Goal: Task Accomplishment & Management: Use online tool/utility

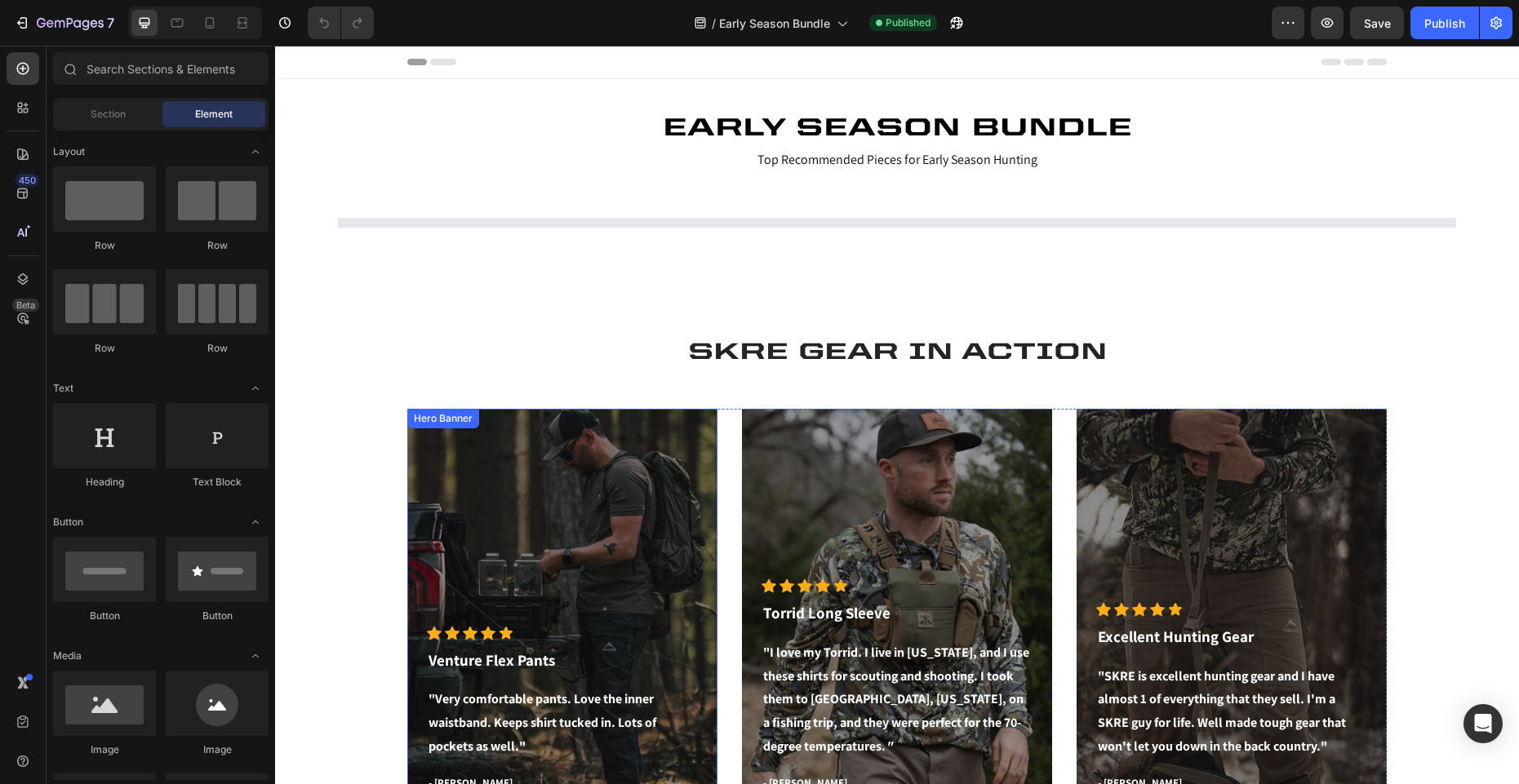
select select "XL"
select select "38"
select select "Tall"
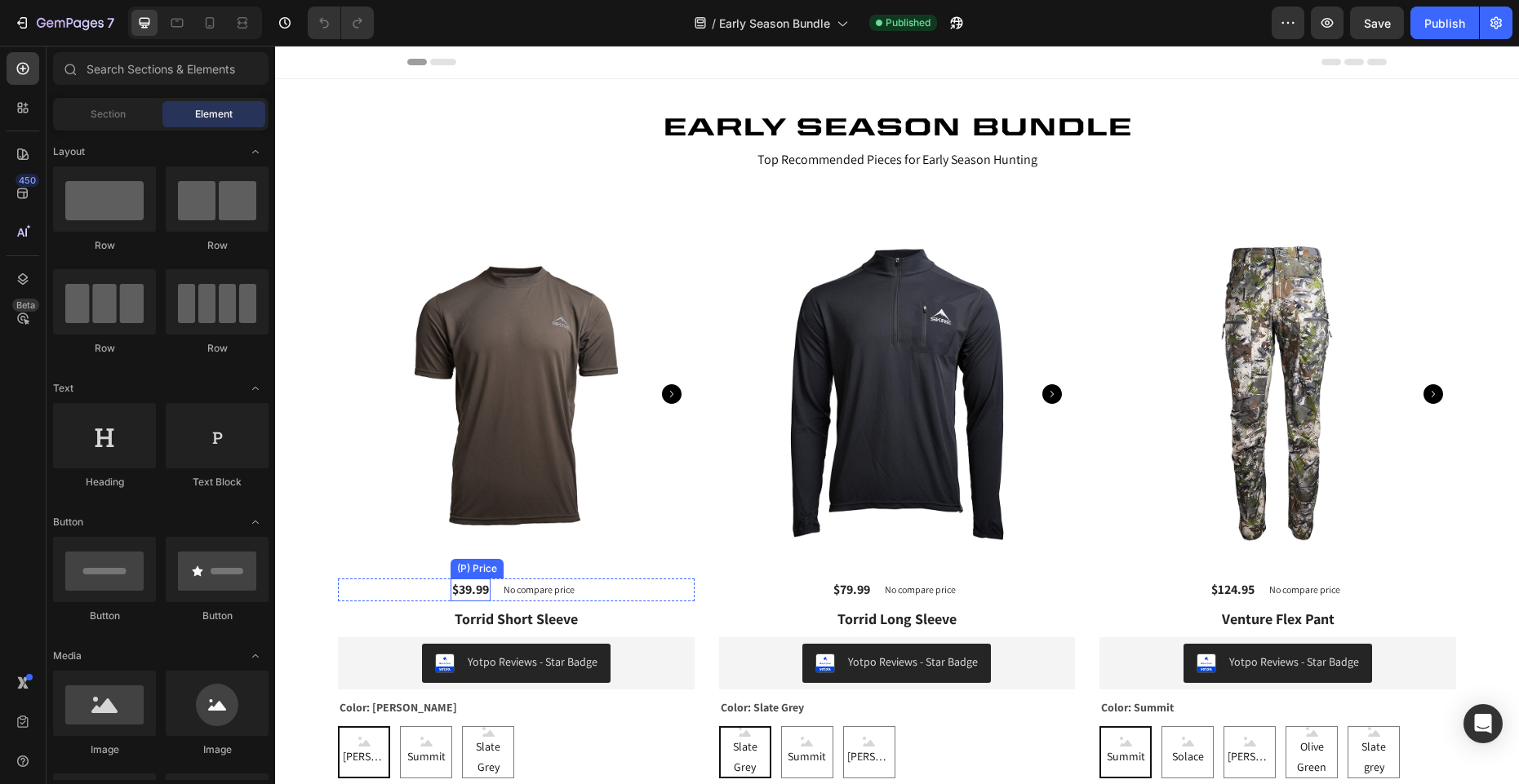
click at [471, 592] on div "$39.99" at bounding box center [470, 590] width 40 height 23
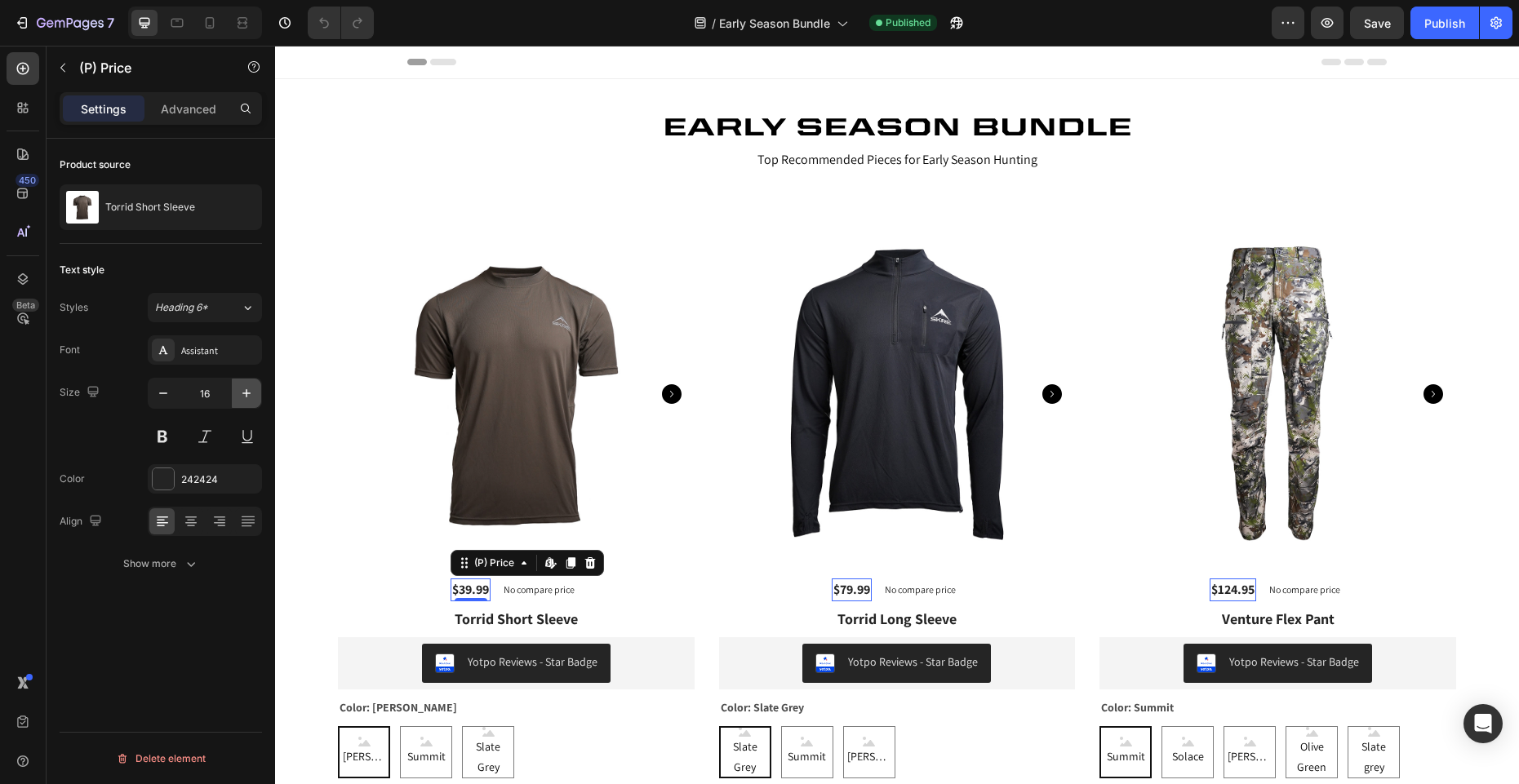
click at [242, 398] on icon "button" at bounding box center [246, 393] width 16 height 16
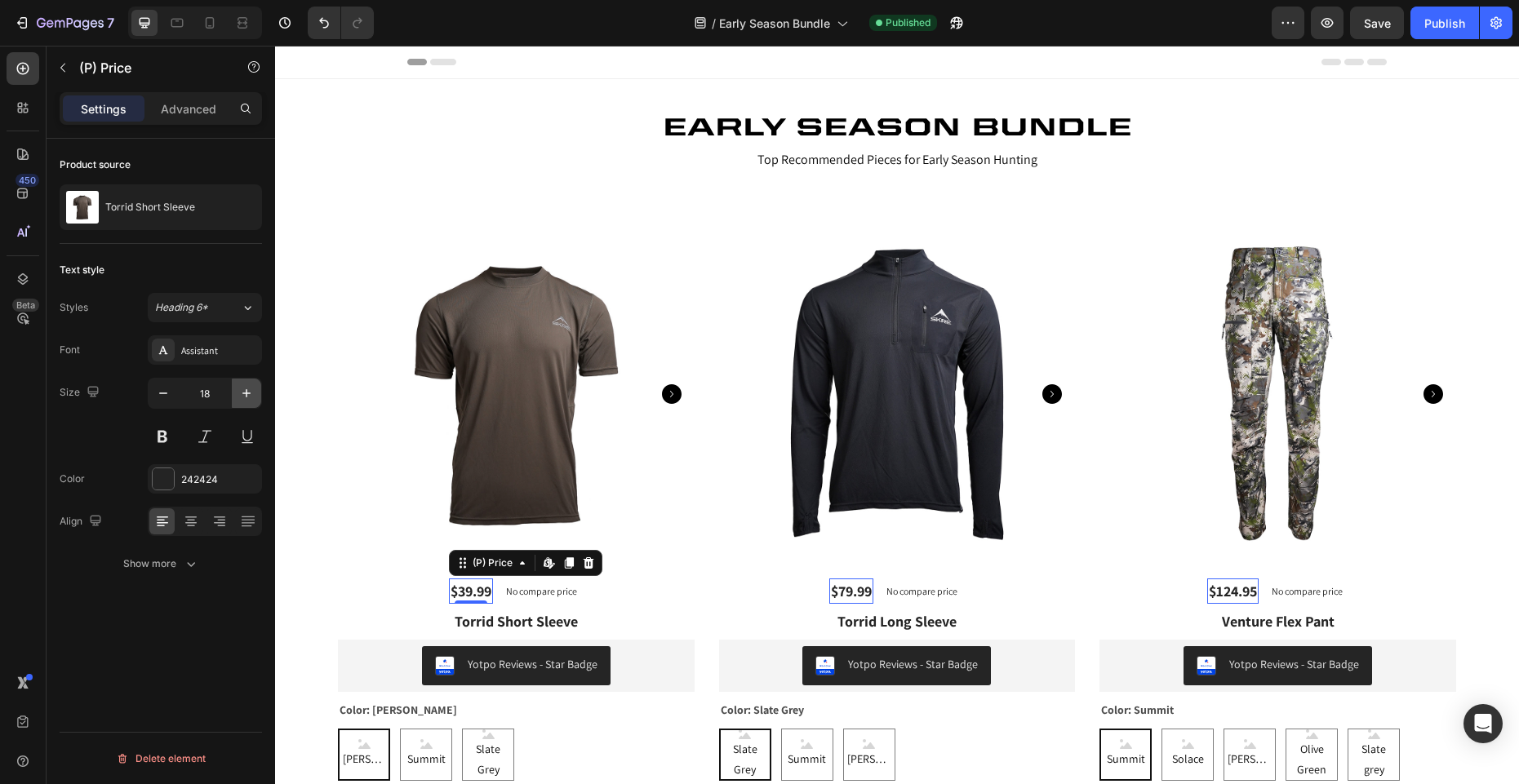
click at [242, 398] on icon "button" at bounding box center [246, 393] width 16 height 16
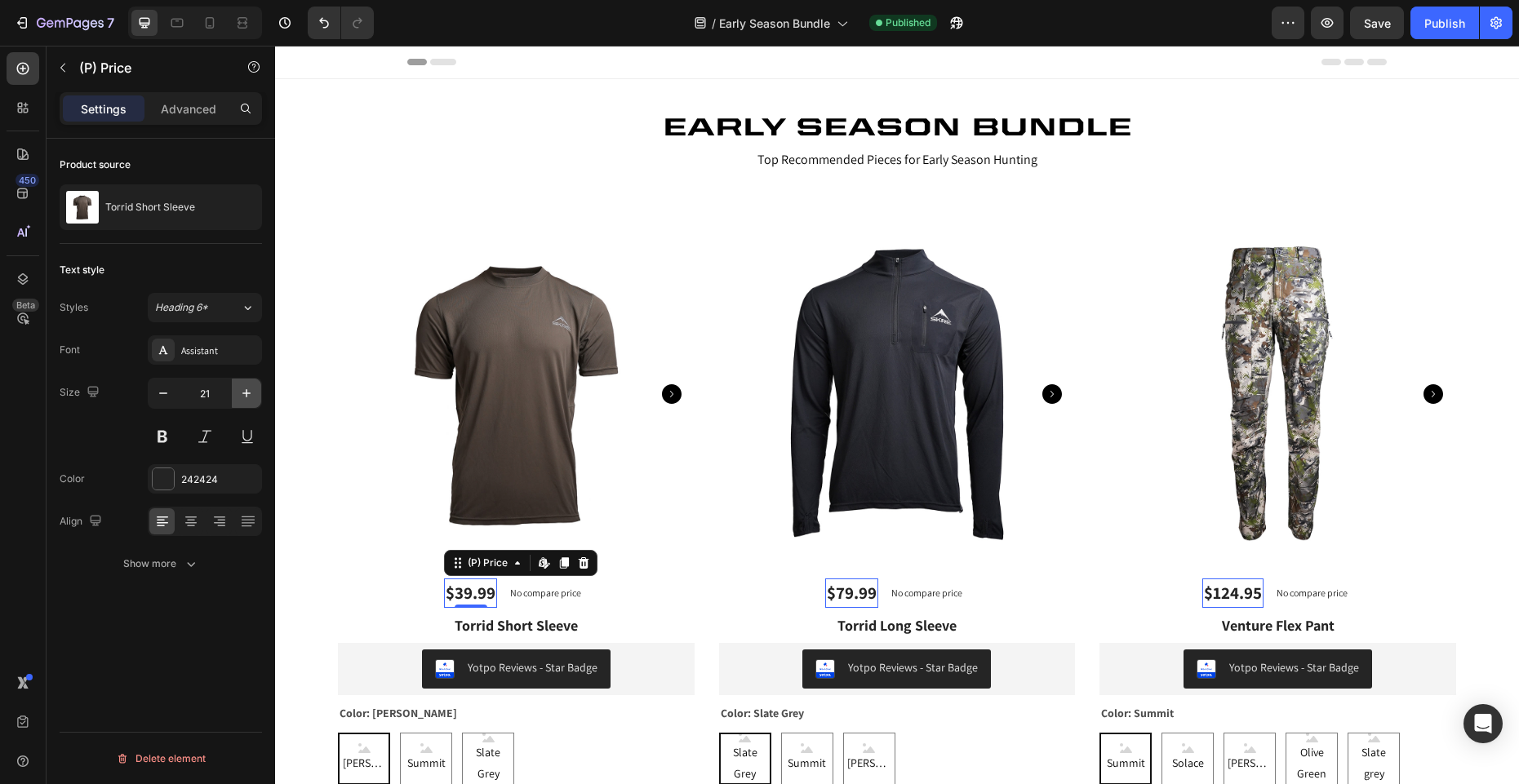
click at [242, 398] on icon "button" at bounding box center [246, 393] width 16 height 16
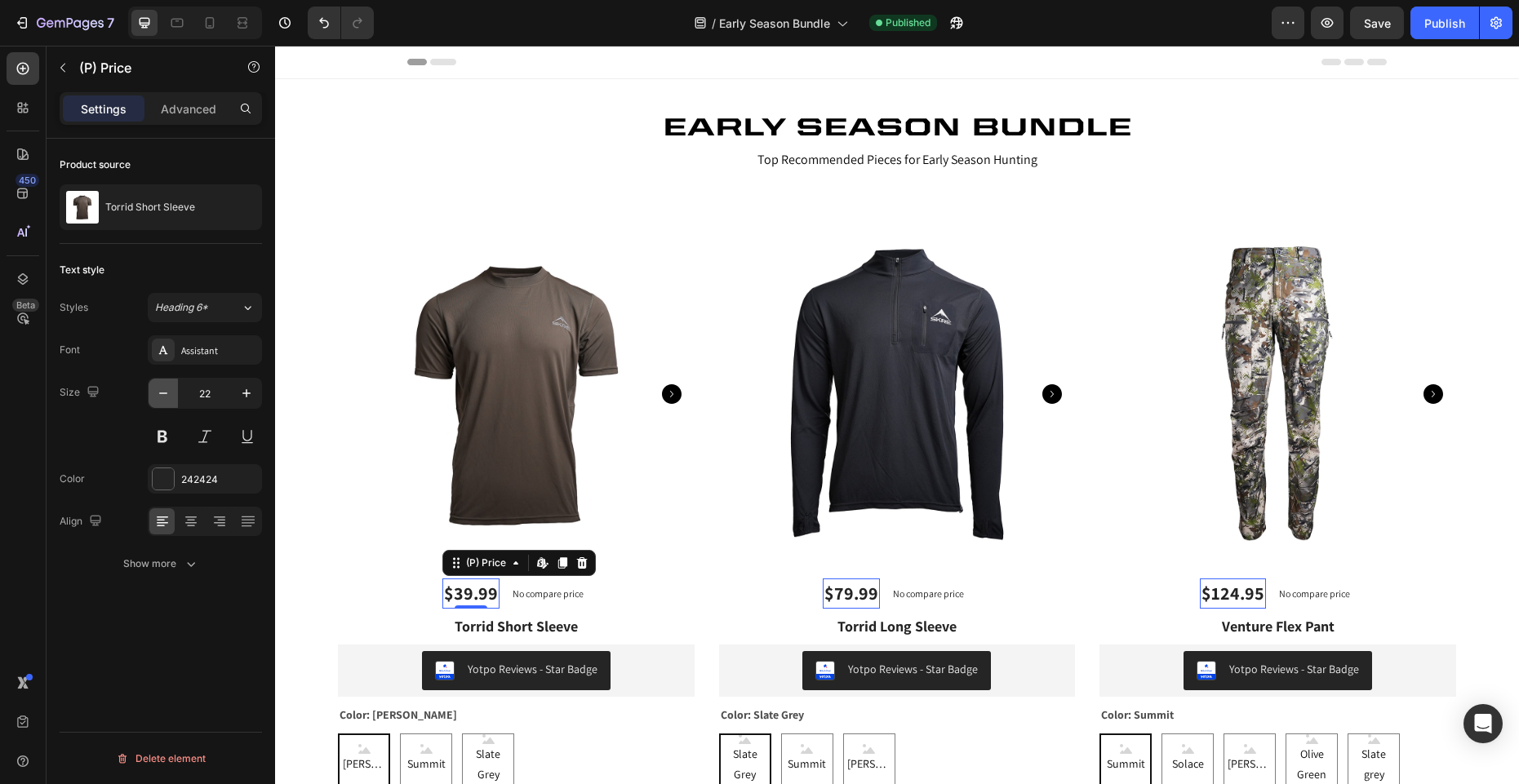
click at [165, 393] on icon "button" at bounding box center [163, 393] width 16 height 16
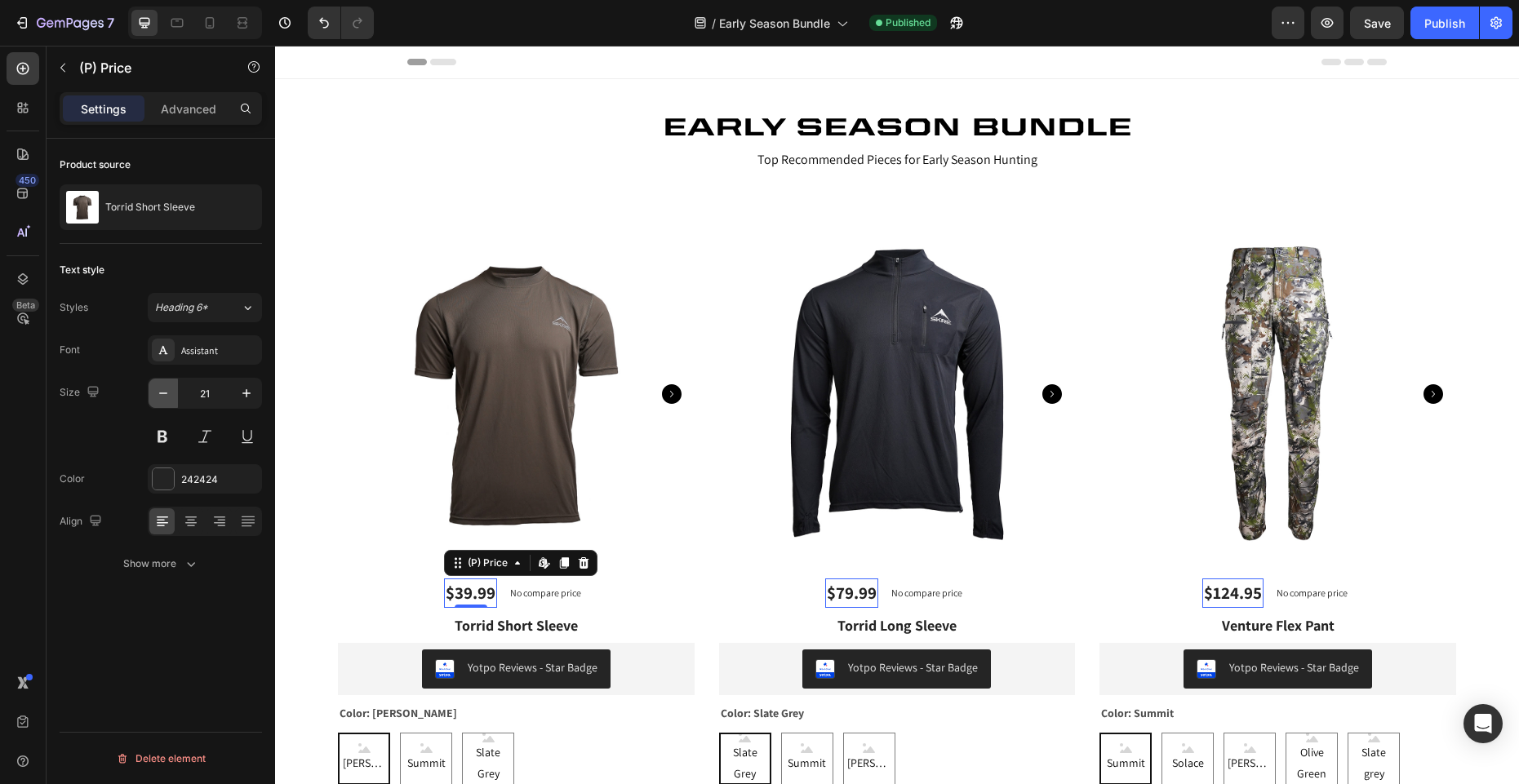
click at [165, 393] on icon "button" at bounding box center [163, 393] width 16 height 16
type input "20"
click at [58, 66] on icon "button" at bounding box center [62, 67] width 13 height 13
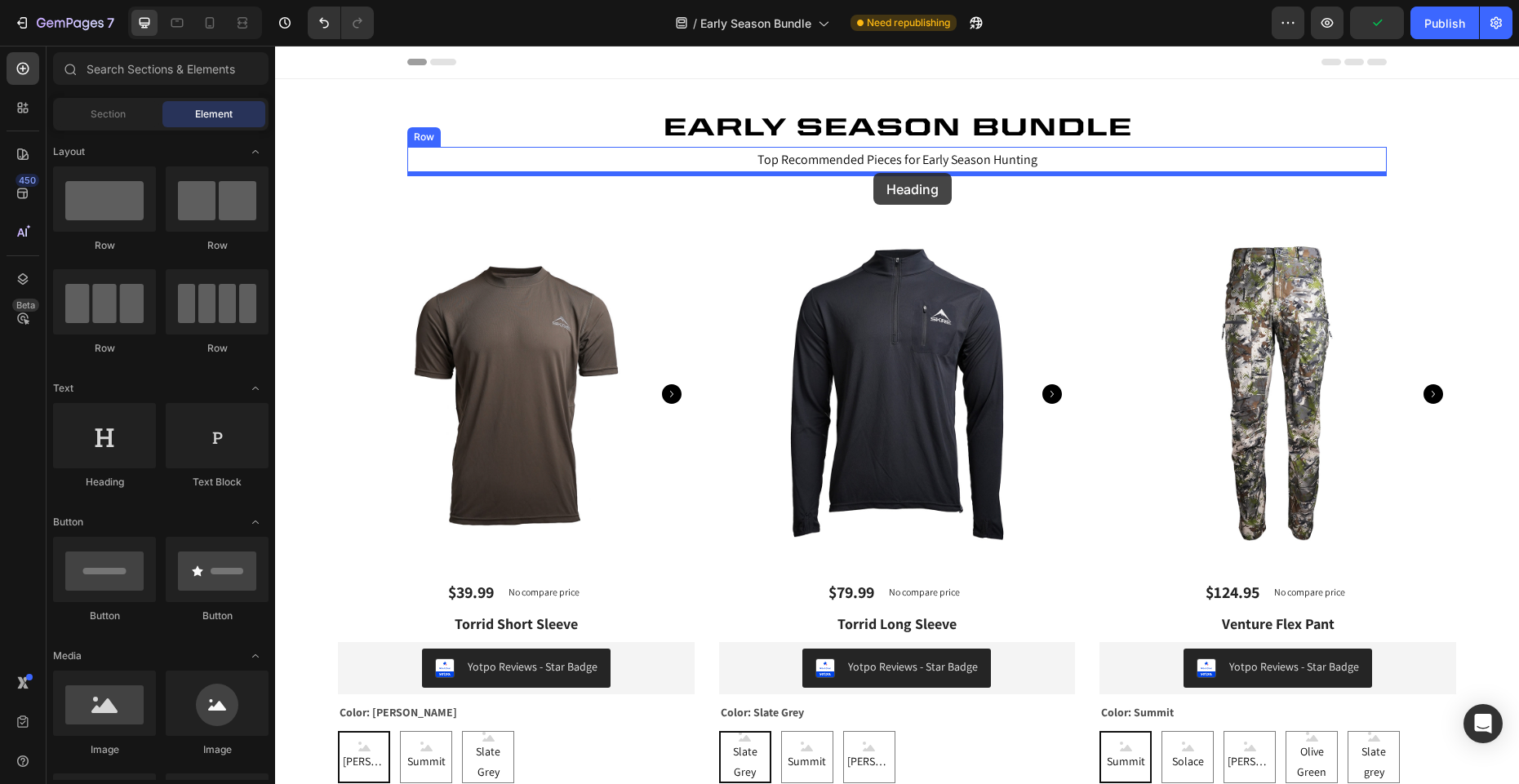
drag, startPoint x: 428, startPoint y: 457, endPoint x: 872, endPoint y: 173, distance: 527.1
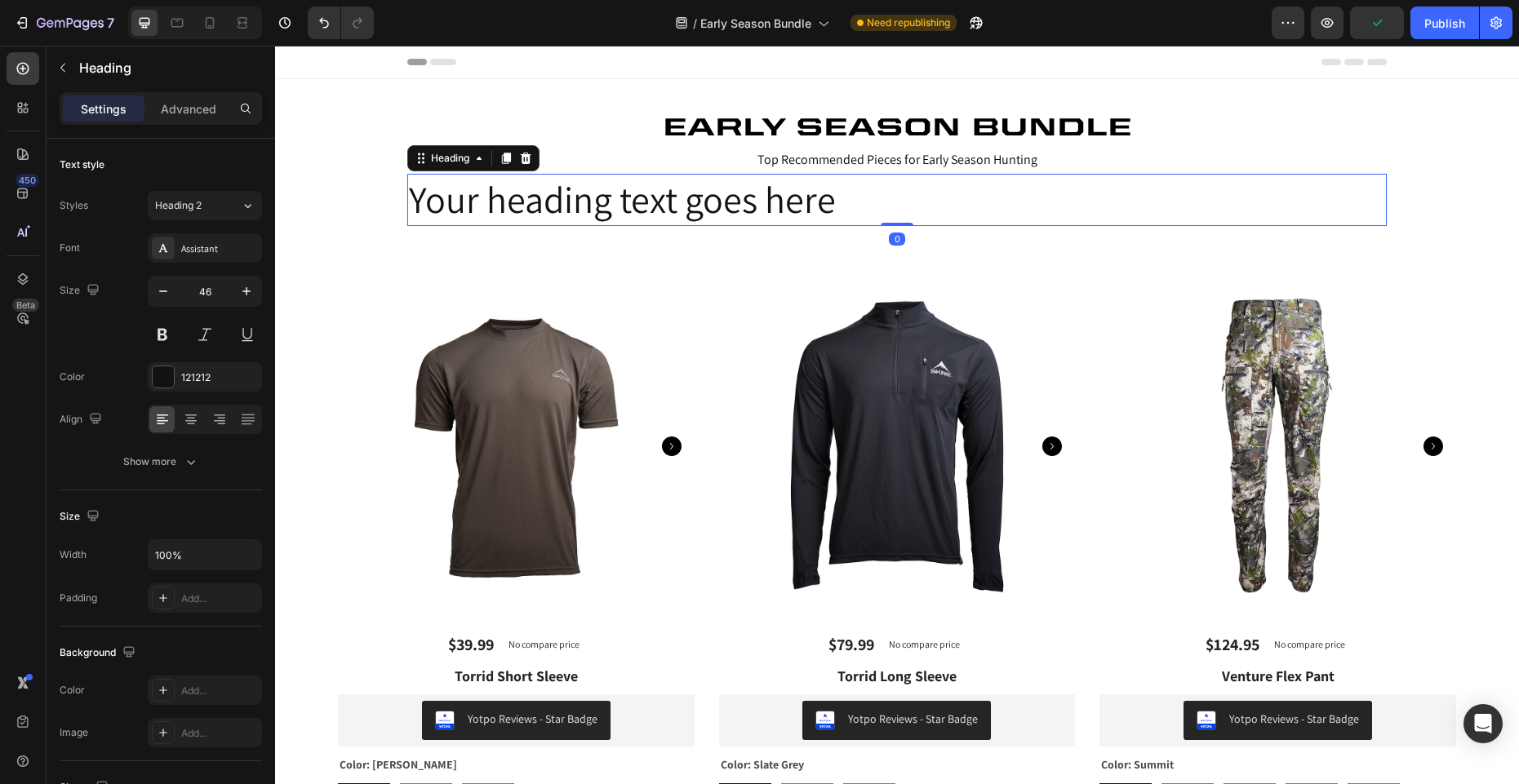
click at [737, 196] on h2 "Your heading text goes here" at bounding box center [898, 200] width 980 height 53
click at [737, 196] on p "Your heading text goes here" at bounding box center [897, 200] width 976 height 49
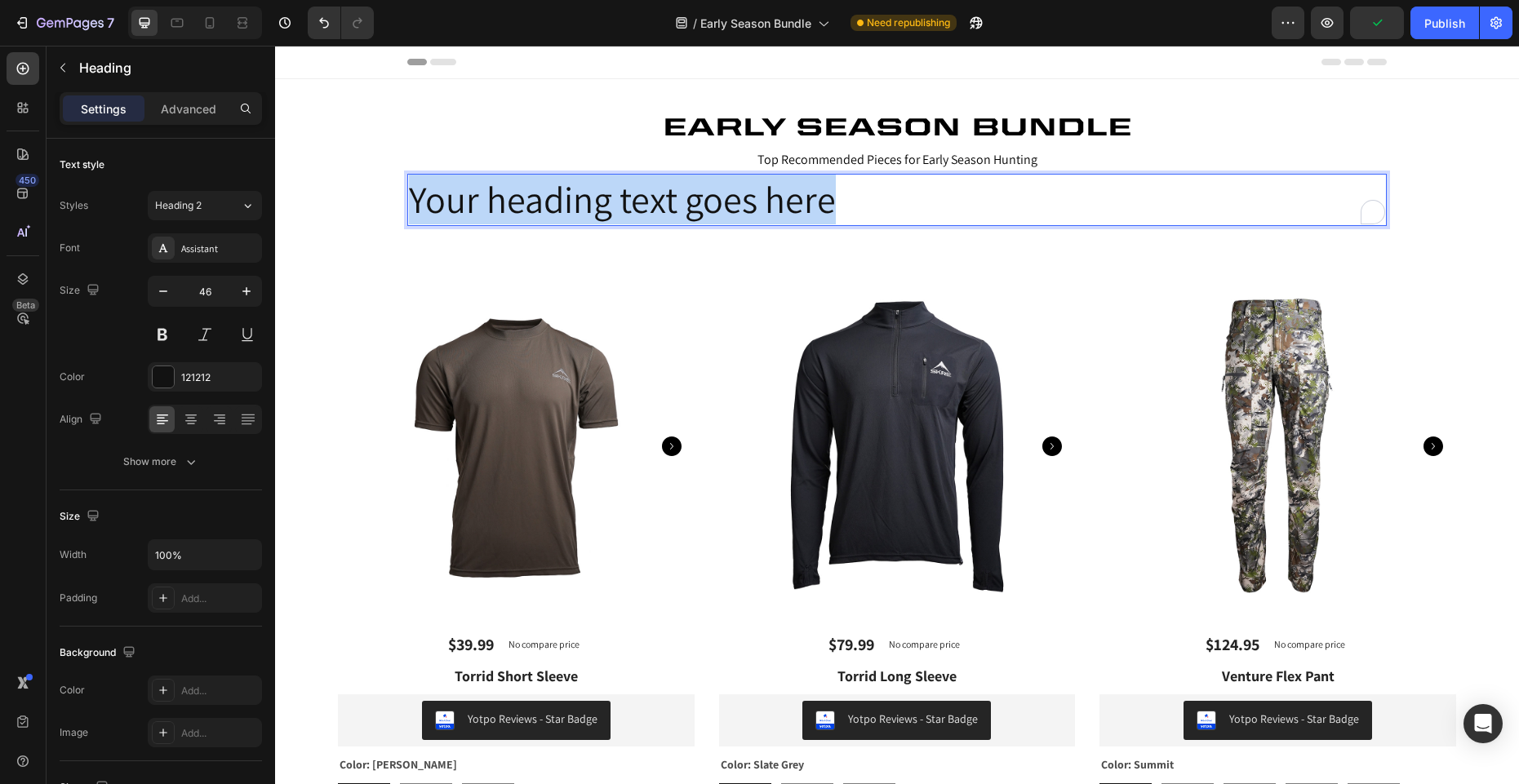
click at [737, 196] on p "Your heading text goes here" at bounding box center [897, 200] width 976 height 49
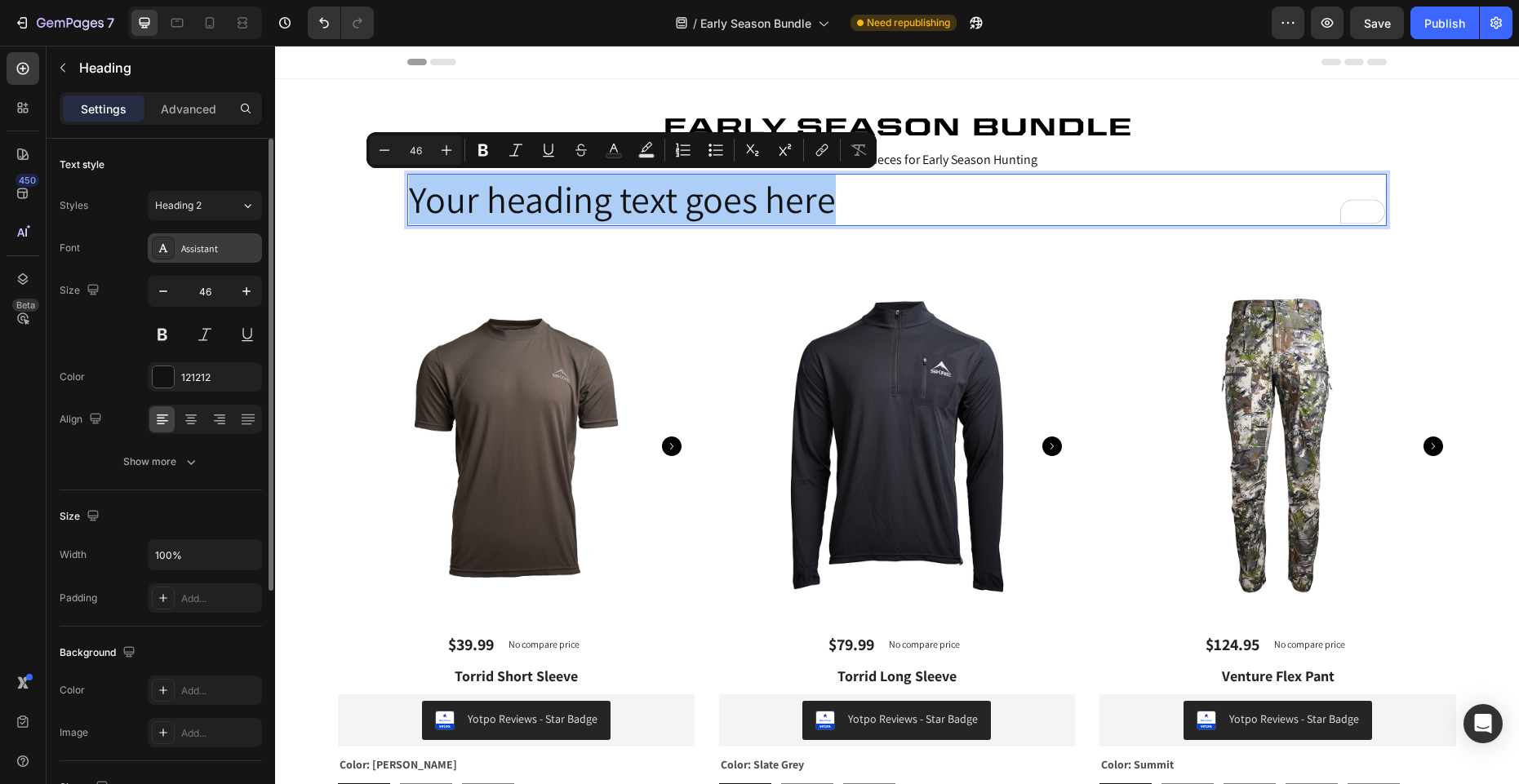
click at [192, 244] on div "Assistant" at bounding box center [220, 248] width 77 height 14
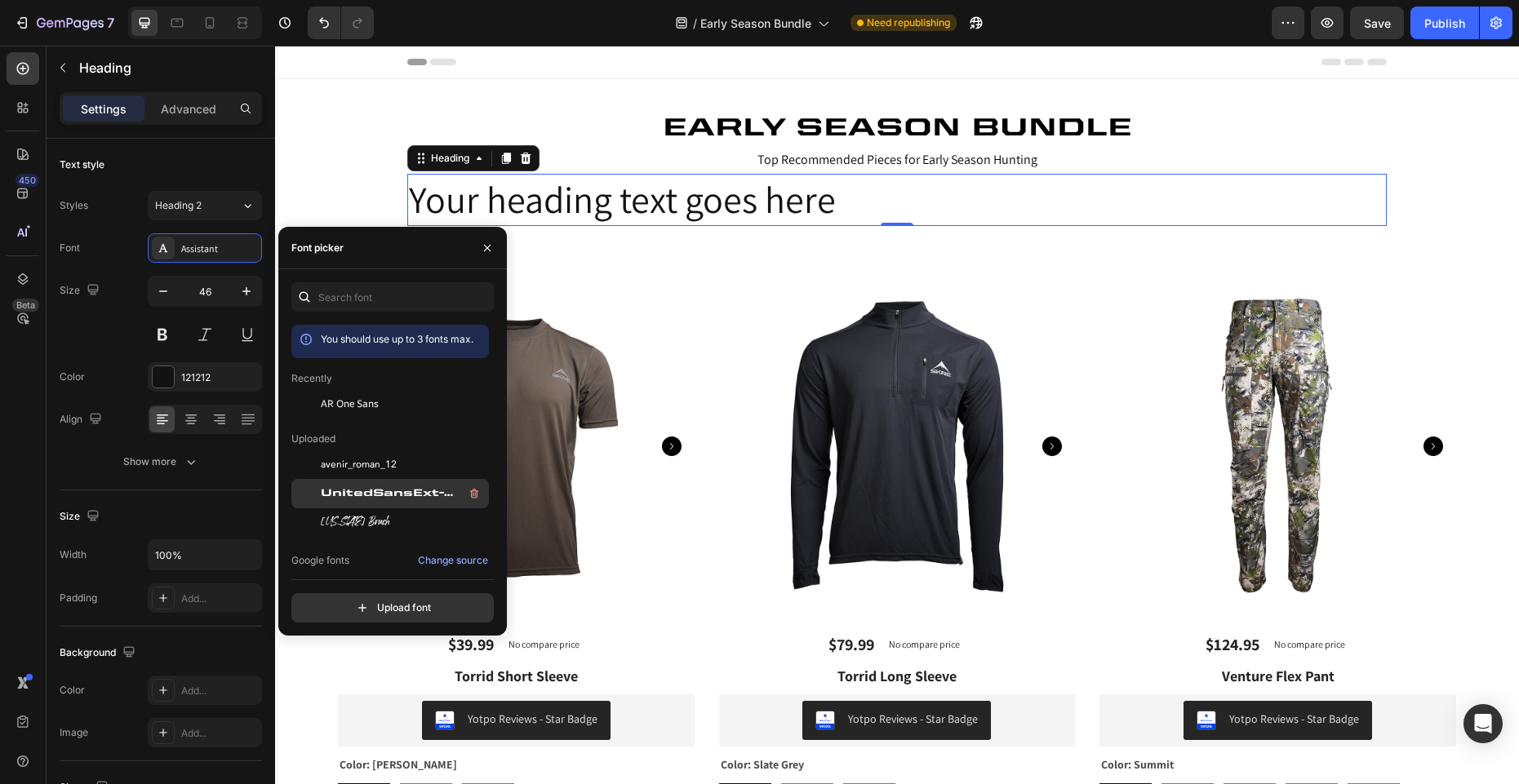
click at [386, 493] on span "UnitedSansExt-Heavy" at bounding box center [388, 493] width 136 height 14
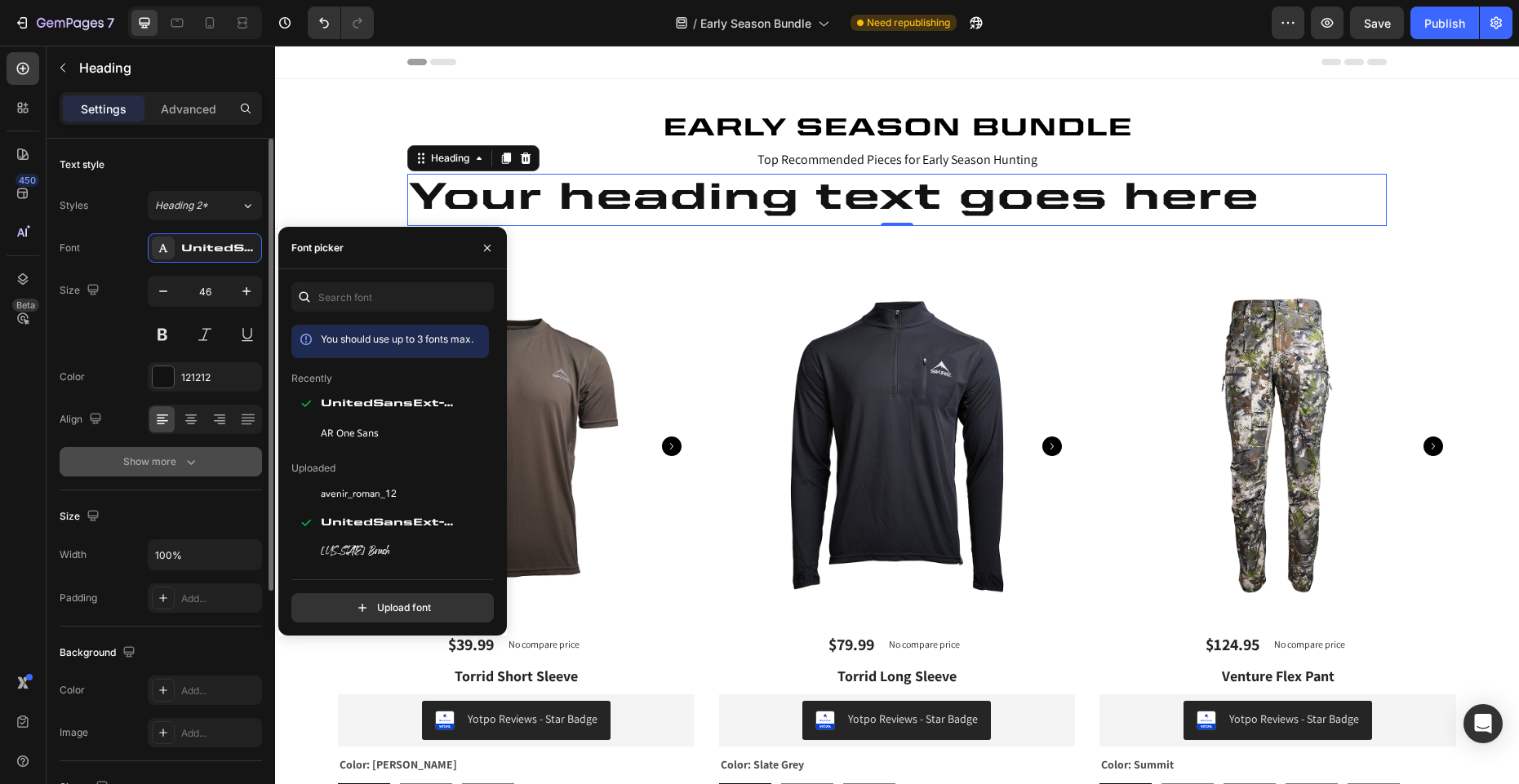
click at [194, 460] on icon "button" at bounding box center [191, 461] width 16 height 16
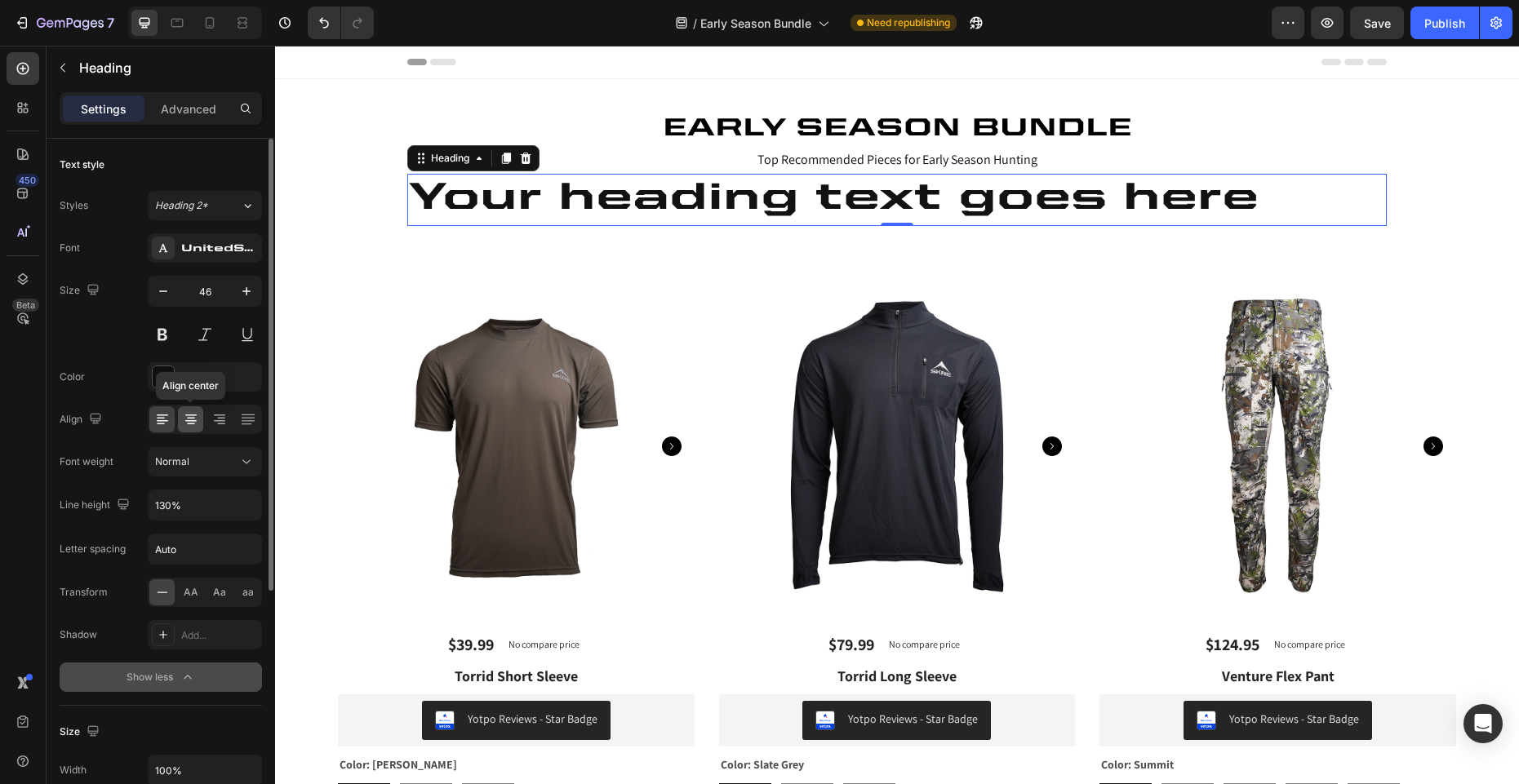
click at [192, 424] on icon at bounding box center [192, 425] width 8 height 2
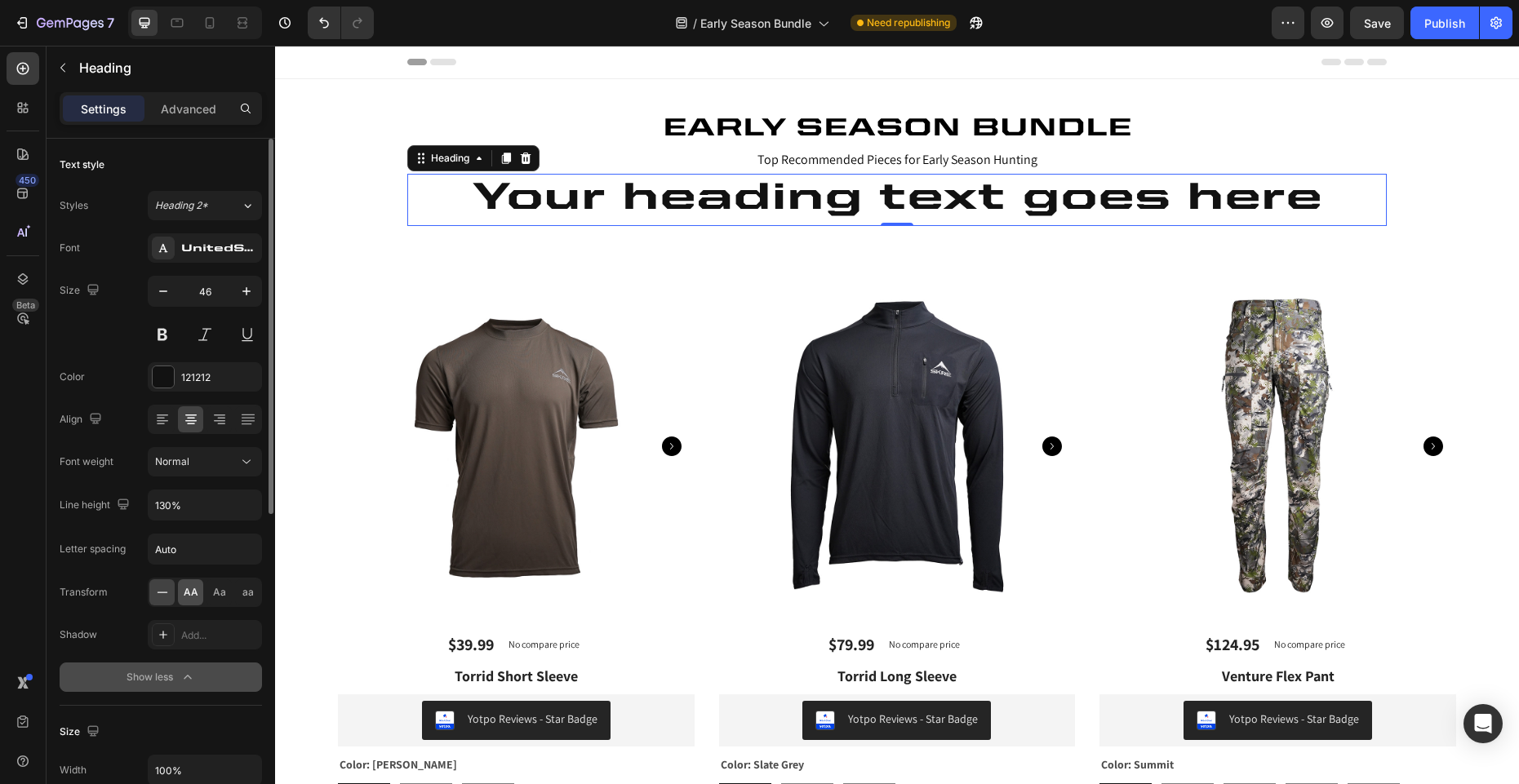
click at [192, 592] on span "AA" at bounding box center [191, 592] width 14 height 14
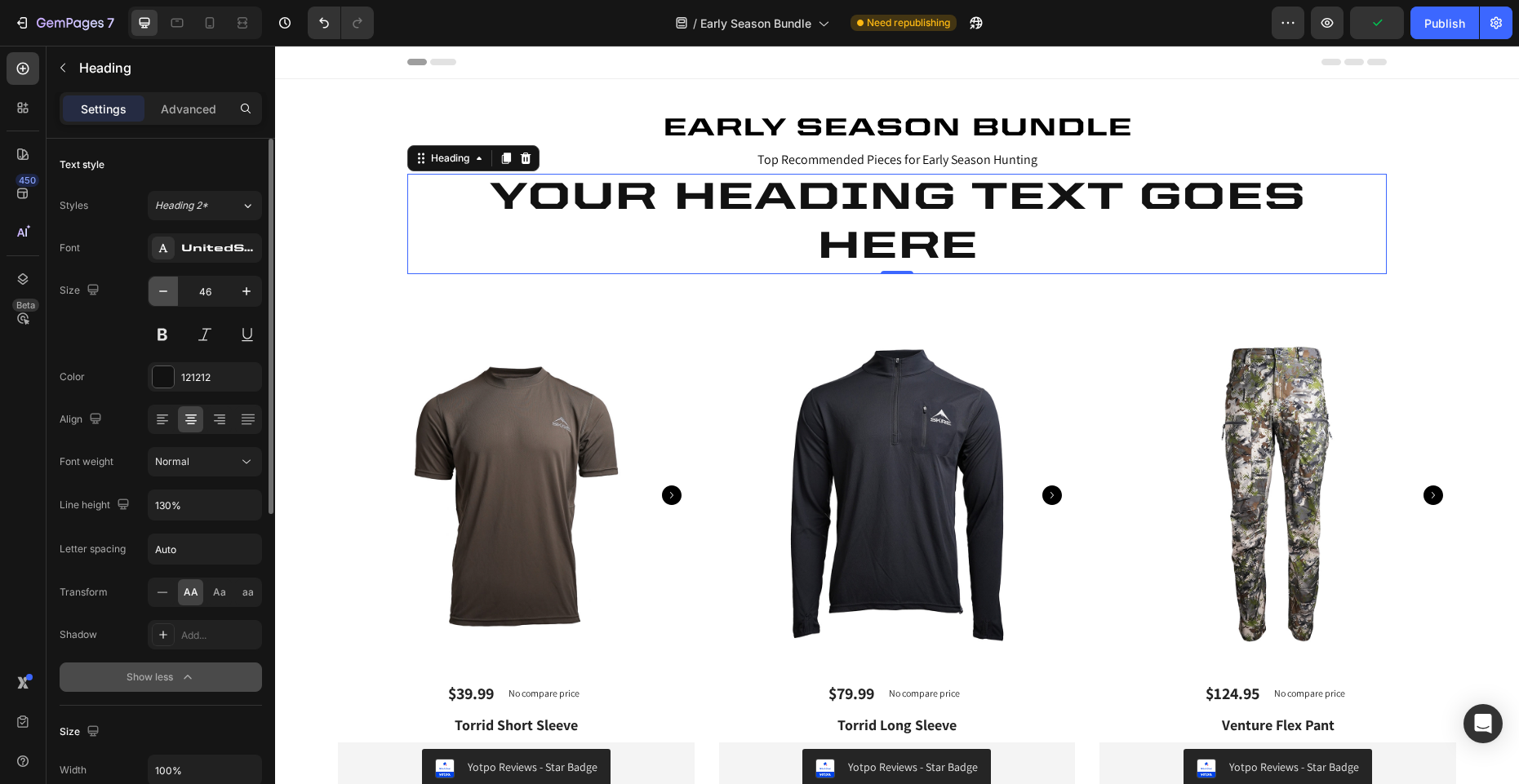
click at [175, 295] on button "button" at bounding box center [163, 291] width 30 height 30
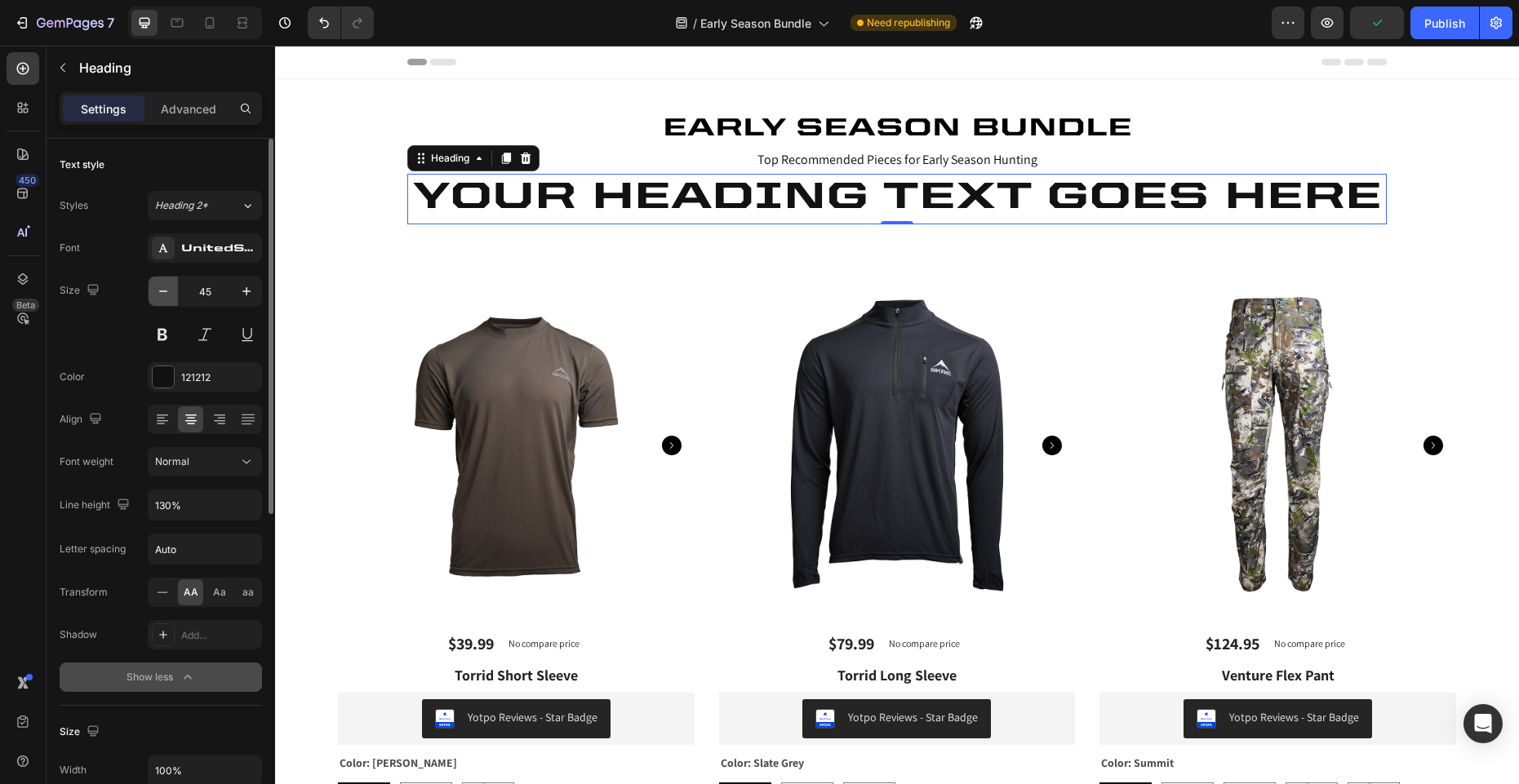
click at [166, 293] on icon "button" at bounding box center [163, 291] width 16 height 16
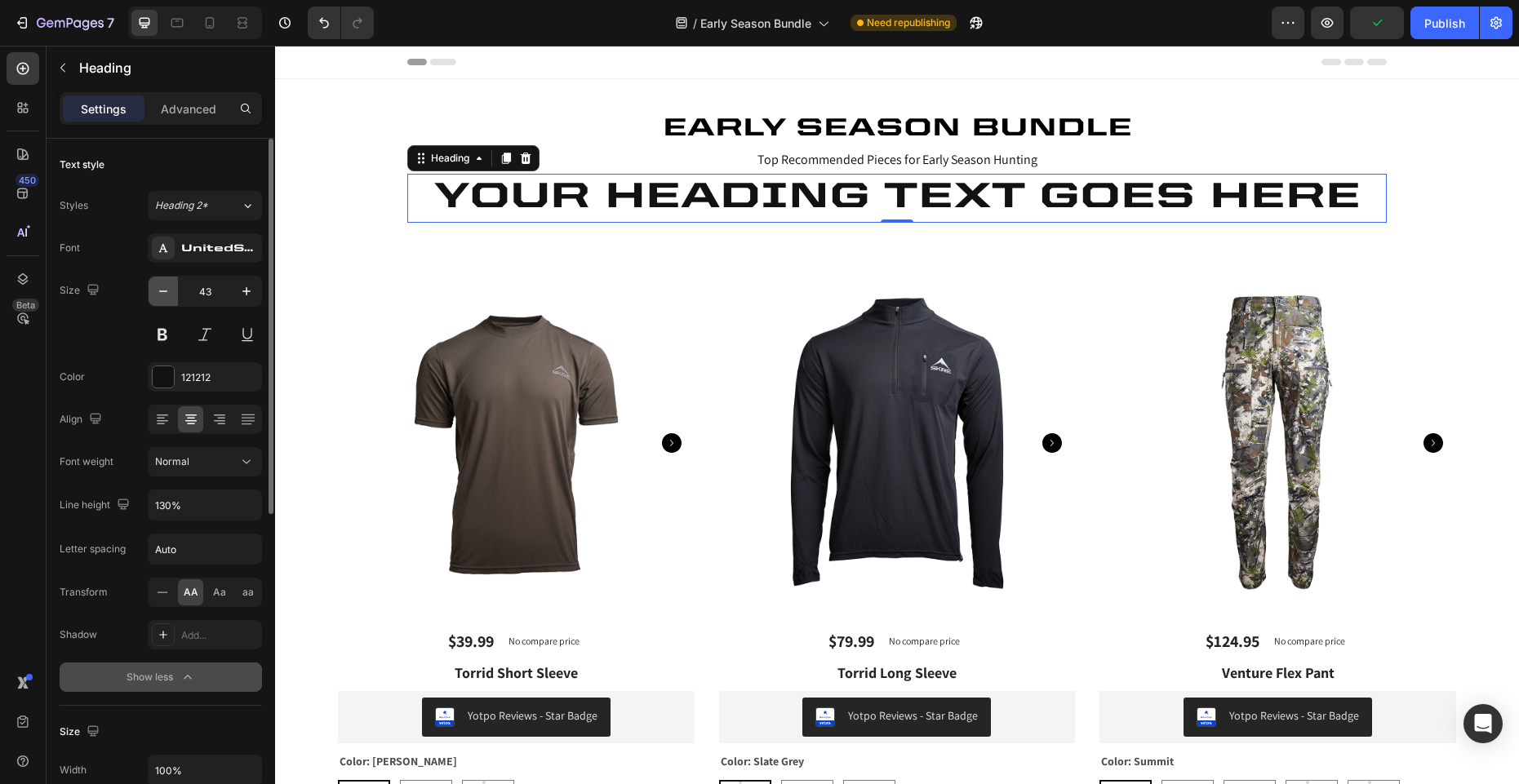
click at [166, 293] on icon "button" at bounding box center [163, 291] width 16 height 16
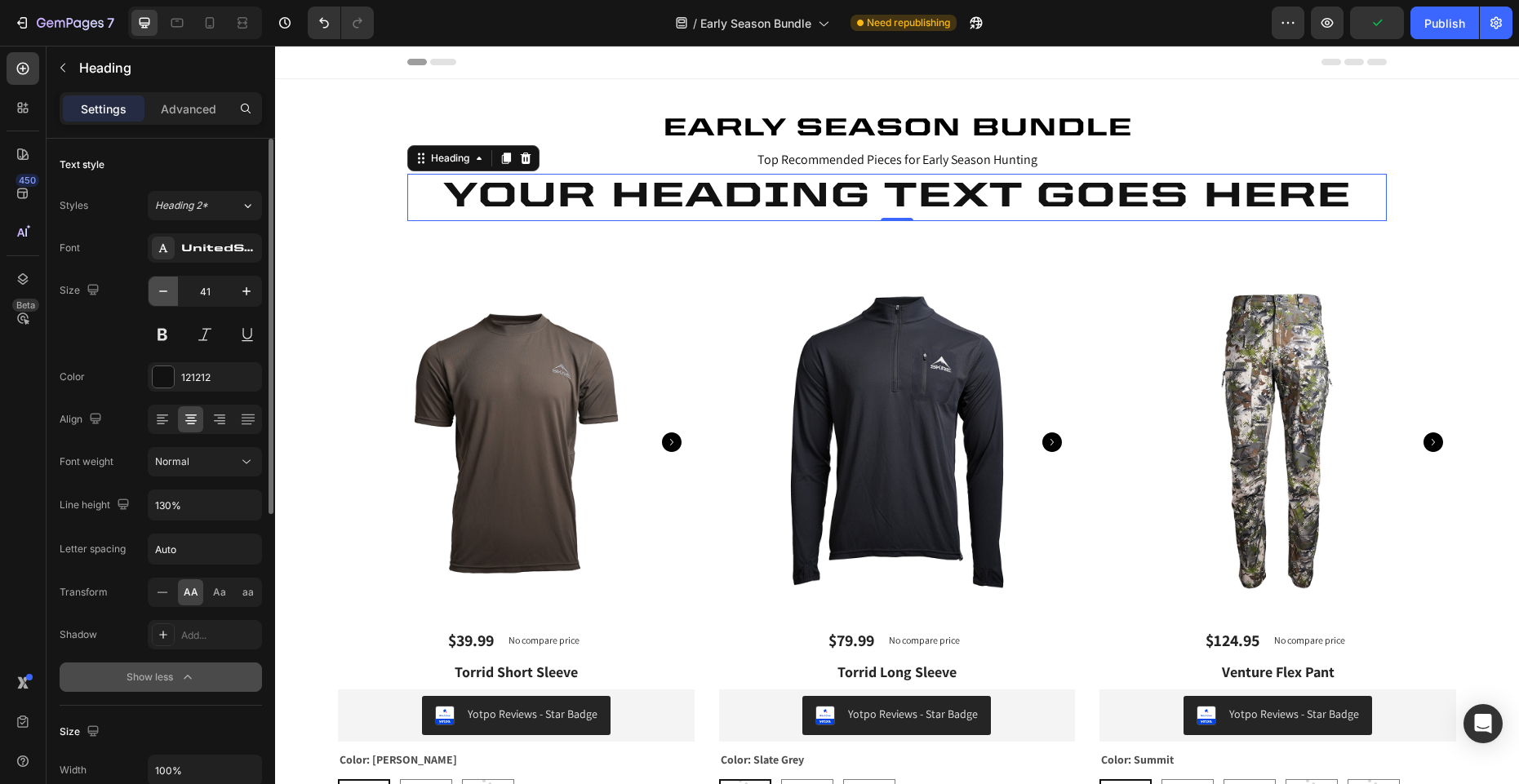
click at [166, 293] on icon "button" at bounding box center [163, 291] width 16 height 16
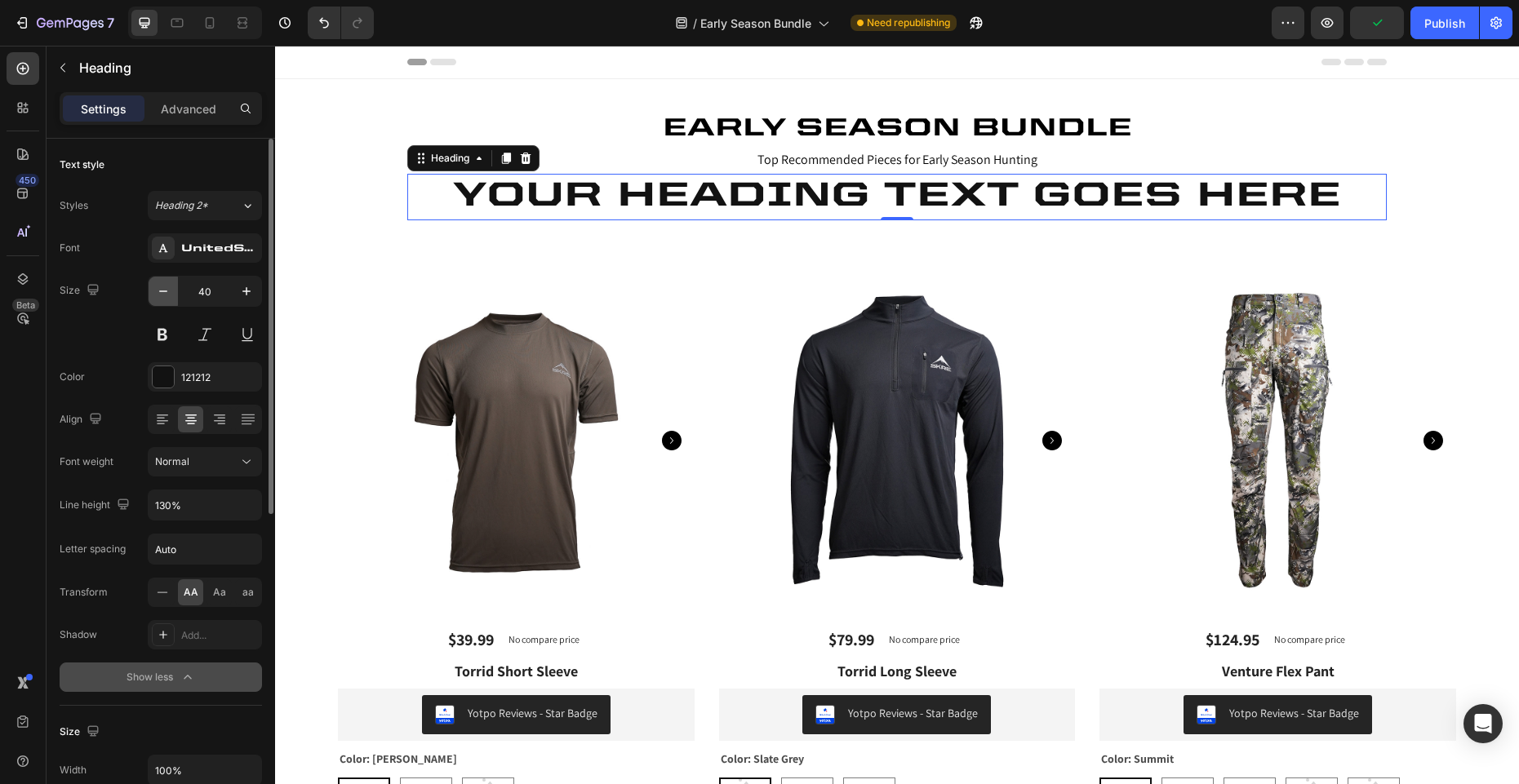
click at [166, 293] on icon "button" at bounding box center [163, 291] width 16 height 16
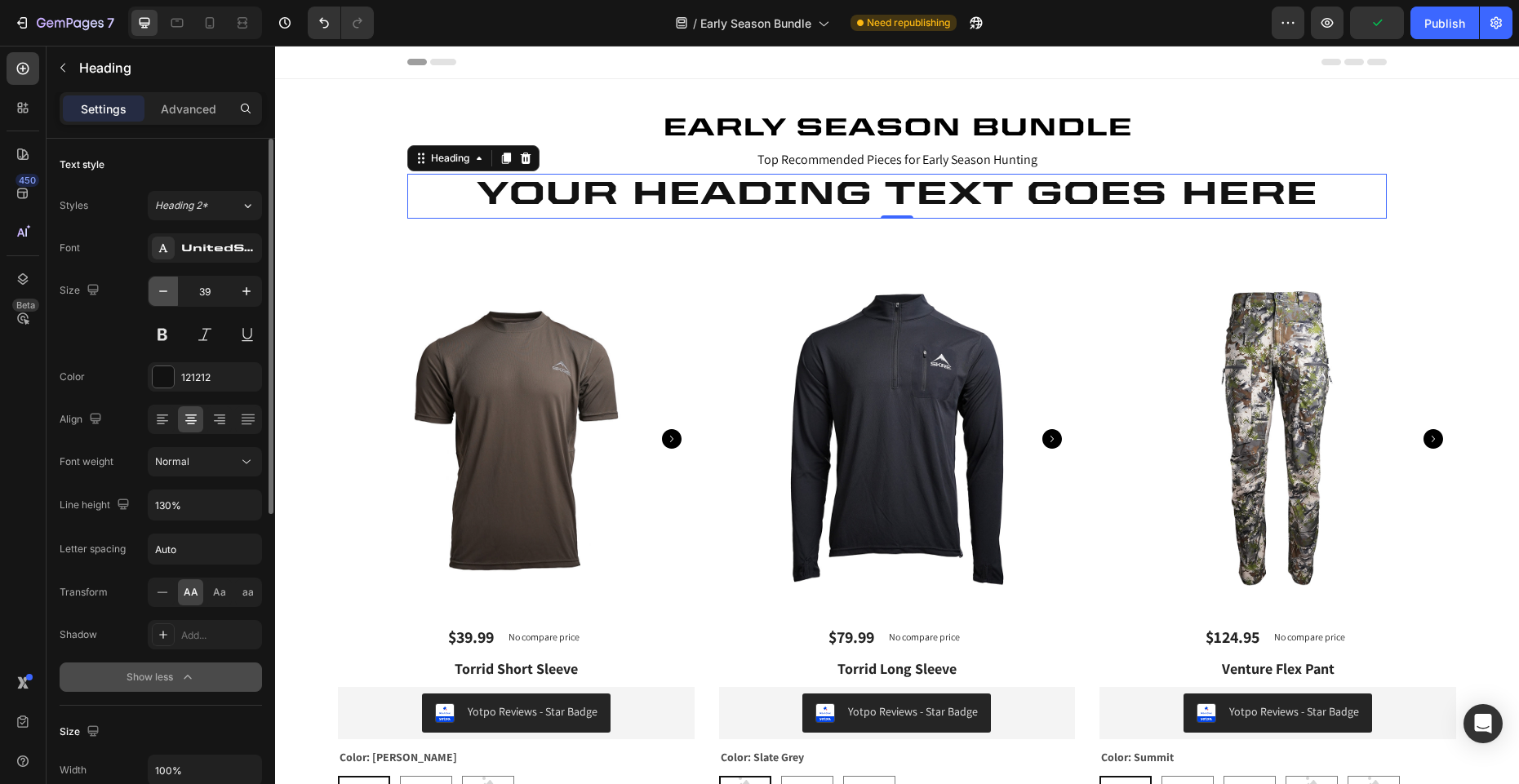
click at [166, 293] on icon "button" at bounding box center [163, 291] width 16 height 16
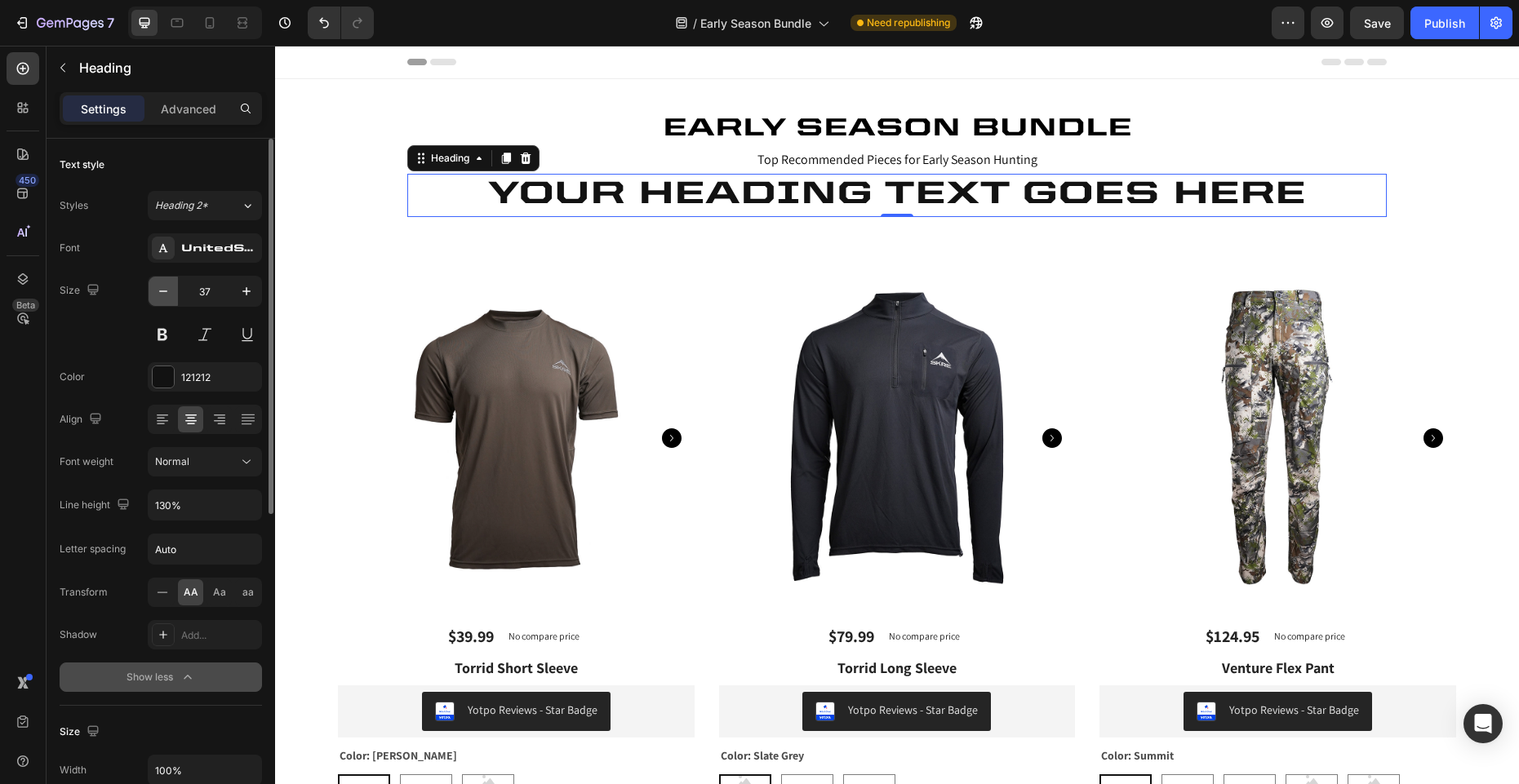
click at [166, 293] on icon "button" at bounding box center [163, 291] width 16 height 16
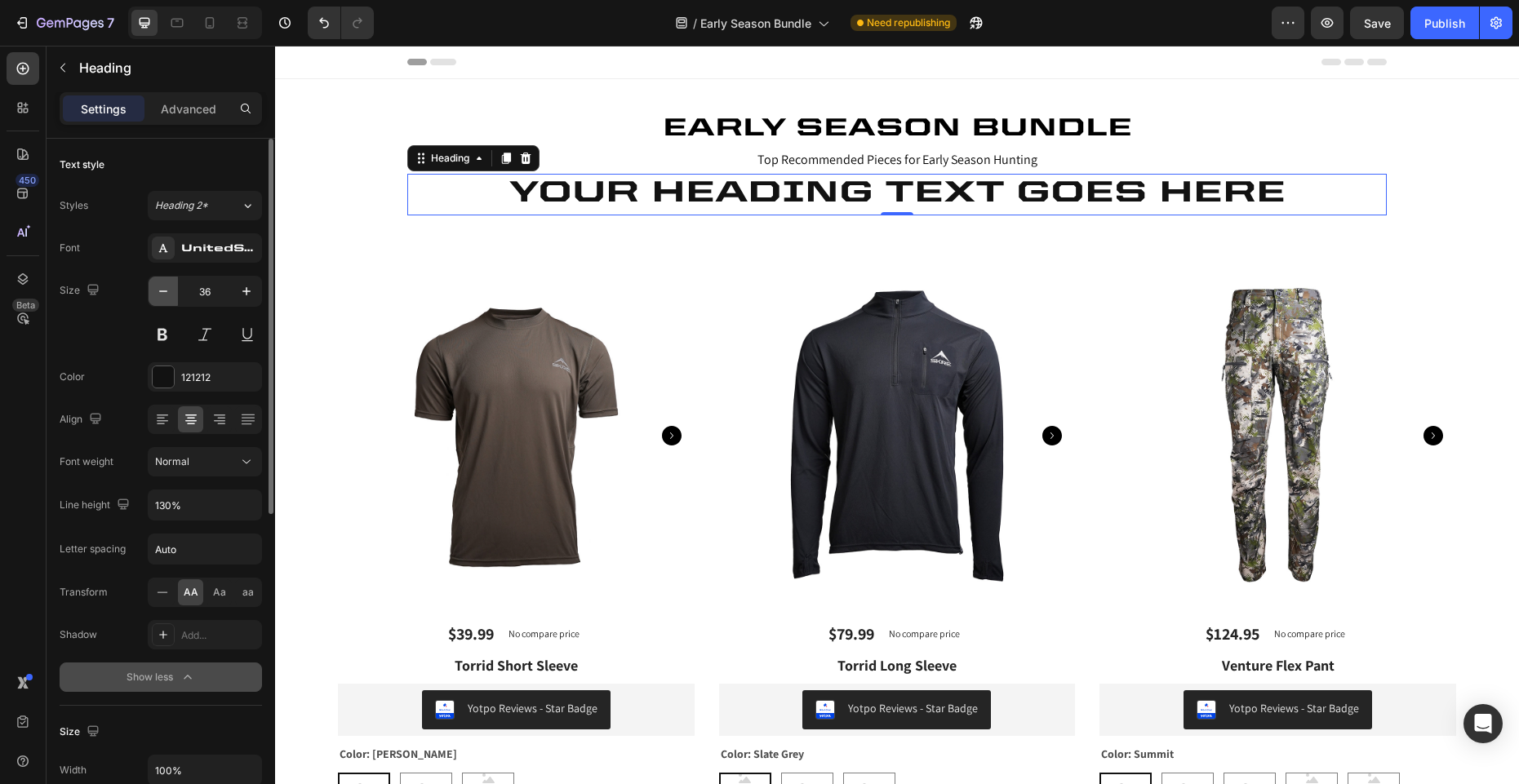
click at [166, 293] on icon "button" at bounding box center [163, 291] width 16 height 16
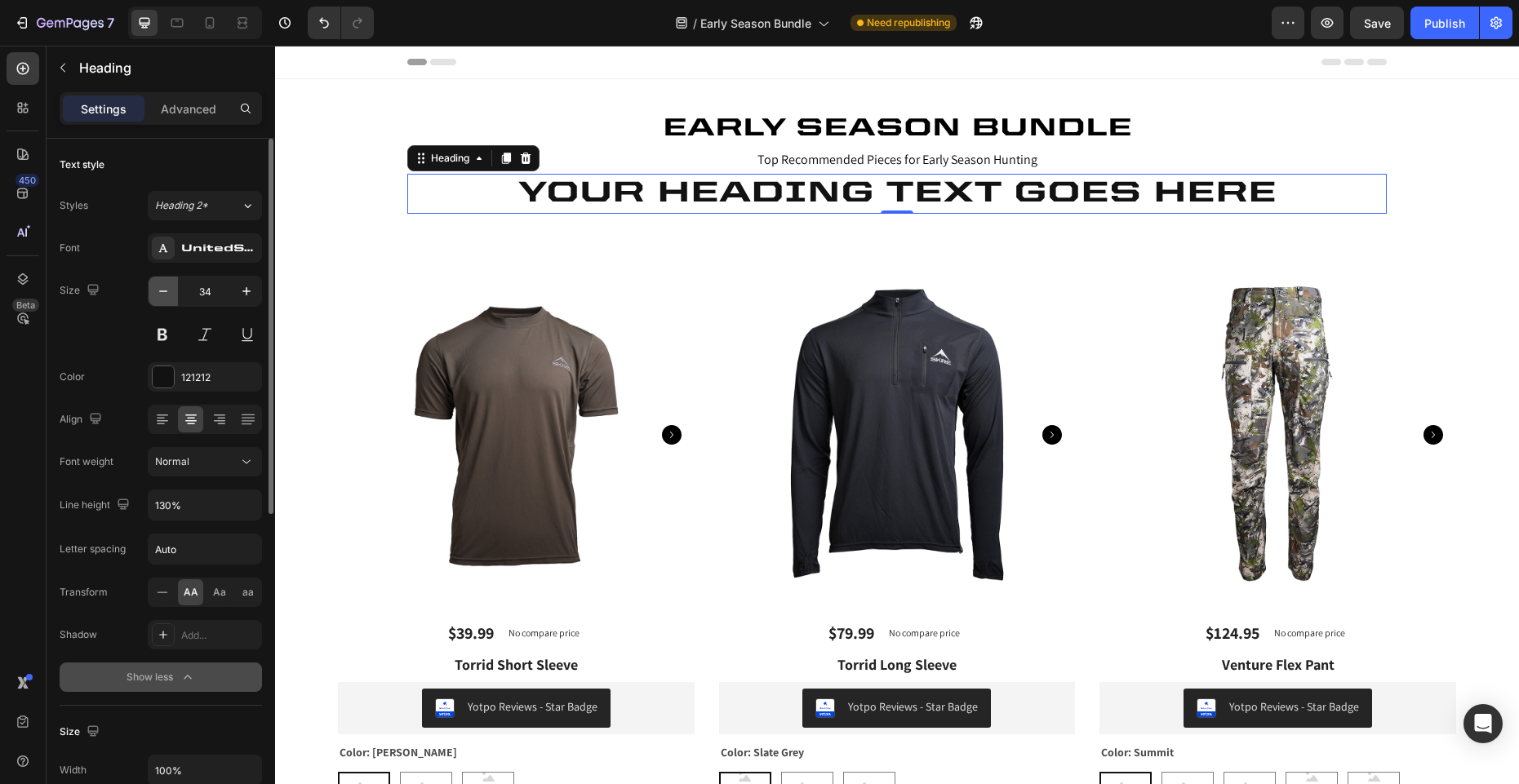
click at [166, 293] on icon "button" at bounding box center [163, 291] width 16 height 16
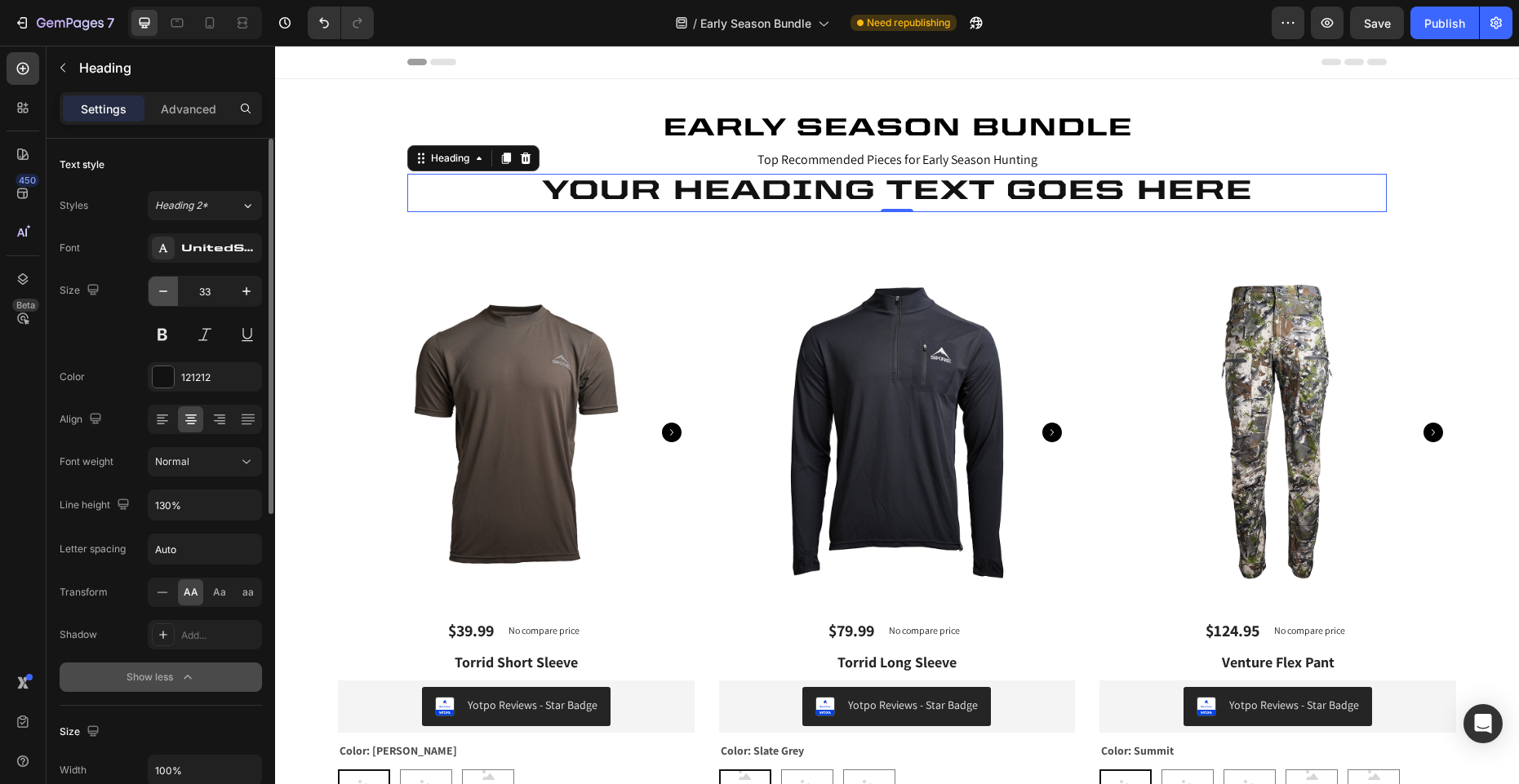
click at [166, 293] on icon "button" at bounding box center [163, 291] width 16 height 16
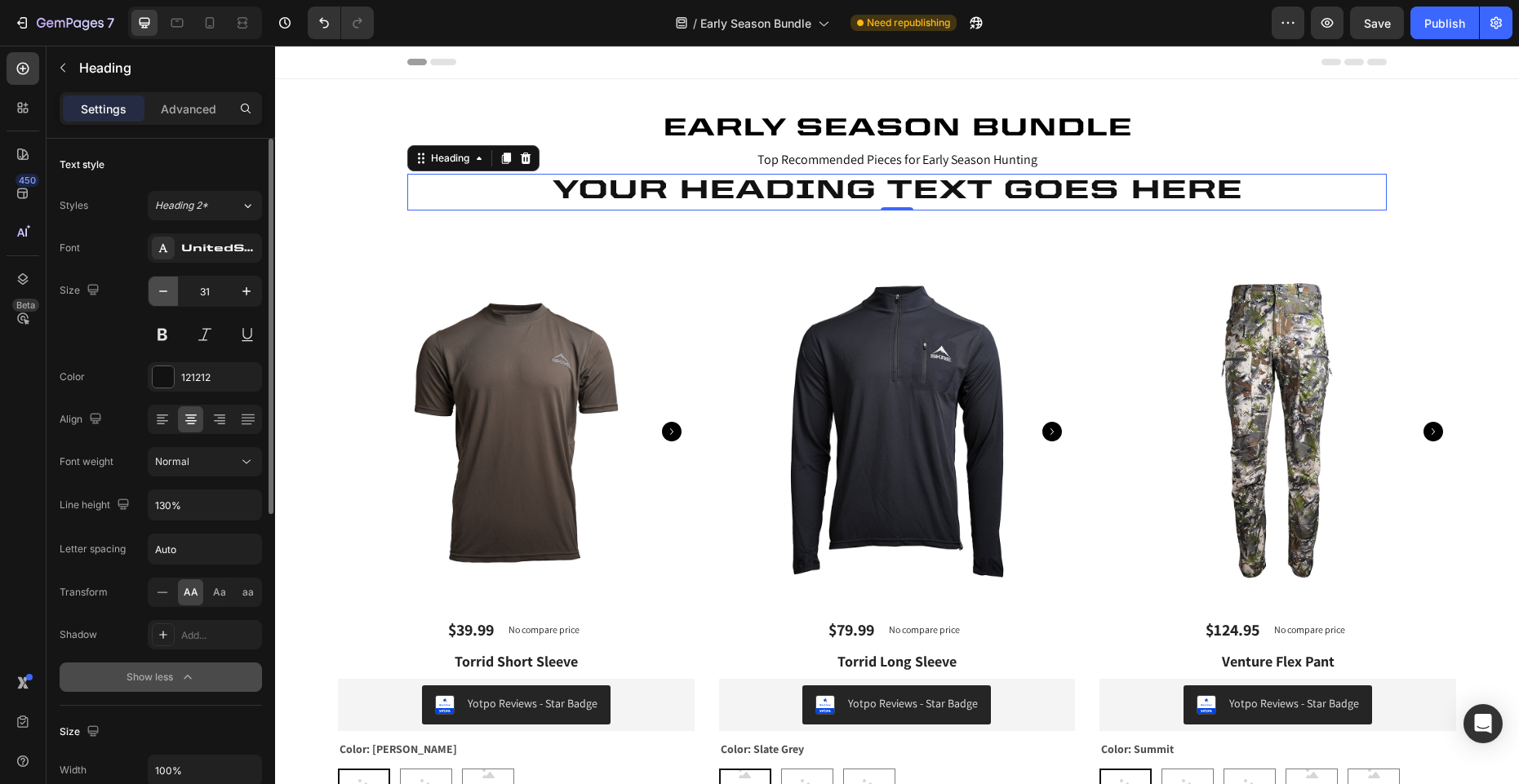
click at [166, 293] on icon "button" at bounding box center [163, 291] width 16 height 16
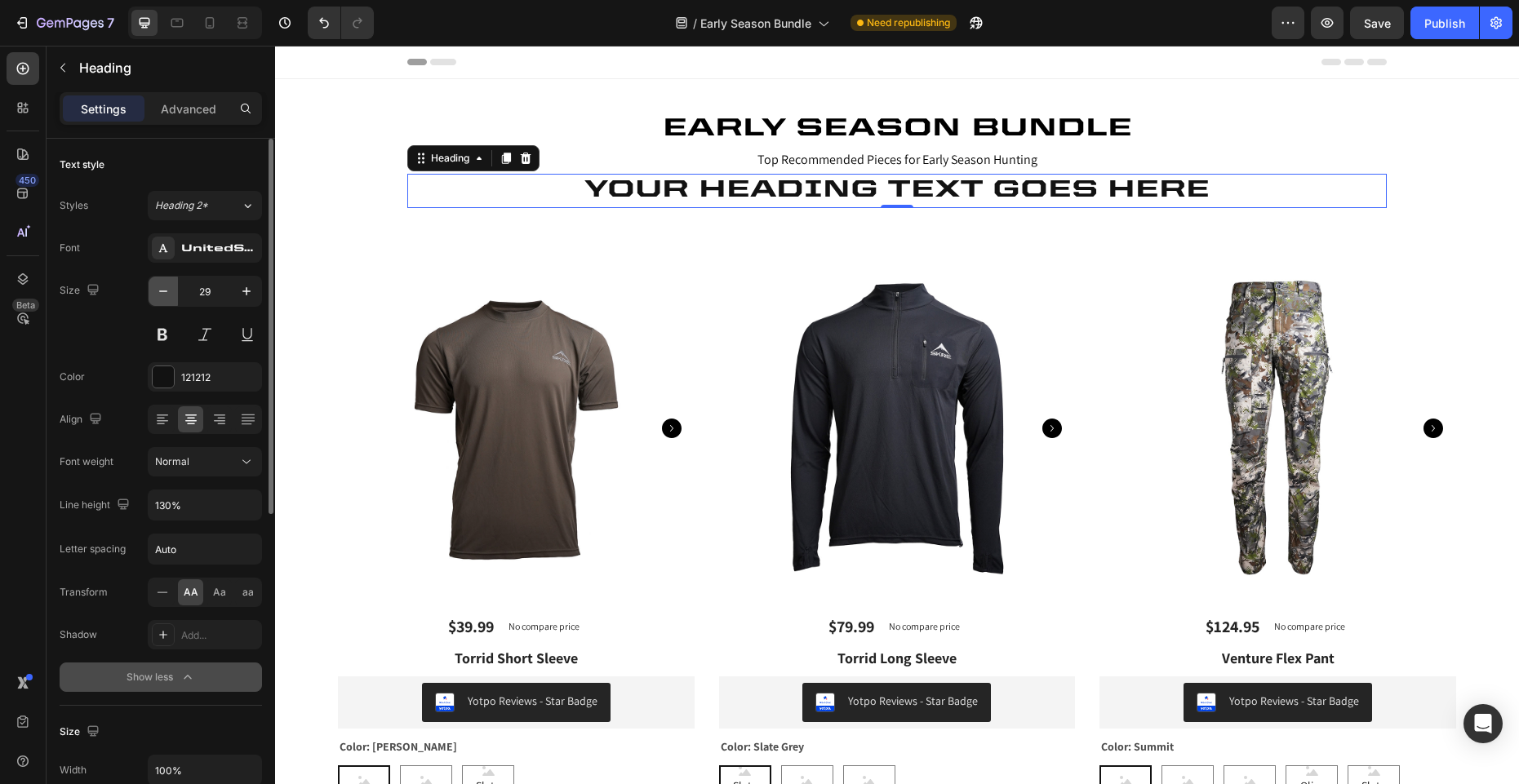
click at [166, 293] on icon "button" at bounding box center [163, 291] width 16 height 16
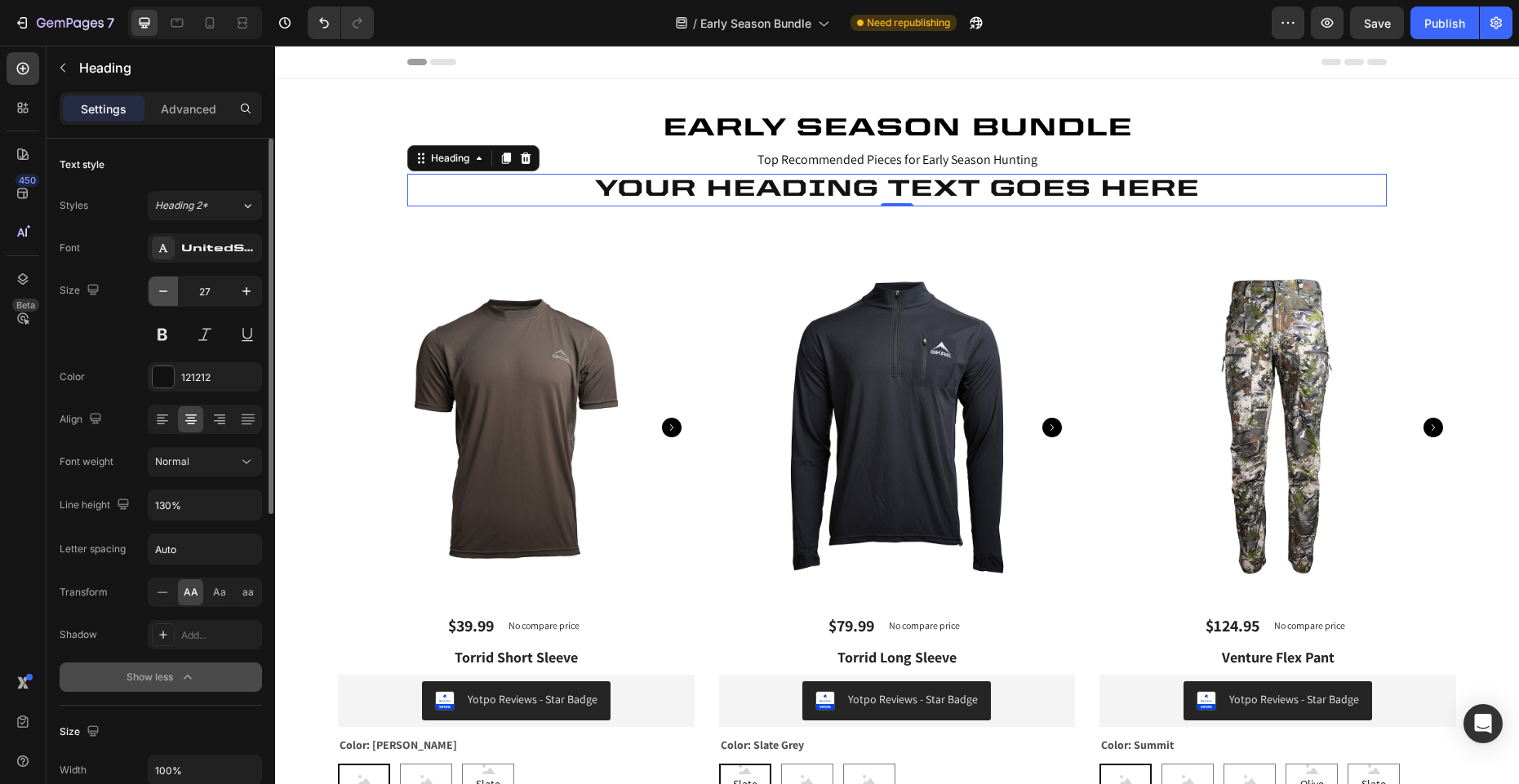
click at [166, 293] on icon "button" at bounding box center [163, 291] width 16 height 16
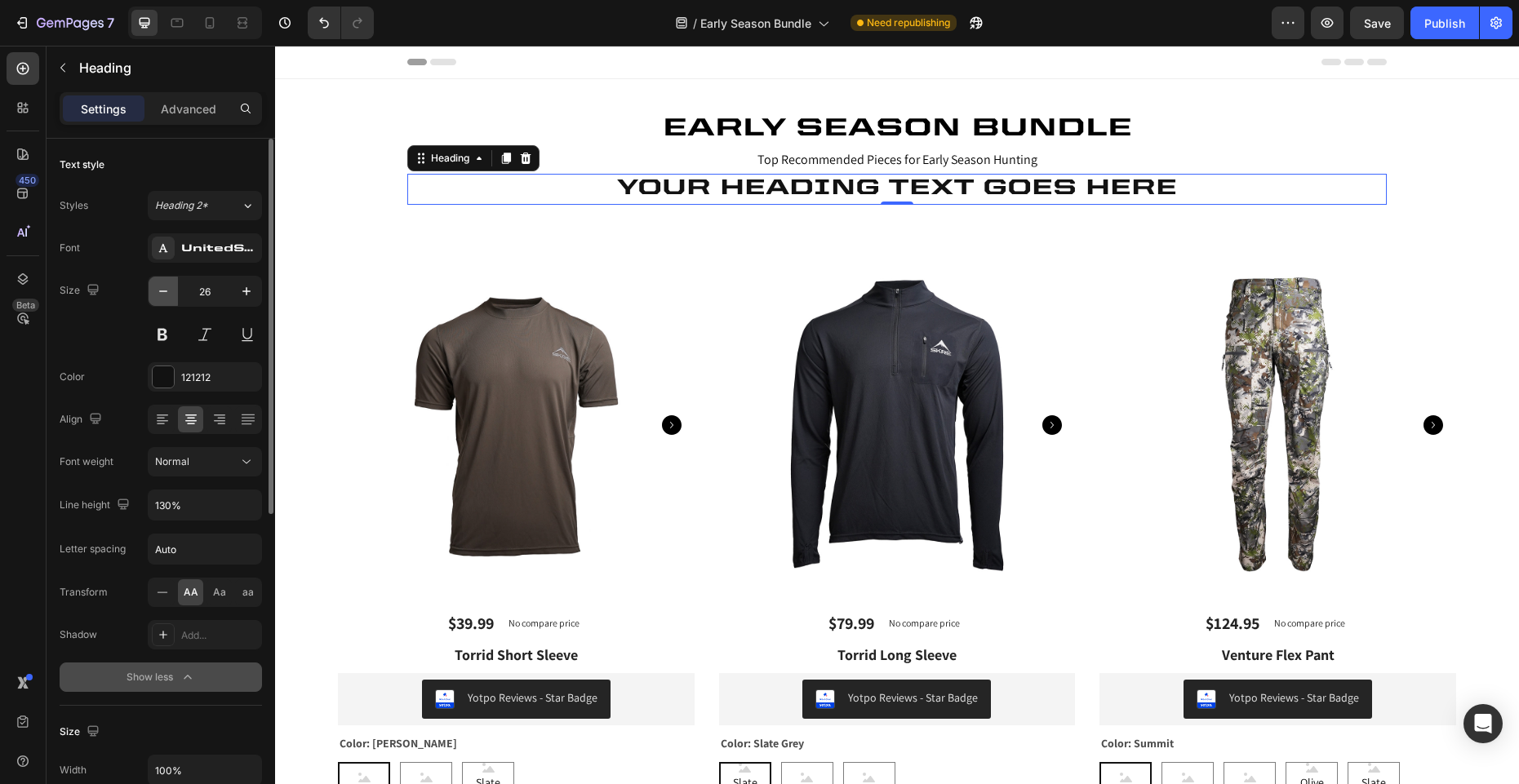
click at [166, 293] on icon "button" at bounding box center [163, 291] width 16 height 16
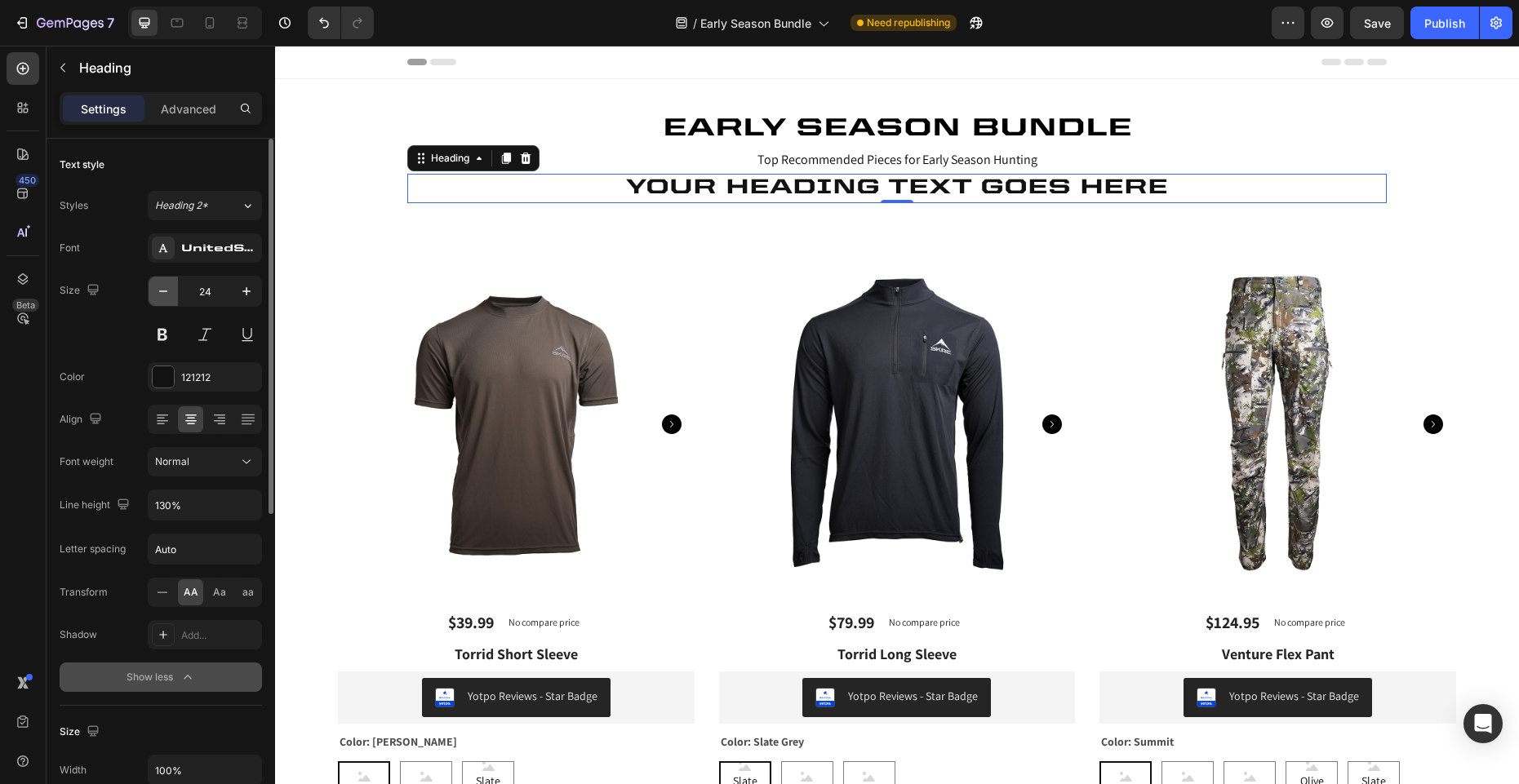
click at [166, 293] on icon "button" at bounding box center [163, 291] width 16 height 16
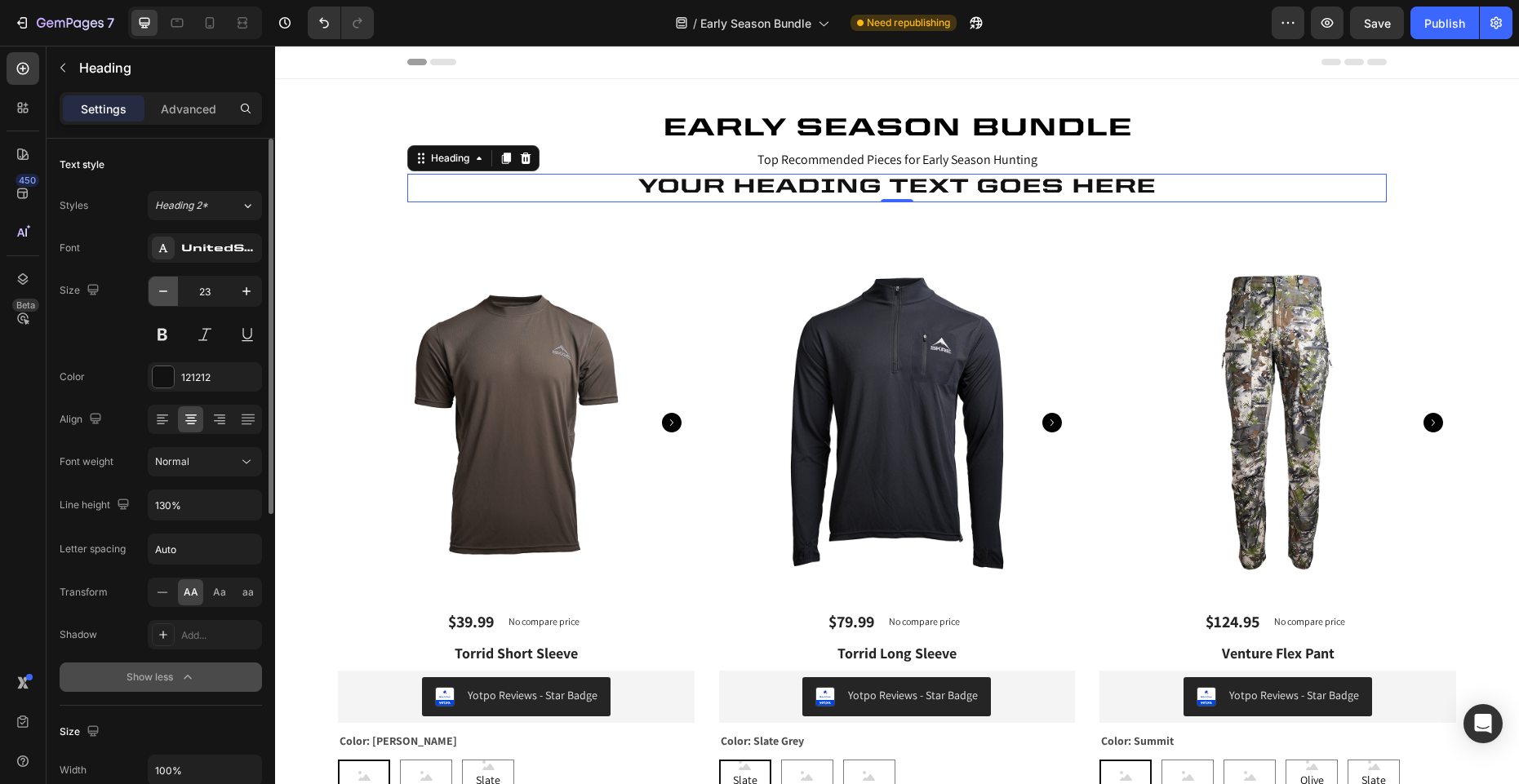
click at [166, 293] on icon "button" at bounding box center [163, 291] width 16 height 16
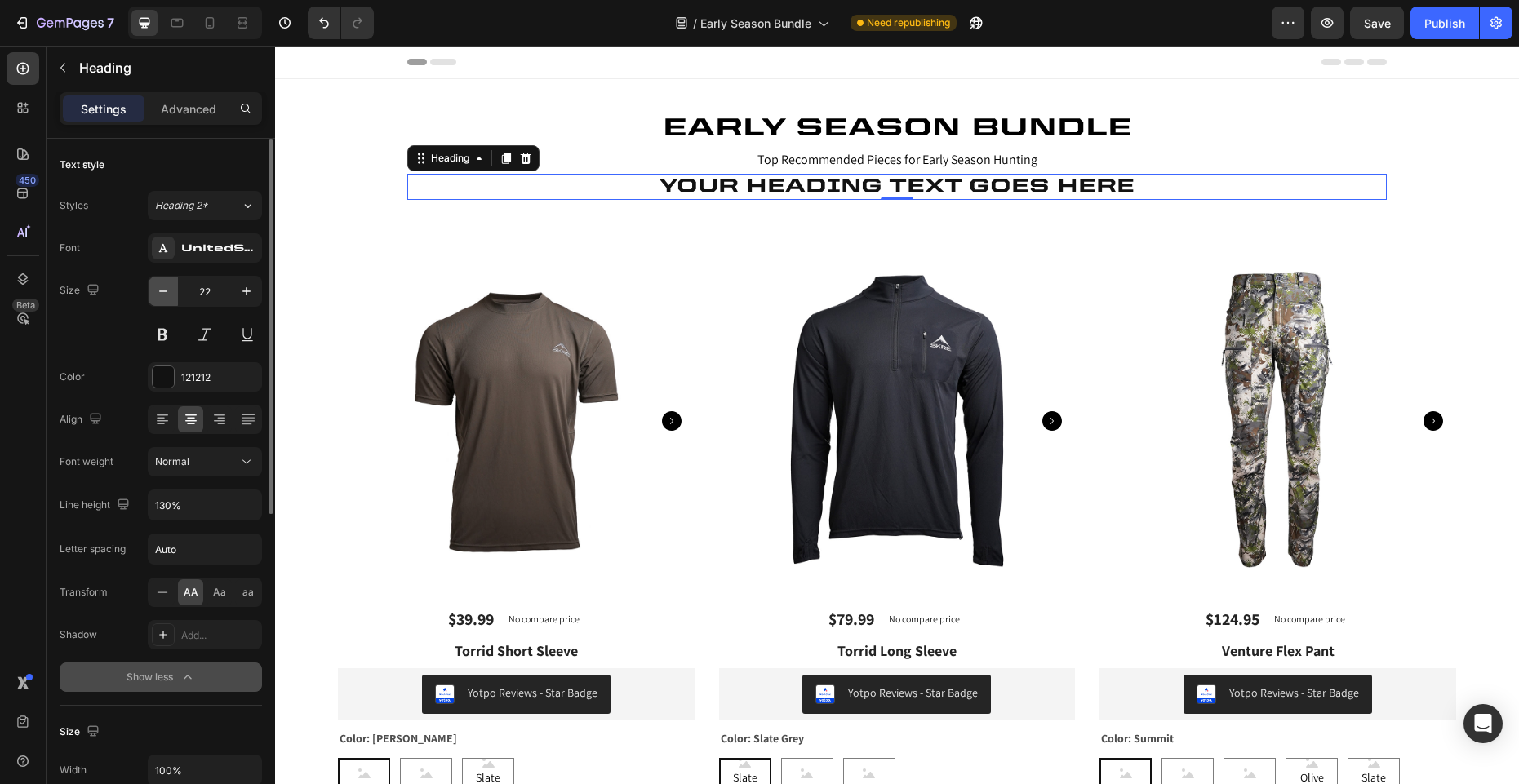
click at [166, 293] on icon "button" at bounding box center [163, 291] width 16 height 16
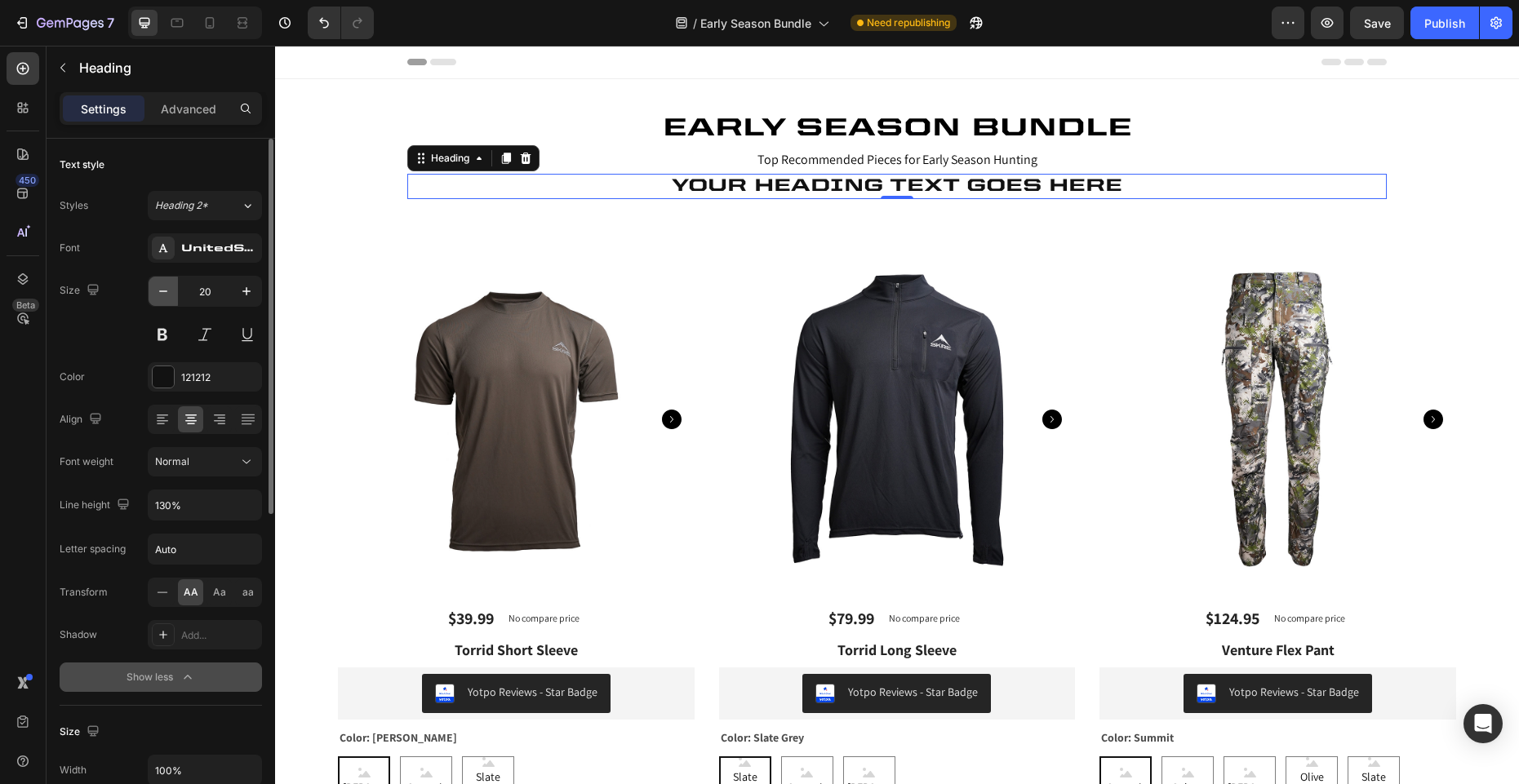
click at [166, 293] on icon "button" at bounding box center [163, 291] width 16 height 16
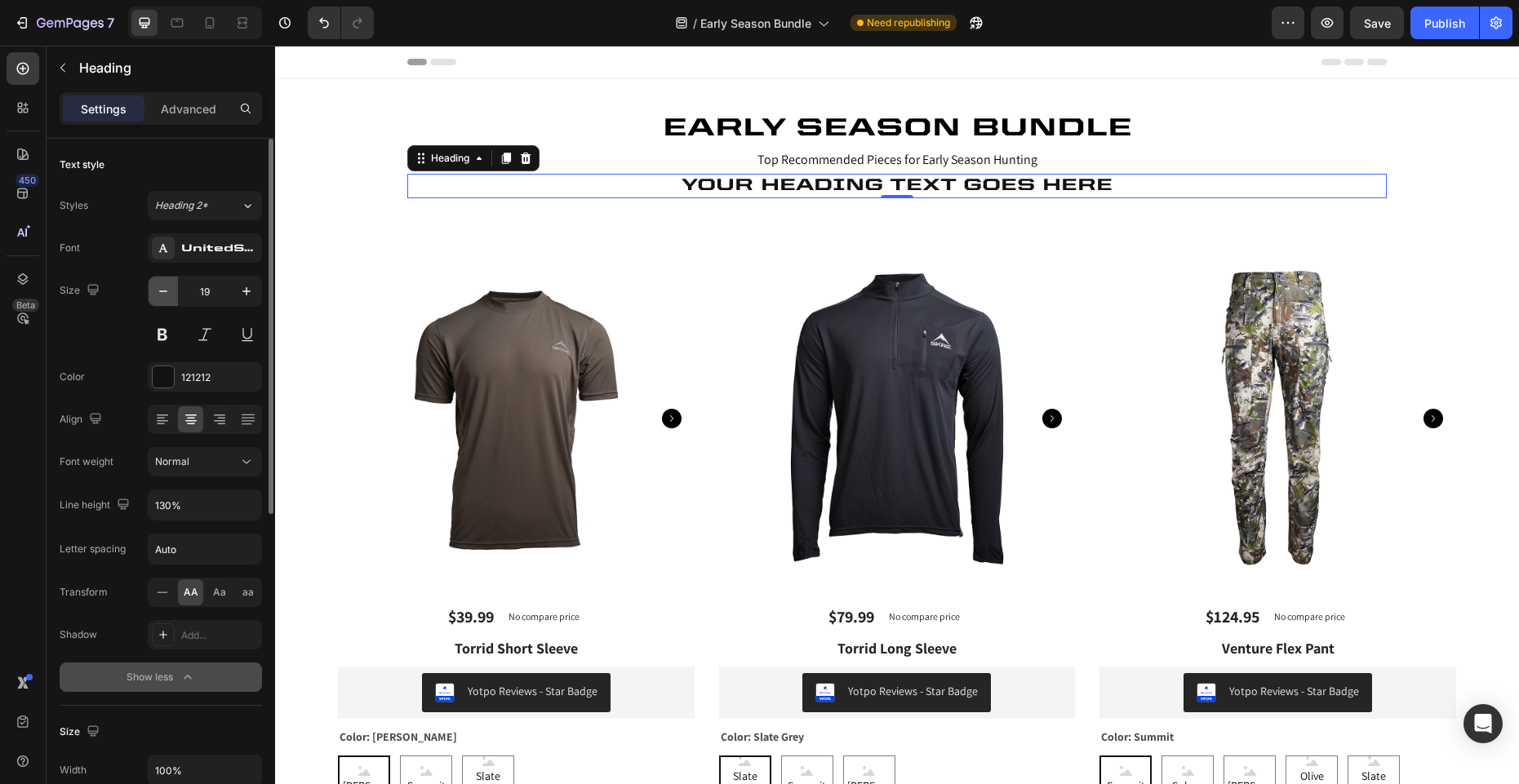
click at [166, 293] on icon "button" at bounding box center [163, 291] width 16 height 16
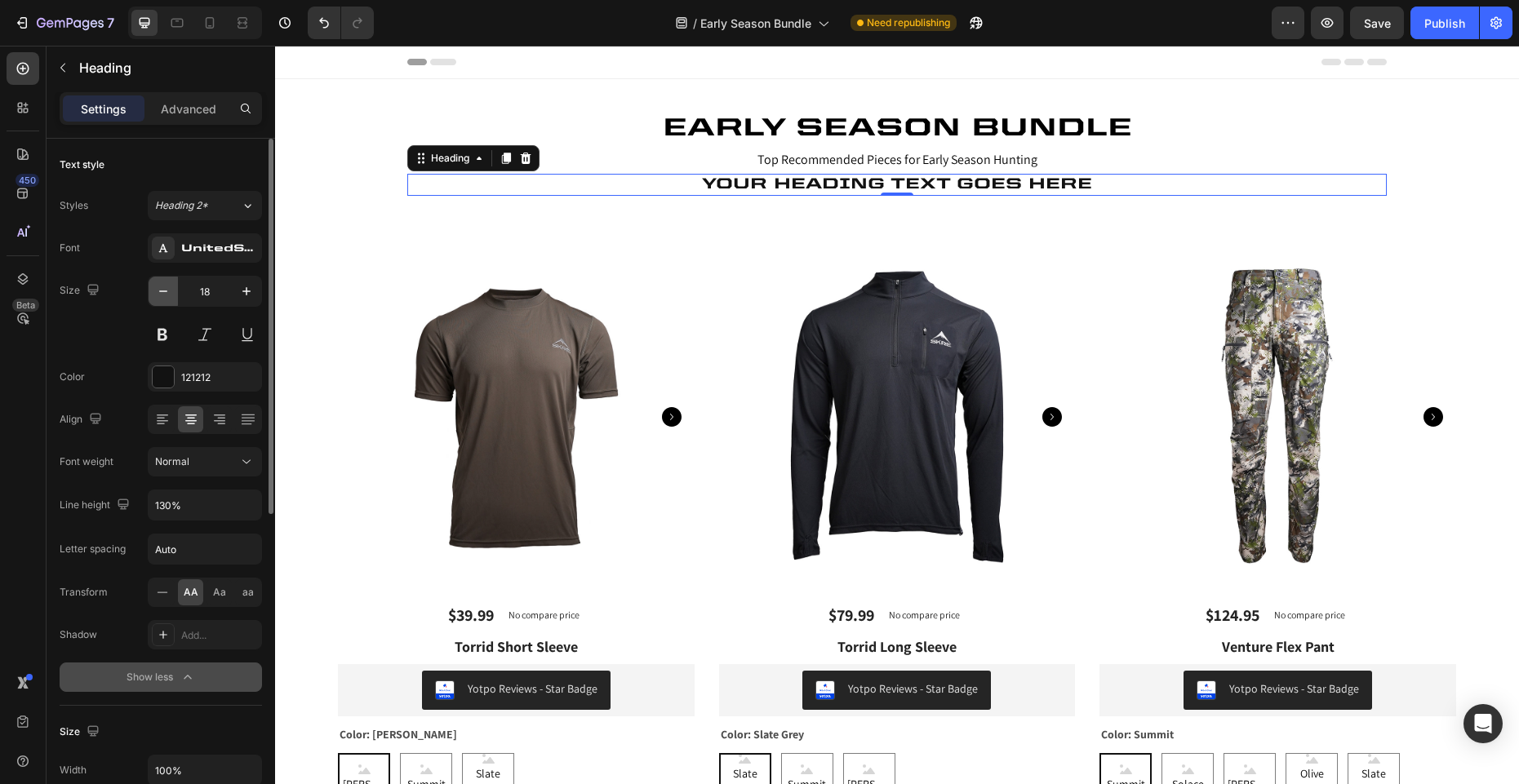
click at [166, 293] on icon "button" at bounding box center [163, 291] width 16 height 16
click at [241, 292] on icon "button" at bounding box center [246, 291] width 16 height 16
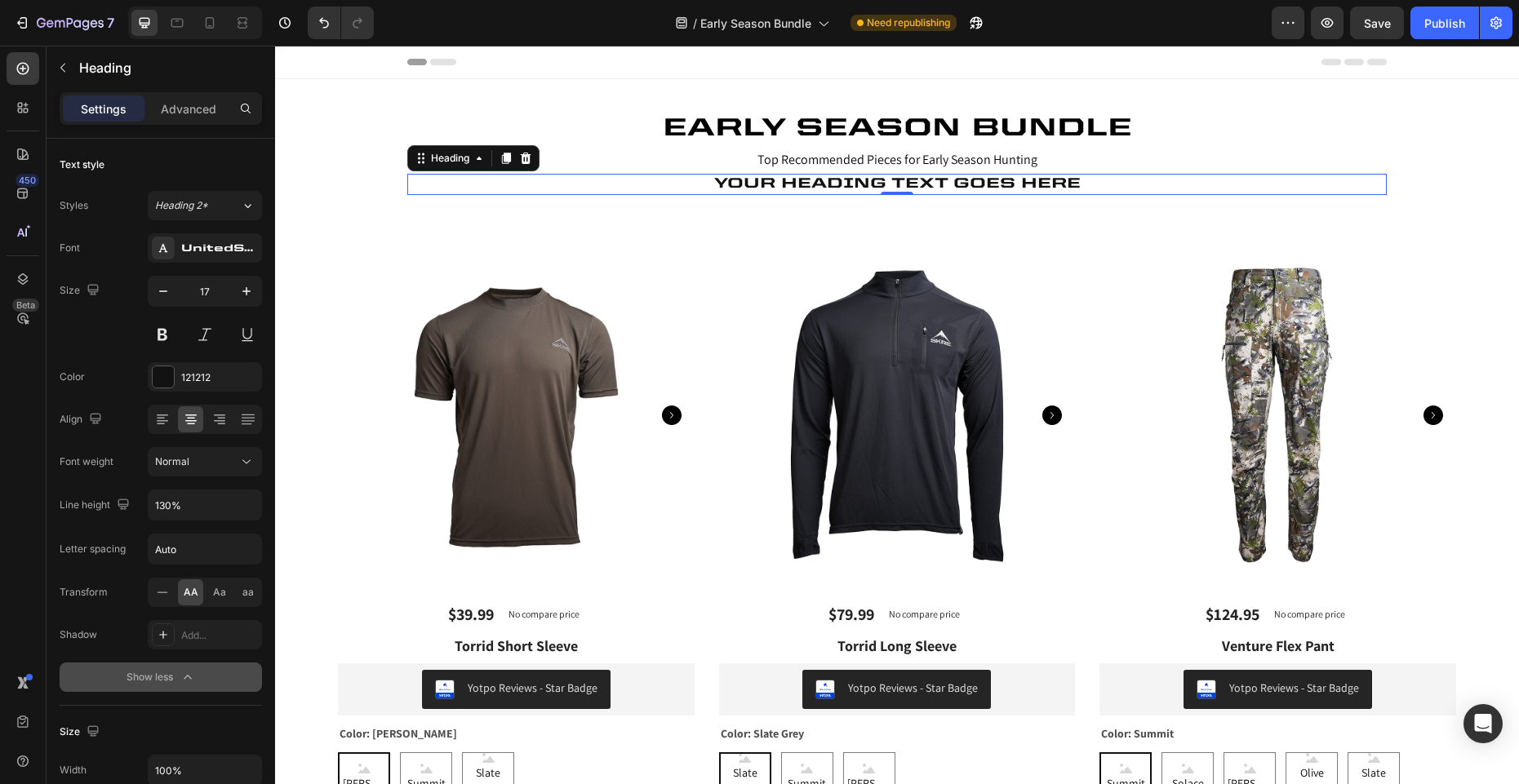
type input "18"
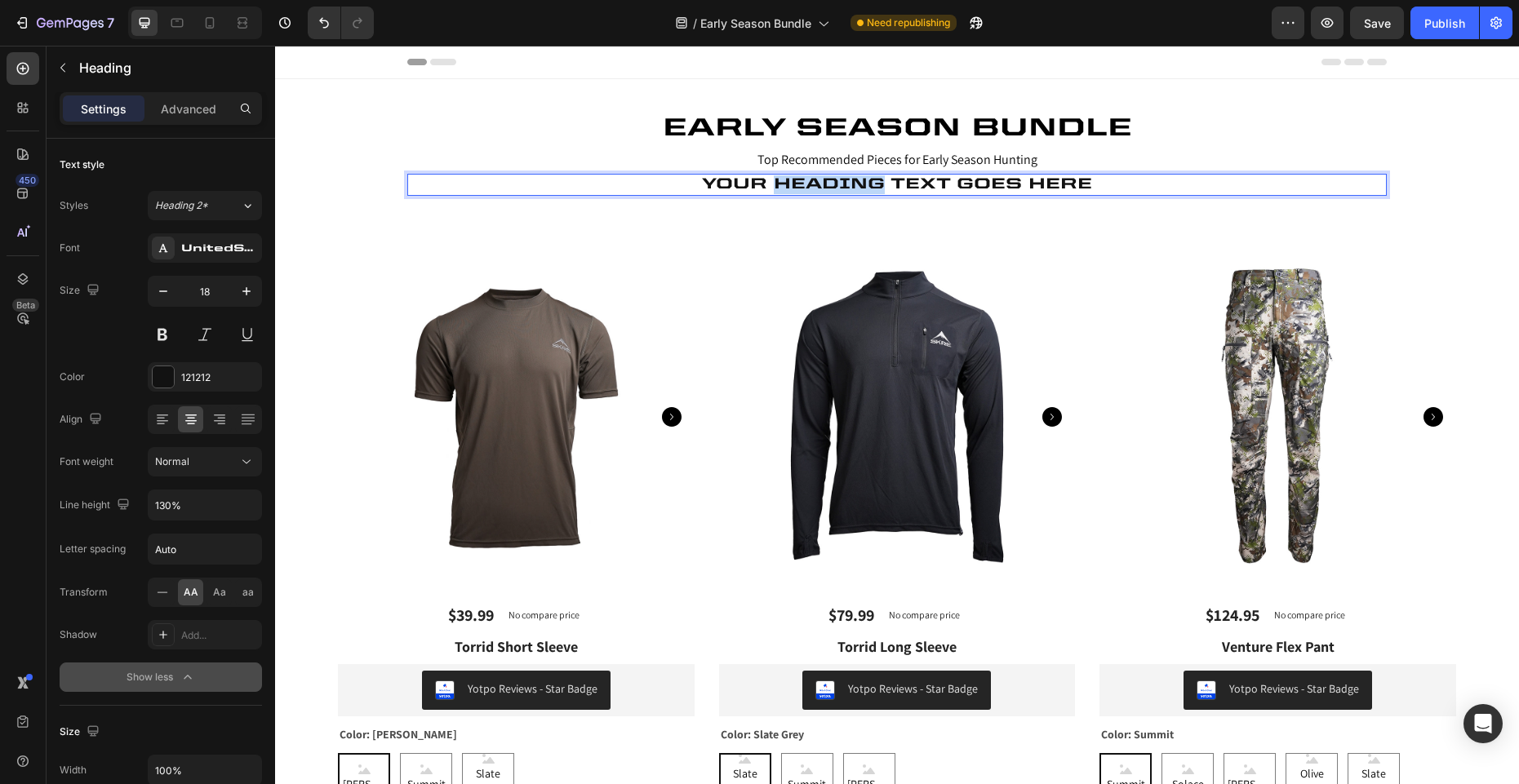
click at [794, 185] on p "Your heading text goes here" at bounding box center [897, 185] width 976 height 19
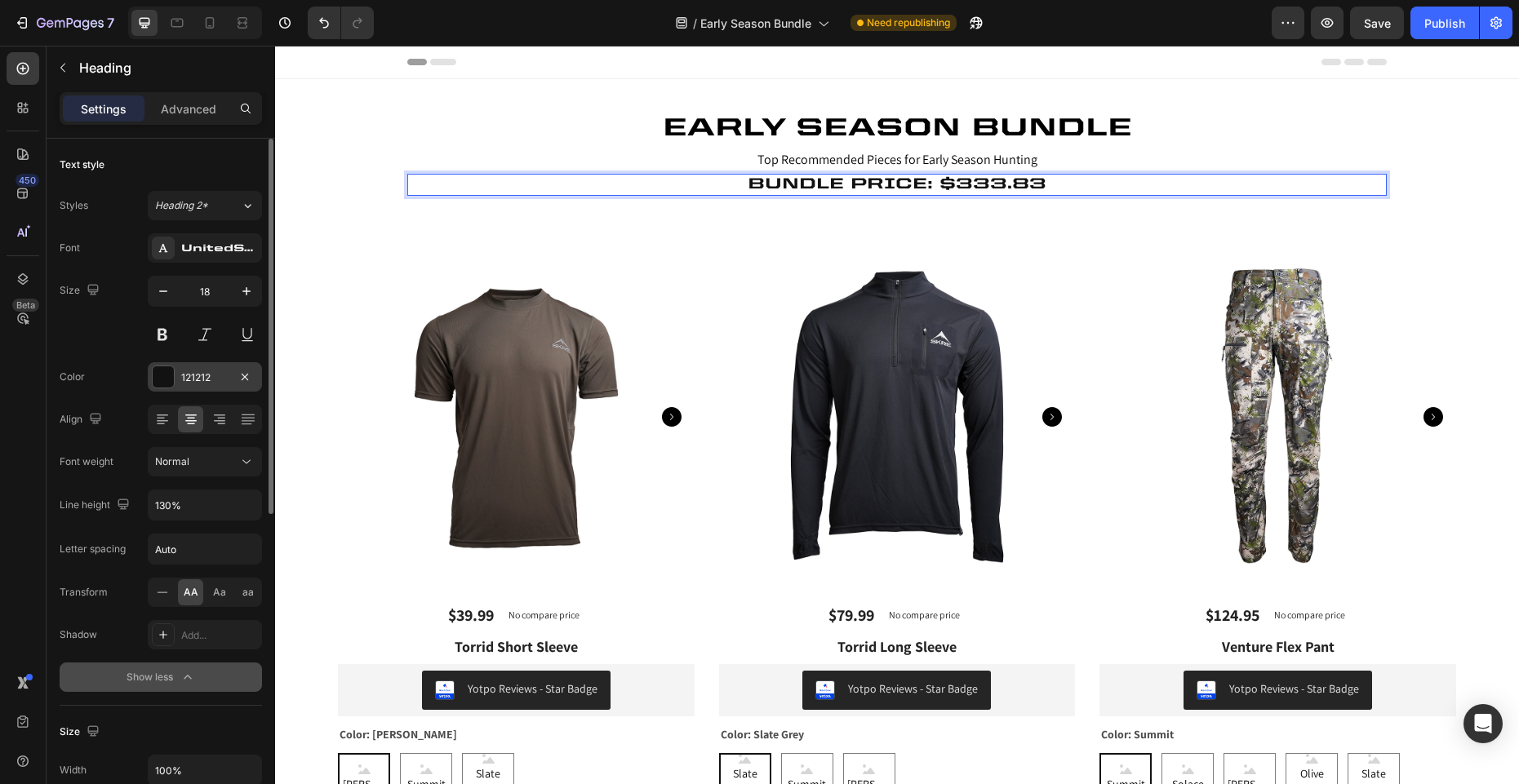
click at [160, 375] on div at bounding box center [163, 376] width 21 height 21
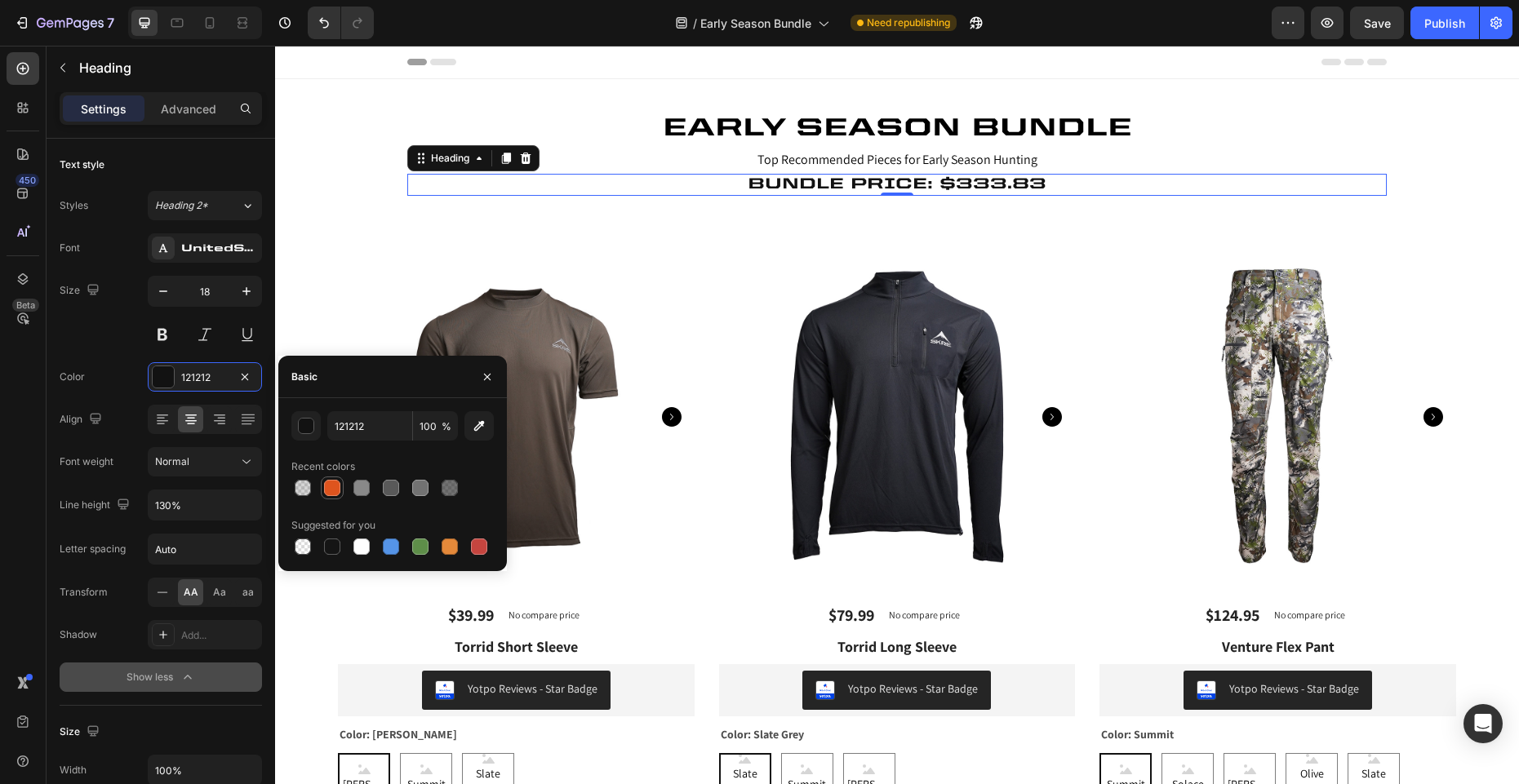
click at [337, 488] on div at bounding box center [331, 487] width 16 height 16
type input "DE541E"
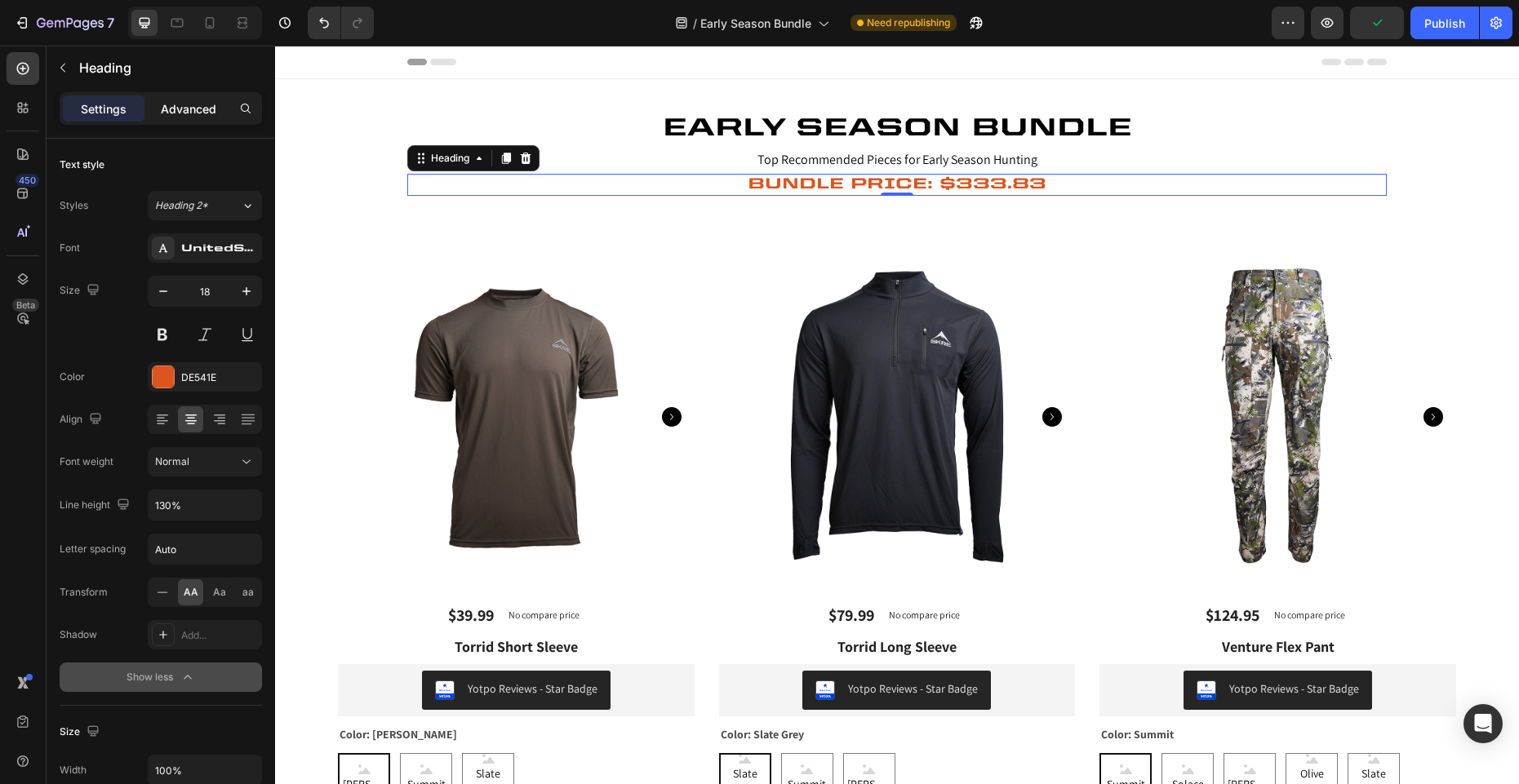
click at [199, 103] on p "Advanced" at bounding box center [188, 108] width 55 height 17
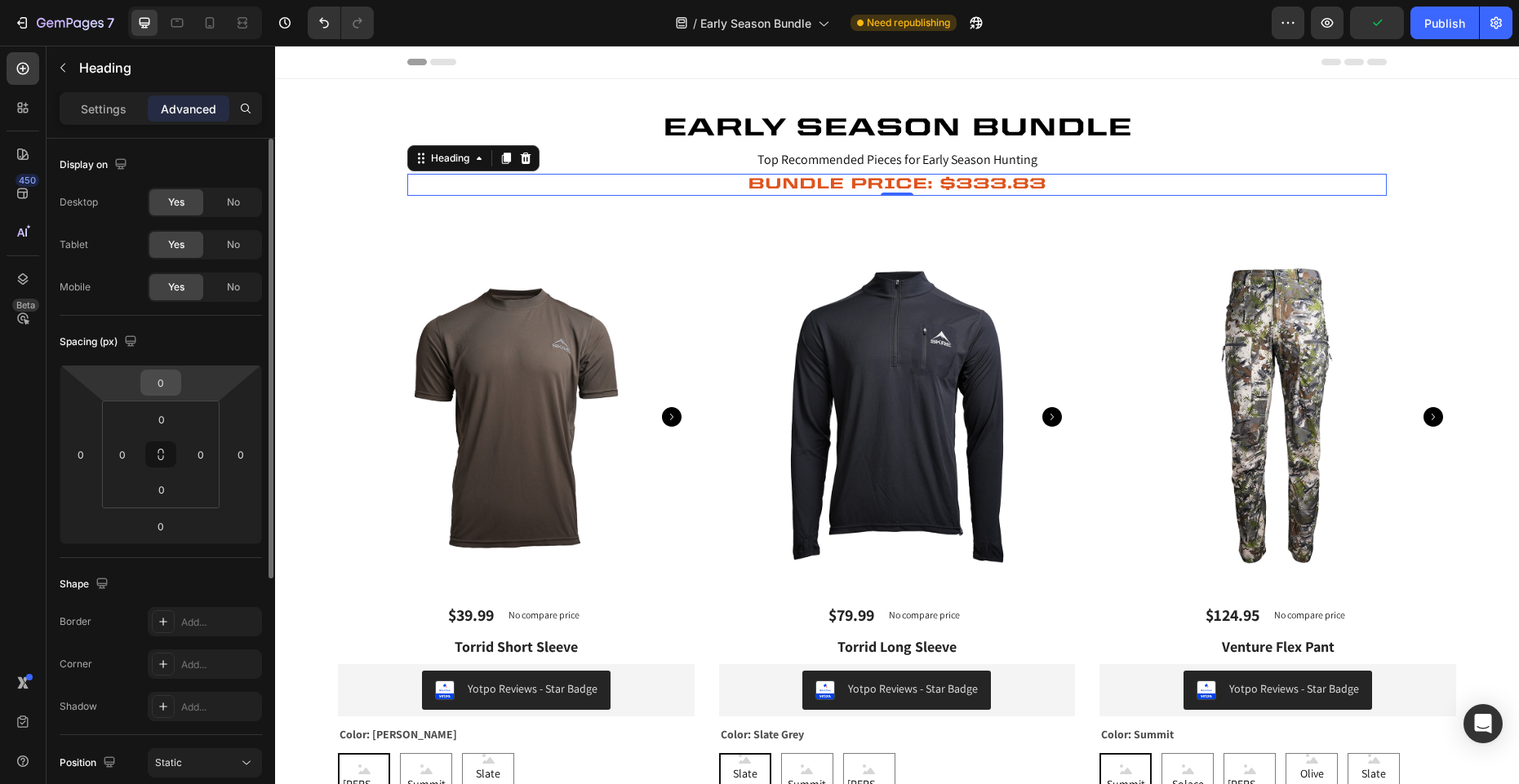
click at [170, 382] on input "0" at bounding box center [160, 382] width 33 height 25
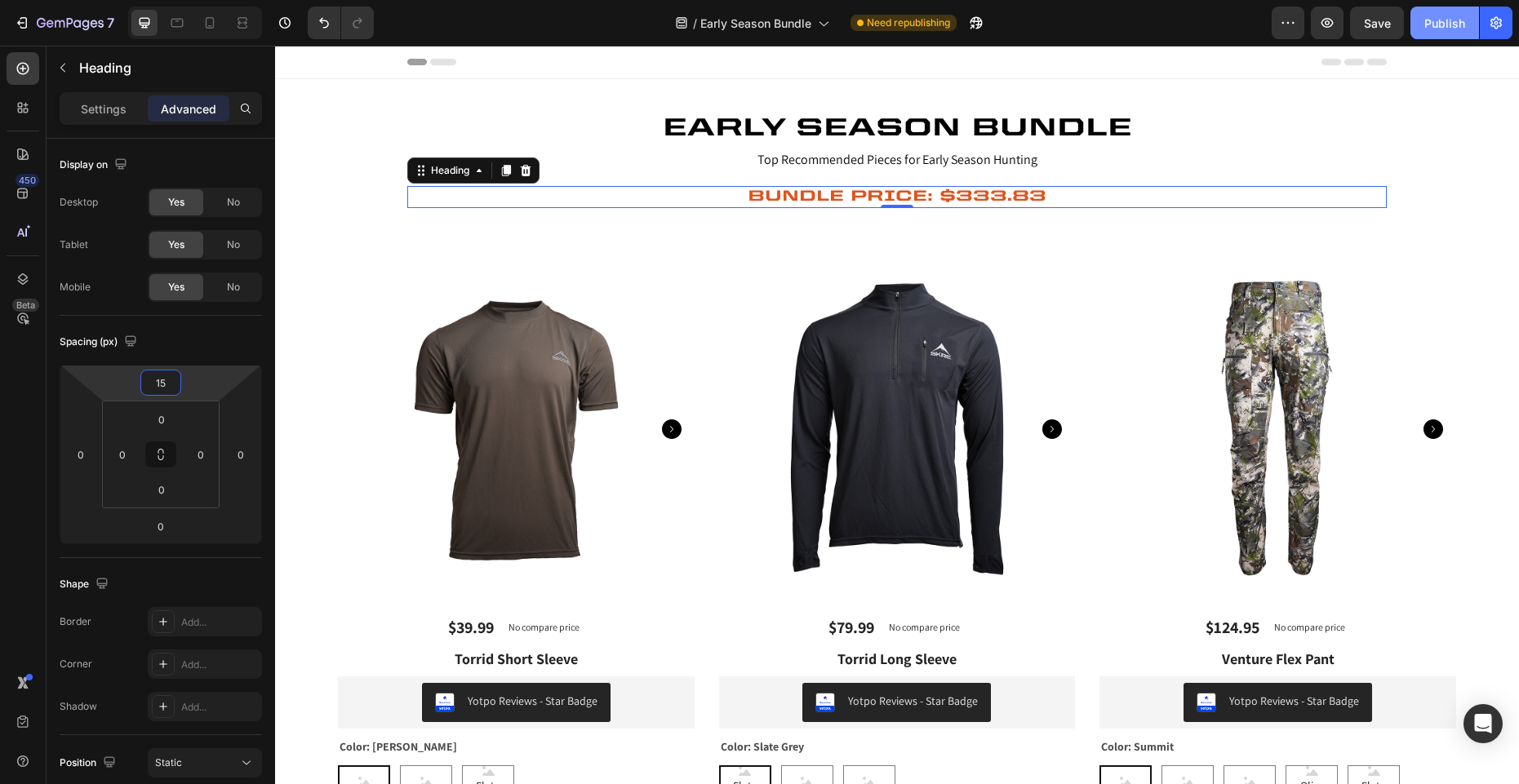
type input "15"
click at [1456, 34] on button "Publish" at bounding box center [1444, 23] width 69 height 33
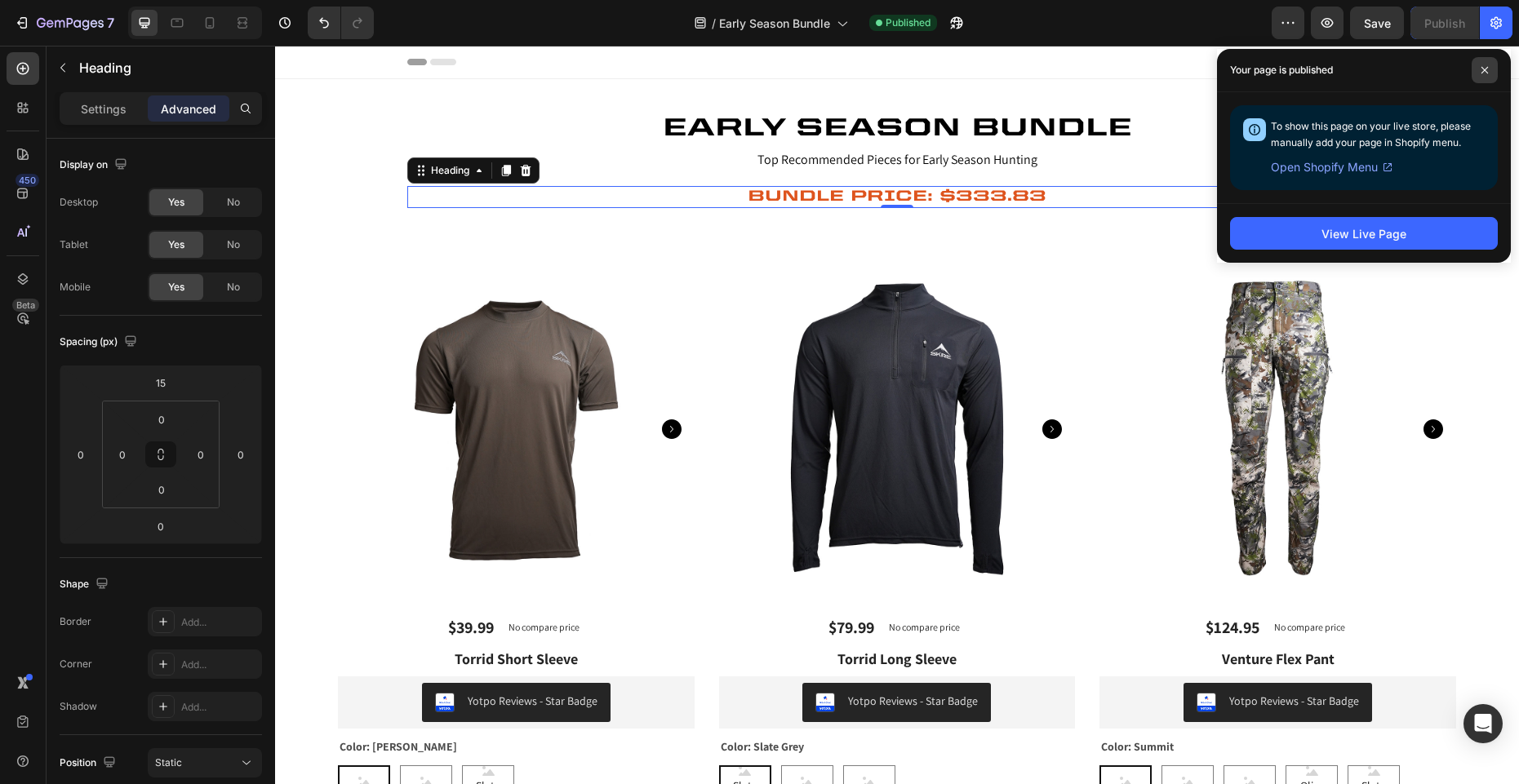
click at [1484, 70] on icon at bounding box center [1485, 70] width 7 height 7
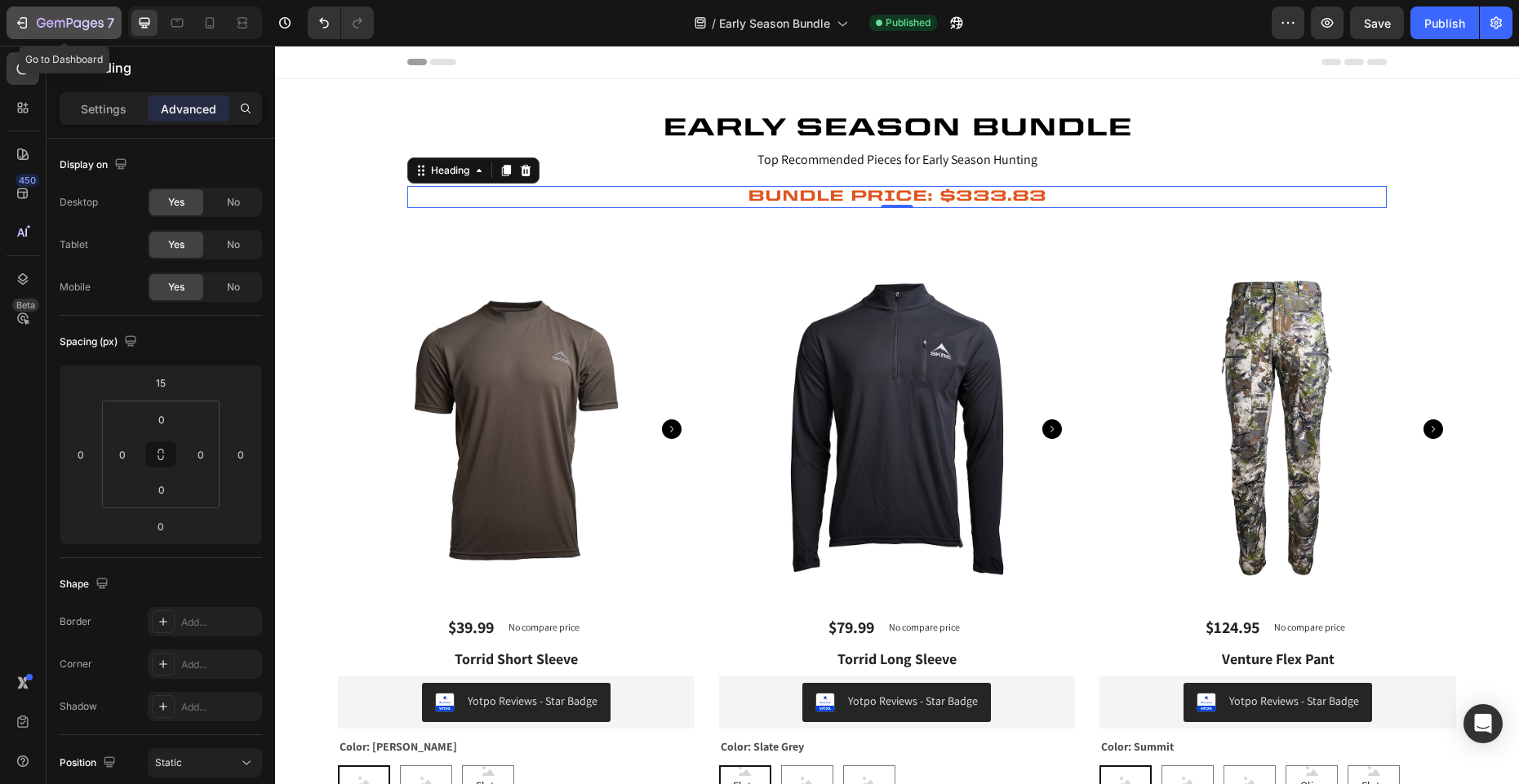
click at [33, 23] on div "7" at bounding box center [64, 22] width 100 height 19
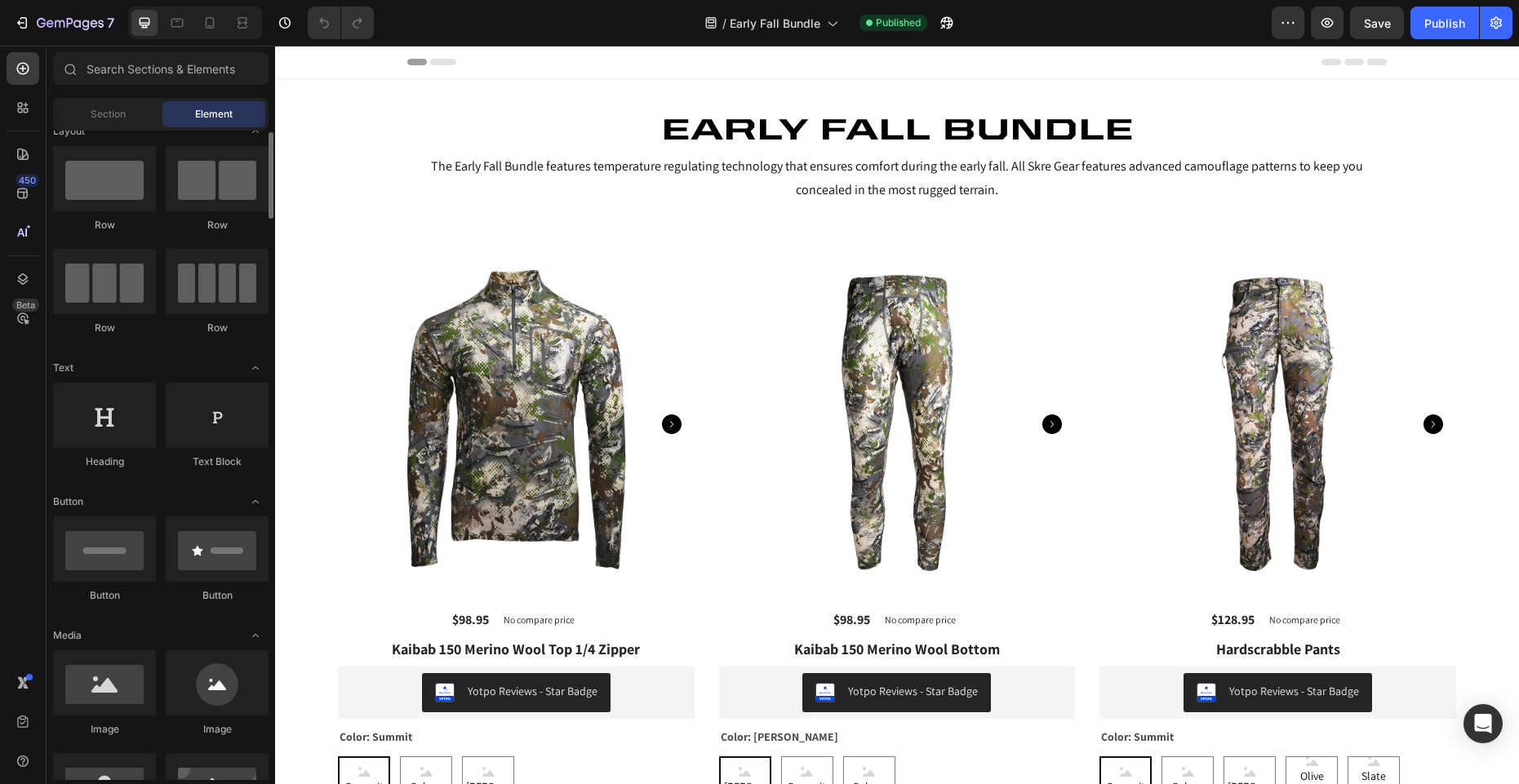
scroll to position [19, 0]
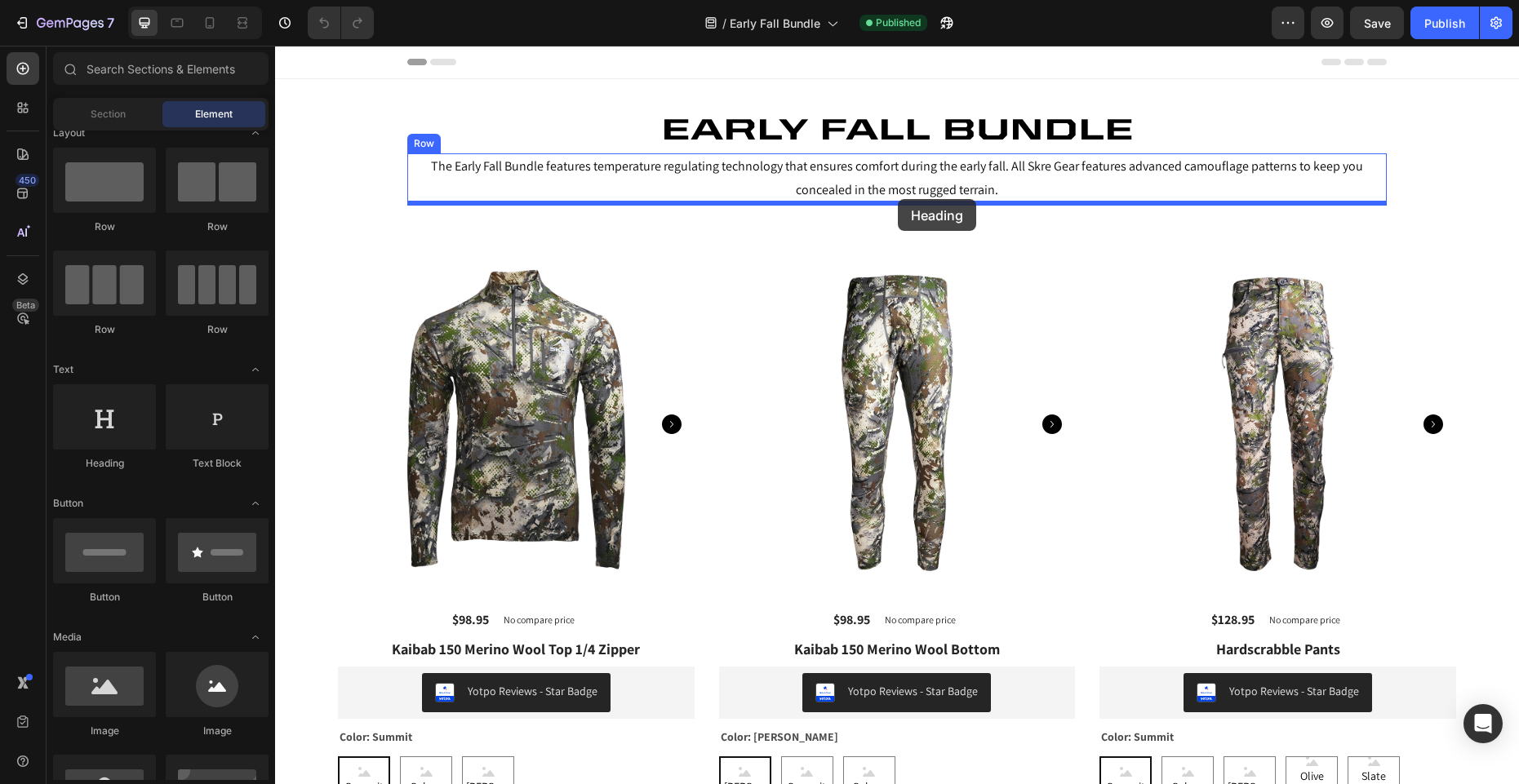
drag, startPoint x: 370, startPoint y: 476, endPoint x: 901, endPoint y: 199, distance: 598.9
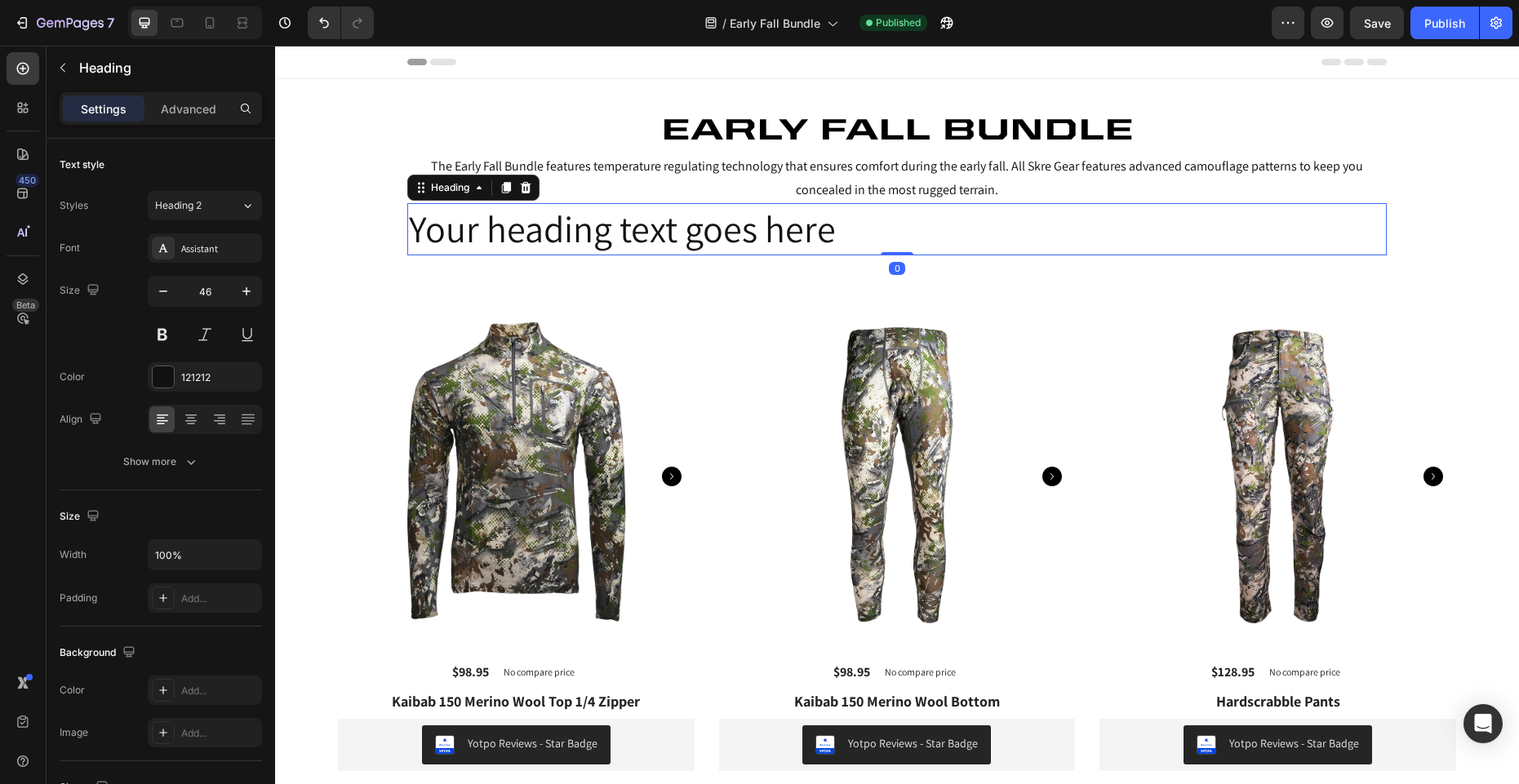
click at [597, 228] on h2 "Your heading text goes here" at bounding box center [898, 230] width 980 height 53
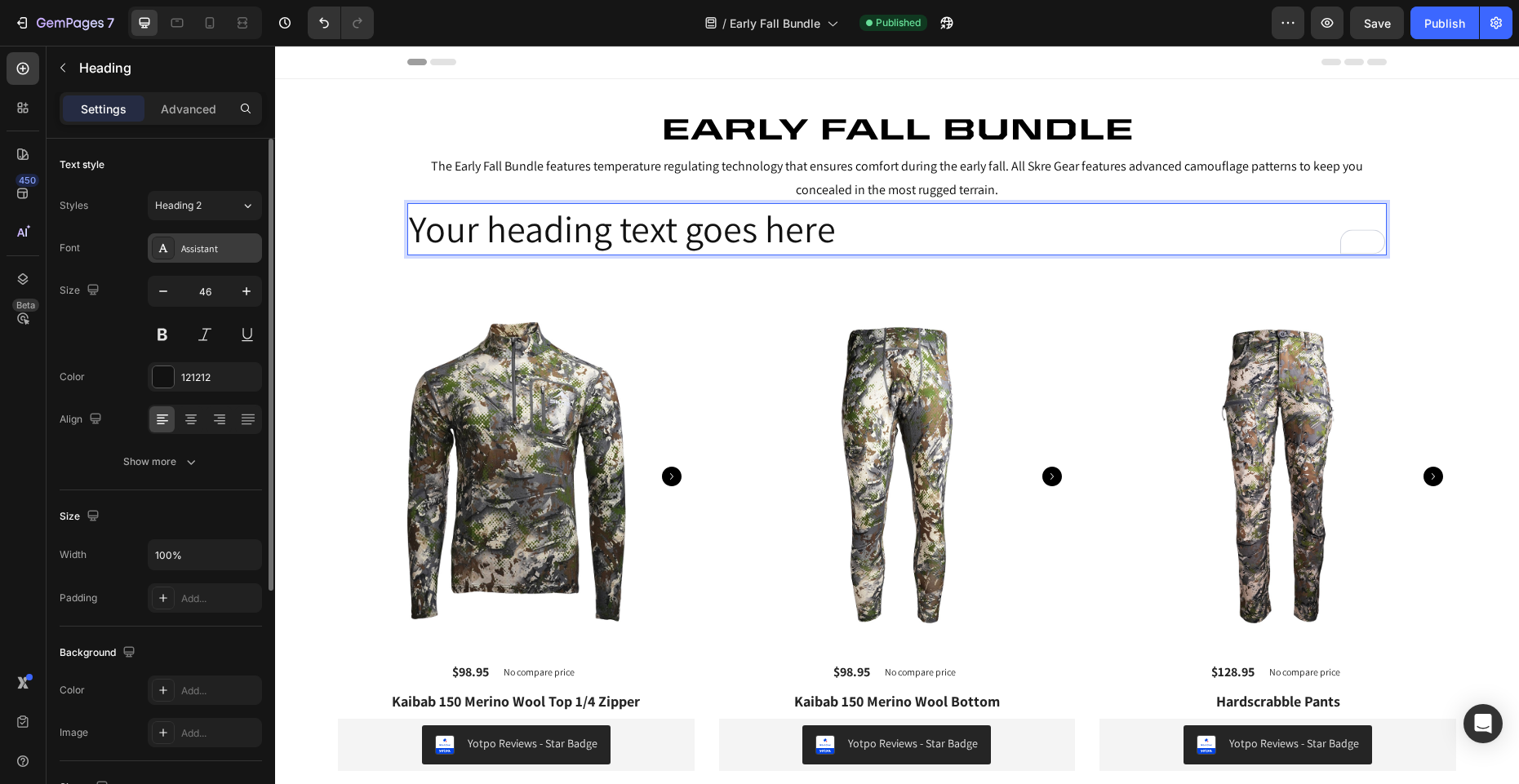
click at [169, 248] on icon at bounding box center [163, 247] width 13 height 13
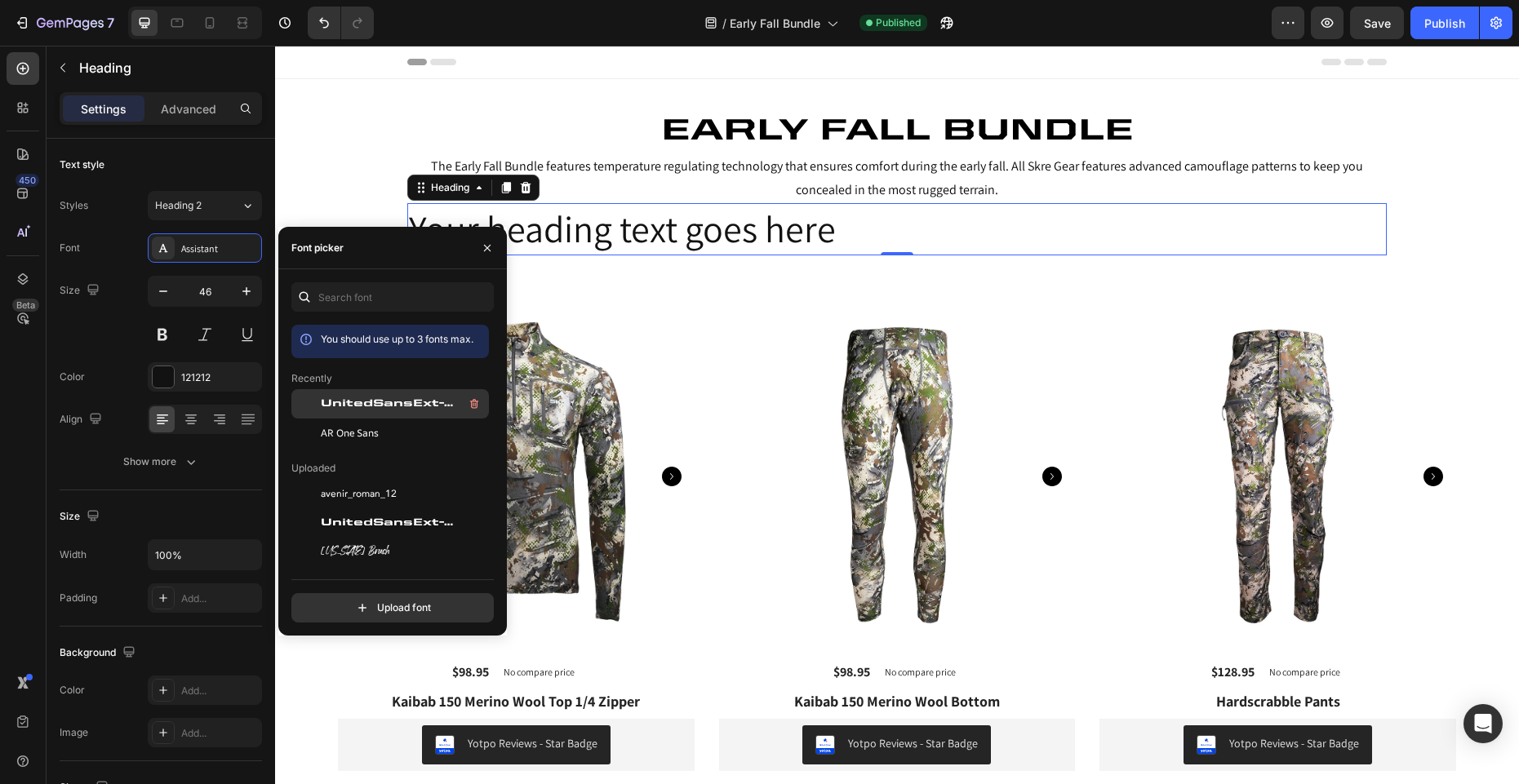
click at [413, 401] on span "UnitedSansExt-Heavy" at bounding box center [388, 403] width 136 height 14
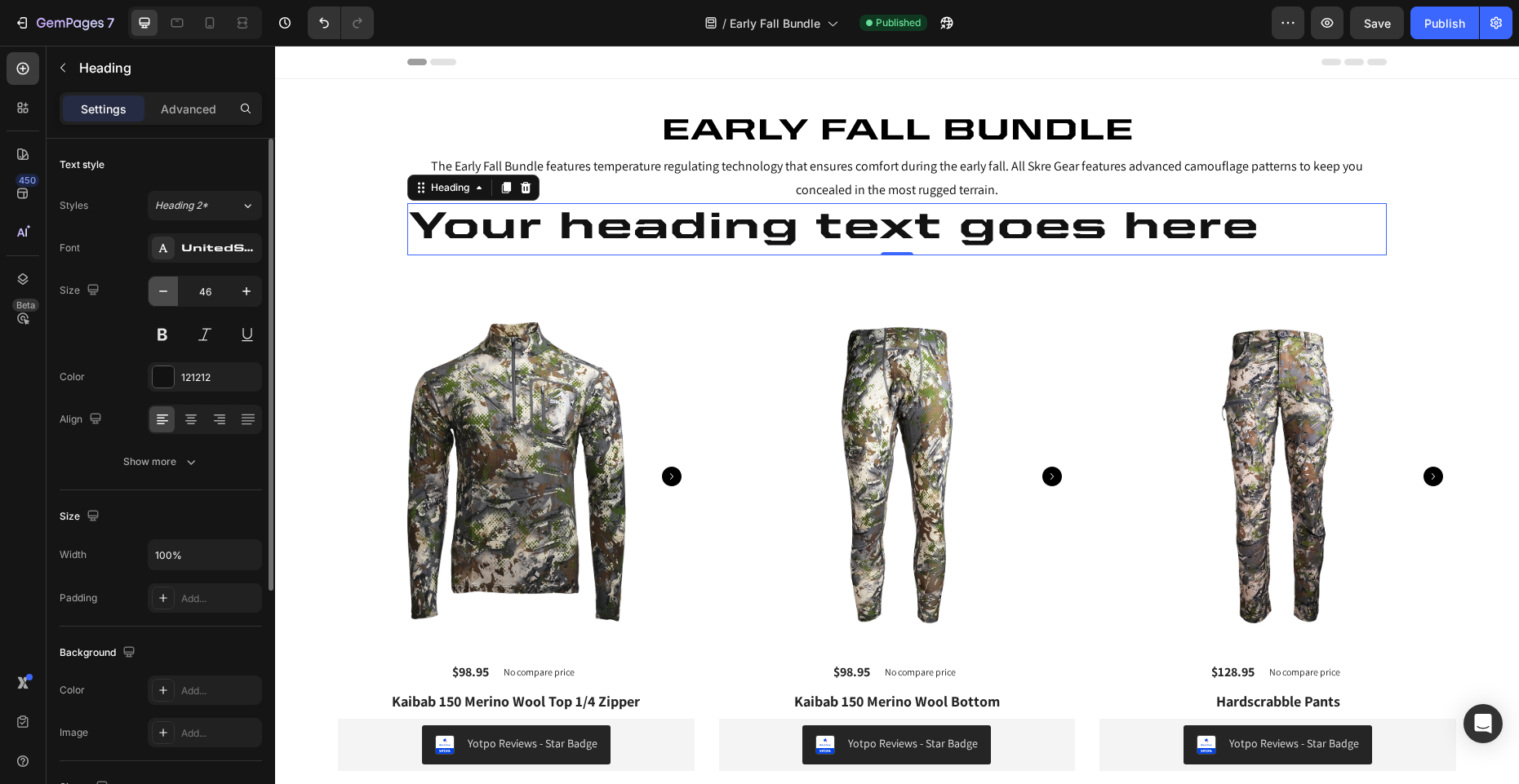
click at [167, 295] on icon "button" at bounding box center [163, 291] width 16 height 16
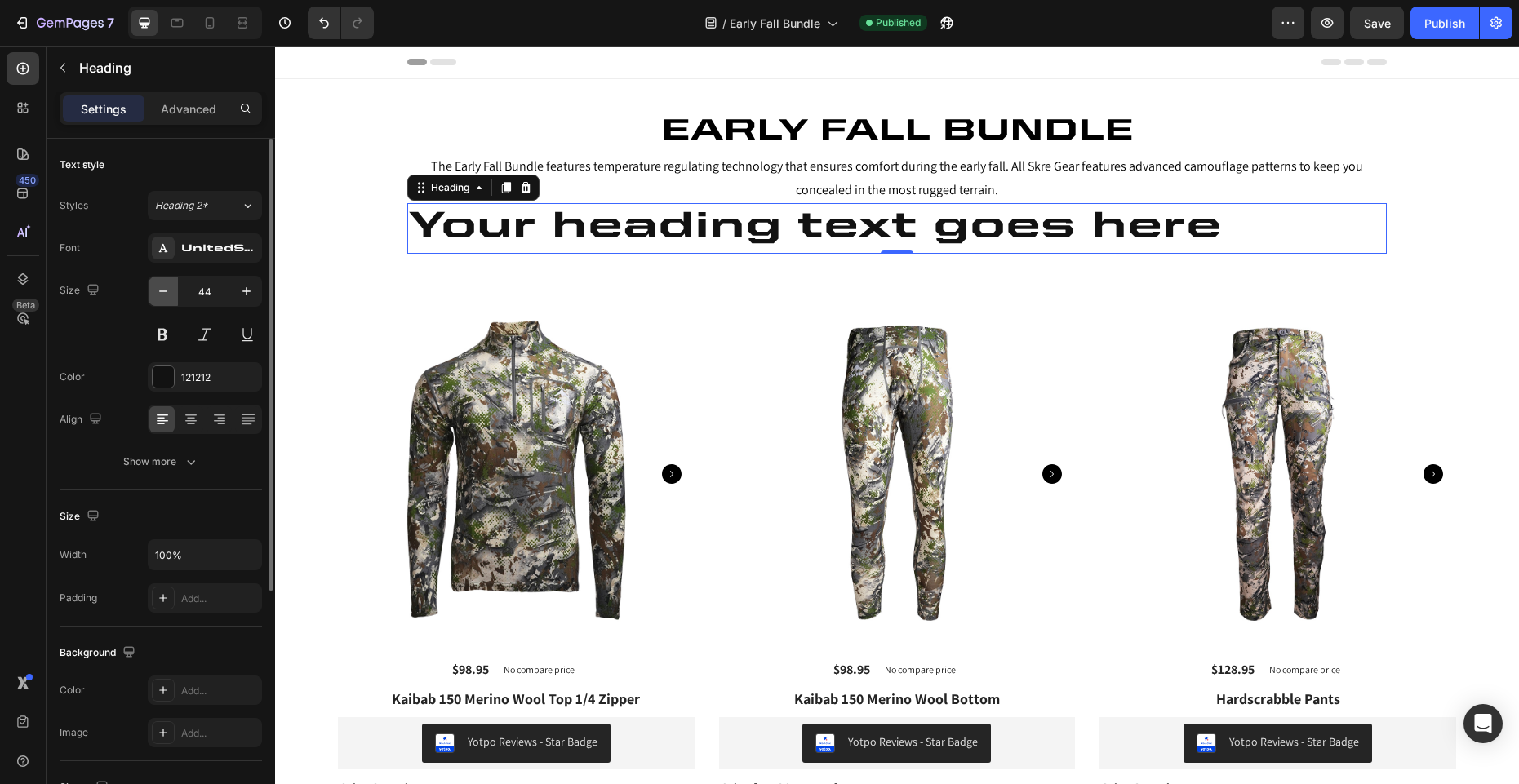
click at [167, 295] on icon "button" at bounding box center [163, 291] width 16 height 16
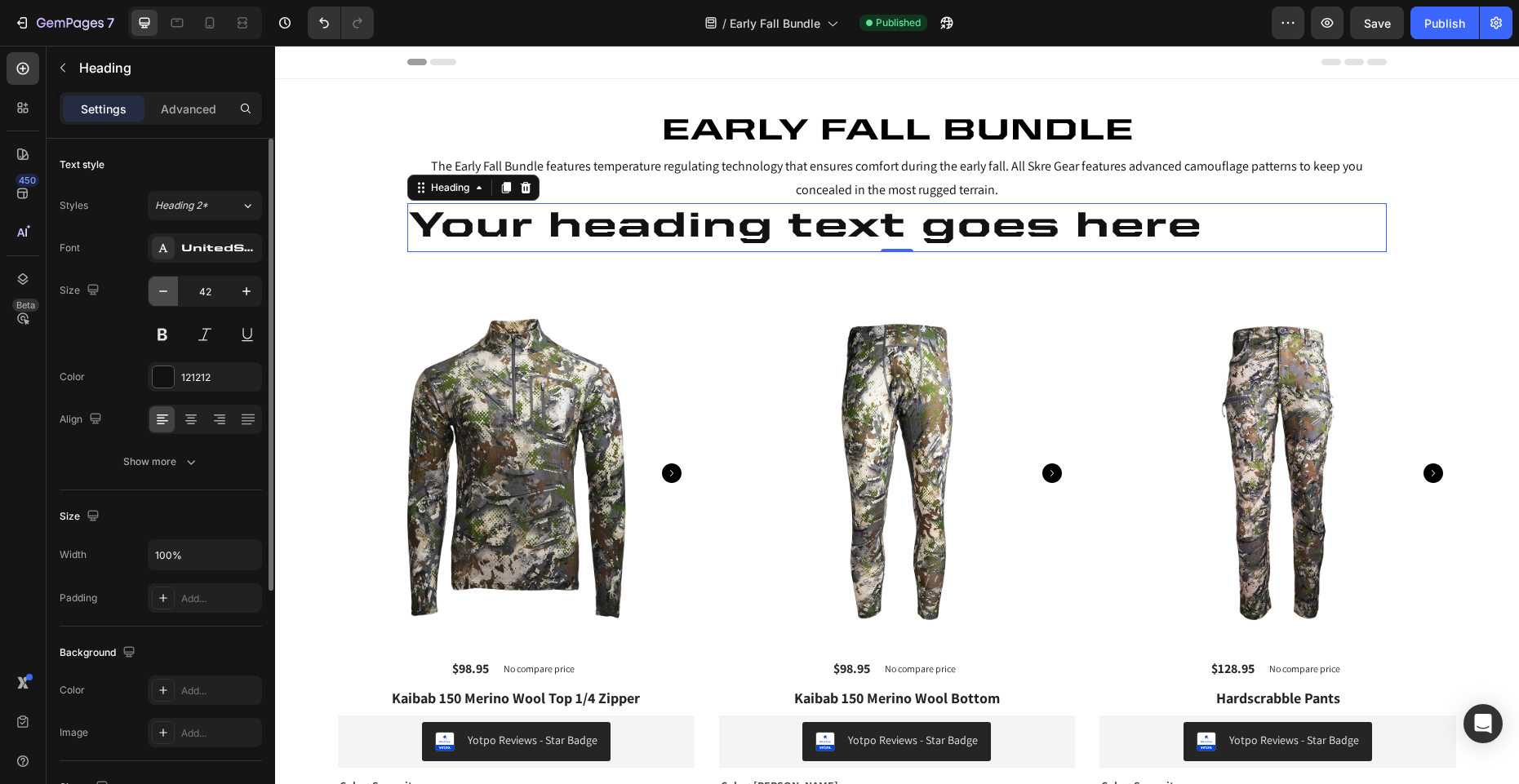
click at [167, 295] on icon "button" at bounding box center [163, 291] width 16 height 16
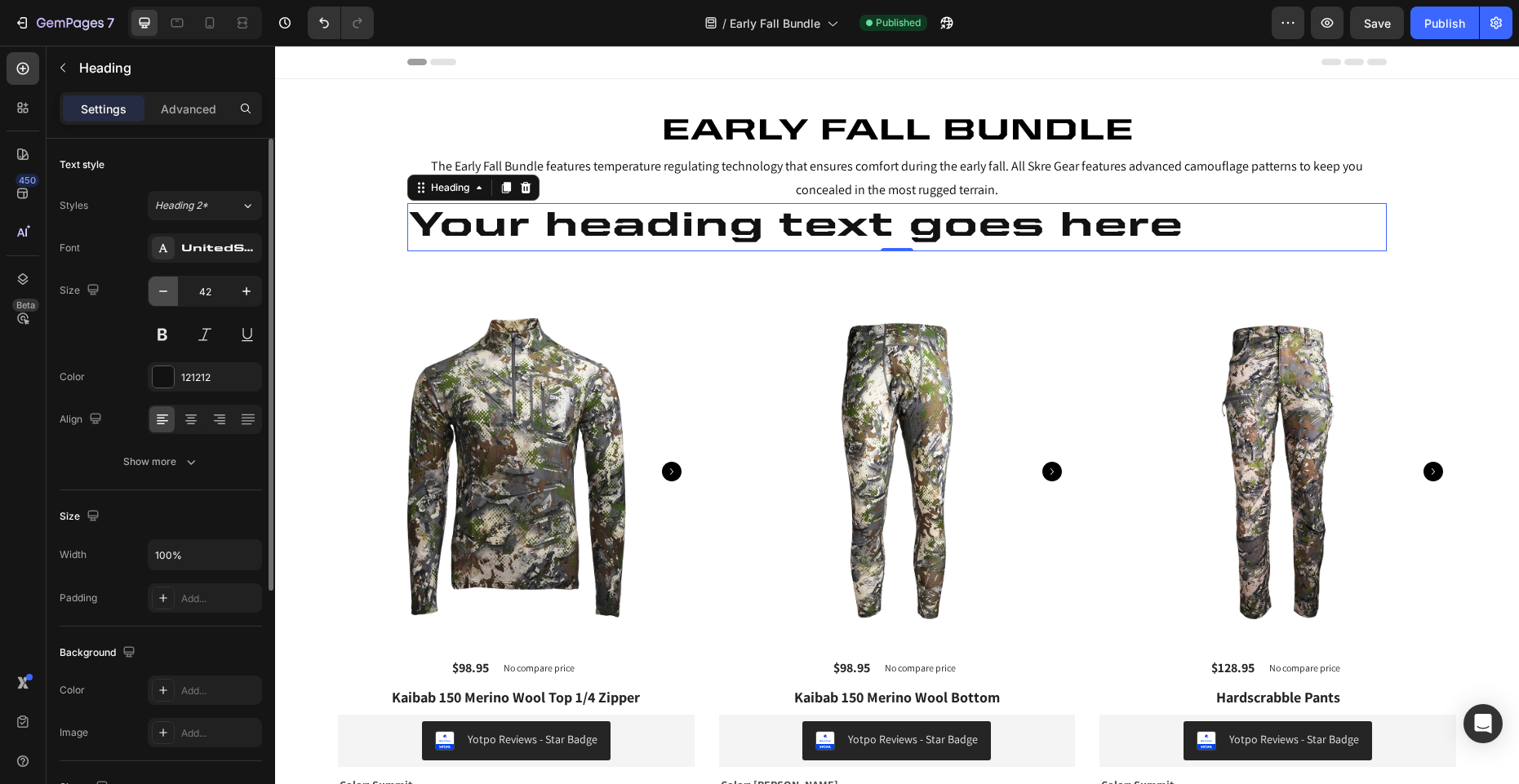
click at [167, 295] on icon "button" at bounding box center [163, 291] width 16 height 16
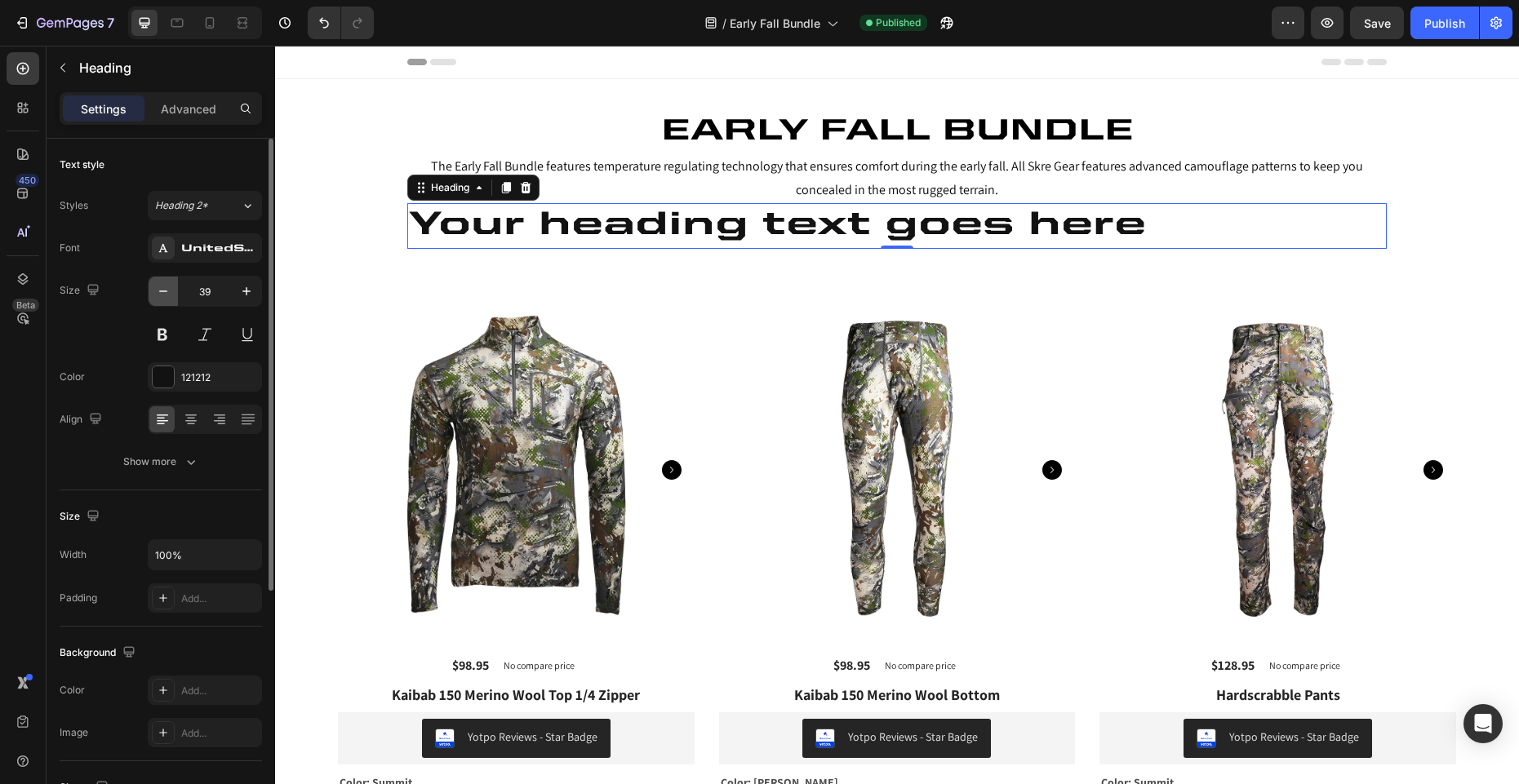
click at [167, 295] on icon "button" at bounding box center [163, 291] width 16 height 16
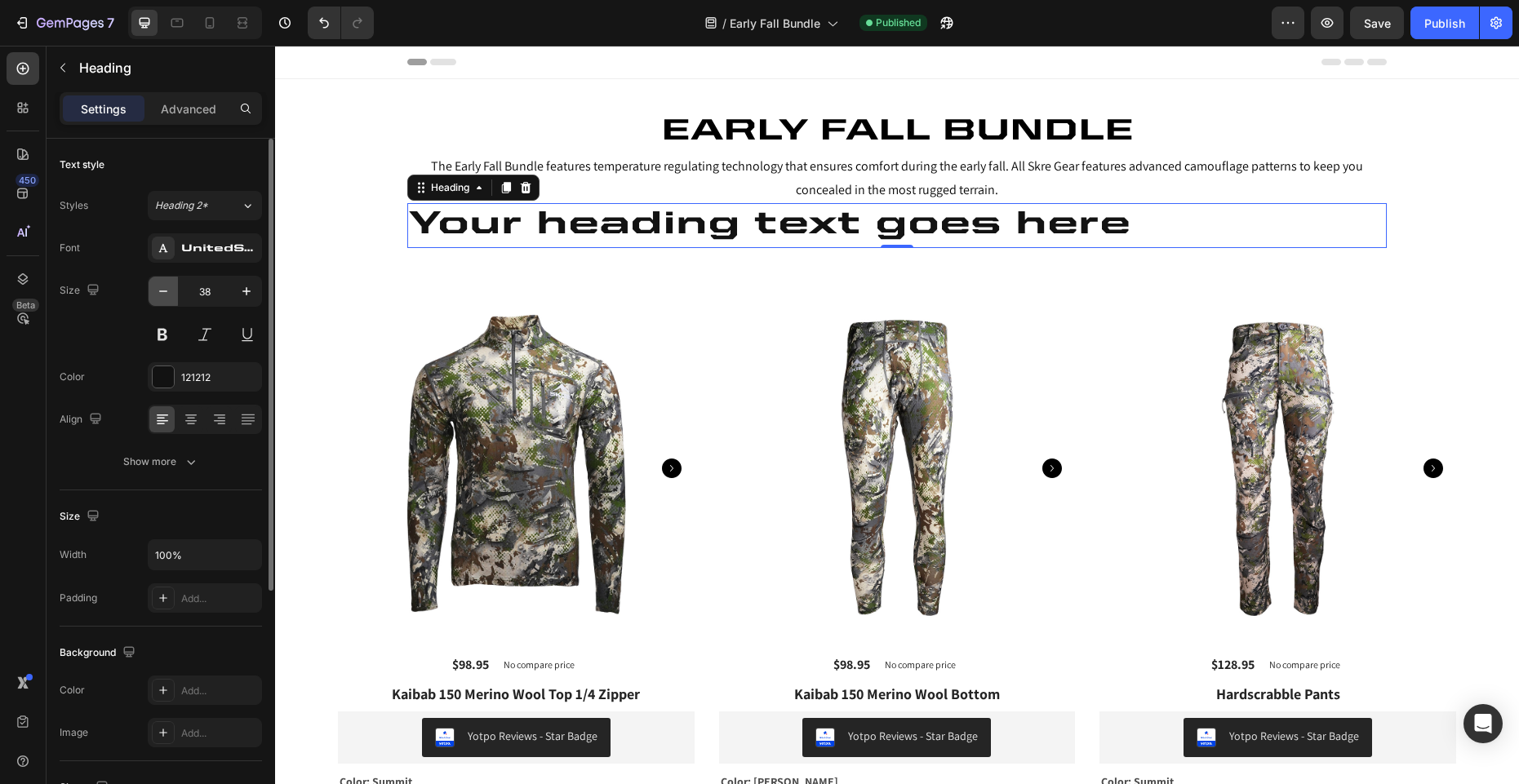
click at [167, 295] on icon "button" at bounding box center [163, 291] width 16 height 16
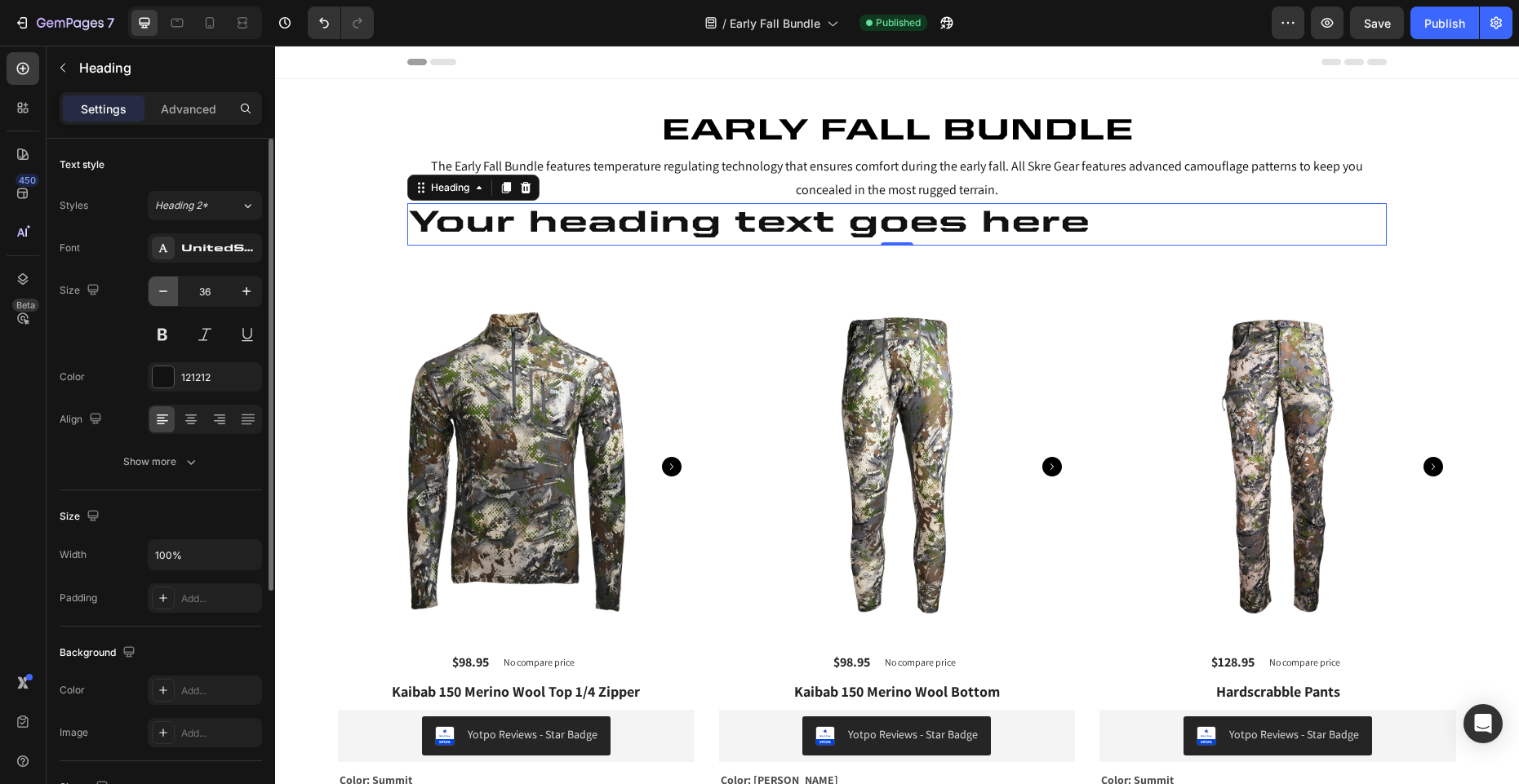
click at [167, 295] on icon "button" at bounding box center [163, 291] width 16 height 16
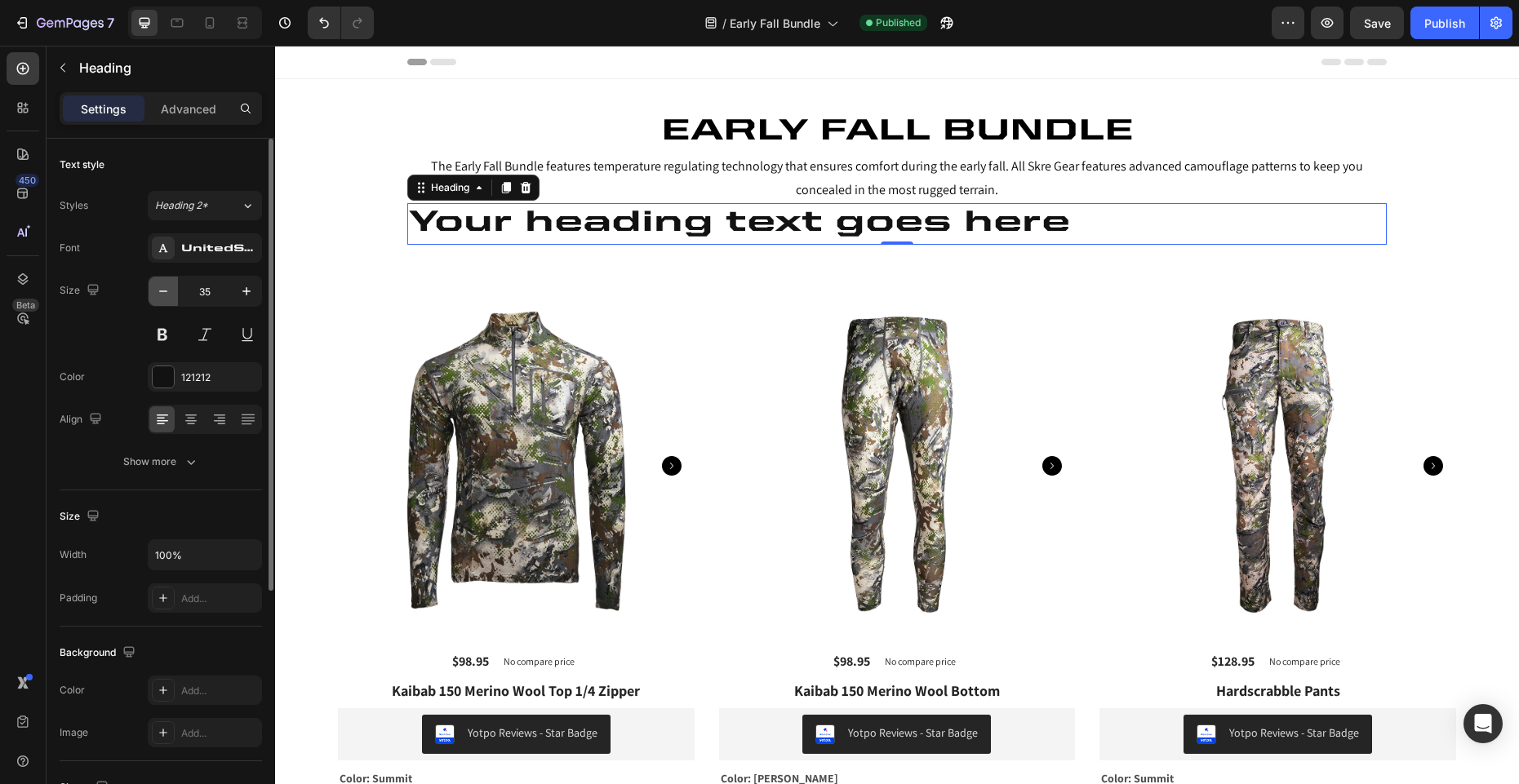
click at [167, 295] on icon "button" at bounding box center [163, 291] width 16 height 16
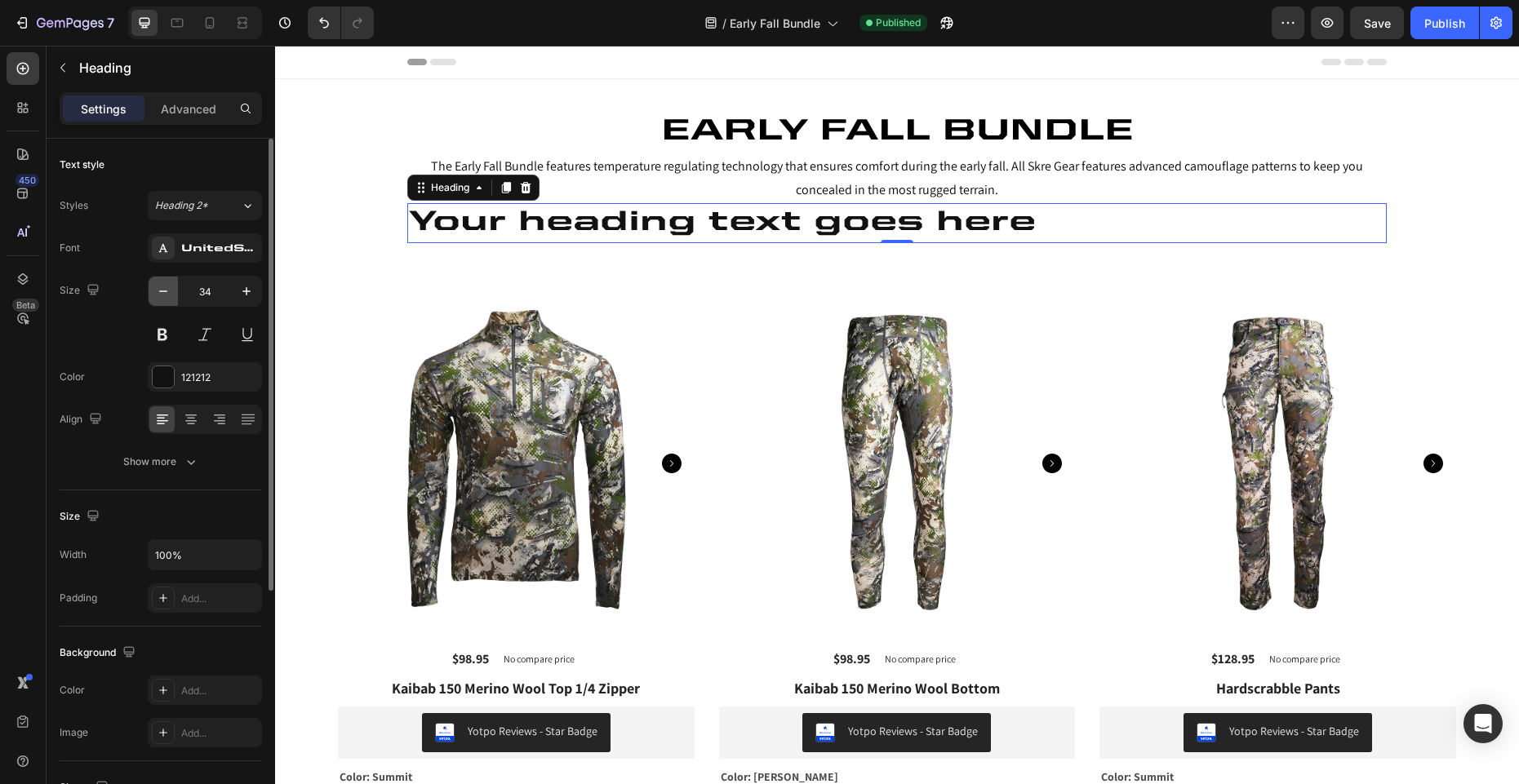
click at [167, 295] on icon "button" at bounding box center [163, 291] width 16 height 16
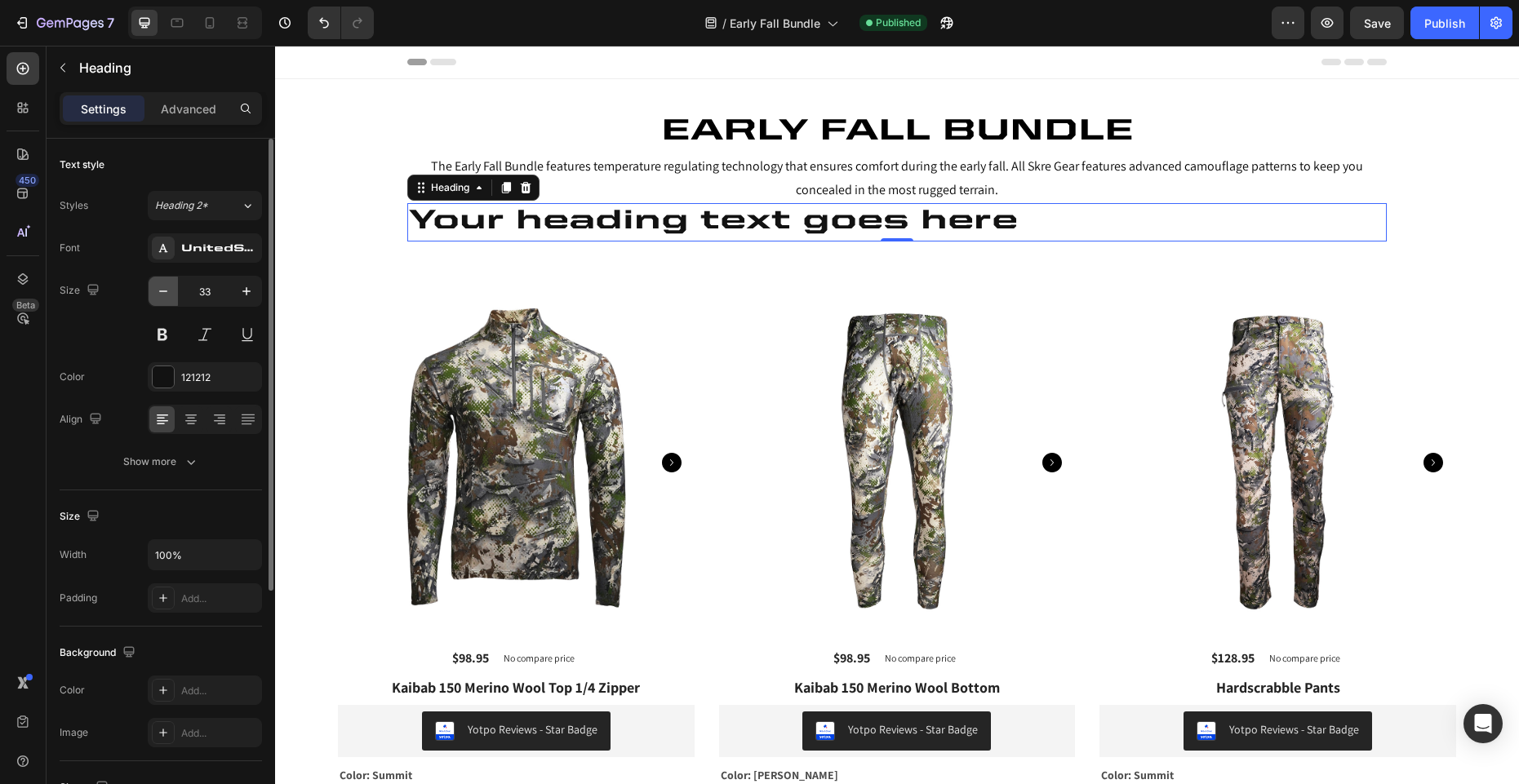
click at [167, 295] on icon "button" at bounding box center [163, 291] width 16 height 16
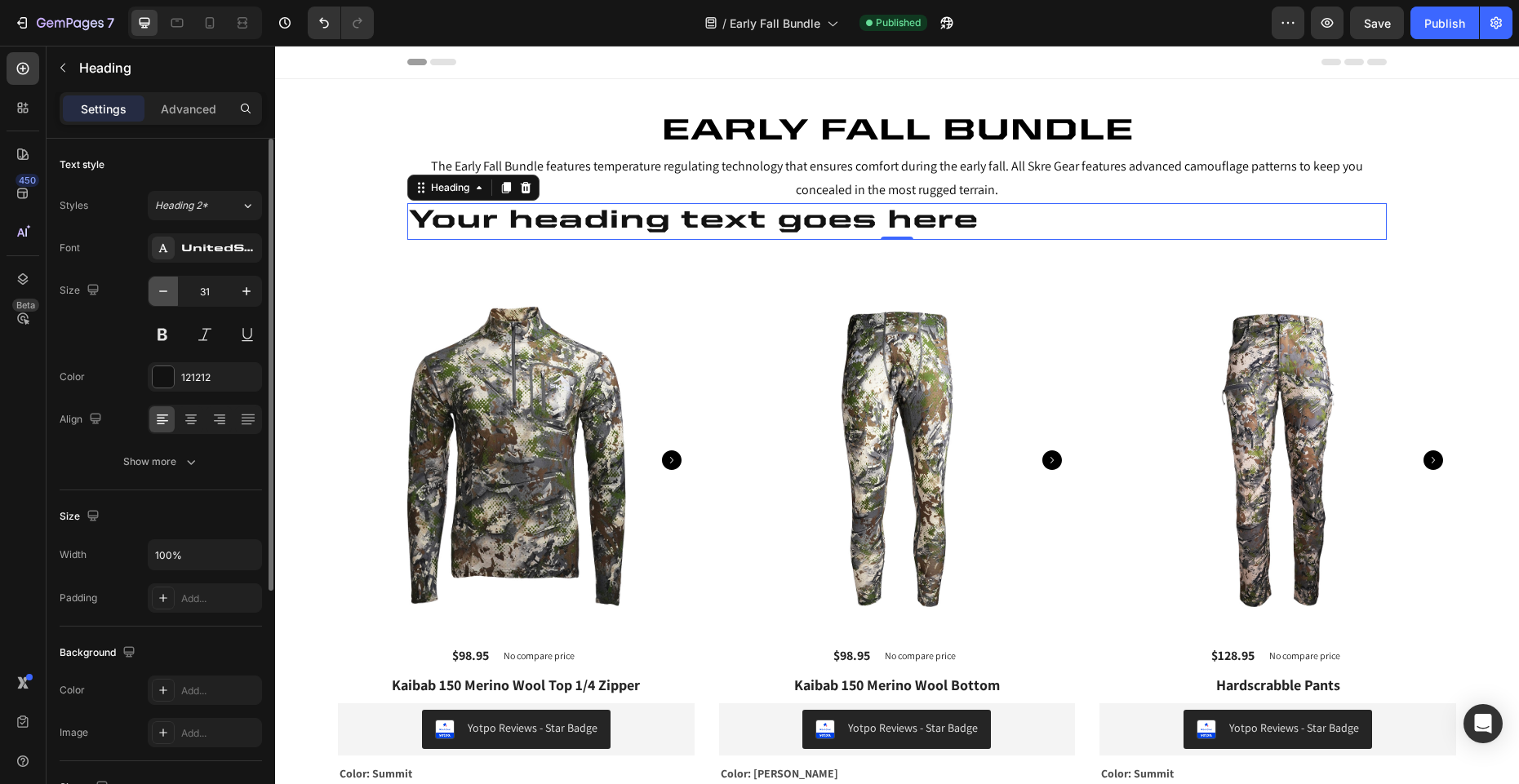
click at [167, 295] on icon "button" at bounding box center [163, 291] width 16 height 16
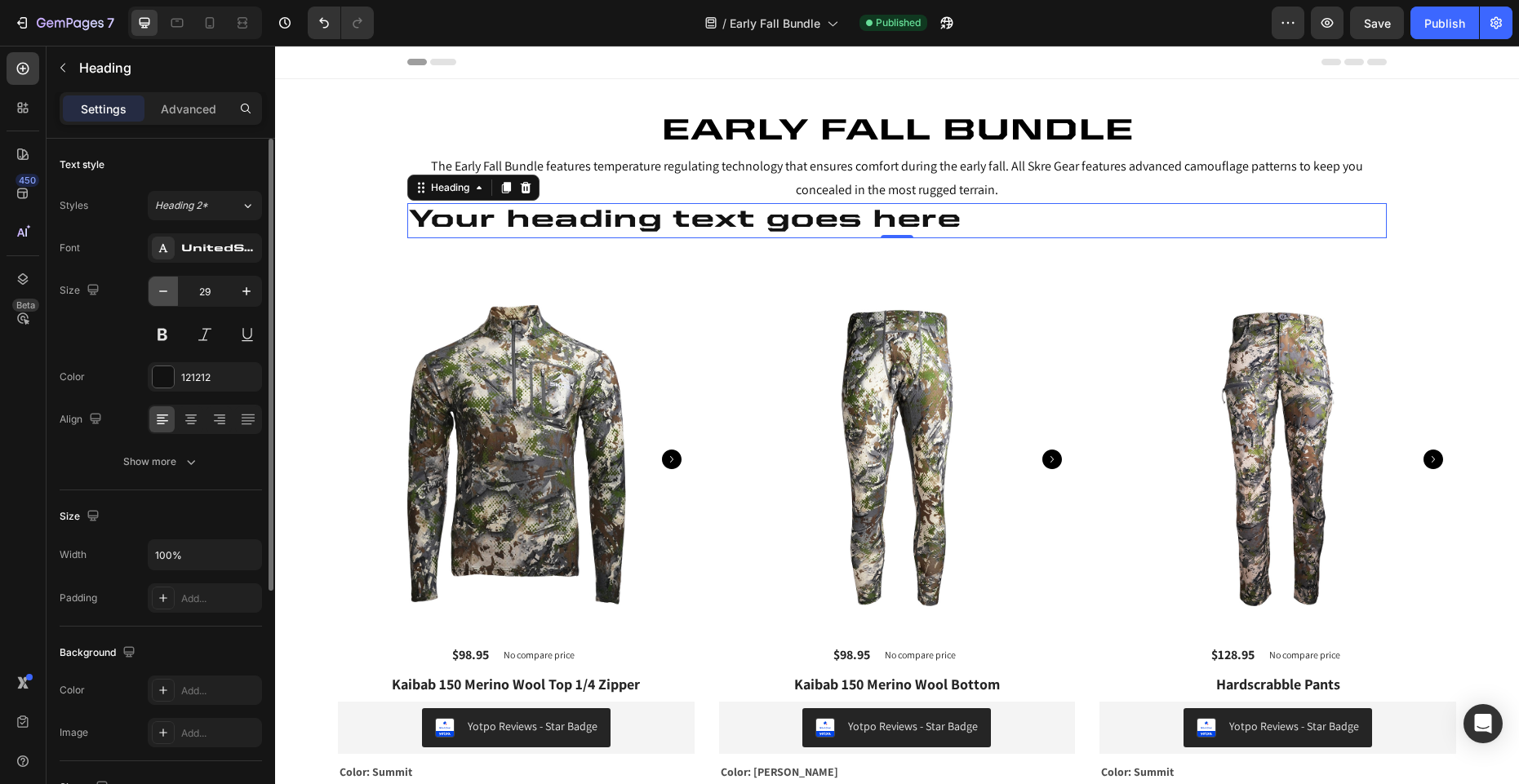
click at [167, 295] on icon "button" at bounding box center [163, 291] width 16 height 16
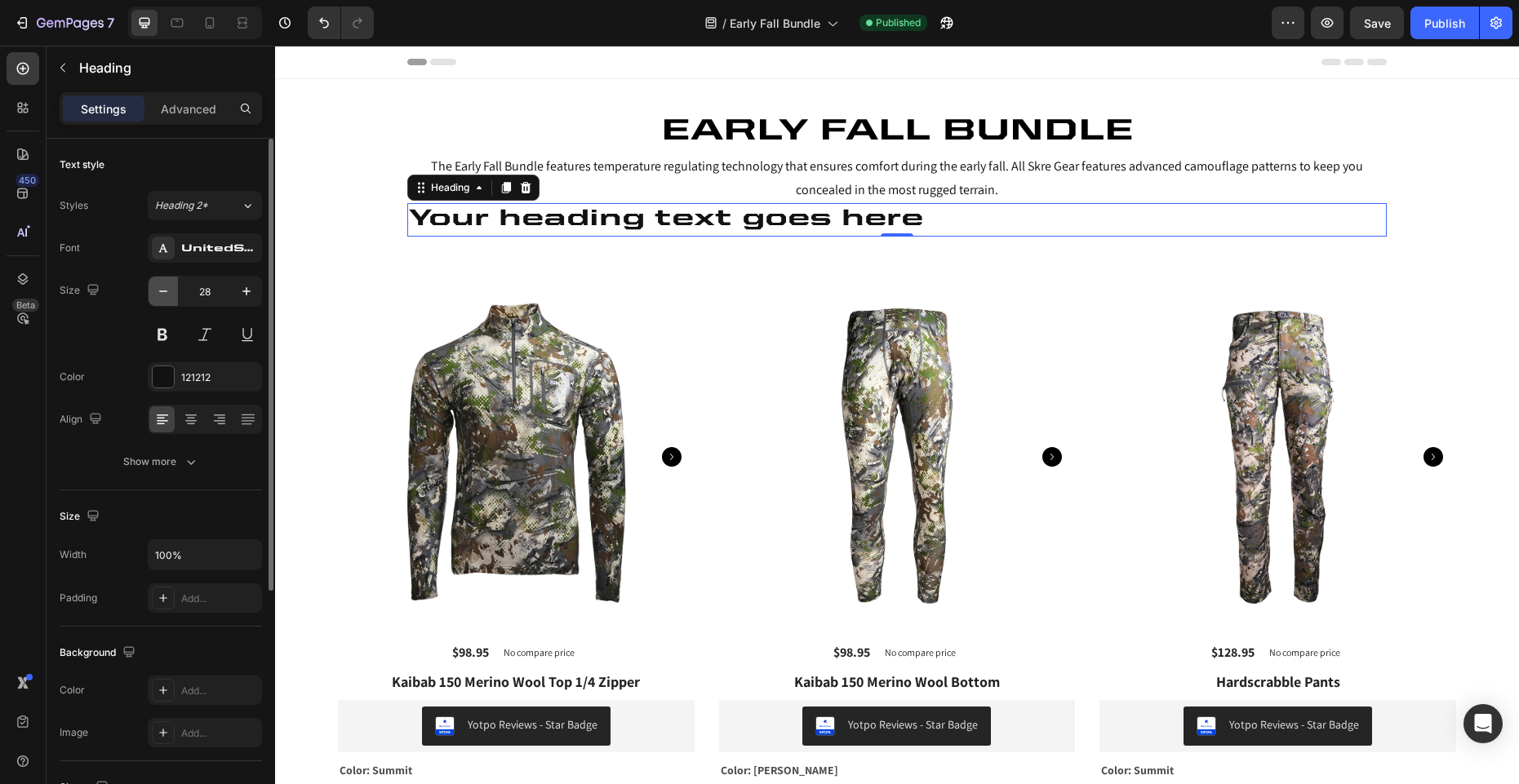
click at [167, 295] on icon "button" at bounding box center [163, 291] width 16 height 16
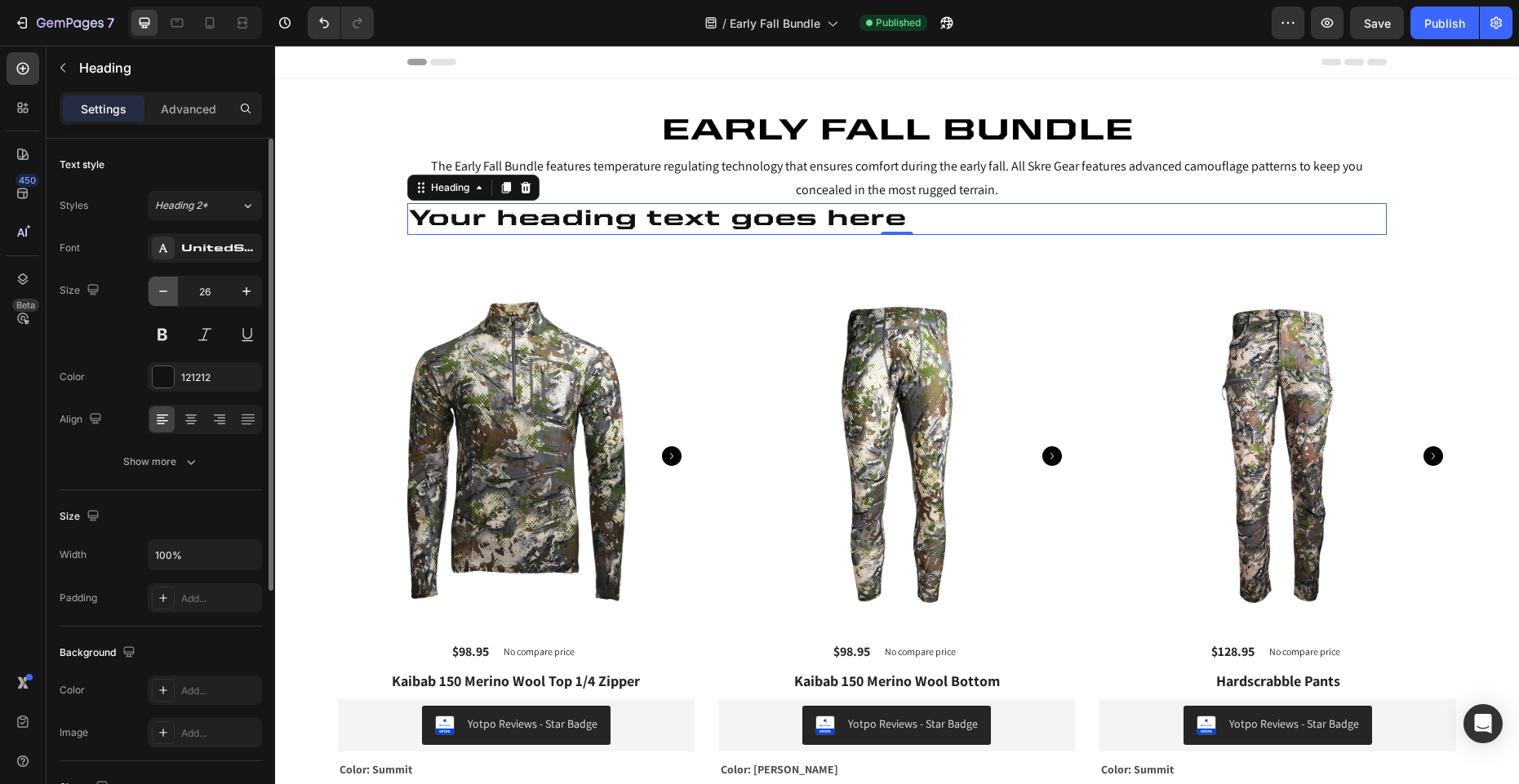
click at [167, 295] on icon "button" at bounding box center [163, 291] width 16 height 16
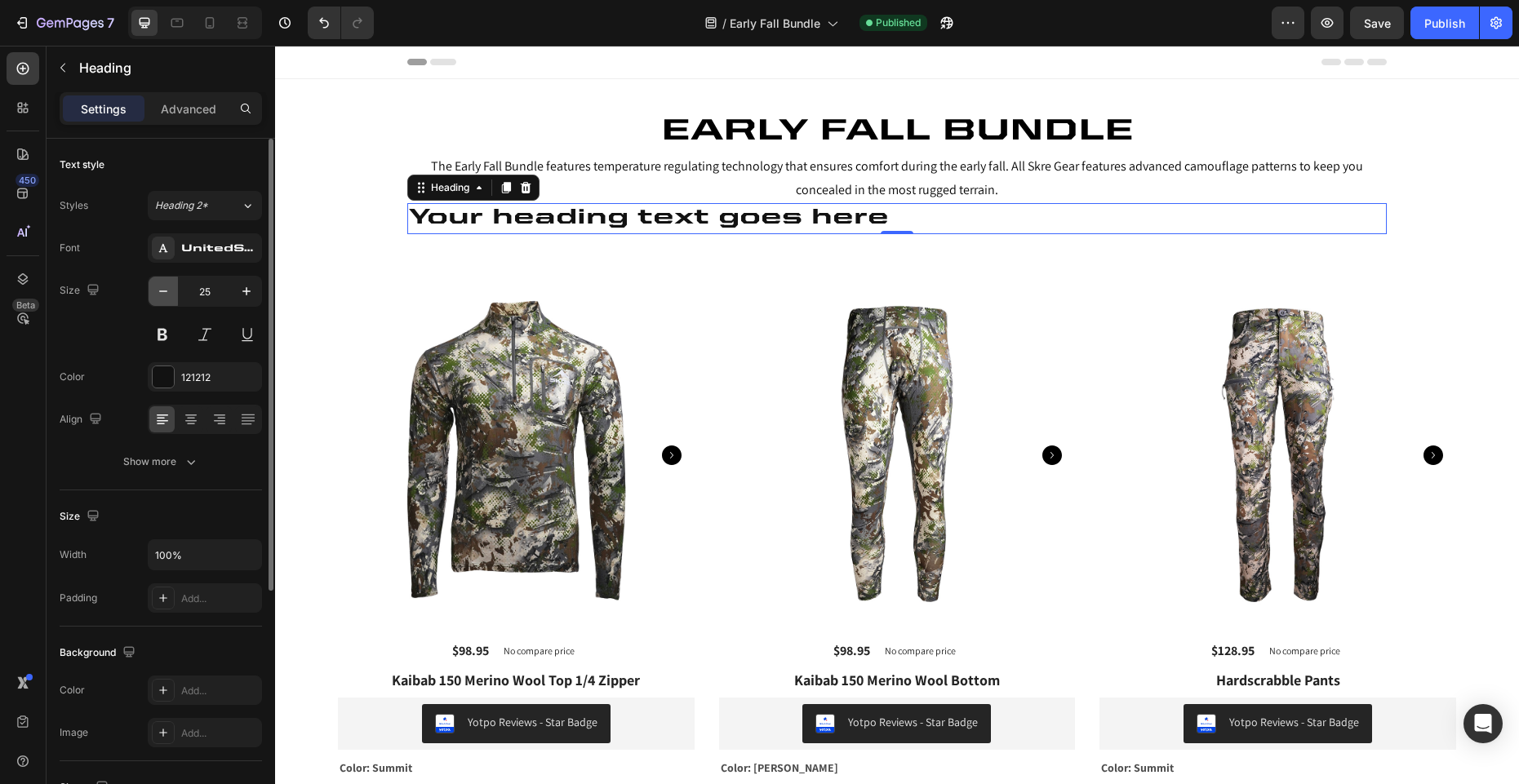
click at [167, 295] on icon "button" at bounding box center [163, 291] width 16 height 16
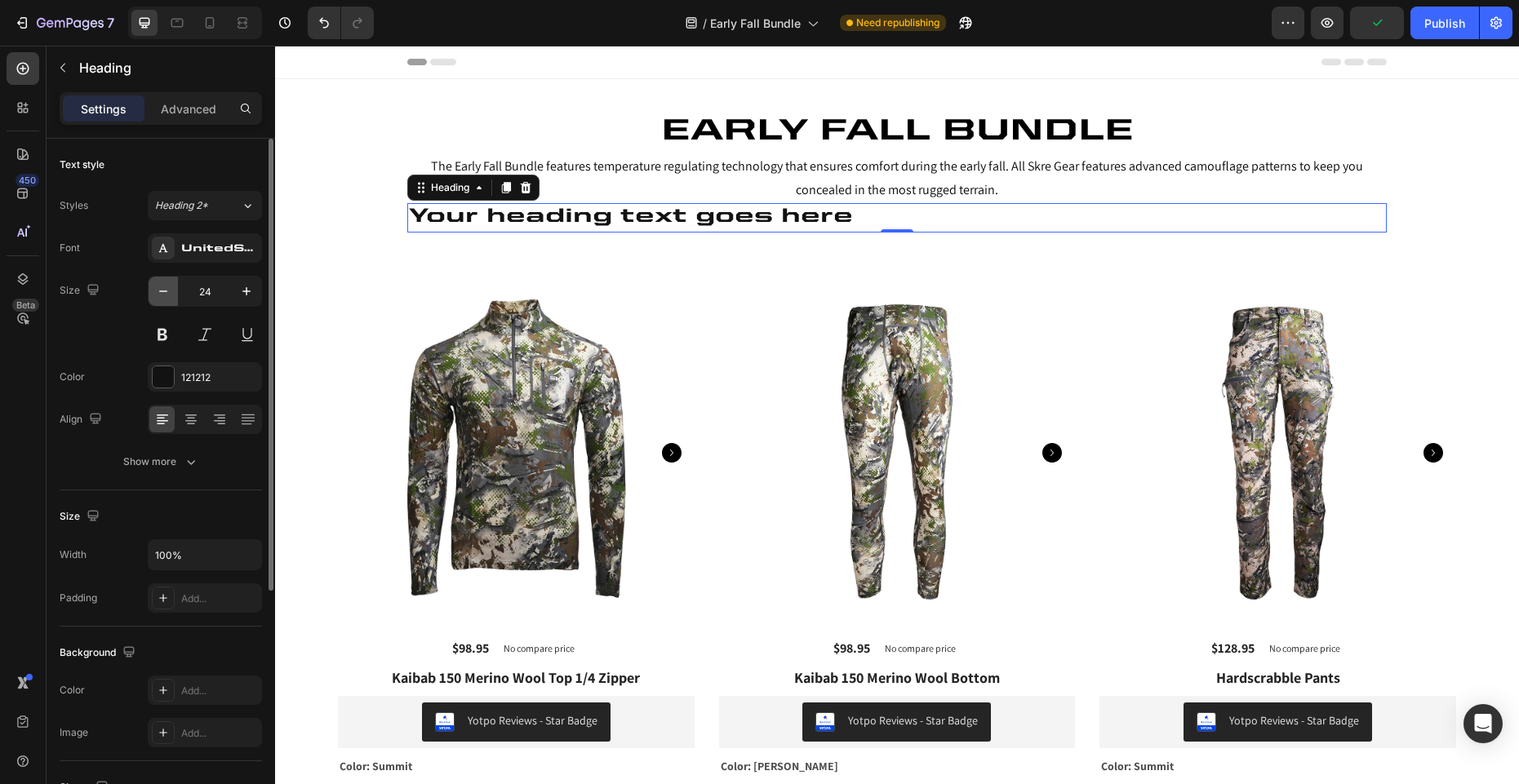
click at [167, 295] on icon "button" at bounding box center [163, 291] width 16 height 16
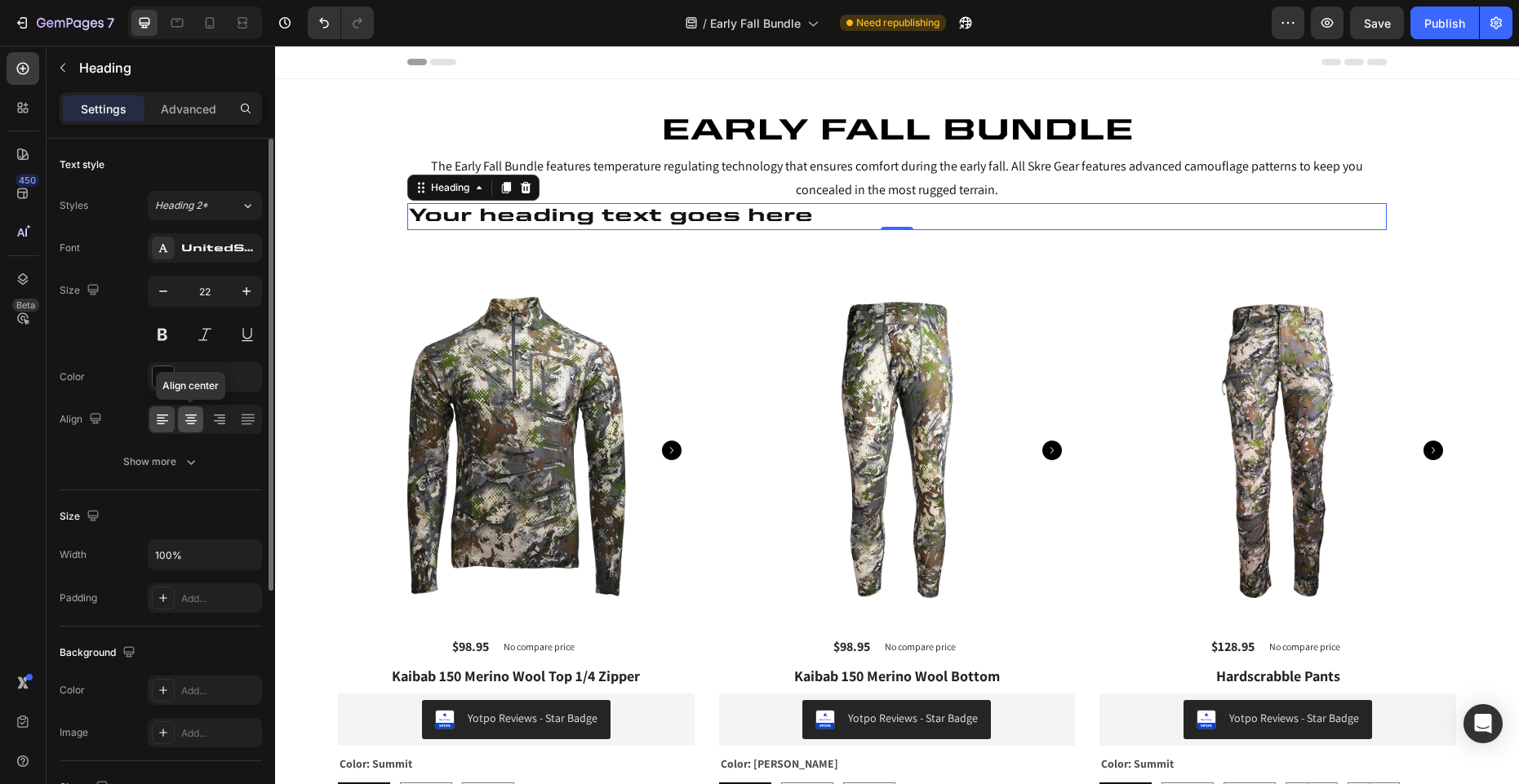
click at [187, 418] on icon at bounding box center [192, 419] width 8 height 2
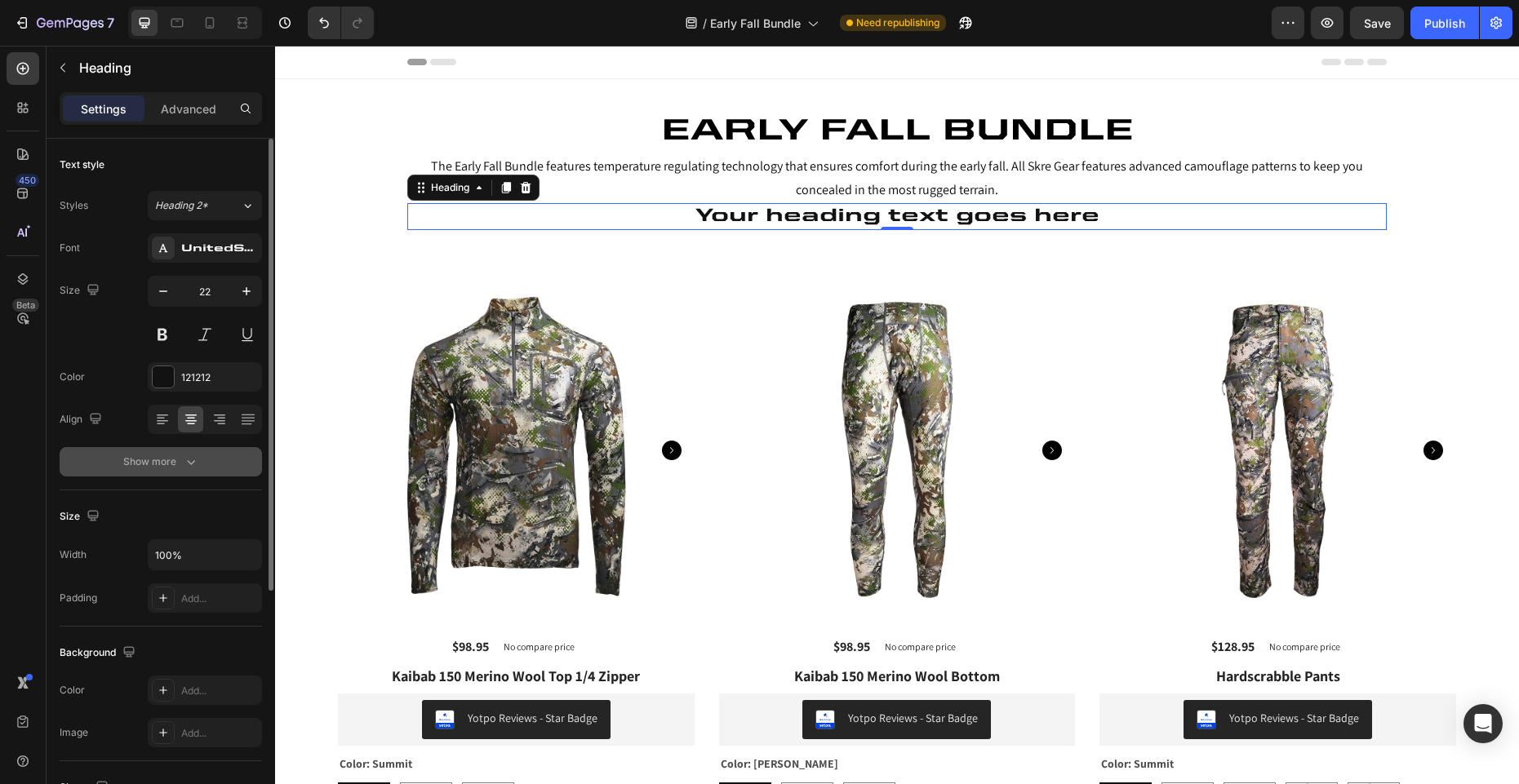
click at [189, 461] on icon "button" at bounding box center [191, 461] width 16 height 16
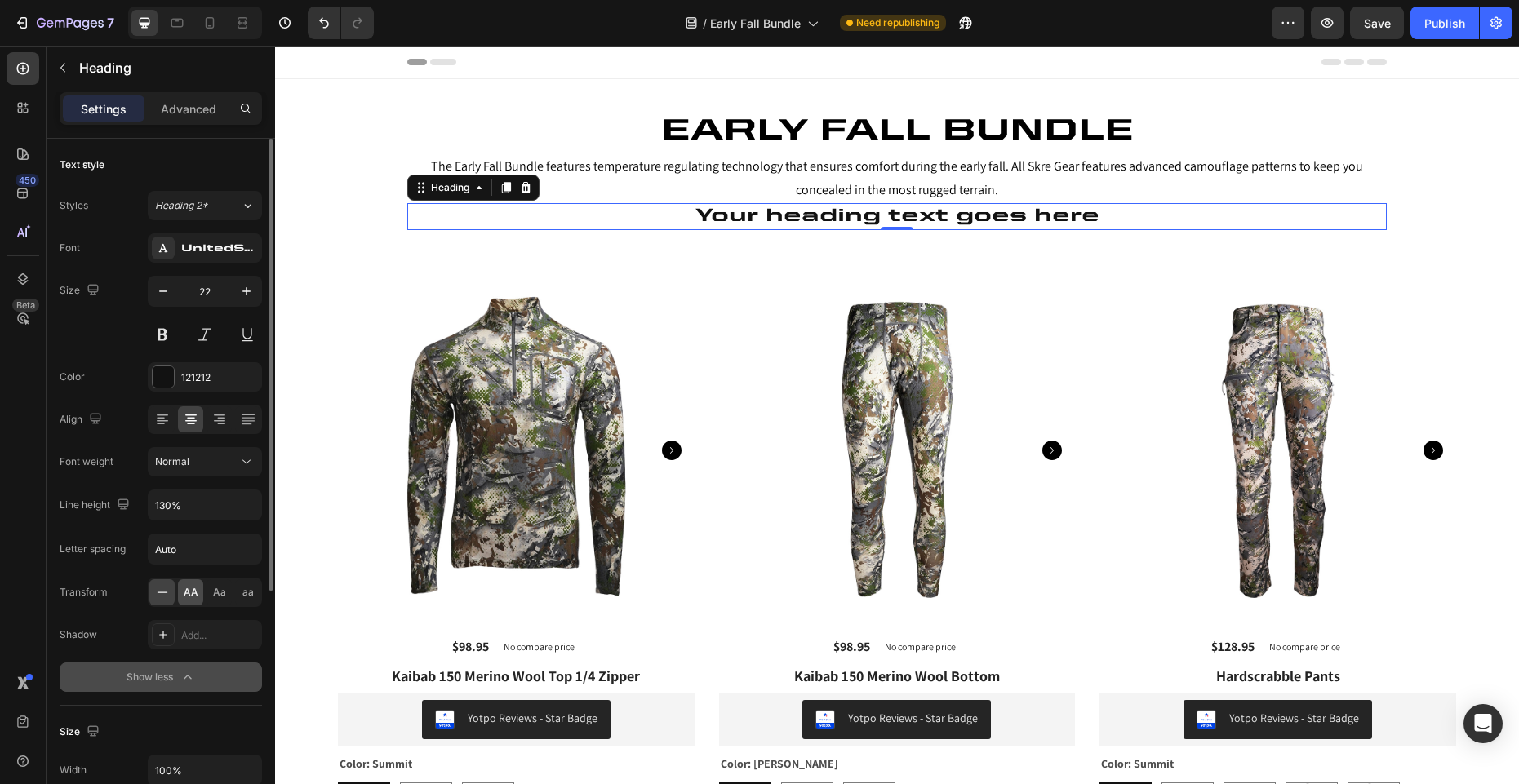
click at [195, 594] on span "AA" at bounding box center [191, 592] width 14 height 14
click at [167, 293] on icon "button" at bounding box center [163, 291] width 16 height 16
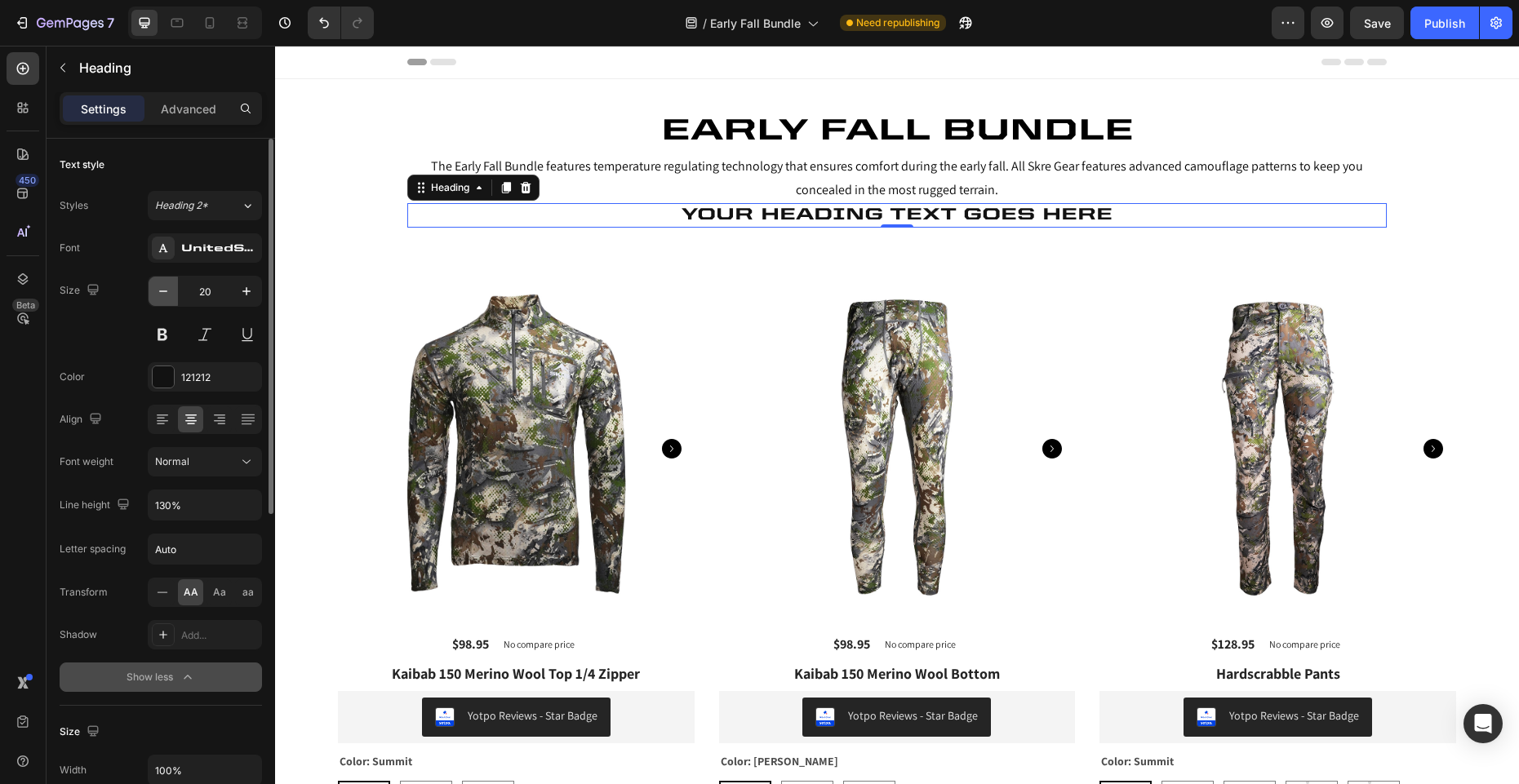
click at [167, 293] on icon "button" at bounding box center [163, 291] width 16 height 16
type input "18"
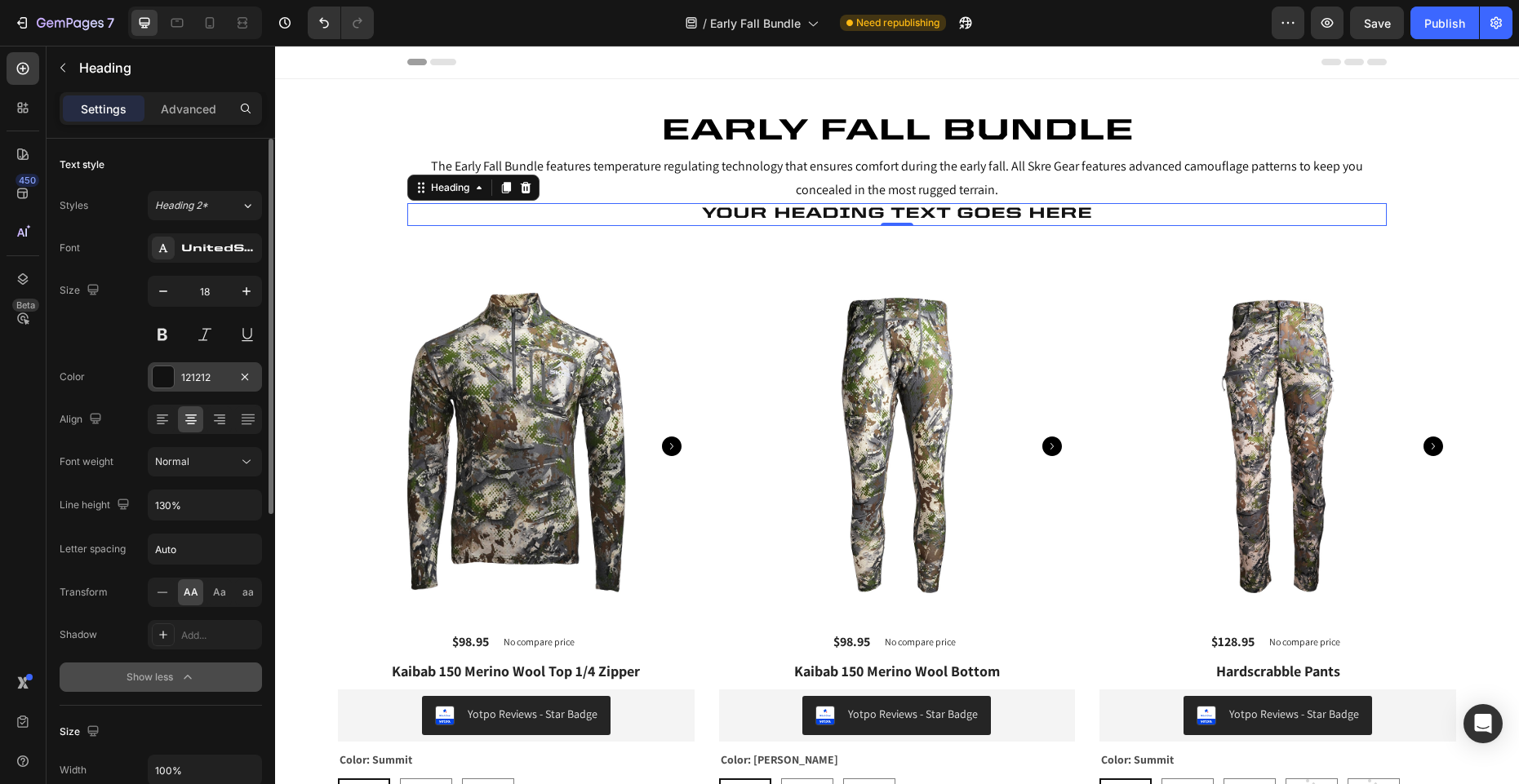
click at [168, 376] on div at bounding box center [163, 376] width 21 height 21
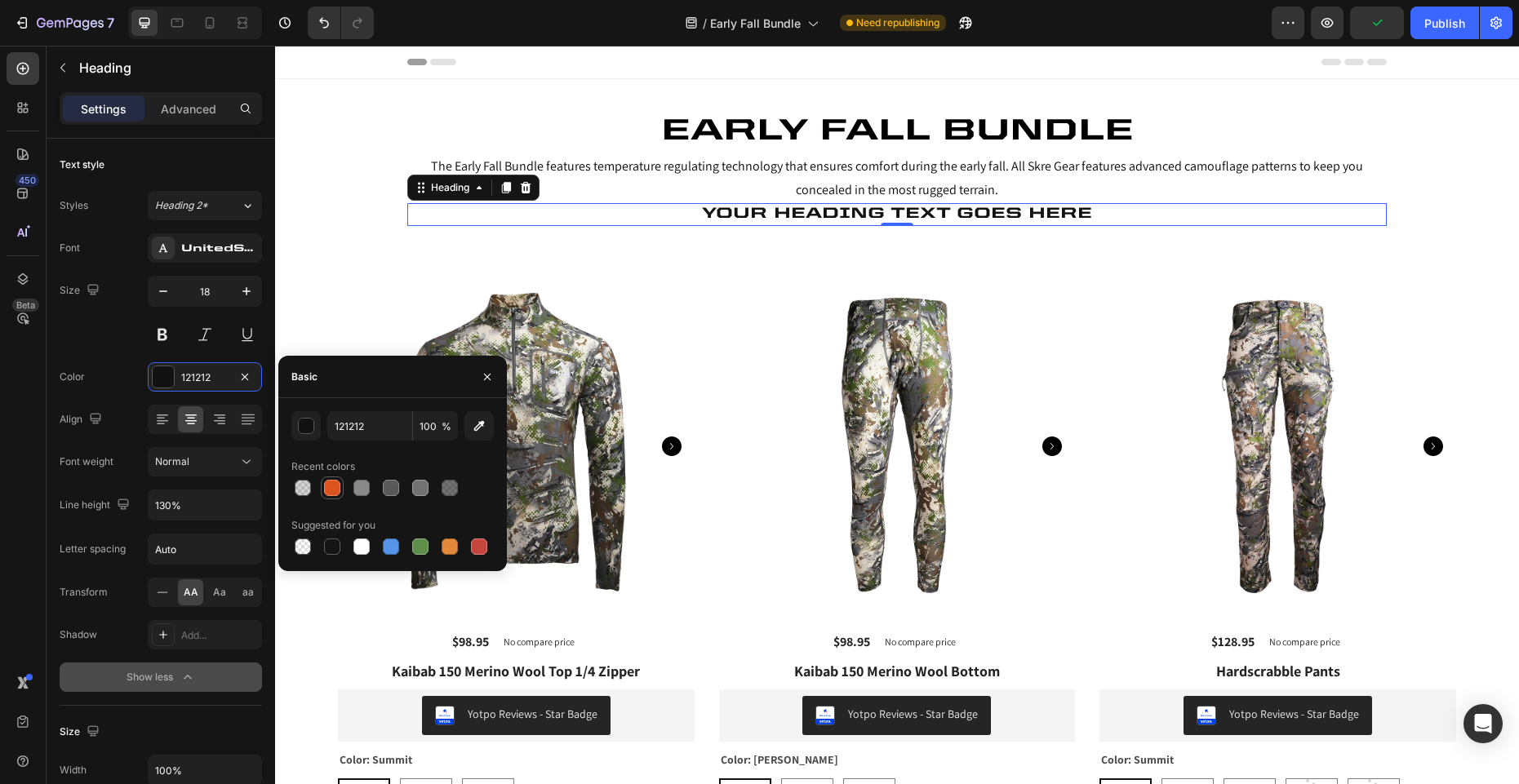
click at [337, 490] on div at bounding box center [331, 487] width 16 height 16
type input "DE541E"
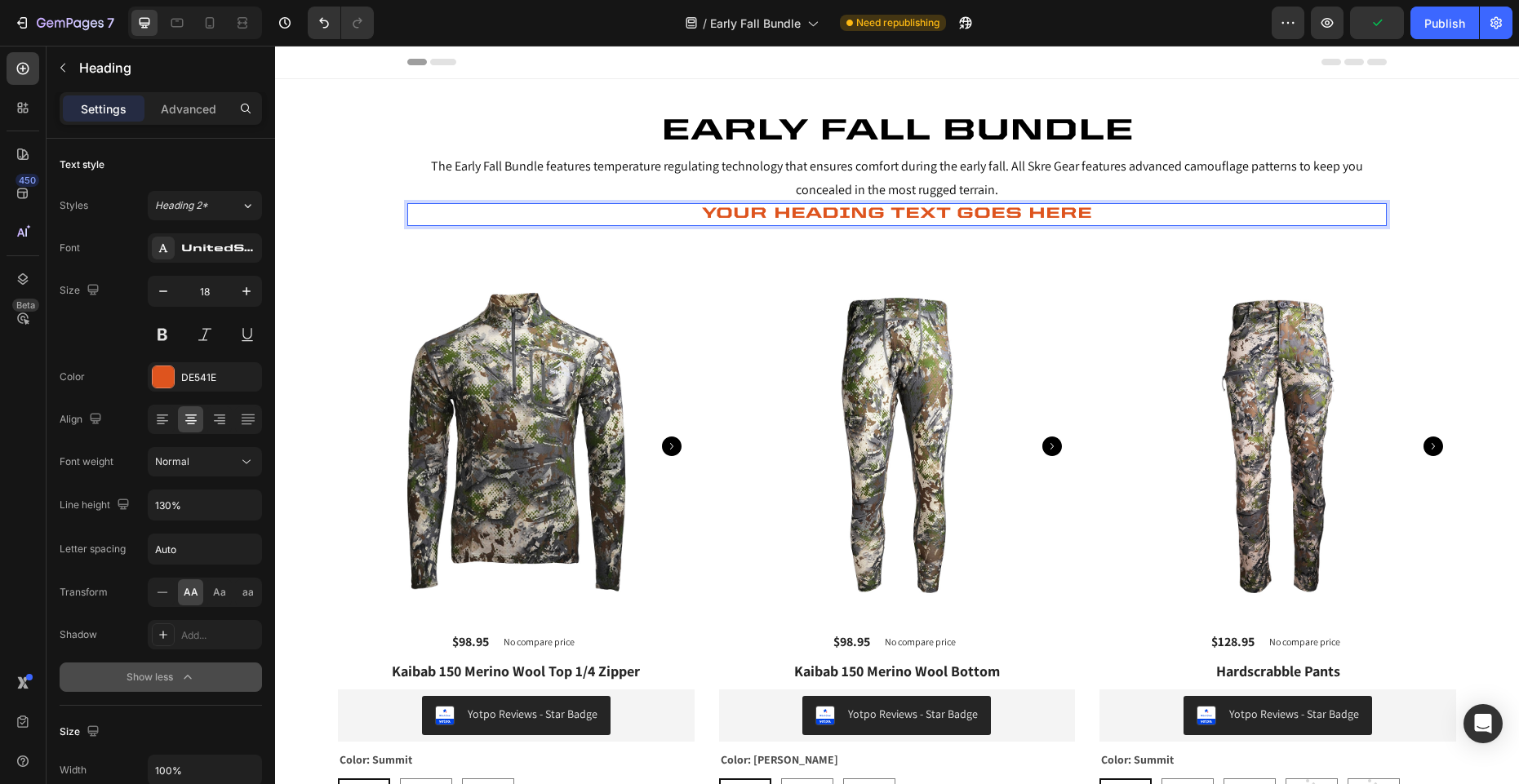
click at [1008, 216] on p "Your heading text goes here" at bounding box center [897, 214] width 976 height 19
click at [190, 119] on div "Advanced" at bounding box center [188, 108] width 81 height 26
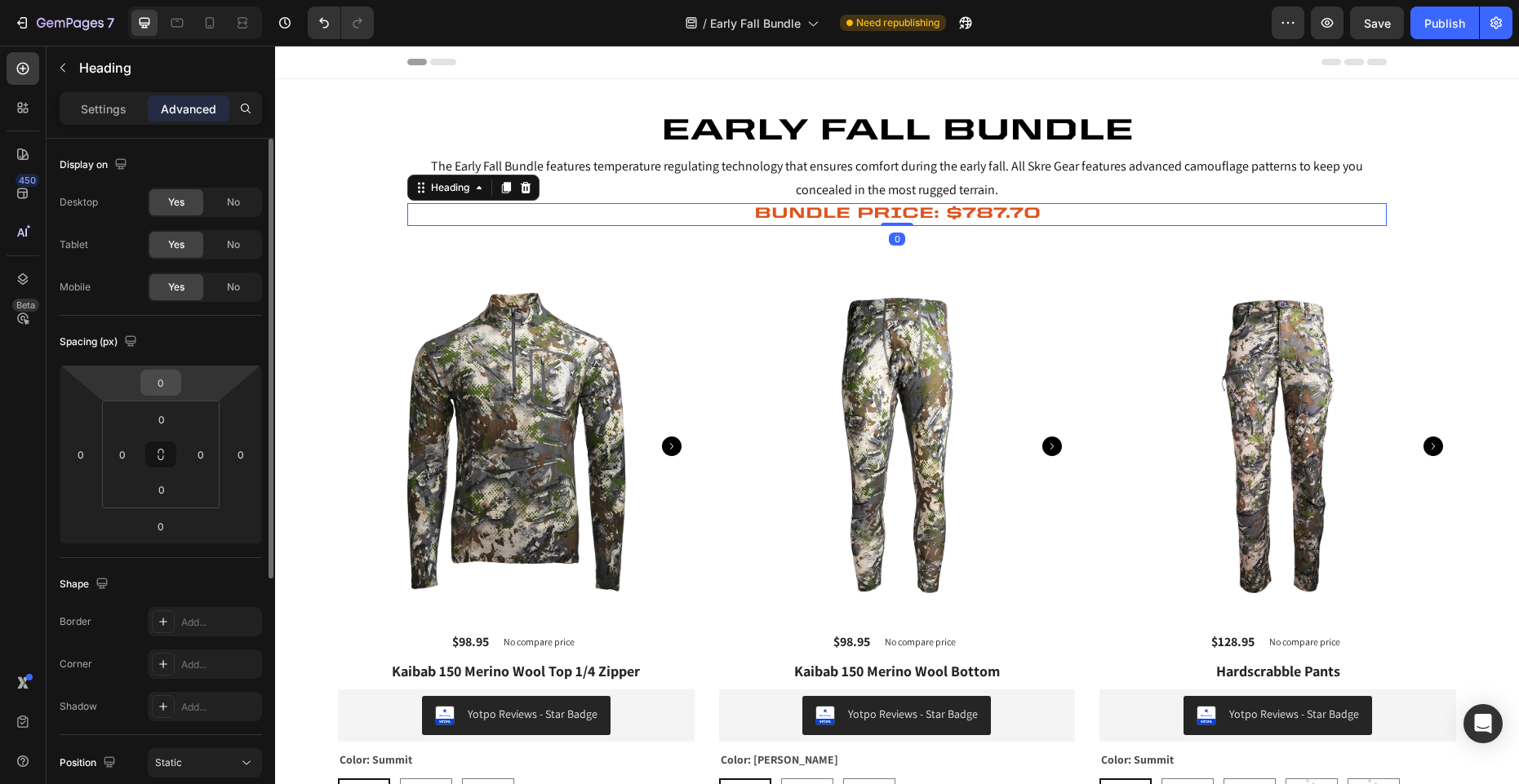
click at [164, 370] on div "0" at bounding box center [161, 382] width 41 height 26
click at [162, 377] on input "0" at bounding box center [160, 382] width 33 height 25
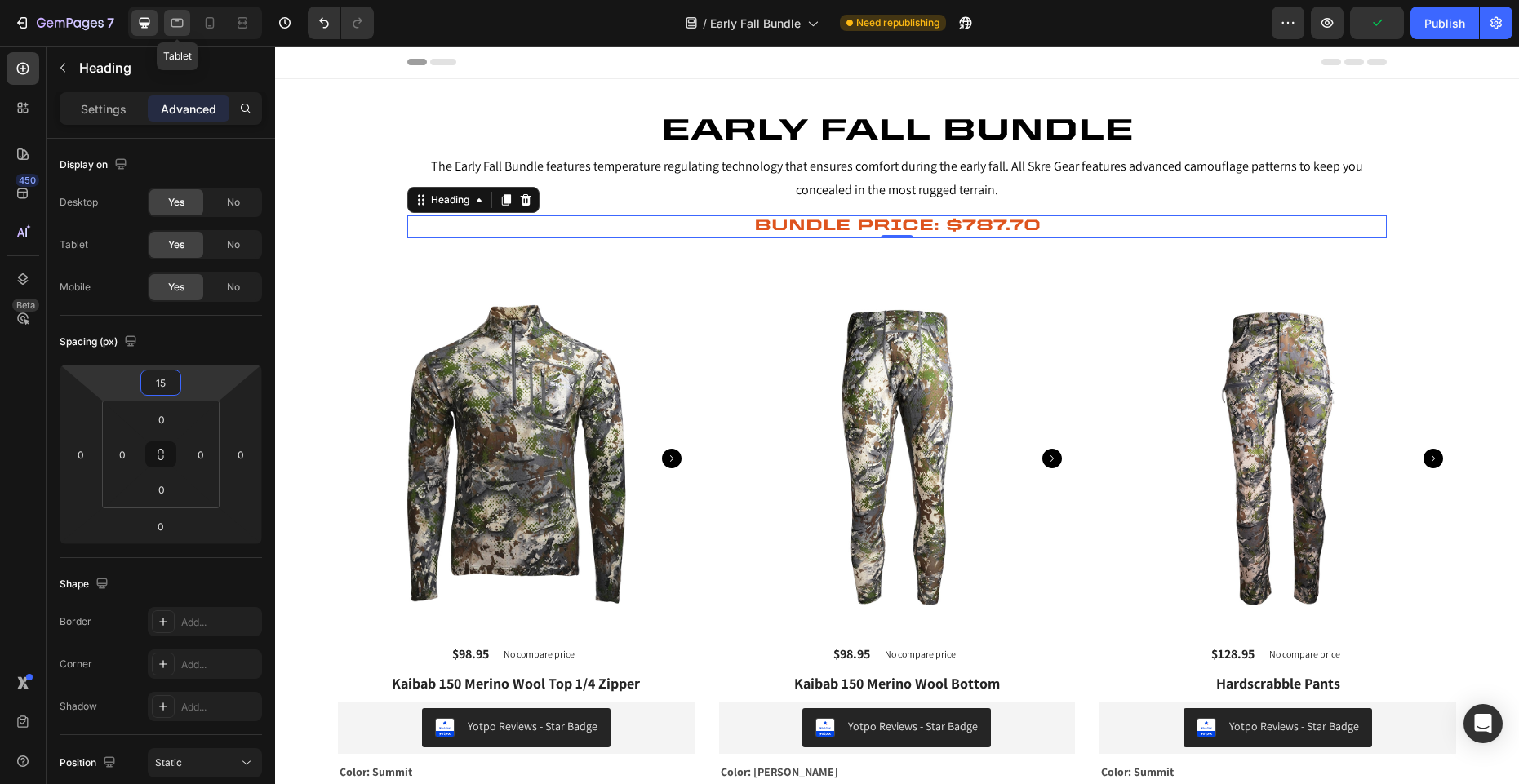
type input "15"
click at [171, 24] on icon at bounding box center [177, 23] width 12 height 9
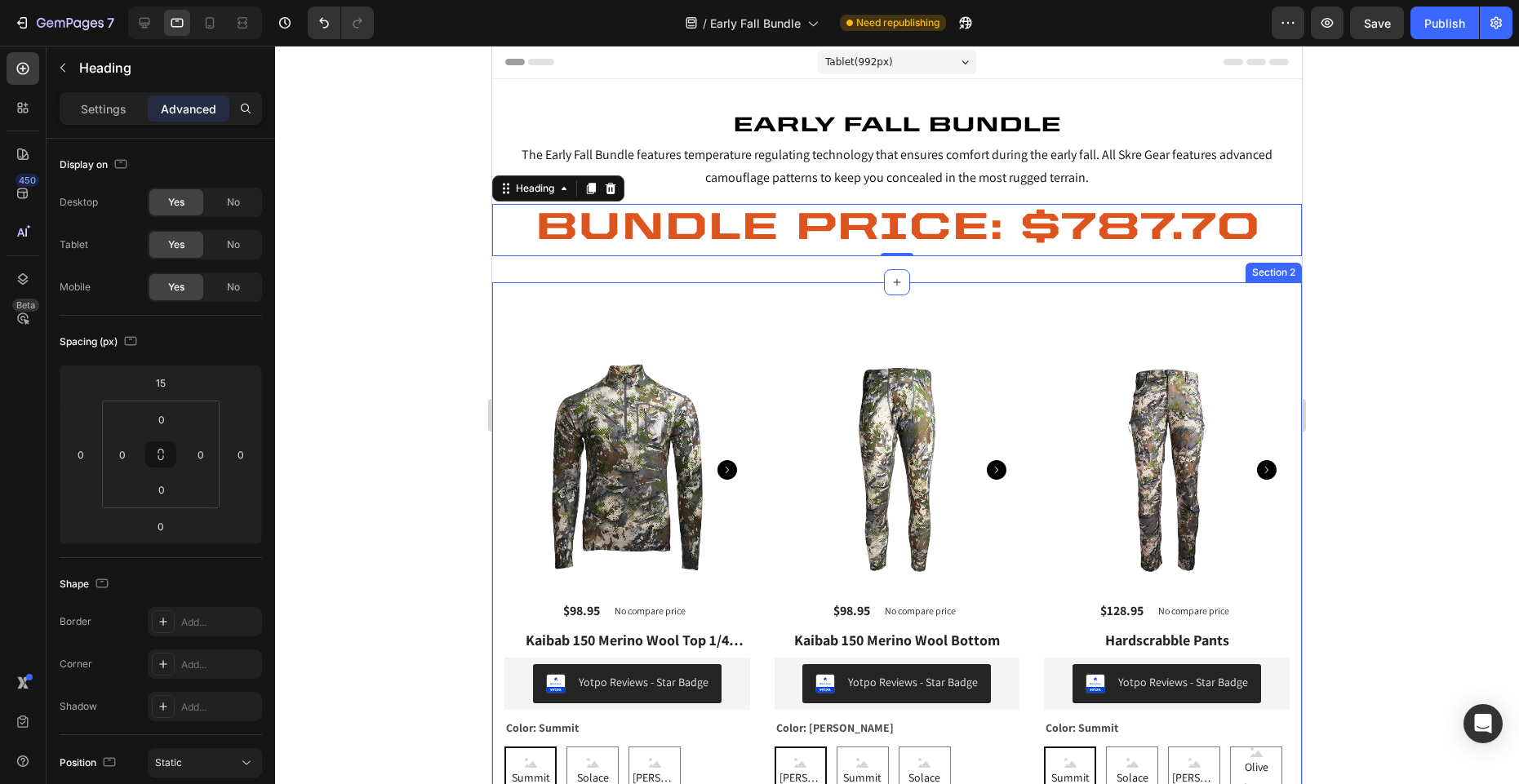
scroll to position [101, 0]
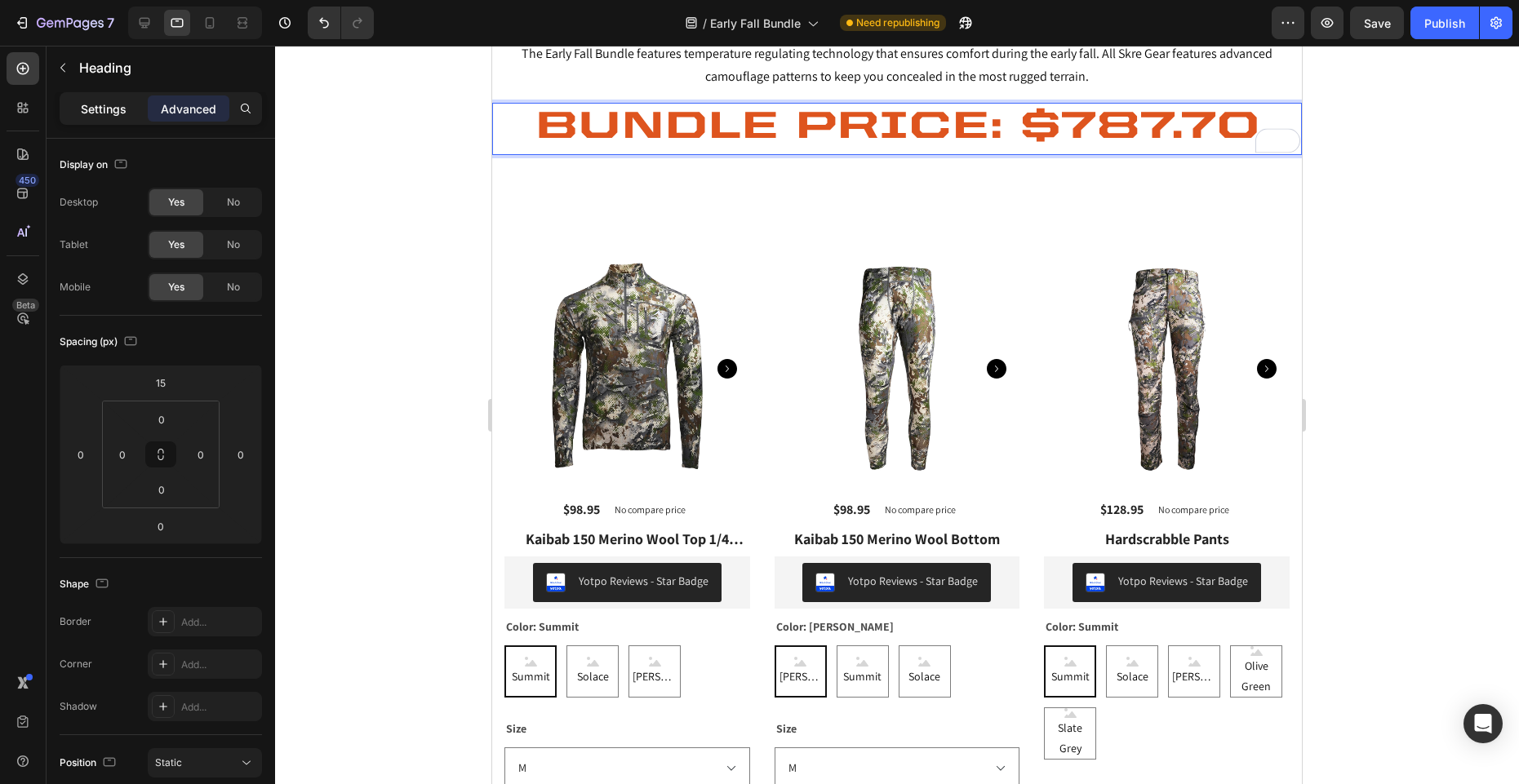
click at [104, 107] on p "Settings" at bounding box center [103, 108] width 46 height 17
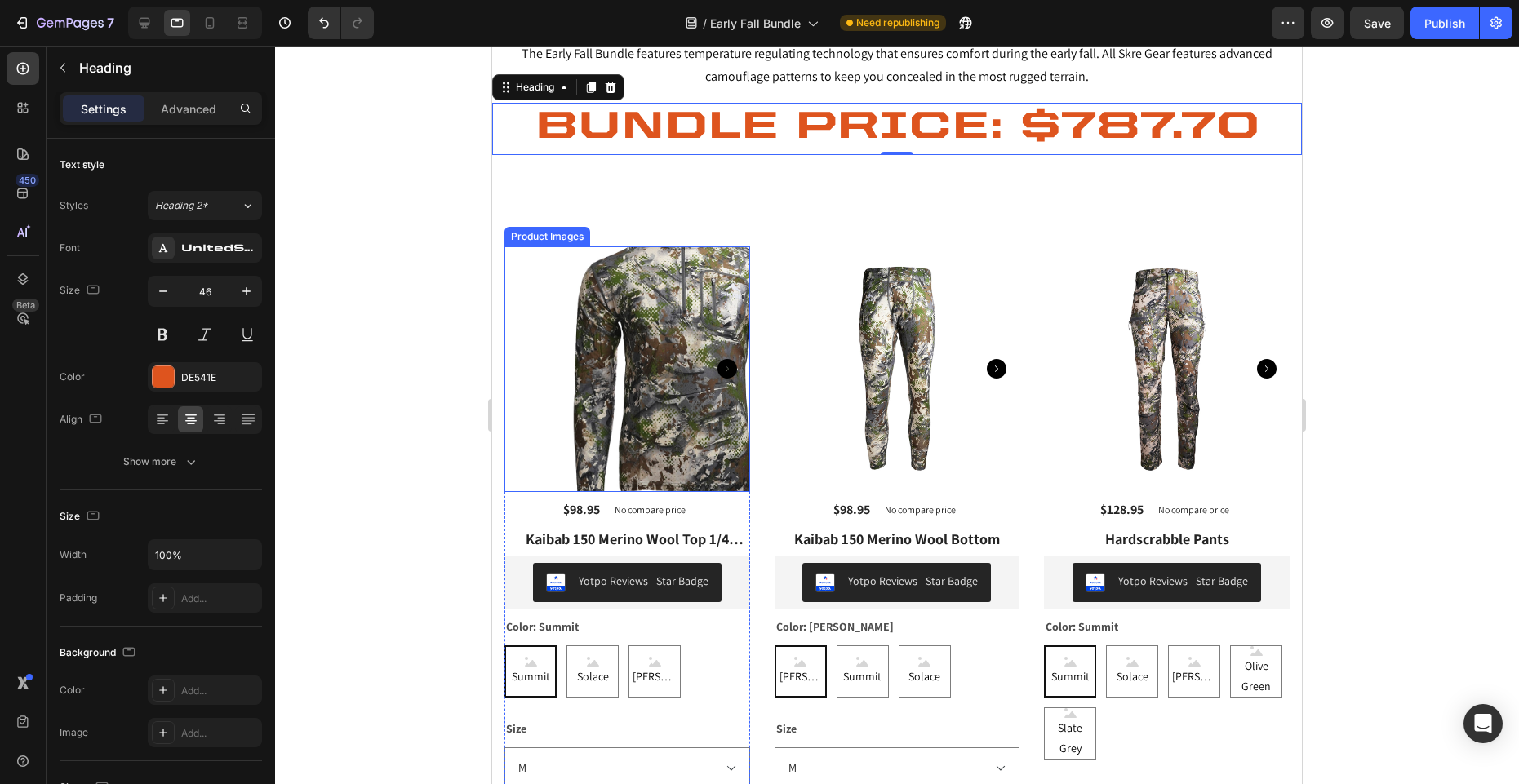
scroll to position [0, 0]
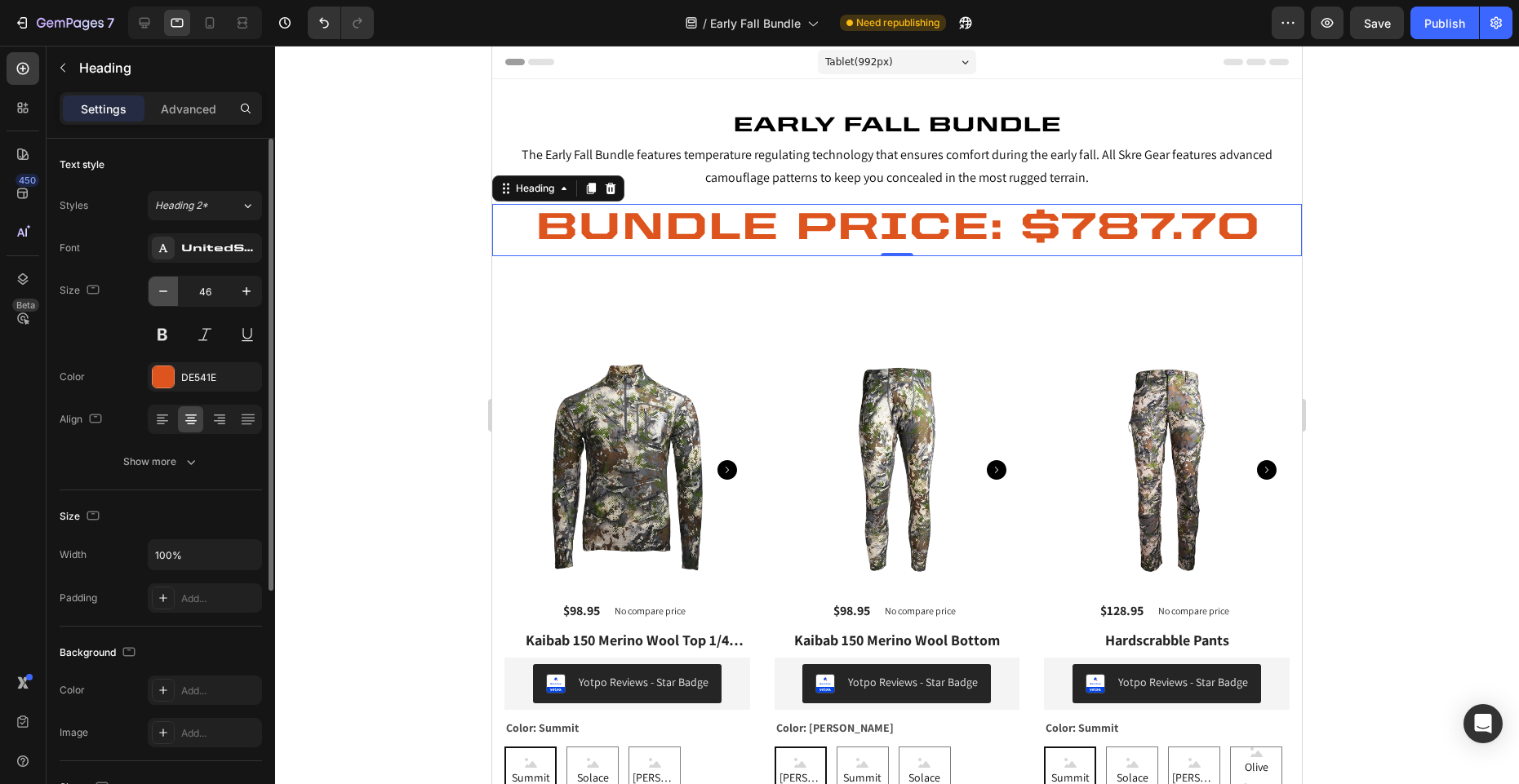
click at [164, 296] on icon "button" at bounding box center [163, 291] width 16 height 16
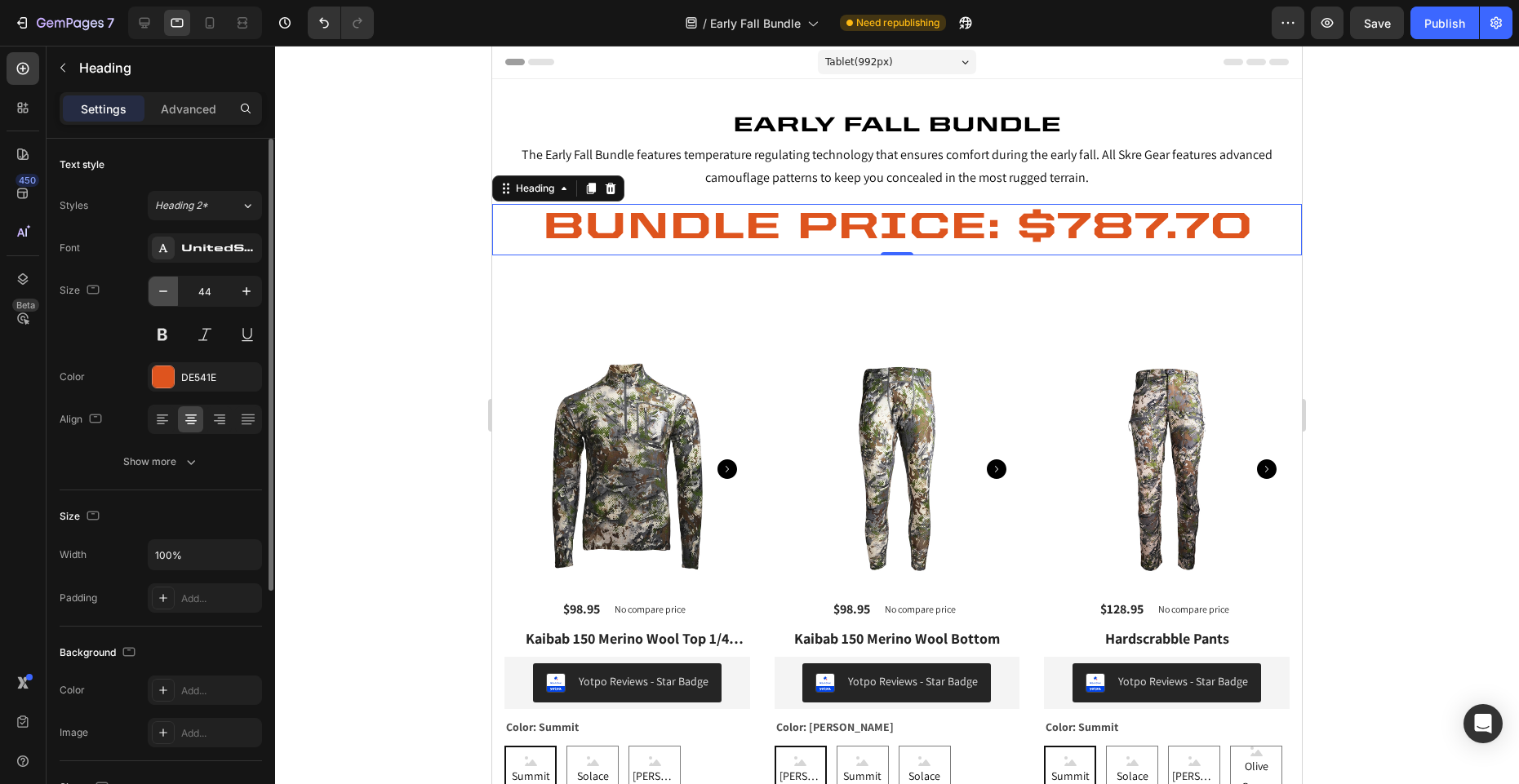
click at [164, 296] on icon "button" at bounding box center [163, 291] width 16 height 16
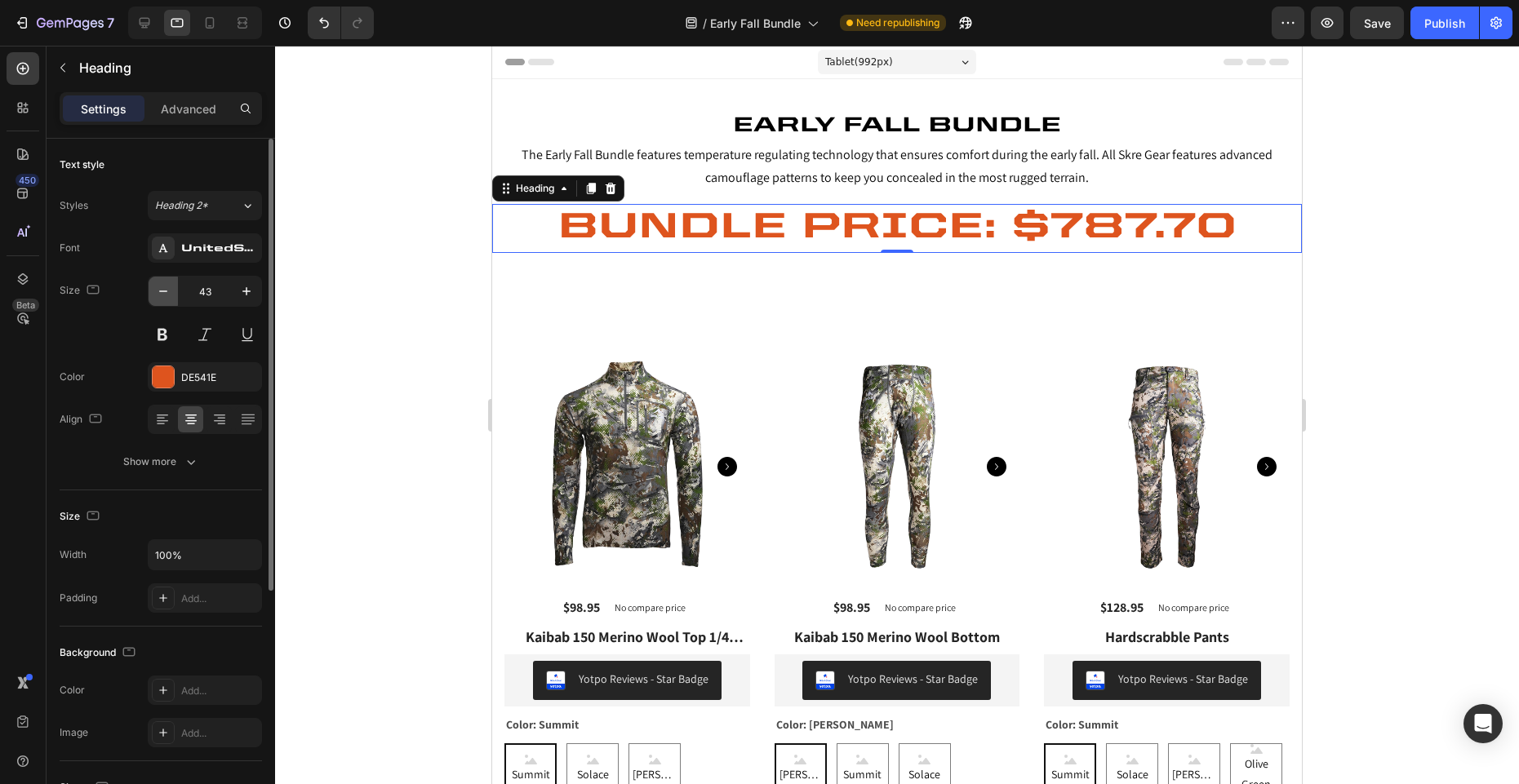
click at [164, 296] on icon "button" at bounding box center [163, 291] width 16 height 16
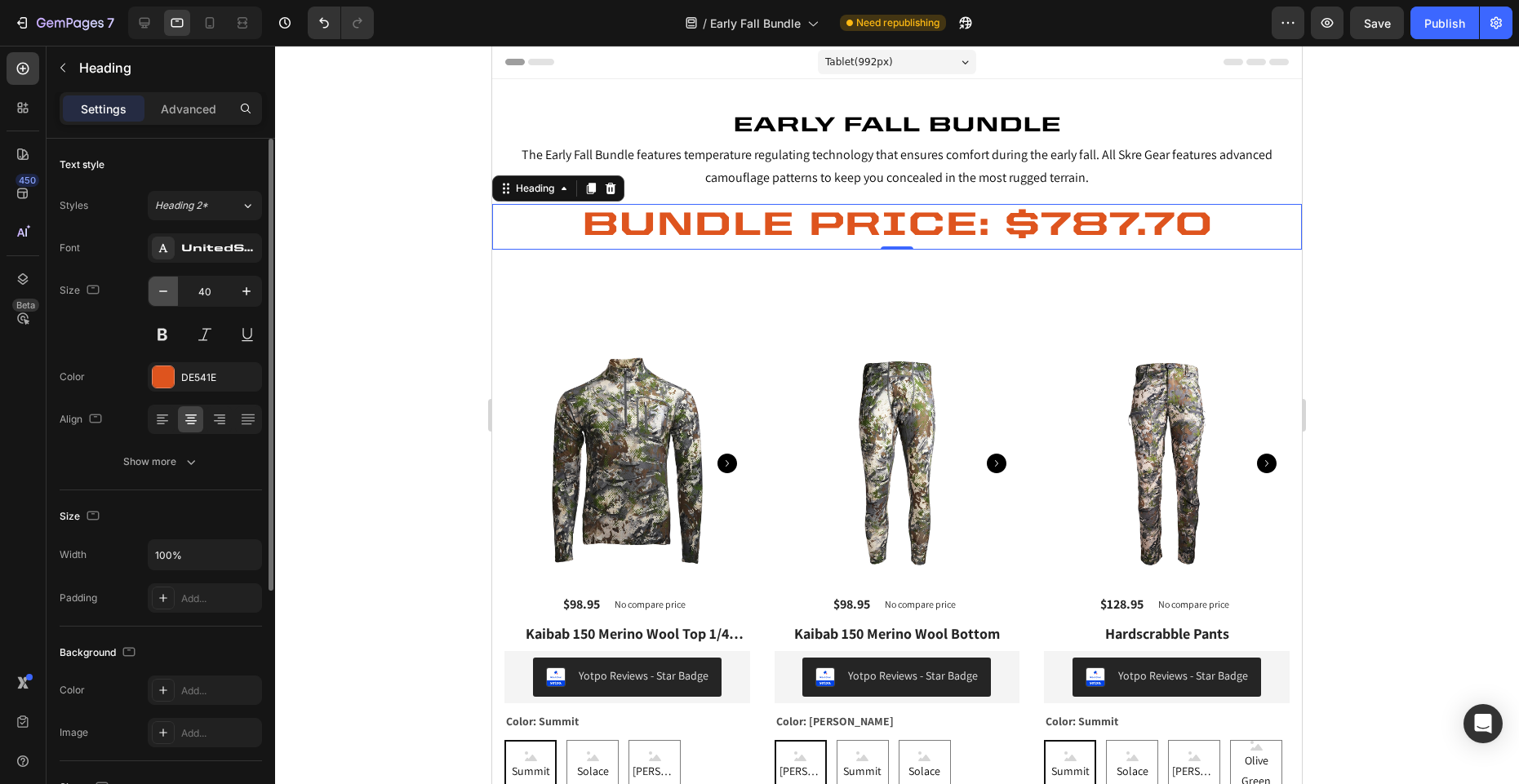
click at [164, 296] on icon "button" at bounding box center [163, 291] width 16 height 16
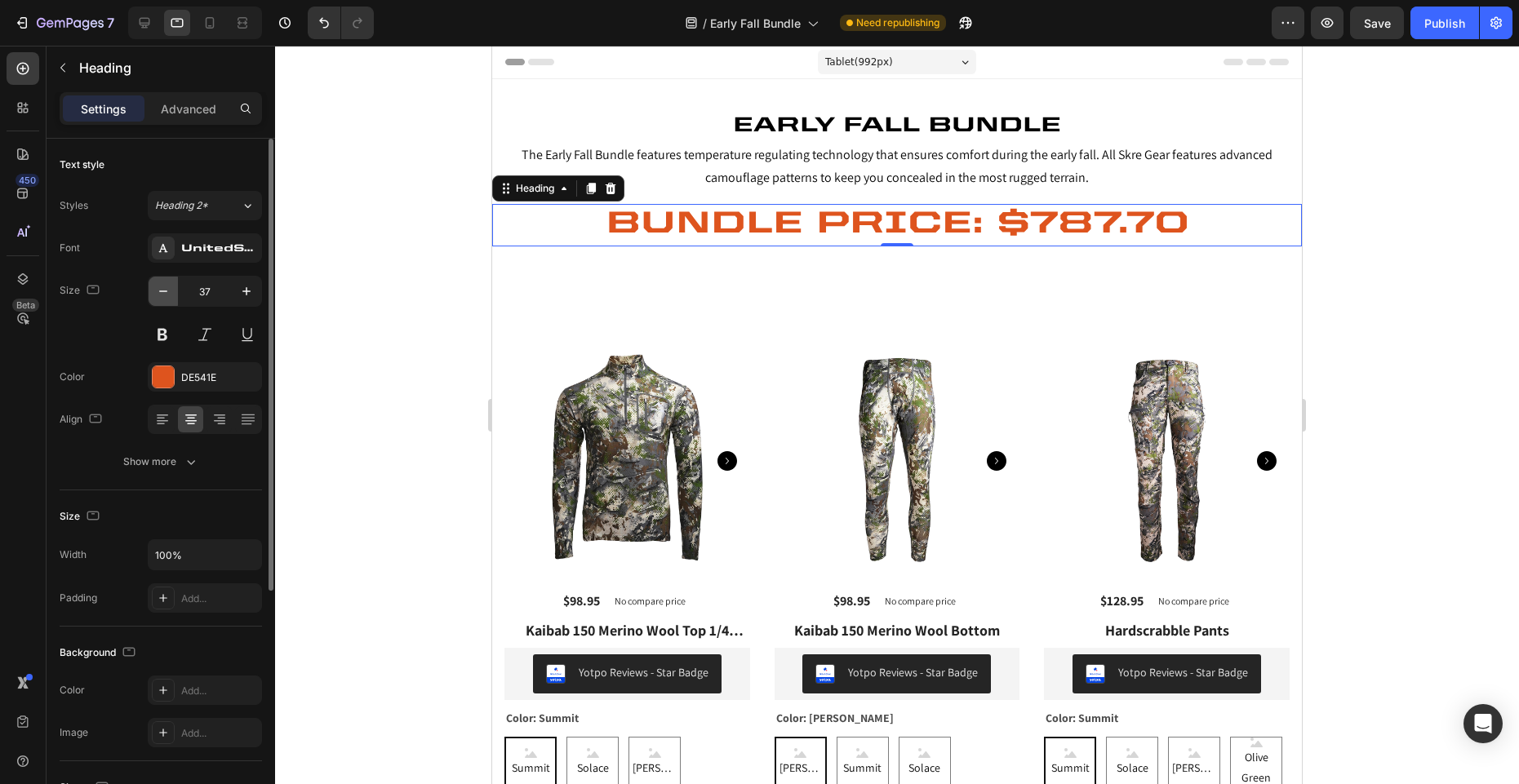
click at [164, 296] on icon "button" at bounding box center [163, 291] width 16 height 16
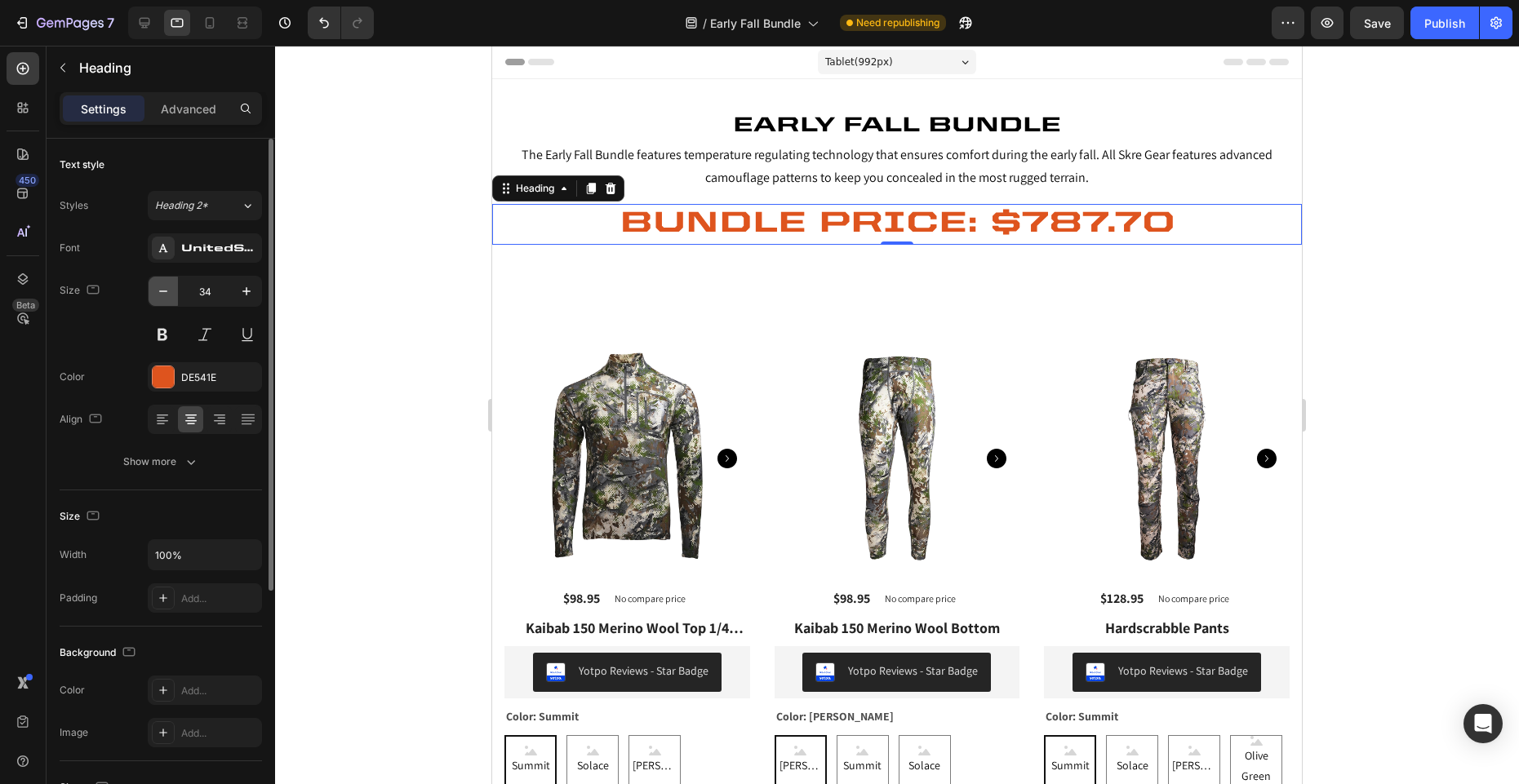
click at [164, 296] on icon "button" at bounding box center [163, 291] width 16 height 16
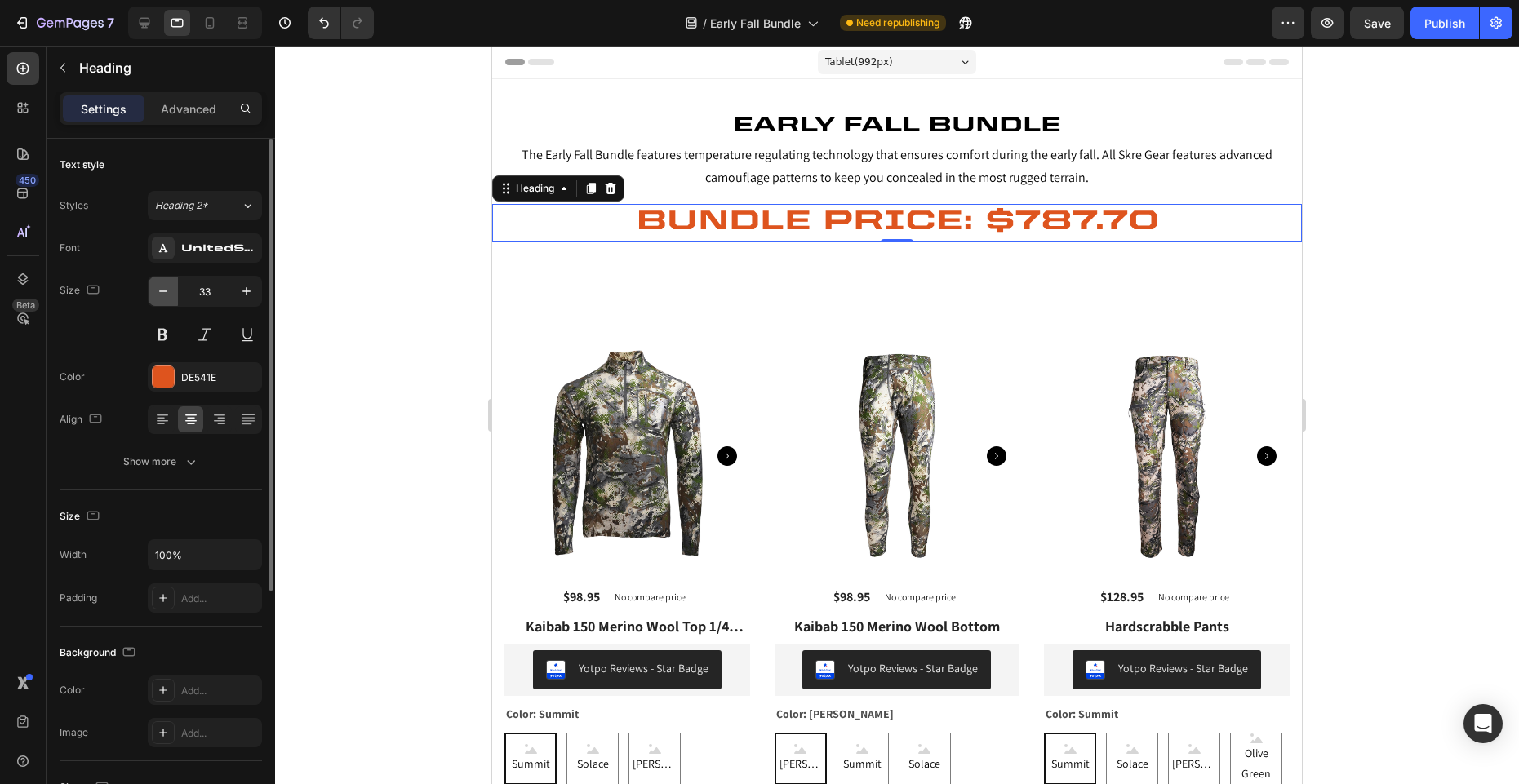
click at [164, 296] on icon "button" at bounding box center [163, 291] width 16 height 16
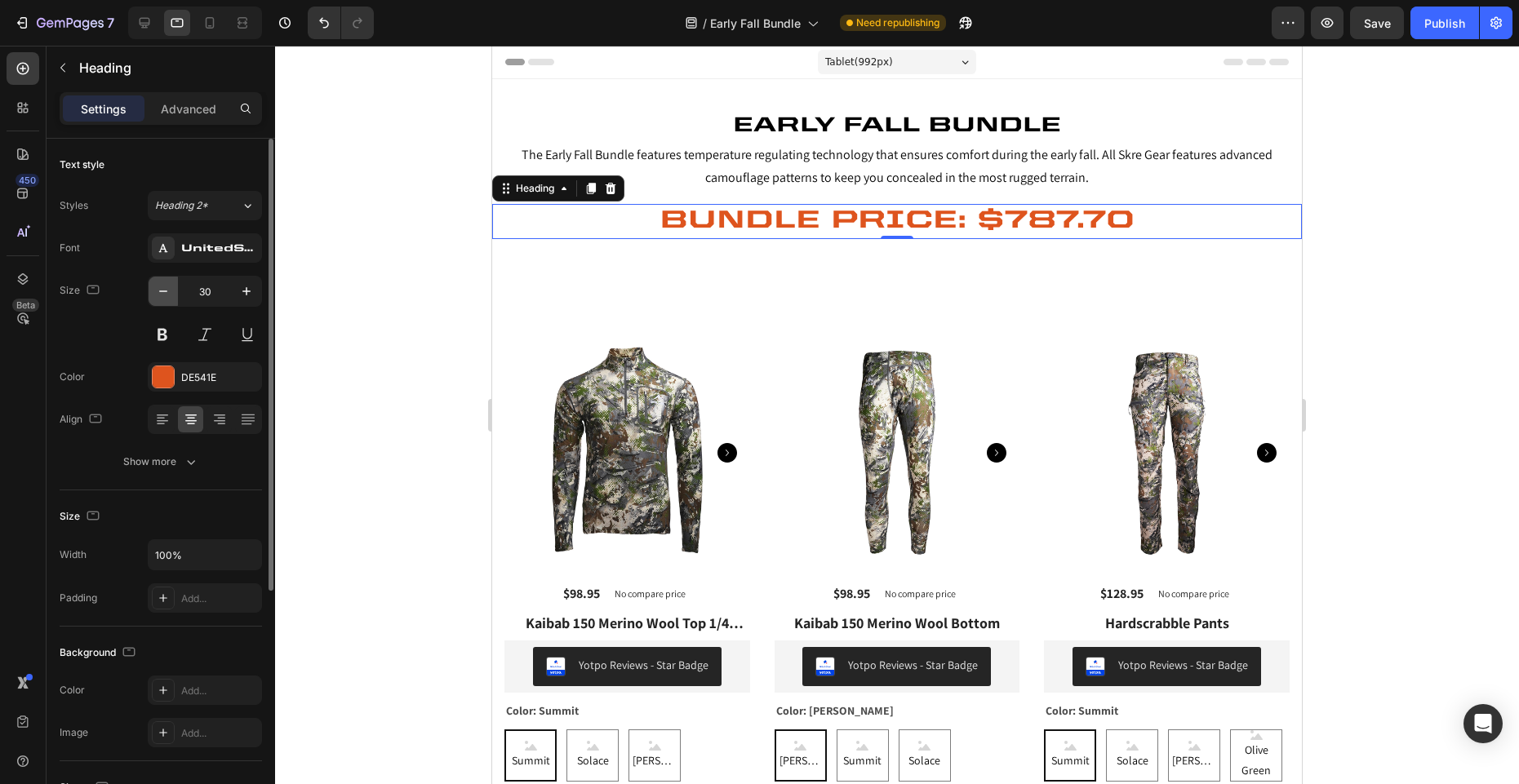
click at [164, 296] on icon "button" at bounding box center [163, 291] width 16 height 16
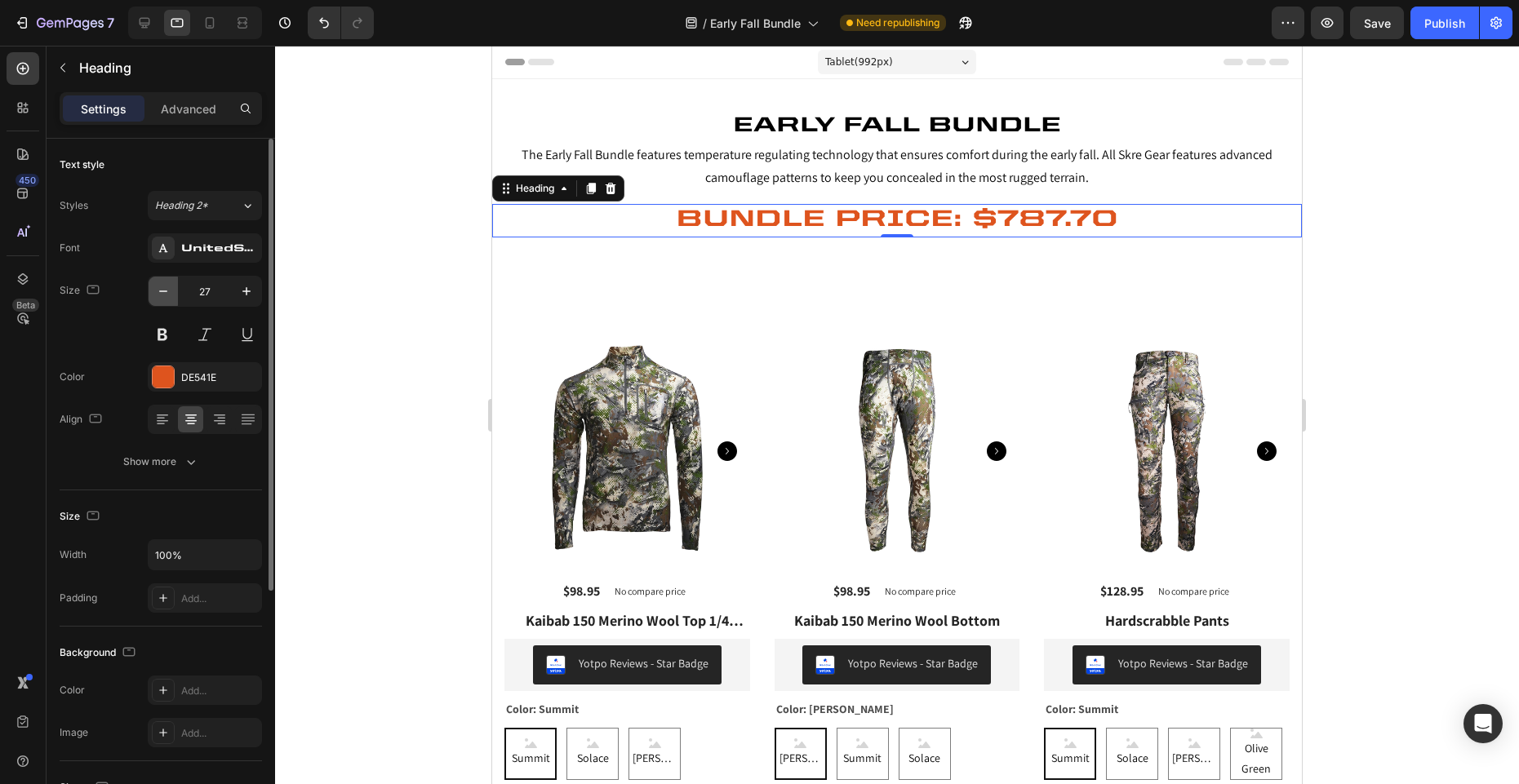
click at [164, 296] on icon "button" at bounding box center [163, 291] width 16 height 16
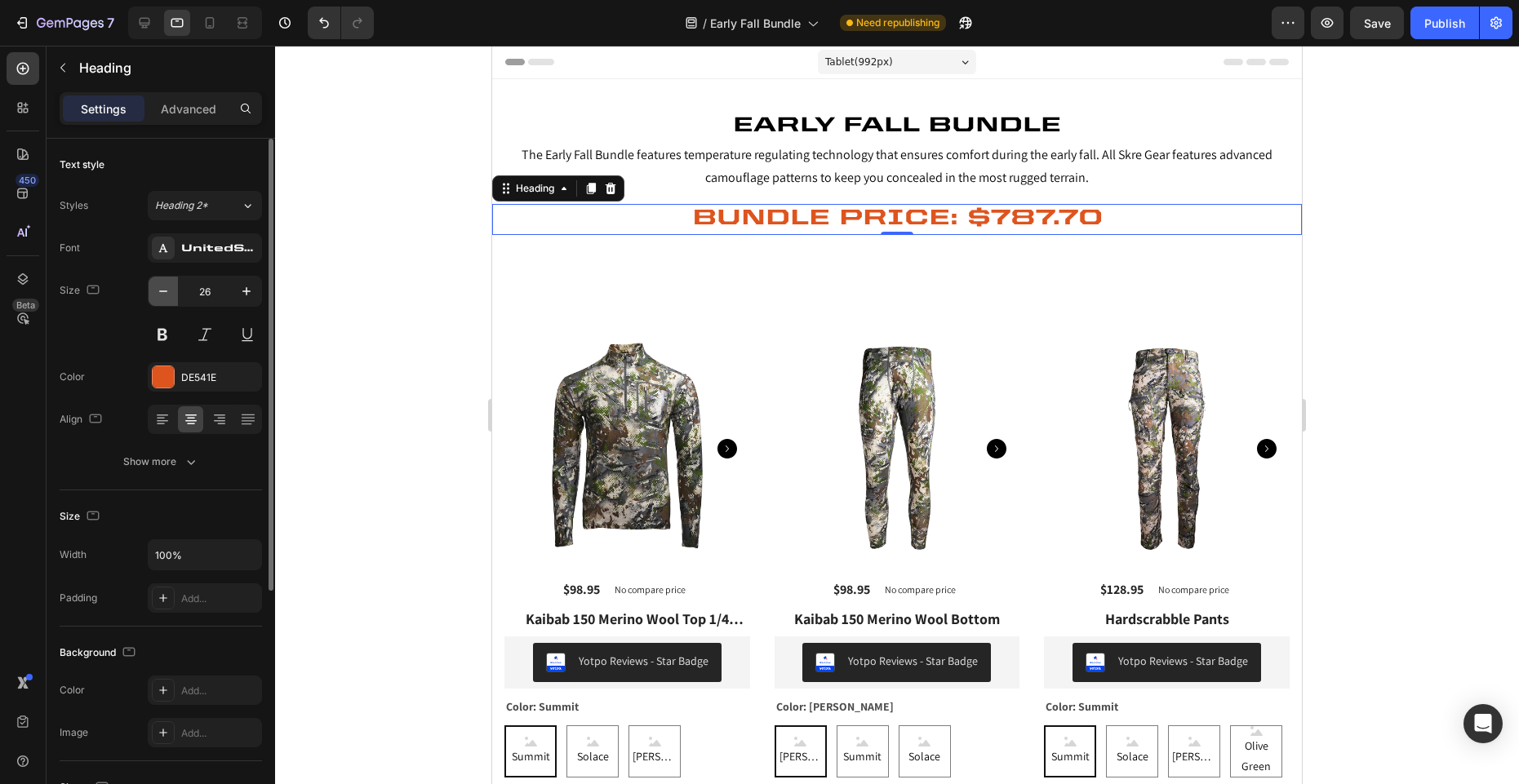
click at [164, 296] on icon "button" at bounding box center [163, 291] width 16 height 16
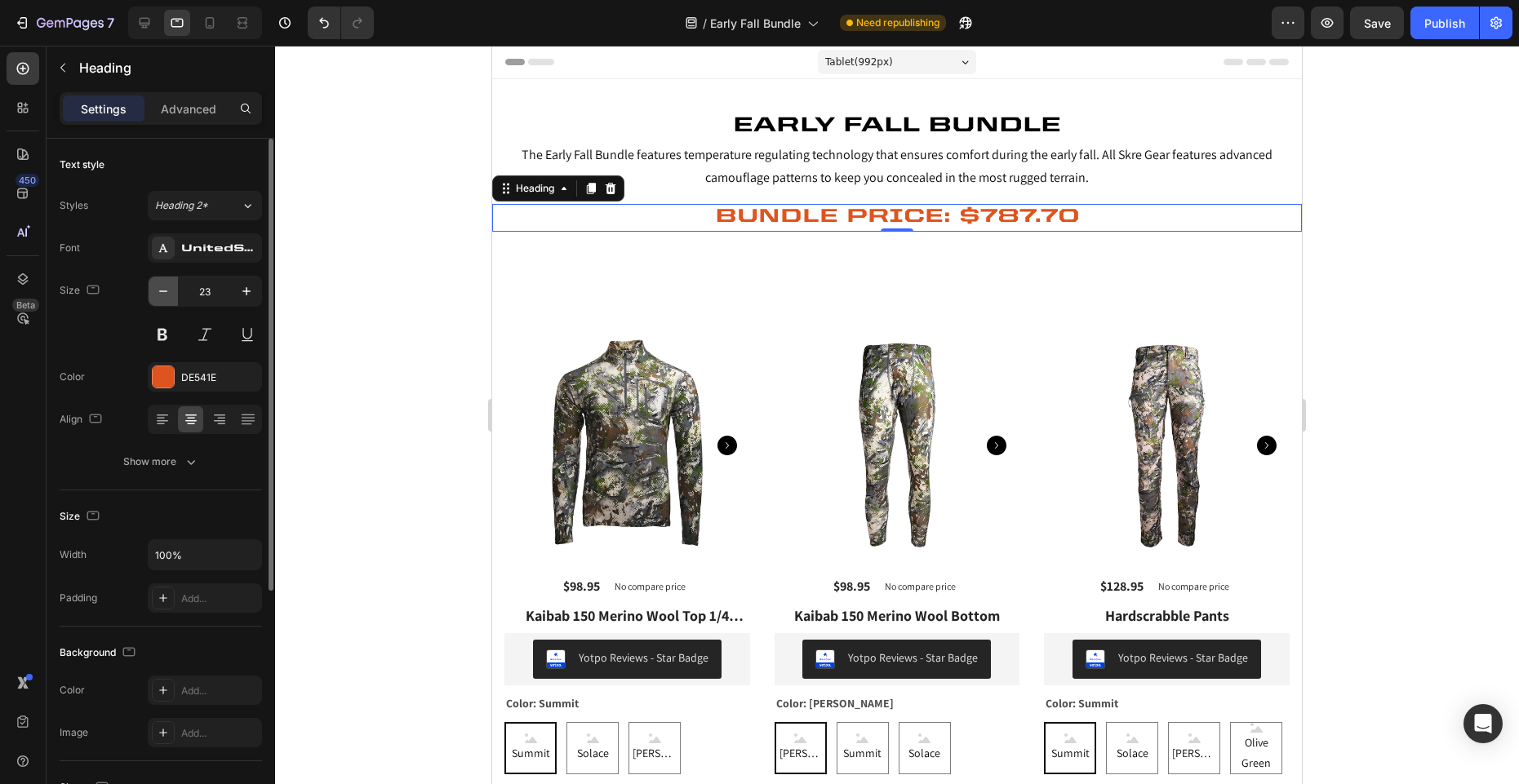
click at [164, 296] on icon "button" at bounding box center [163, 291] width 16 height 16
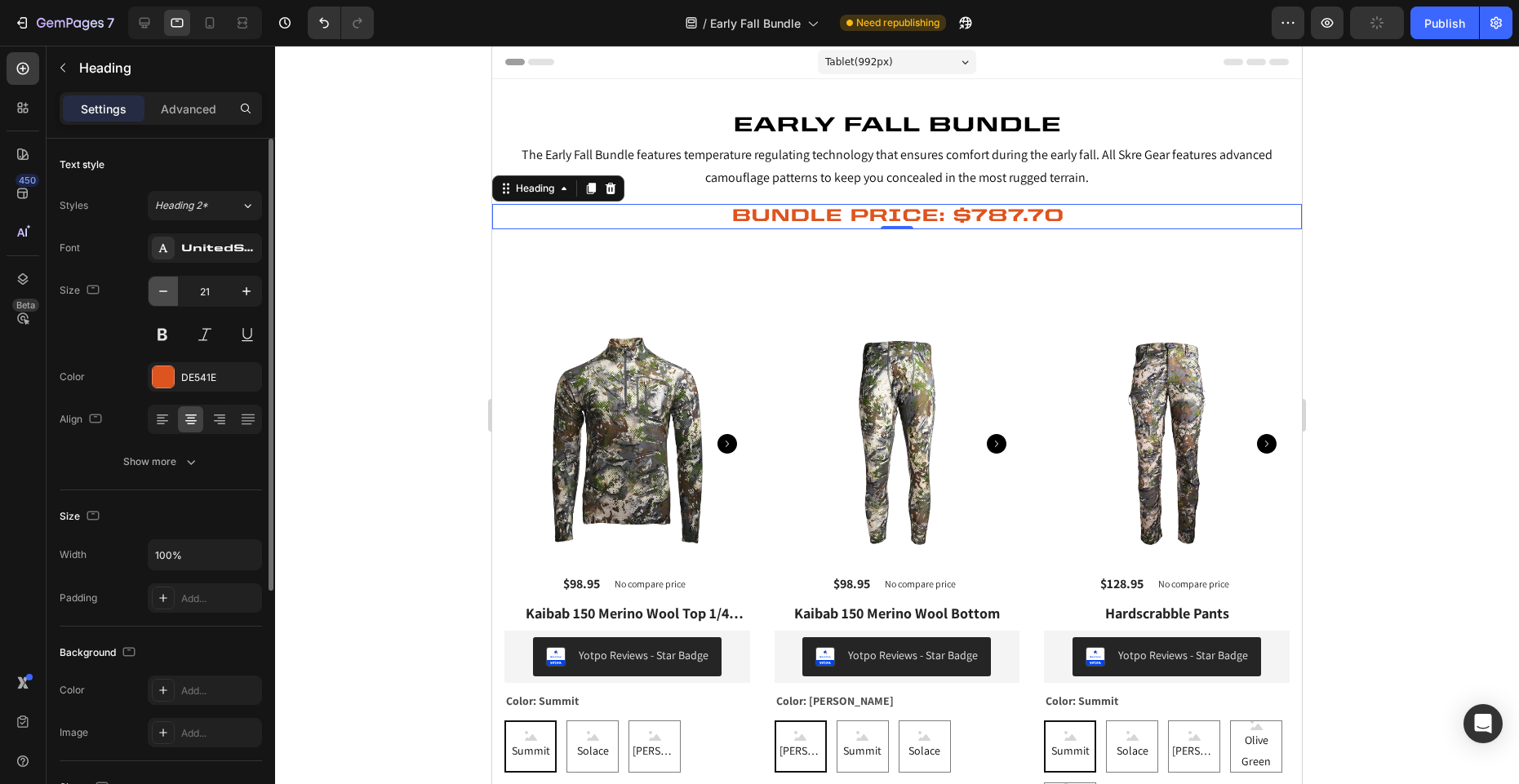
click at [164, 296] on icon "button" at bounding box center [163, 291] width 16 height 16
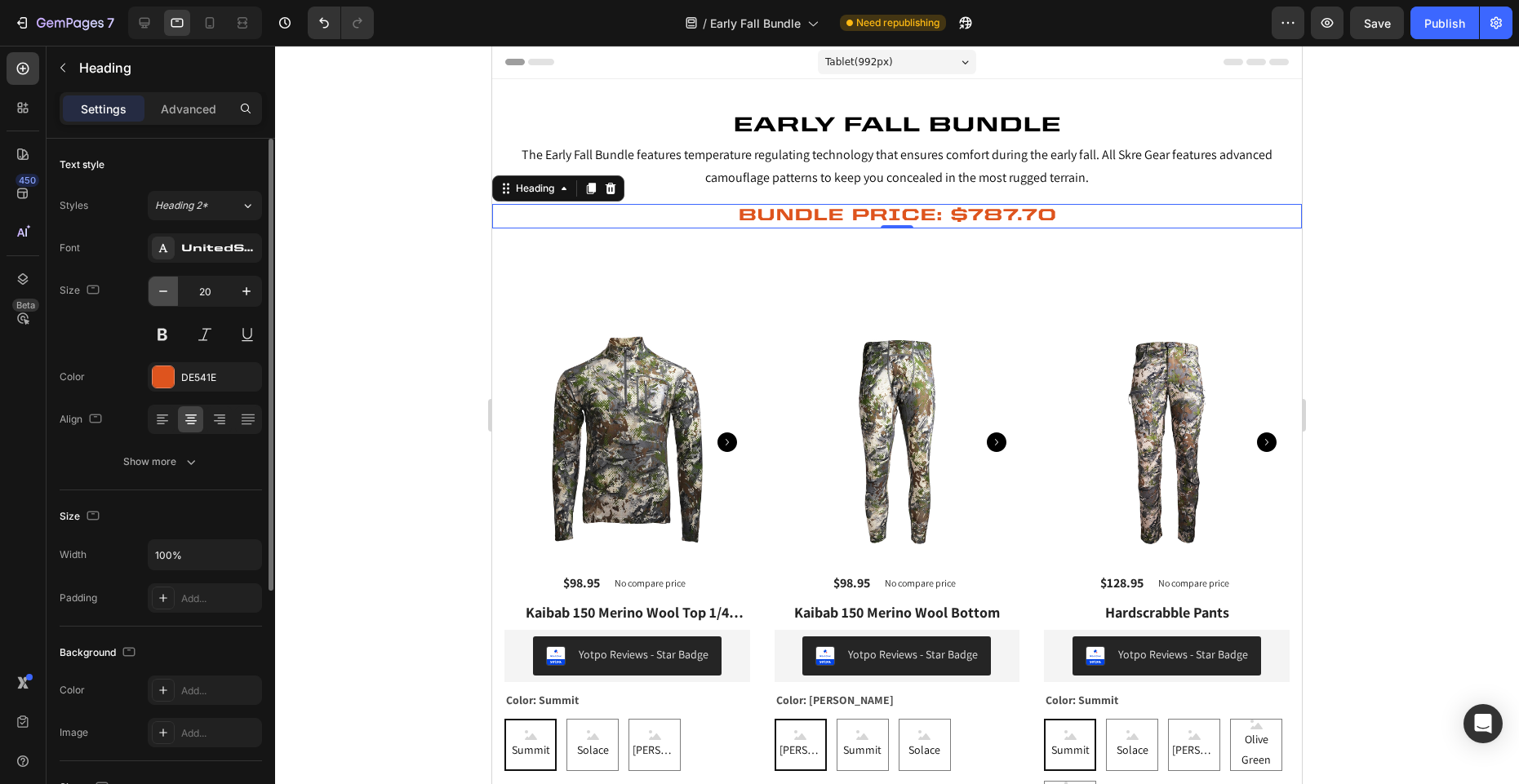
click at [164, 296] on icon "button" at bounding box center [163, 291] width 16 height 16
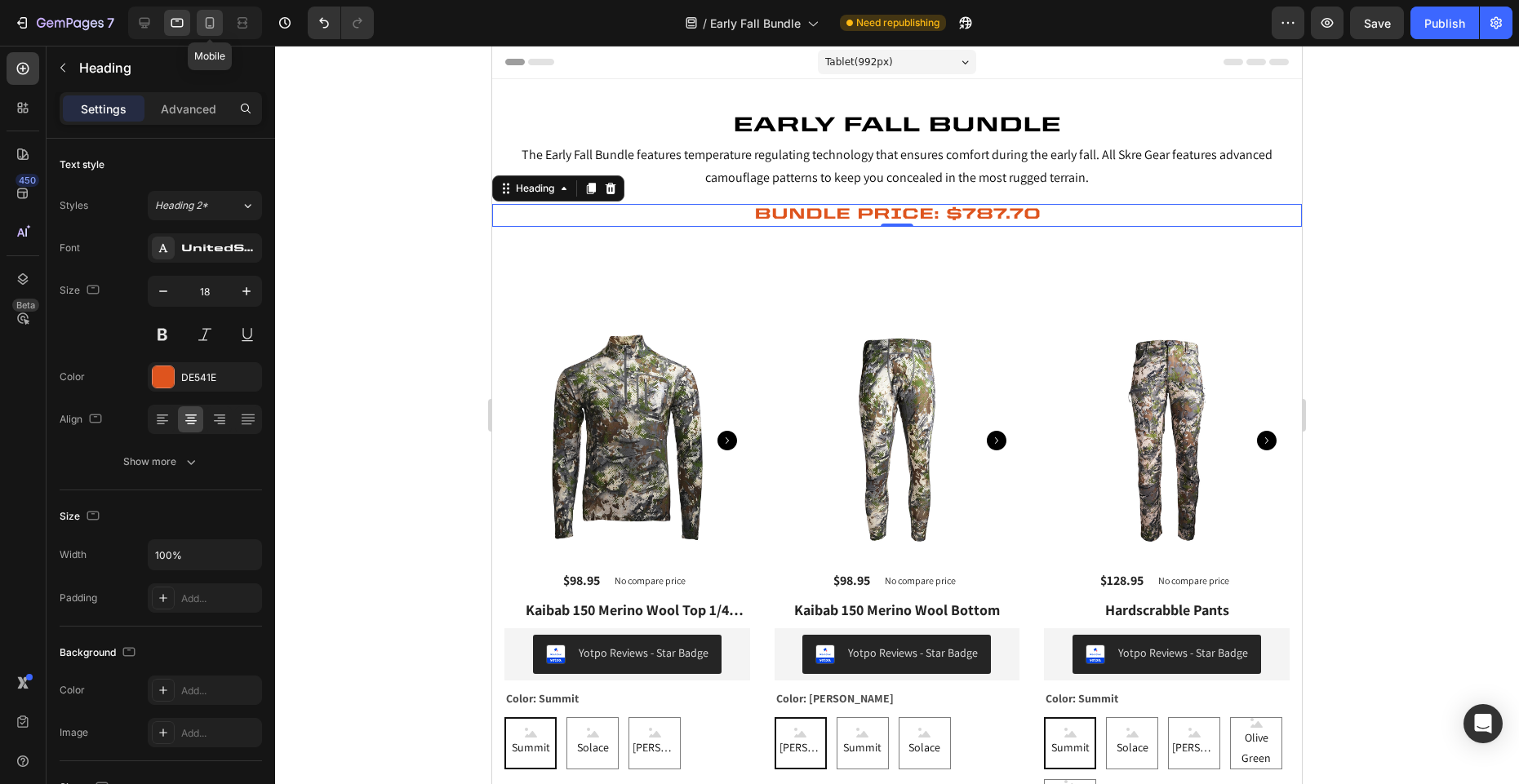
click at [212, 25] on icon at bounding box center [209, 22] width 16 height 16
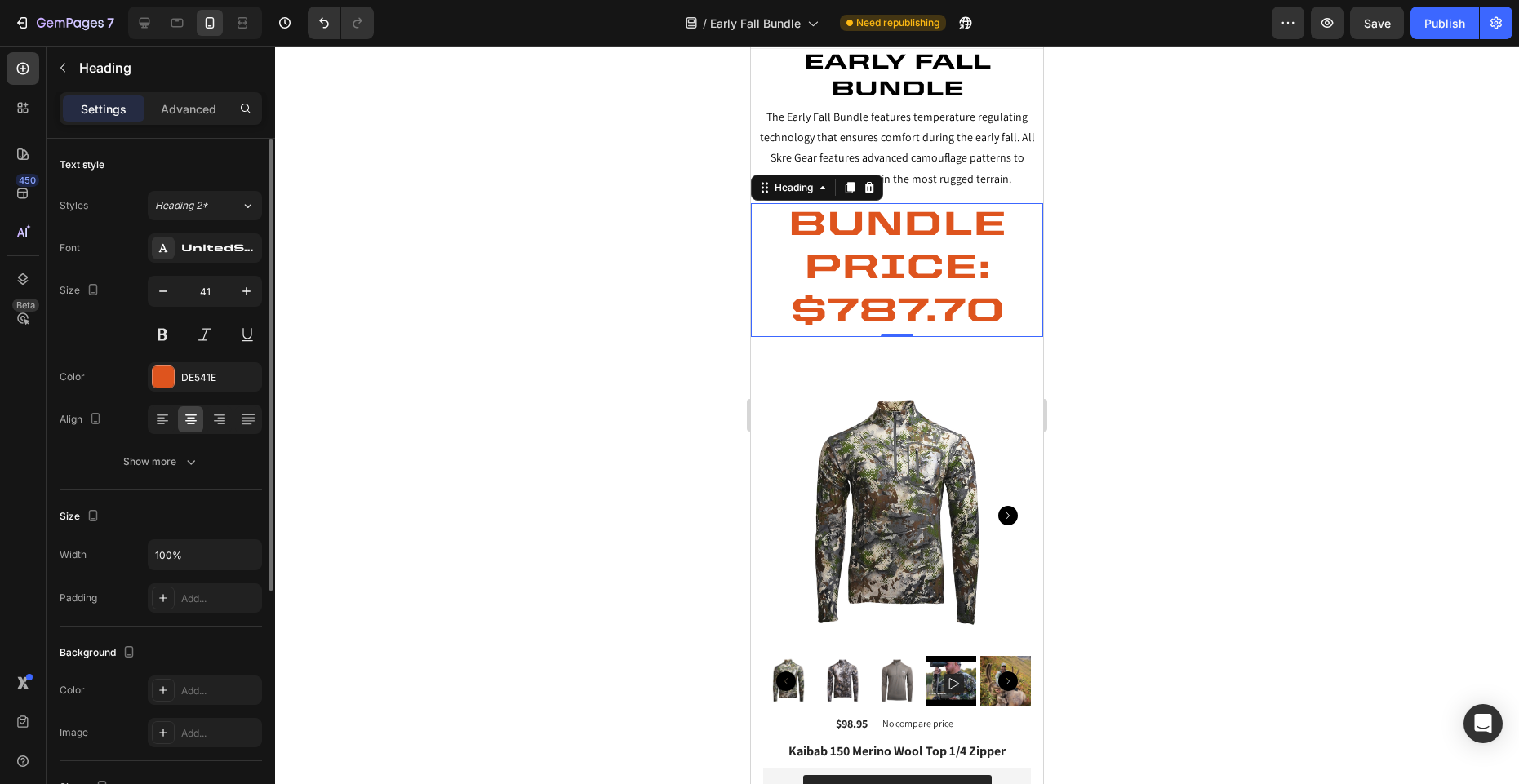
scroll to position [131, 0]
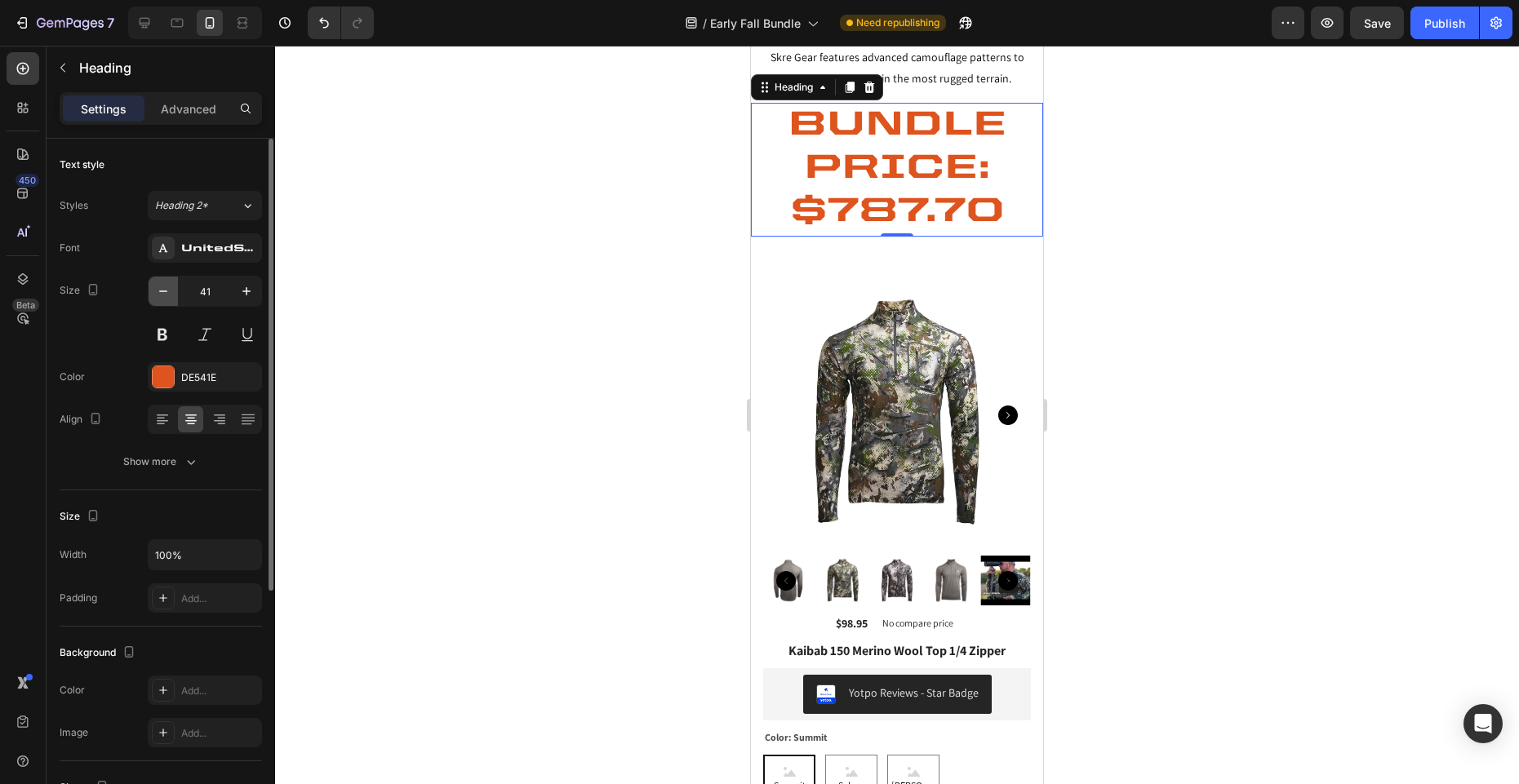
click at [162, 292] on icon "button" at bounding box center [163, 291] width 16 height 16
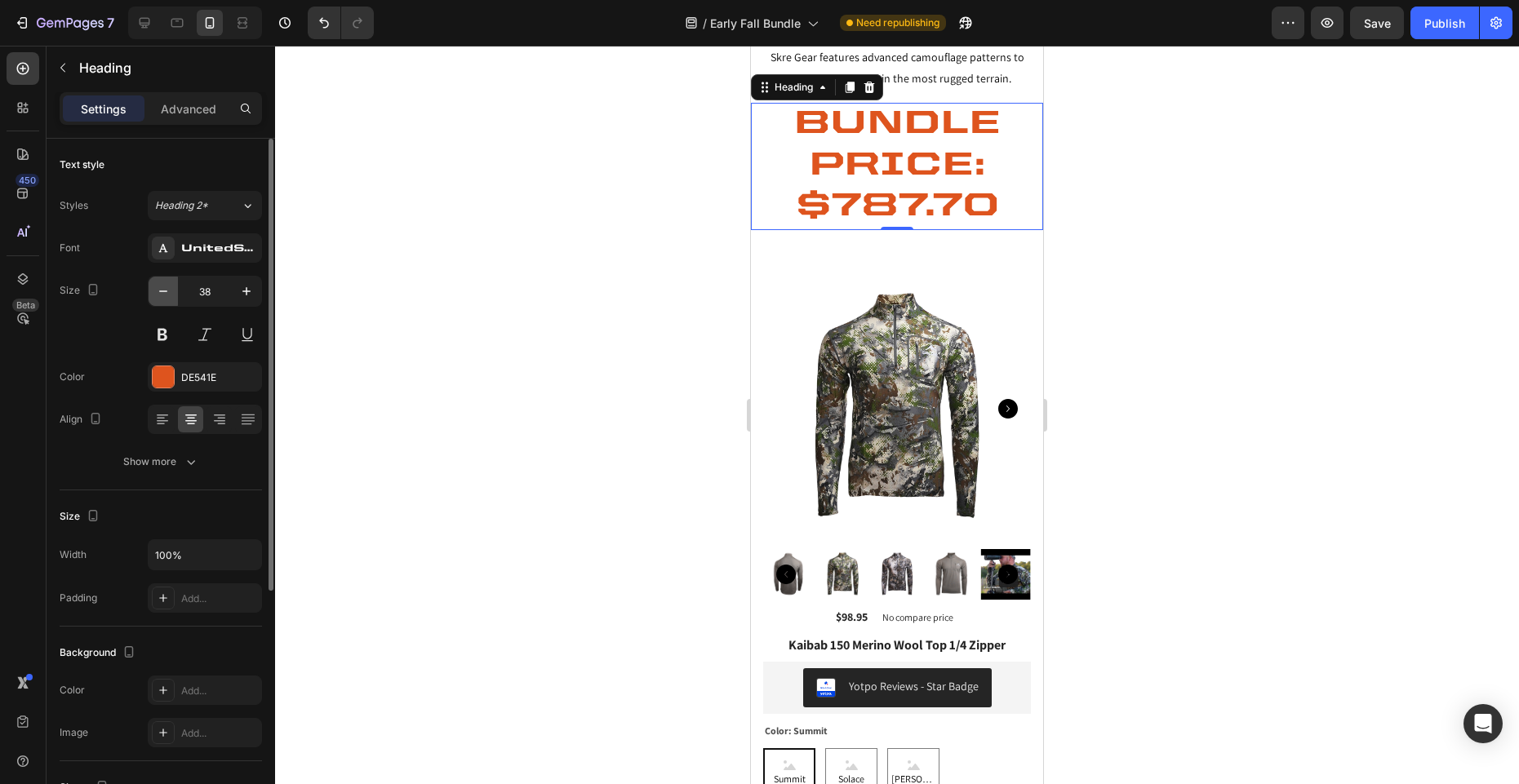
click at [162, 292] on icon "button" at bounding box center [163, 291] width 16 height 16
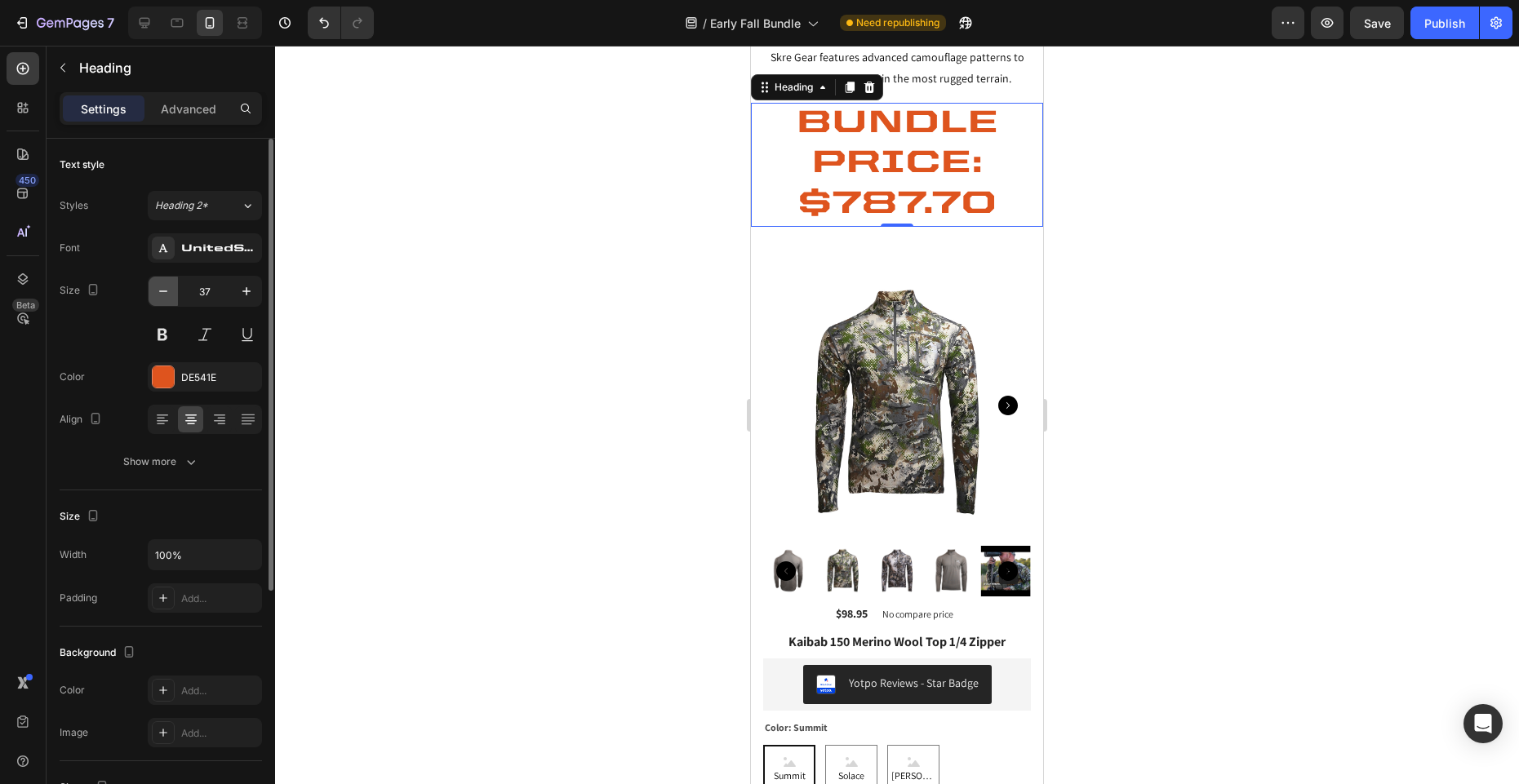
click at [162, 292] on icon "button" at bounding box center [163, 291] width 16 height 16
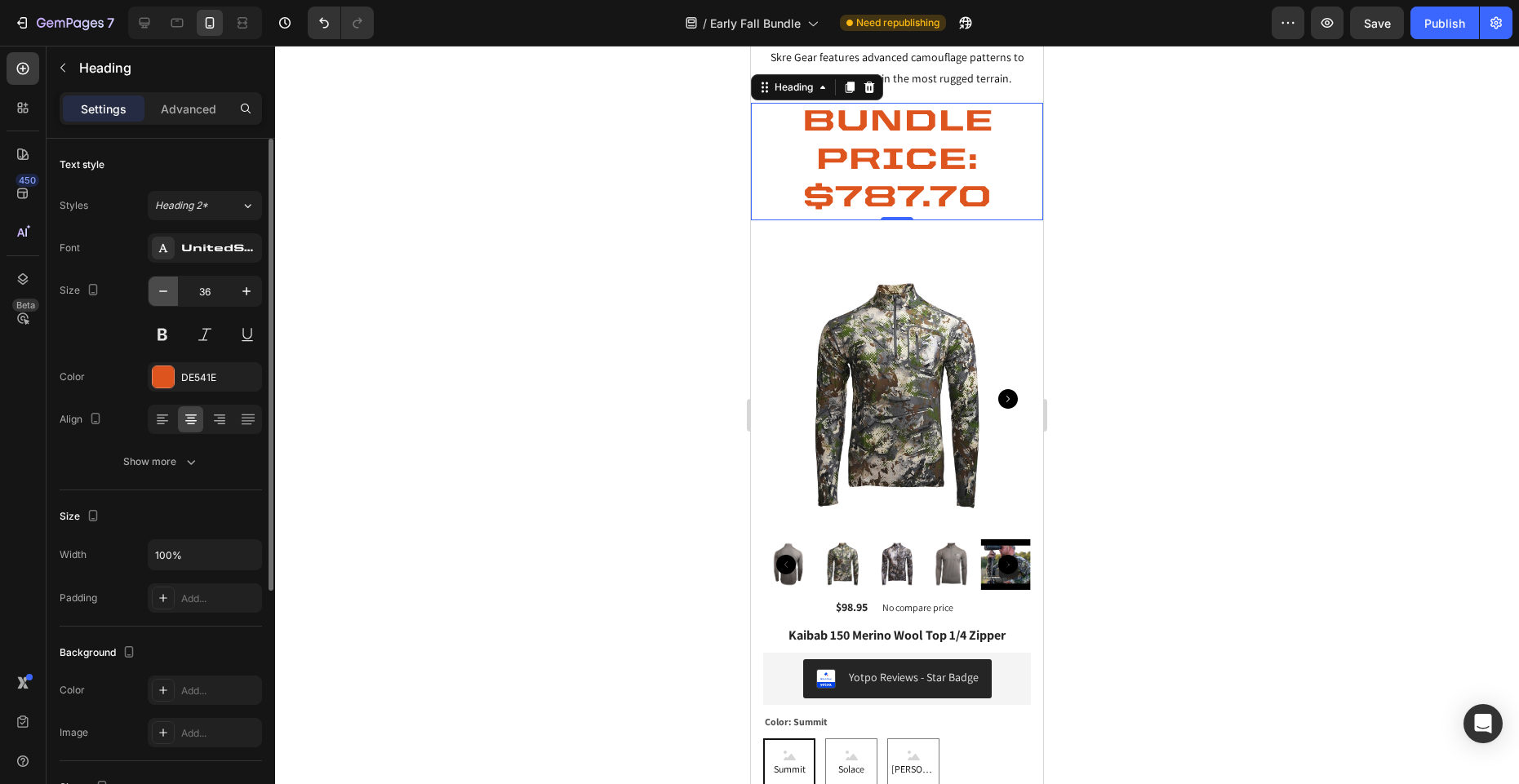
click at [162, 292] on icon "button" at bounding box center [163, 291] width 16 height 16
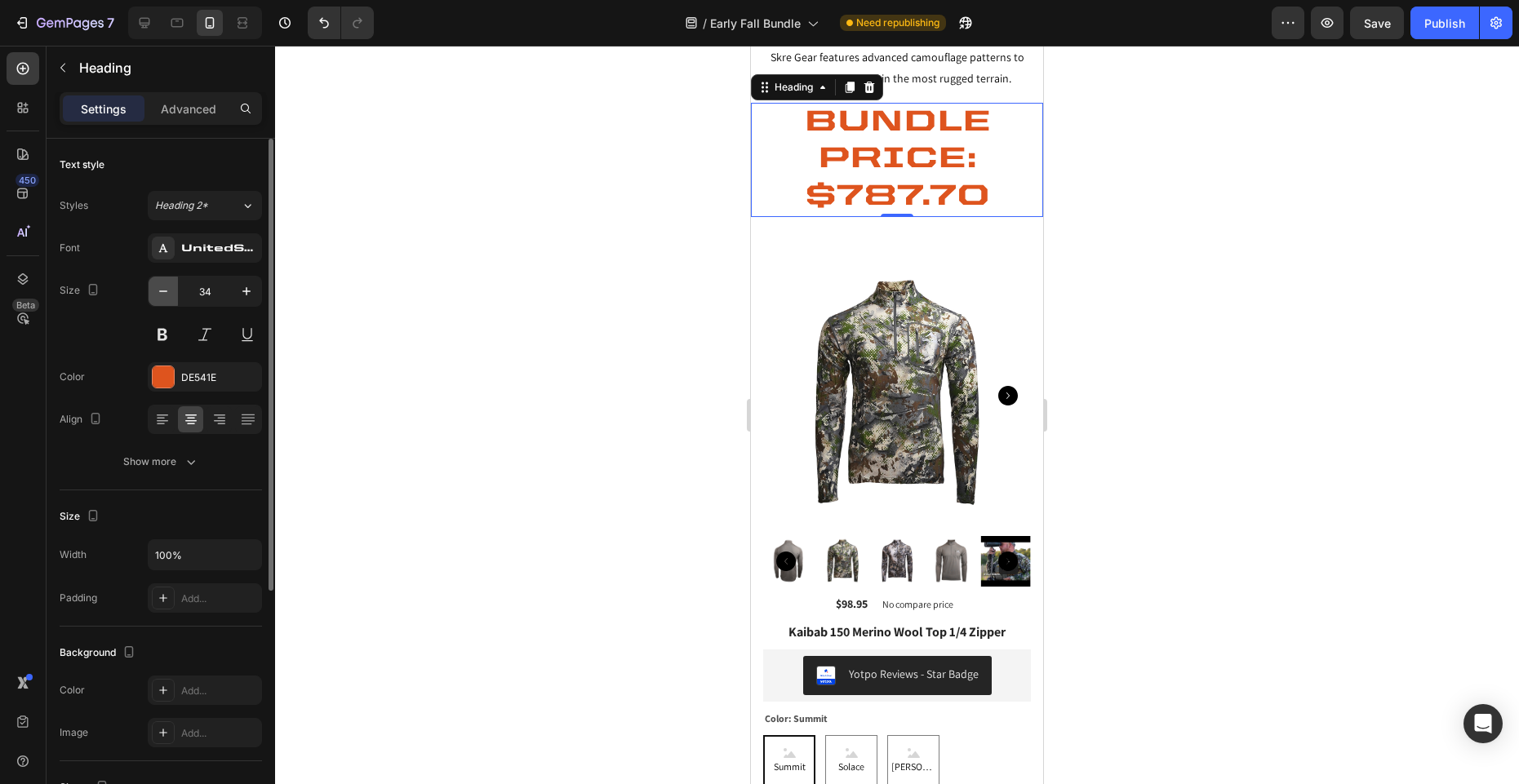
click at [162, 292] on icon "button" at bounding box center [163, 291] width 16 height 16
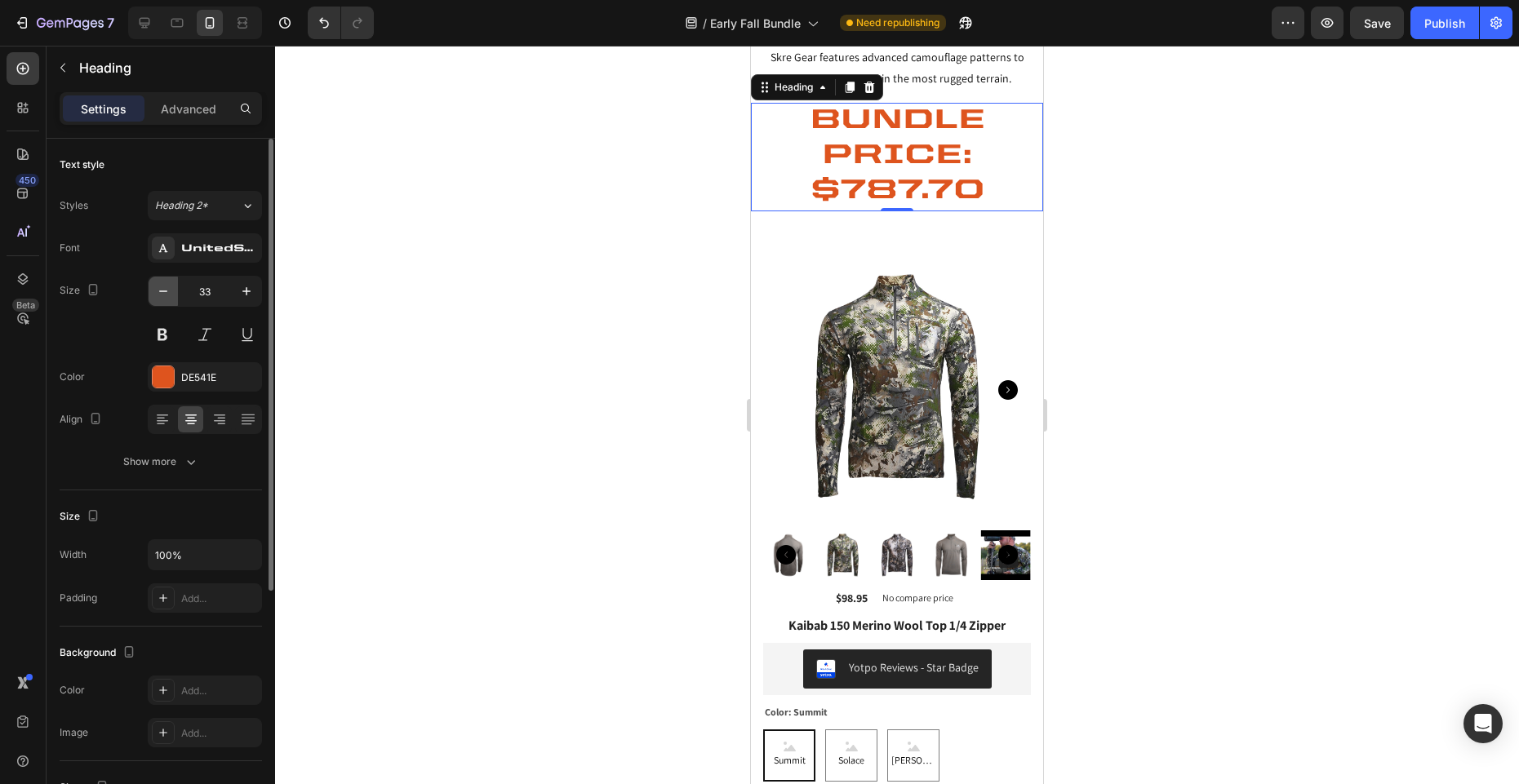
click at [162, 292] on icon "button" at bounding box center [163, 291] width 16 height 16
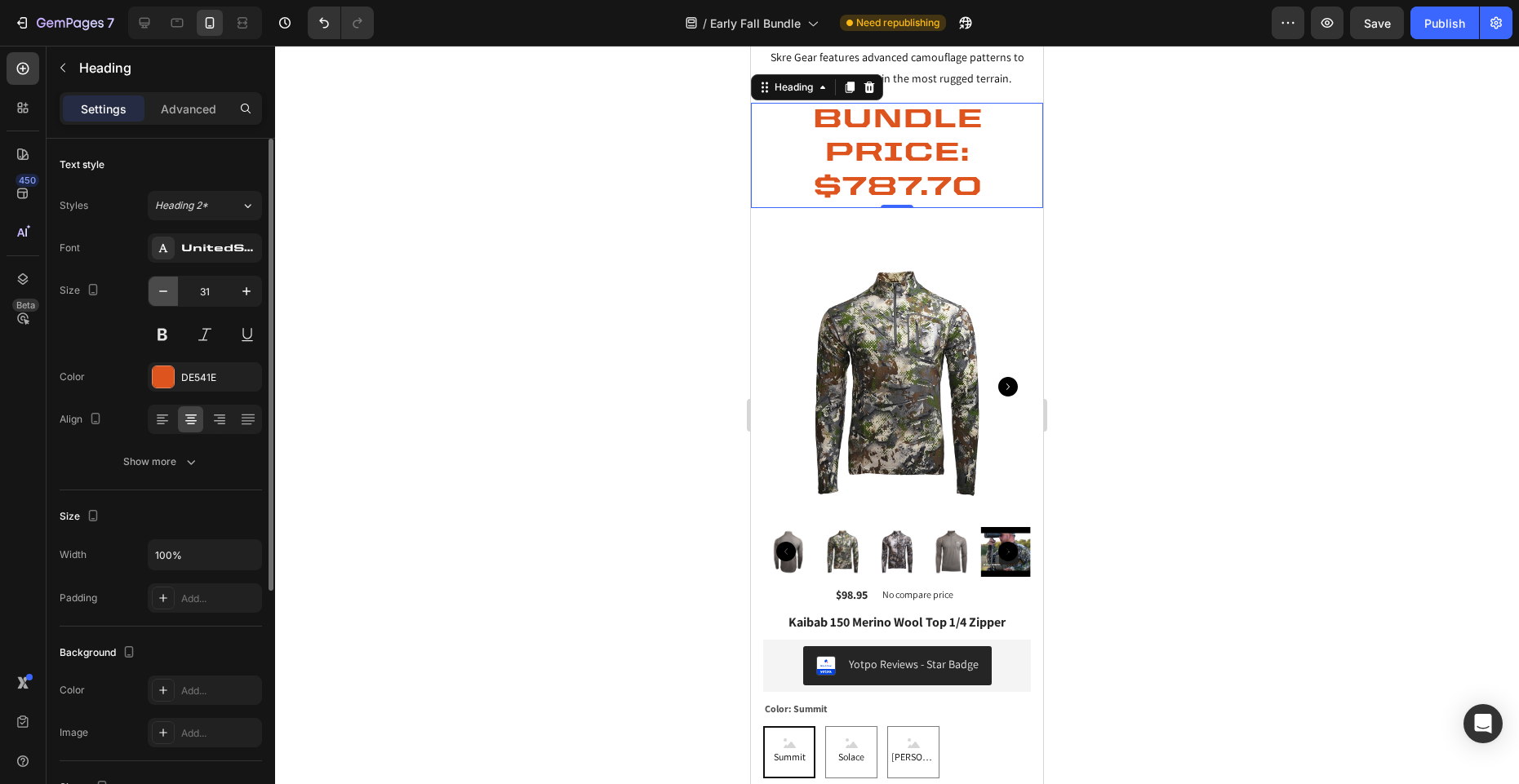
click at [162, 292] on icon "button" at bounding box center [163, 291] width 16 height 16
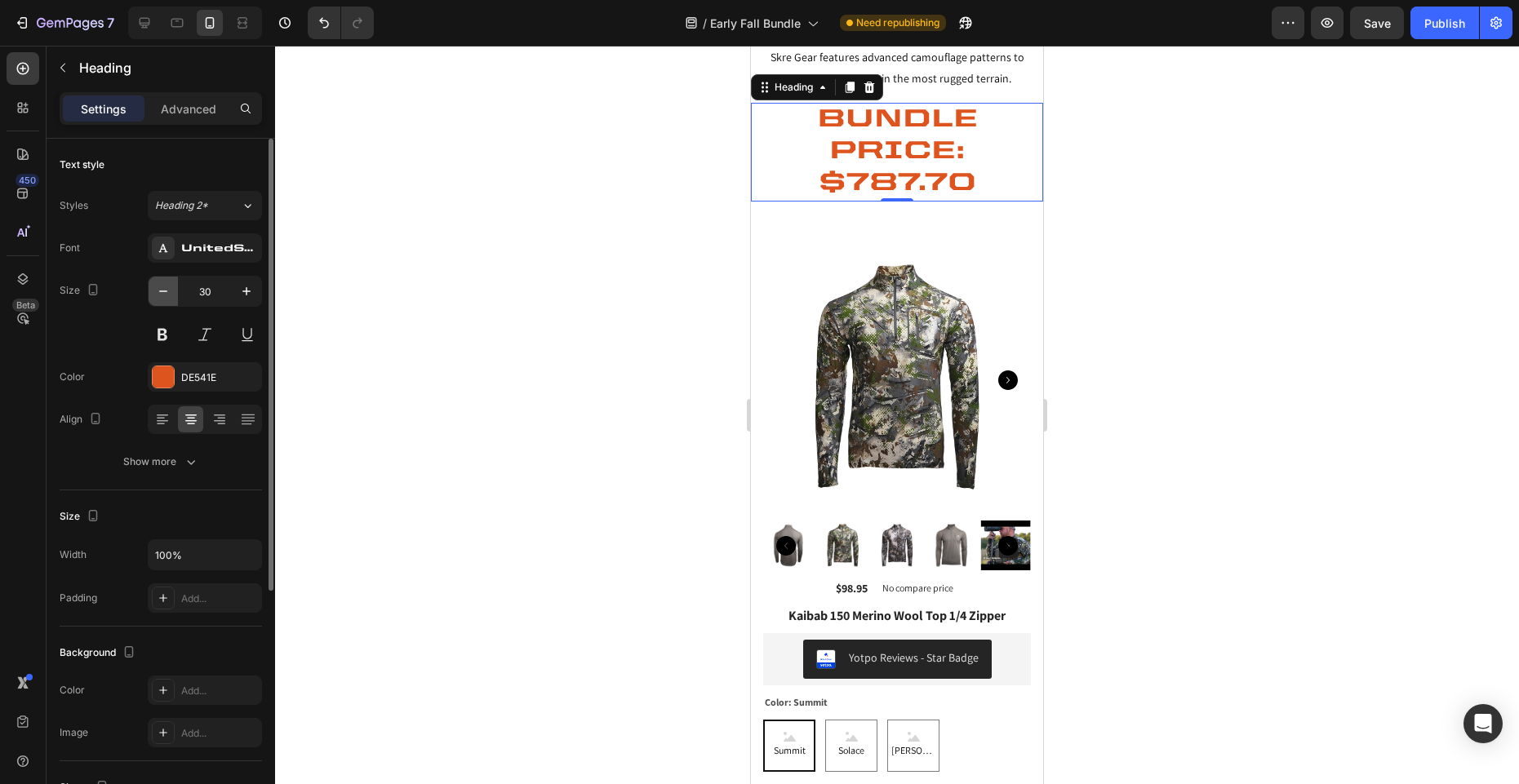
click at [162, 292] on icon "button" at bounding box center [163, 291] width 16 height 16
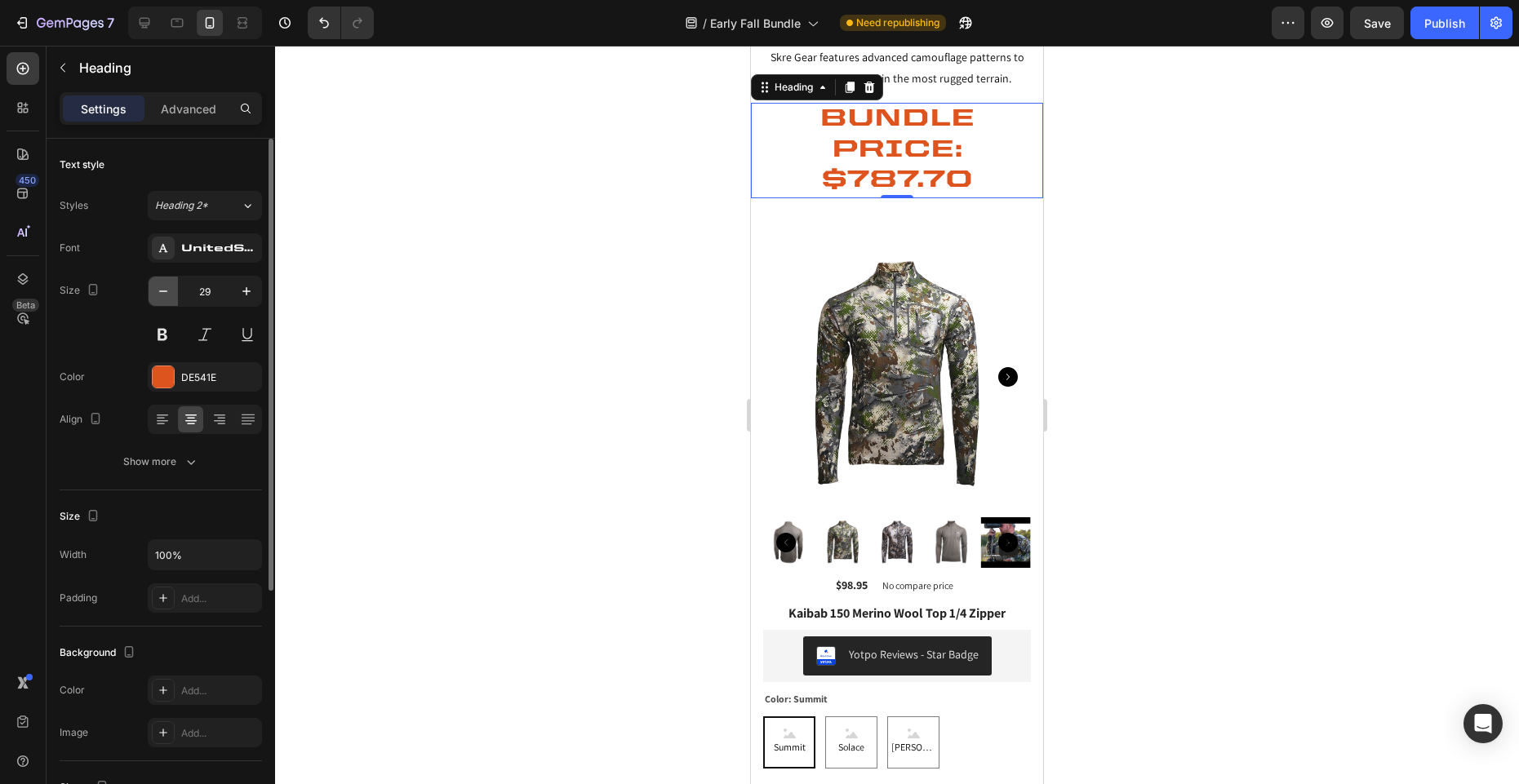
click at [162, 292] on icon "button" at bounding box center [163, 291] width 16 height 16
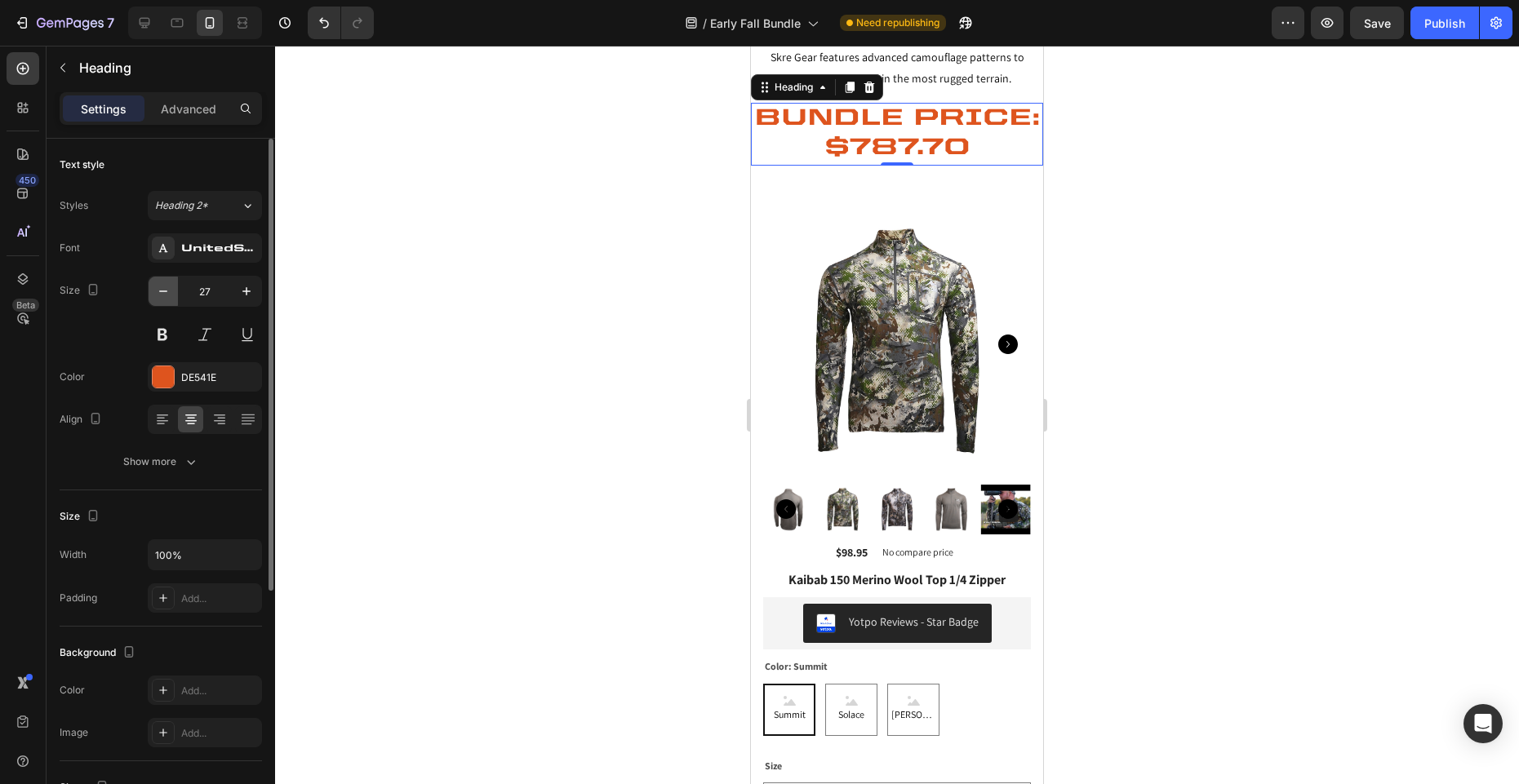
click at [162, 292] on icon "button" at bounding box center [163, 291] width 16 height 16
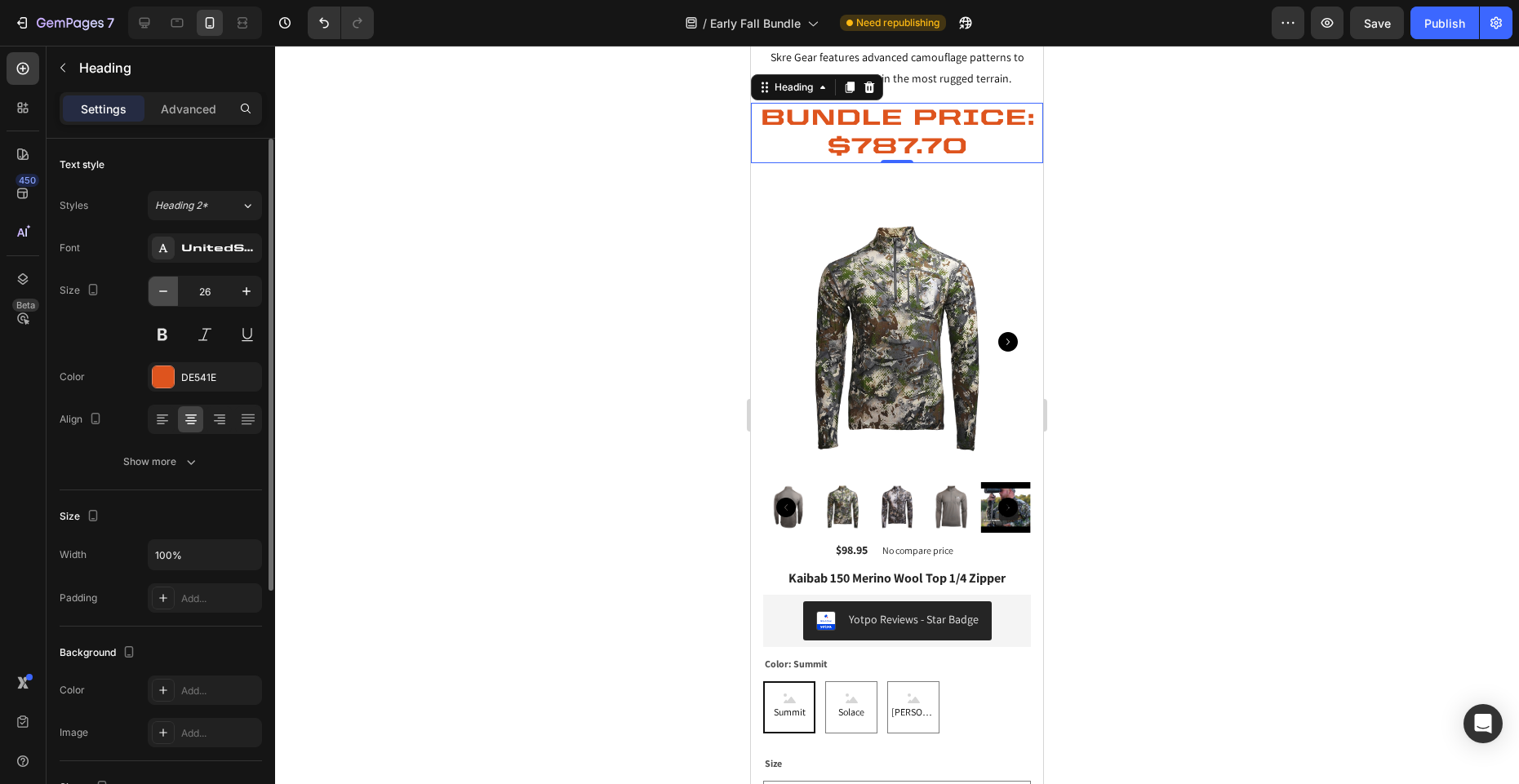
click at [162, 292] on icon "button" at bounding box center [163, 291] width 16 height 16
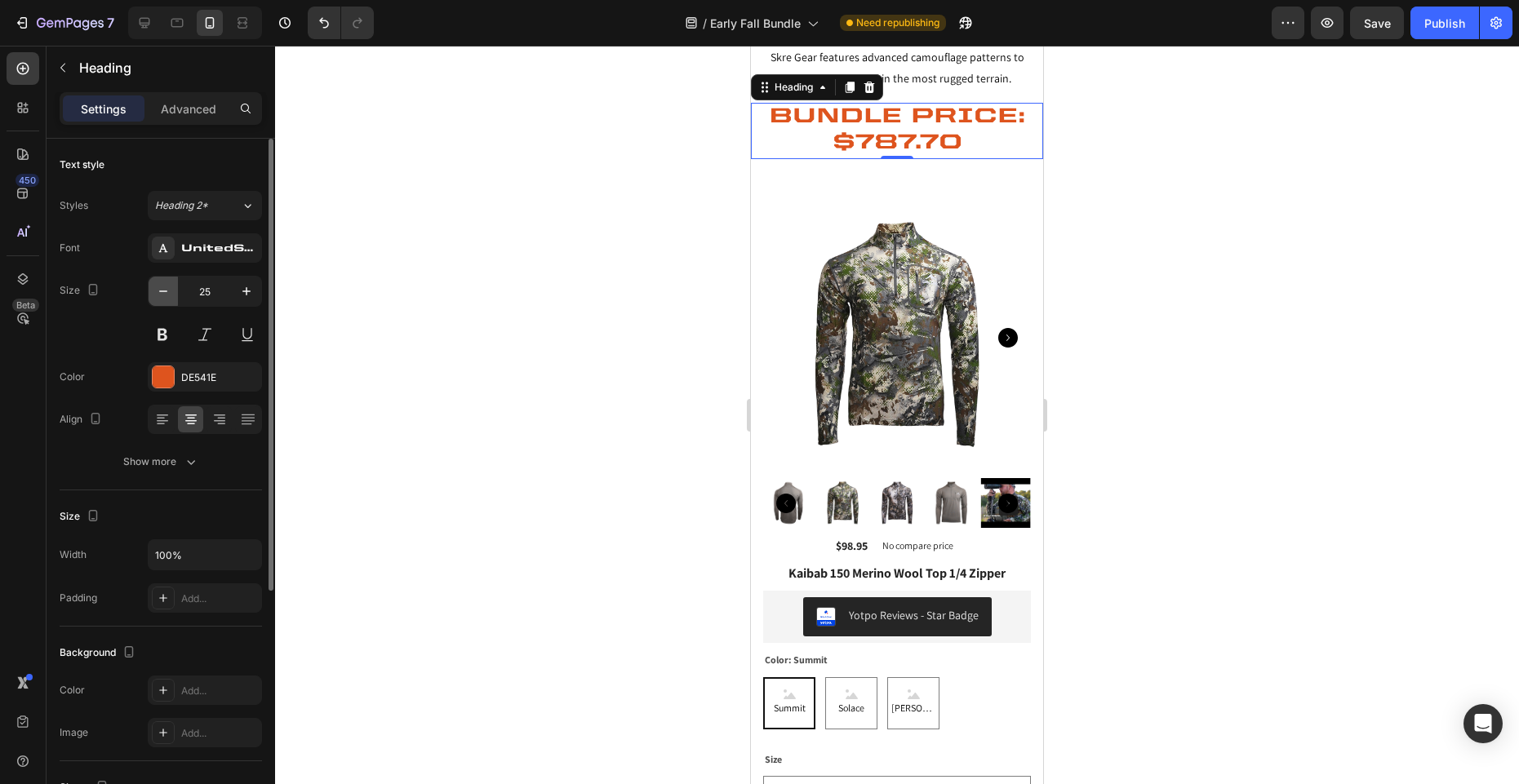
click at [162, 292] on icon "button" at bounding box center [163, 291] width 16 height 16
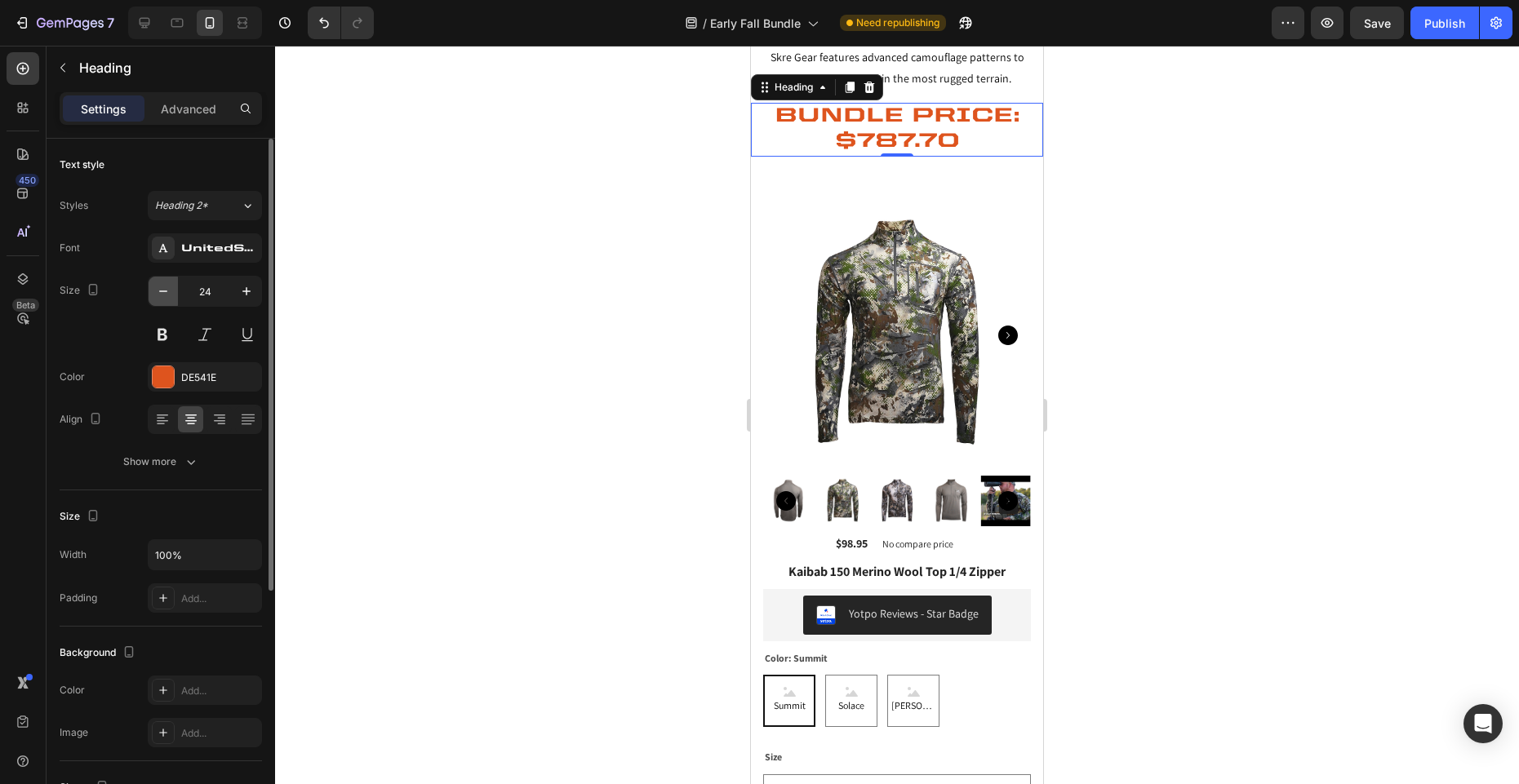
click at [162, 292] on icon "button" at bounding box center [163, 291] width 16 height 16
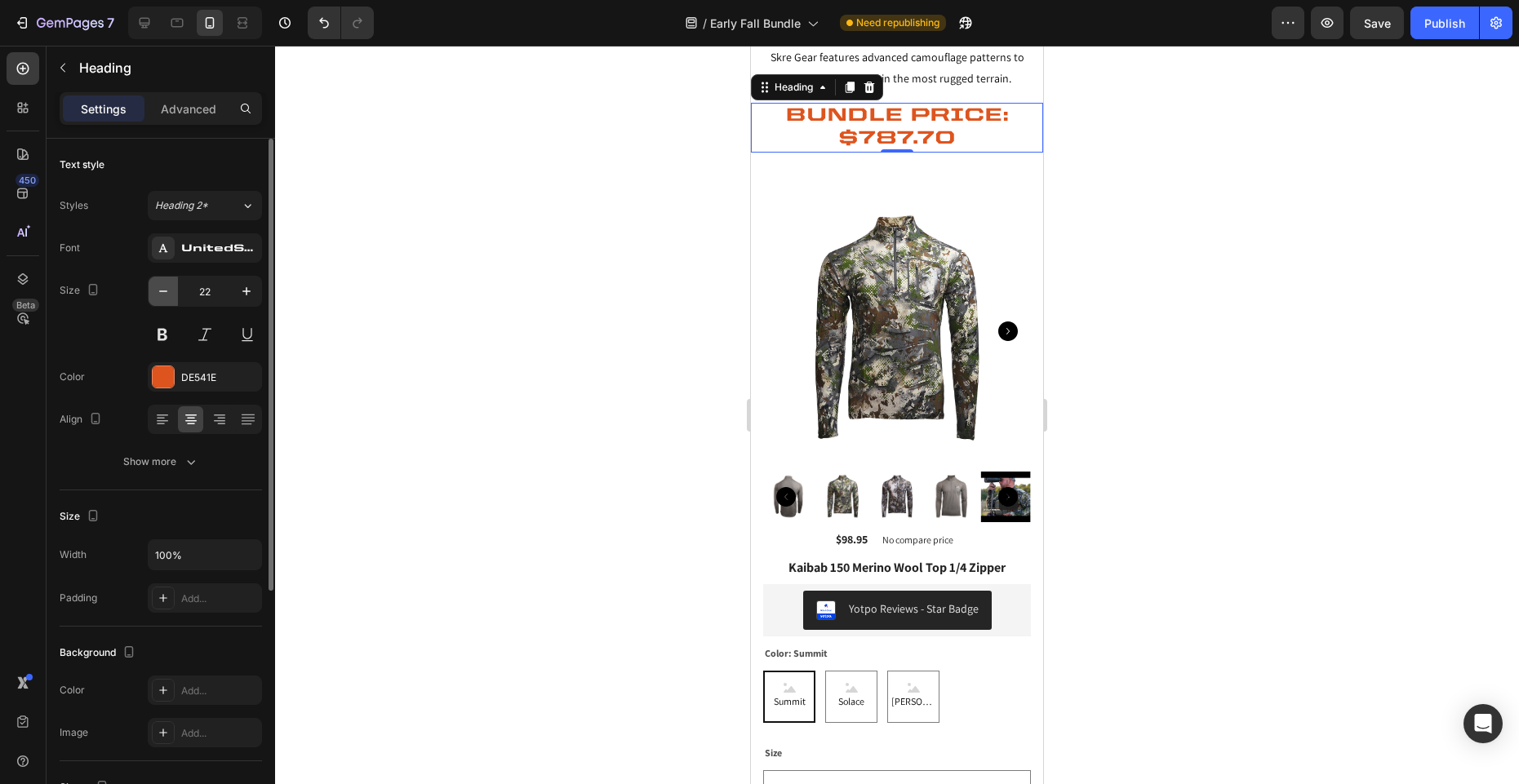
click at [162, 292] on icon "button" at bounding box center [163, 291] width 16 height 16
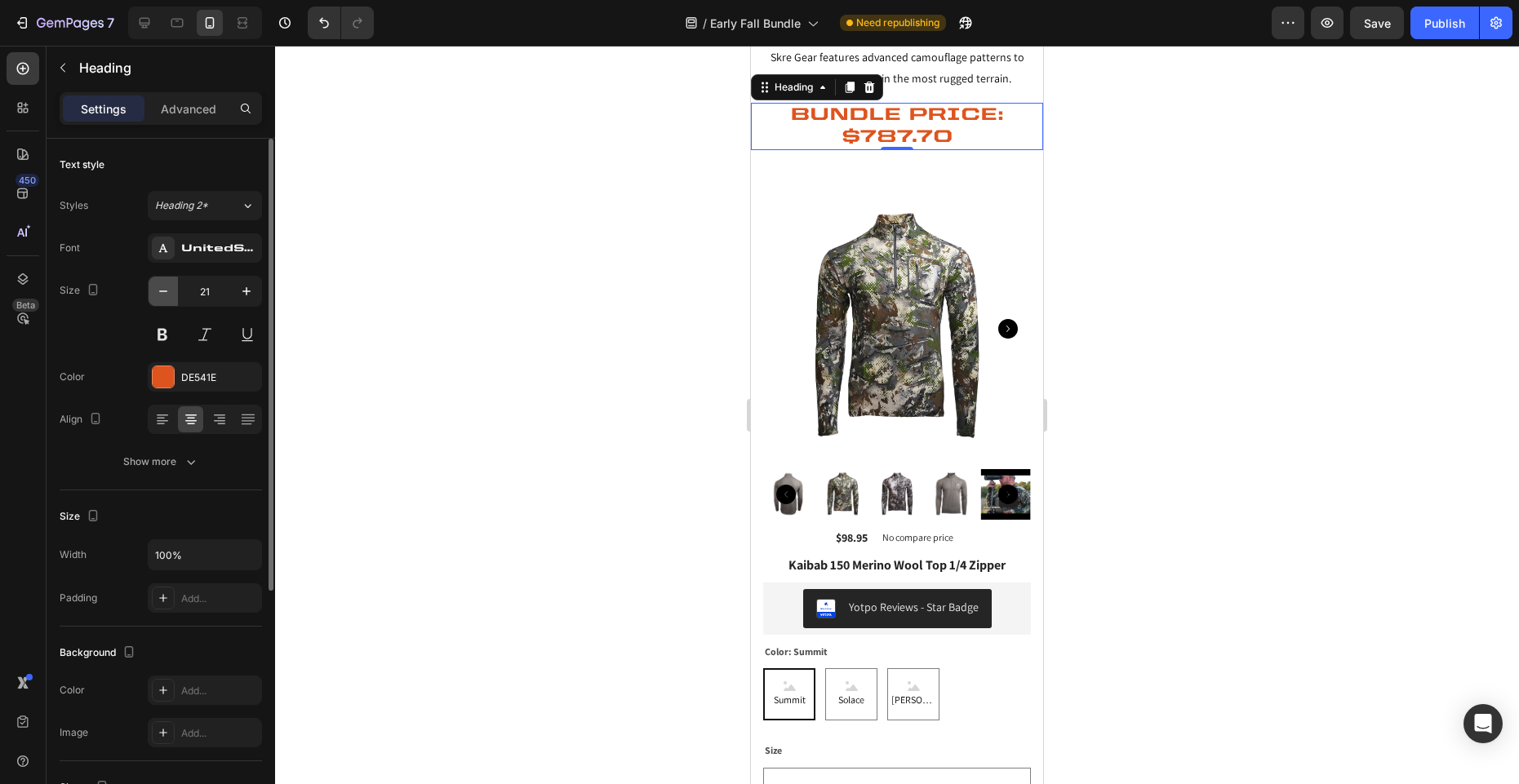
click at [162, 292] on icon "button" at bounding box center [163, 291] width 16 height 16
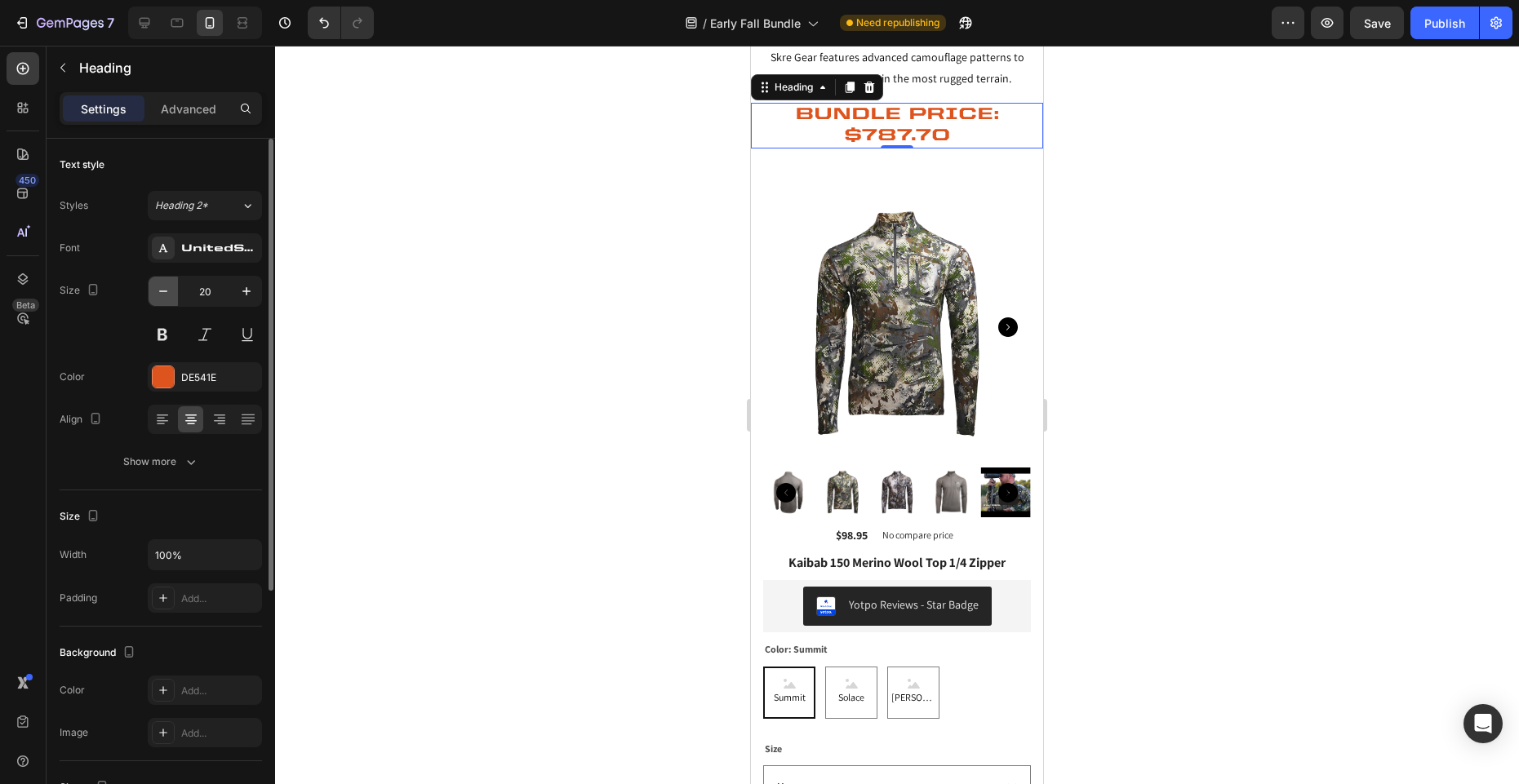
click at [162, 292] on icon "button" at bounding box center [163, 291] width 16 height 16
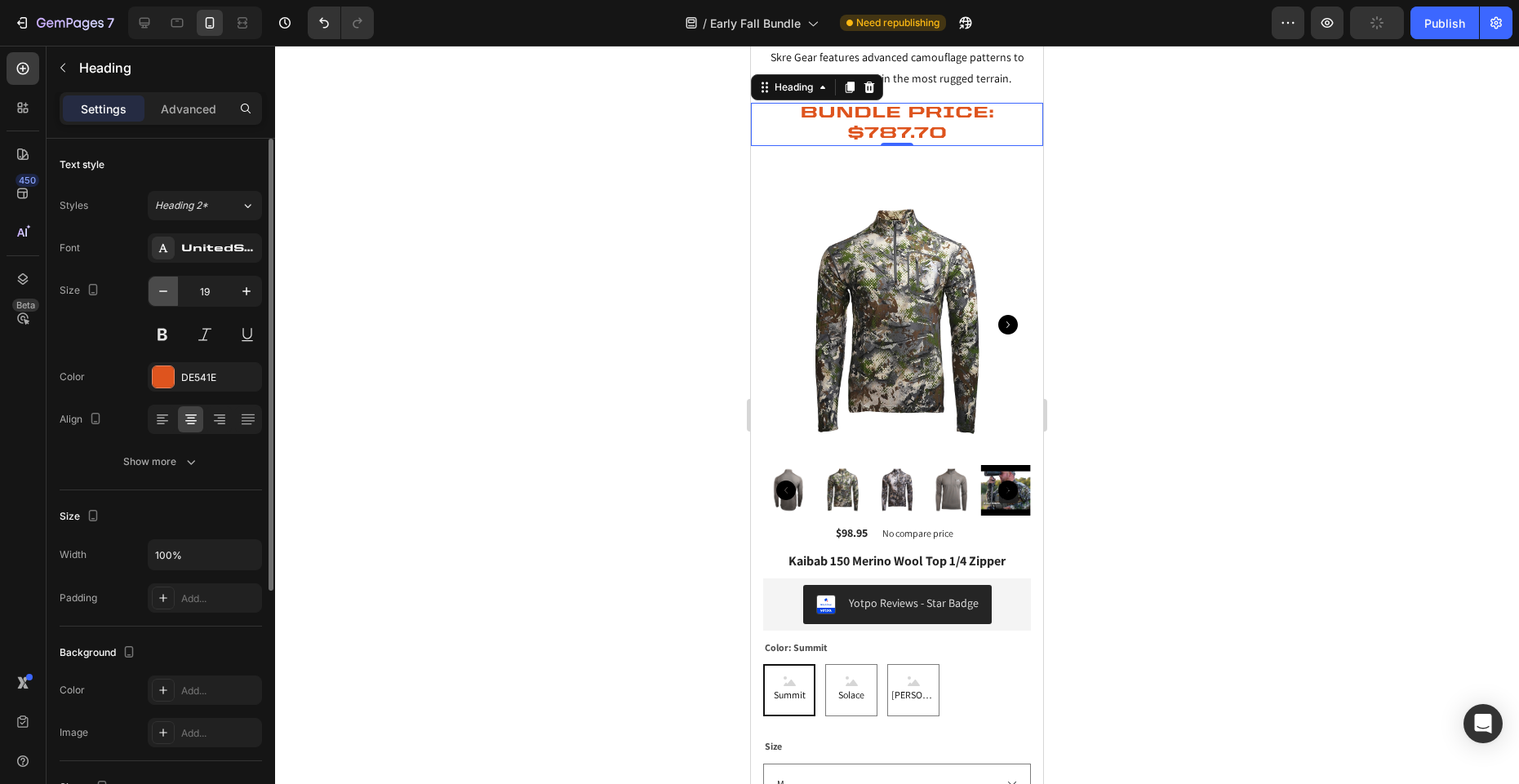
click at [162, 292] on icon "button" at bounding box center [163, 291] width 16 height 16
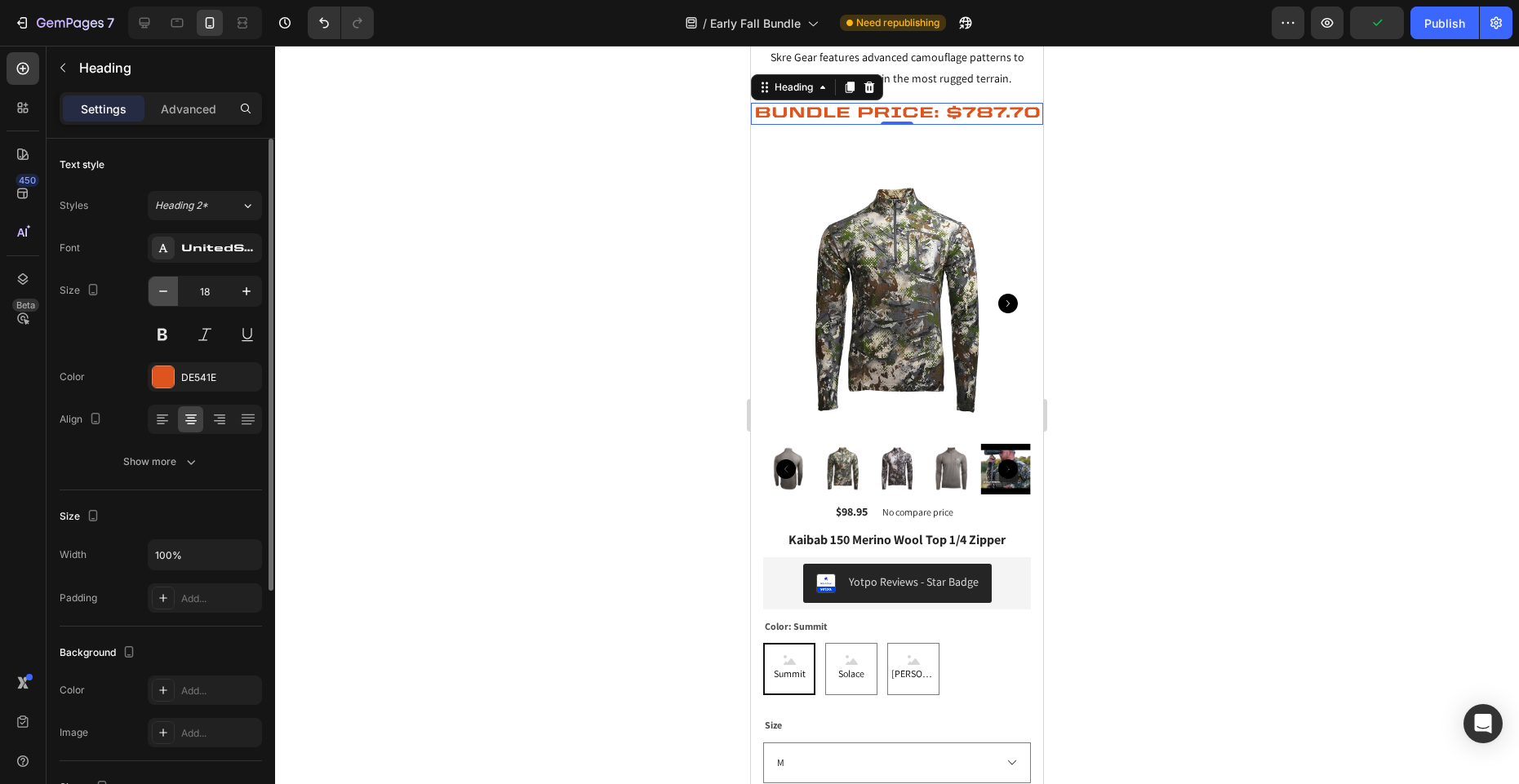
click at [162, 292] on icon "button" at bounding box center [163, 291] width 16 height 16
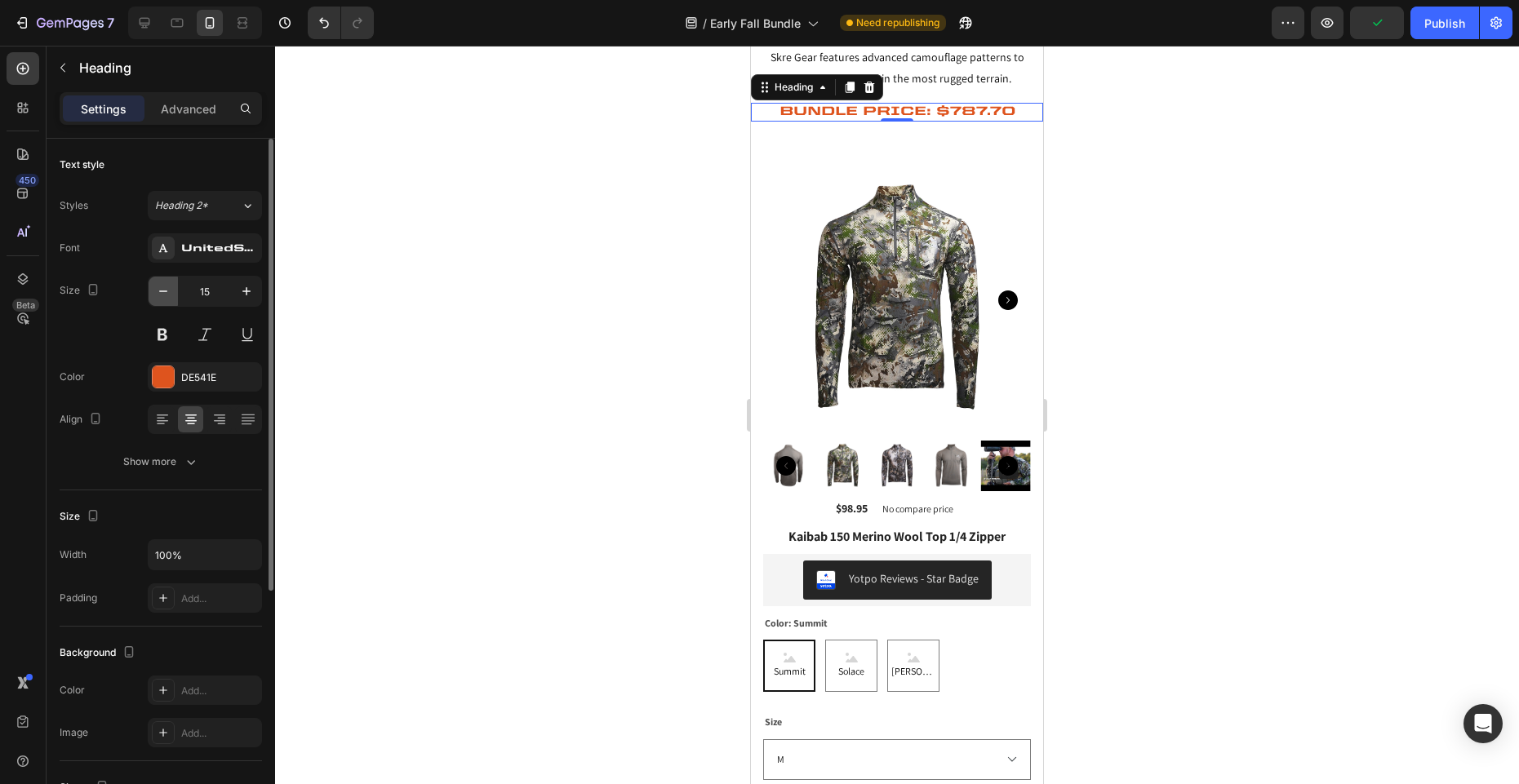
click at [162, 292] on icon "button" at bounding box center [163, 291] width 16 height 16
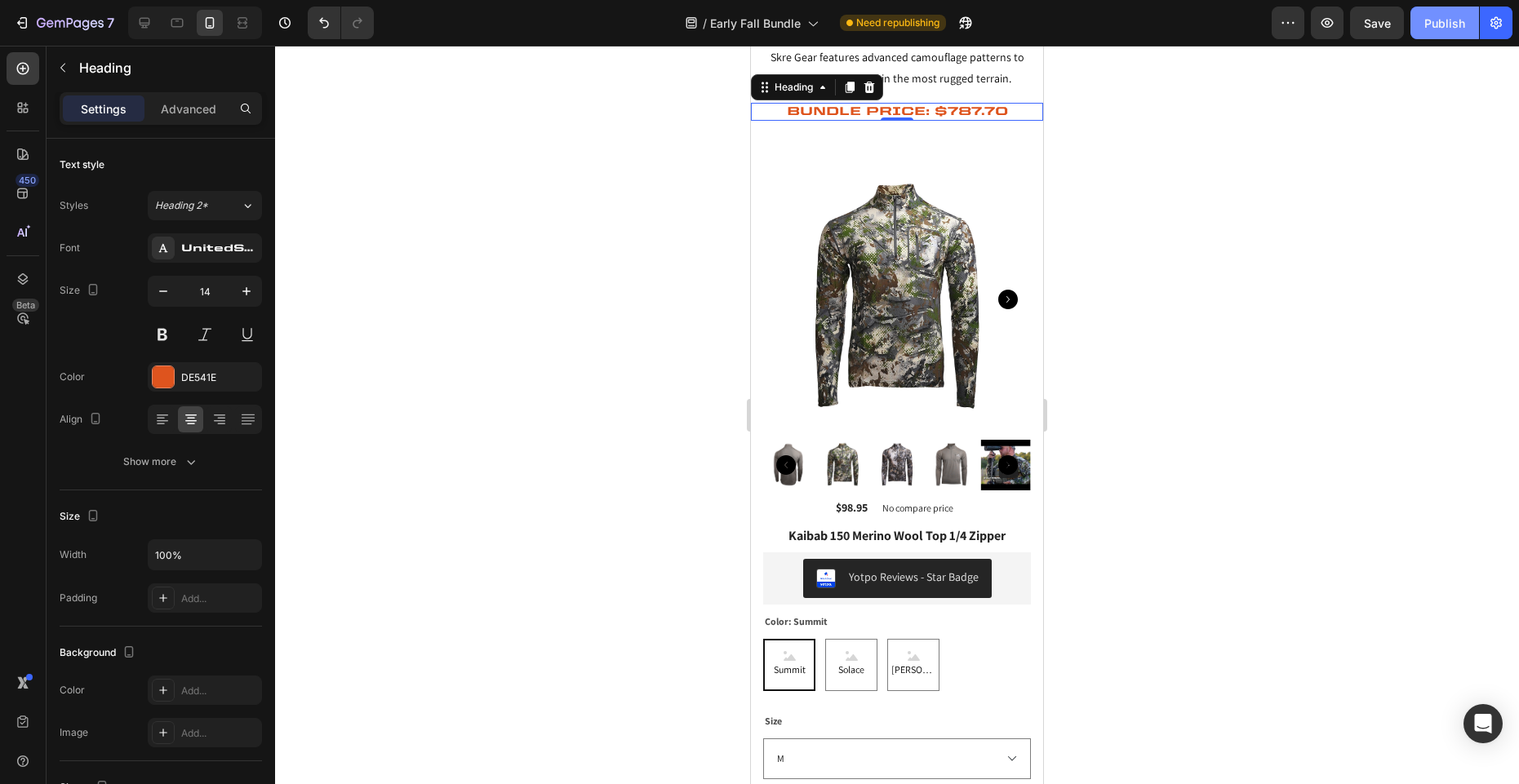
click at [1438, 24] on div "Publish" at bounding box center [1444, 23] width 41 height 17
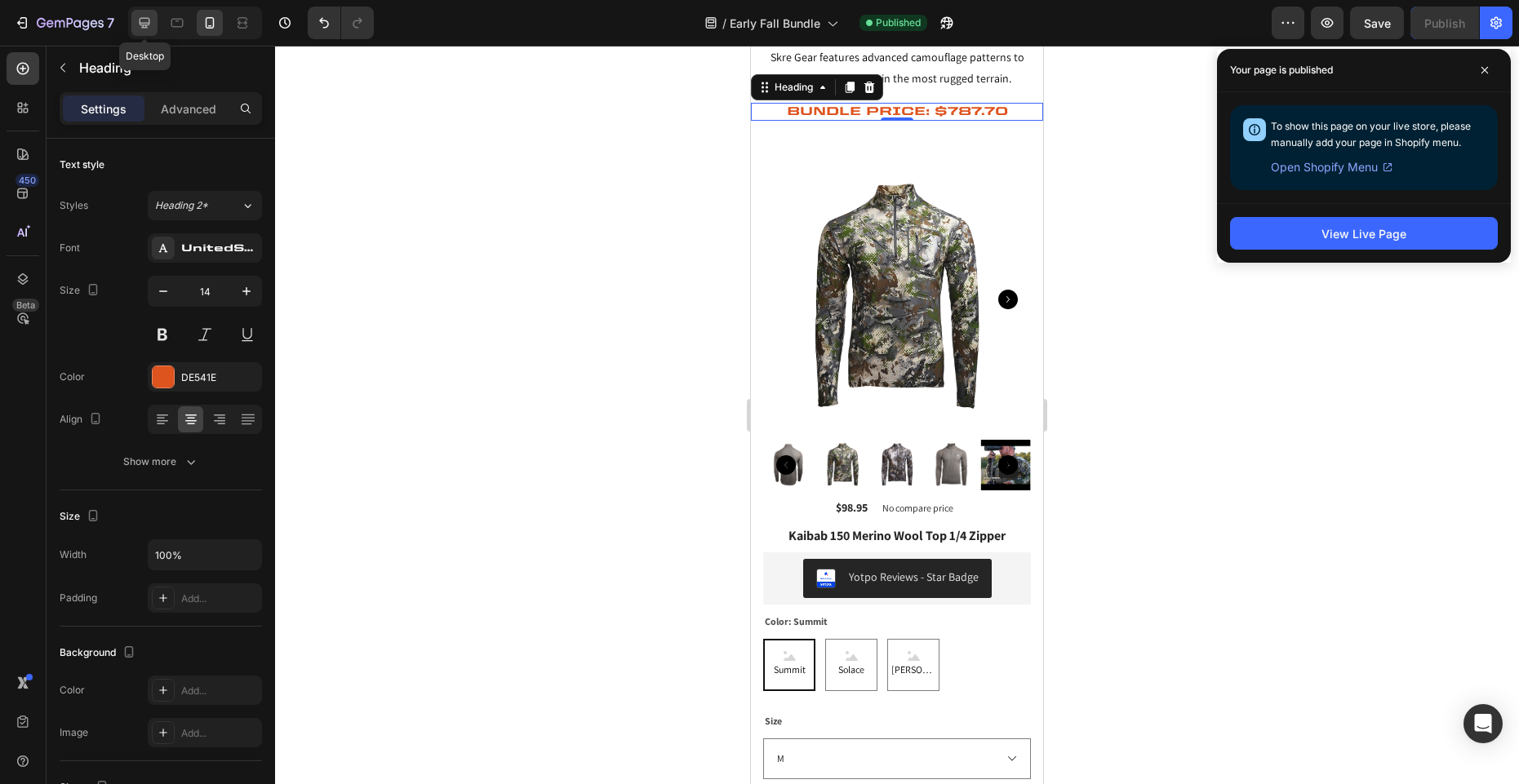
click at [143, 23] on icon at bounding box center [145, 23] width 11 height 11
type input "18"
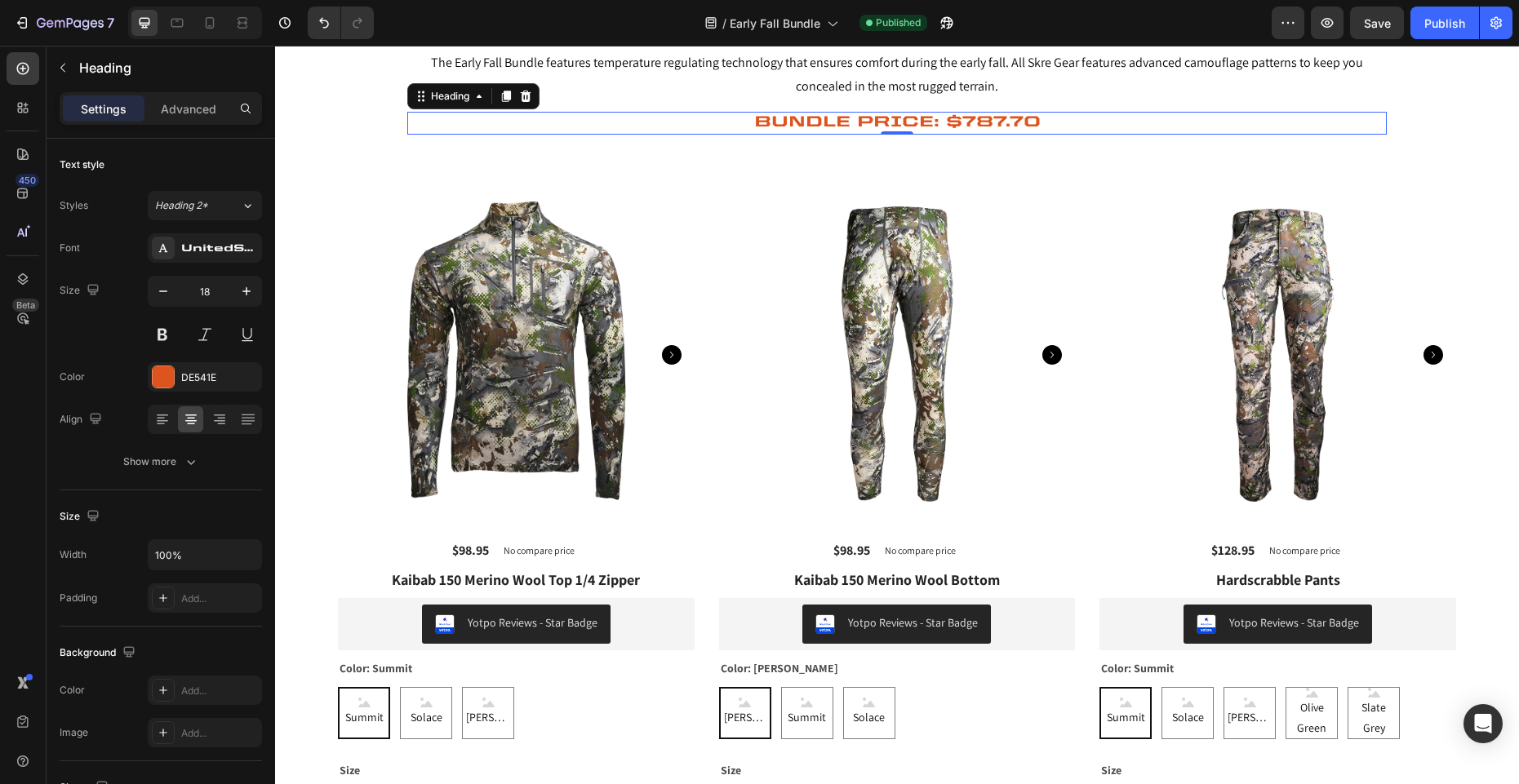
scroll to position [113, 0]
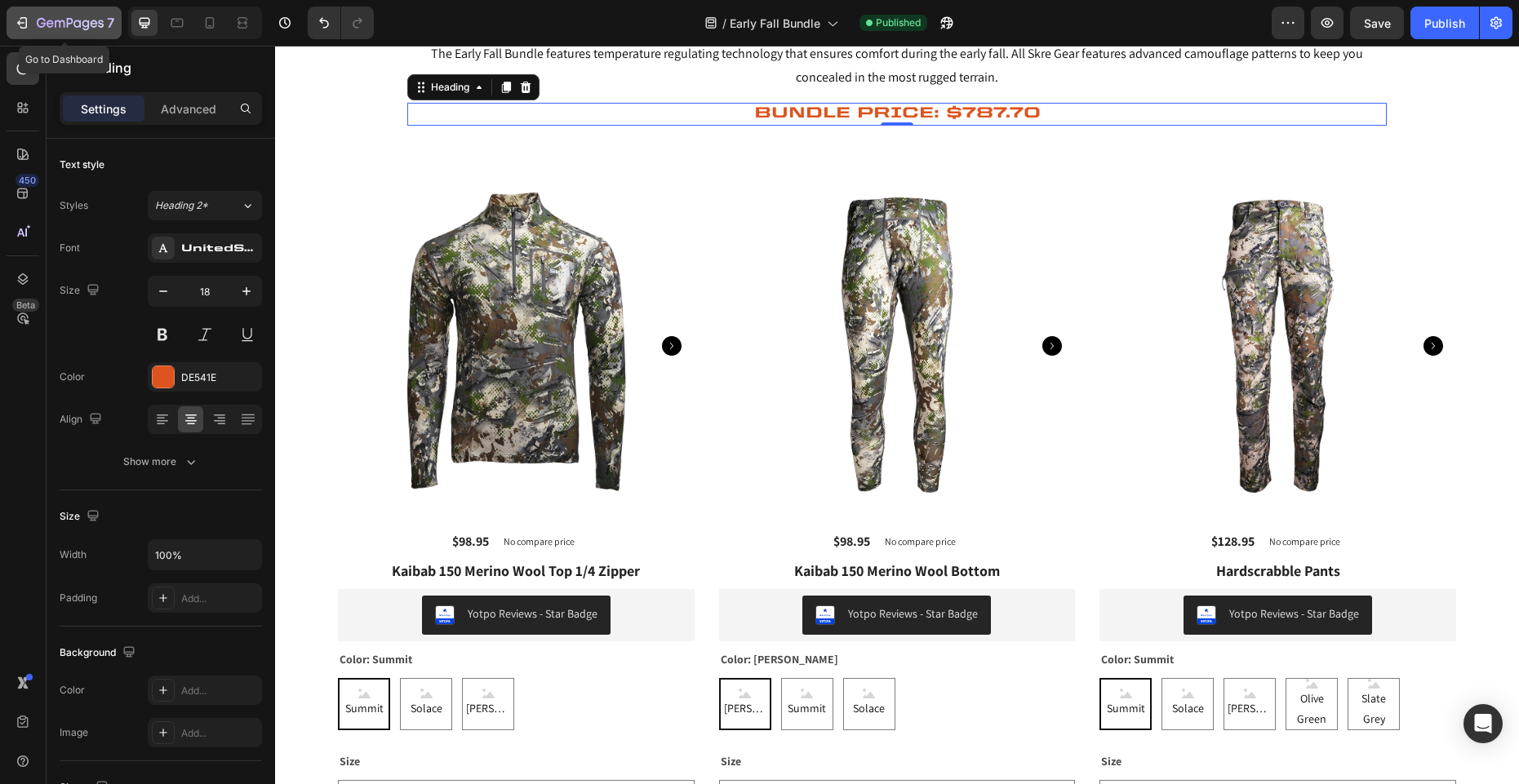
click at [14, 23] on icon "button" at bounding box center [21, 22] width 16 height 16
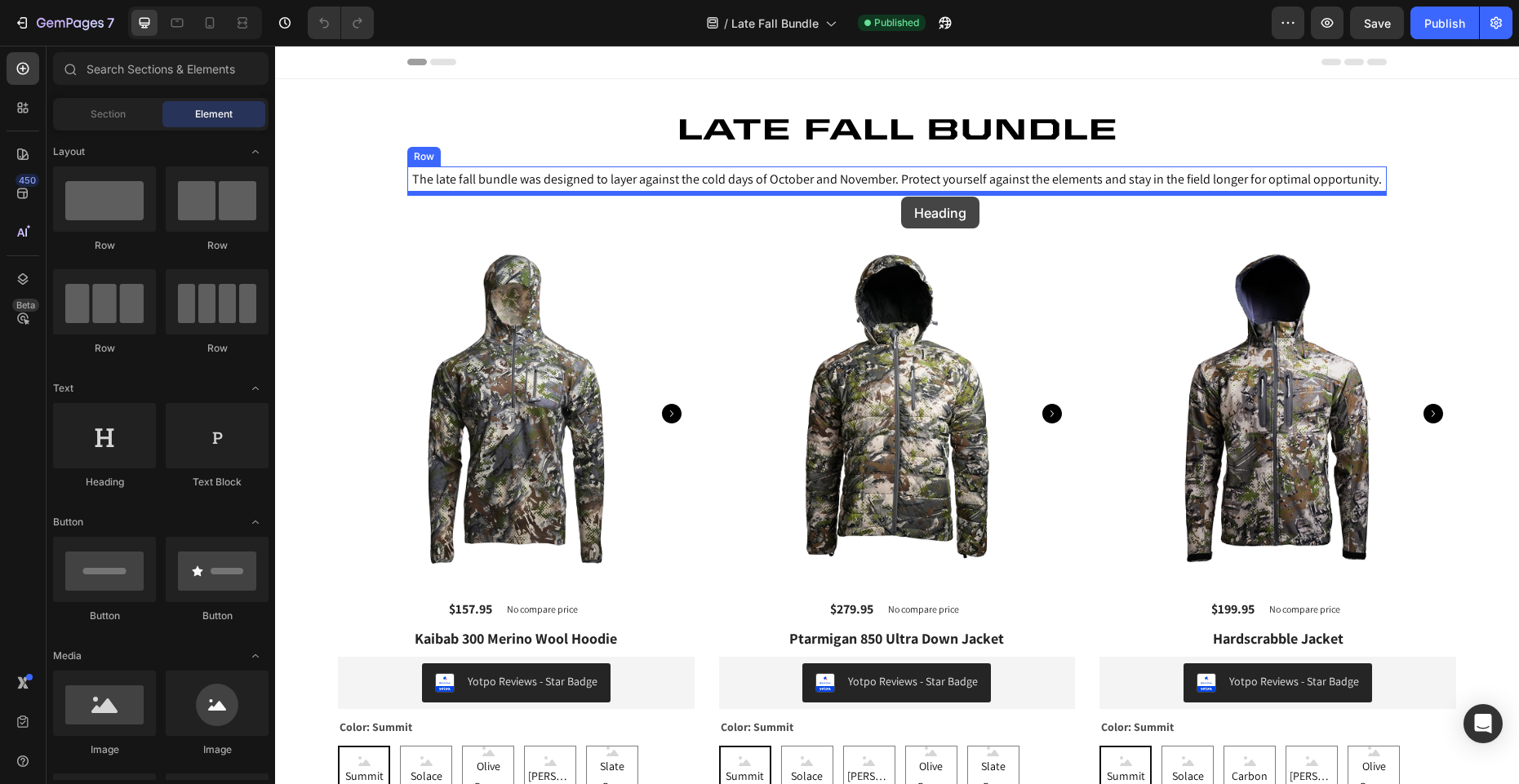
drag, startPoint x: 403, startPoint y: 477, endPoint x: 901, endPoint y: 197, distance: 571.3
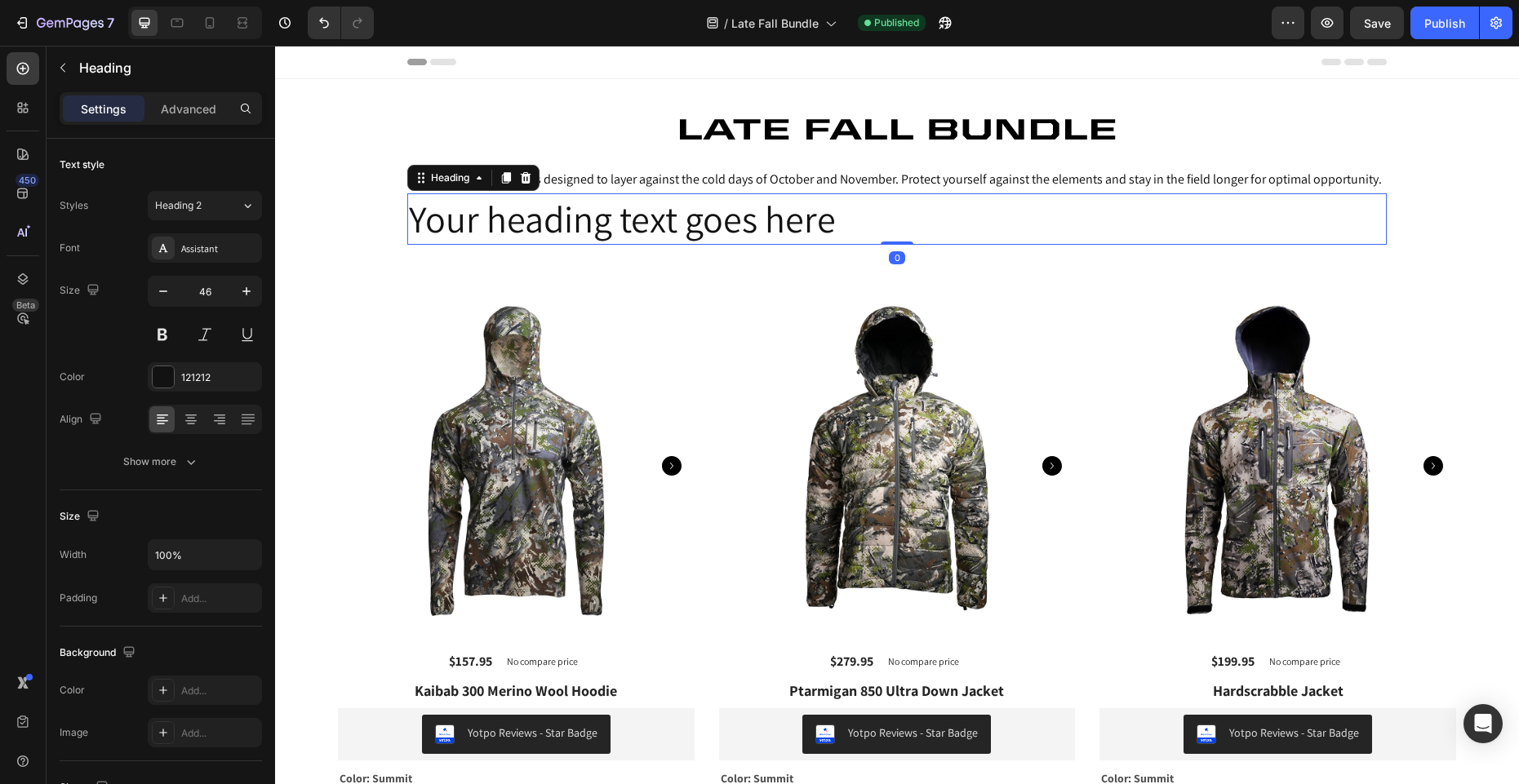
click at [680, 212] on h2 "Your heading text goes here" at bounding box center [898, 220] width 980 height 53
click at [186, 251] on div "Assistant" at bounding box center [220, 248] width 77 height 14
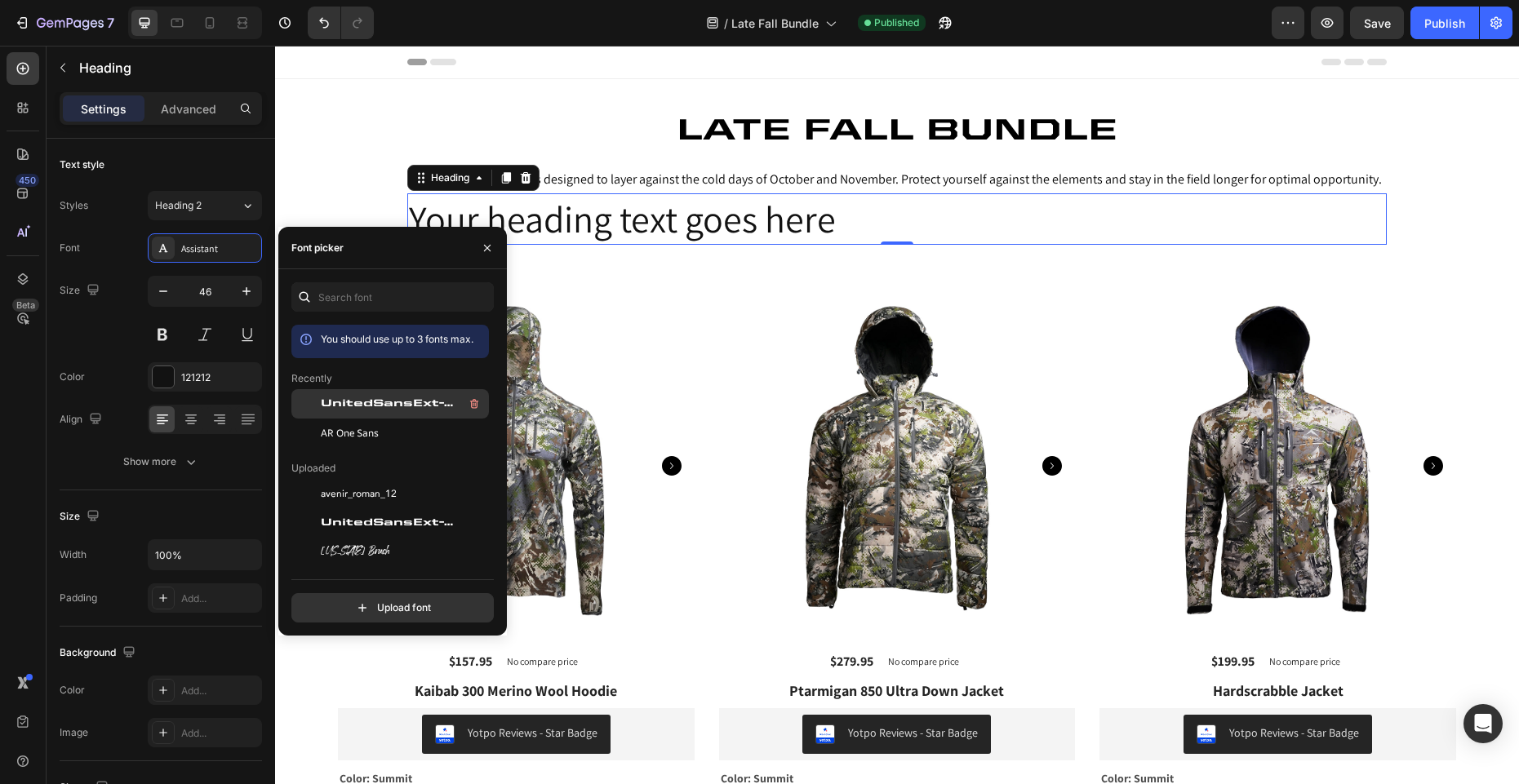
click at [381, 403] on span "UnitedSansExt-Heavy" at bounding box center [388, 403] width 136 height 14
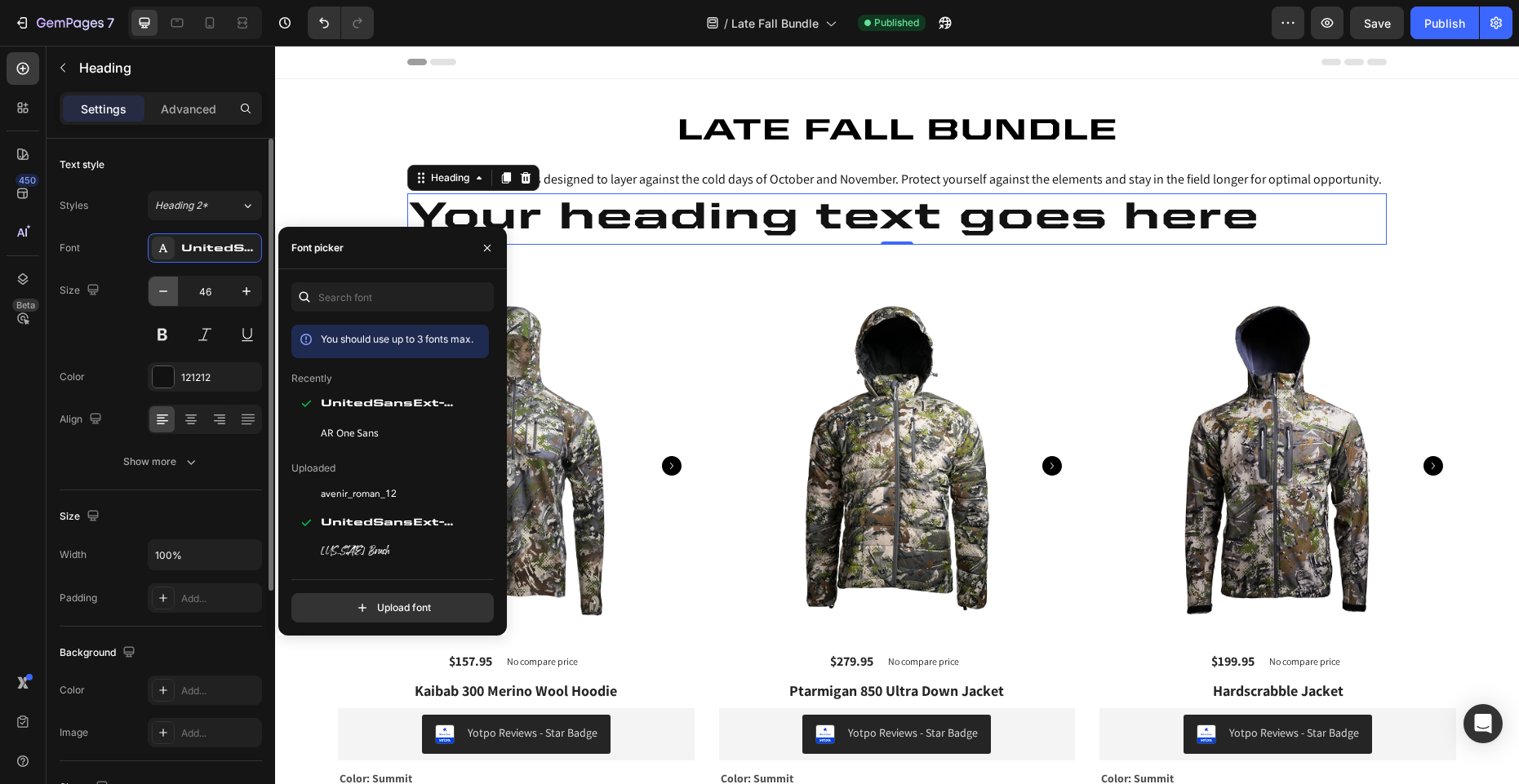
click at [164, 292] on icon "button" at bounding box center [163, 291] width 16 height 16
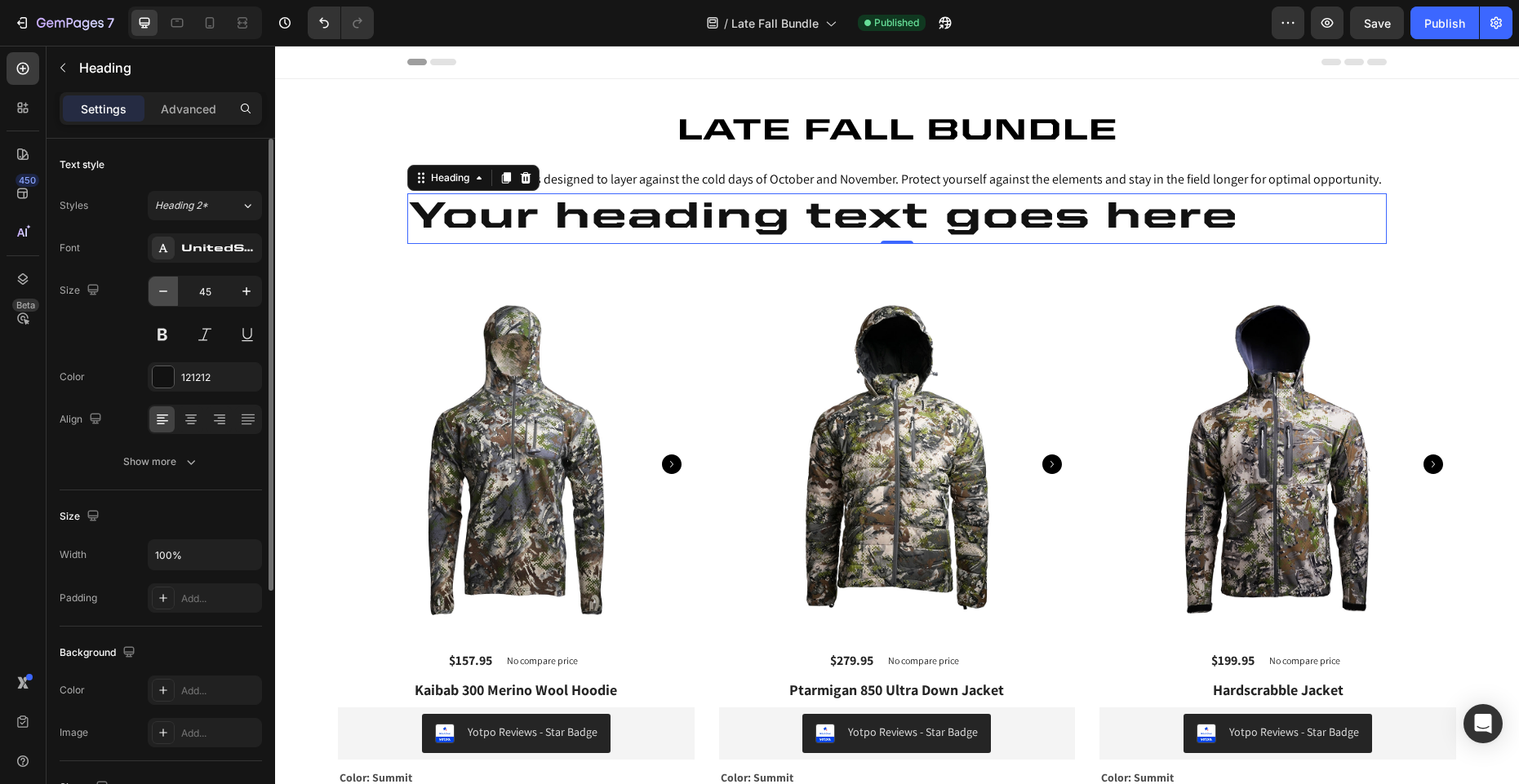
click at [164, 292] on icon "button" at bounding box center [163, 291] width 16 height 16
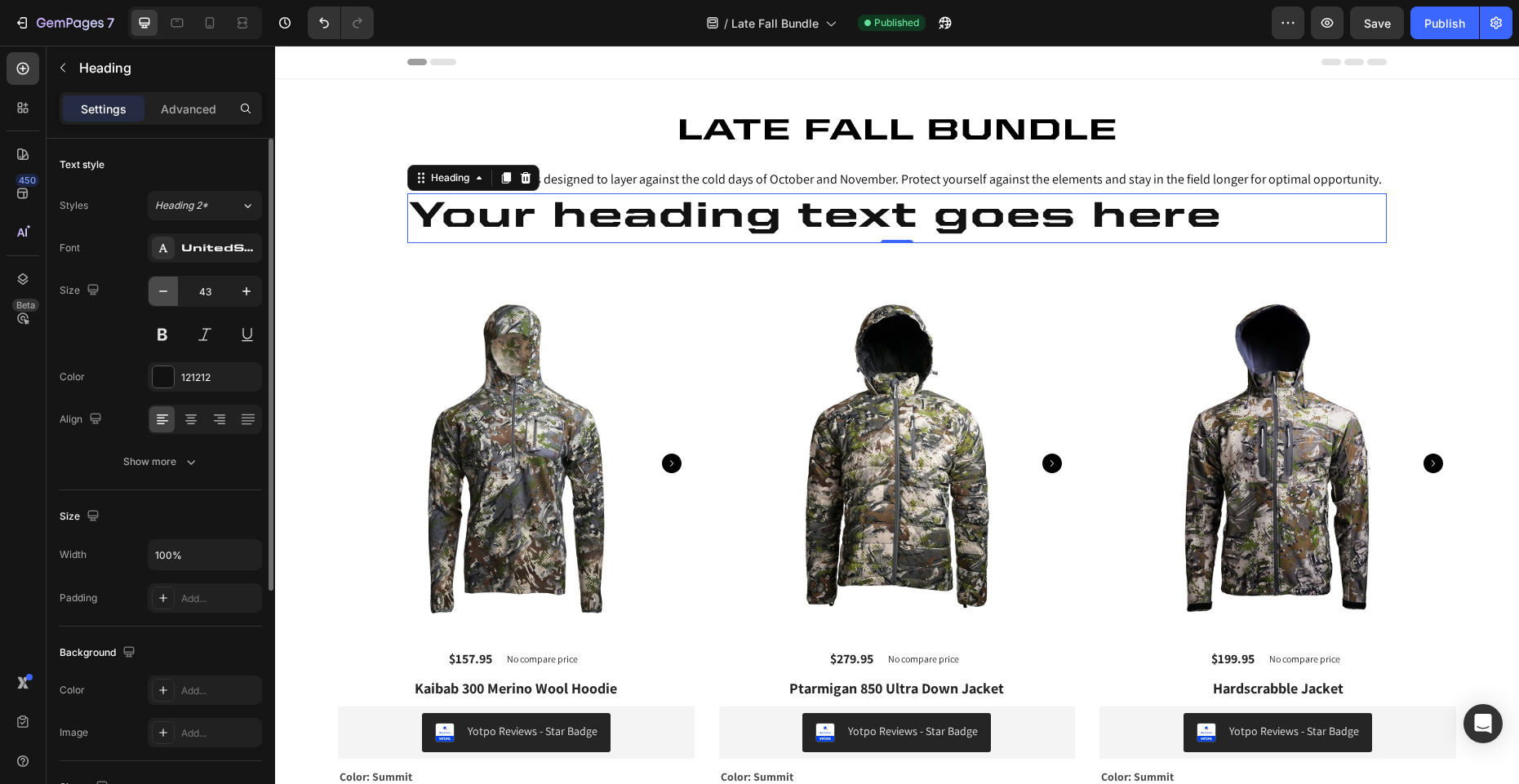
click at [164, 292] on icon "button" at bounding box center [163, 291] width 16 height 16
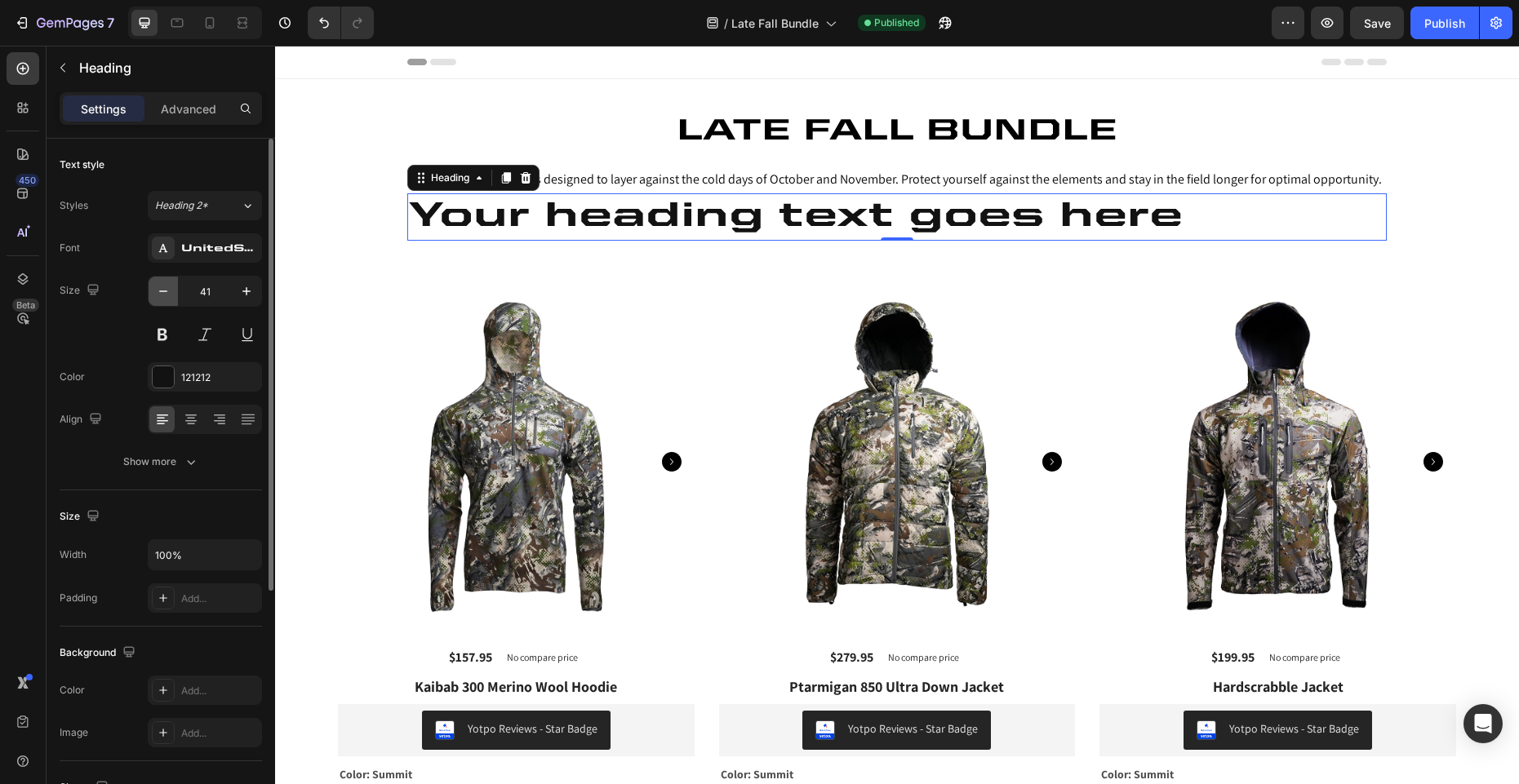
click at [164, 292] on icon "button" at bounding box center [163, 291] width 16 height 16
click at [165, 292] on icon "button" at bounding box center [163, 291] width 16 height 16
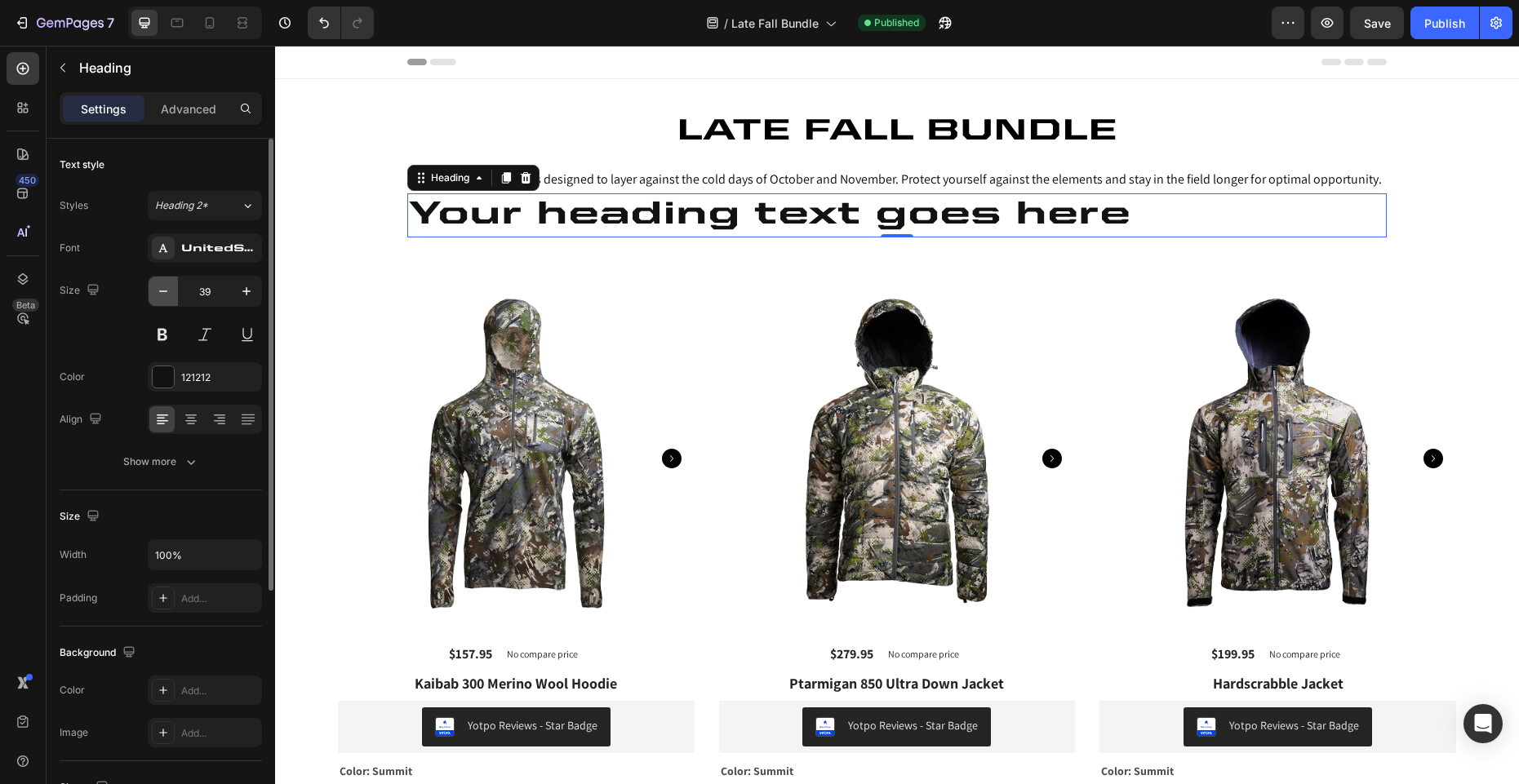
click at [165, 292] on icon "button" at bounding box center [163, 291] width 16 height 16
click at [165, 293] on icon "button" at bounding box center [163, 291] width 16 height 16
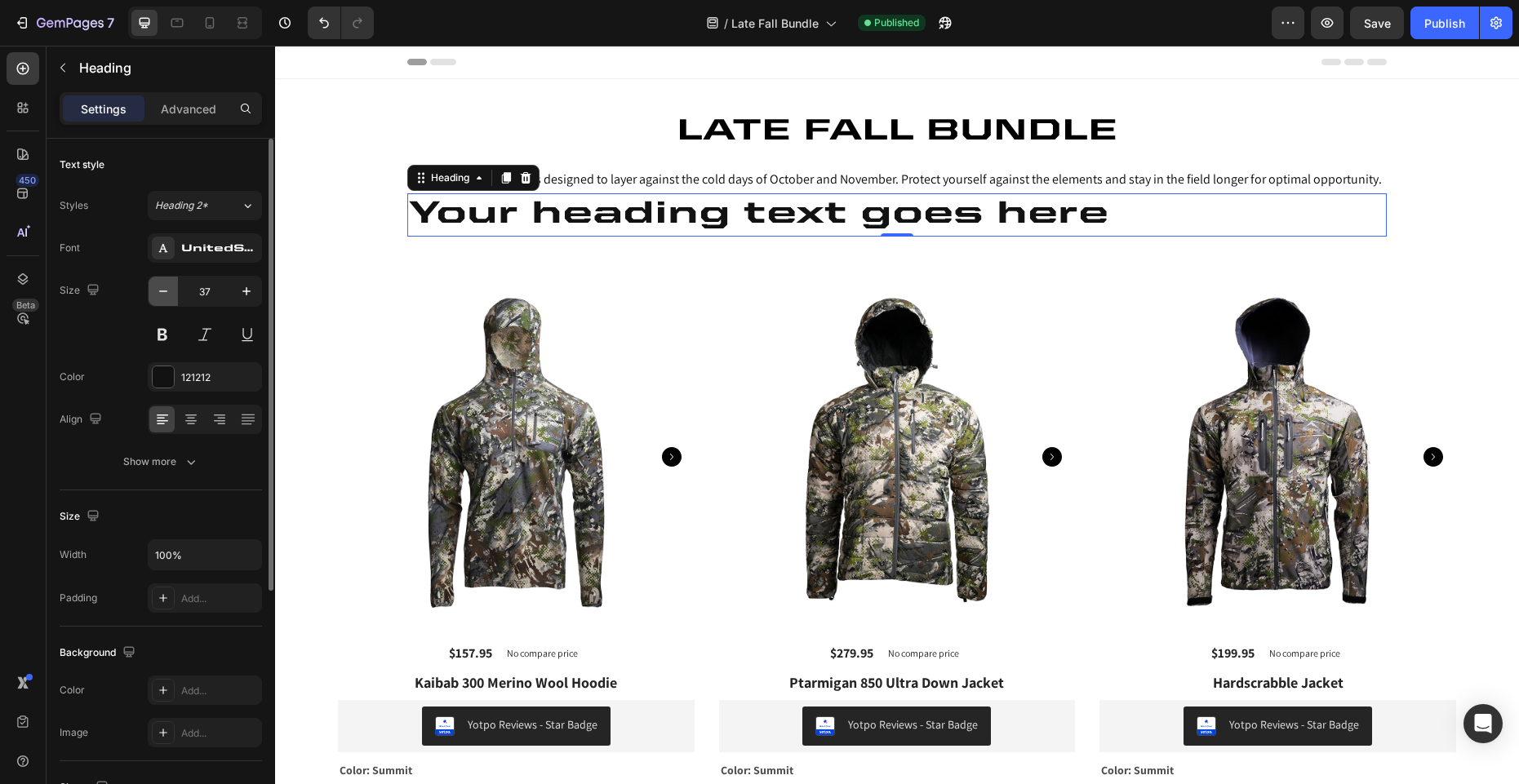
click at [165, 294] on icon "button" at bounding box center [163, 291] width 16 height 16
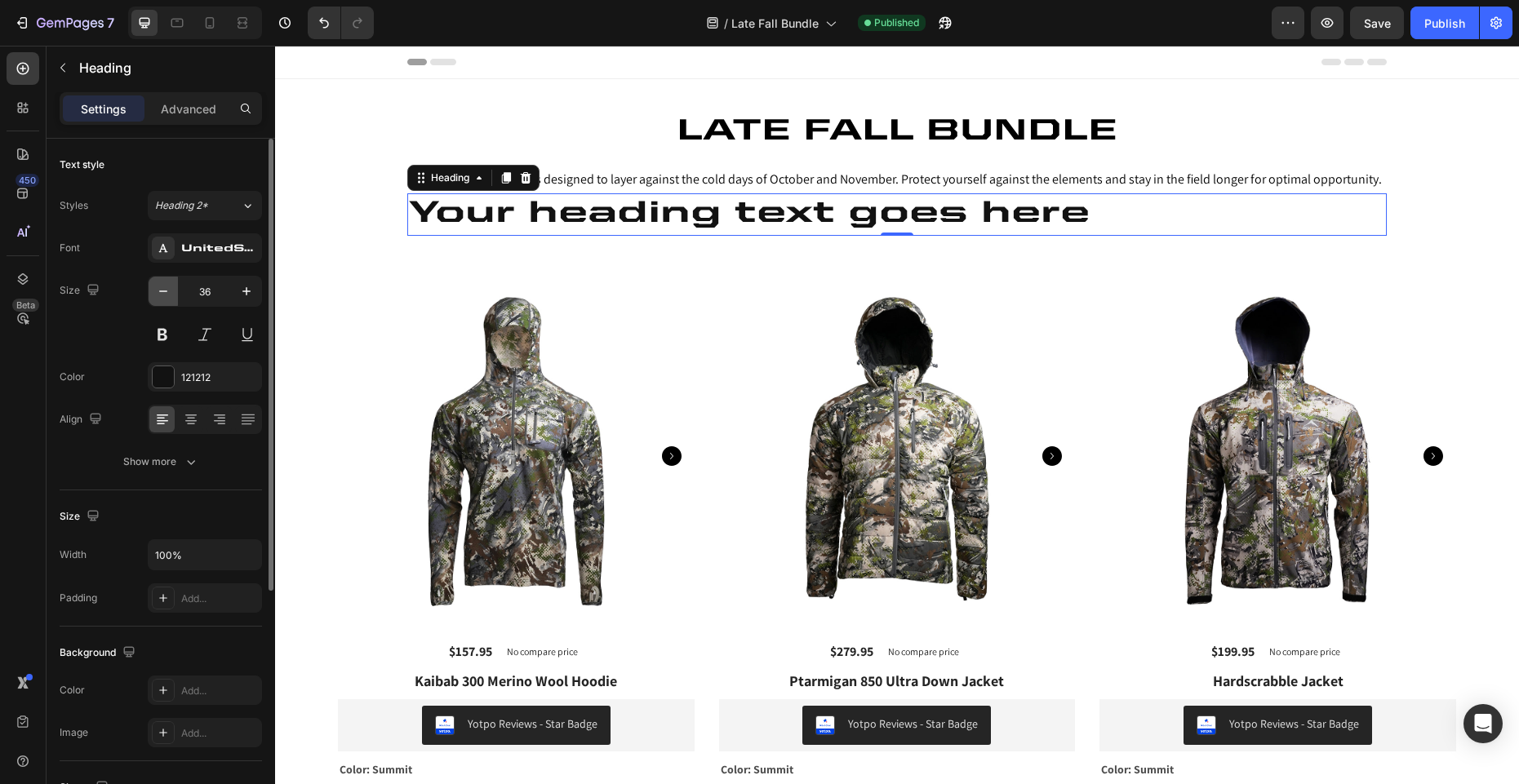
click at [165, 294] on icon "button" at bounding box center [163, 291] width 16 height 16
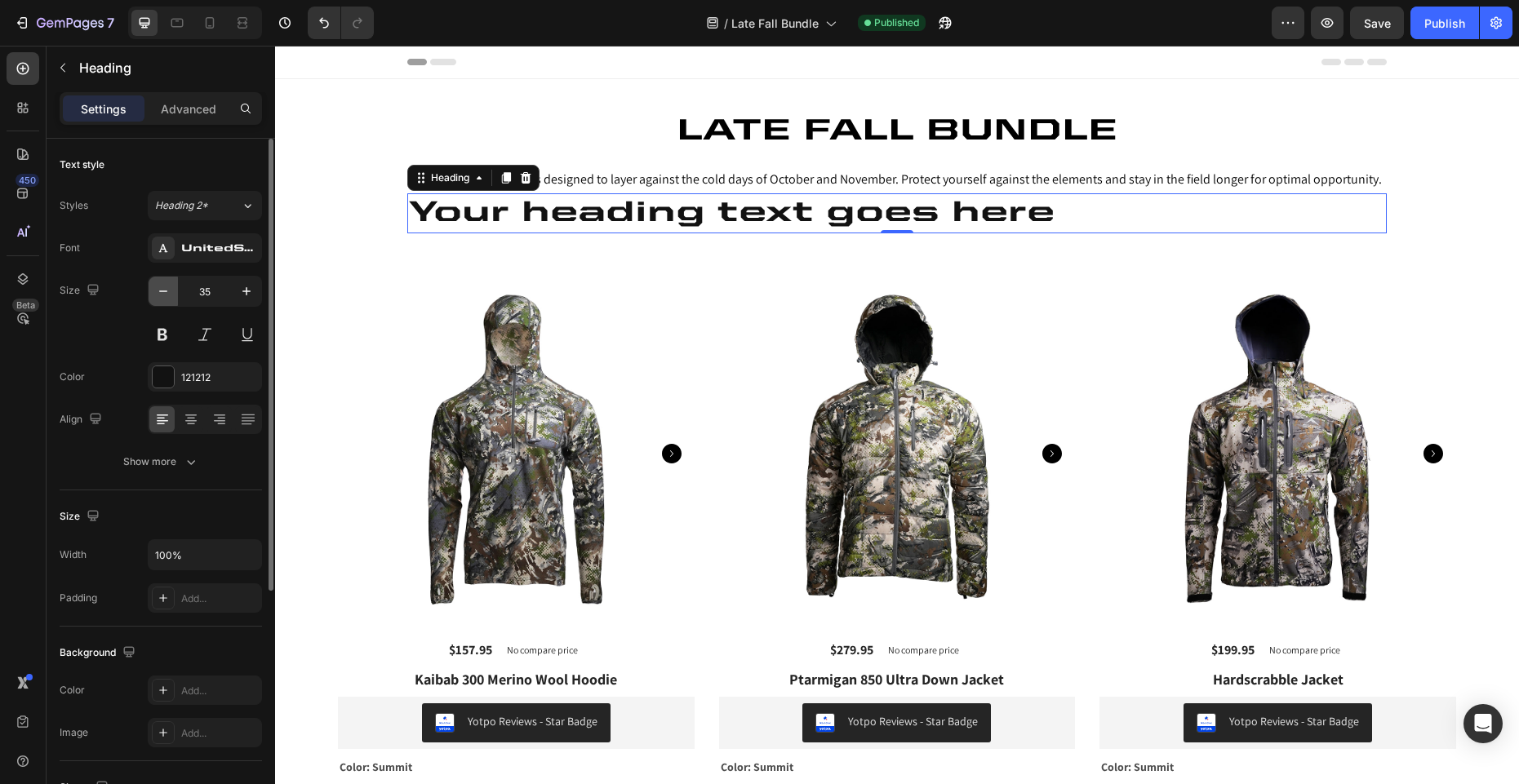
click at [165, 294] on icon "button" at bounding box center [163, 291] width 16 height 16
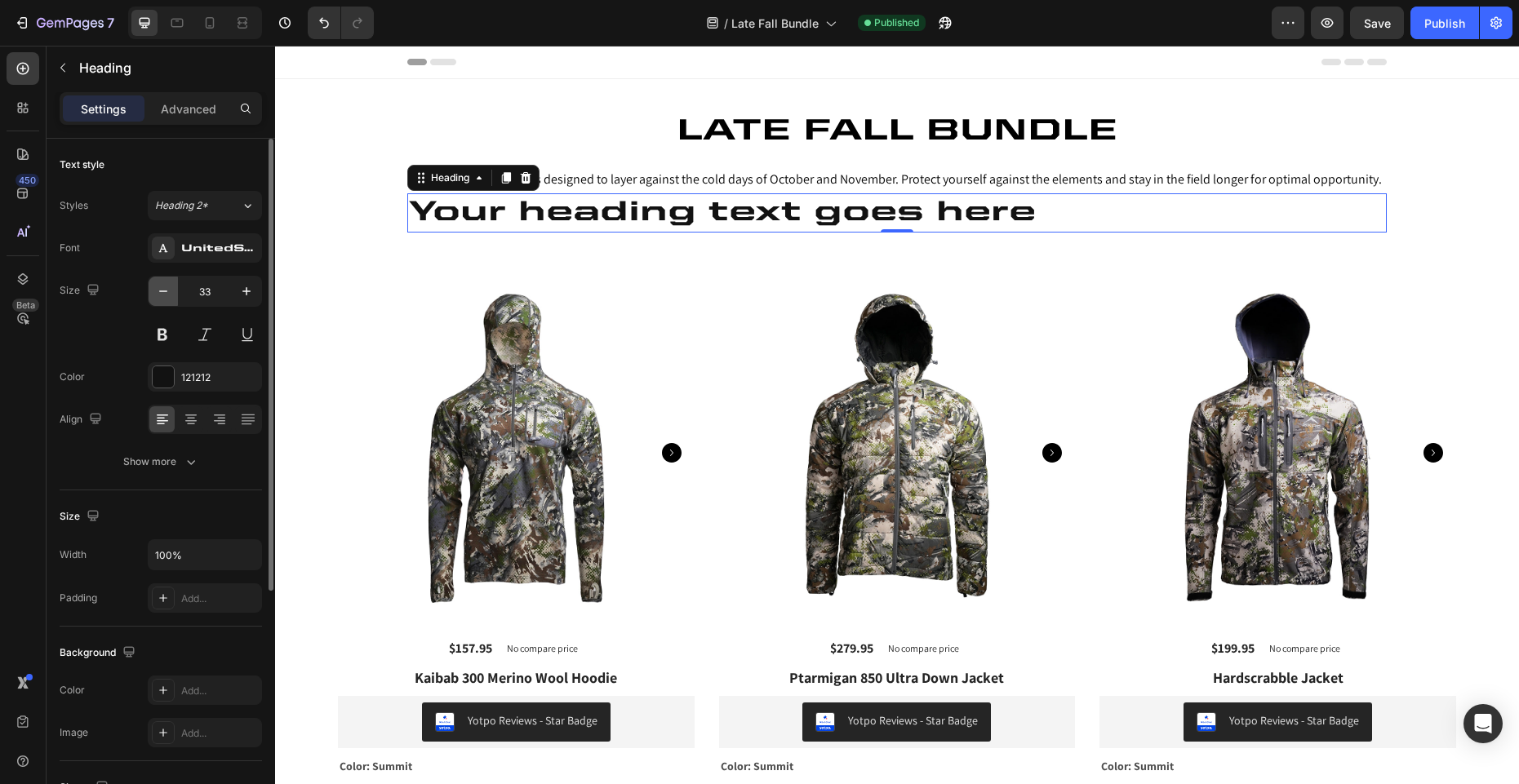
click at [165, 294] on icon "button" at bounding box center [163, 291] width 16 height 16
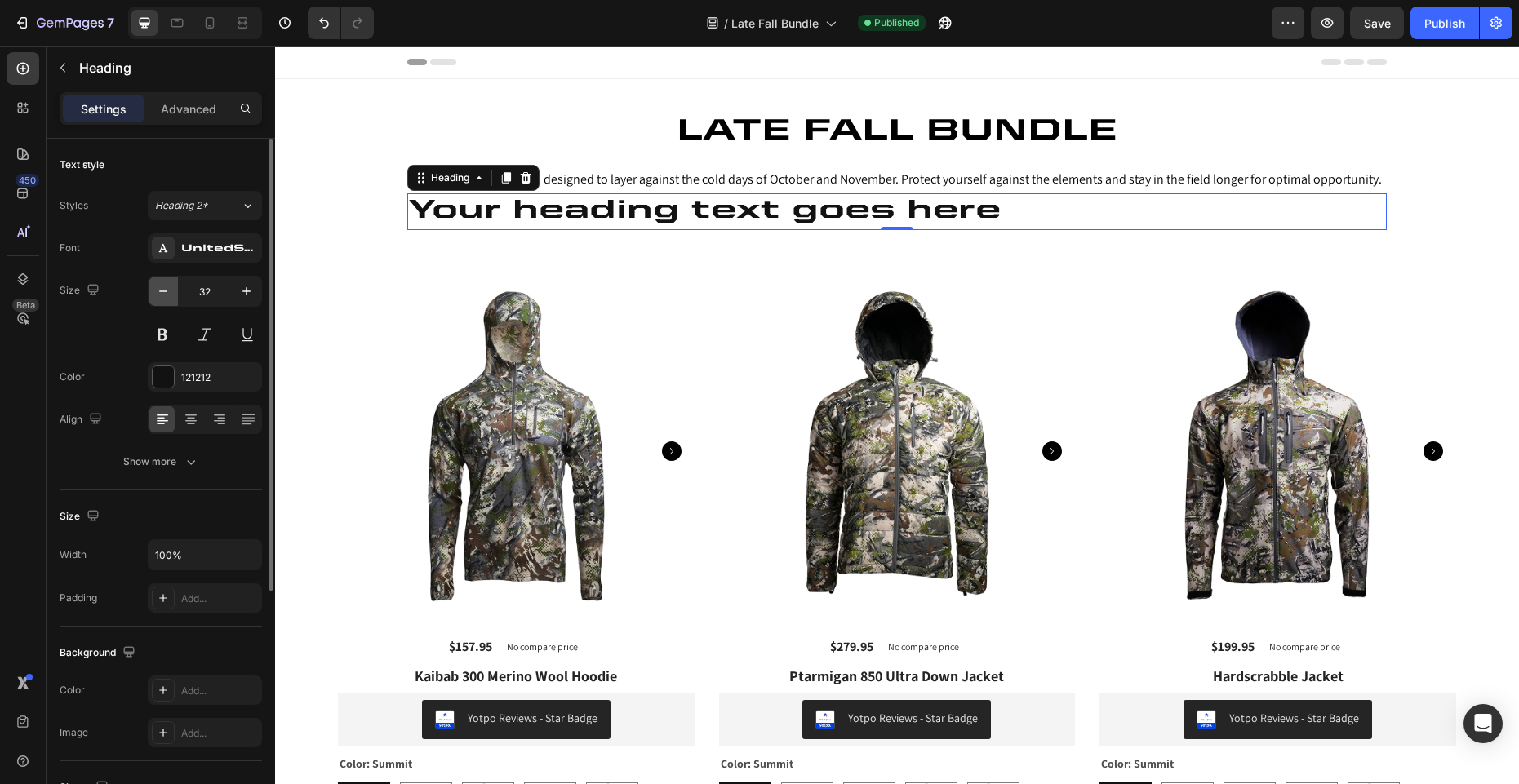
click at [165, 294] on icon "button" at bounding box center [163, 291] width 16 height 16
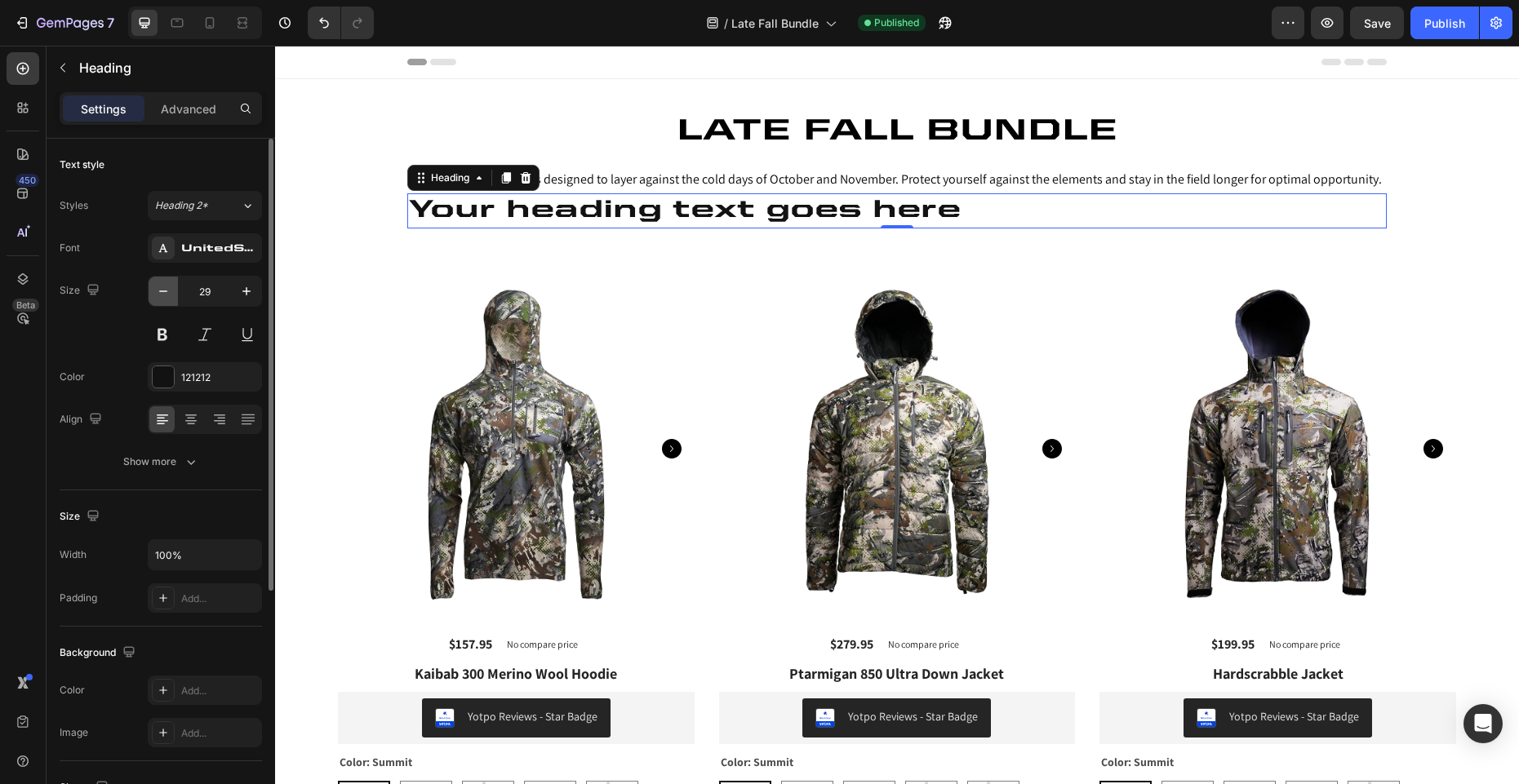
click at [165, 294] on icon "button" at bounding box center [163, 291] width 16 height 16
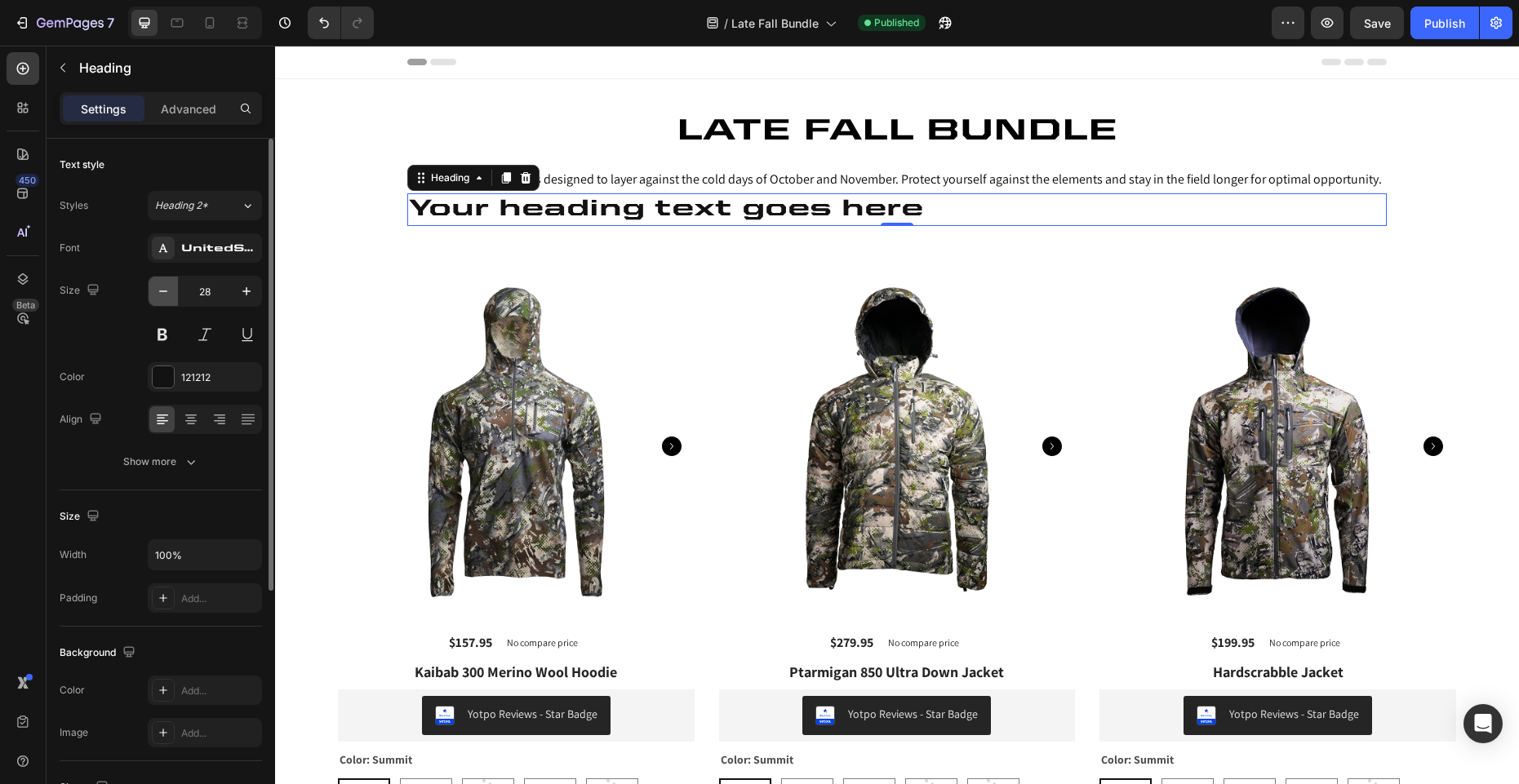
click at [165, 294] on icon "button" at bounding box center [163, 291] width 16 height 16
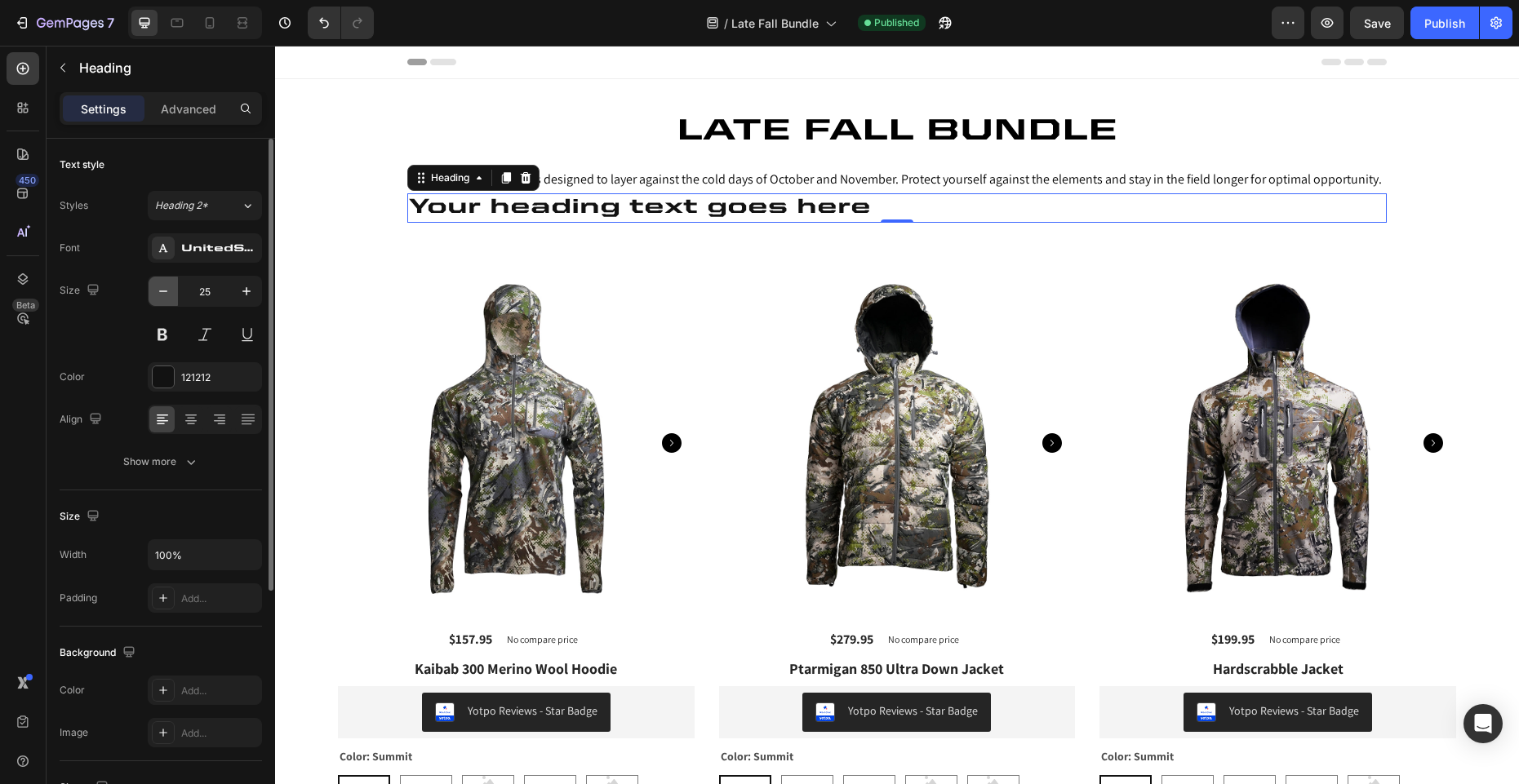
click at [165, 294] on icon "button" at bounding box center [163, 291] width 16 height 16
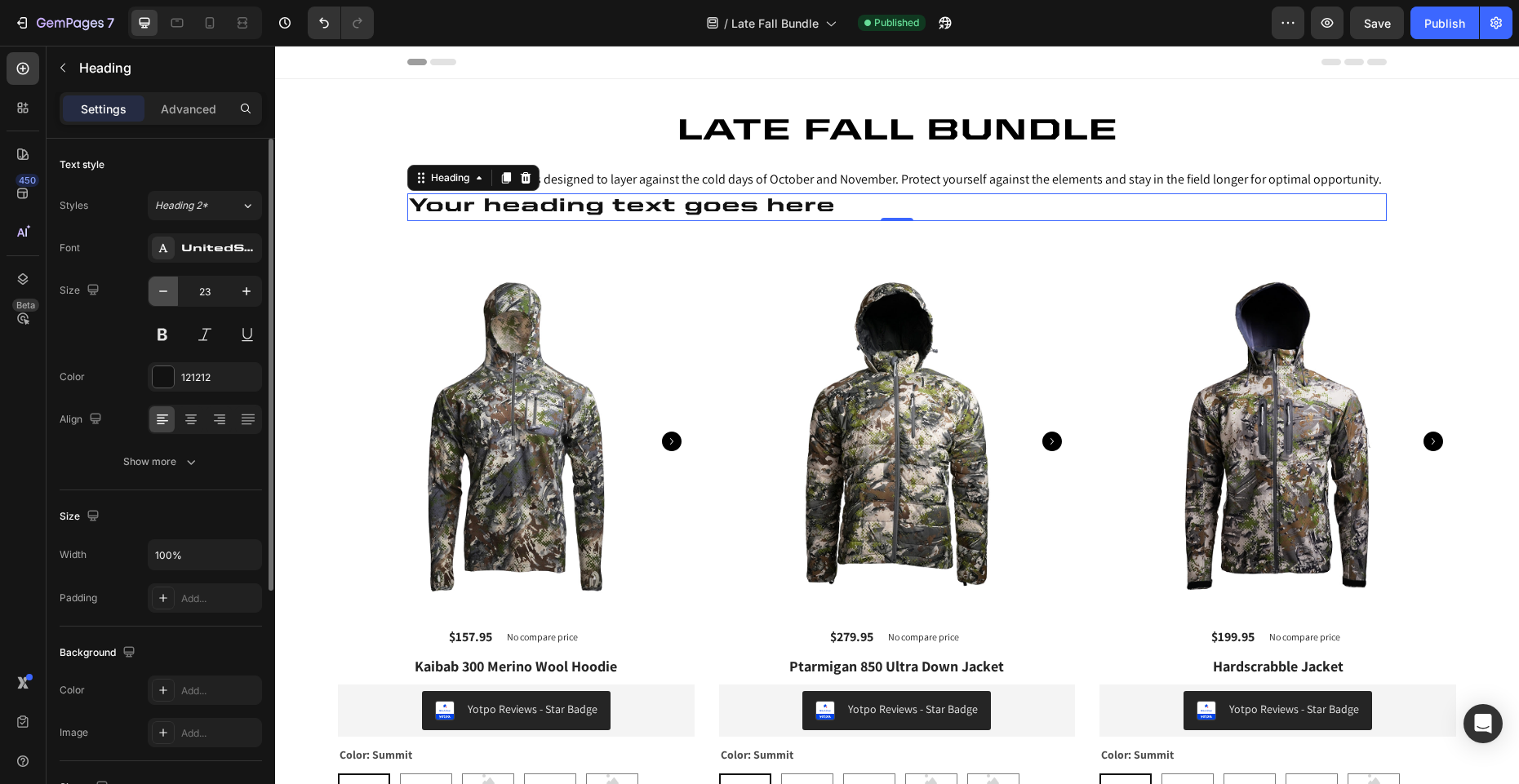
click at [165, 294] on icon "button" at bounding box center [163, 291] width 16 height 16
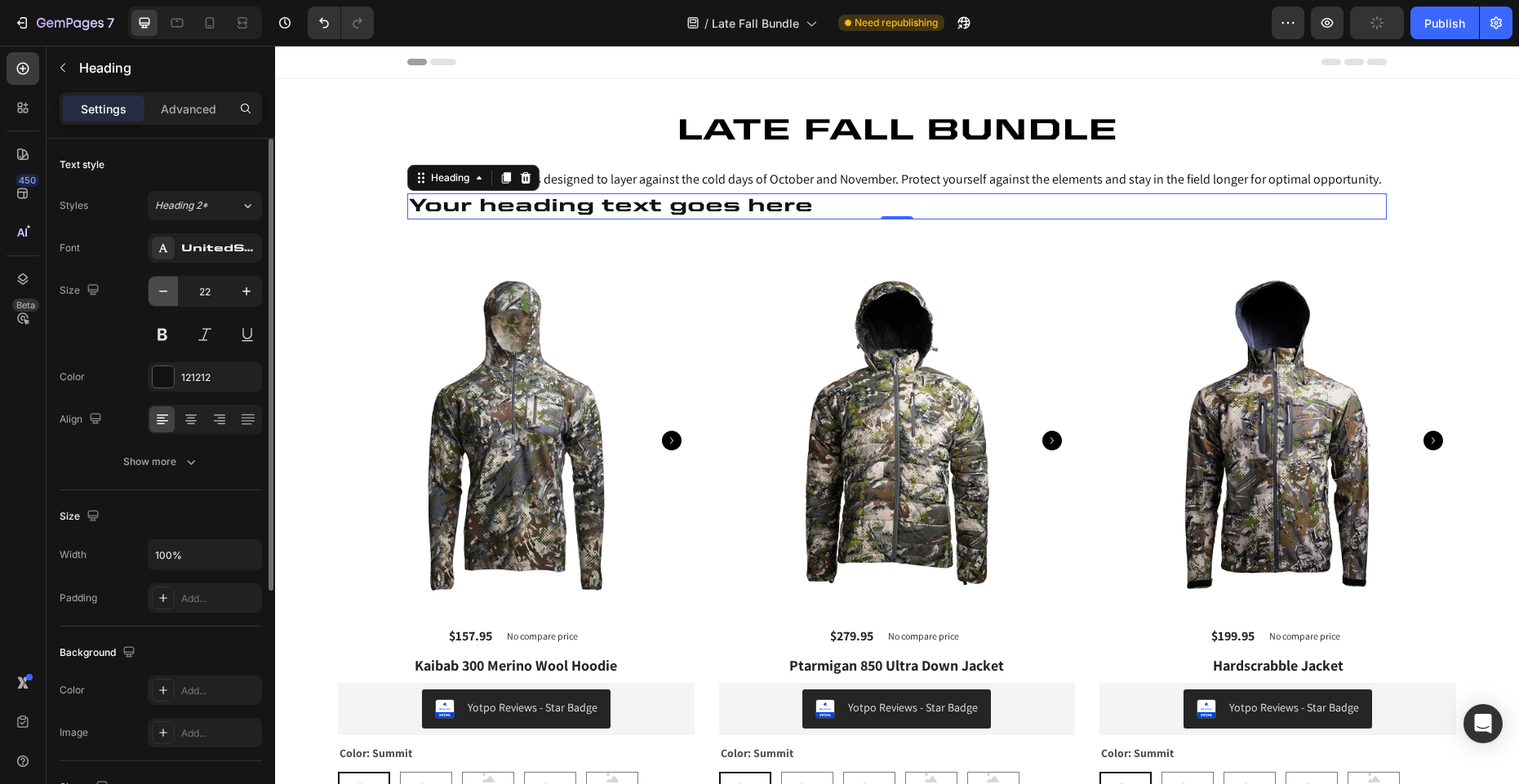
click at [165, 294] on icon "button" at bounding box center [163, 291] width 16 height 16
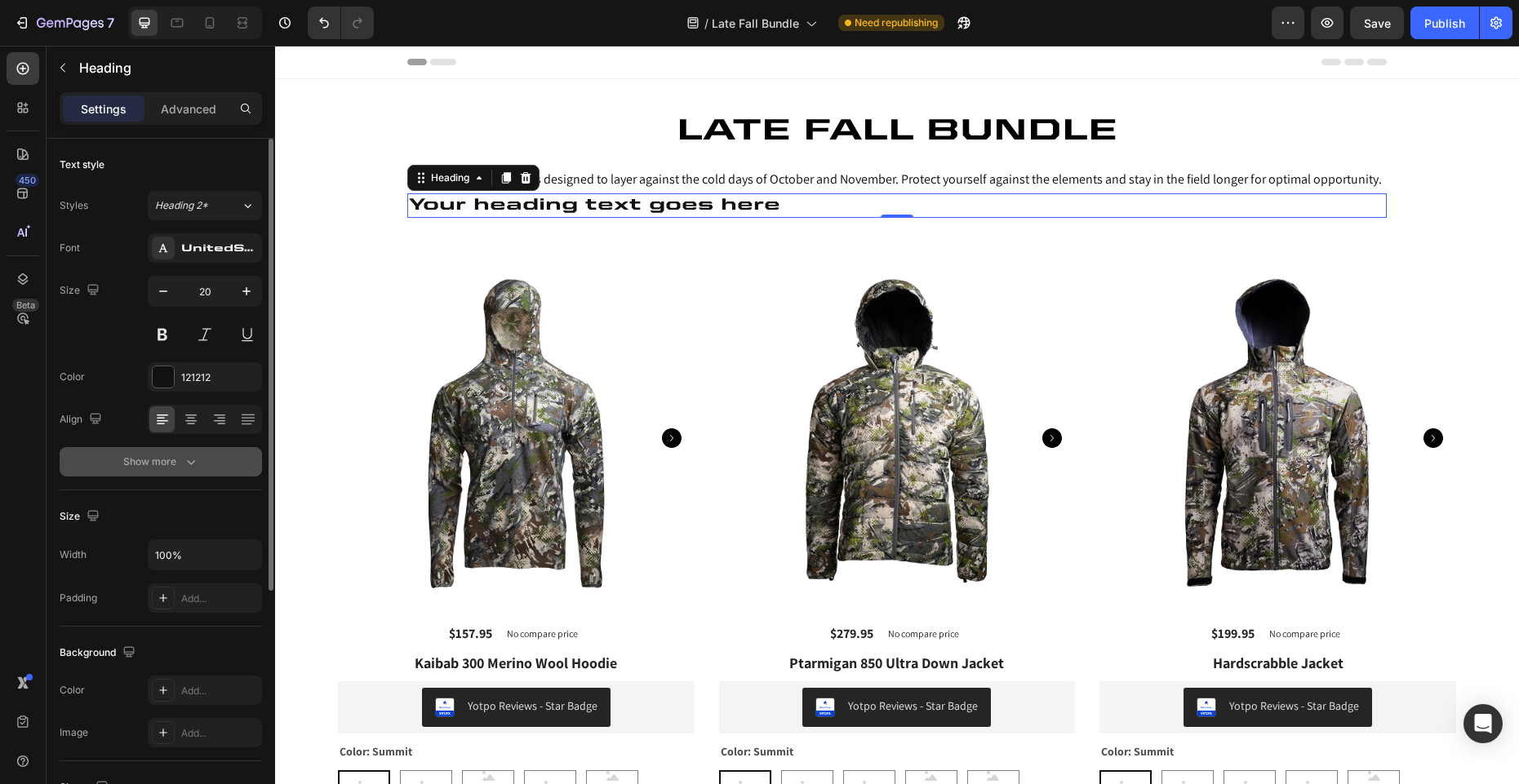
click at [171, 459] on div "Show more" at bounding box center [161, 461] width 76 height 16
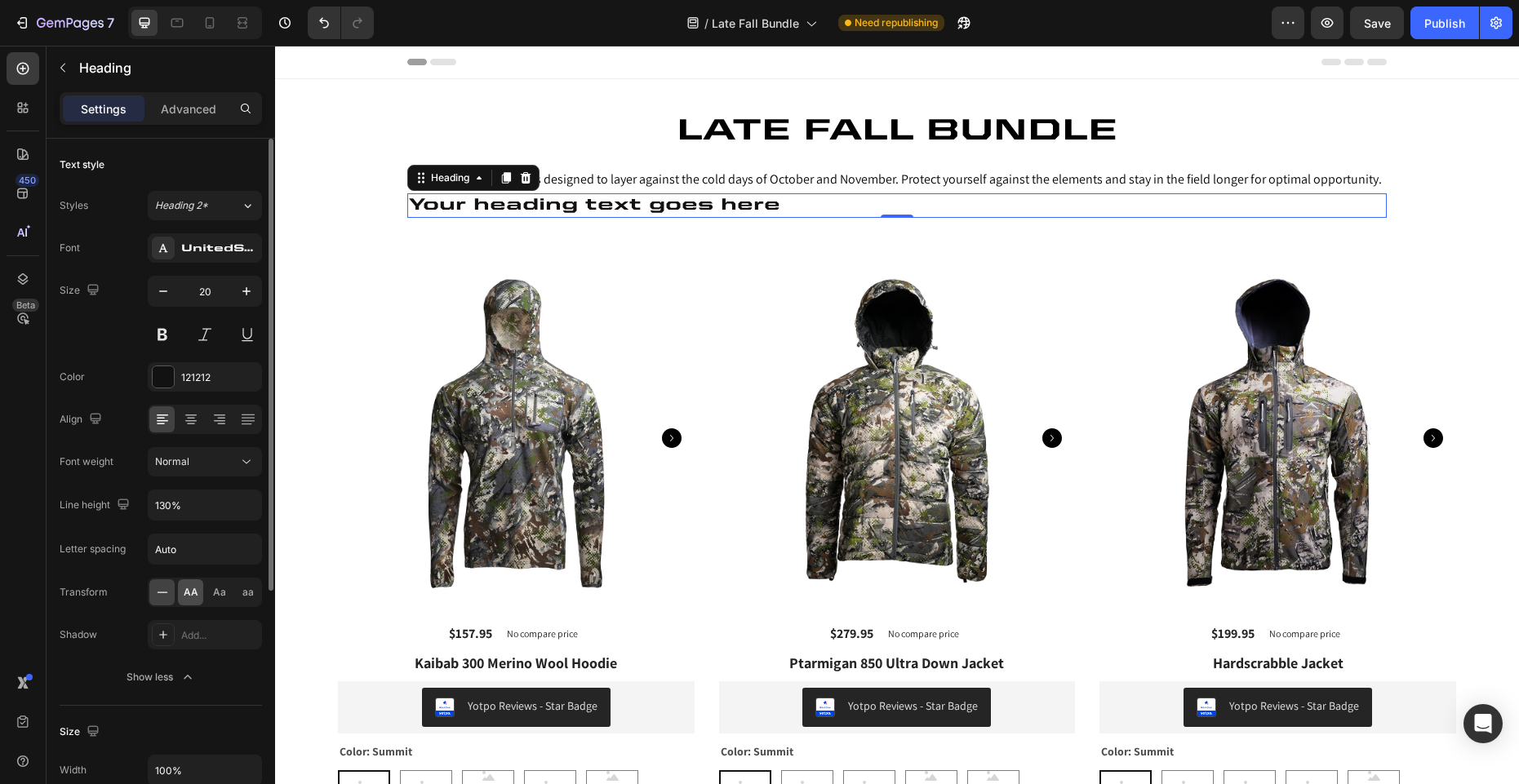
click at [197, 599] on div "AA" at bounding box center [191, 592] width 25 height 26
click at [200, 417] on div at bounding box center [191, 420] width 25 height 26
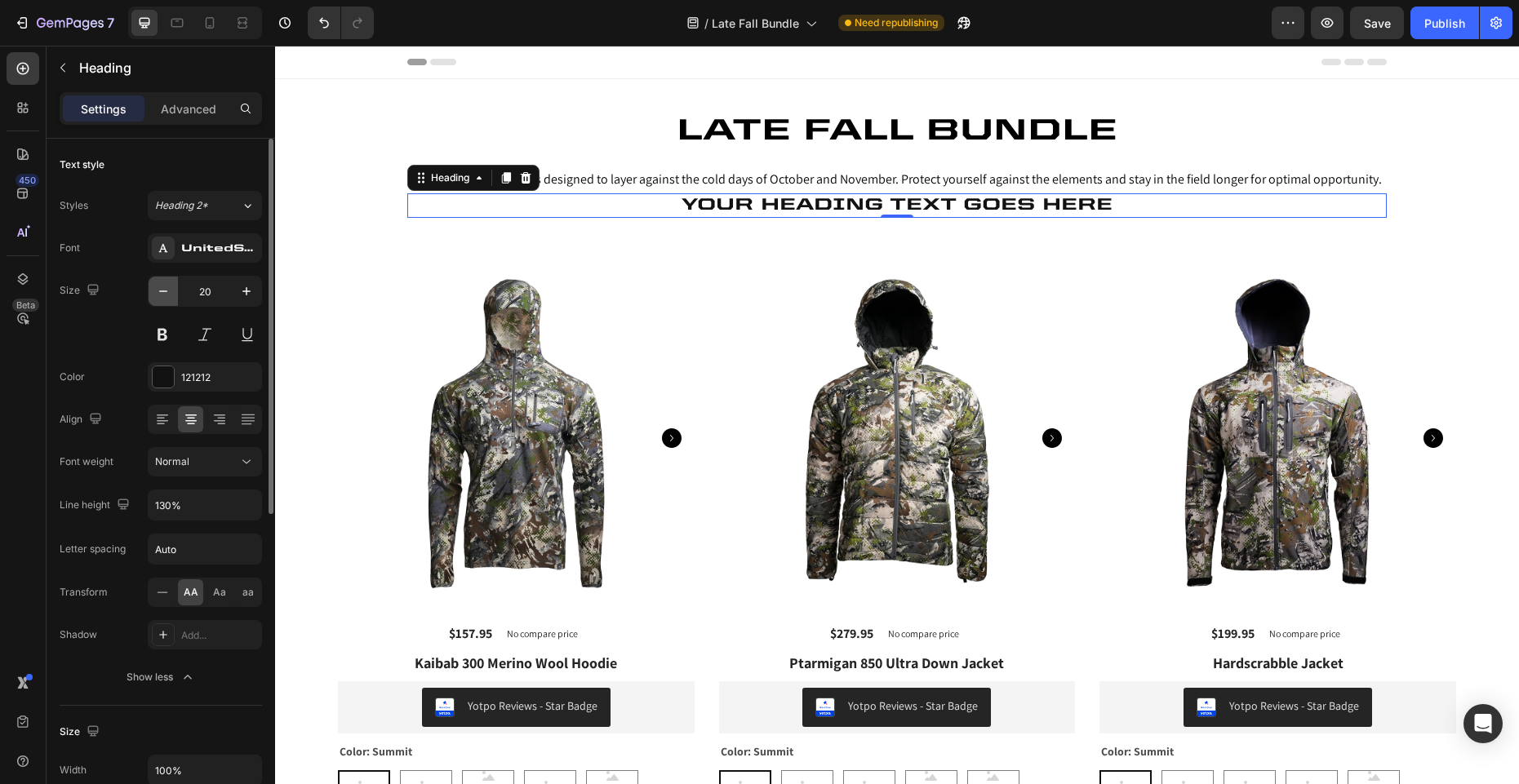
click at [165, 285] on icon "button" at bounding box center [163, 291] width 16 height 16
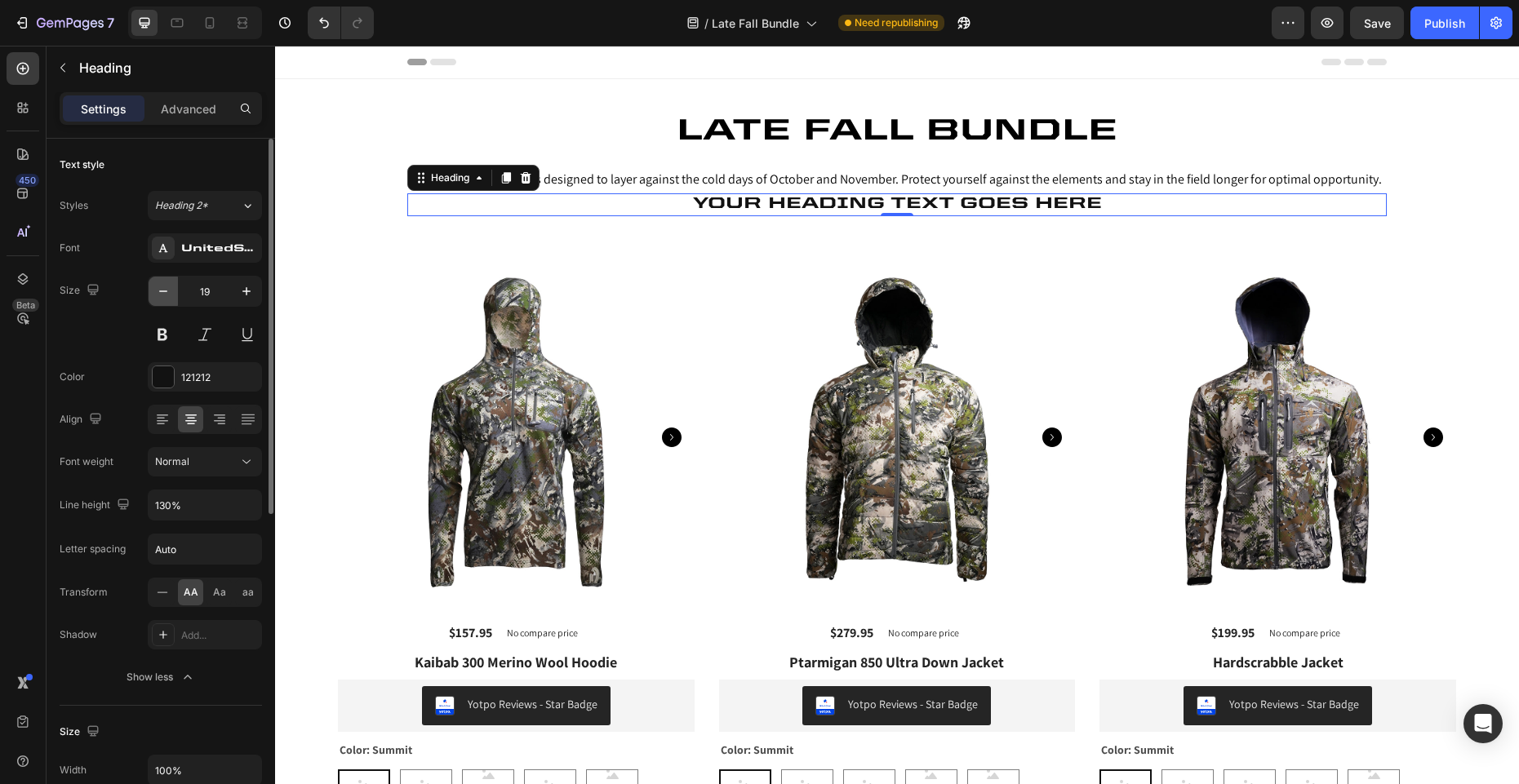
click at [165, 285] on icon "button" at bounding box center [163, 291] width 16 height 16
type input "18"
click at [164, 376] on div at bounding box center [163, 376] width 21 height 21
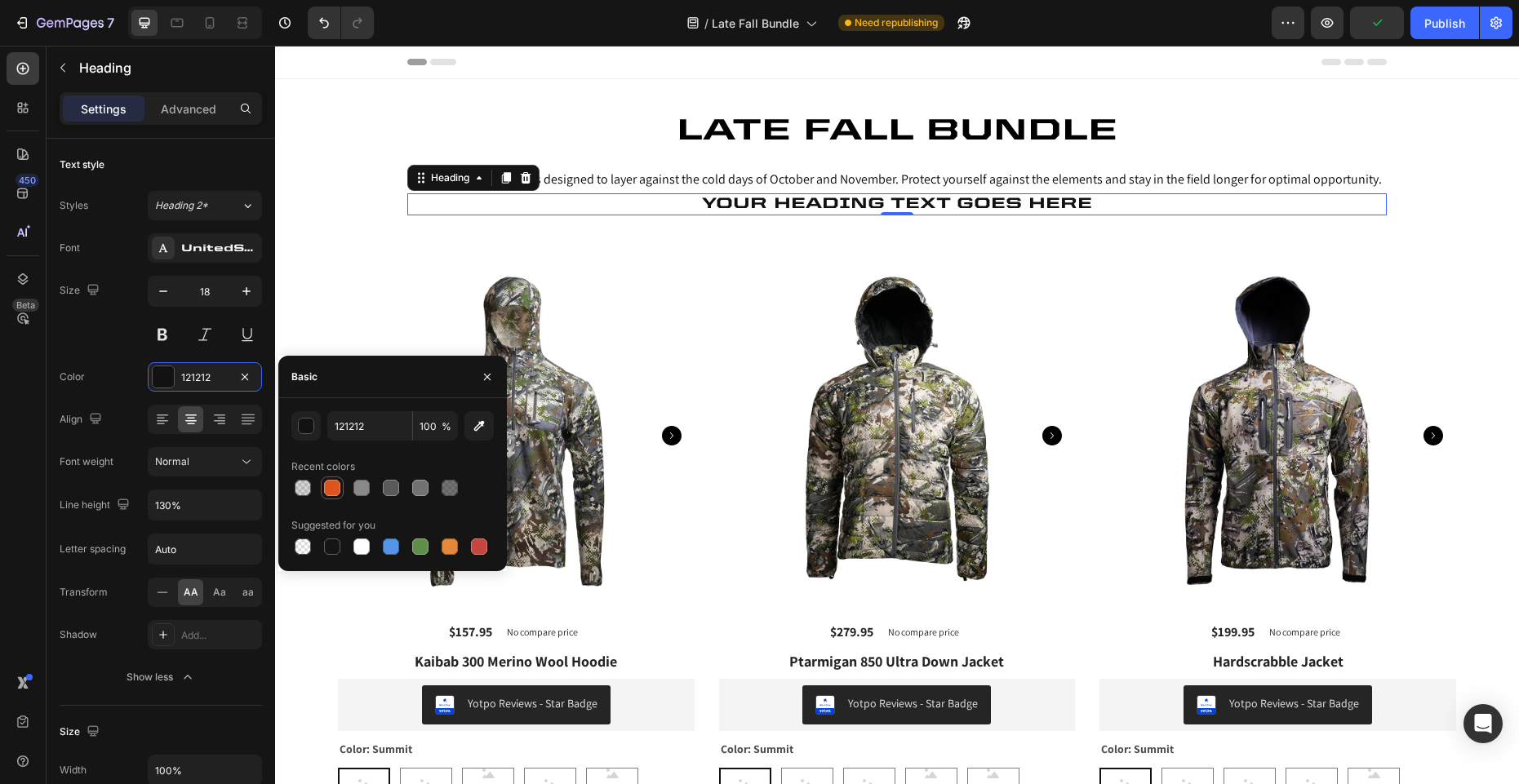
click at [329, 492] on div at bounding box center [331, 487] width 16 height 16
type input "DE541E"
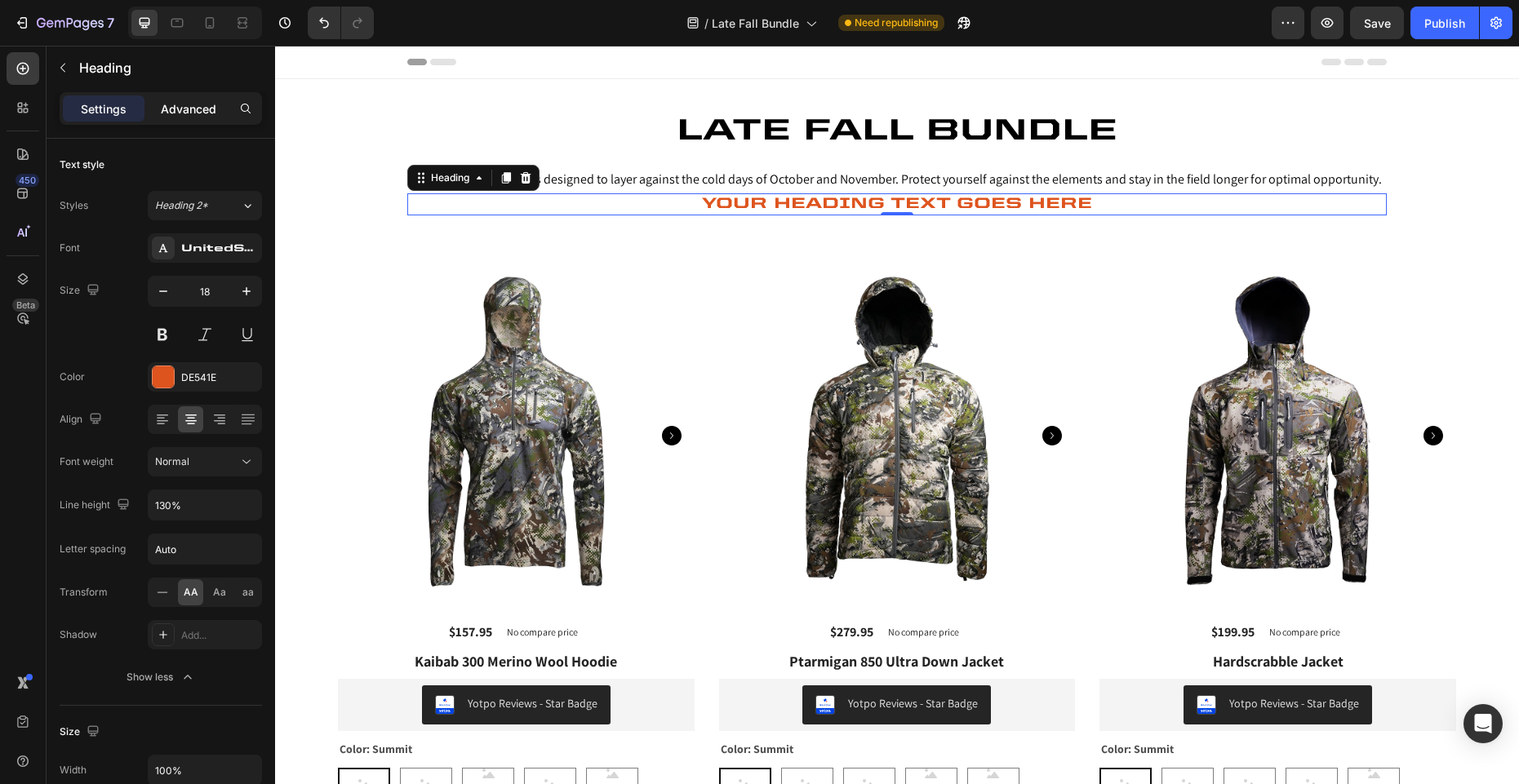
click at [192, 112] on p "Advanced" at bounding box center [188, 108] width 55 height 17
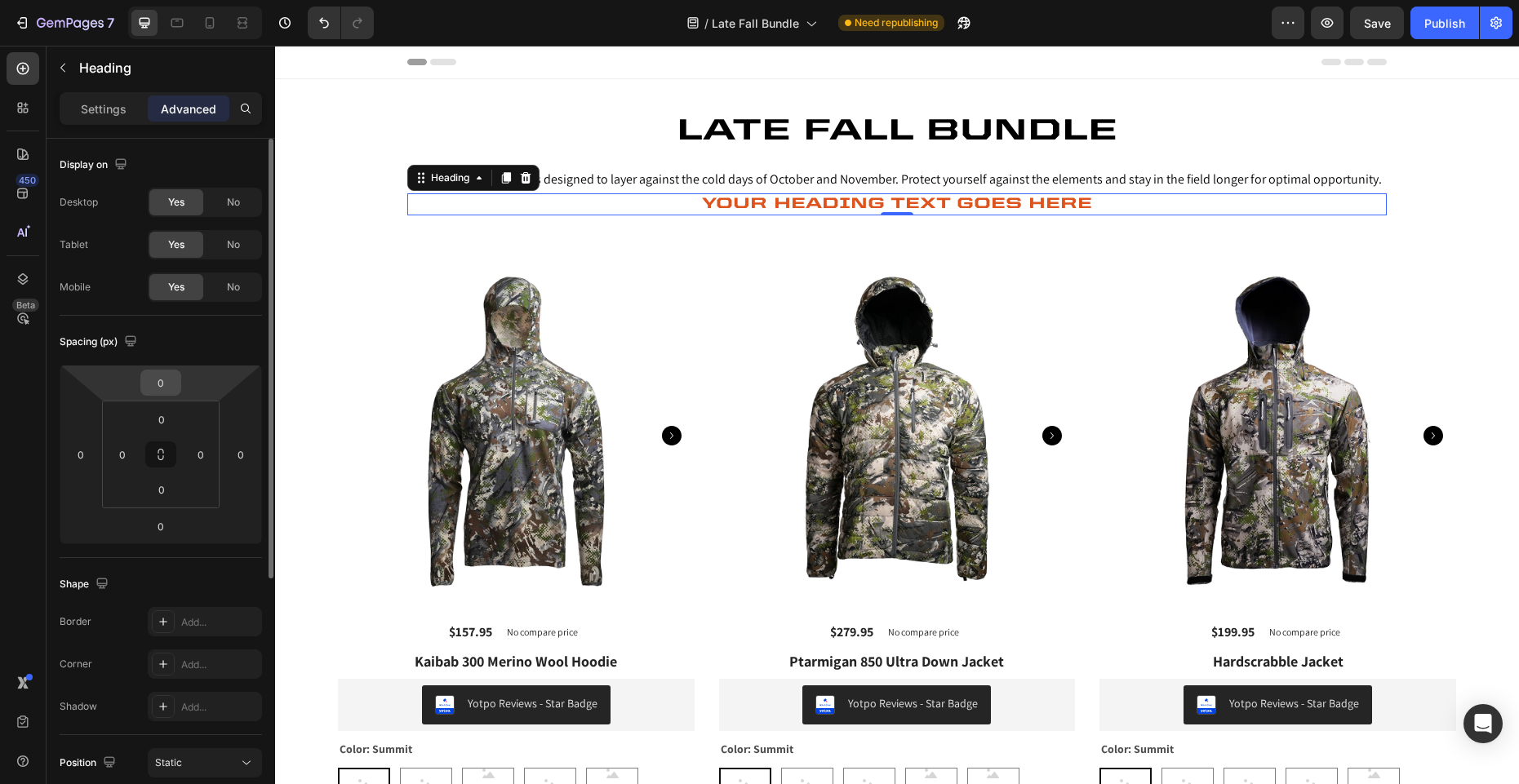
click at [165, 384] on input "0" at bounding box center [160, 382] width 33 height 25
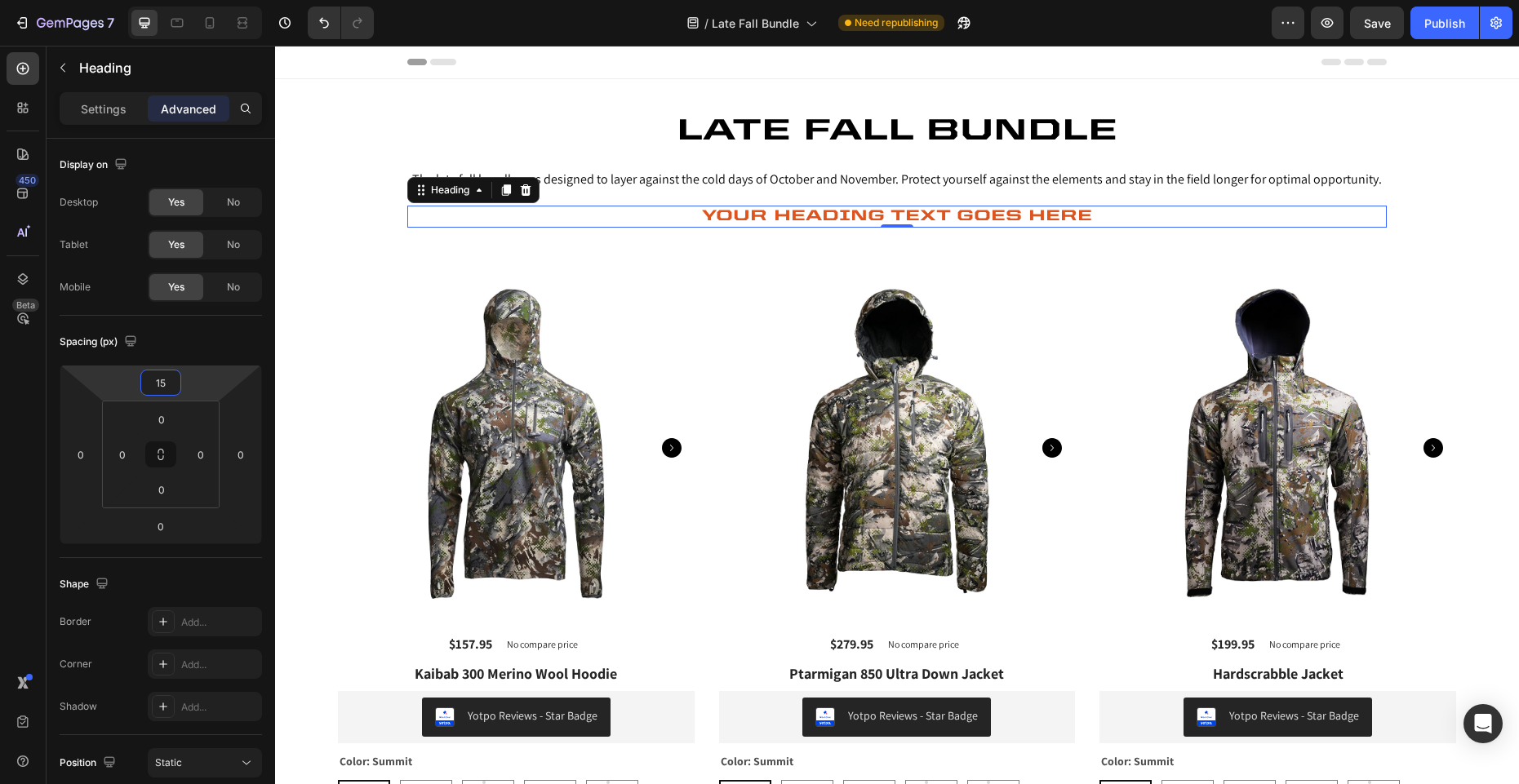
type input "15"
click at [787, 209] on p "Your heading text goes here" at bounding box center [897, 217] width 976 height 19
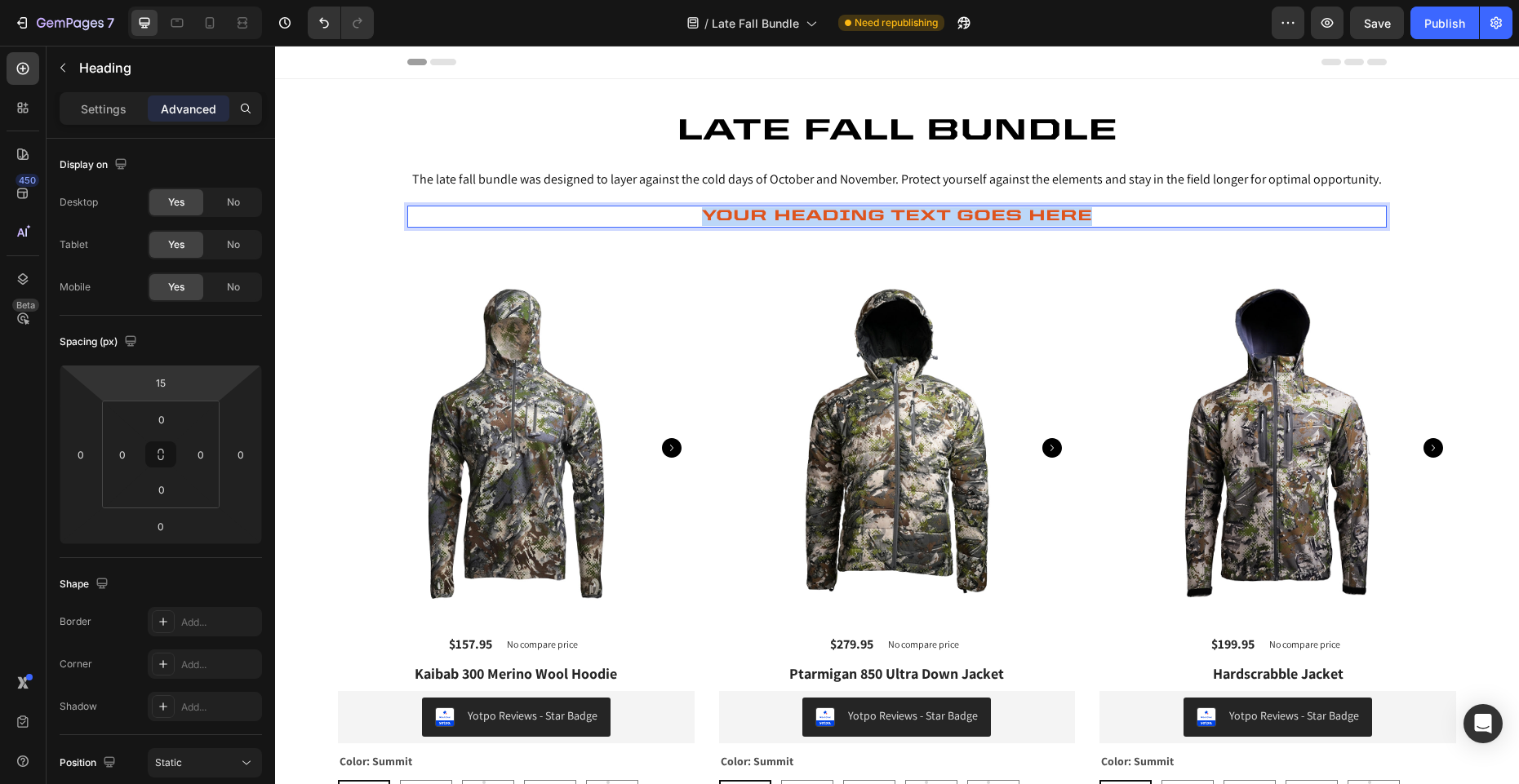
click at [787, 209] on p "Your heading text goes here" at bounding box center [897, 217] width 976 height 19
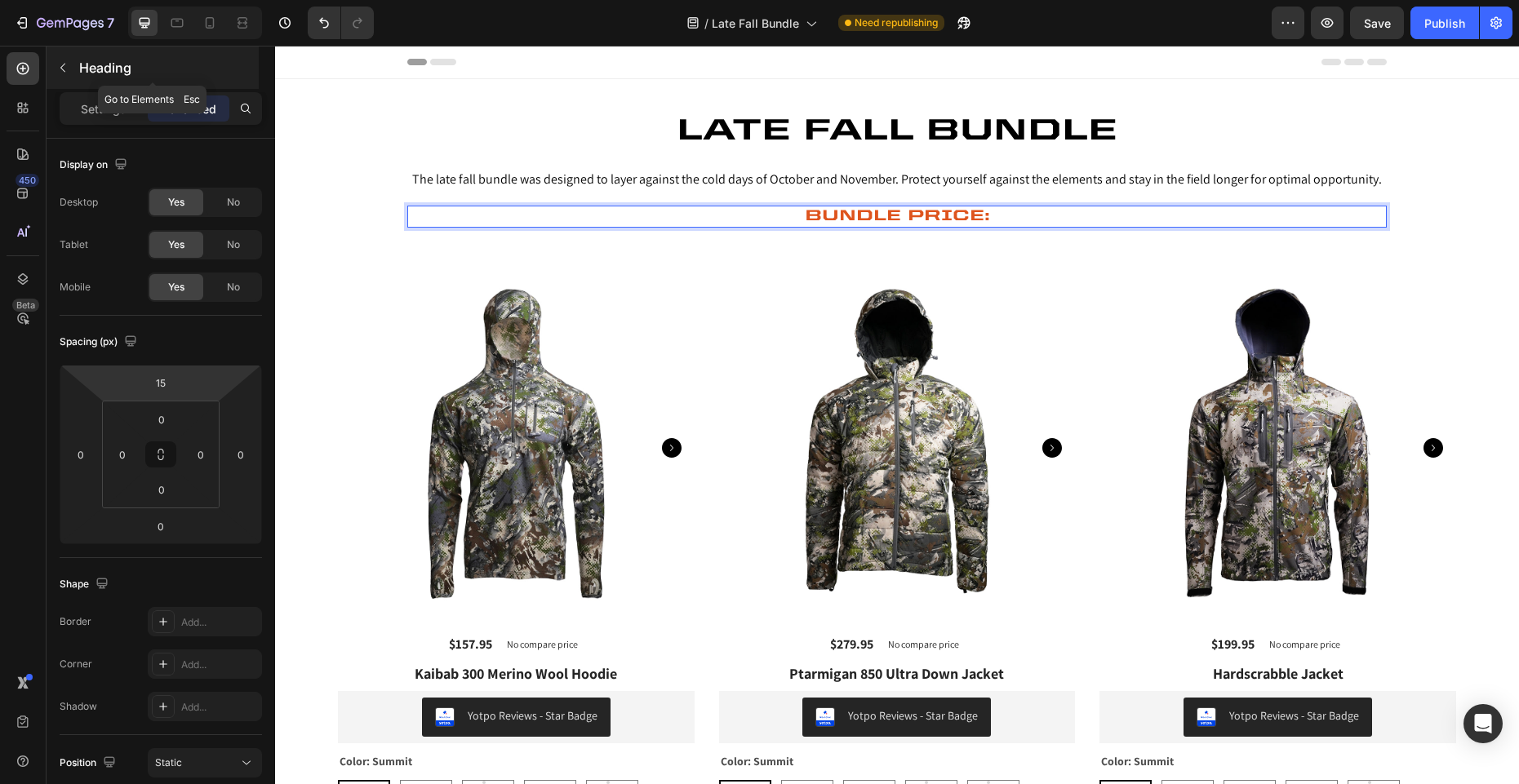
click at [68, 73] on icon "button" at bounding box center [62, 67] width 13 height 13
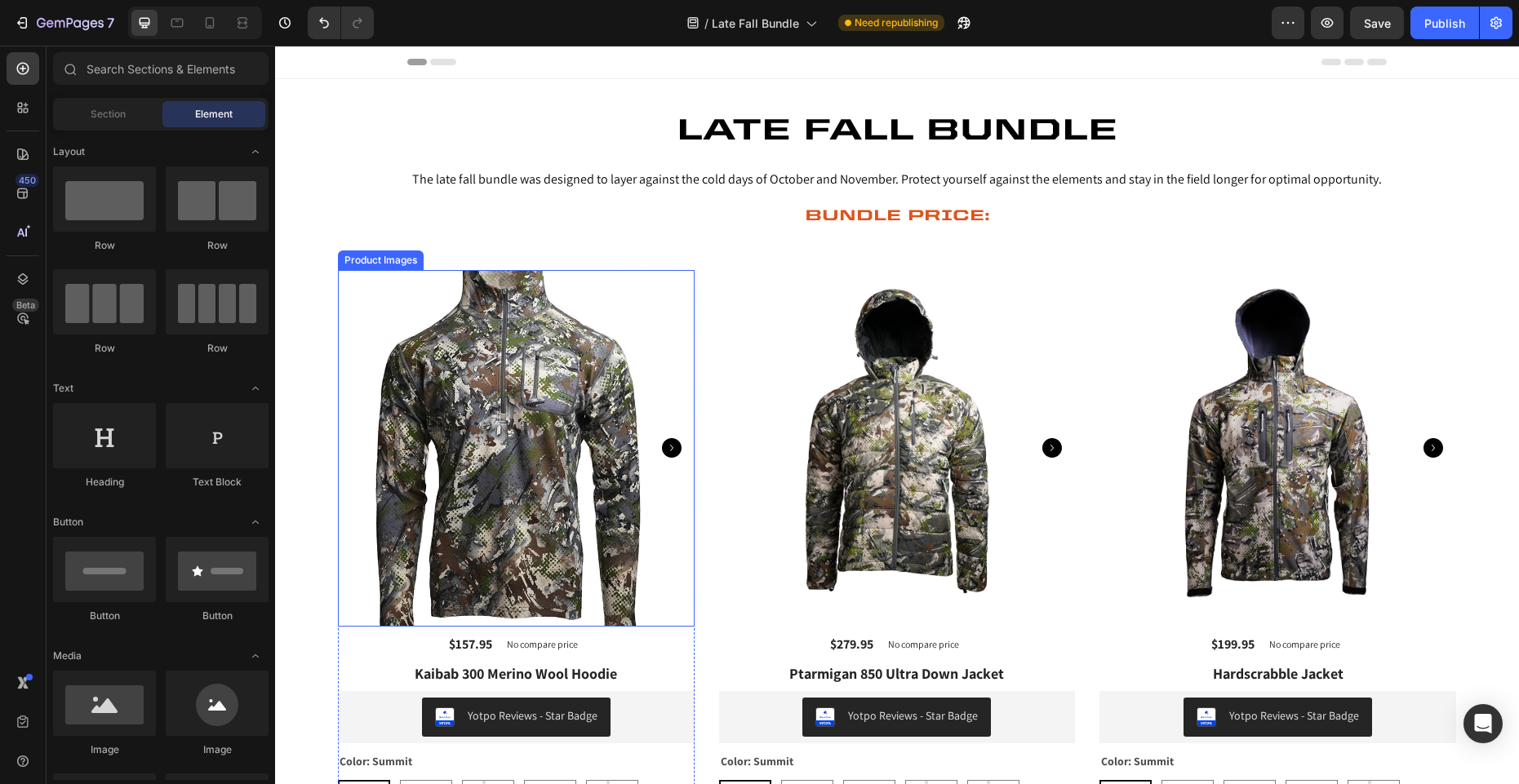
click at [530, 499] on img at bounding box center [516, 448] width 357 height 357
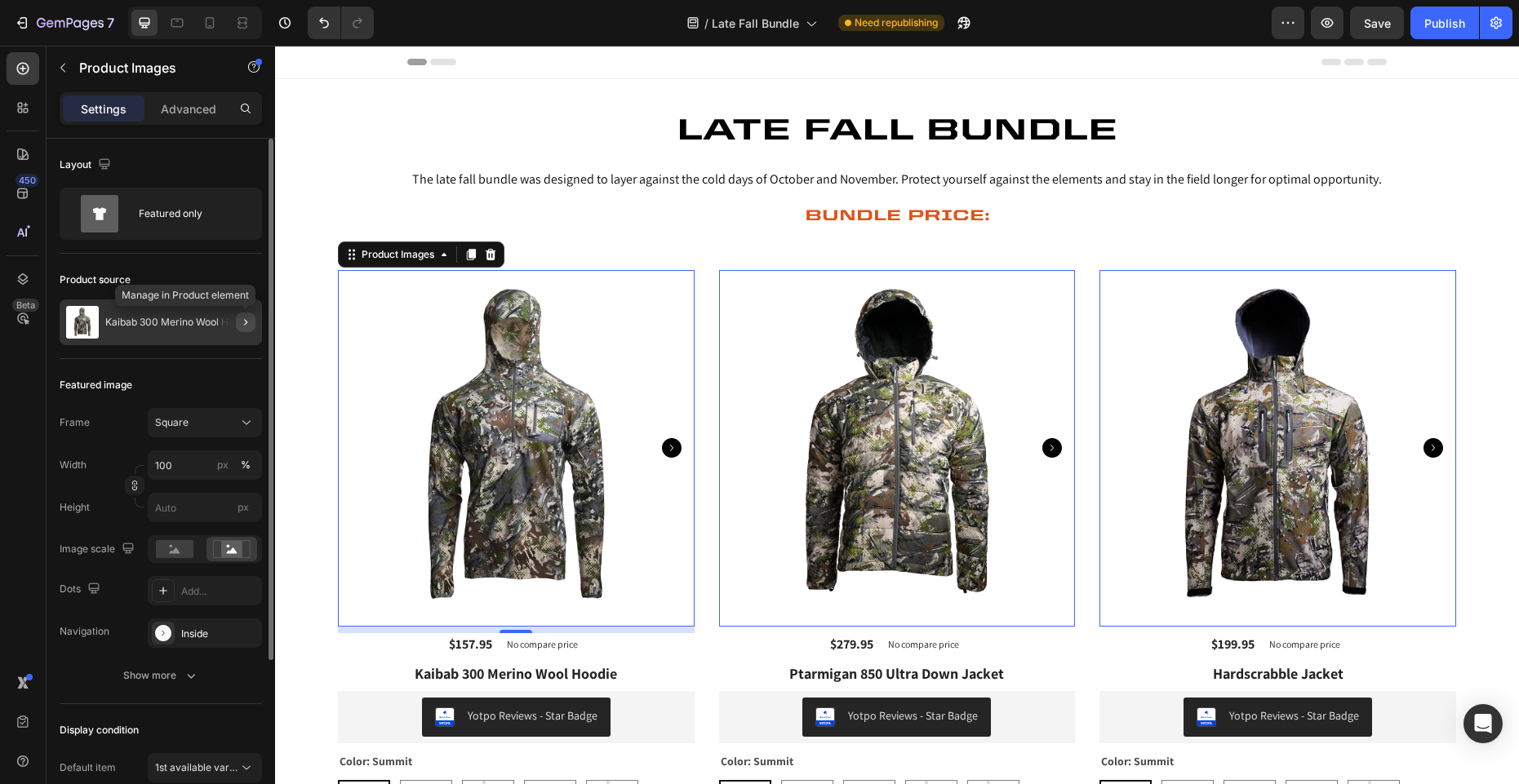
click at [243, 320] on icon "button" at bounding box center [245, 322] width 13 height 13
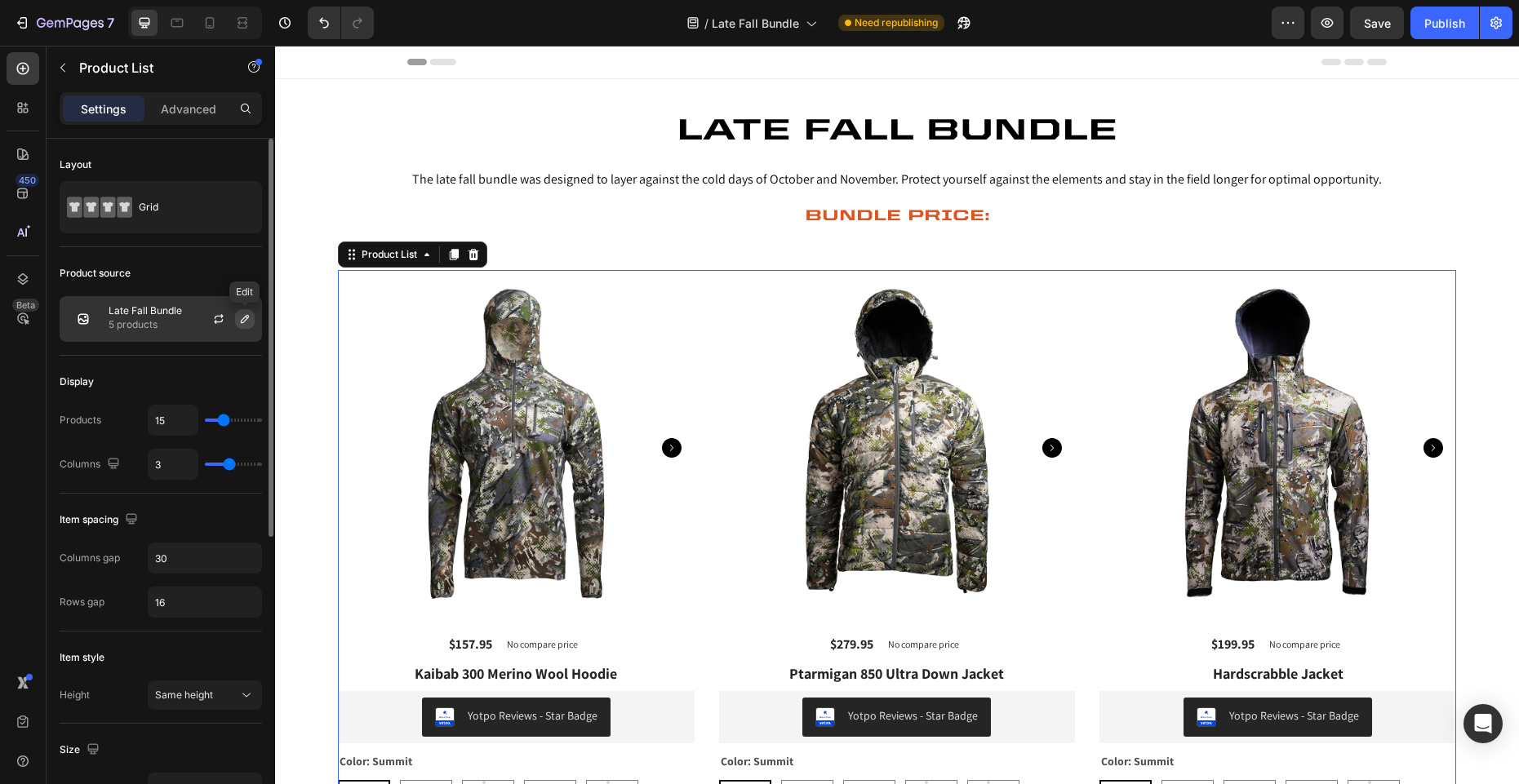
click at [241, 318] on icon "button" at bounding box center [244, 319] width 13 height 13
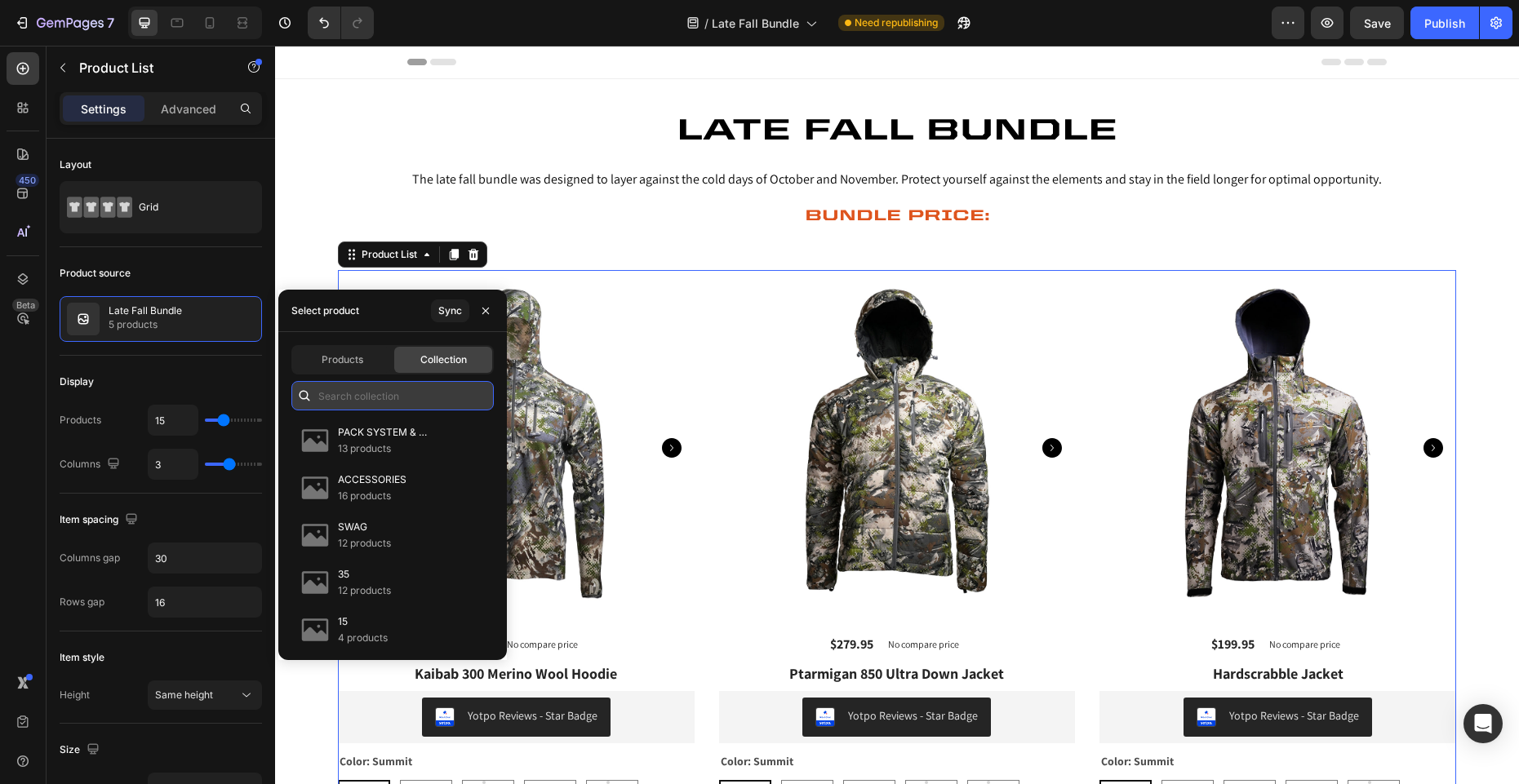
click at [359, 390] on input "text" at bounding box center [392, 396] width 203 height 30
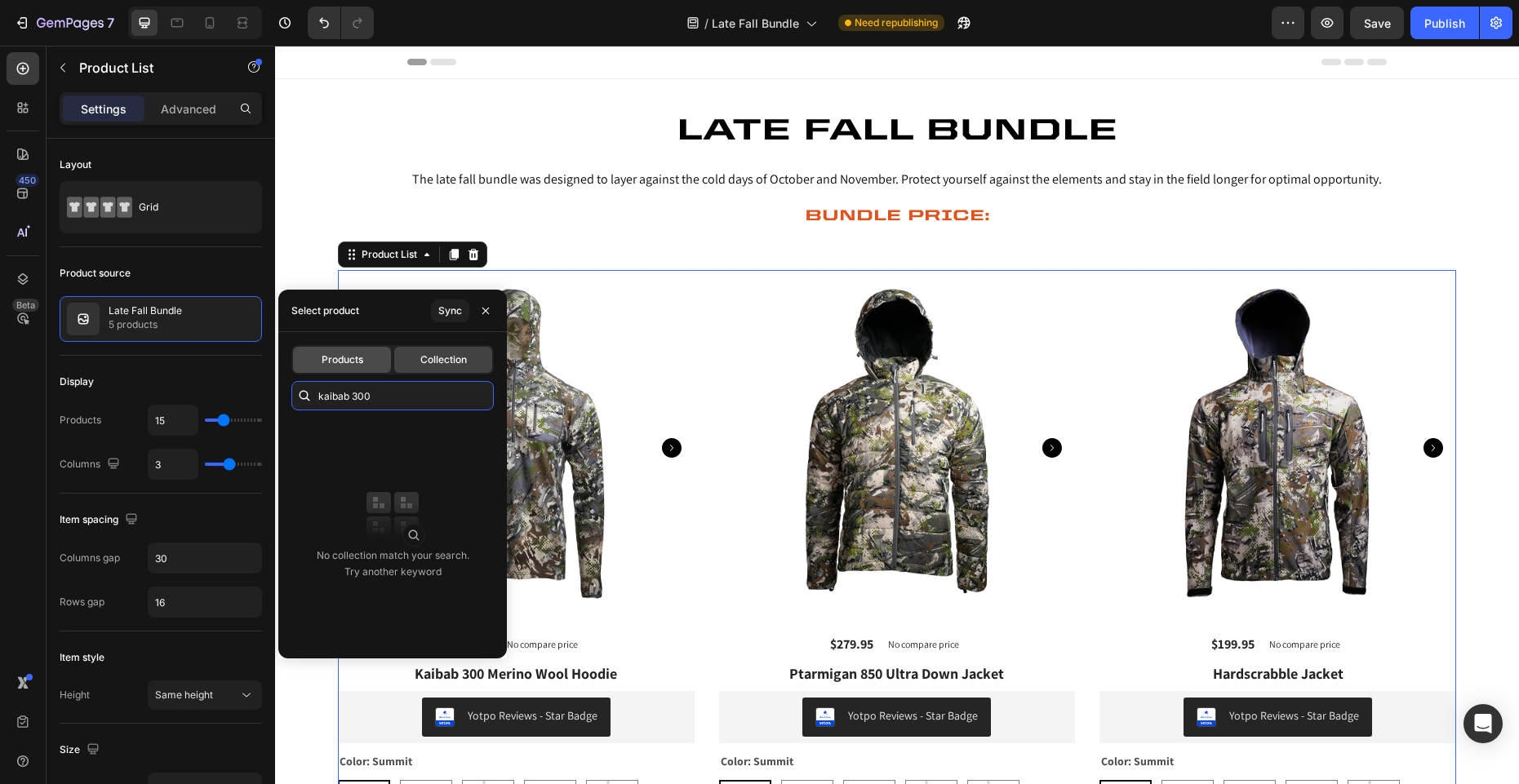
type input "kaibab 300"
click at [353, 370] on div "Products" at bounding box center [342, 359] width 98 height 26
type input "3"
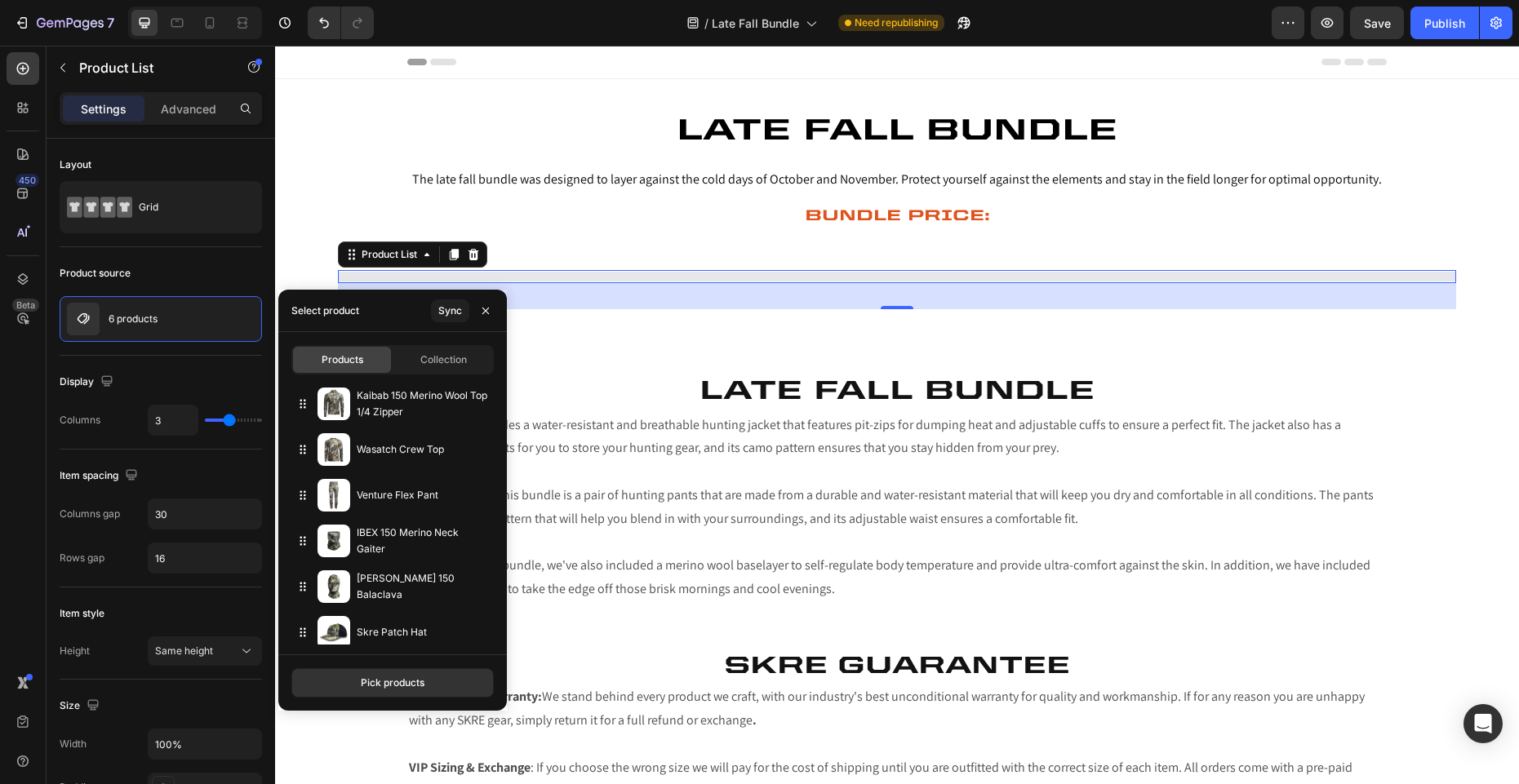
select select "38"
select select "Tall"
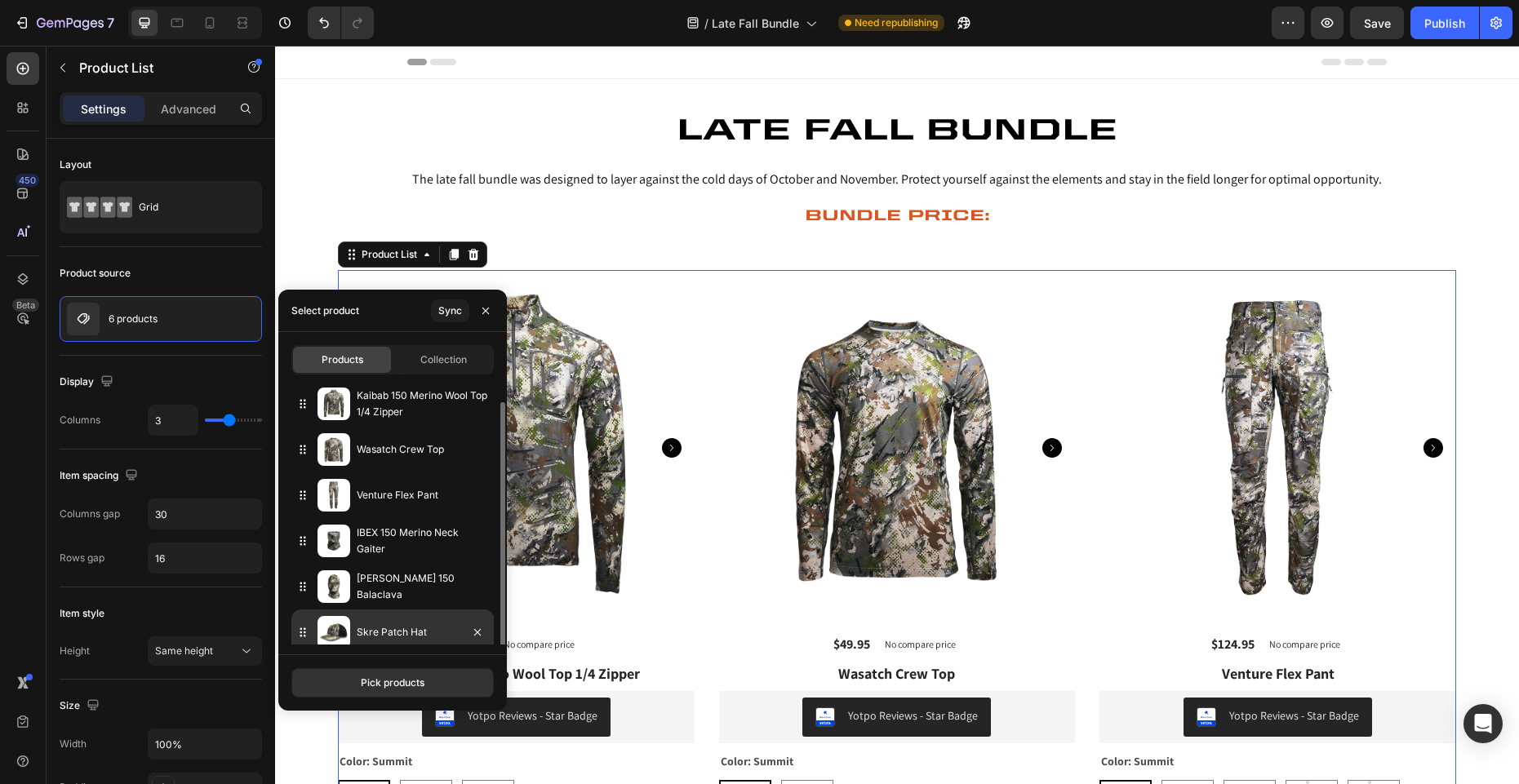
scroll to position [11, 0]
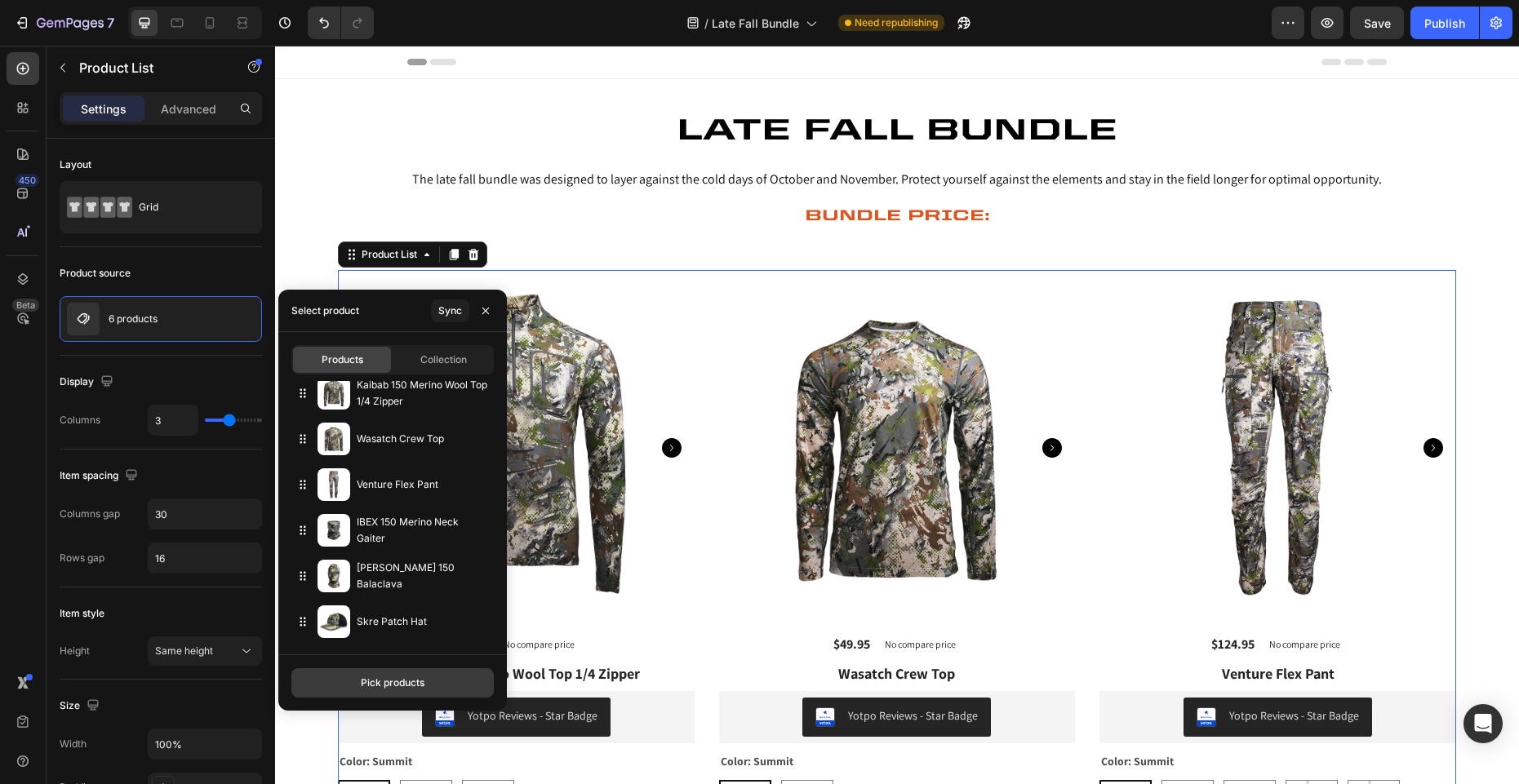
click at [404, 677] on div "Pick products" at bounding box center [392, 682] width 64 height 14
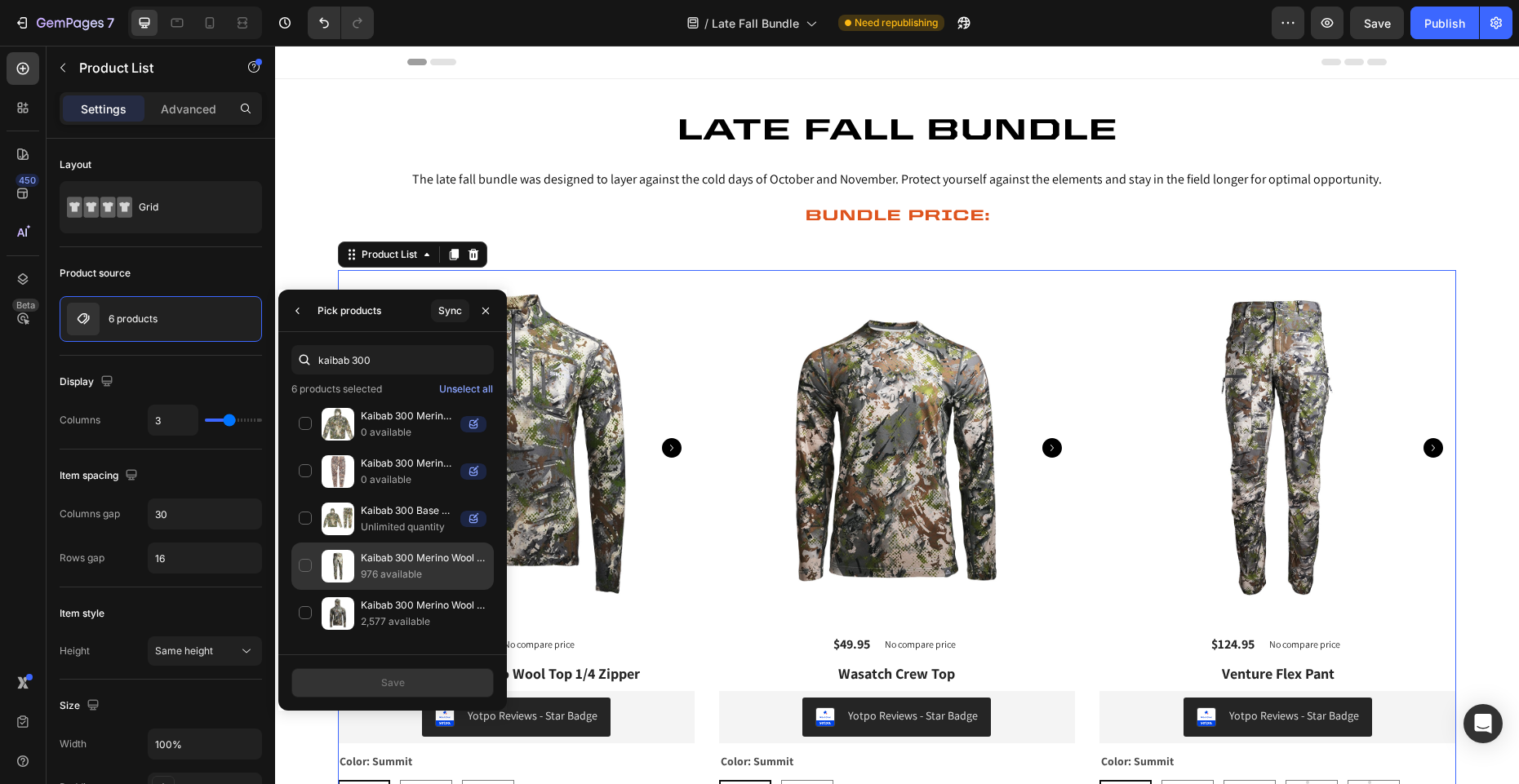
type input "kaibab 300"
click at [398, 560] on p "Kaibab 300 Merino Wool Bottom - Full length Zipper" at bounding box center [424, 558] width 125 height 16
click at [389, 686] on div "Save" at bounding box center [393, 682] width 24 height 14
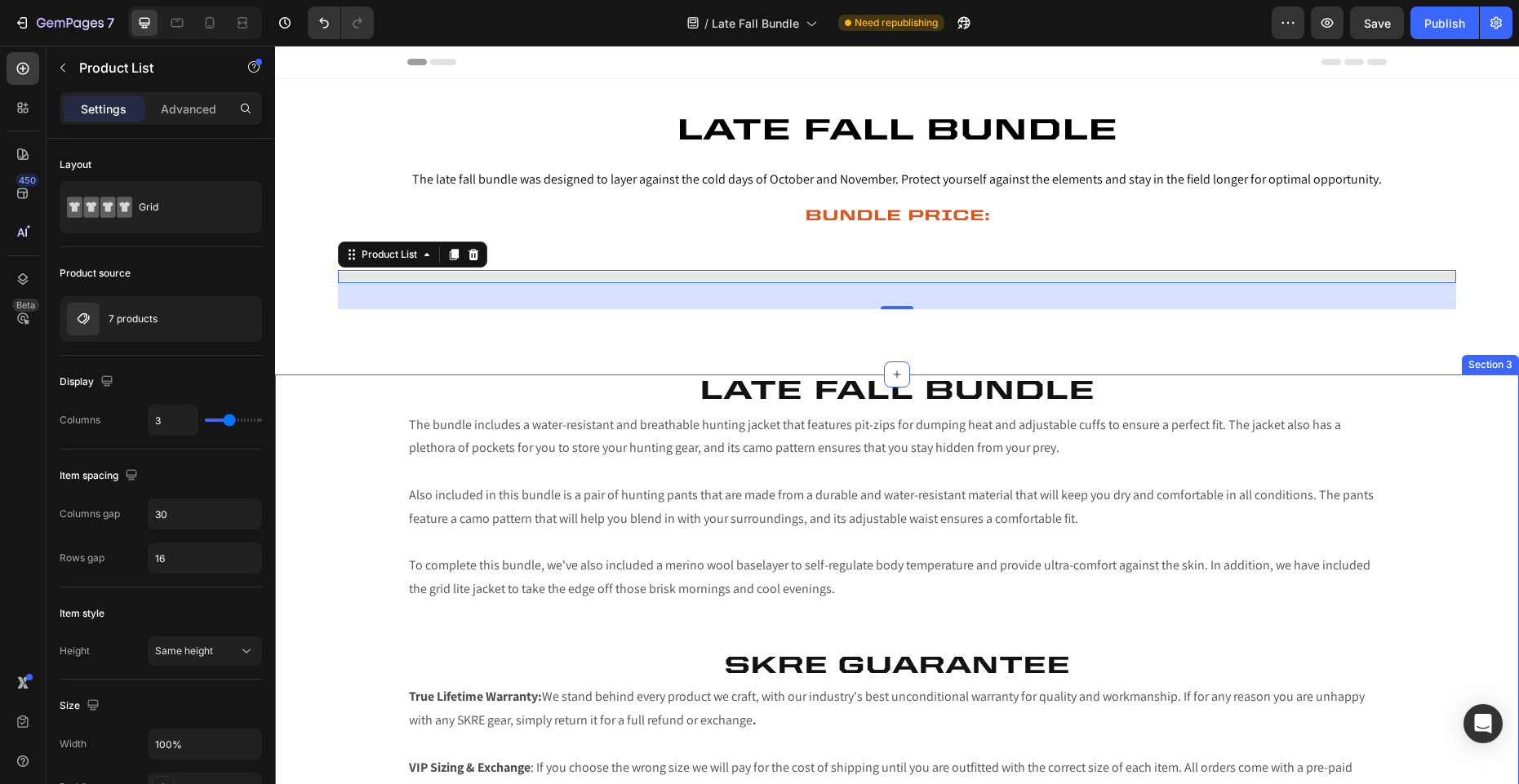
select select "38"
select select "Tall"
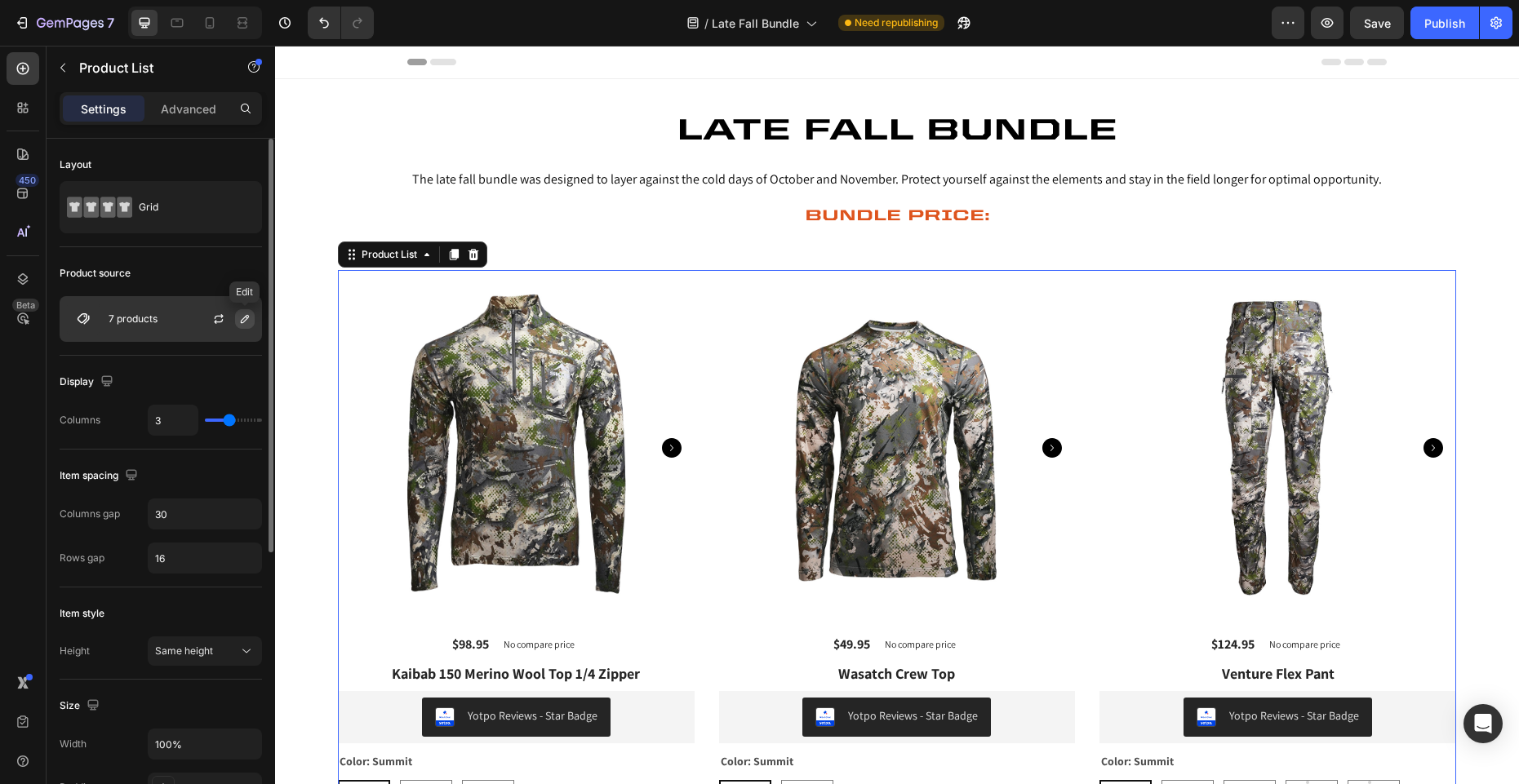
click at [243, 322] on icon "button" at bounding box center [244, 319] width 13 height 13
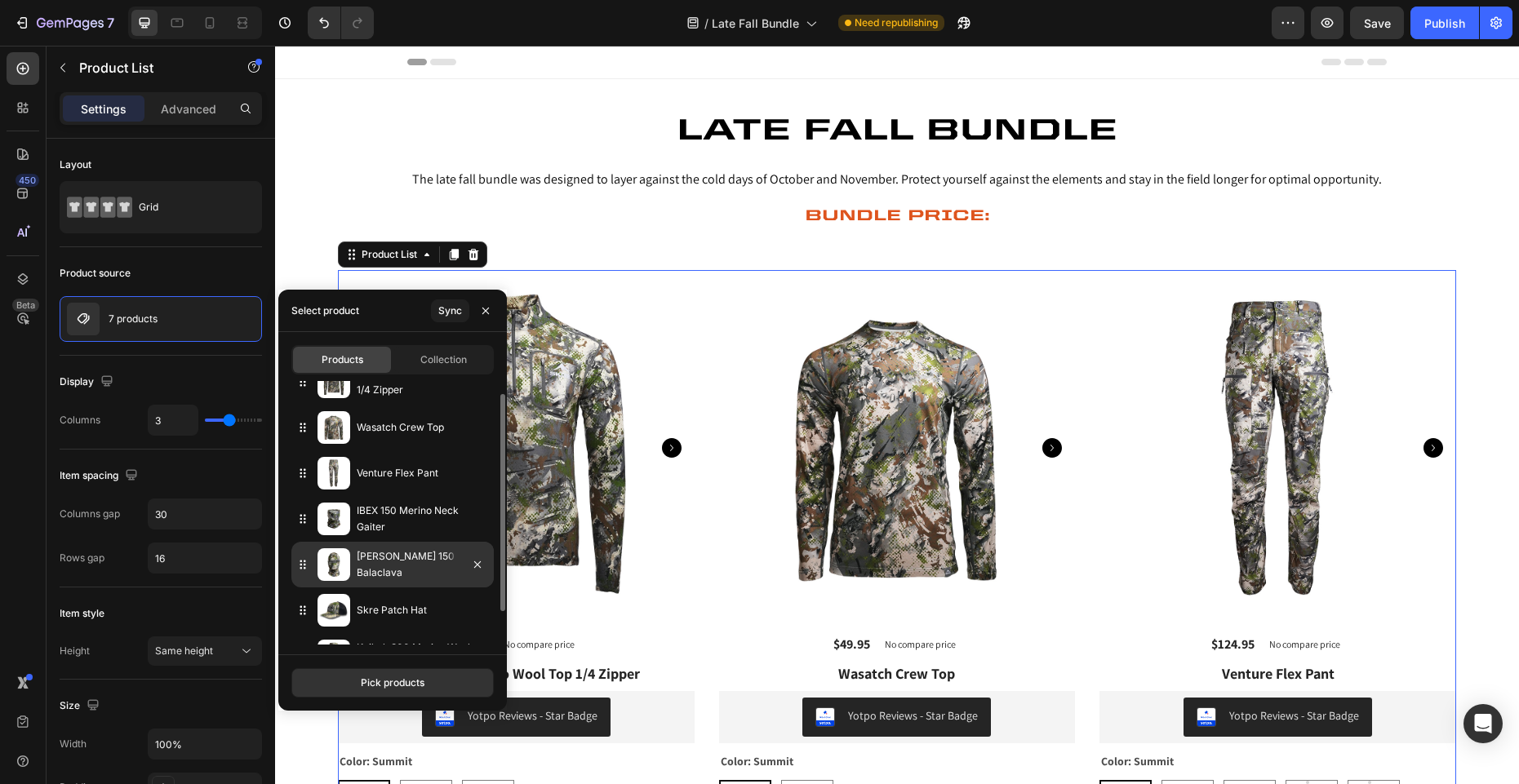
scroll to position [0, 0]
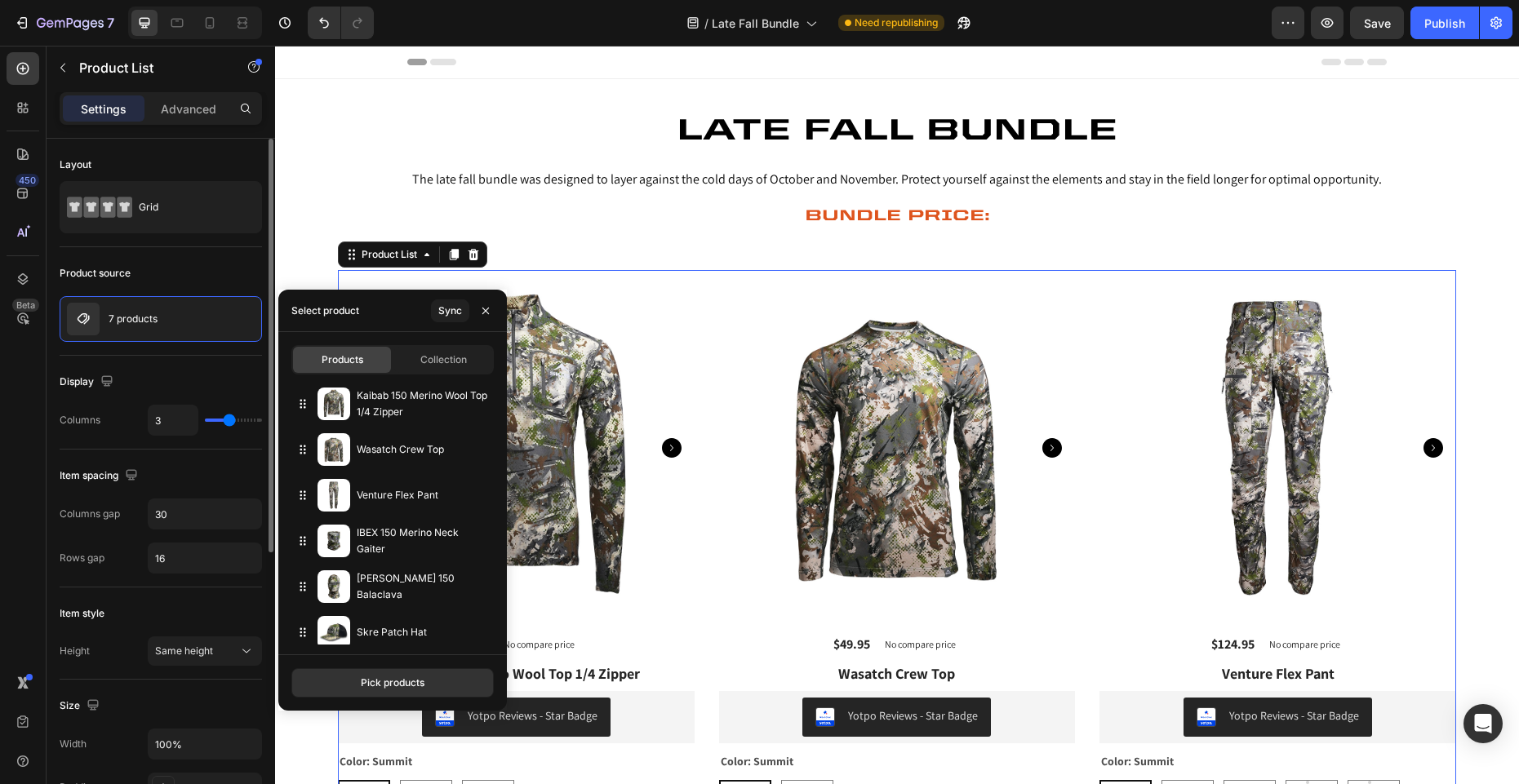
click at [187, 276] on div "Product source" at bounding box center [160, 273] width 203 height 26
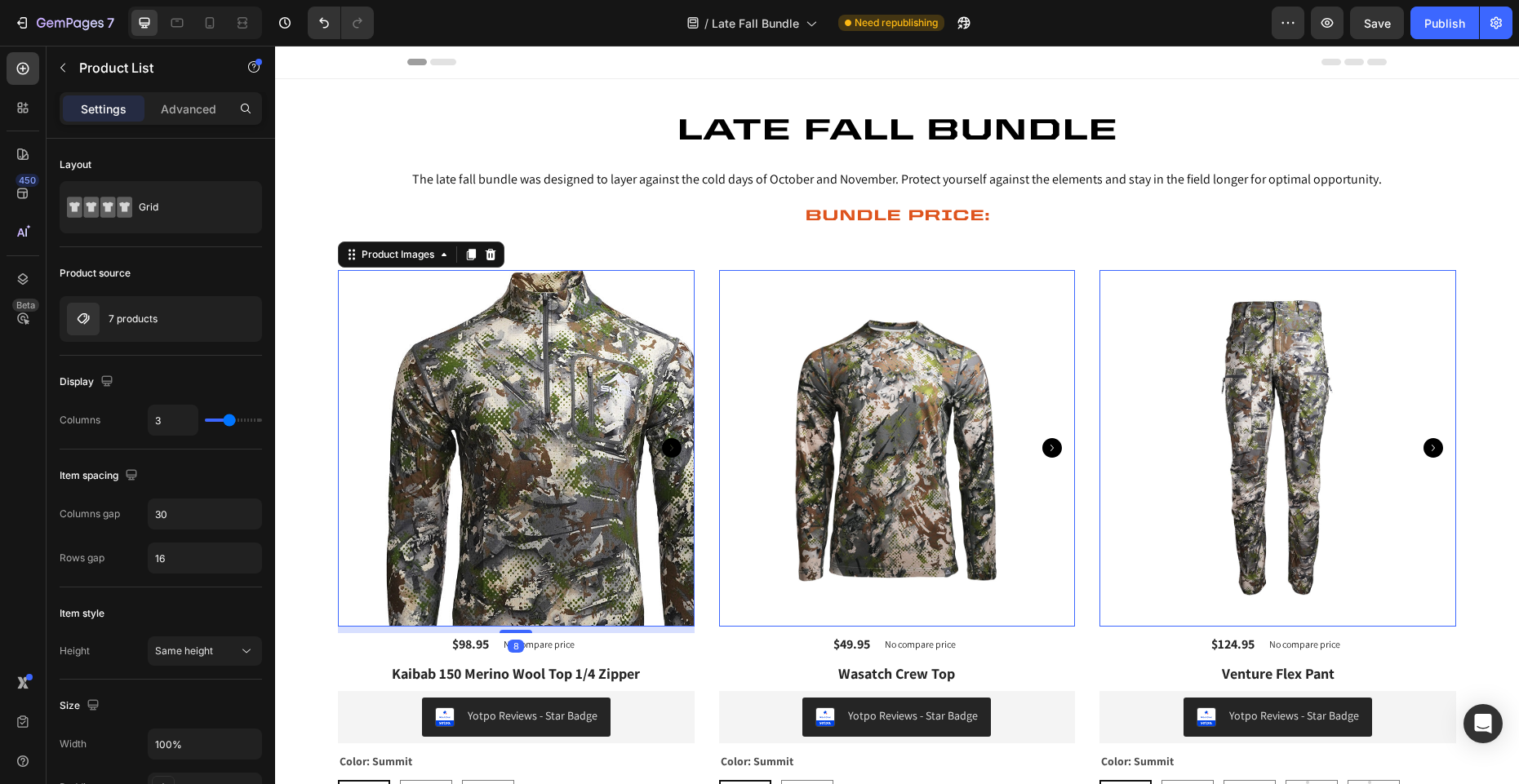
click at [449, 342] on img at bounding box center [516, 448] width 357 height 357
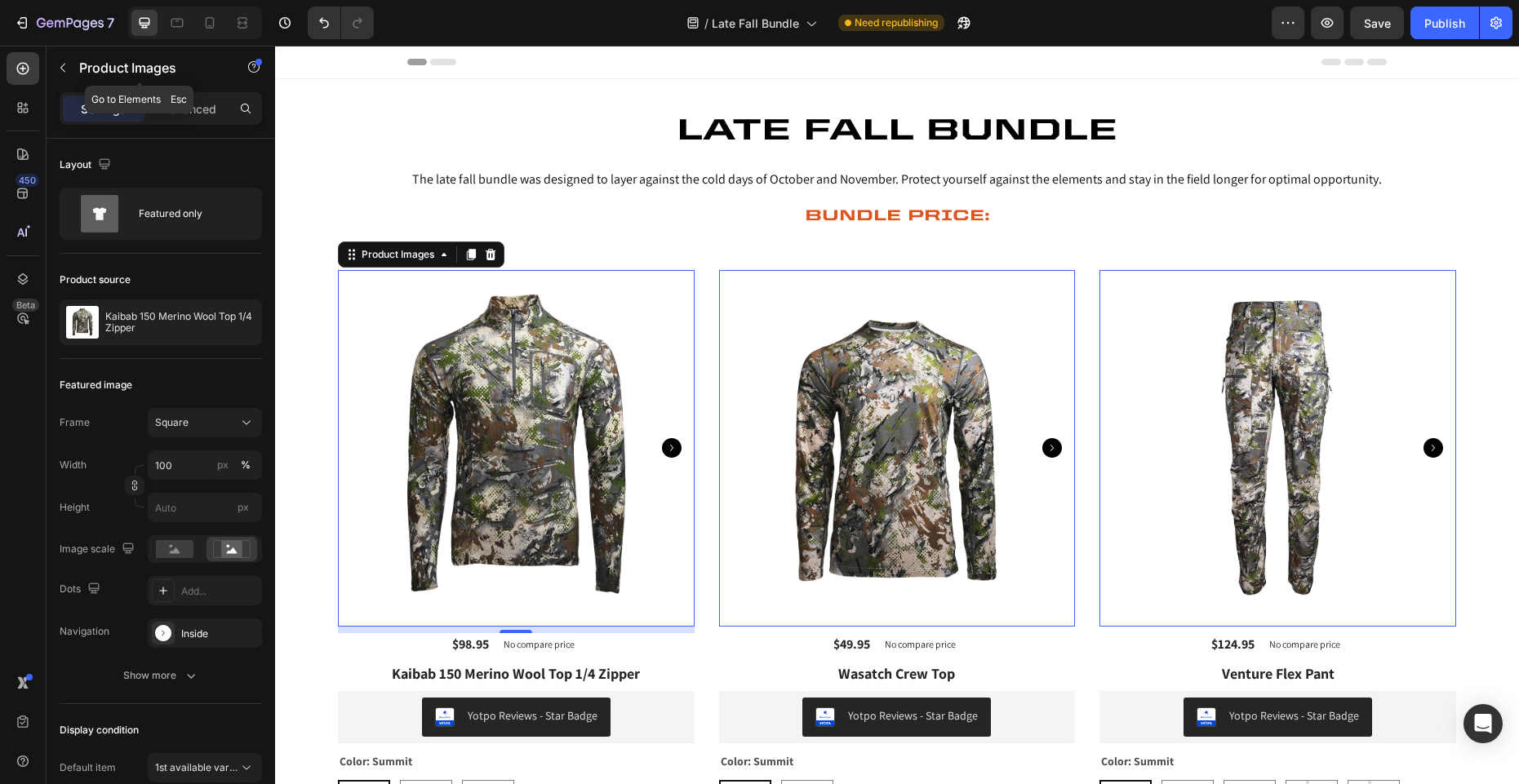
click at [64, 73] on icon "button" at bounding box center [62, 67] width 13 height 13
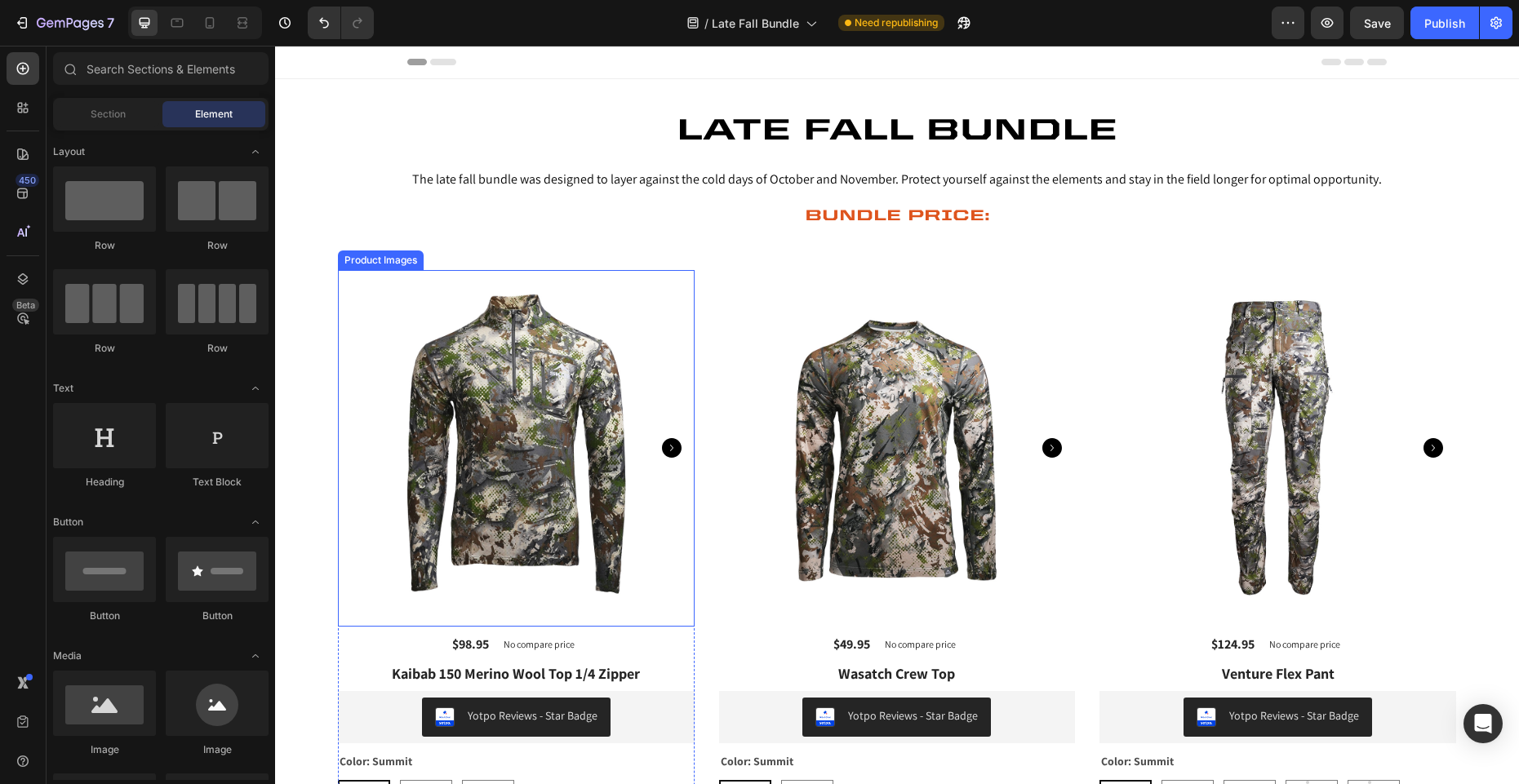
click at [388, 264] on div "Product Images" at bounding box center [381, 260] width 86 height 19
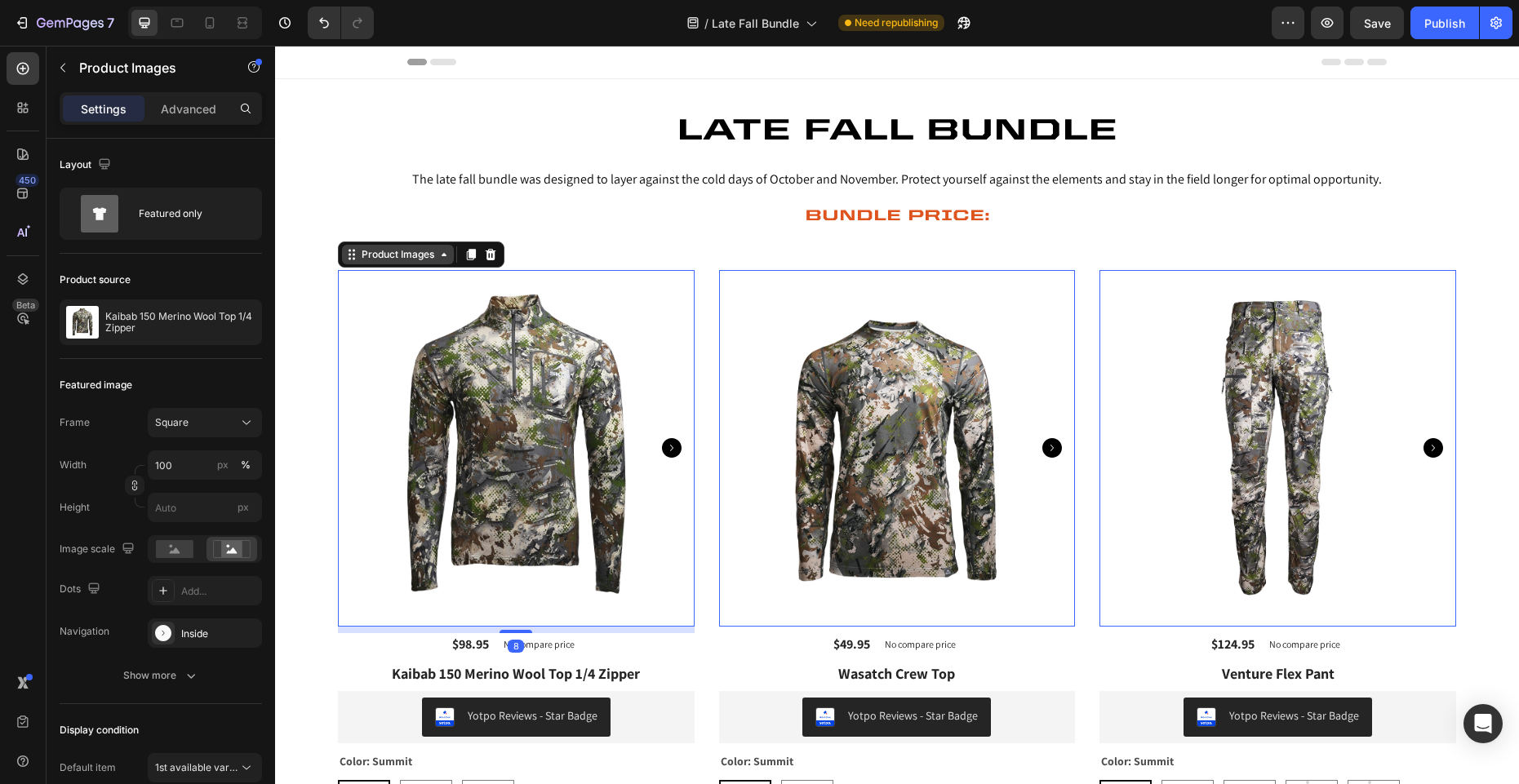
click at [399, 253] on div "Product Images" at bounding box center [398, 254] width 79 height 14
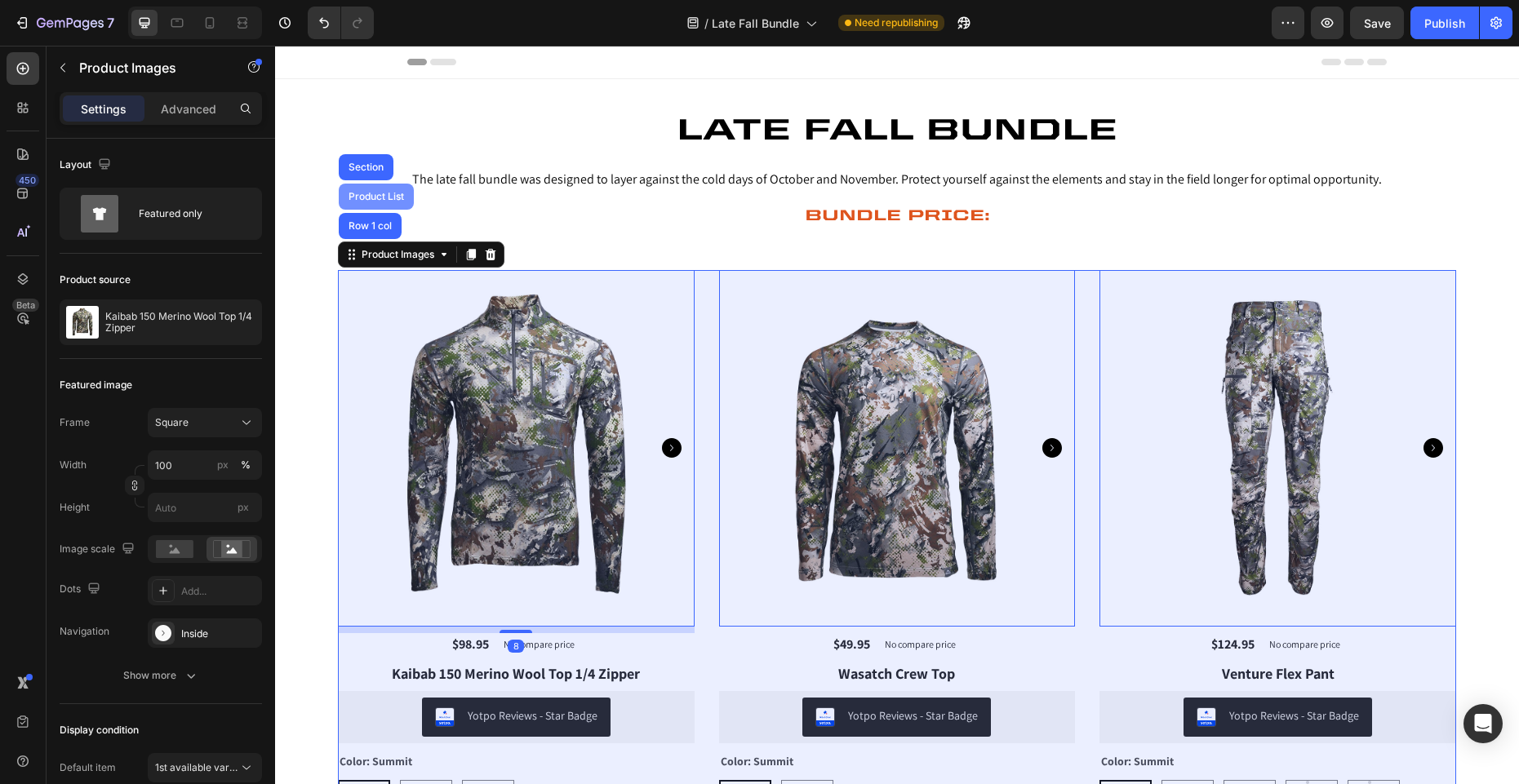
click at [394, 197] on div "Product List" at bounding box center [376, 197] width 62 height 10
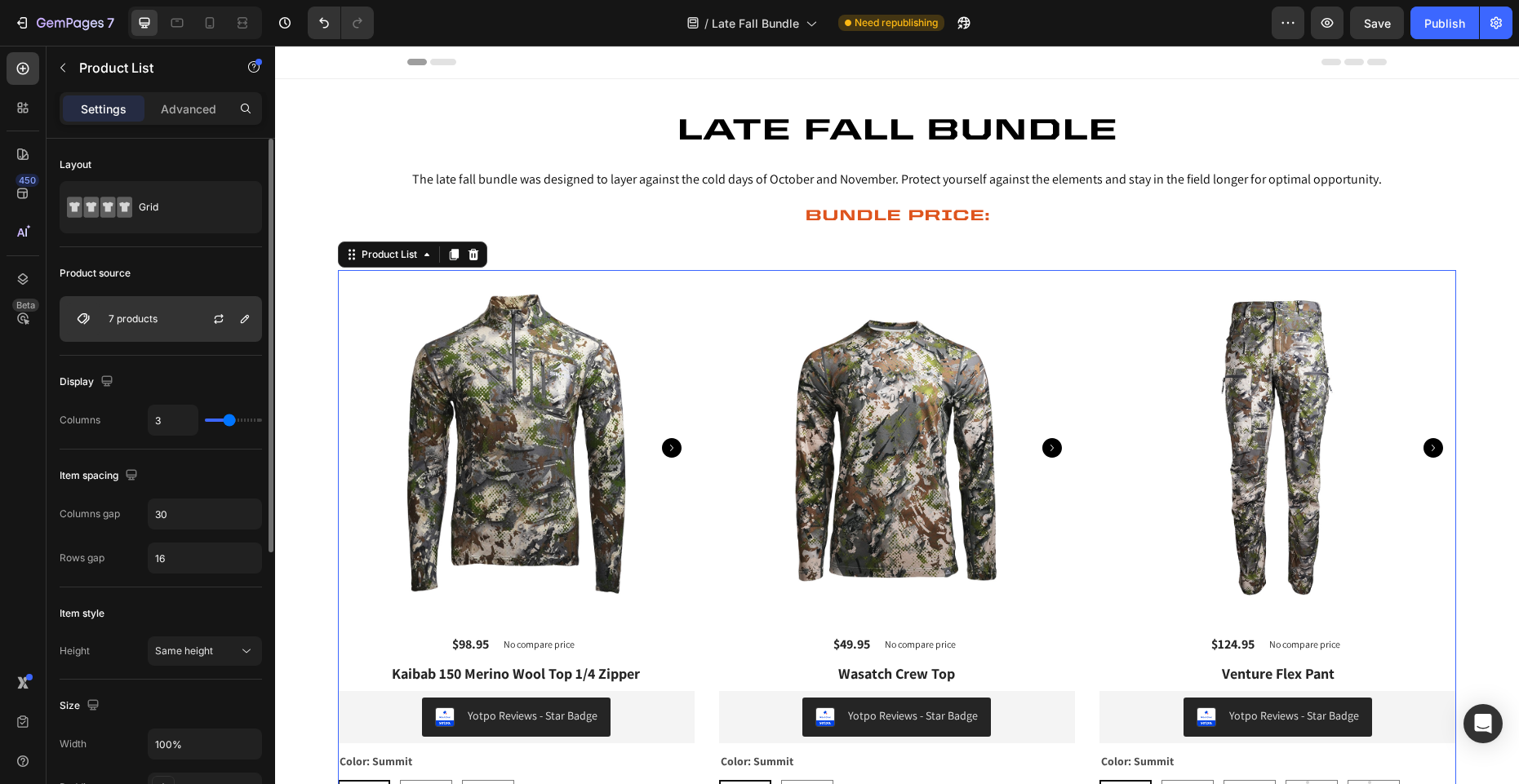
click at [184, 322] on div "7 products" at bounding box center [160, 320] width 203 height 46
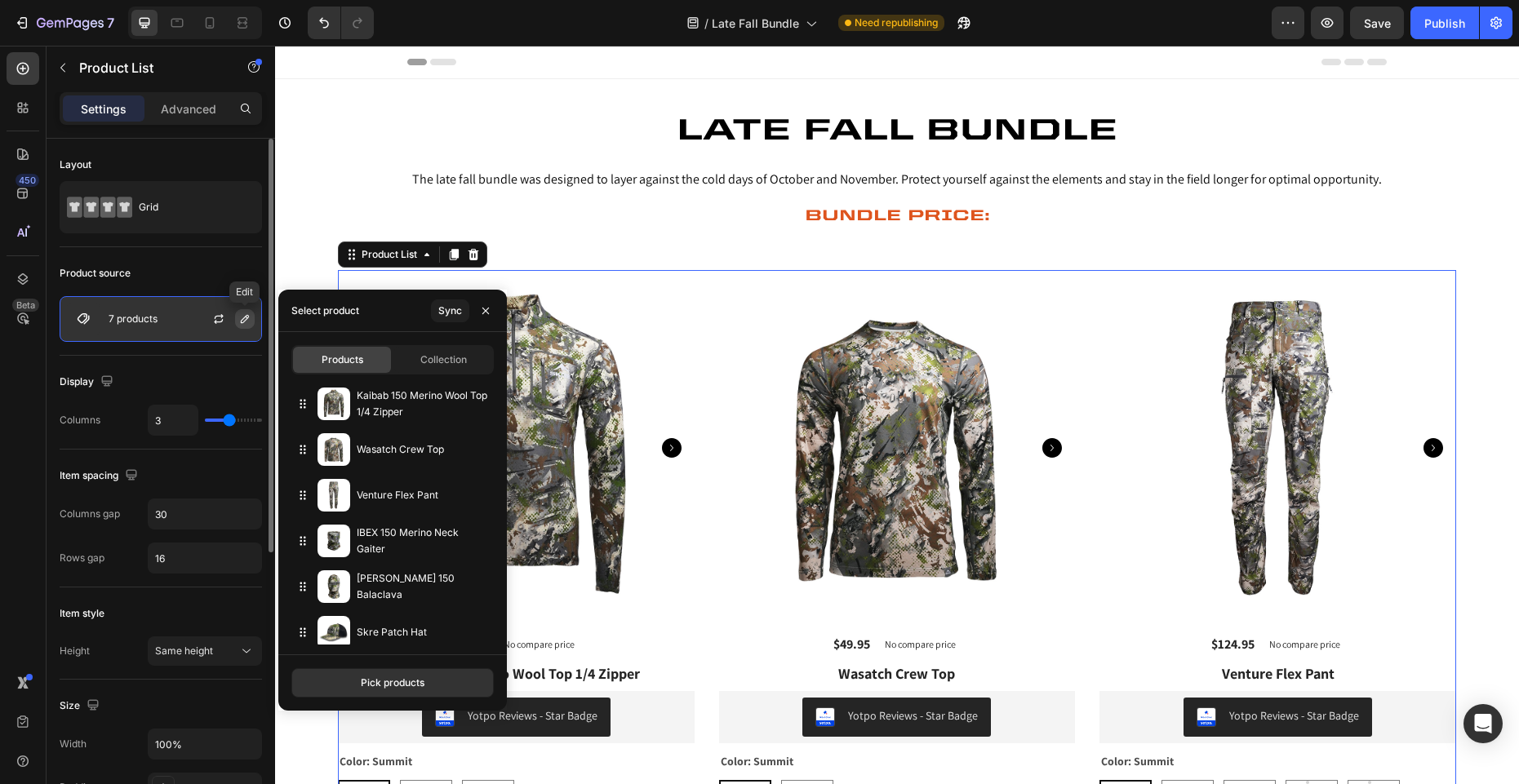
click at [241, 321] on icon "button" at bounding box center [245, 320] width 8 height 8
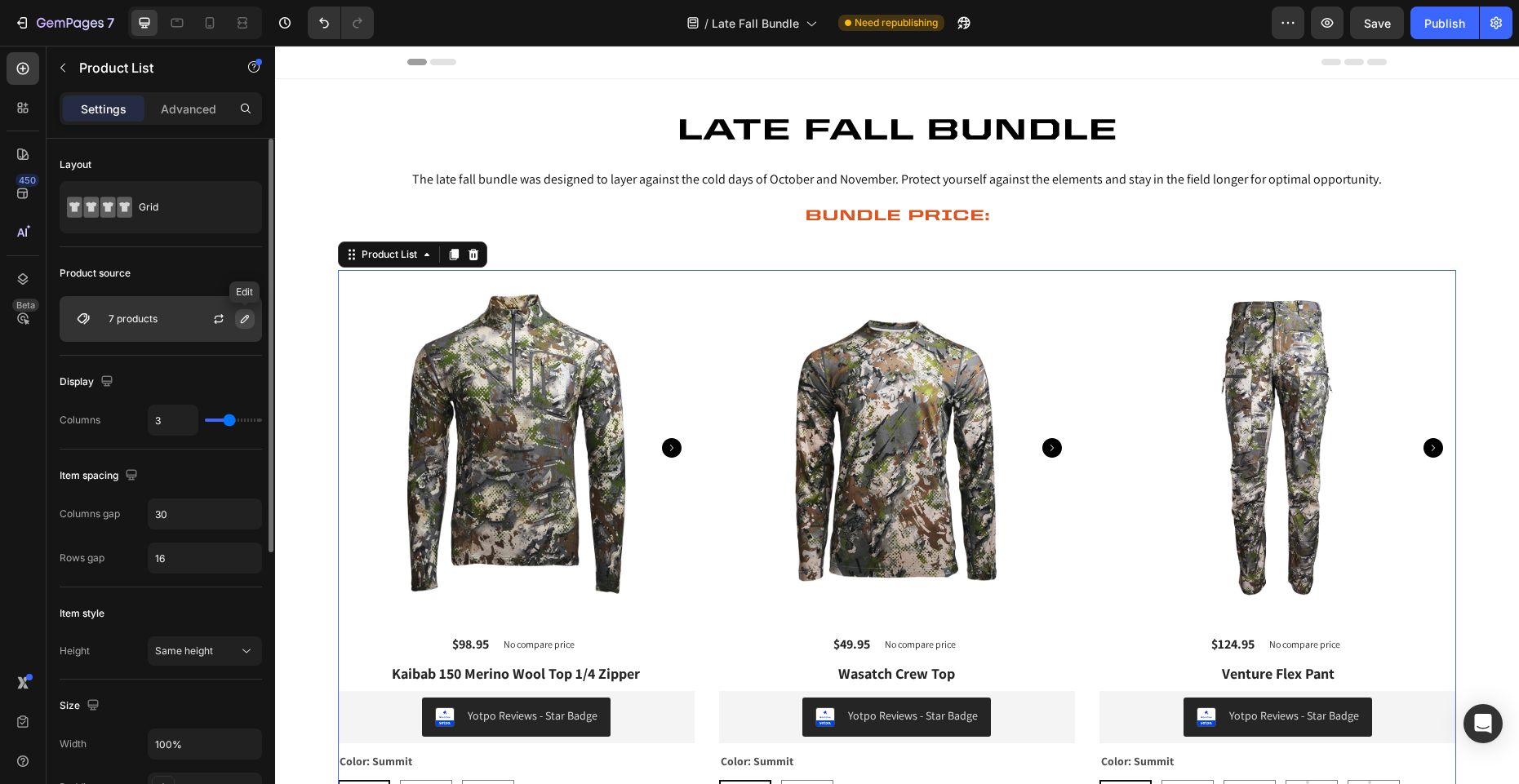
click at [248, 320] on icon "button" at bounding box center [244, 319] width 13 height 13
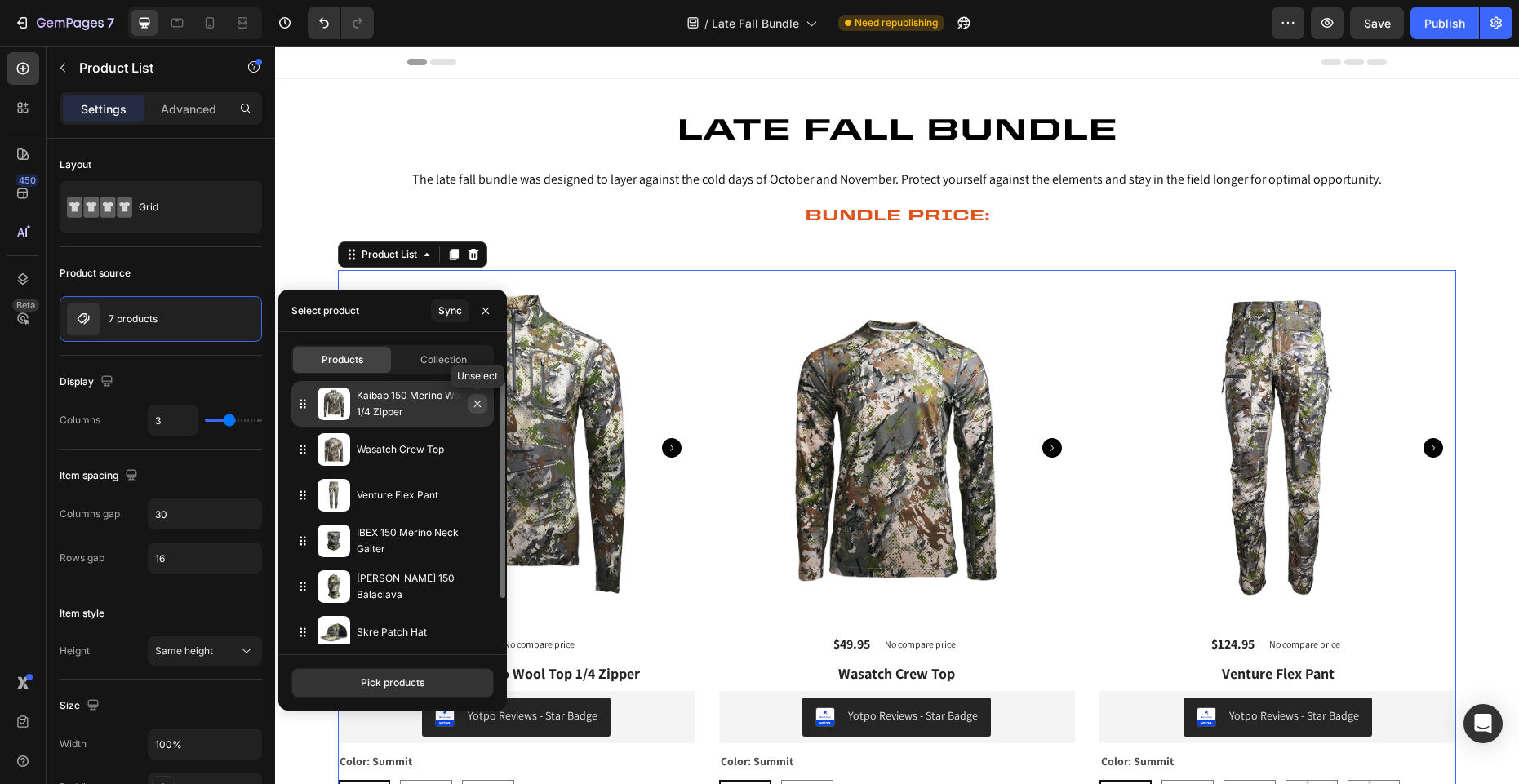
click at [473, 406] on icon "button" at bounding box center [477, 403] width 13 height 13
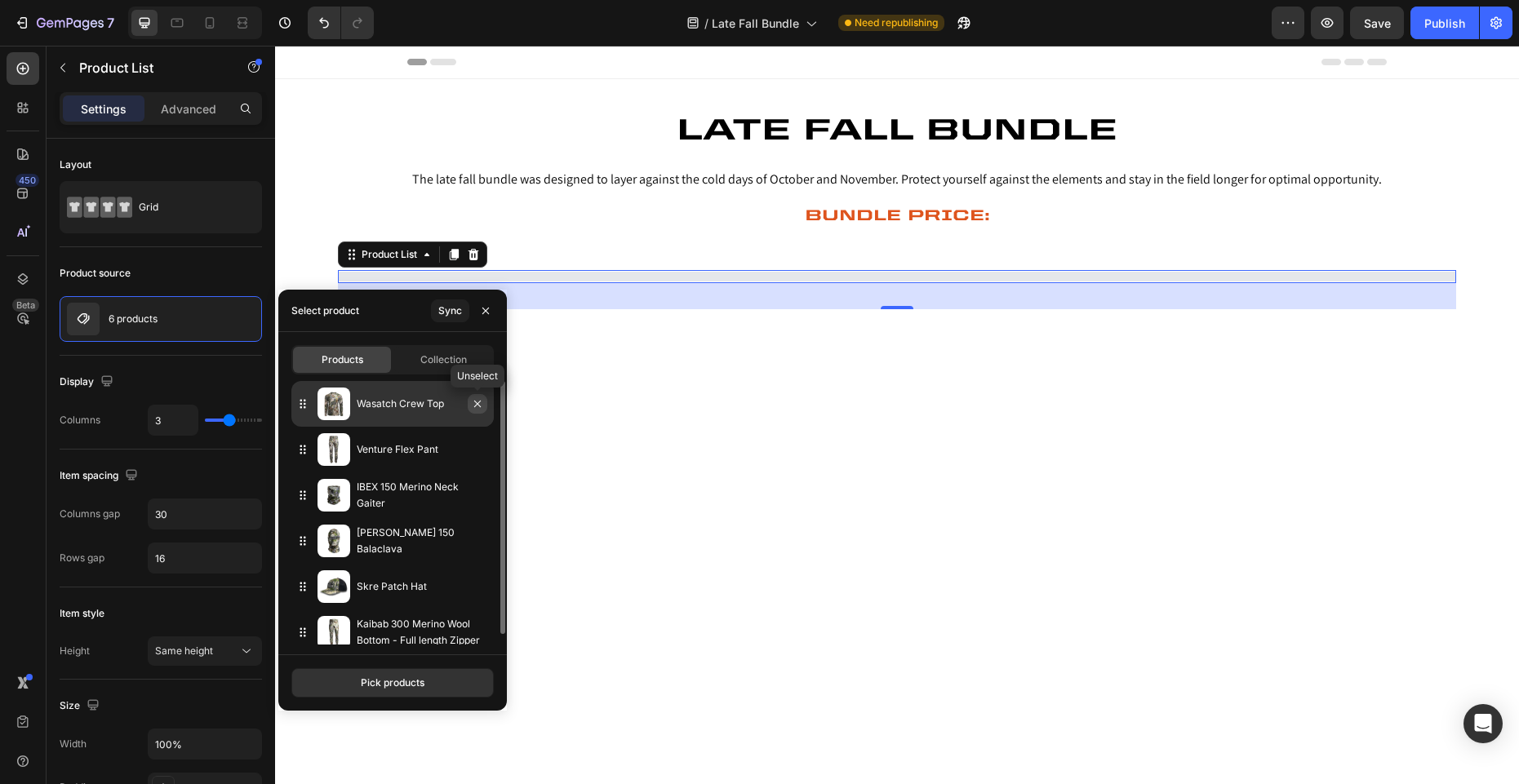
click at [475, 404] on icon "button" at bounding box center [477, 403] width 13 height 13
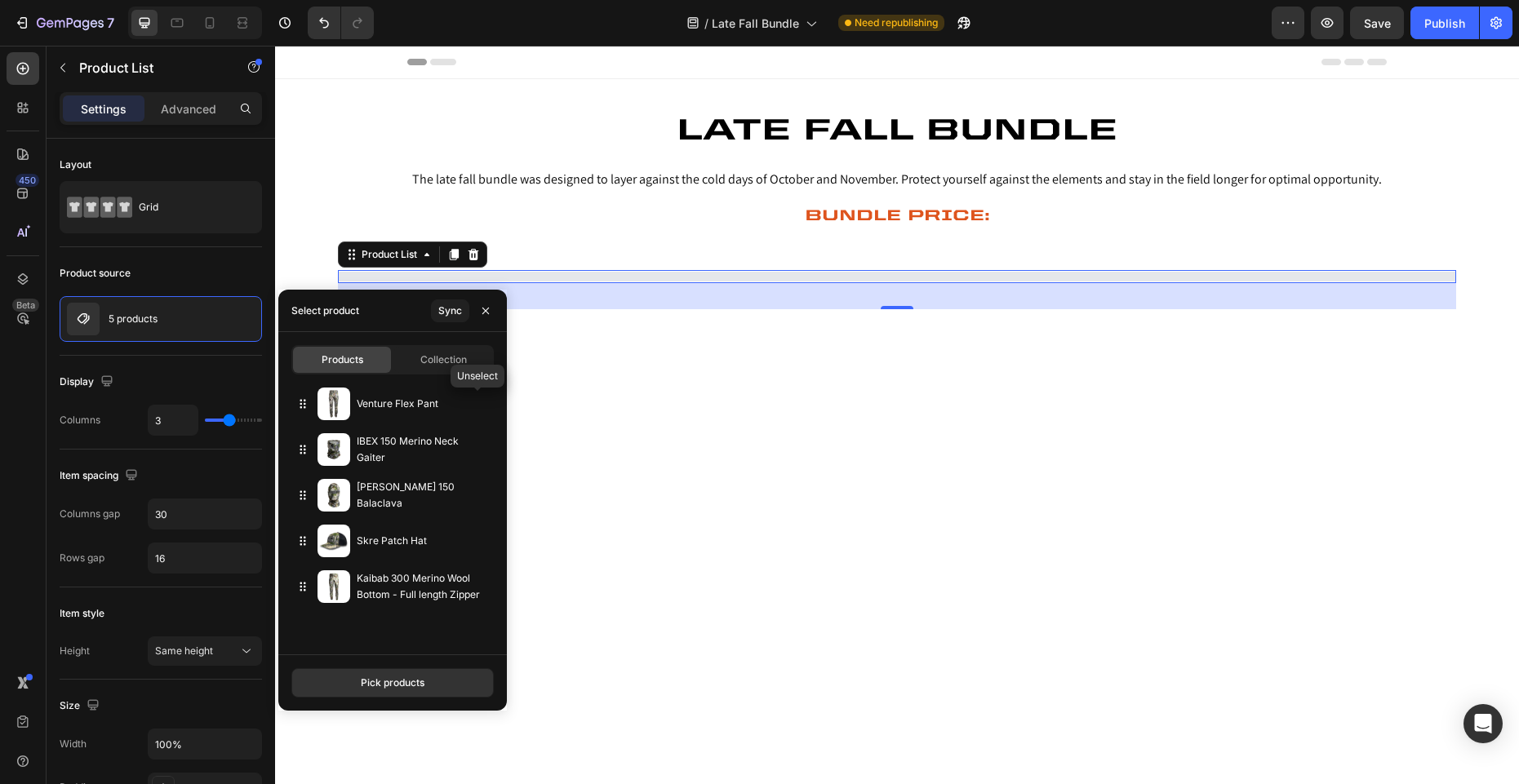
select select "38"
select select "Tall"
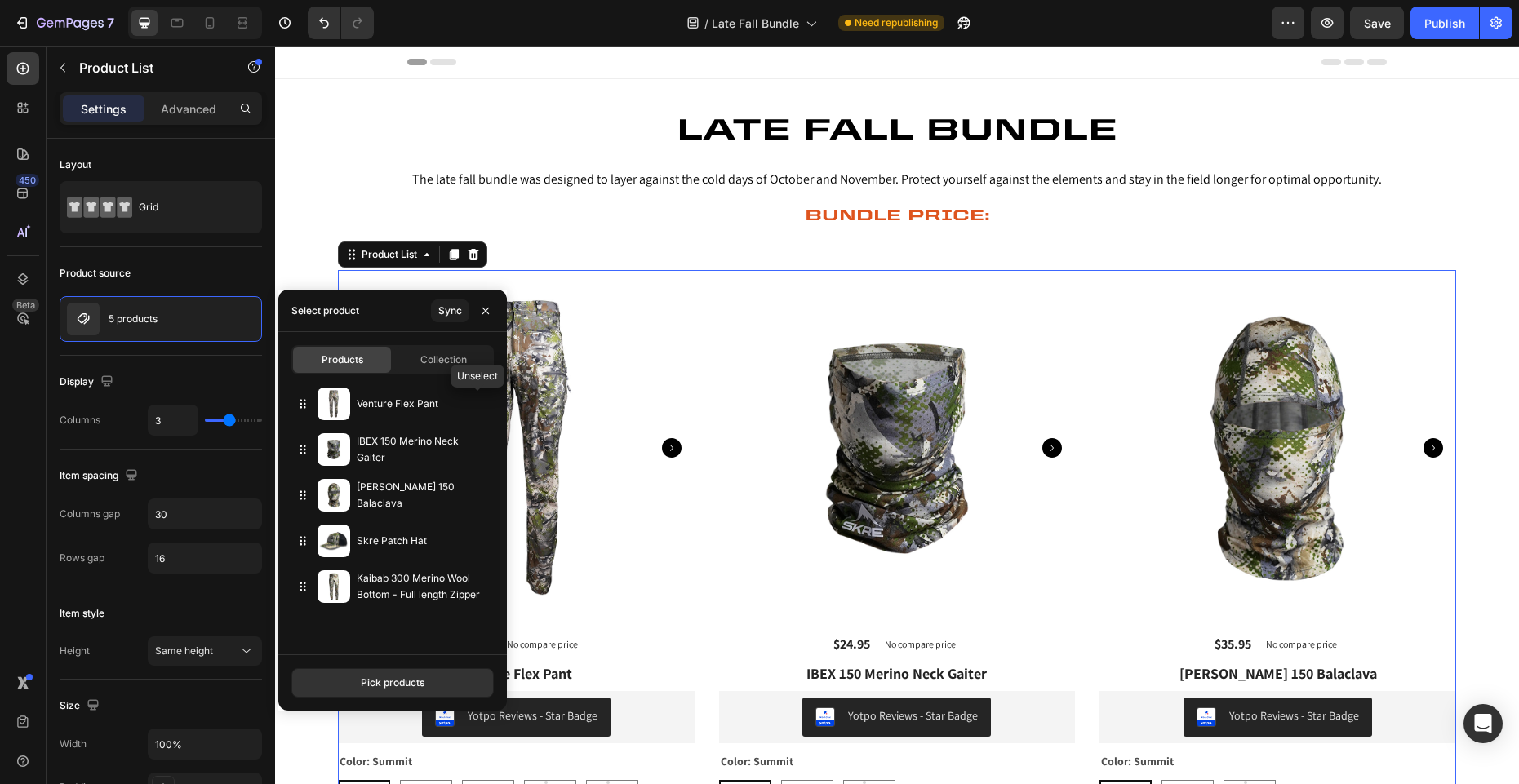
click at [0, 0] on icon "button" at bounding box center [0, 0] width 0 height 0
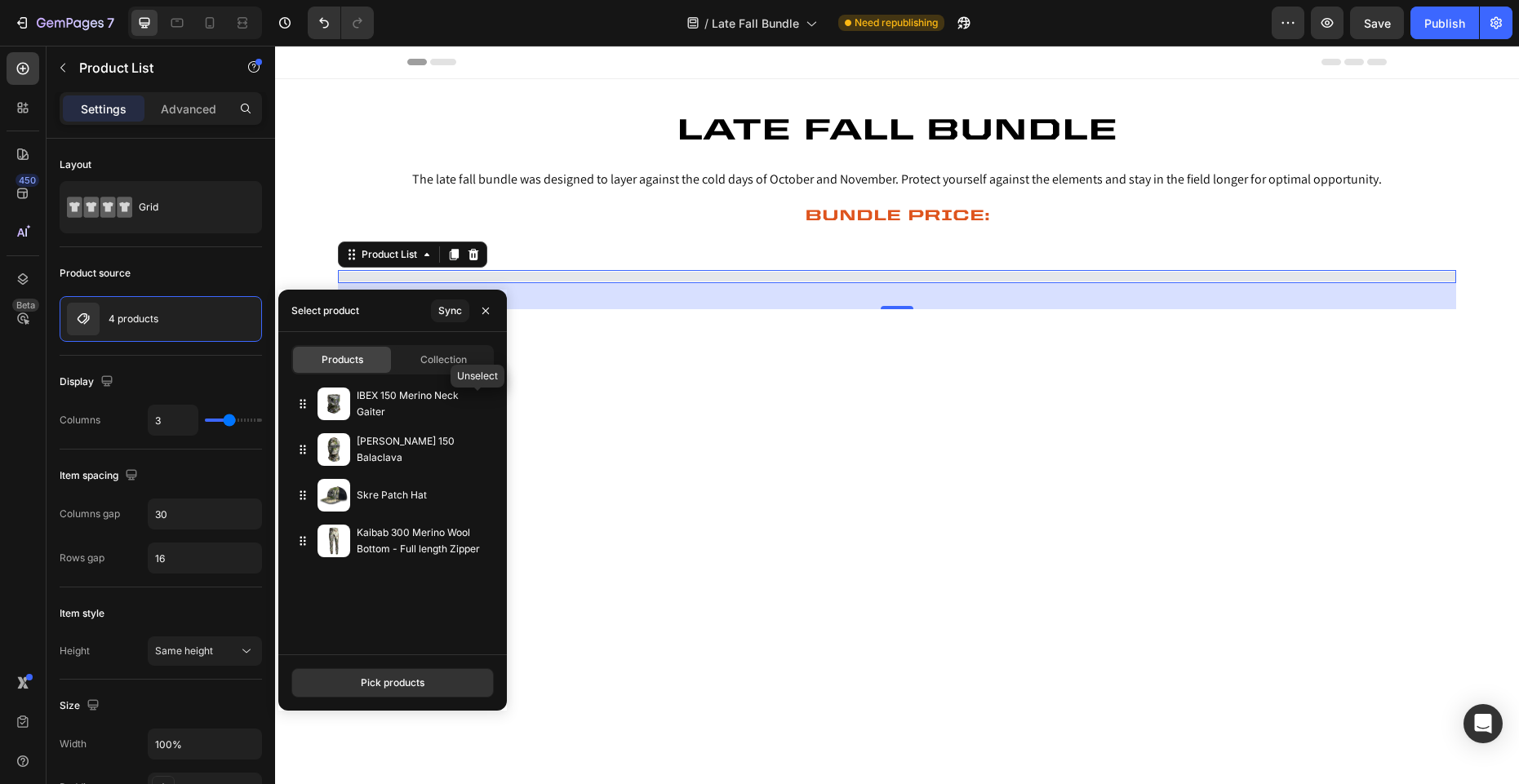
click at [0, 0] on icon "button" at bounding box center [0, 0] width 0 height 0
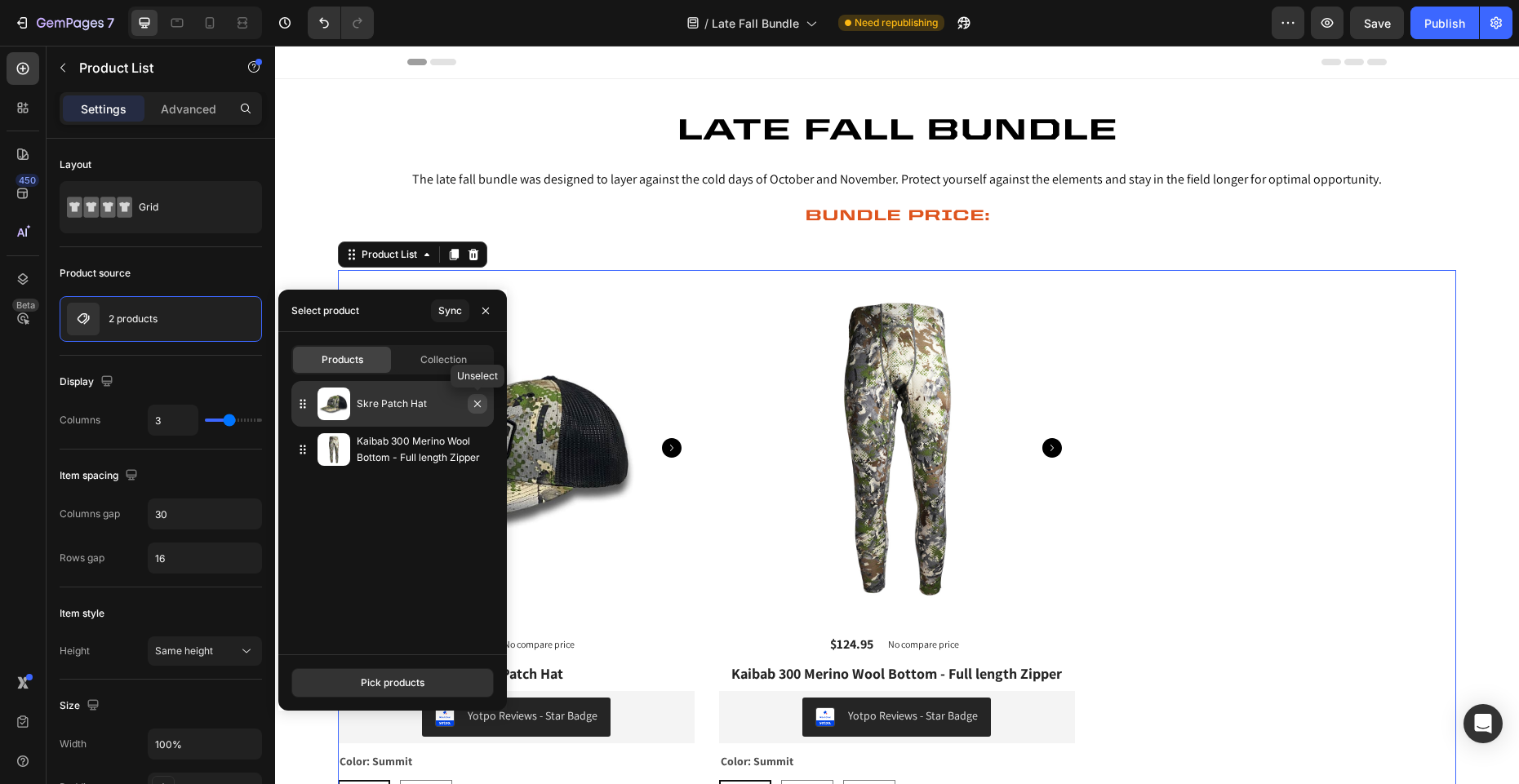
click at [475, 408] on icon "button" at bounding box center [477, 403] width 13 height 13
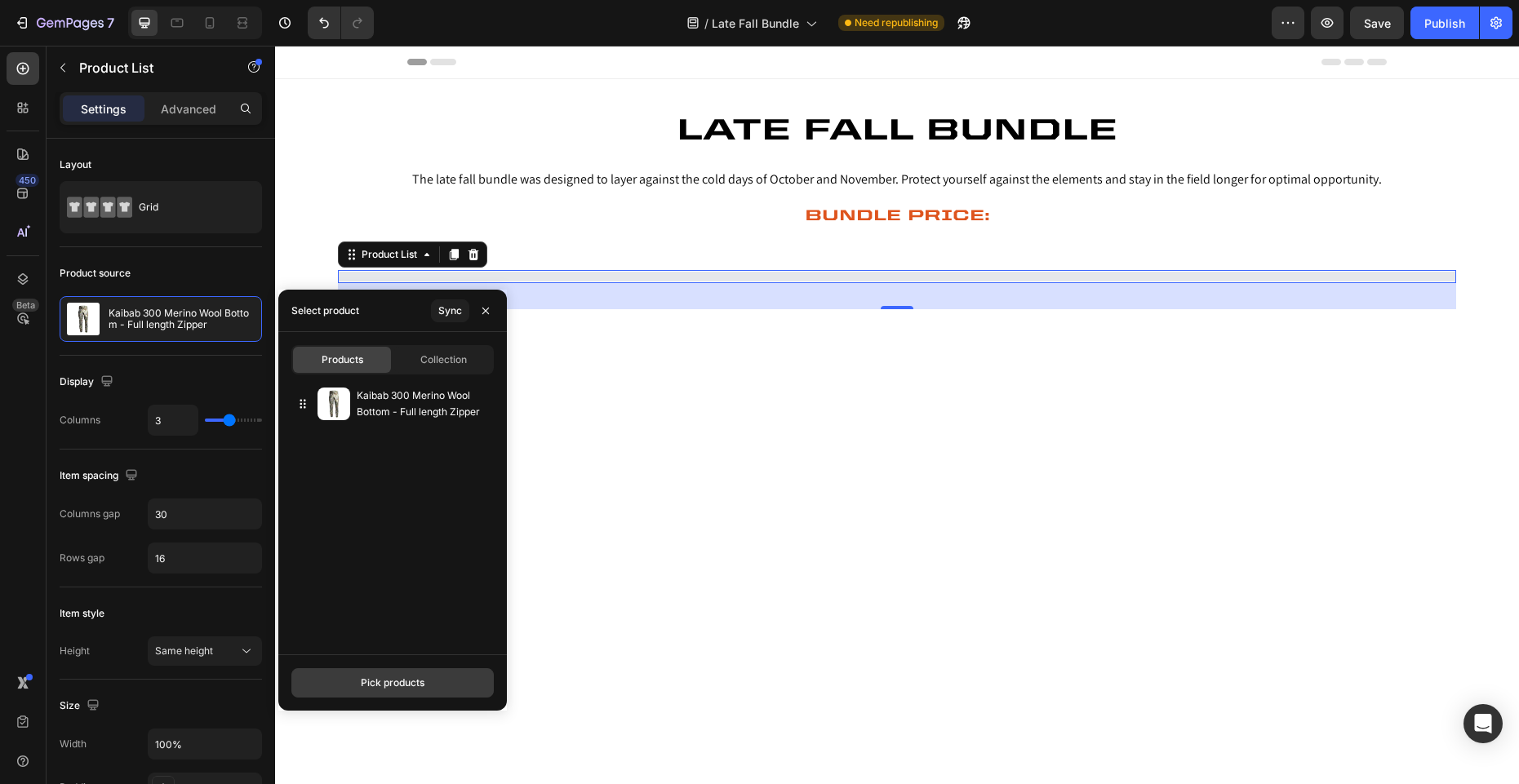
click at [386, 676] on div "Pick products" at bounding box center [392, 682] width 64 height 14
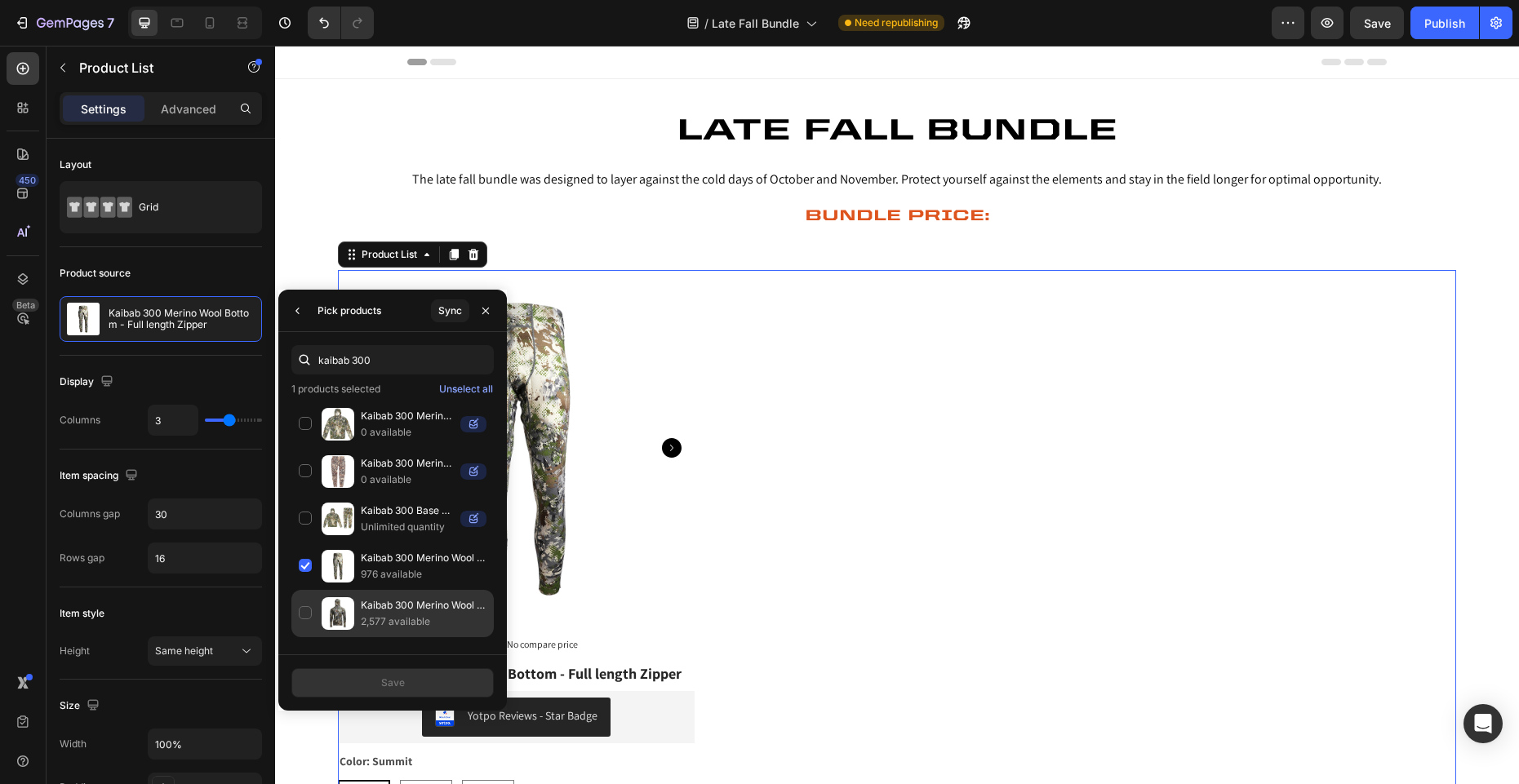
click at [302, 615] on div "Kaibab 300 Merino Wool Hoodie 2,577 available" at bounding box center [392, 614] width 203 height 47
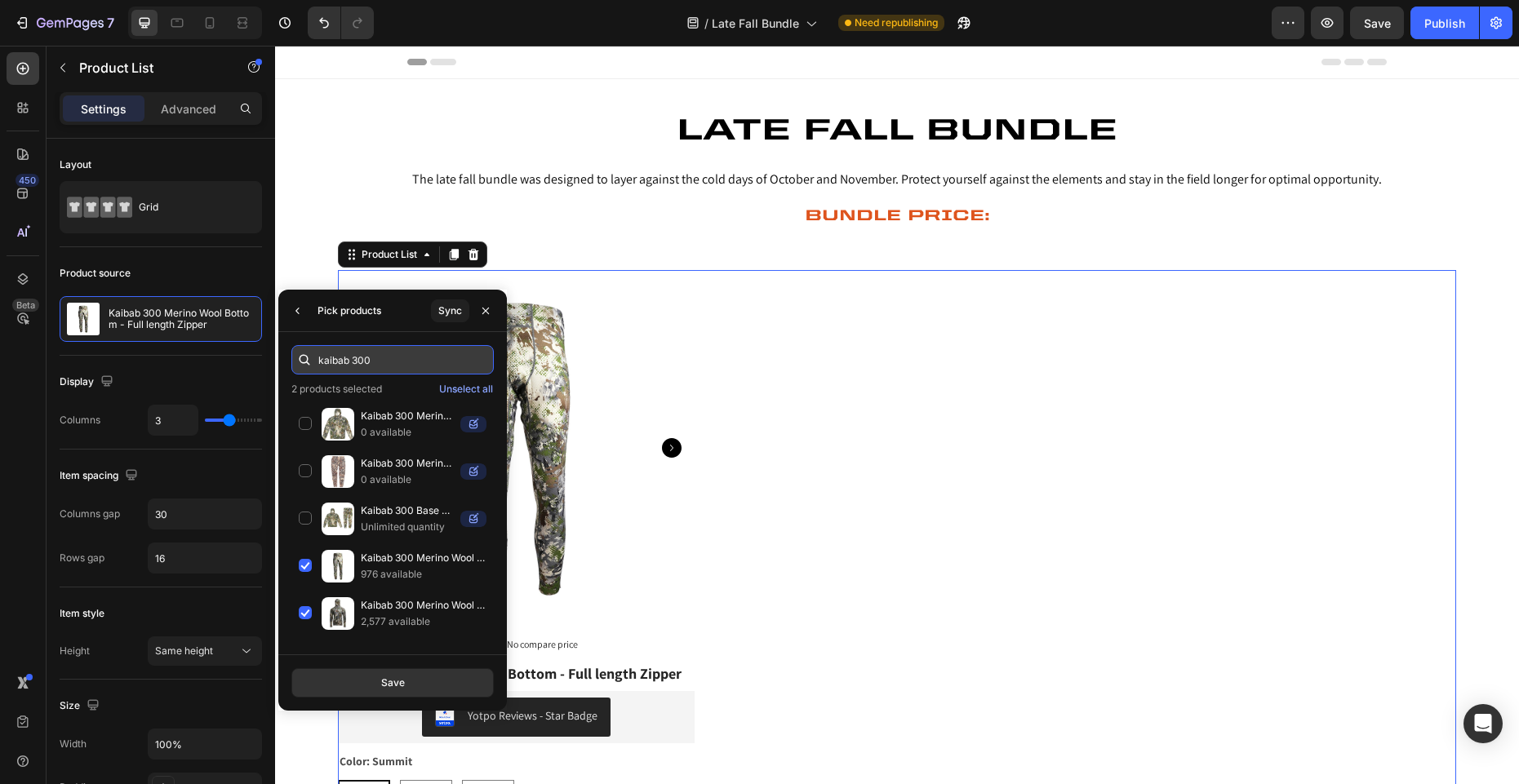
click at [369, 354] on input "kaibab 300" at bounding box center [392, 359] width 203 height 30
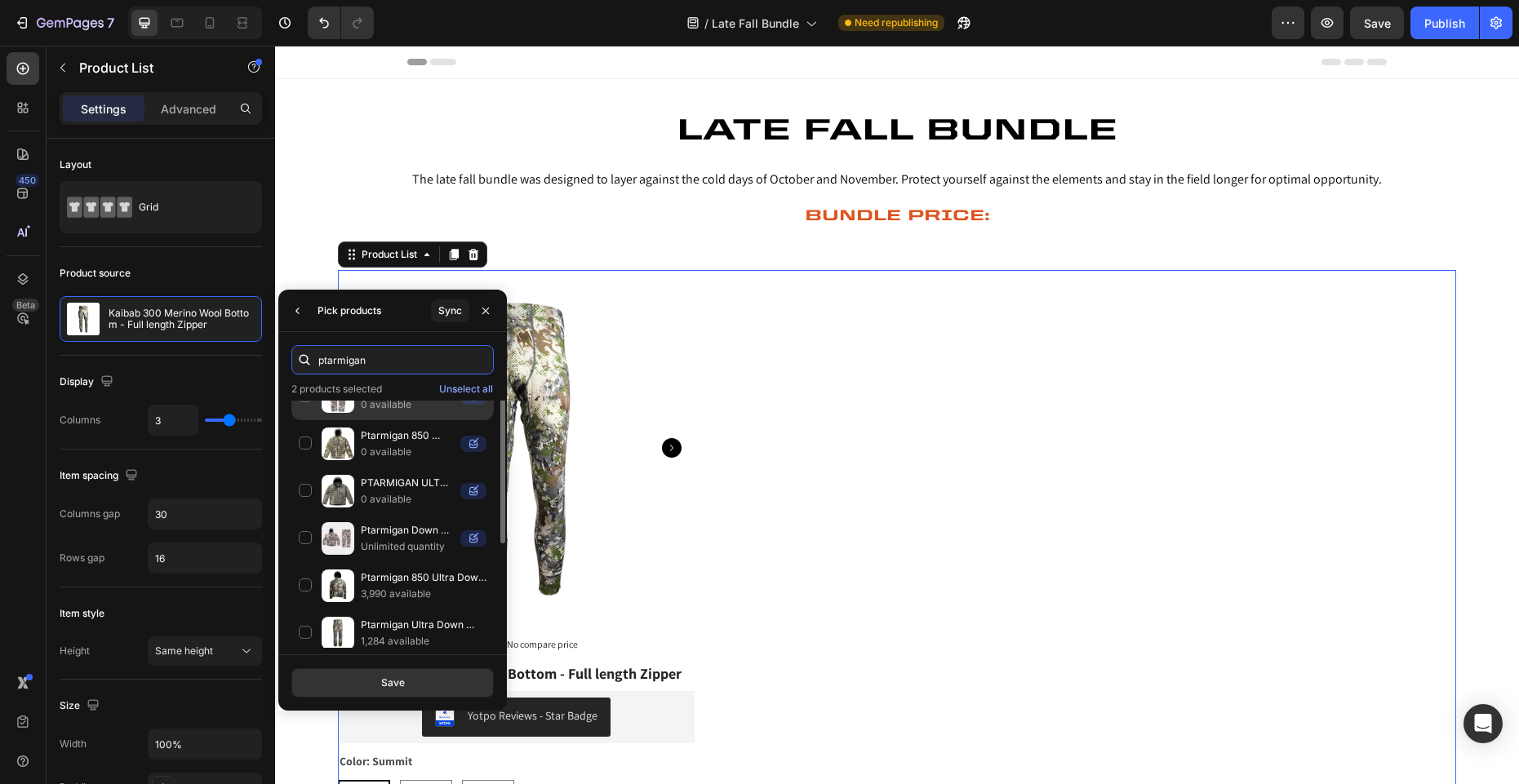
scroll to position [84, 0]
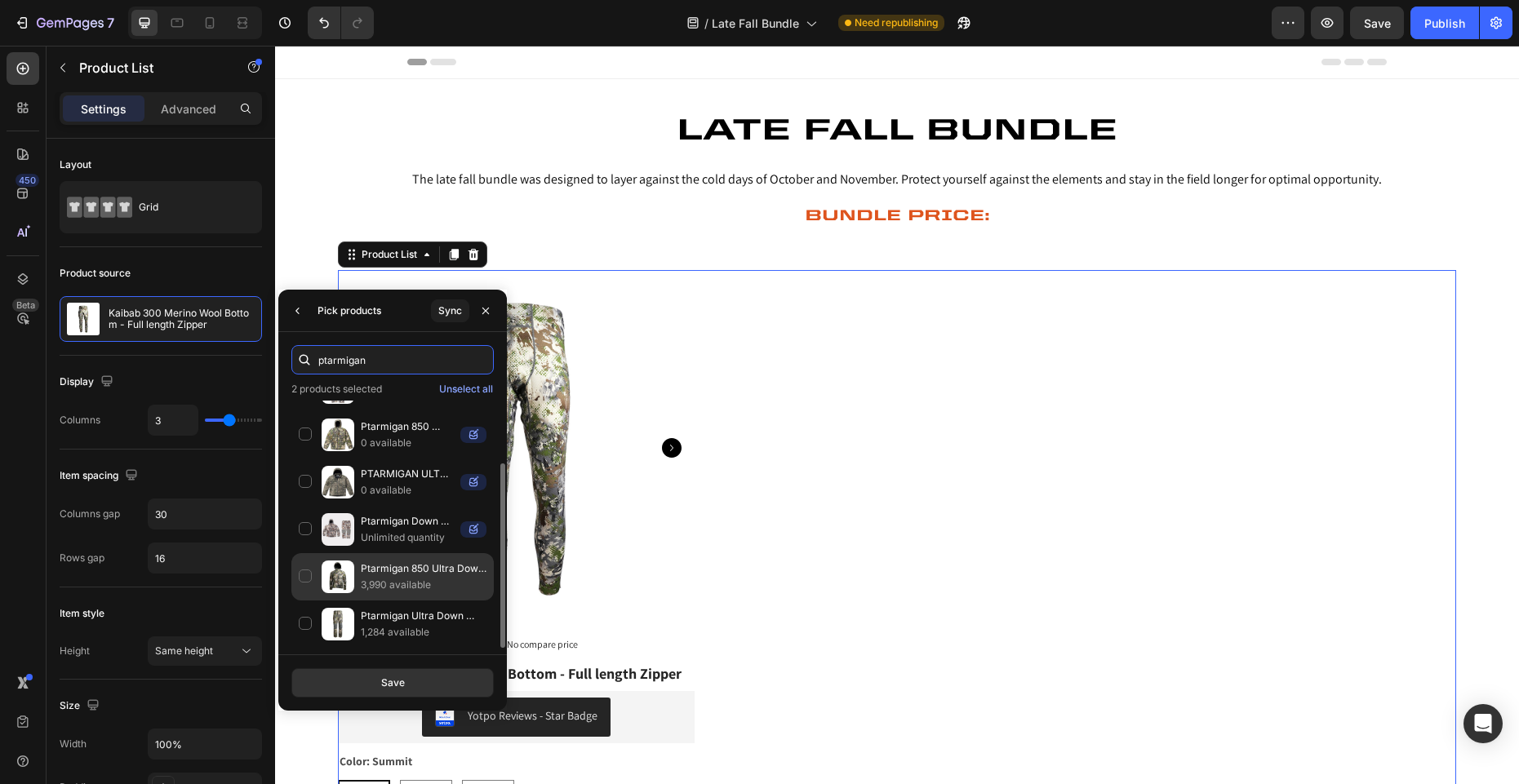
type input "ptarmigan"
click at [300, 601] on div "Ptarmigan 850 Ultra Down Jacket 3,990 available" at bounding box center [392, 625] width 203 height 47
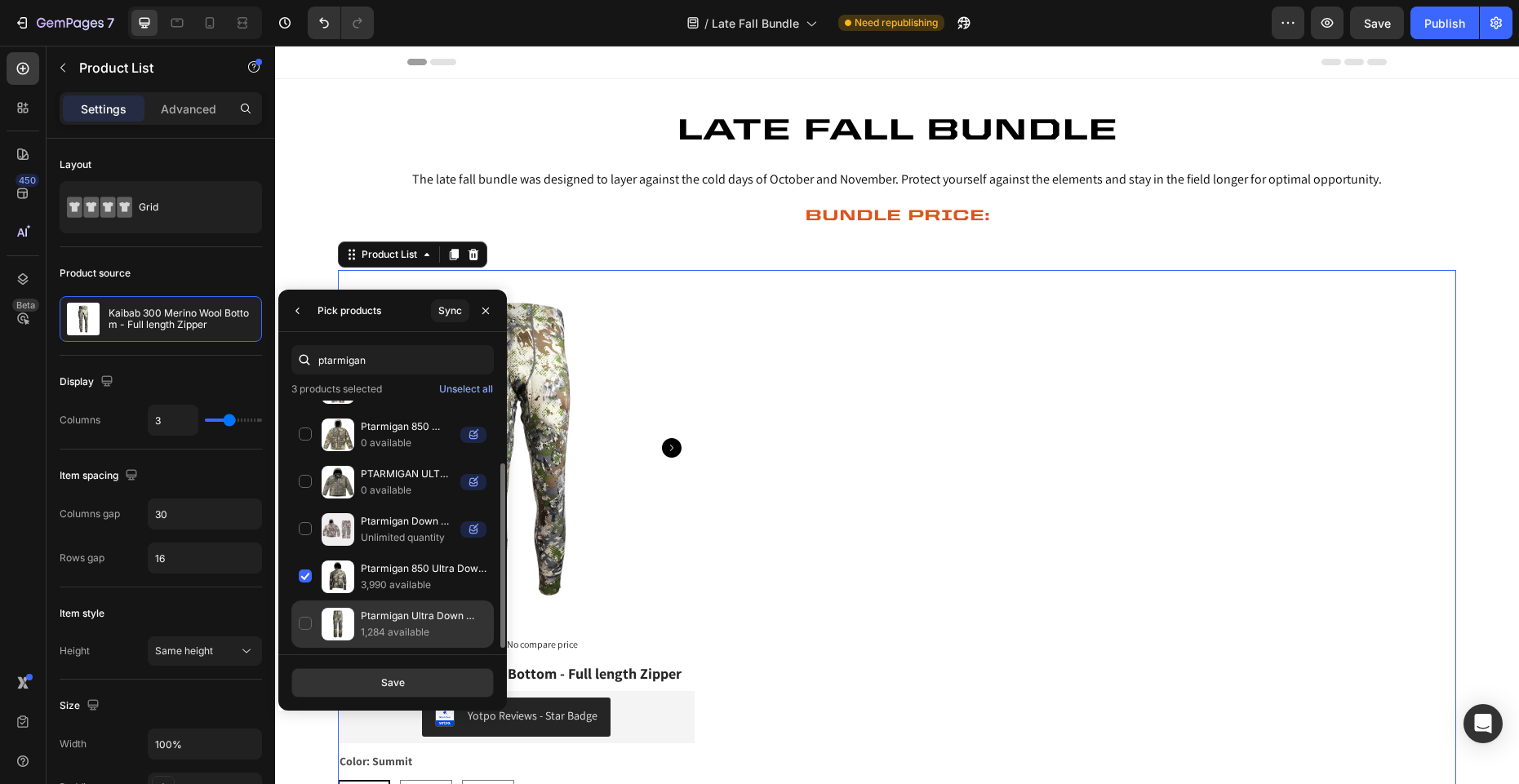
click at [300, 626] on div "Ptarmigan Ultra Down Pants 1,284 available" at bounding box center [392, 625] width 203 height 47
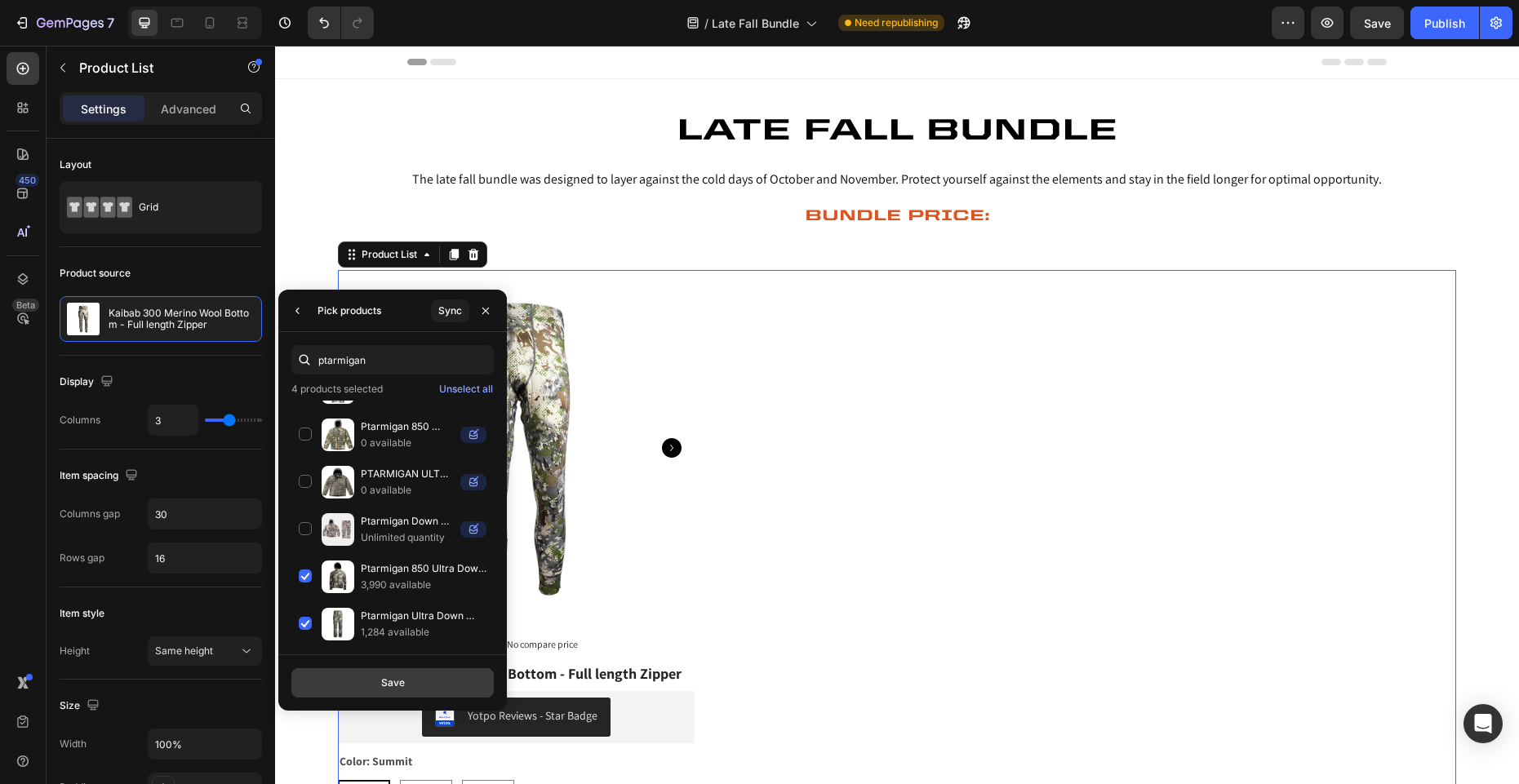
click at [343, 680] on button "Save" at bounding box center [392, 683] width 203 height 30
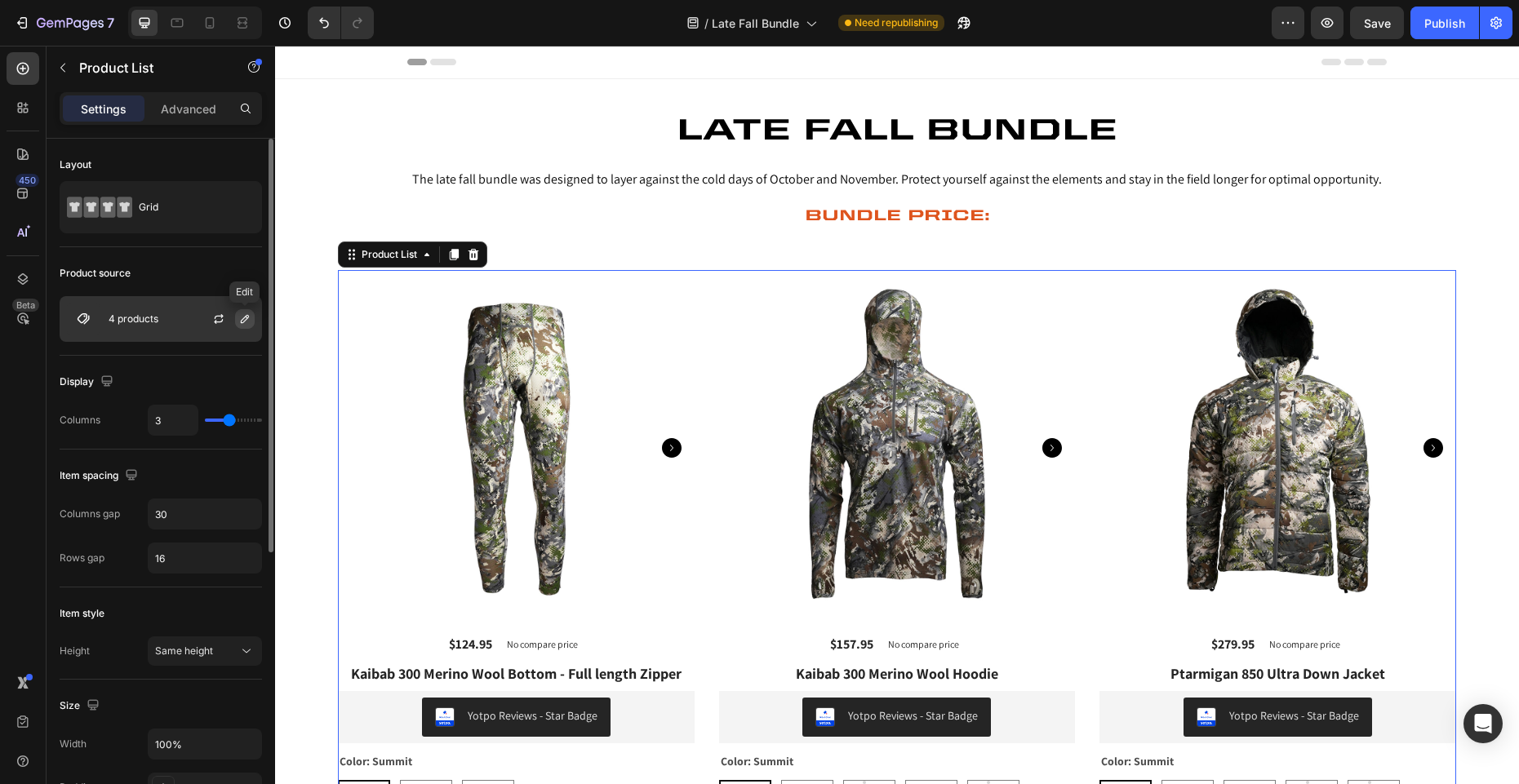
click at [240, 320] on icon "button" at bounding box center [244, 319] width 13 height 13
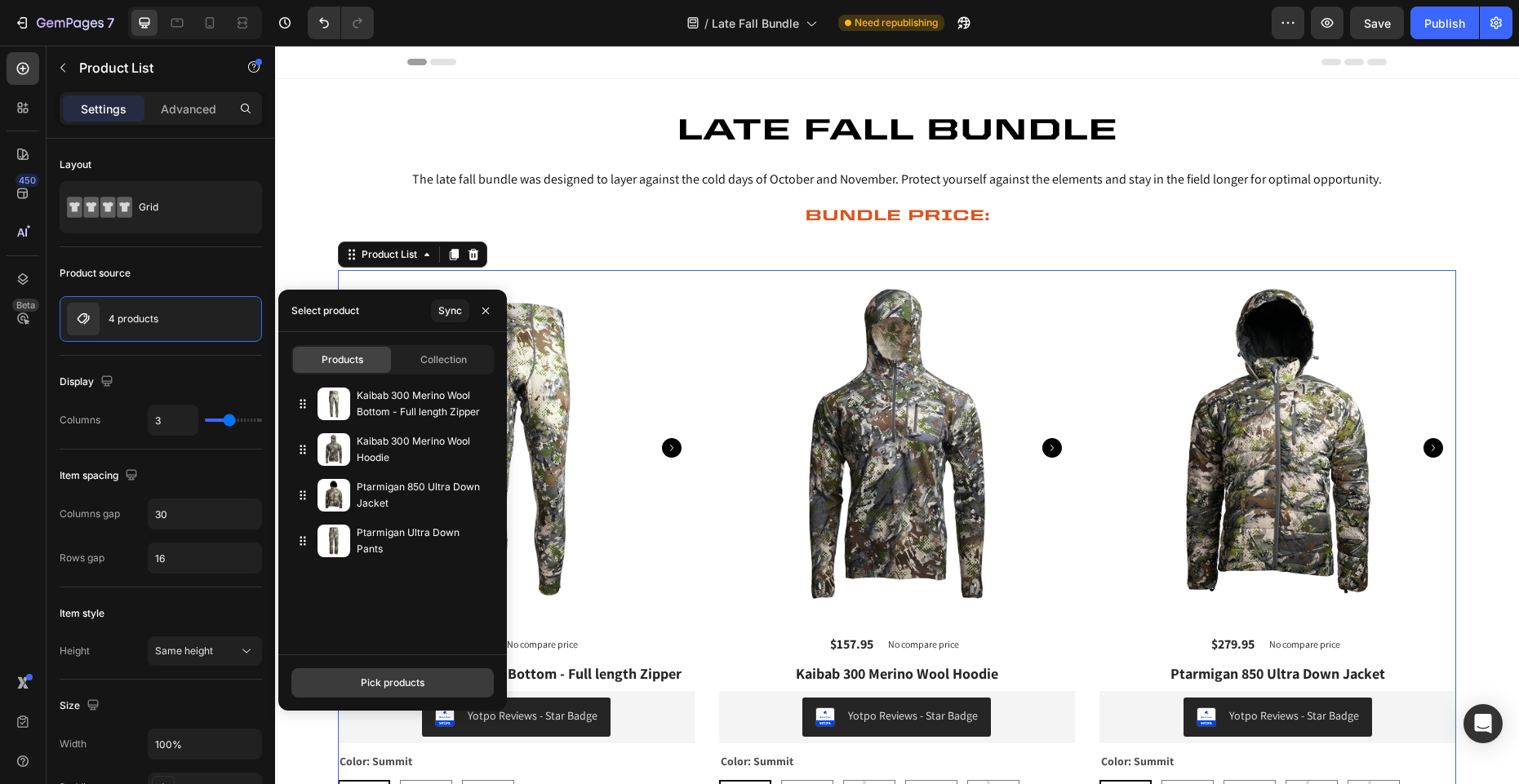
click at [397, 687] on div "Pick products" at bounding box center [392, 682] width 64 height 14
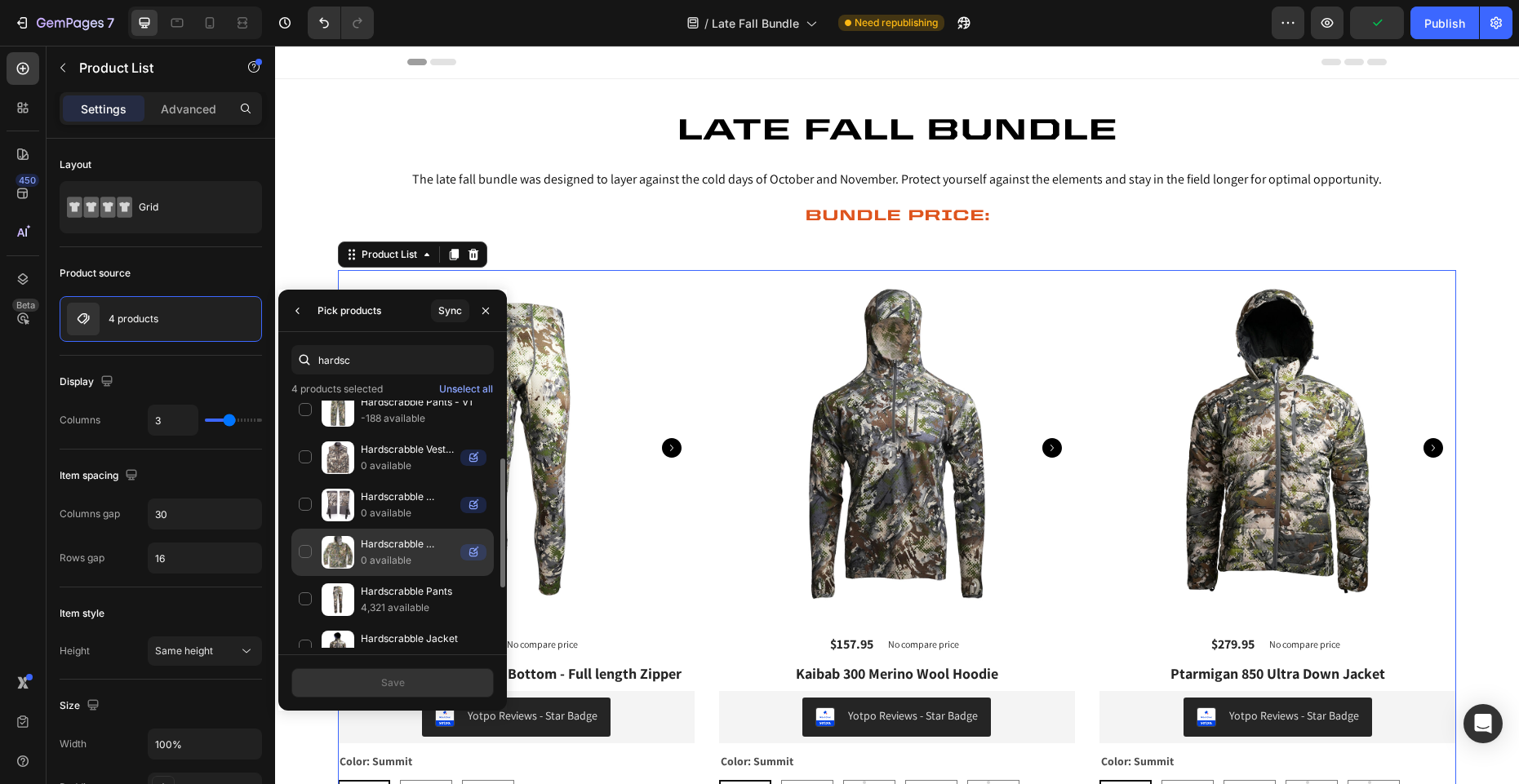
scroll to position [133, 0]
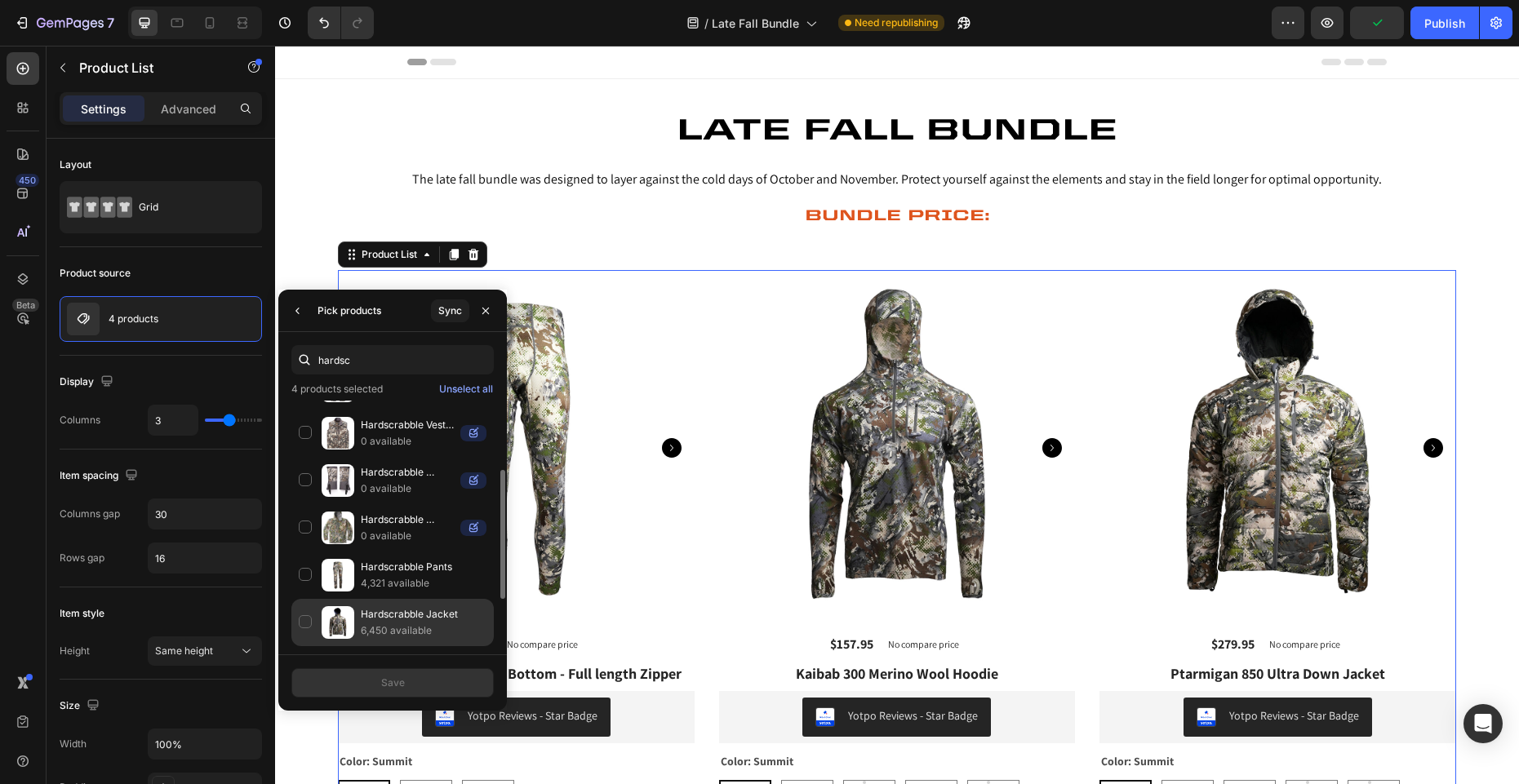
click at [398, 617] on p "Hardscrabble Jacket" at bounding box center [424, 614] width 125 height 16
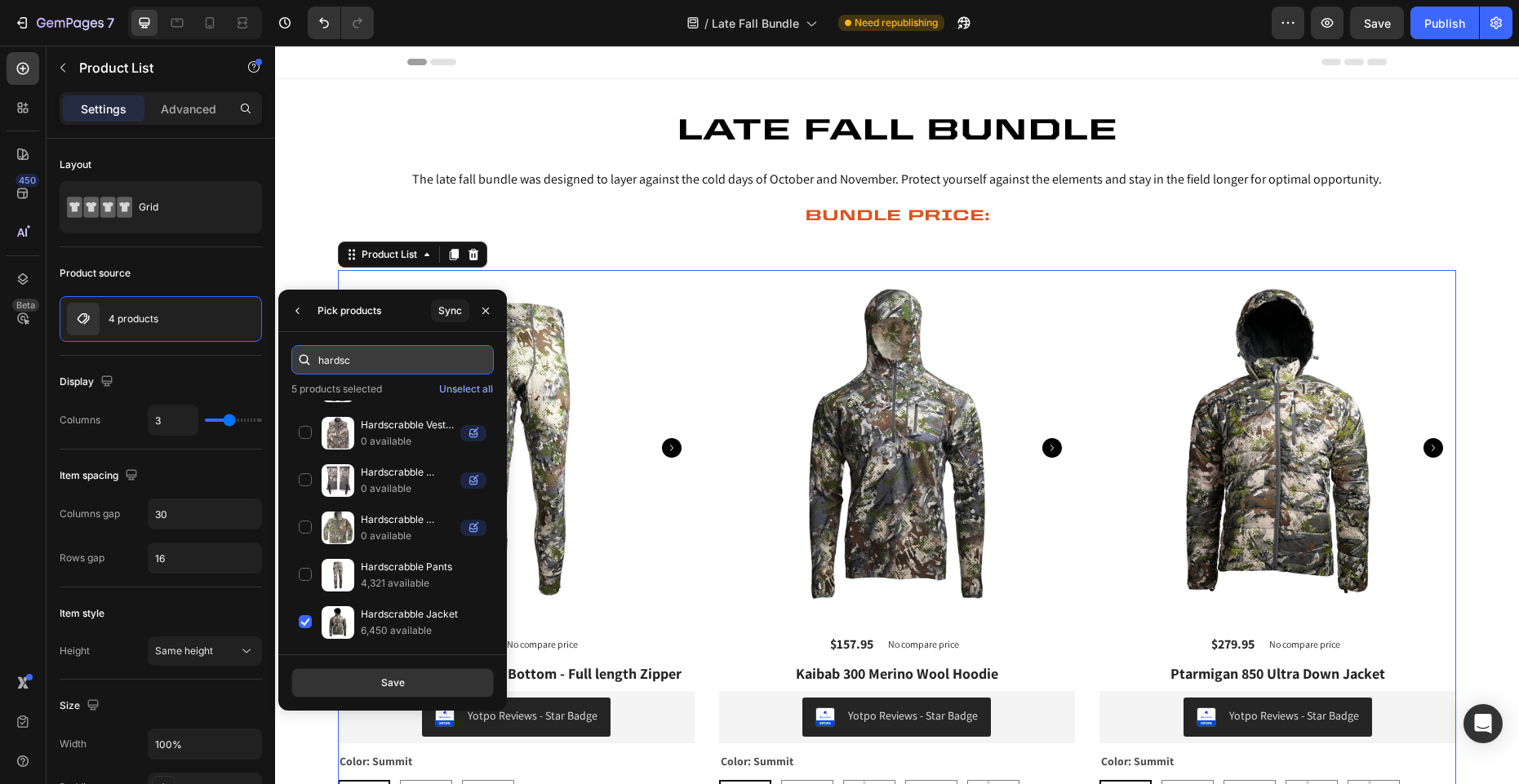
click at [364, 364] on input "hardsc" at bounding box center [392, 359] width 203 height 30
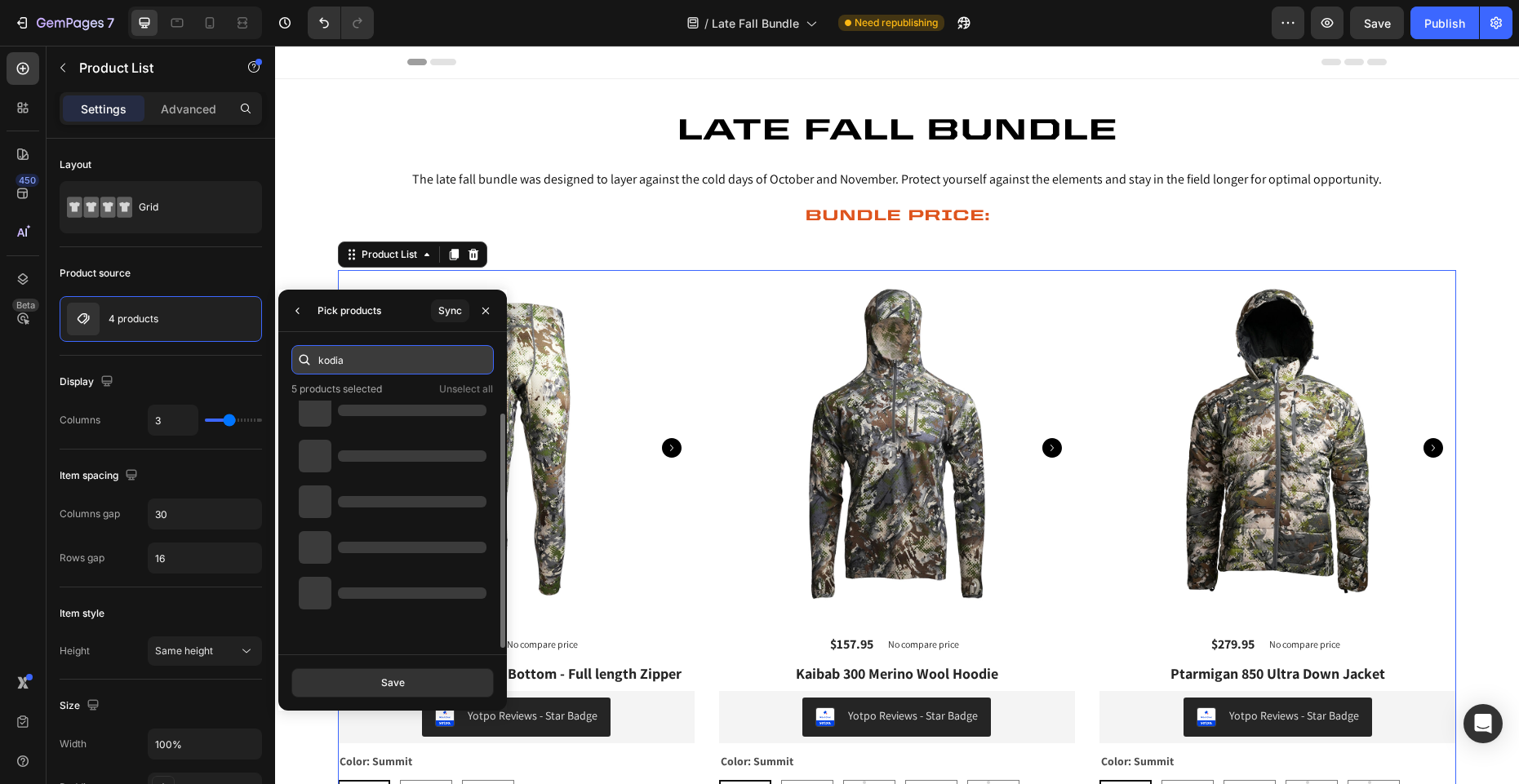
scroll to position [0, 0]
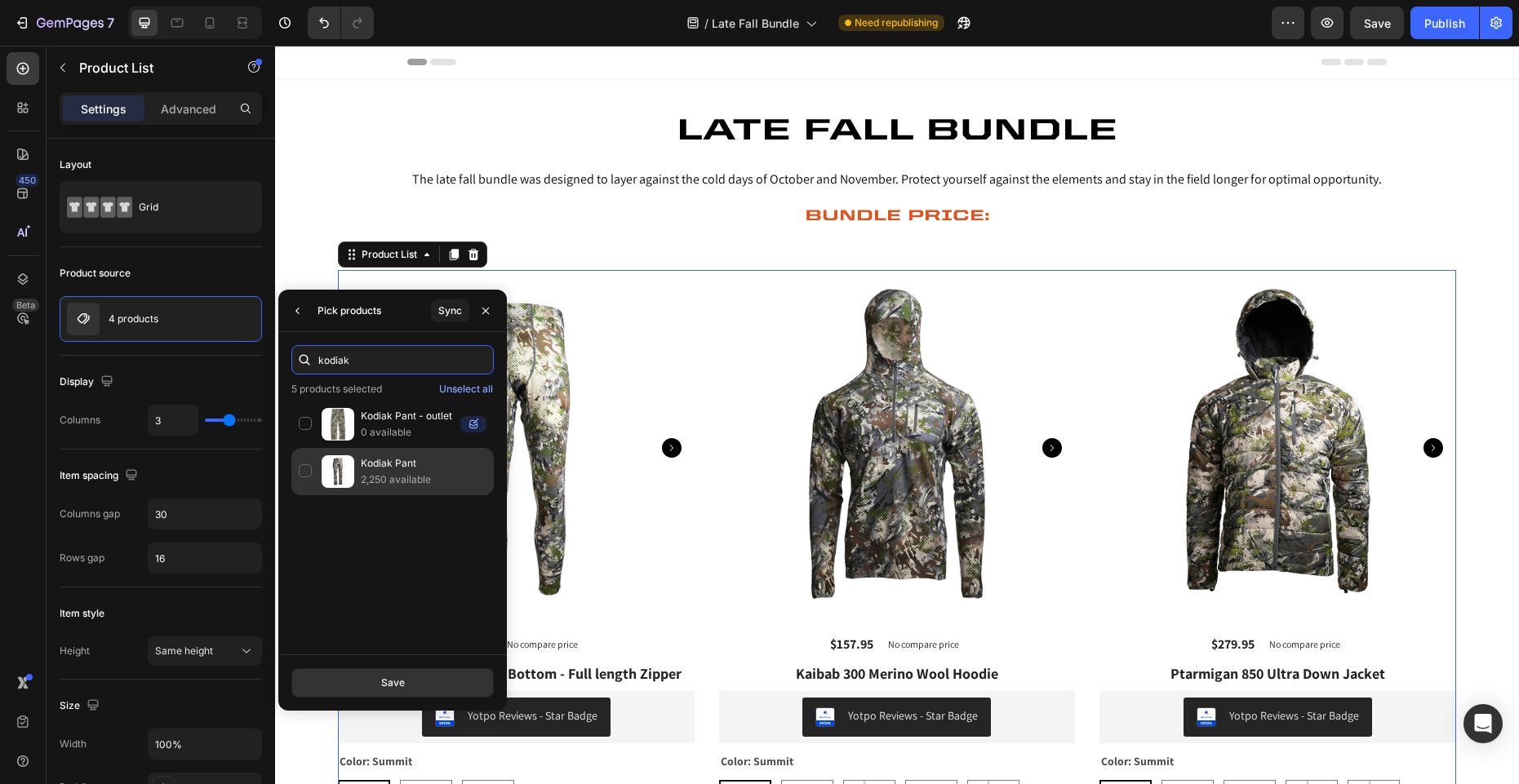
type input "kodiak"
click at [377, 450] on div "Kodiak Pant 2,250 available" at bounding box center [392, 472] width 203 height 47
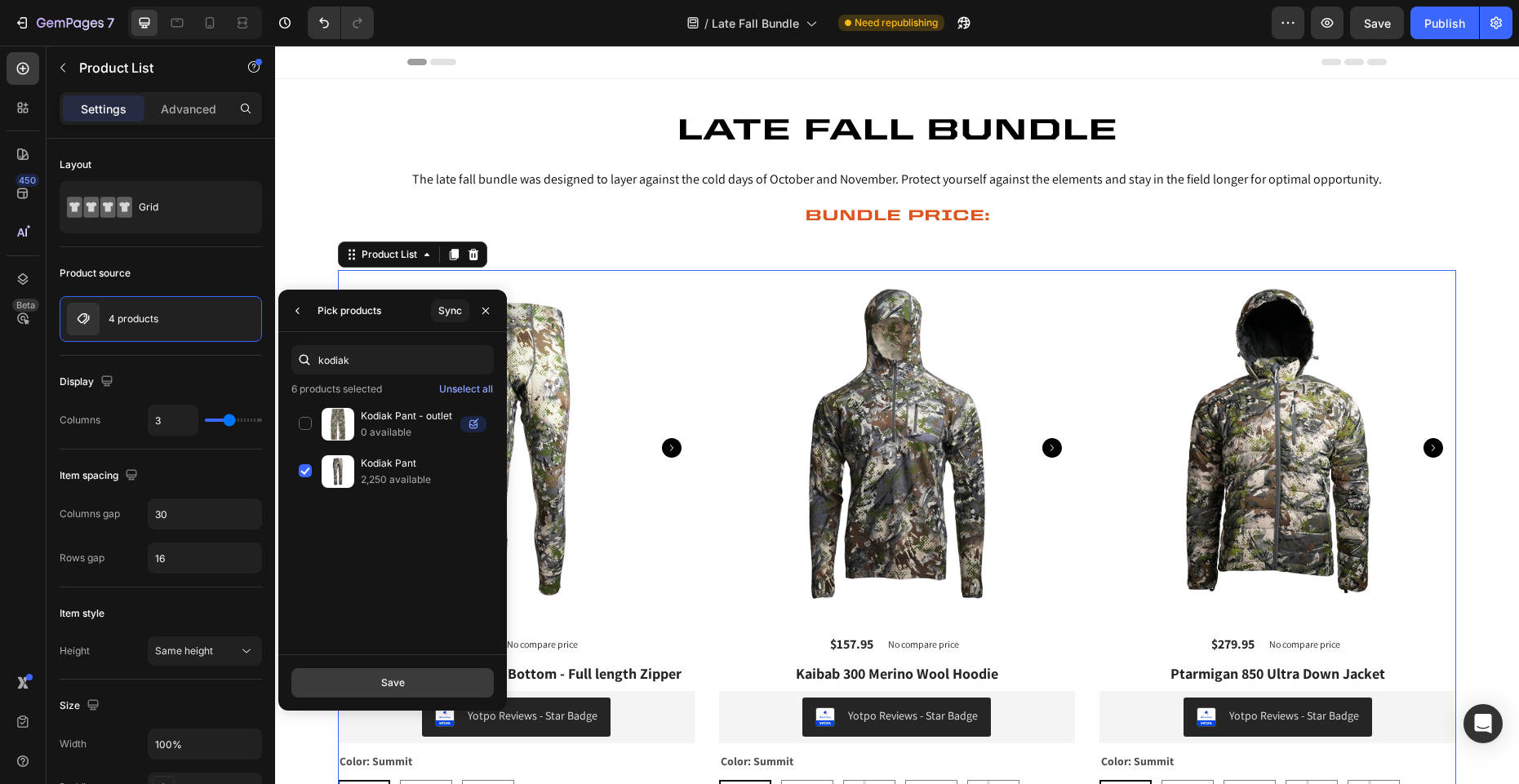
click at [407, 680] on button "Save" at bounding box center [392, 683] width 203 height 30
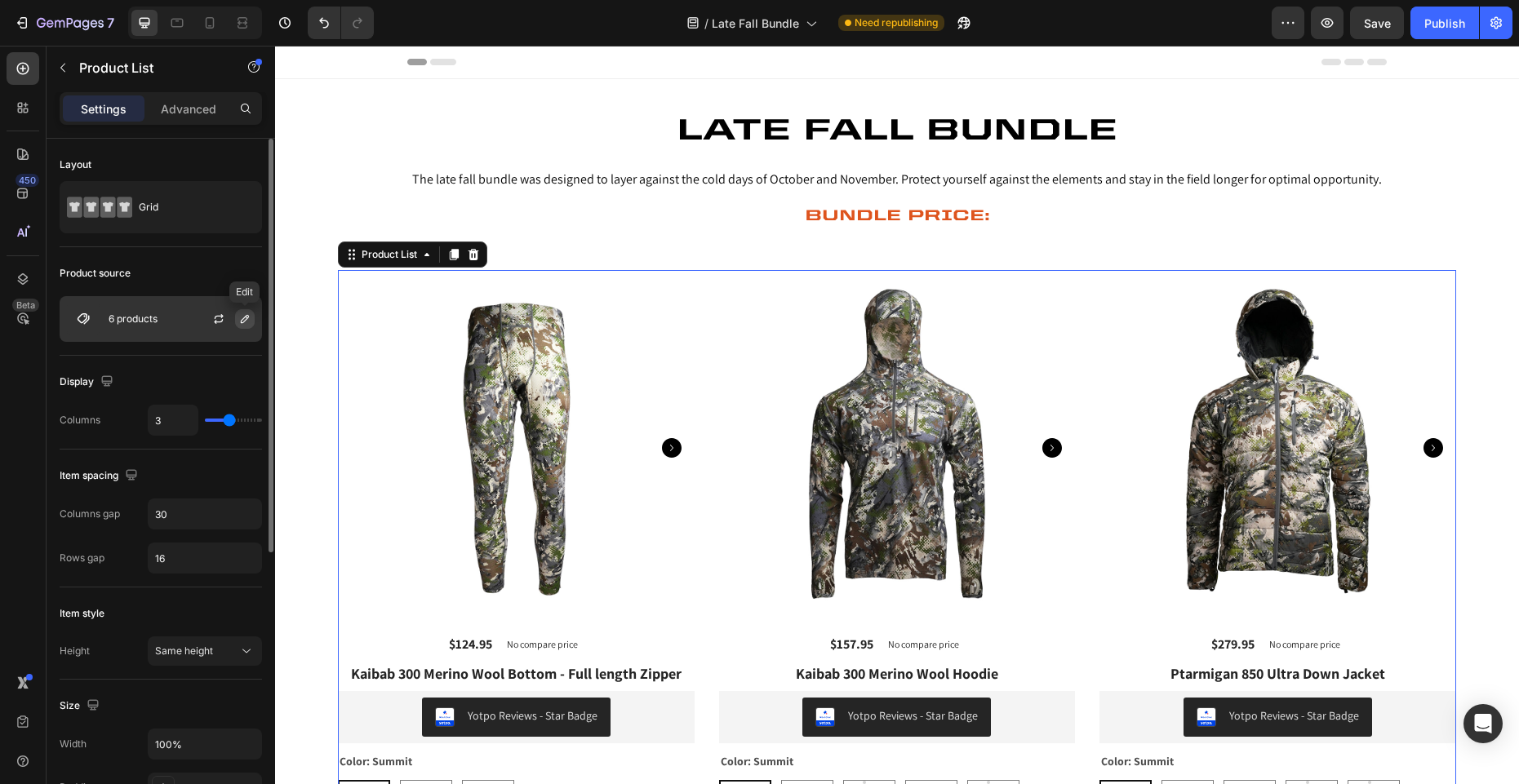
click at [242, 319] on icon "button" at bounding box center [244, 319] width 13 height 13
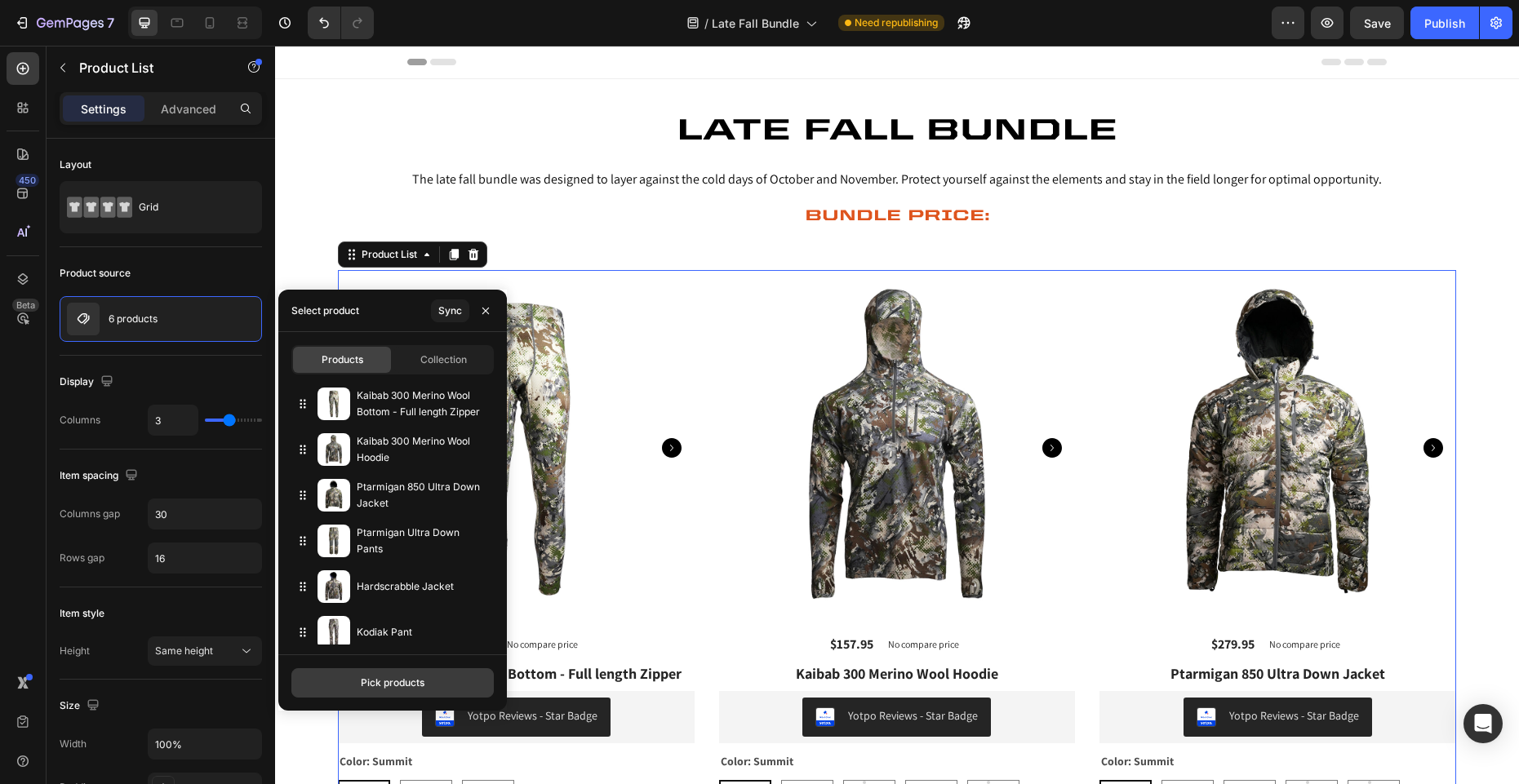
click at [390, 683] on div "Pick products" at bounding box center [392, 682] width 64 height 14
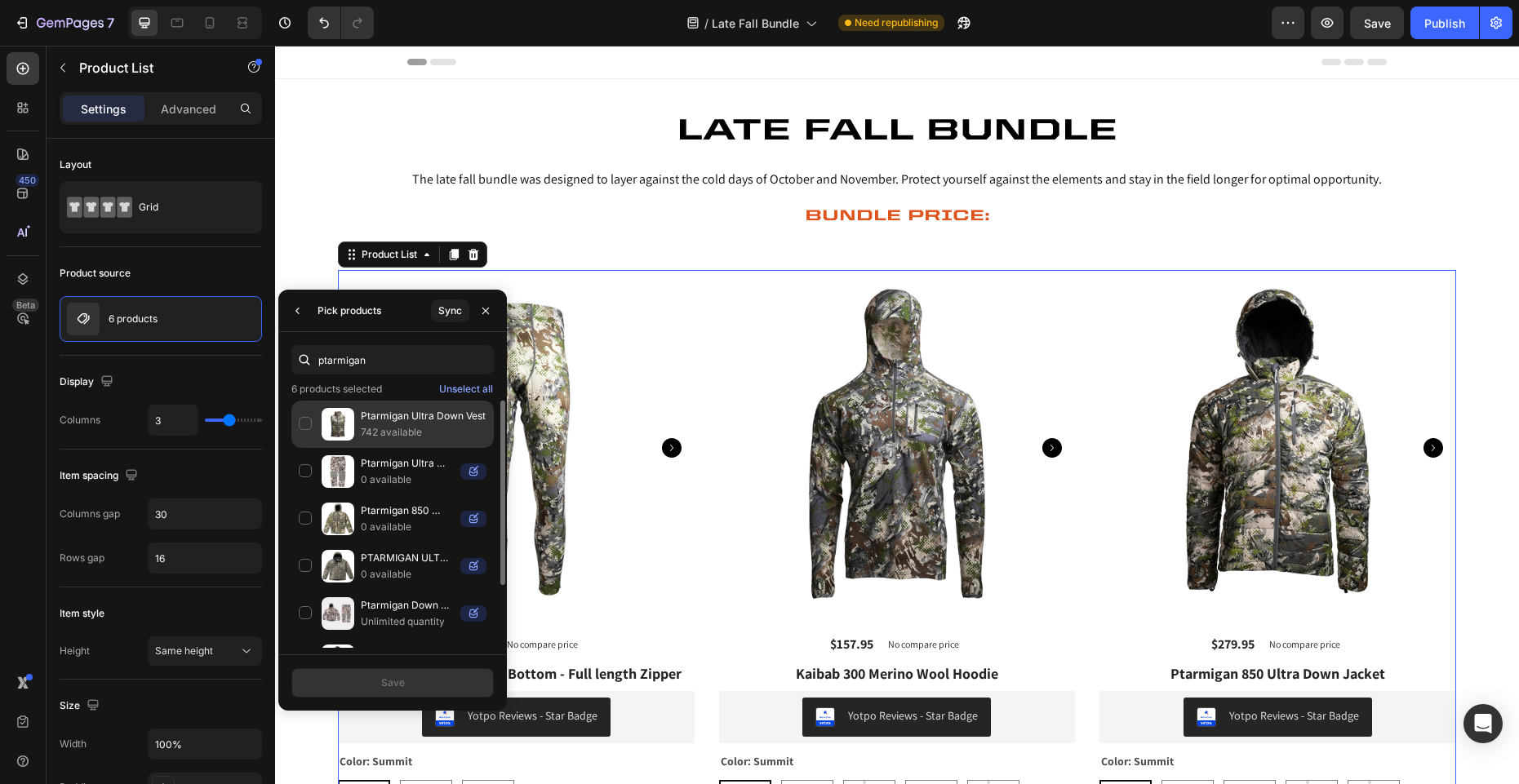
type input "ptarmigan"
click at [391, 431] on p "742 available" at bounding box center [424, 432] width 125 height 16
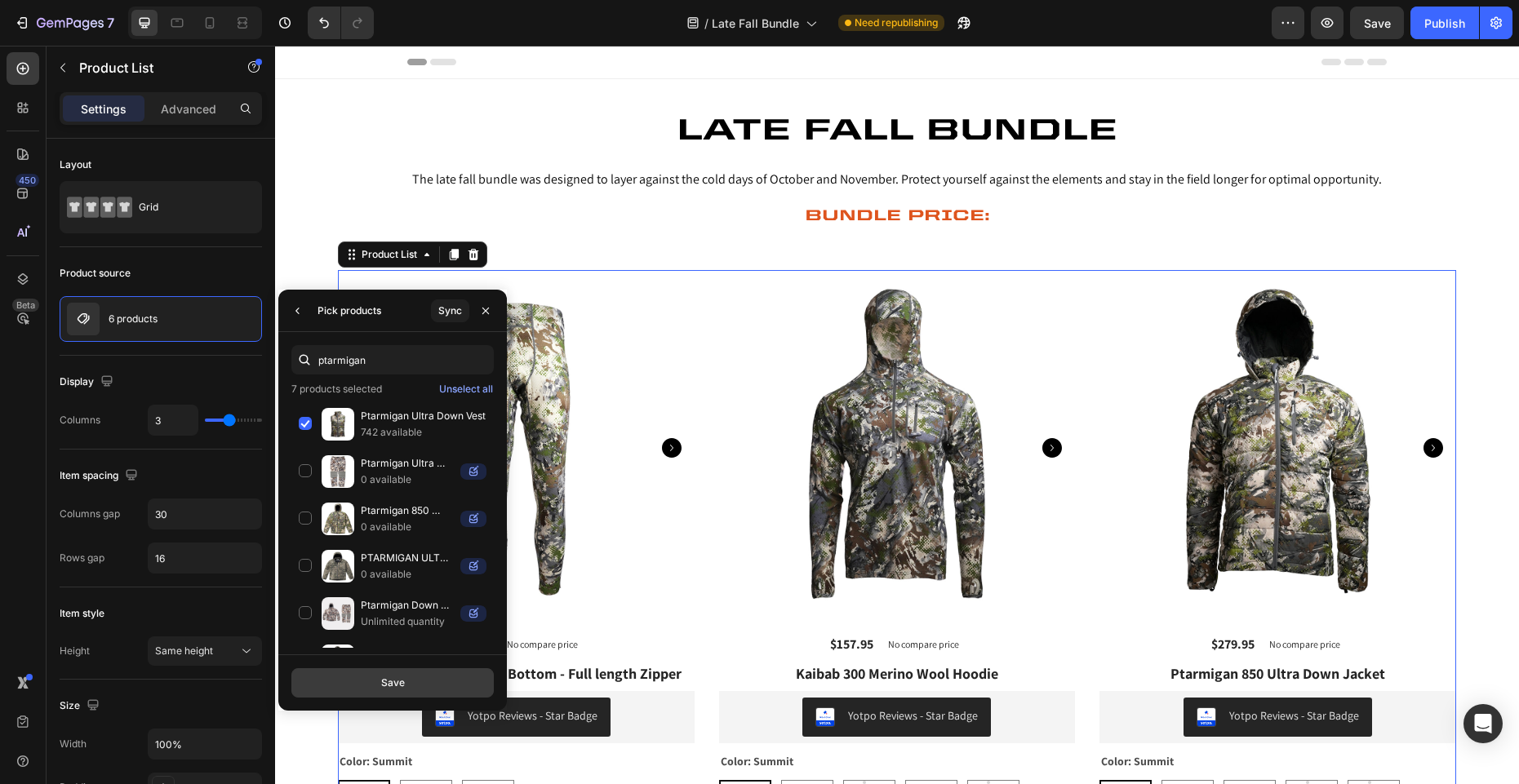
click at [383, 679] on div "Save" at bounding box center [393, 682] width 24 height 14
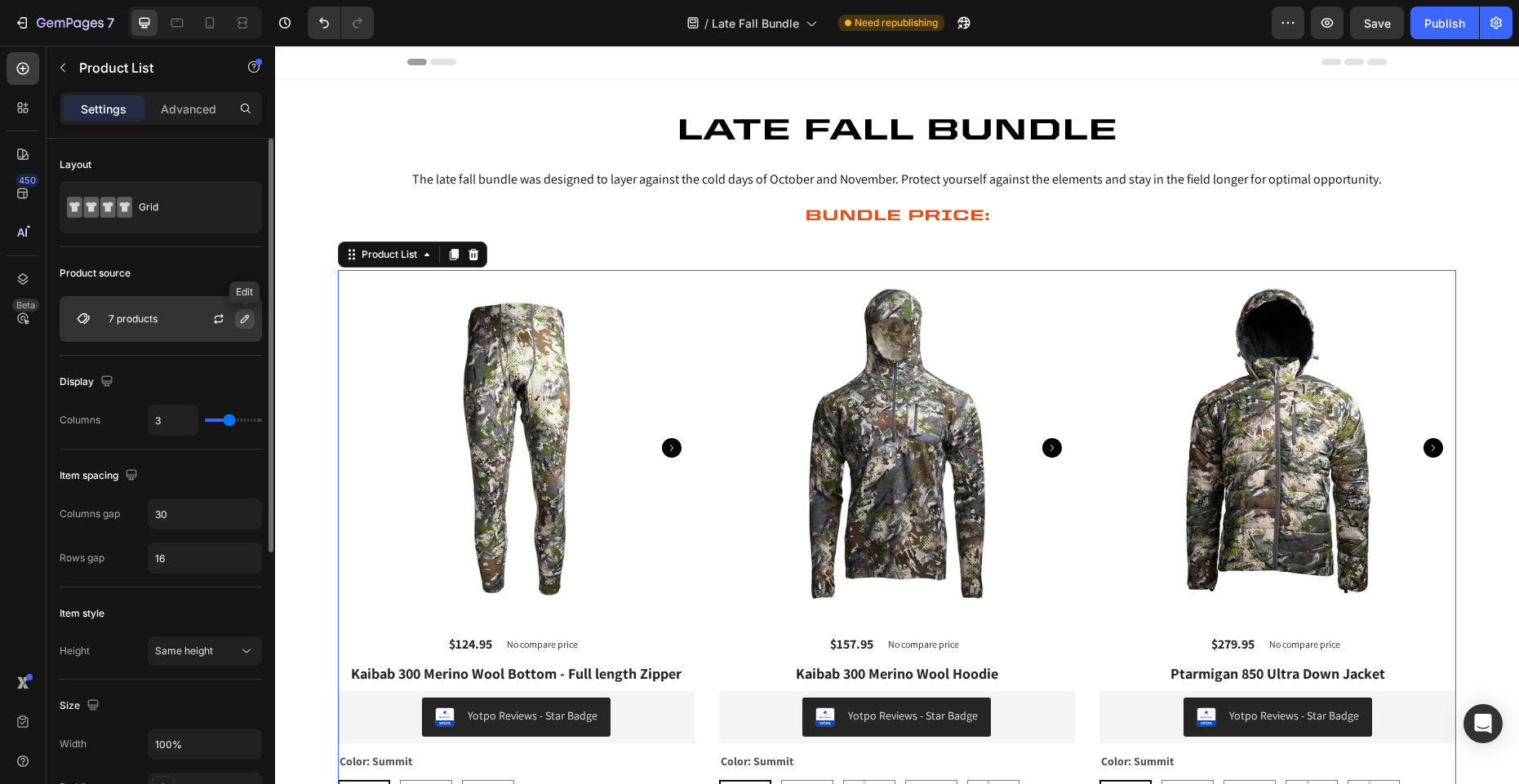
click at [237, 320] on button "button" at bounding box center [244, 319] width 19 height 19
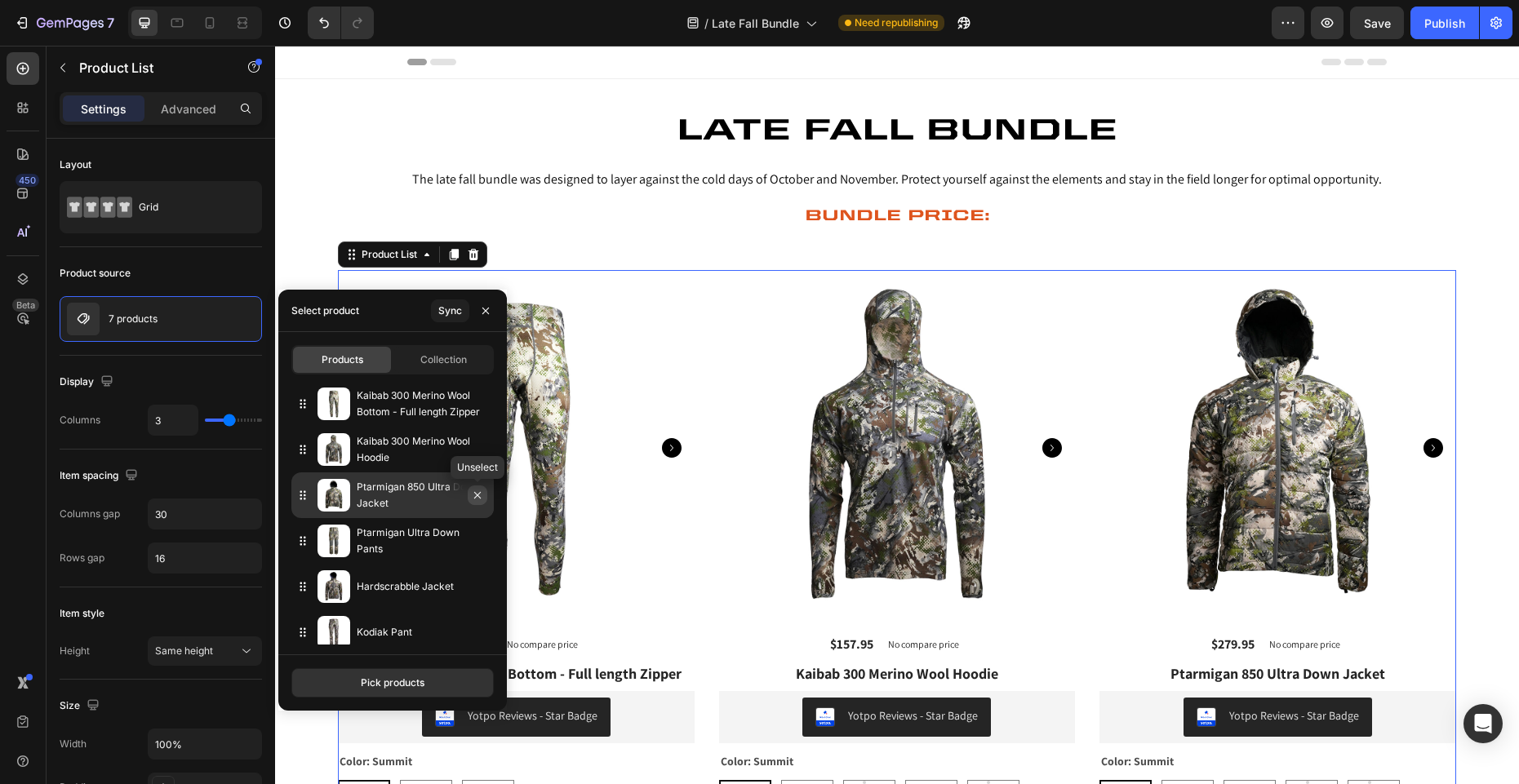
click at [476, 491] on icon "button" at bounding box center [477, 495] width 13 height 13
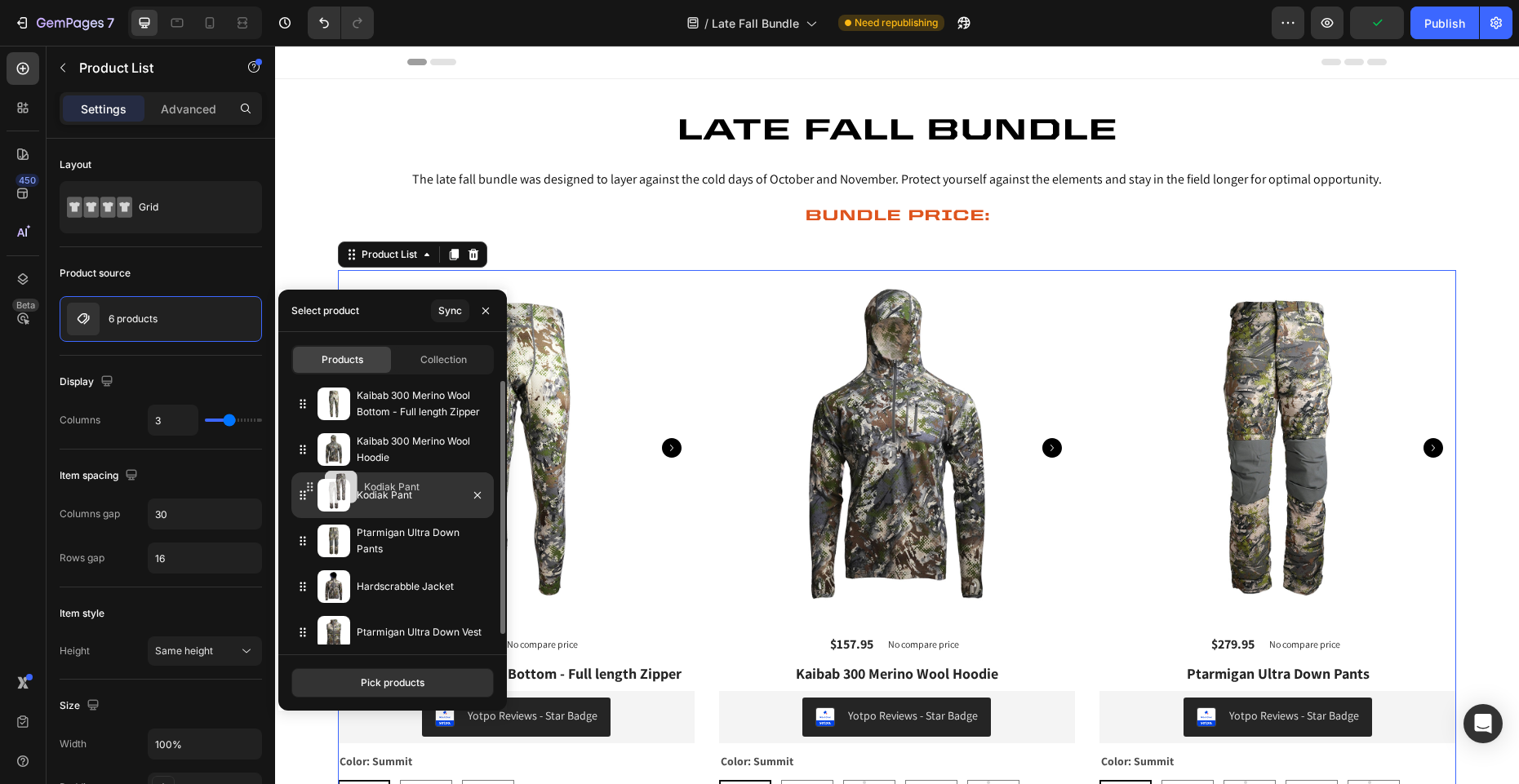
drag, startPoint x: 301, startPoint y: 588, endPoint x: 309, endPoint y: 489, distance: 99.3
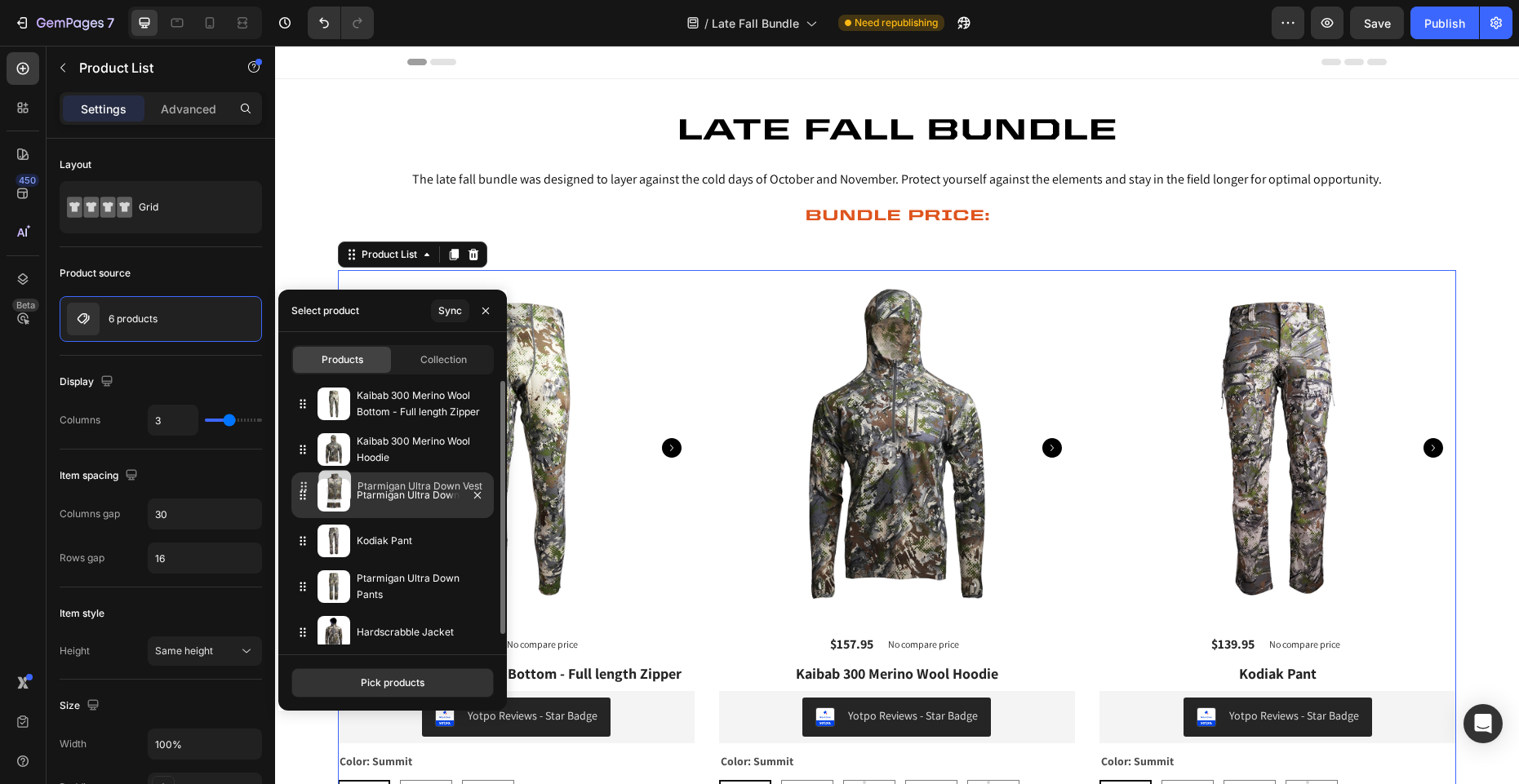
drag, startPoint x: 303, startPoint y: 632, endPoint x: 303, endPoint y: 487, distance: 145.0
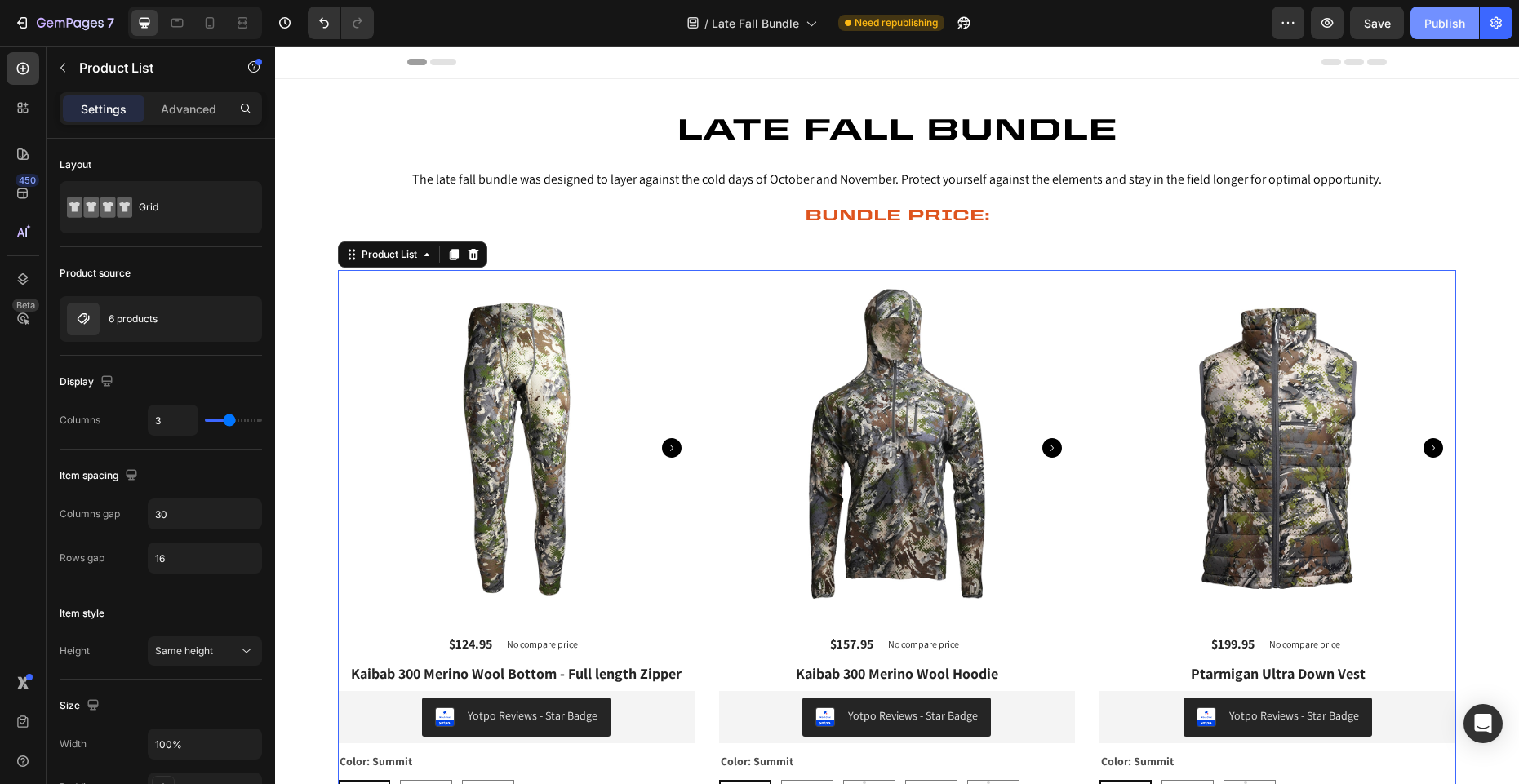
click at [1438, 25] on div "Publish" at bounding box center [1444, 23] width 41 height 17
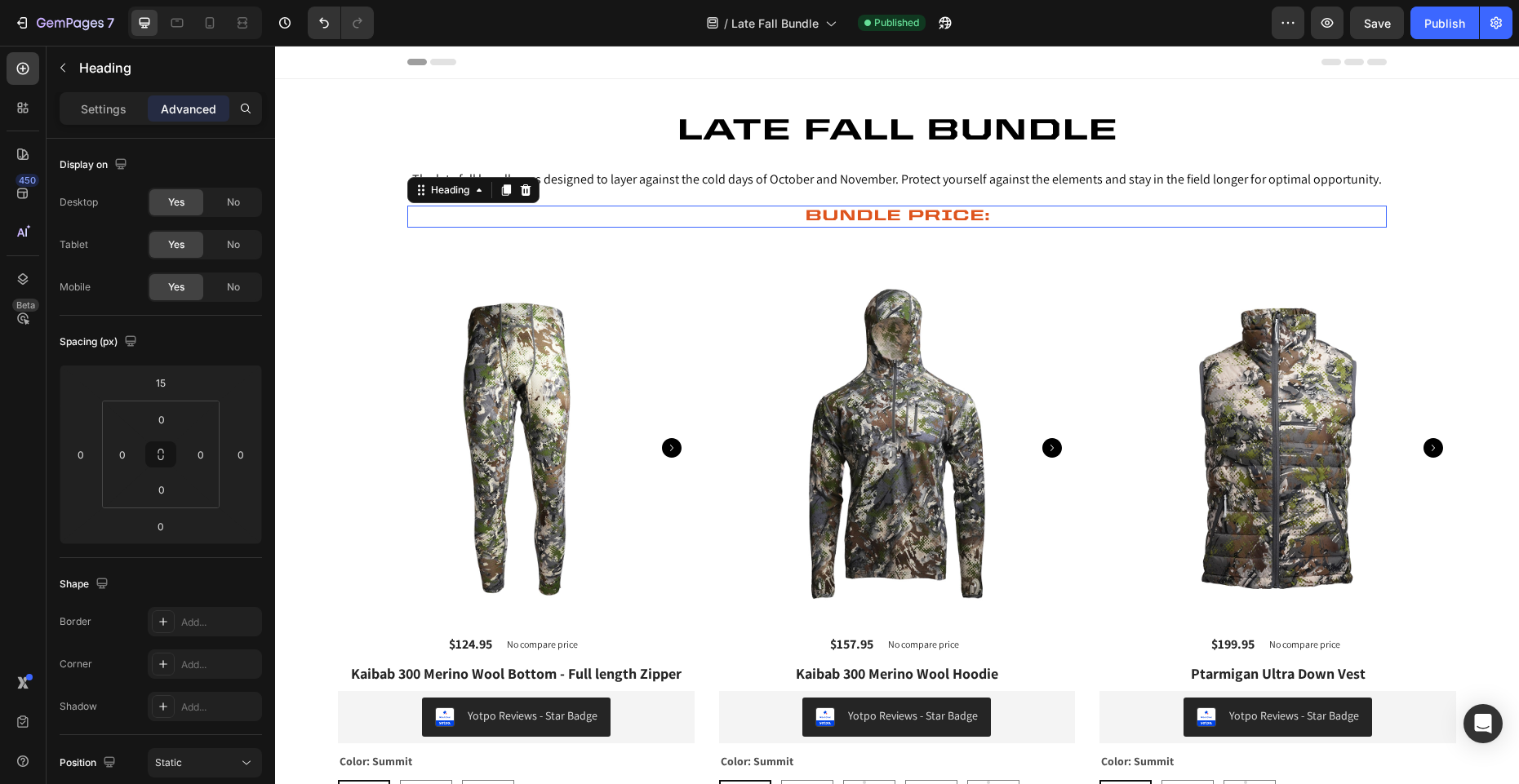
click at [998, 214] on h2 "BUNDLE Price:" at bounding box center [898, 217] width 980 height 22
click at [1003, 213] on h2 "BUNDLE Price:" at bounding box center [898, 217] width 980 height 22
click at [1443, 26] on div "Publish" at bounding box center [1444, 23] width 41 height 17
click at [61, 25] on icon "button" at bounding box center [70, 24] width 67 height 14
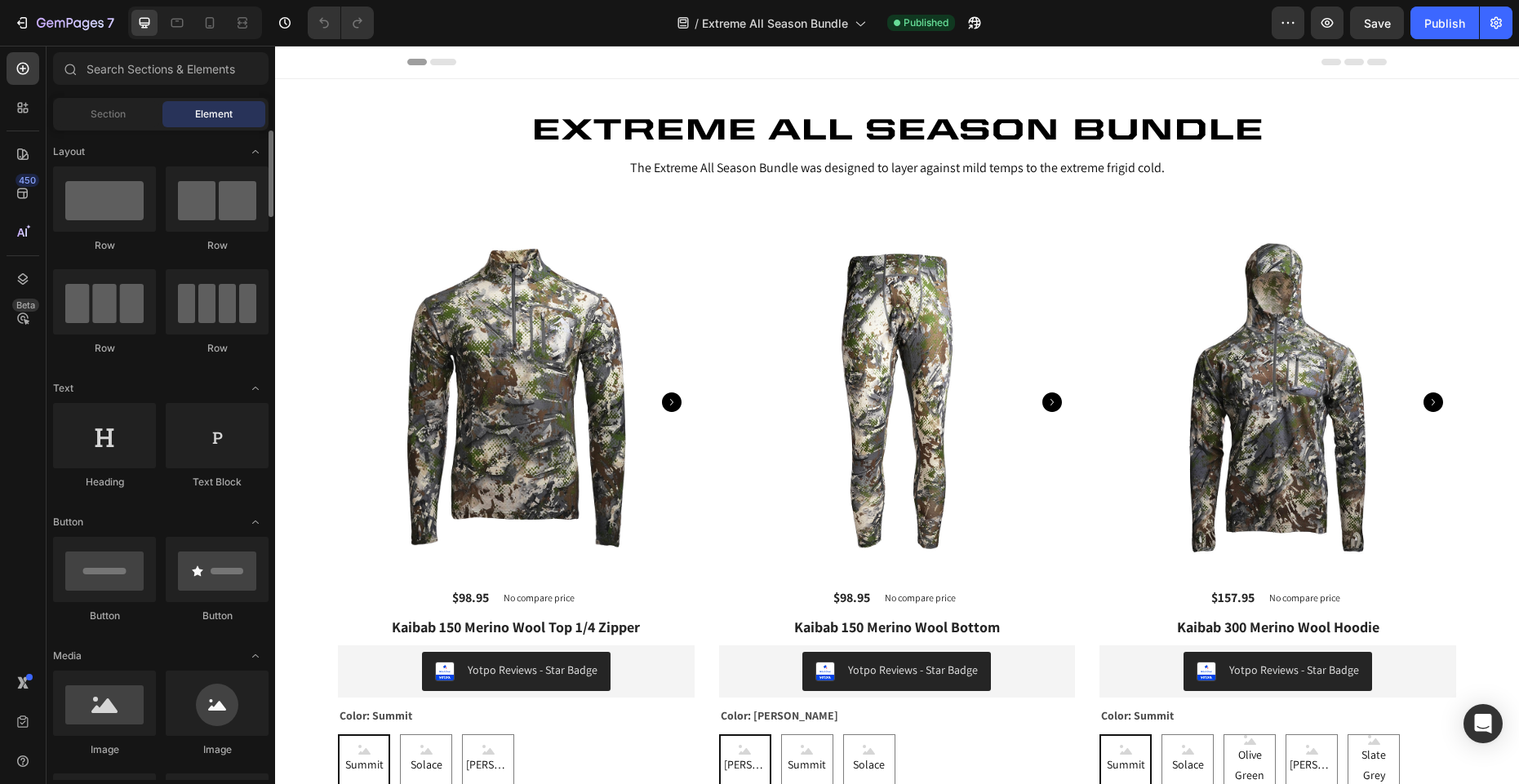
scroll to position [1, 0]
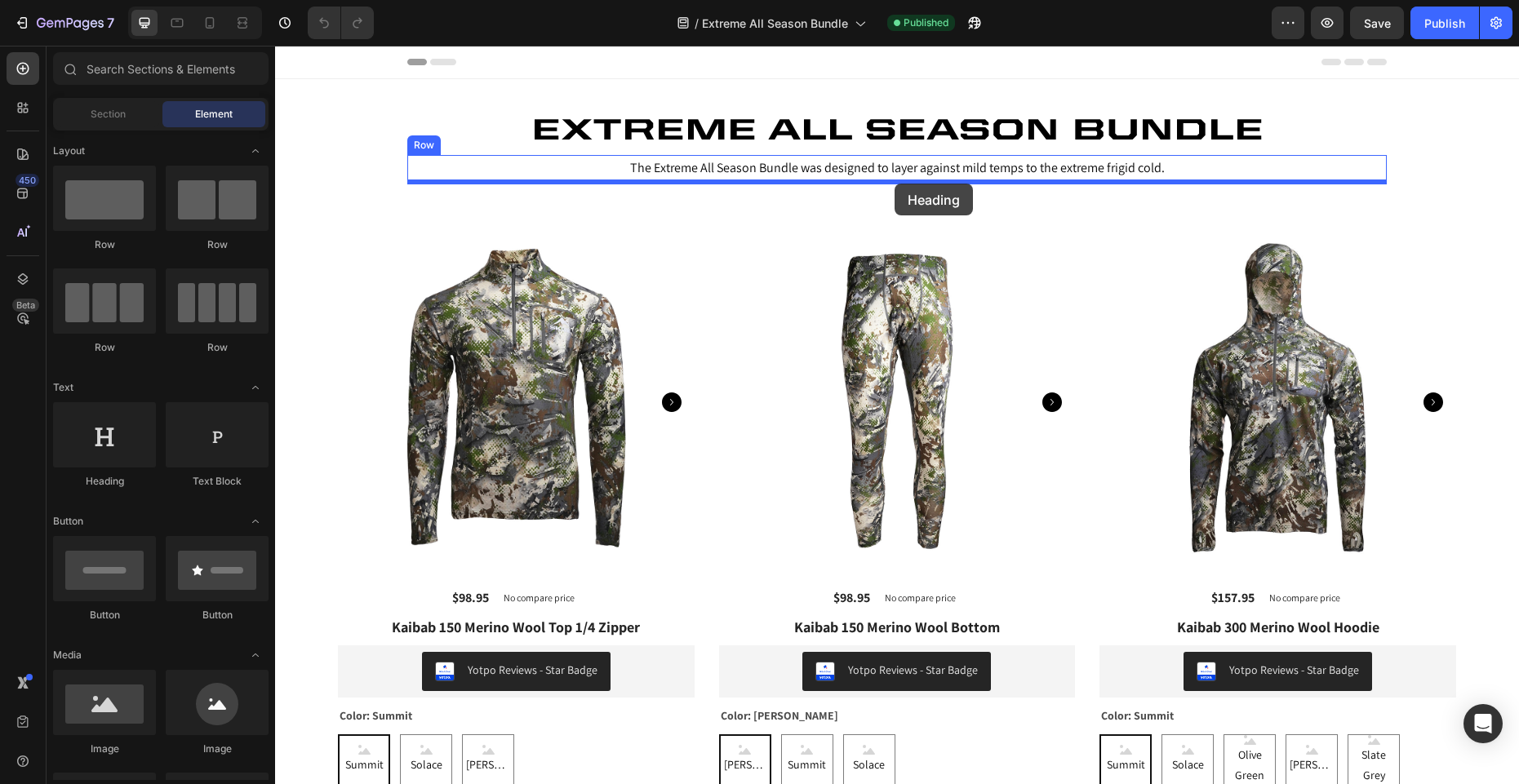
drag, startPoint x: 619, startPoint y: 439, endPoint x: 894, endPoint y: 184, distance: 375.0
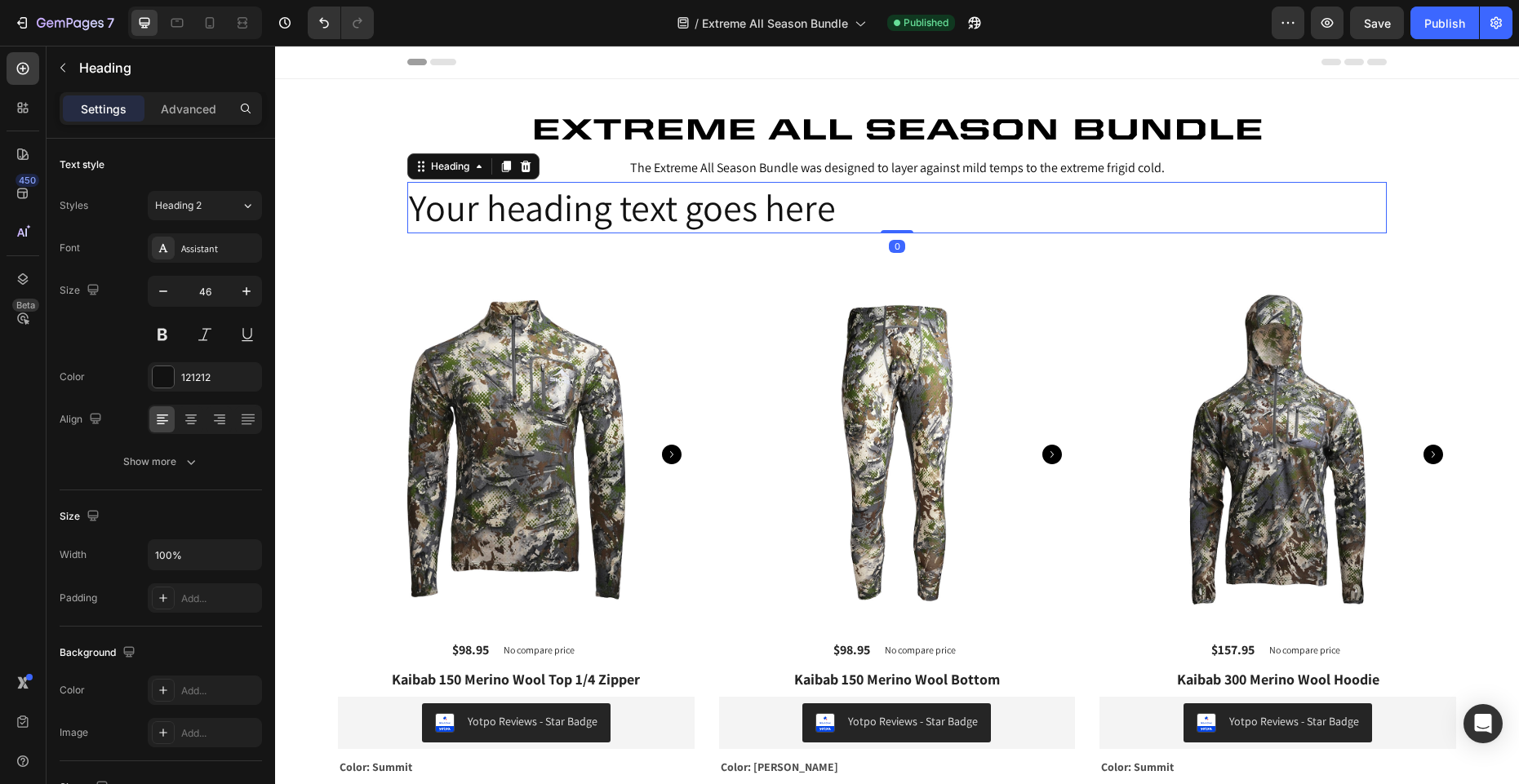
click at [727, 216] on h2 "Your heading text goes here" at bounding box center [898, 209] width 980 height 53
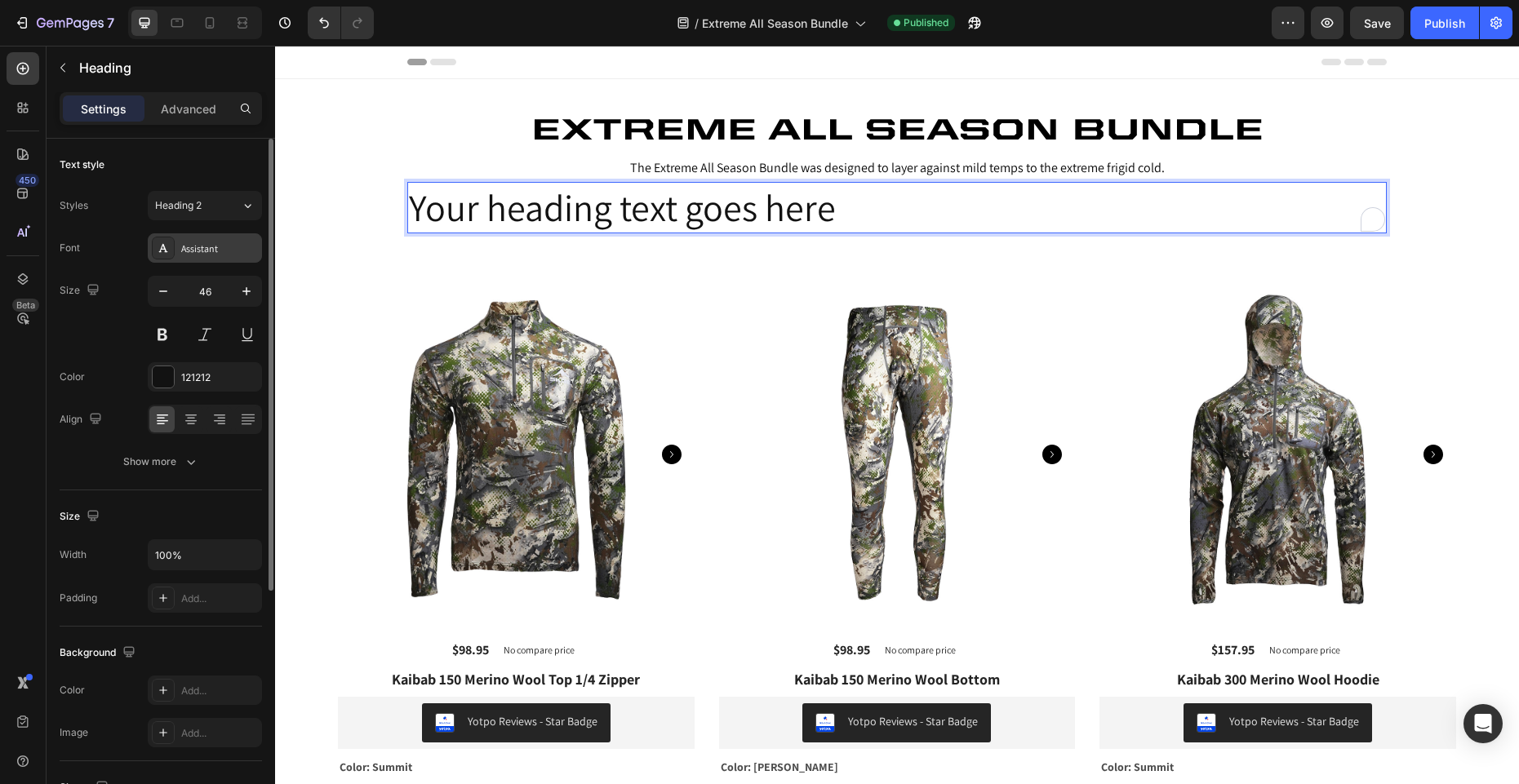
click at [194, 248] on div "Assistant" at bounding box center [220, 248] width 77 height 14
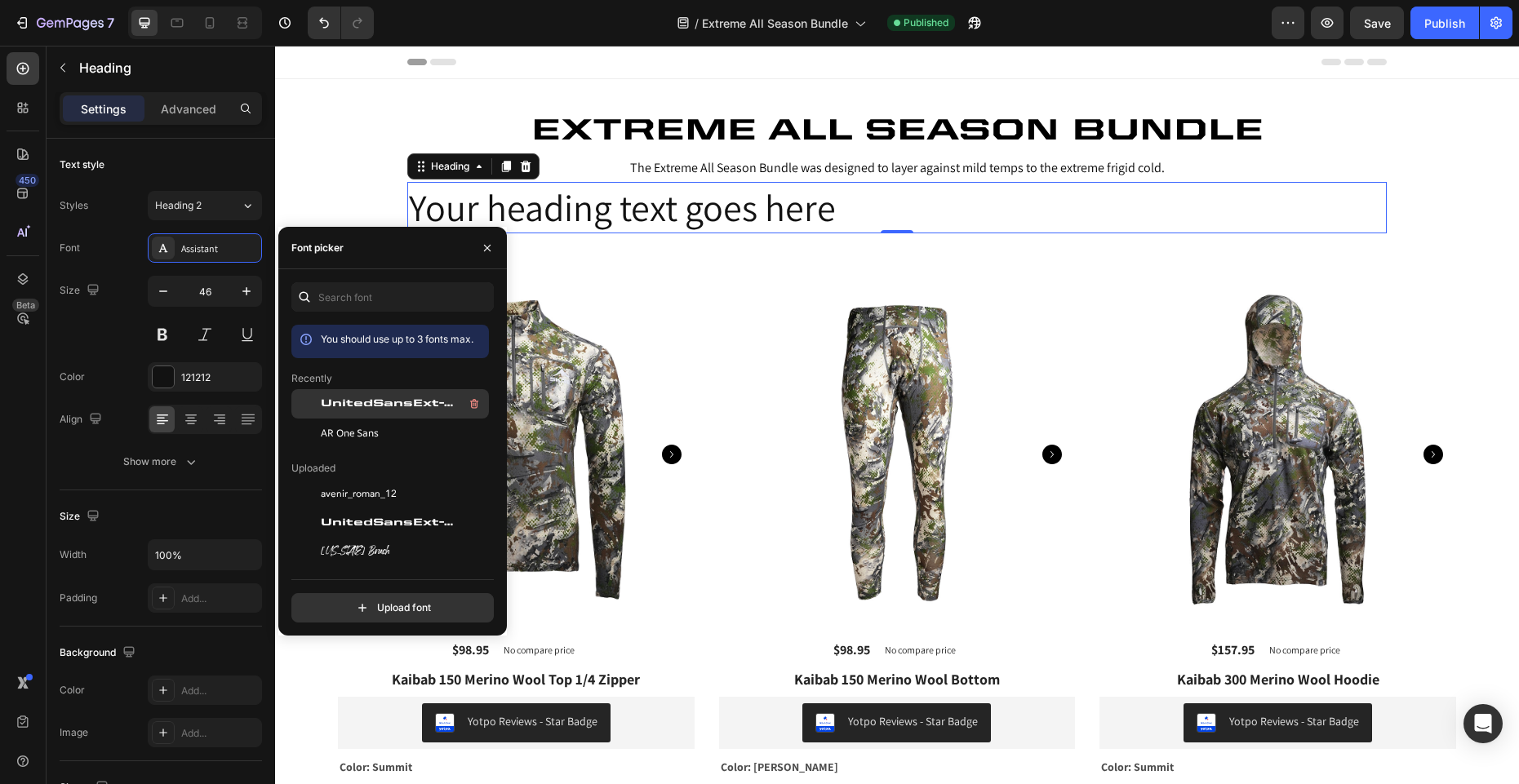
click at [364, 404] on span "UnitedSansExt-Heavy" at bounding box center [388, 403] width 136 height 14
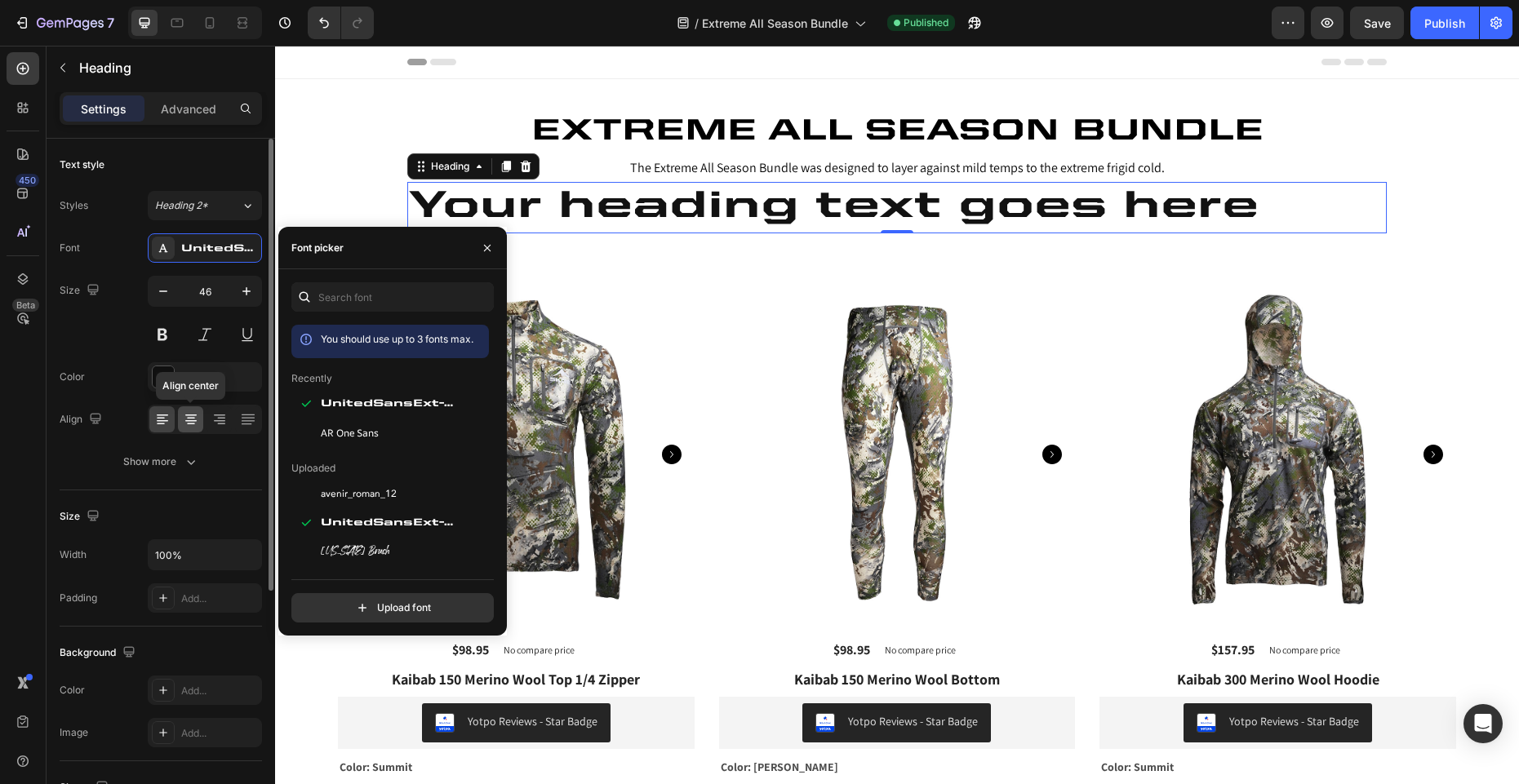
click at [186, 422] on icon at bounding box center [191, 419] width 16 height 16
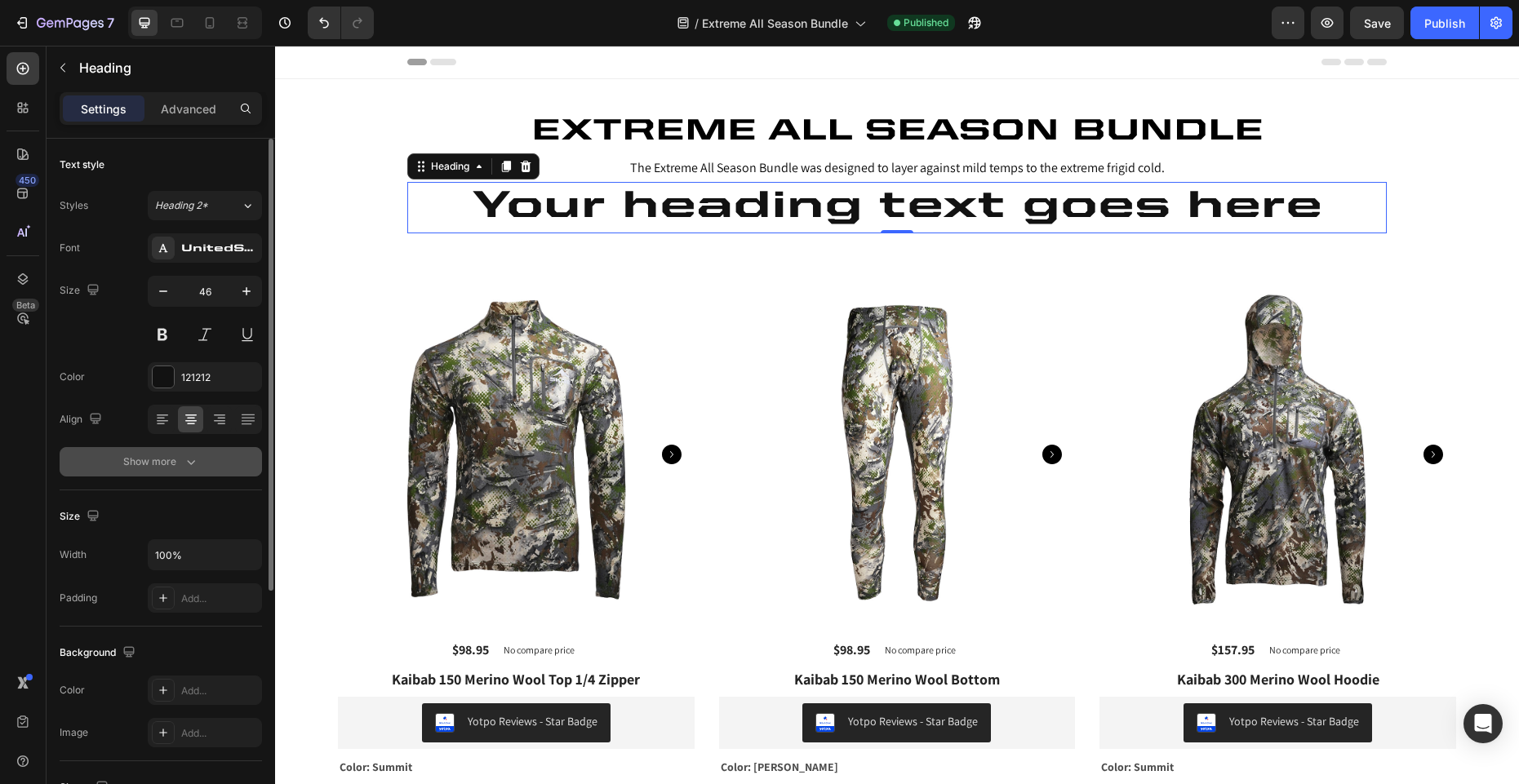
click at [187, 464] on icon "button" at bounding box center [191, 461] width 16 height 16
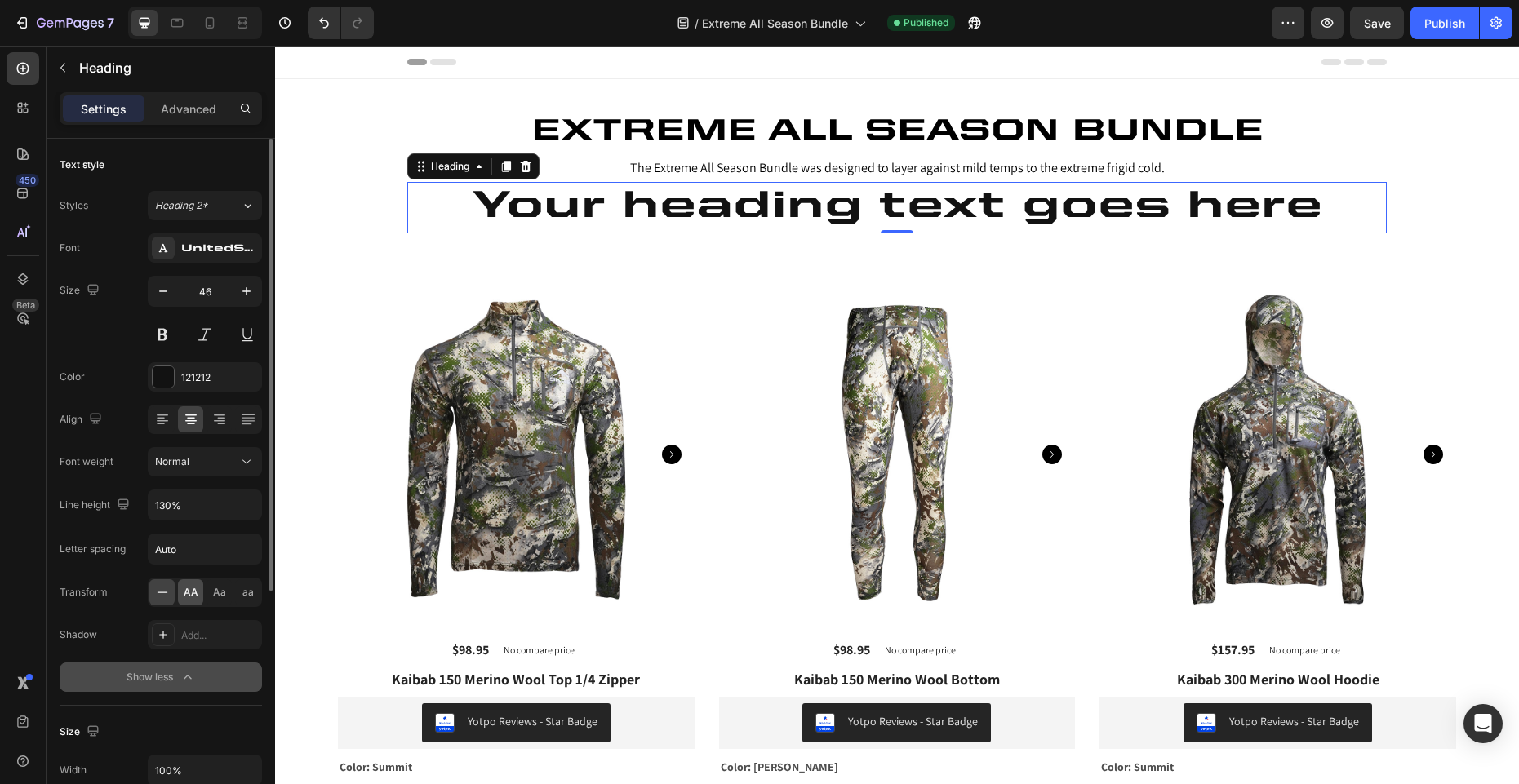
click at [189, 596] on span "AA" at bounding box center [191, 592] width 14 height 14
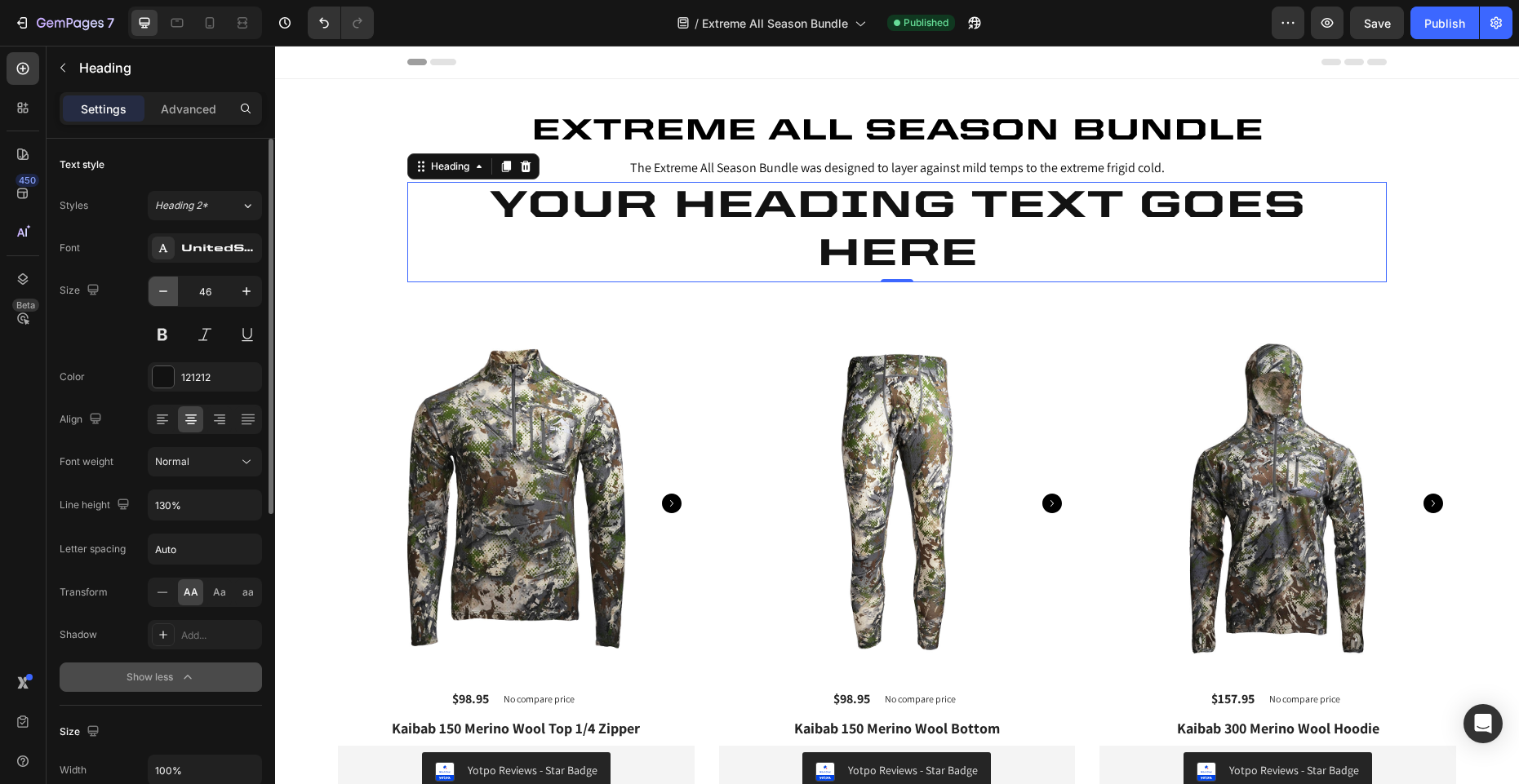
click at [167, 288] on icon "button" at bounding box center [163, 291] width 16 height 16
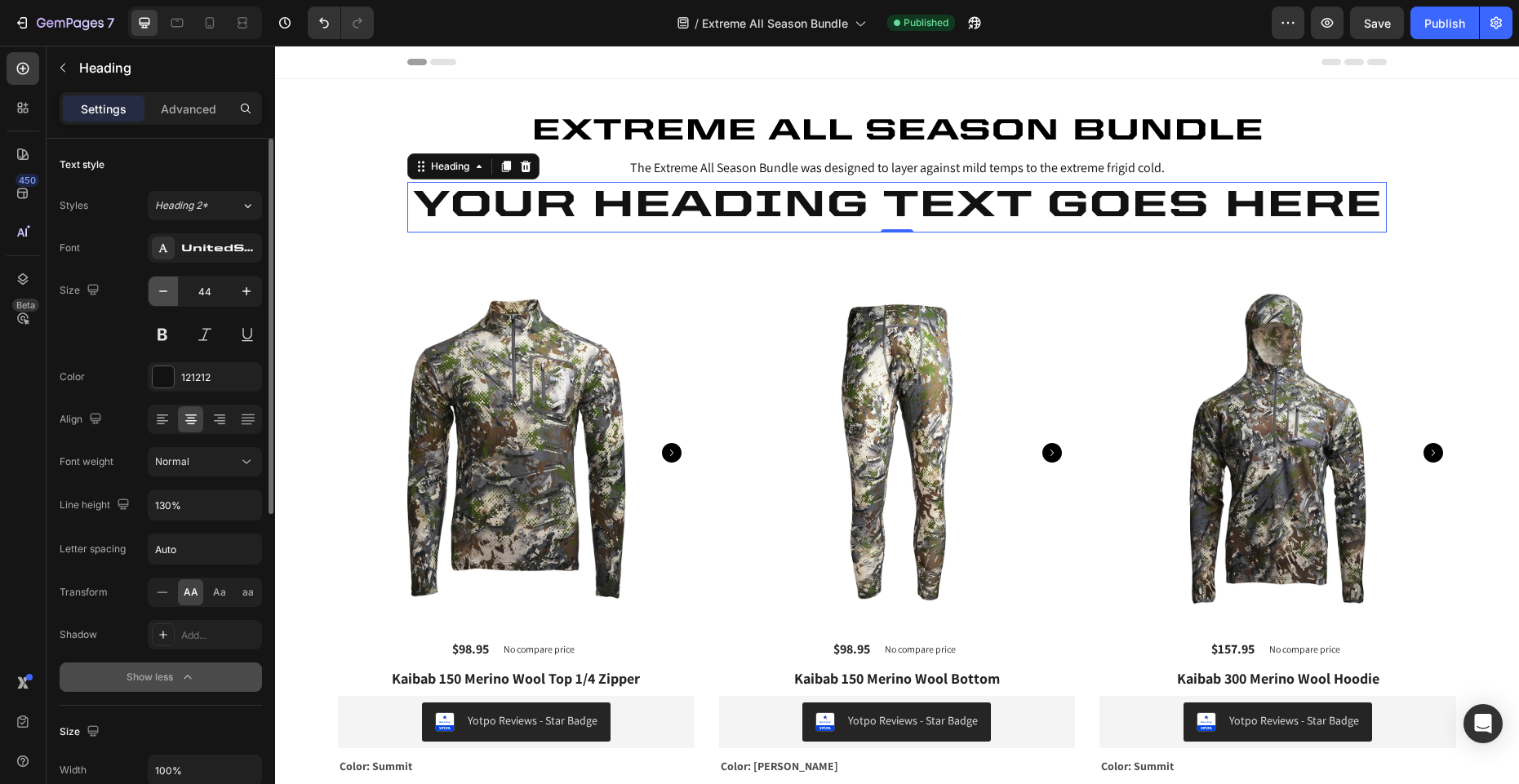
click at [166, 288] on icon "button" at bounding box center [163, 291] width 16 height 16
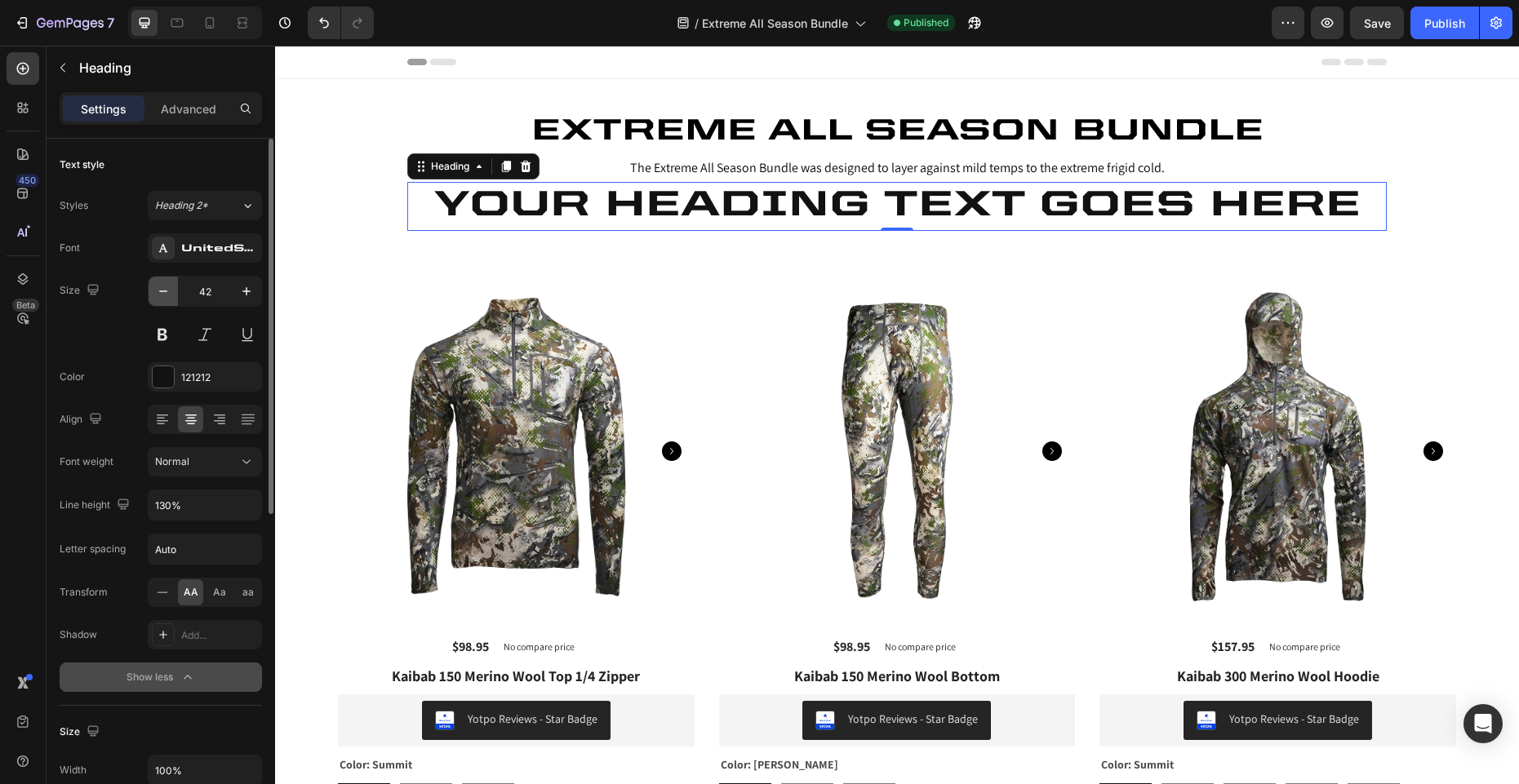
click at [165, 288] on icon "button" at bounding box center [163, 291] width 16 height 16
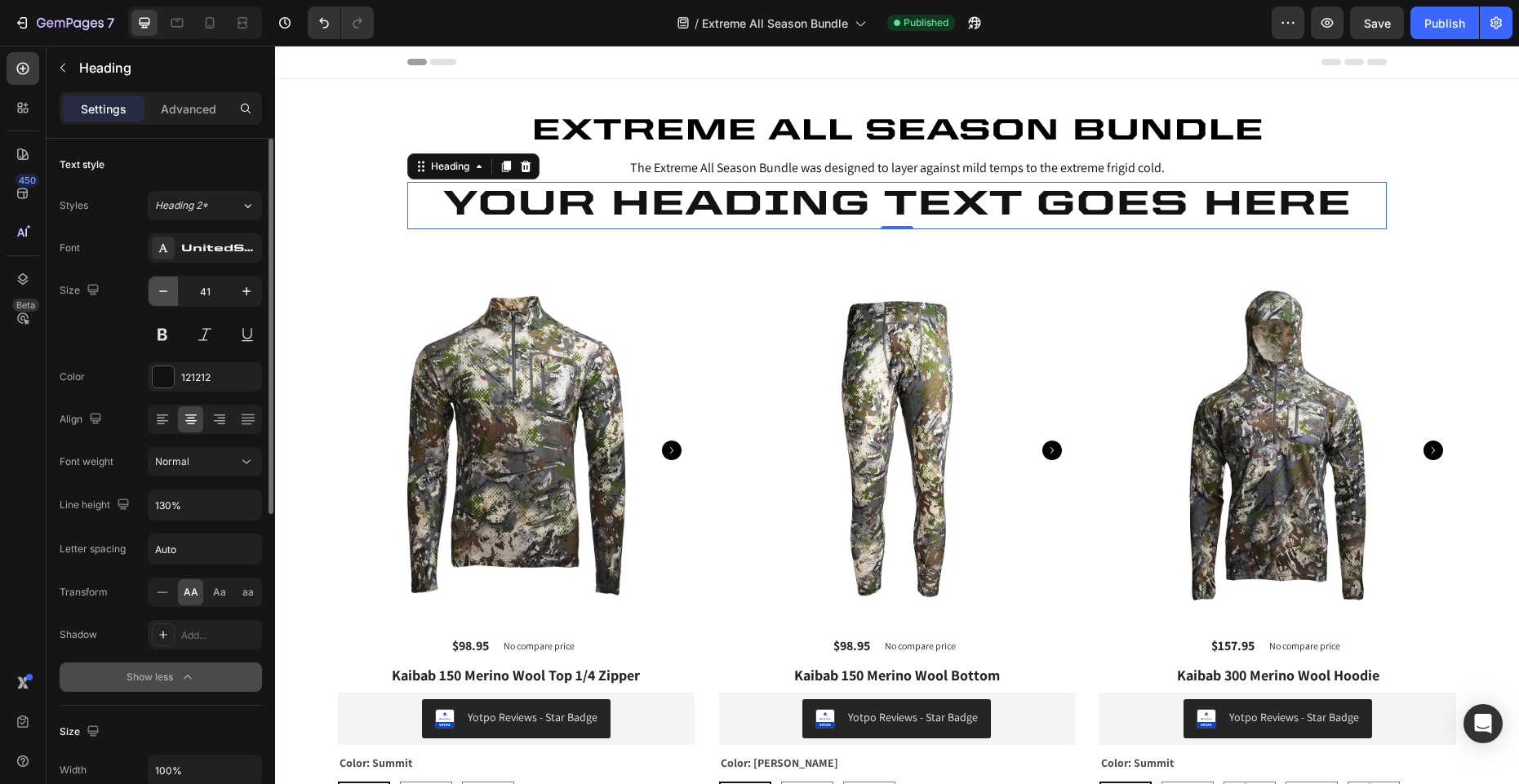
click at [165, 288] on icon "button" at bounding box center [163, 291] width 16 height 16
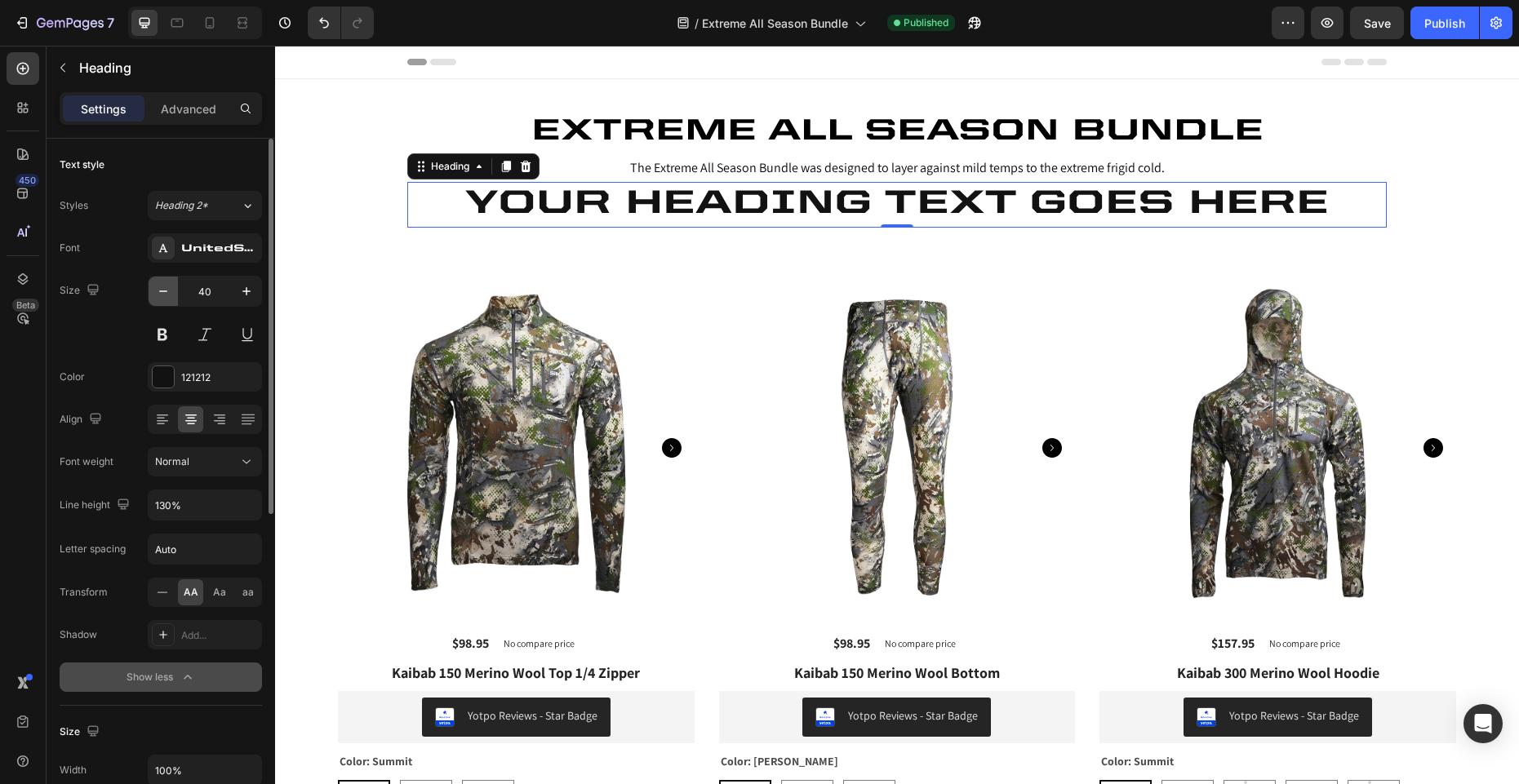
click at [165, 288] on icon "button" at bounding box center [163, 291] width 16 height 16
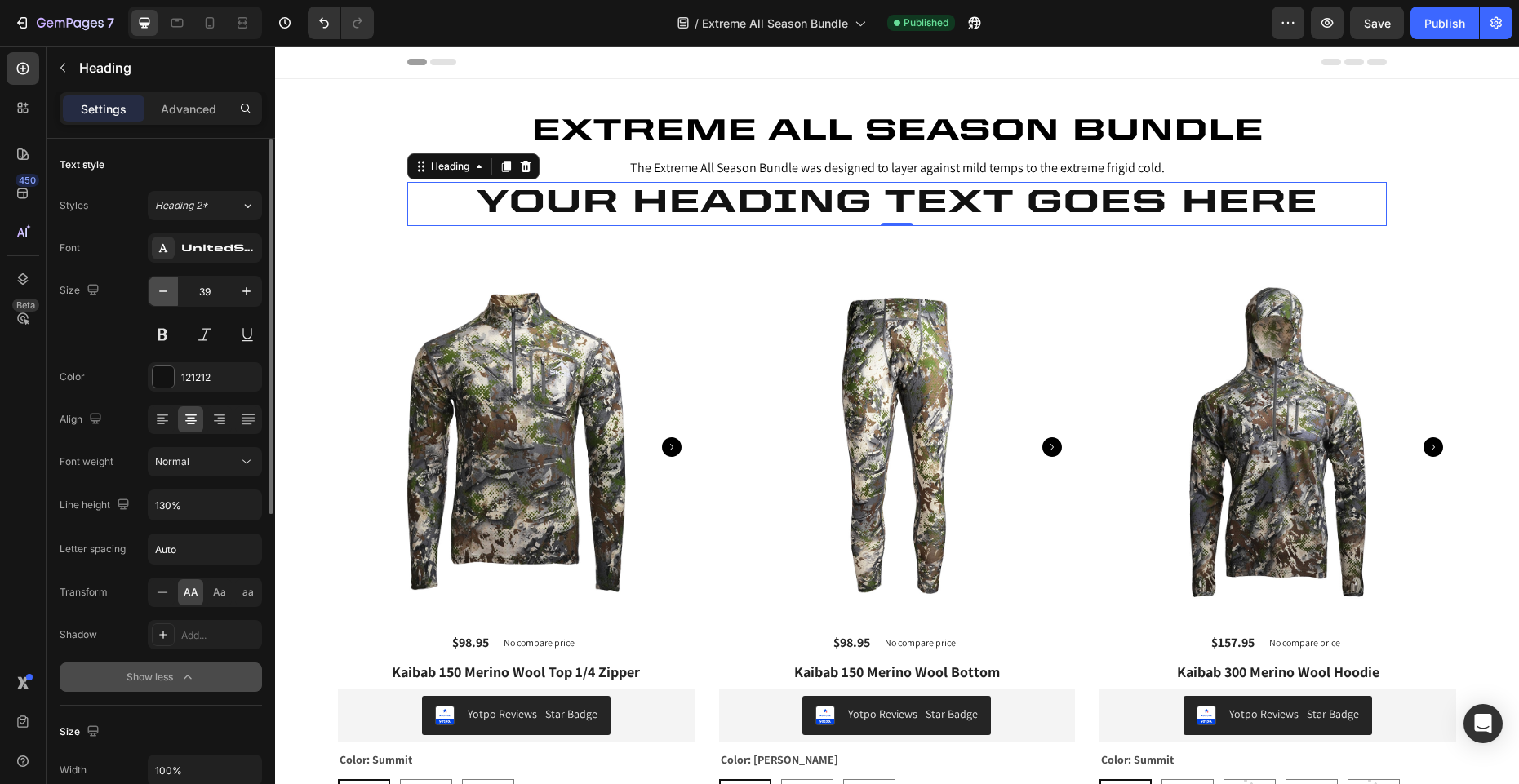
click at [165, 288] on icon "button" at bounding box center [163, 291] width 16 height 16
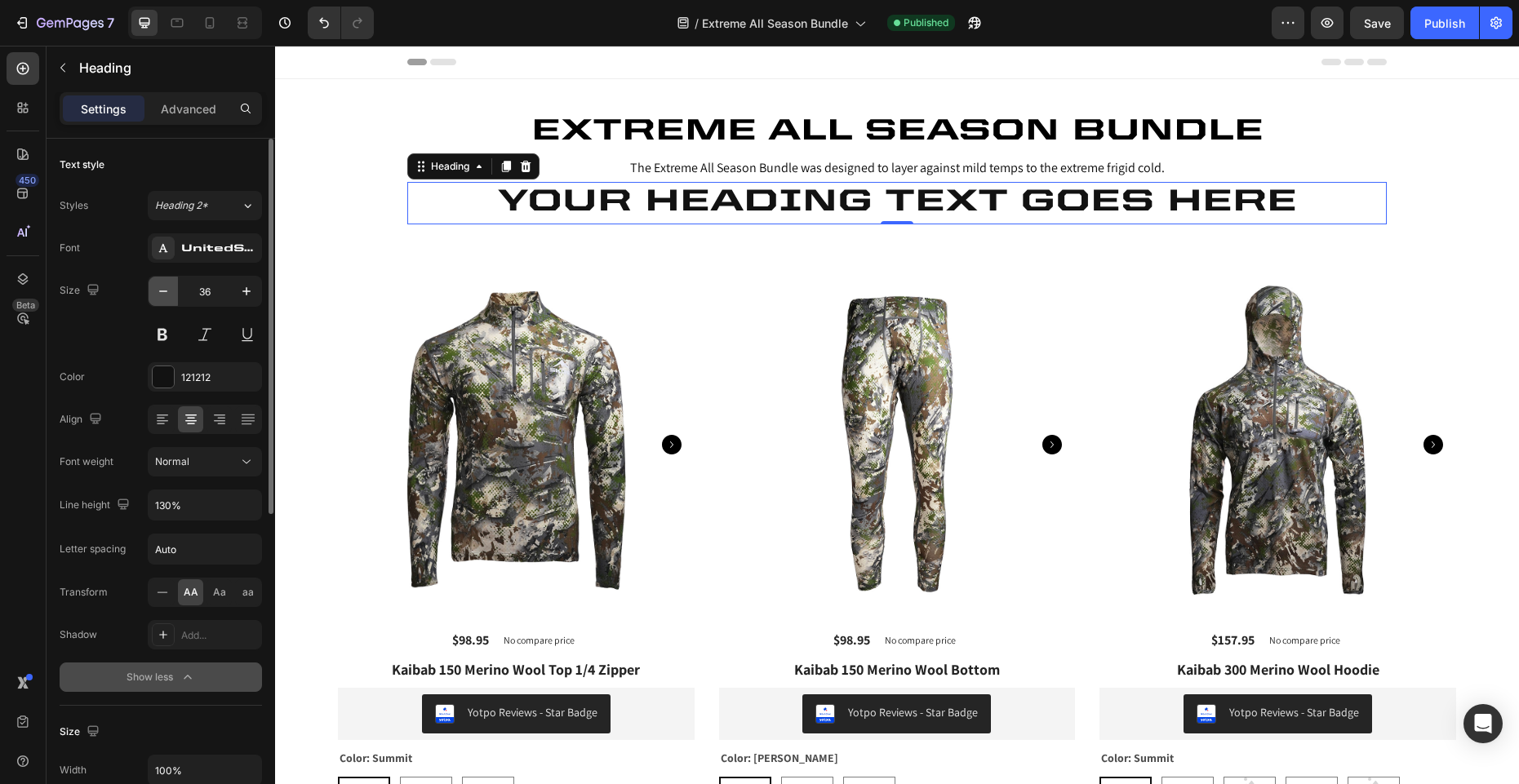
click at [165, 288] on icon "button" at bounding box center [163, 291] width 16 height 16
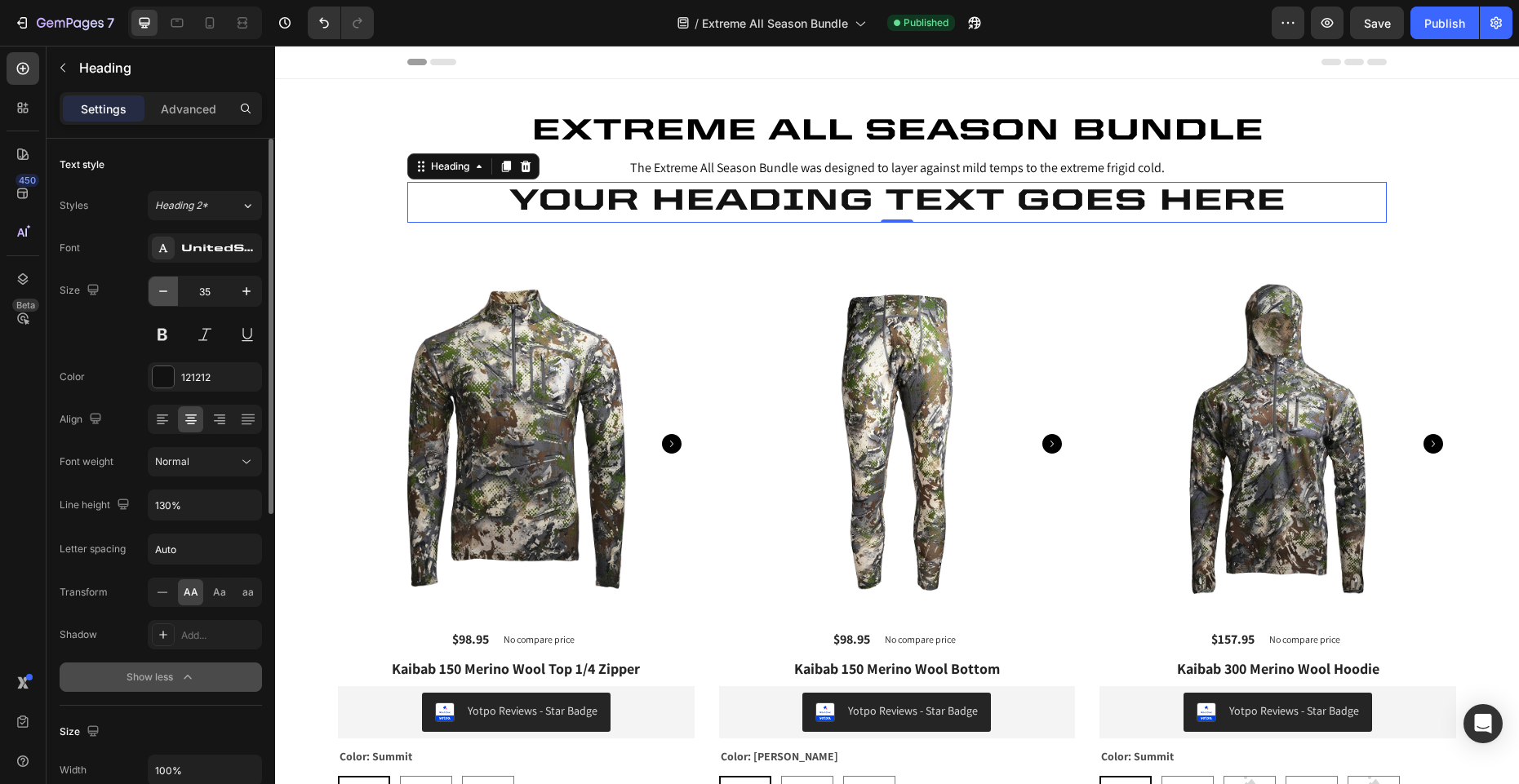
click at [165, 288] on icon "button" at bounding box center [163, 291] width 16 height 16
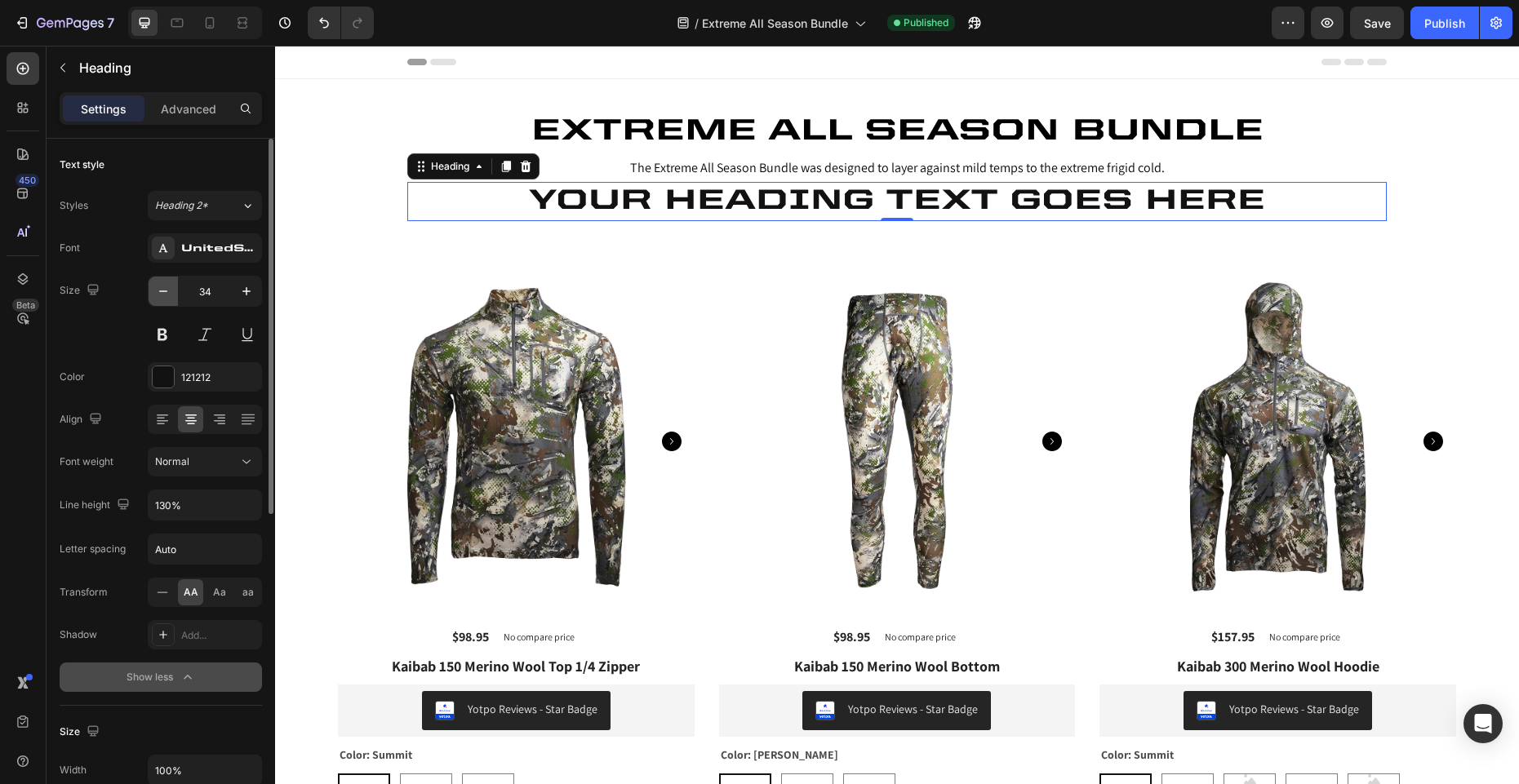
click at [165, 288] on icon "button" at bounding box center [163, 291] width 16 height 16
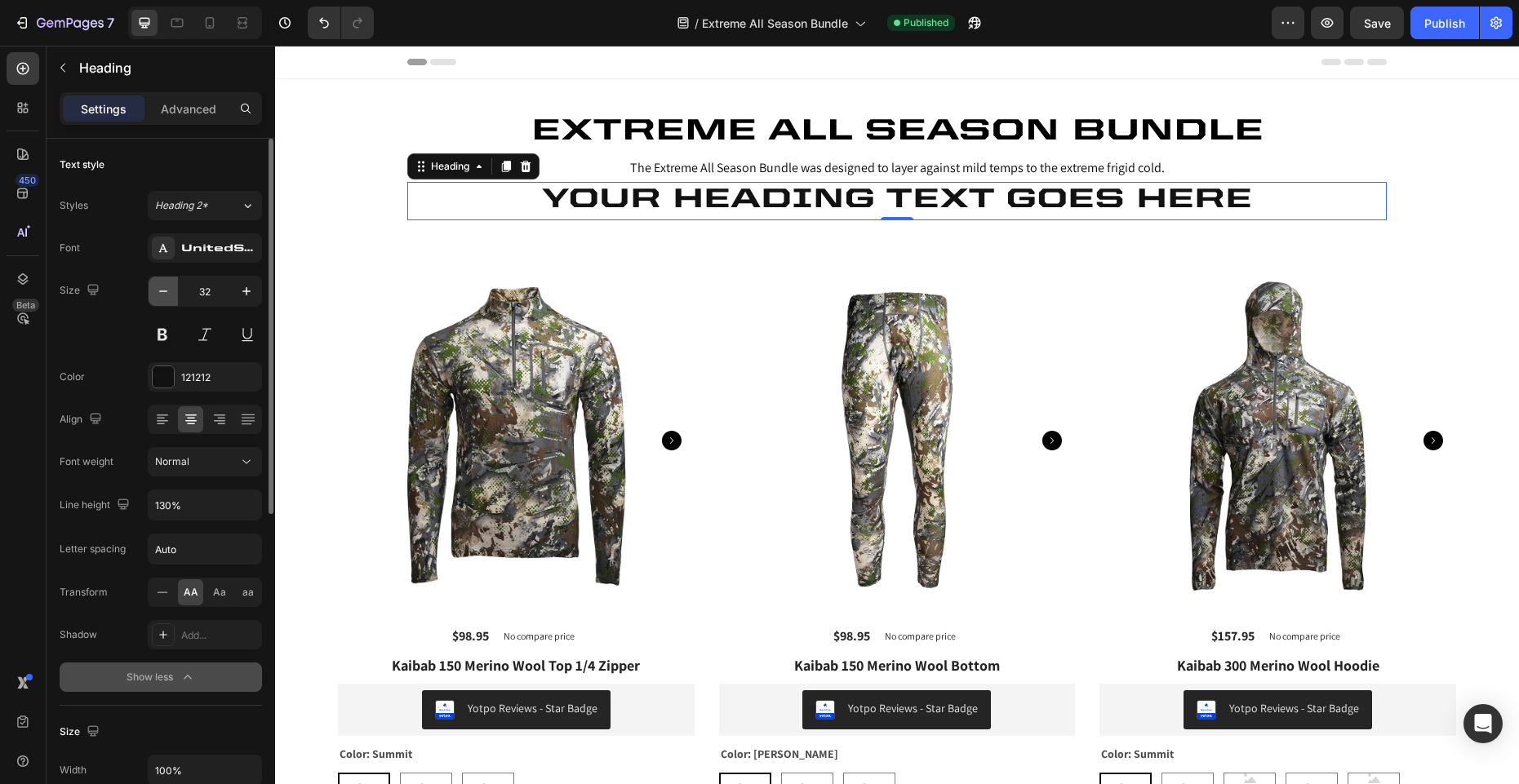
click at [165, 288] on icon "button" at bounding box center [163, 291] width 16 height 16
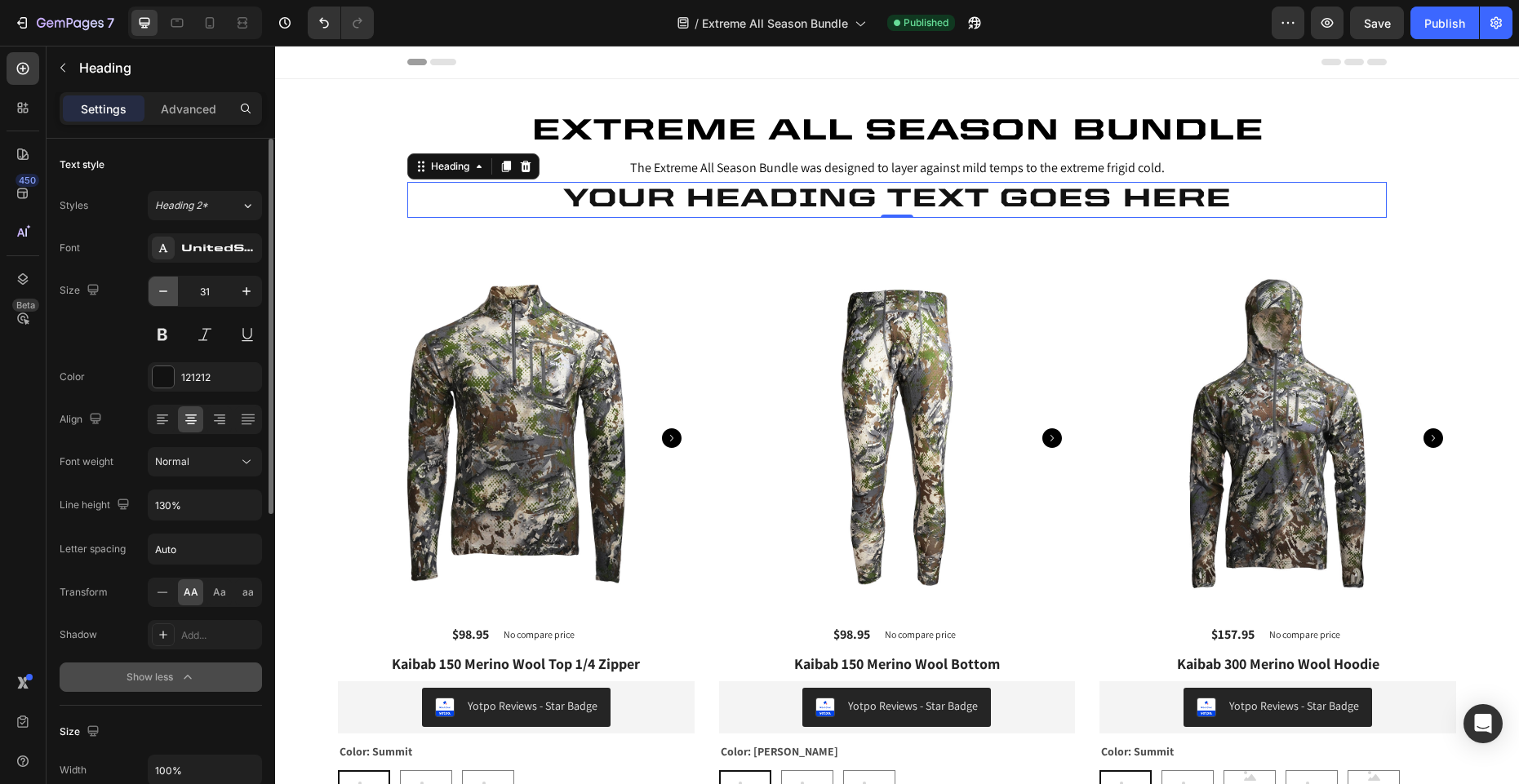
click at [165, 288] on icon "button" at bounding box center [163, 291] width 16 height 16
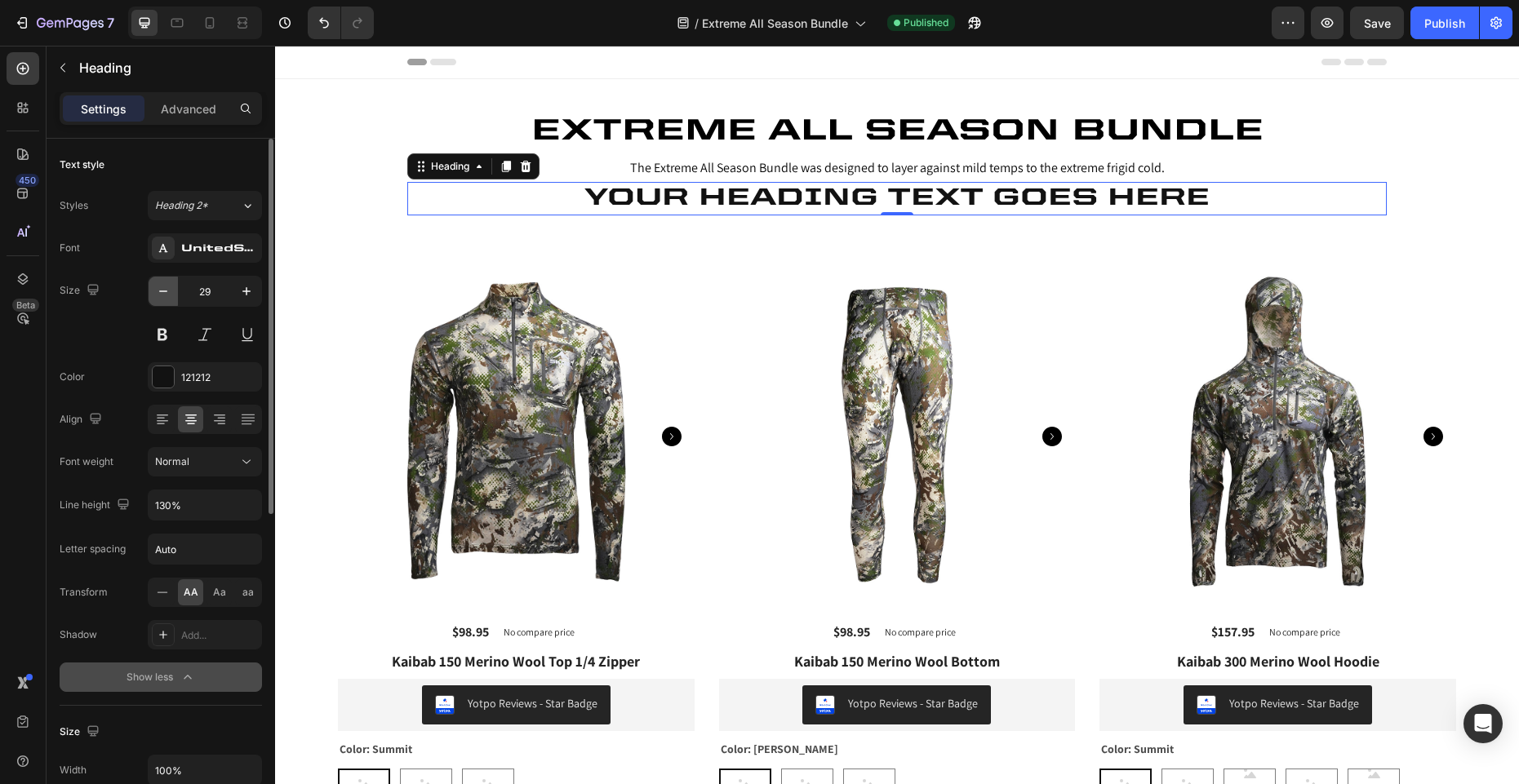
click at [165, 288] on icon "button" at bounding box center [163, 291] width 16 height 16
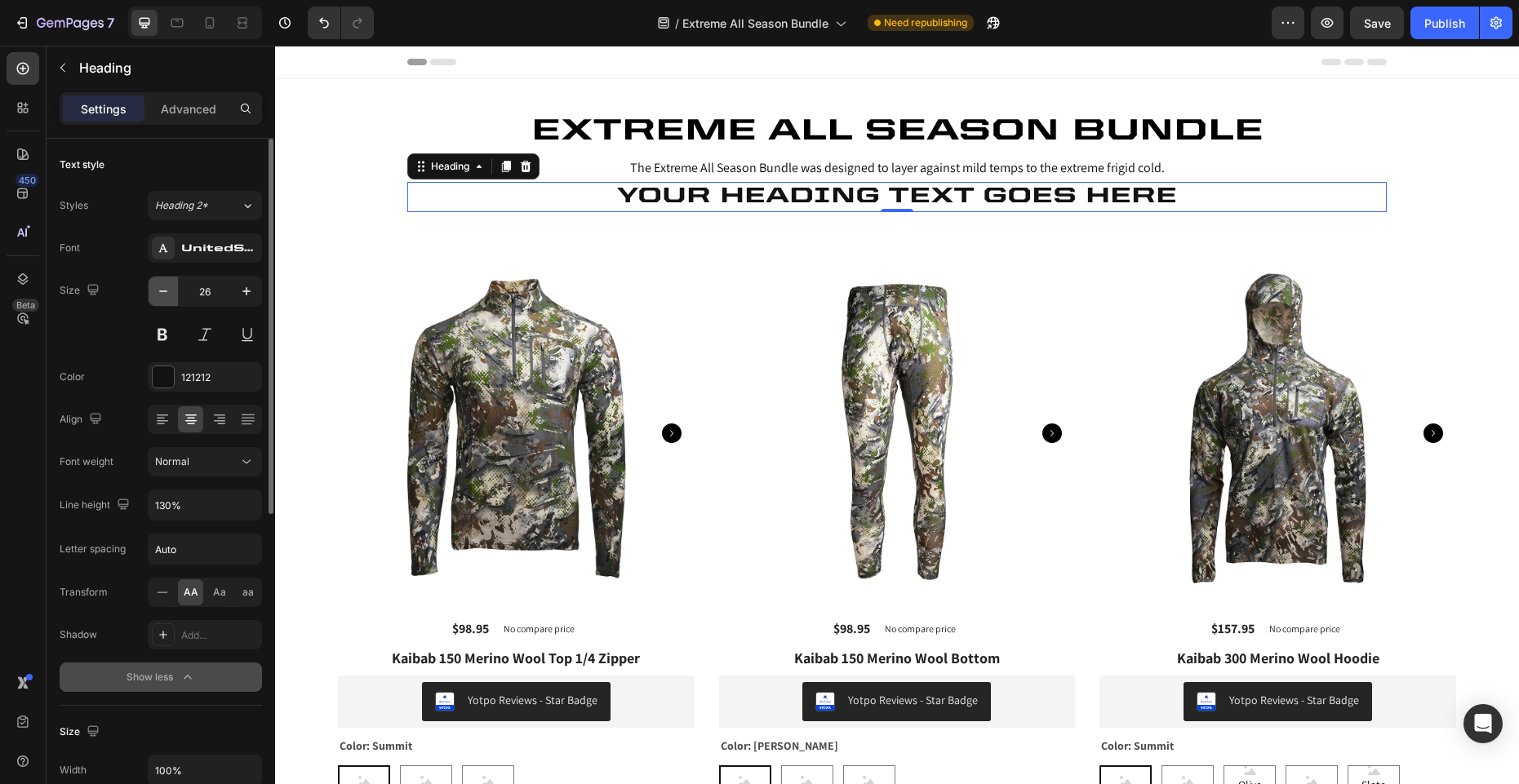
click at [165, 288] on icon "button" at bounding box center [163, 291] width 16 height 16
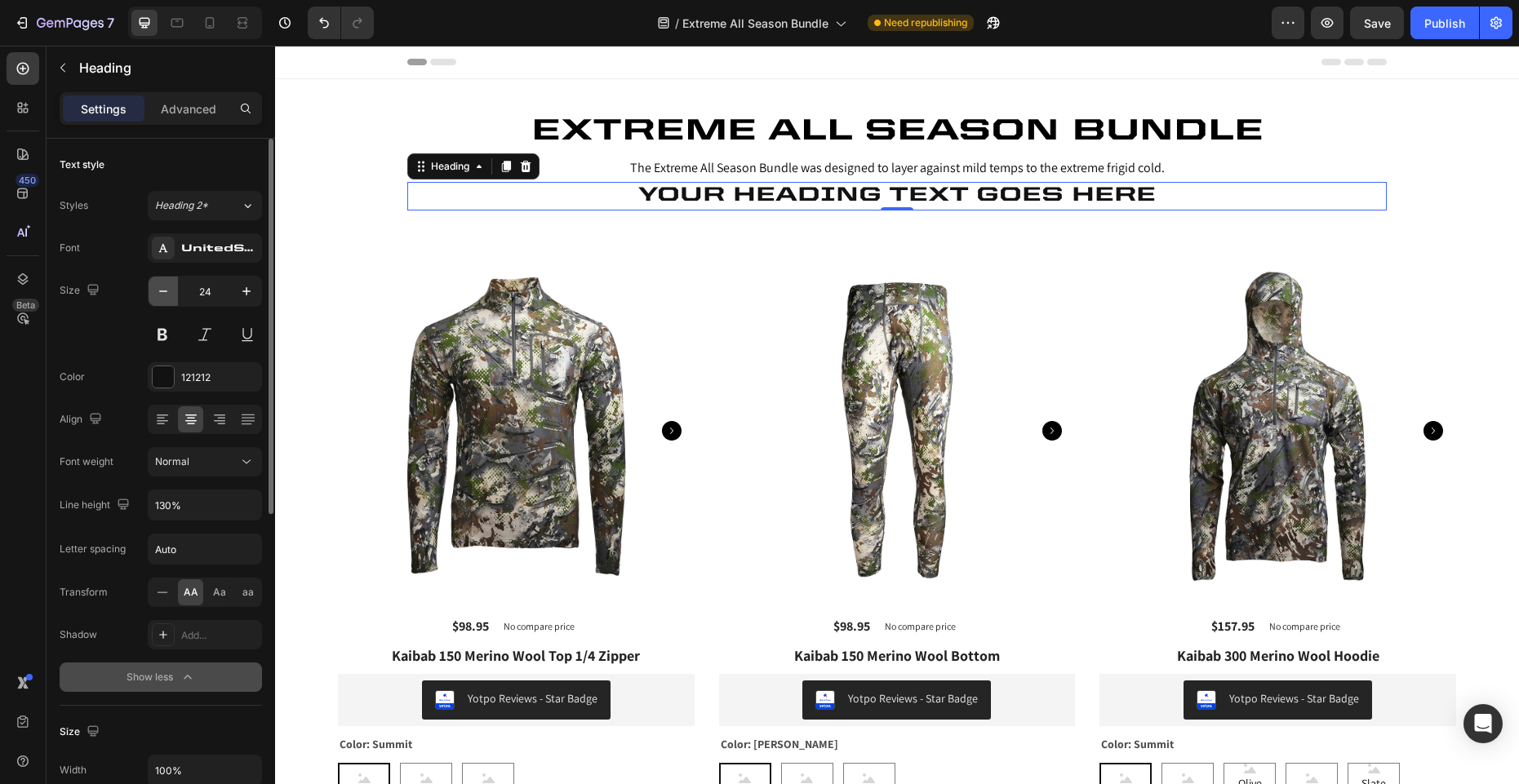
click at [165, 288] on icon "button" at bounding box center [163, 291] width 16 height 16
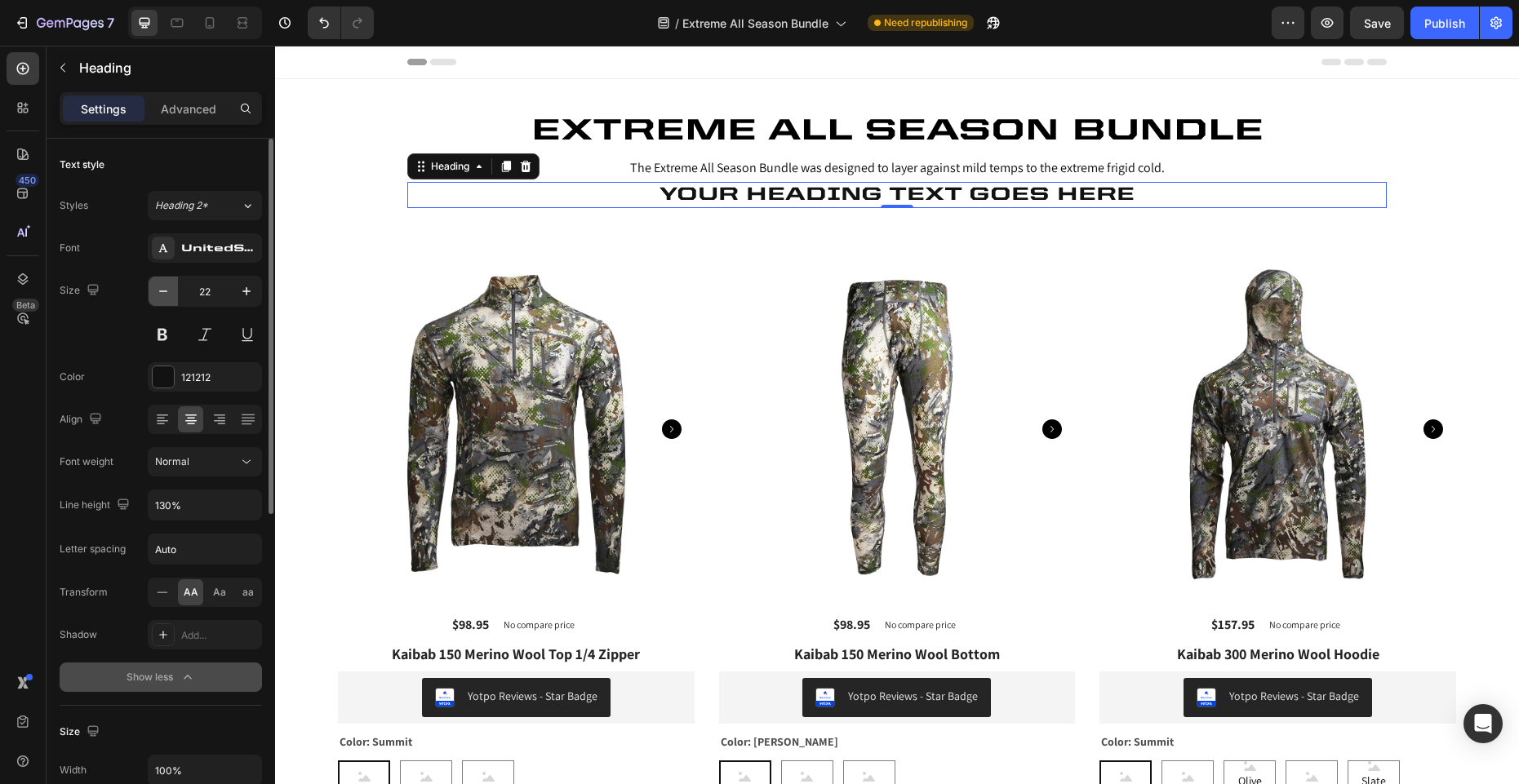
click at [165, 288] on icon "button" at bounding box center [163, 291] width 16 height 16
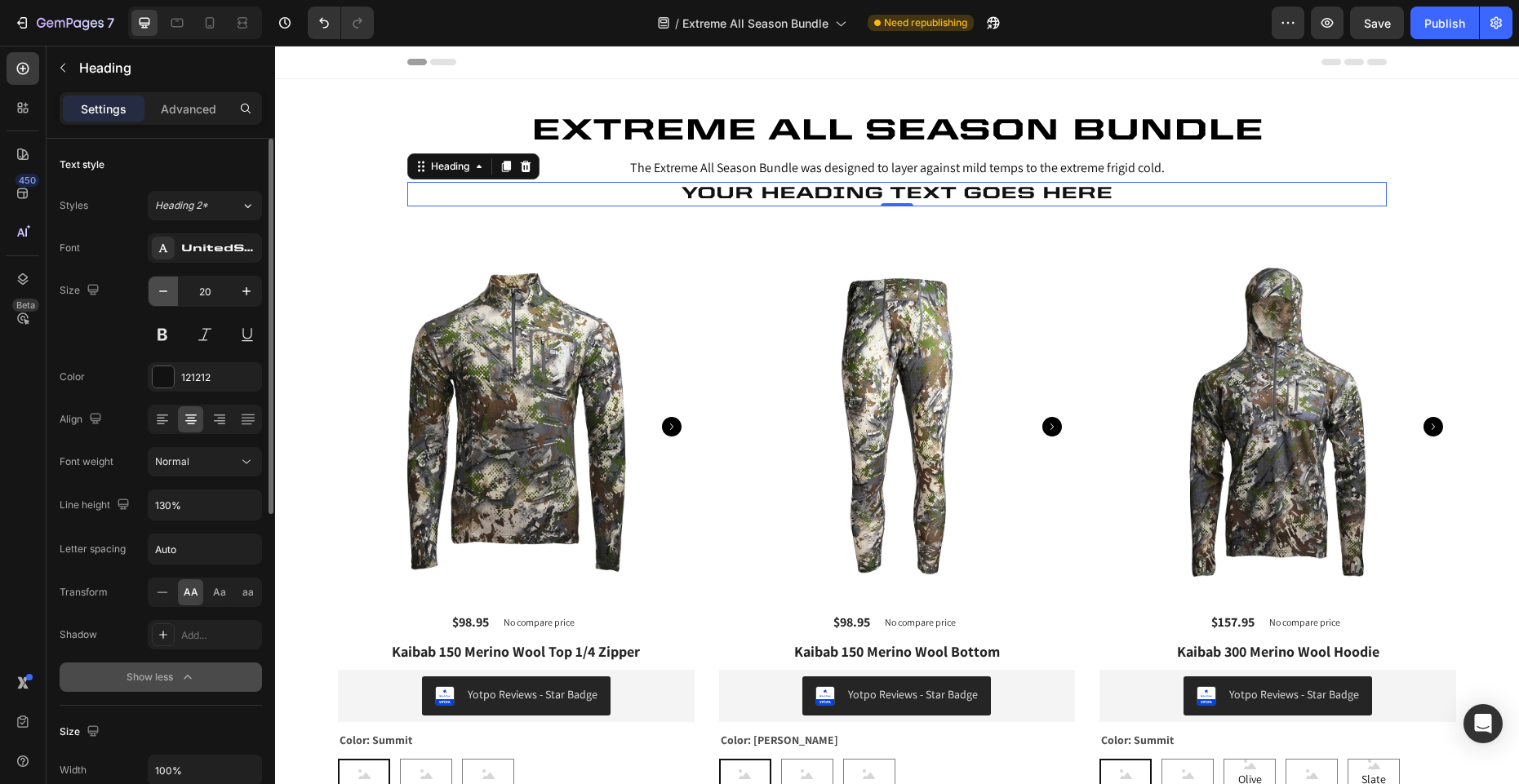
click at [165, 288] on icon "button" at bounding box center [163, 291] width 16 height 16
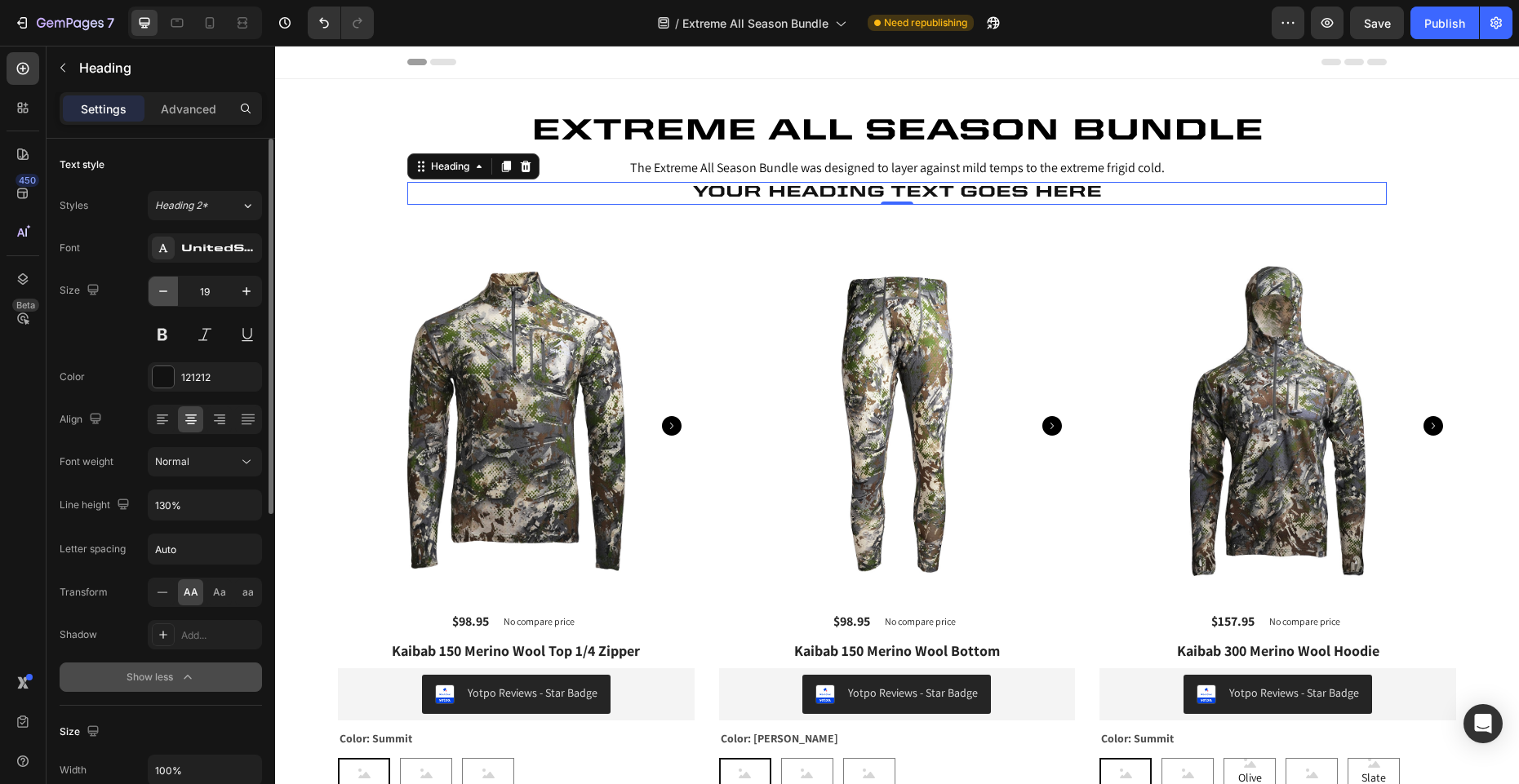
click at [165, 288] on icon "button" at bounding box center [163, 291] width 16 height 16
type input "18"
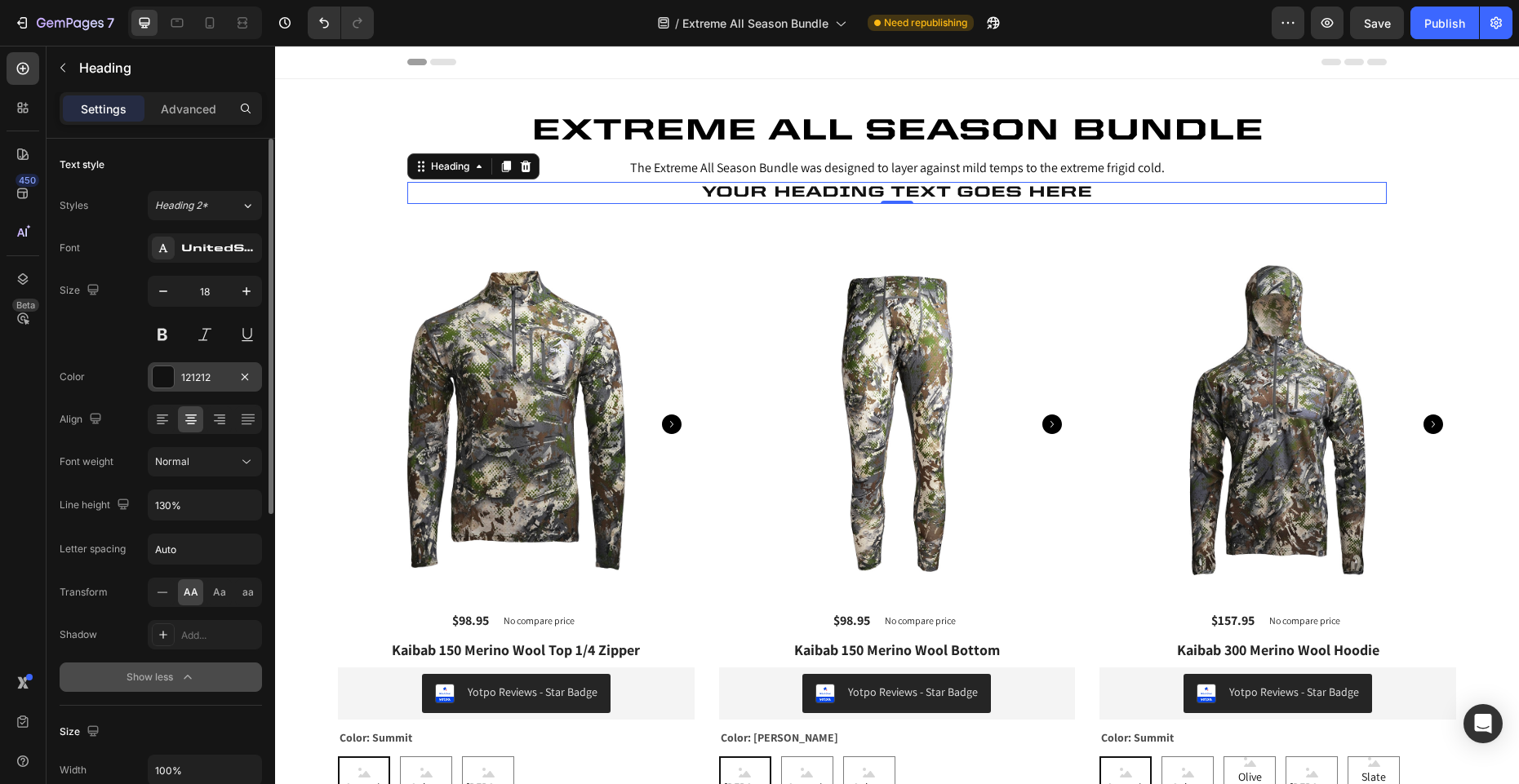
click at [168, 376] on div at bounding box center [163, 376] width 21 height 21
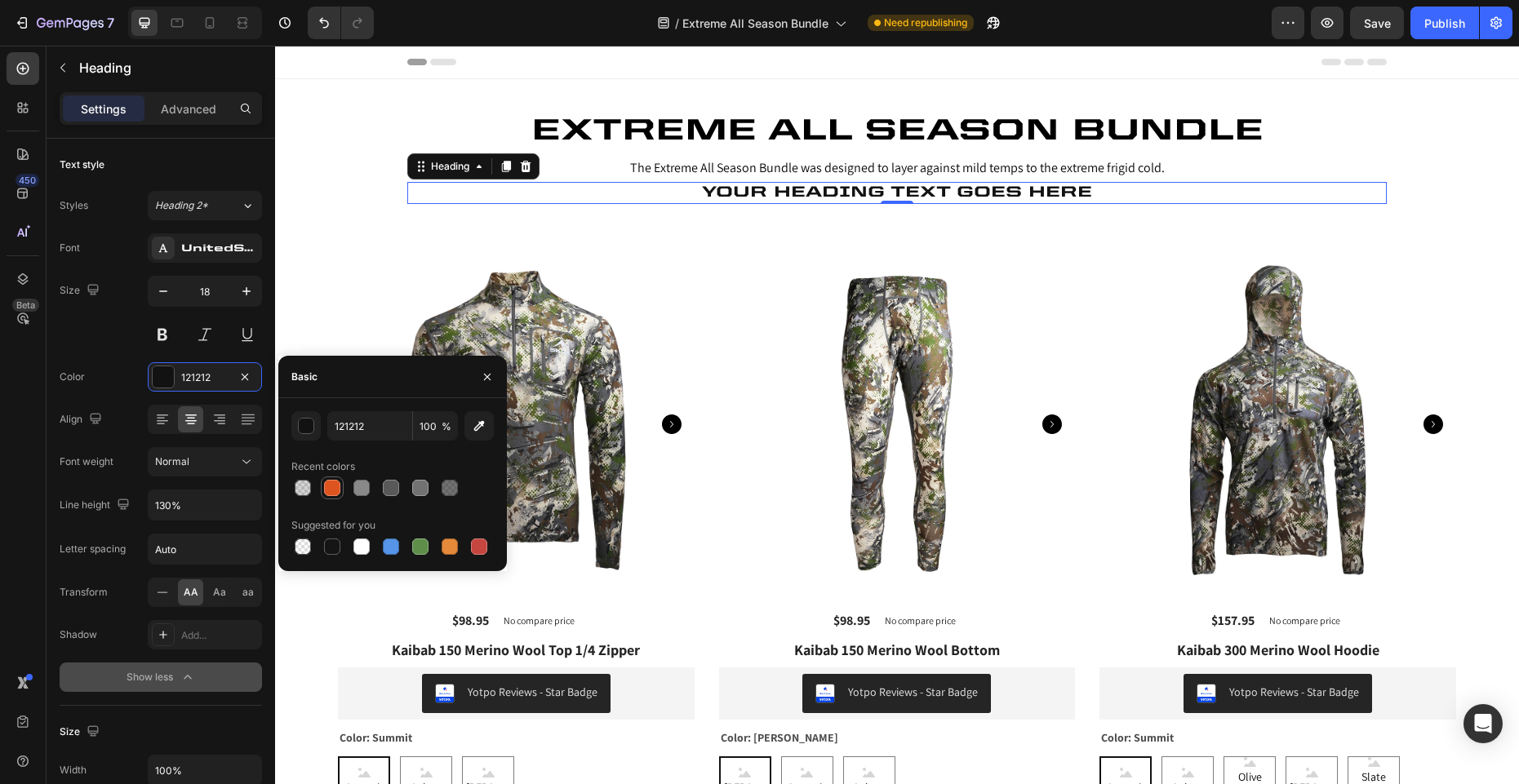
click at [334, 487] on div at bounding box center [331, 487] width 16 height 16
type input "DE541E"
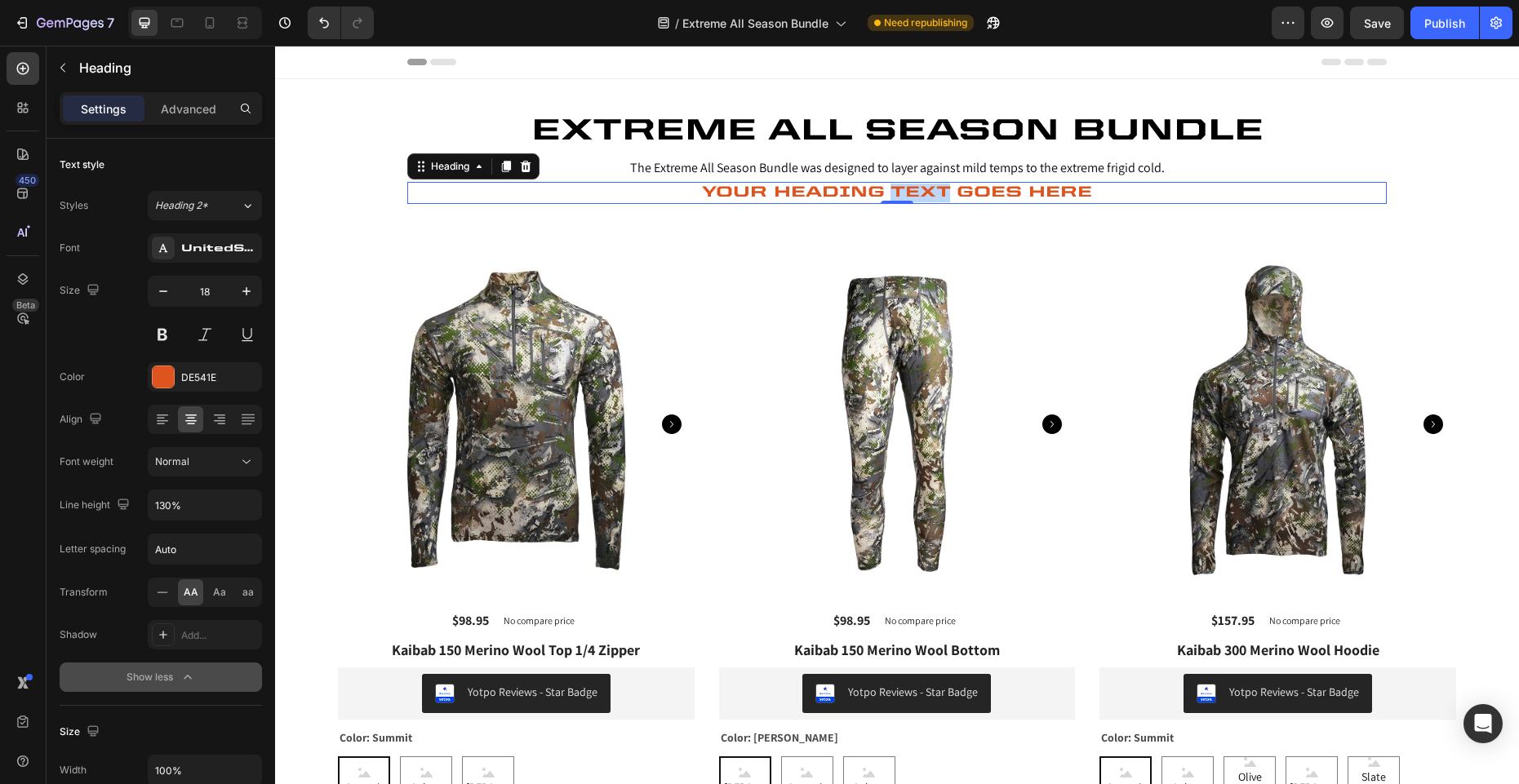
click at [927, 192] on p "Your heading text goes here" at bounding box center [897, 193] width 976 height 19
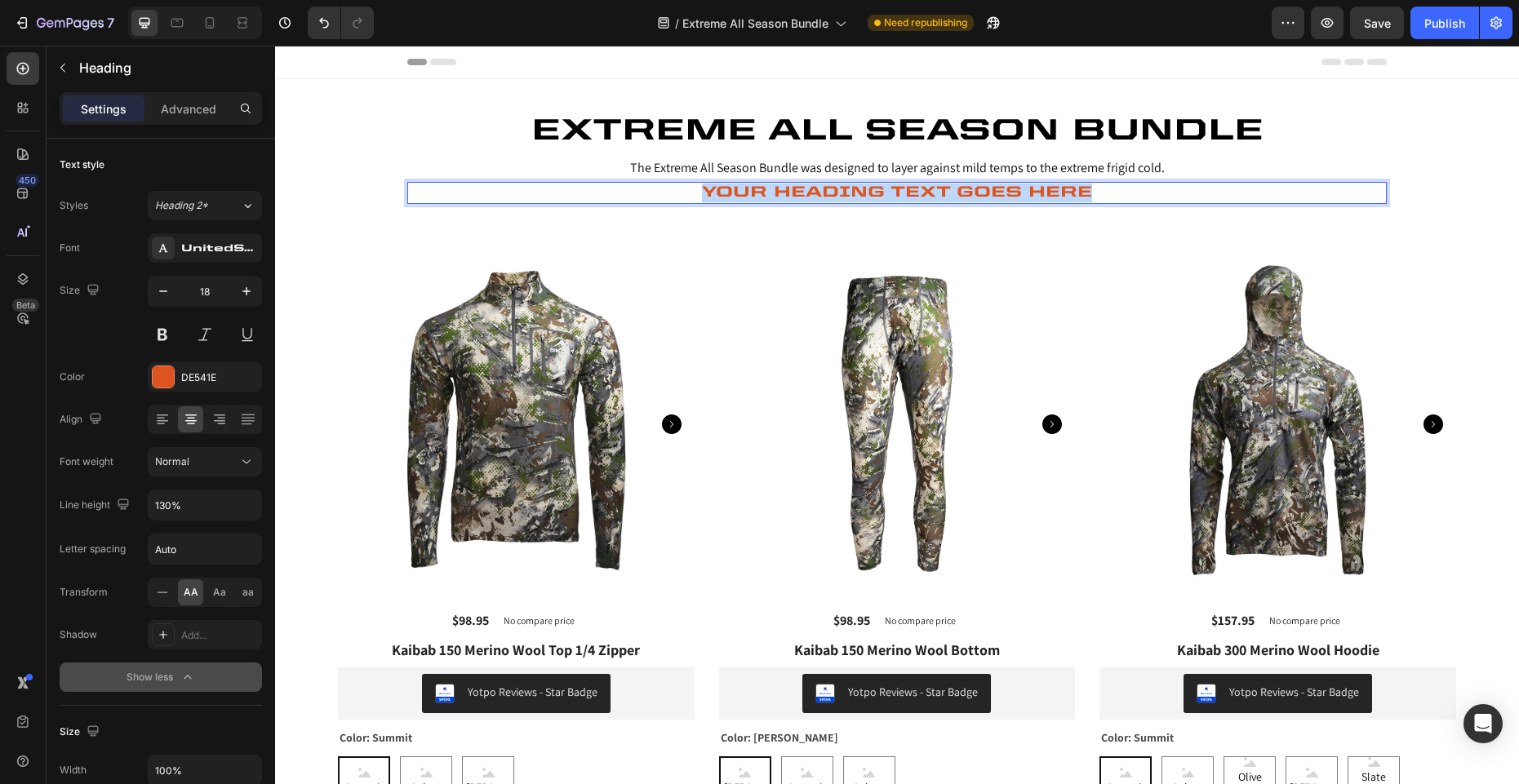
click at [927, 192] on p "Your heading text goes here" at bounding box center [897, 193] width 976 height 19
click at [201, 103] on p "Advanced" at bounding box center [188, 108] width 55 height 17
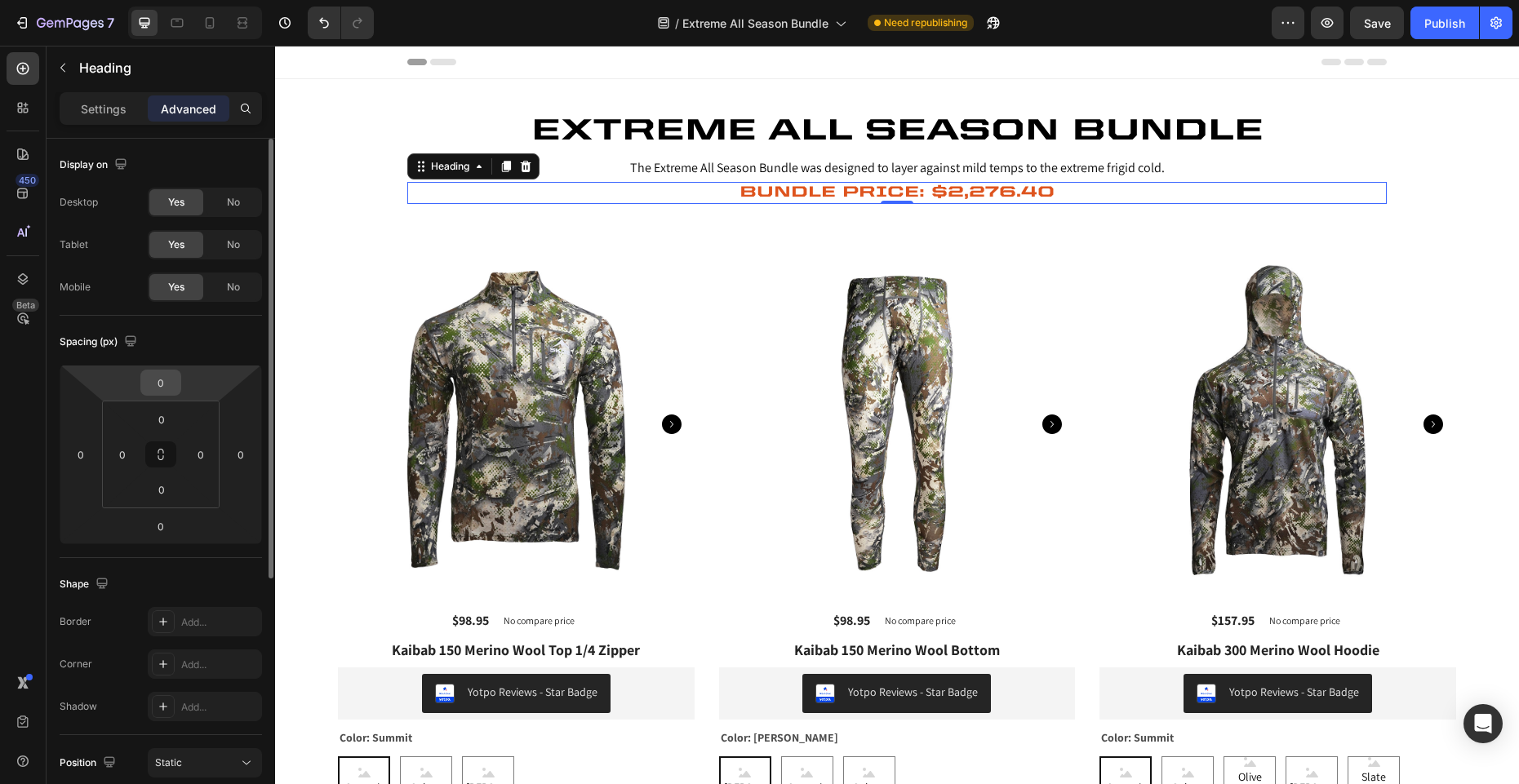
click at [168, 383] on input "0" at bounding box center [160, 382] width 33 height 25
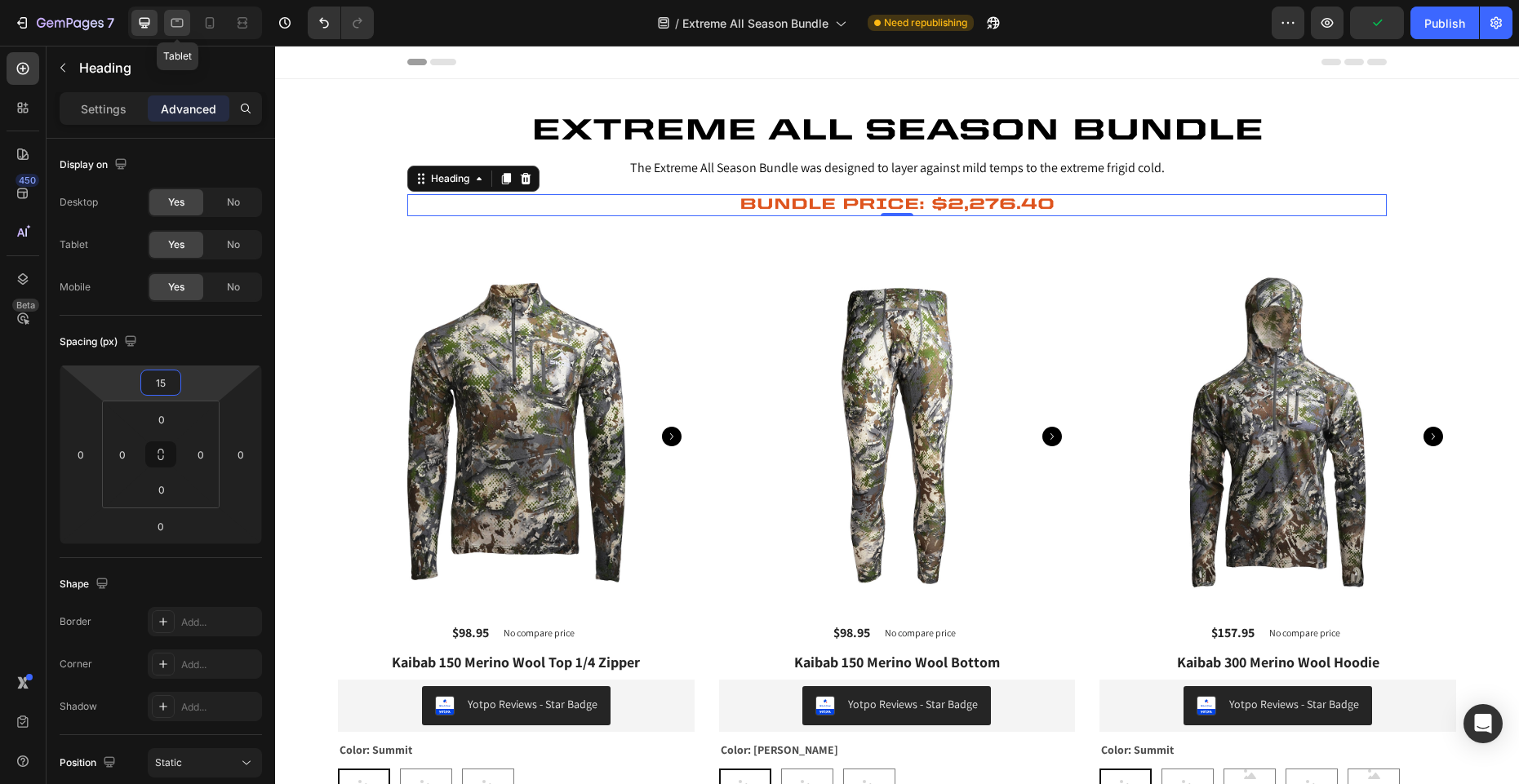
type input "15"
click at [175, 25] on icon at bounding box center [176, 22] width 16 height 16
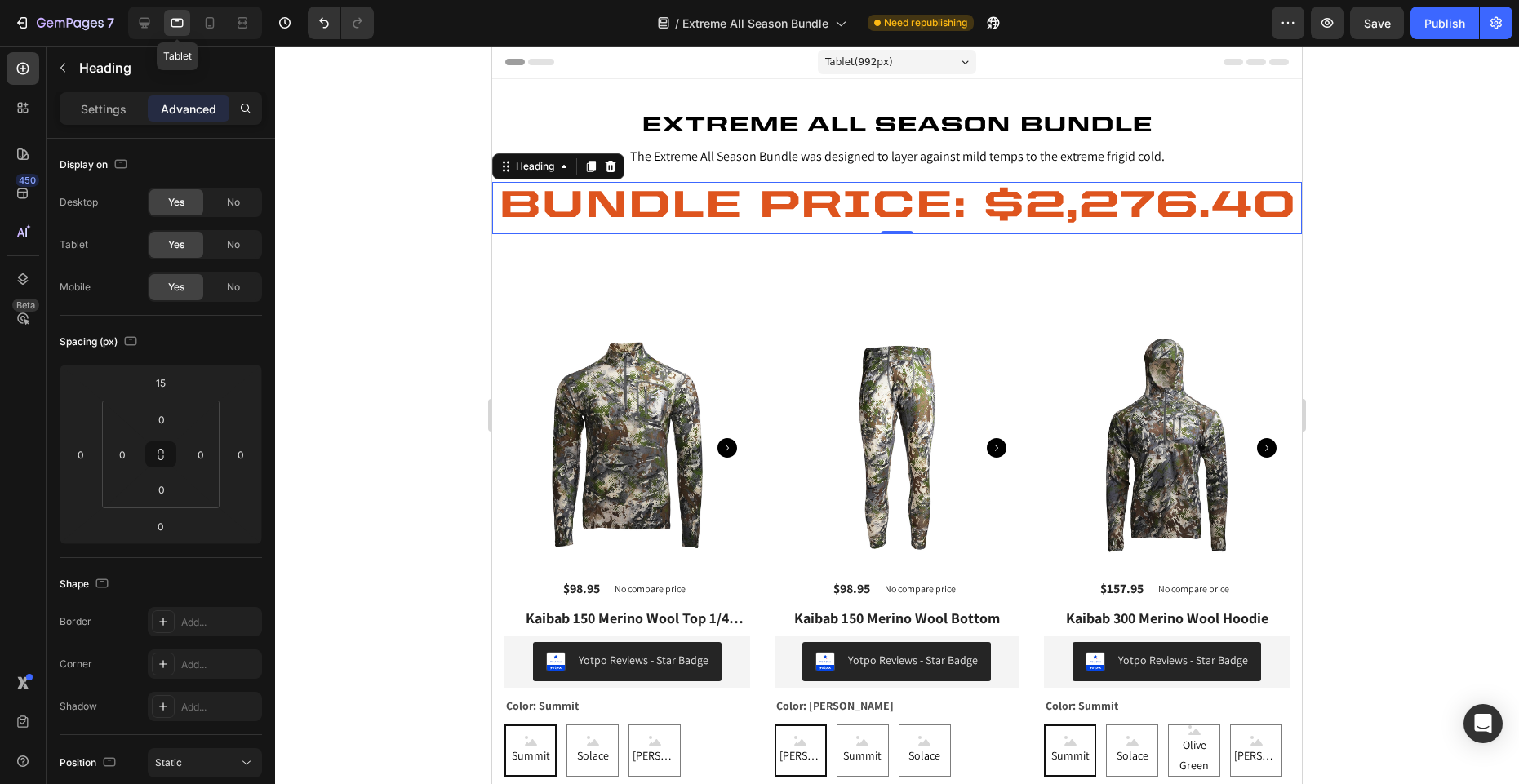
scroll to position [79, 0]
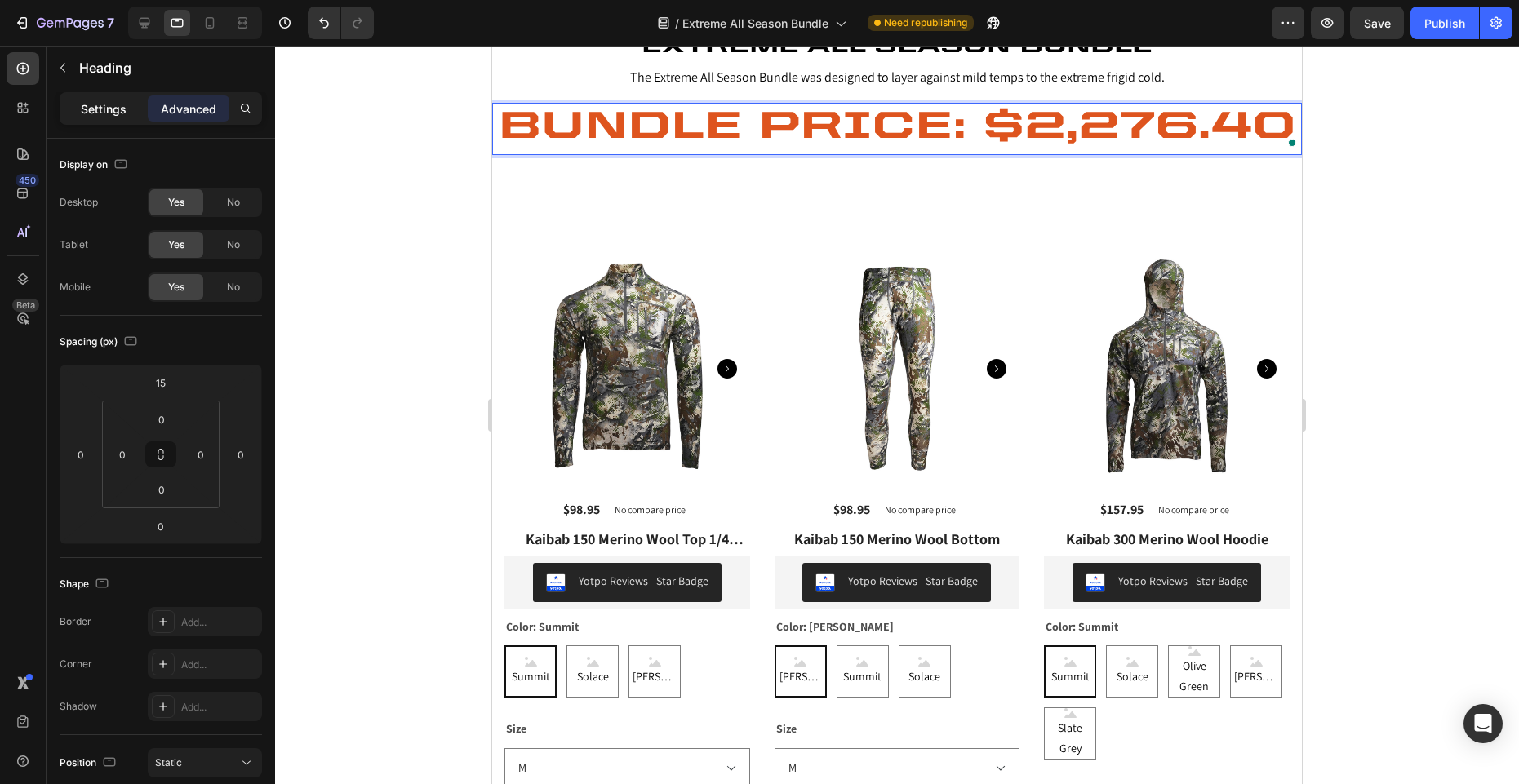
click at [97, 106] on p "Settings" at bounding box center [103, 108] width 46 height 17
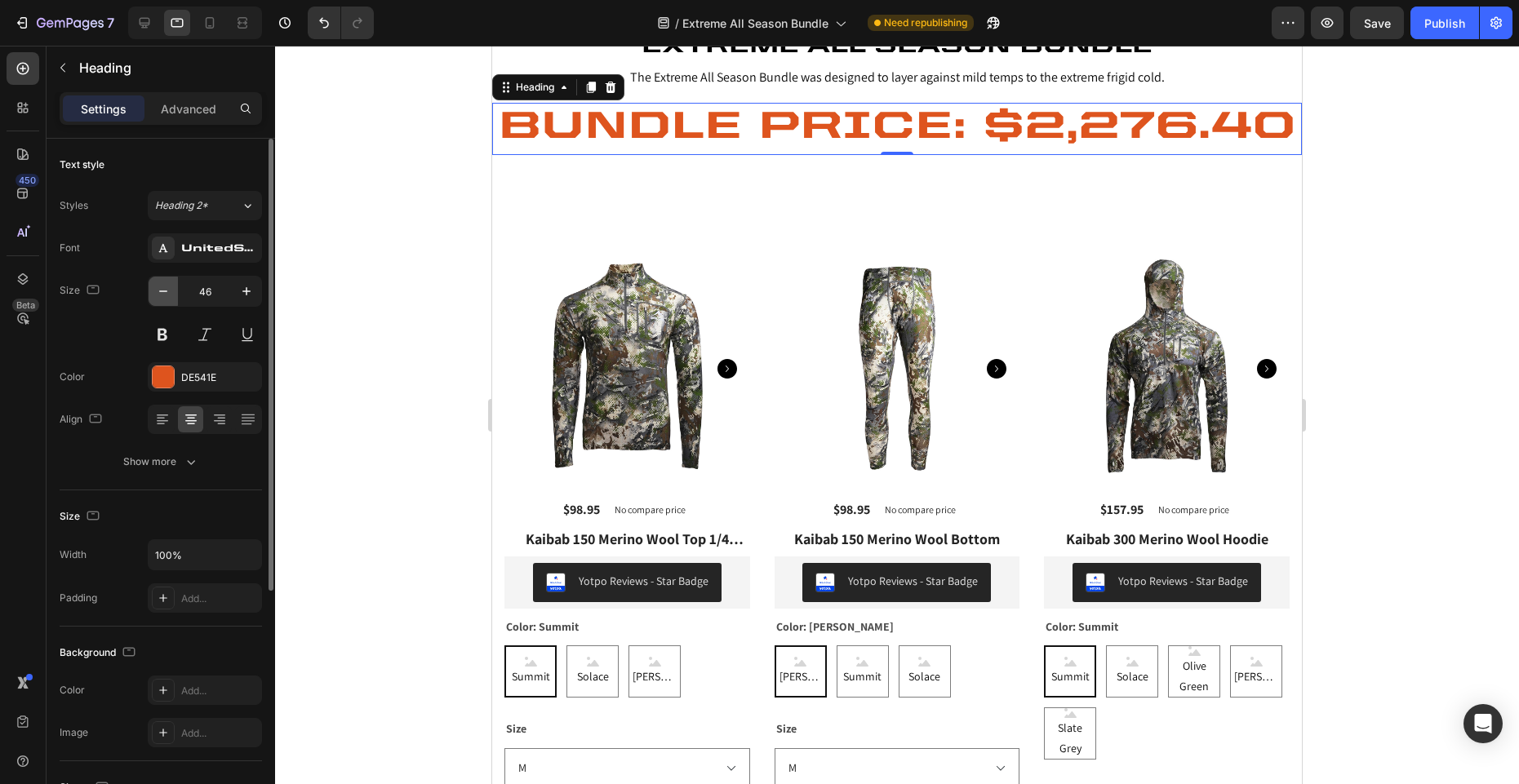
click at [169, 291] on icon "button" at bounding box center [163, 291] width 16 height 16
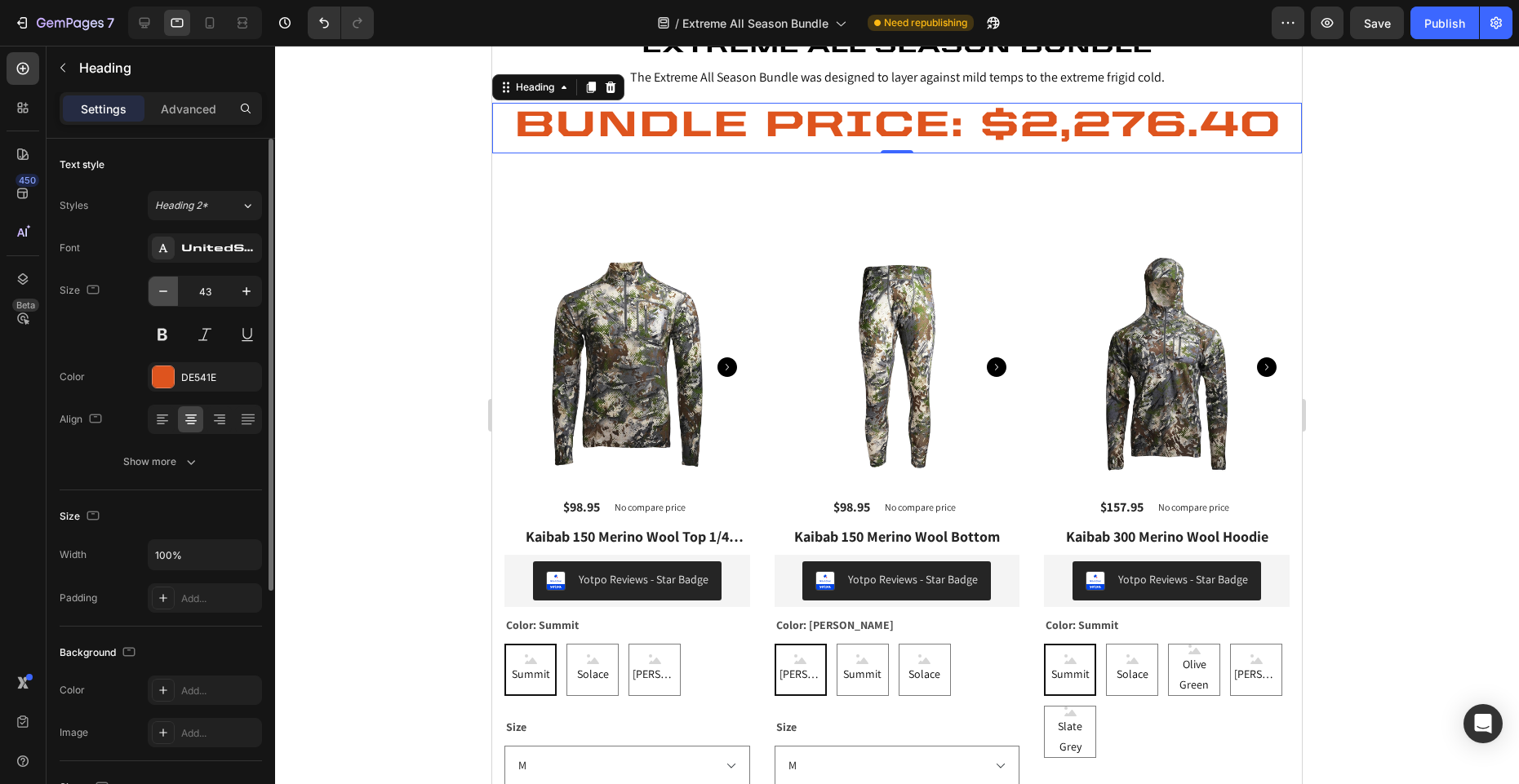
click at [169, 291] on icon "button" at bounding box center [163, 291] width 16 height 16
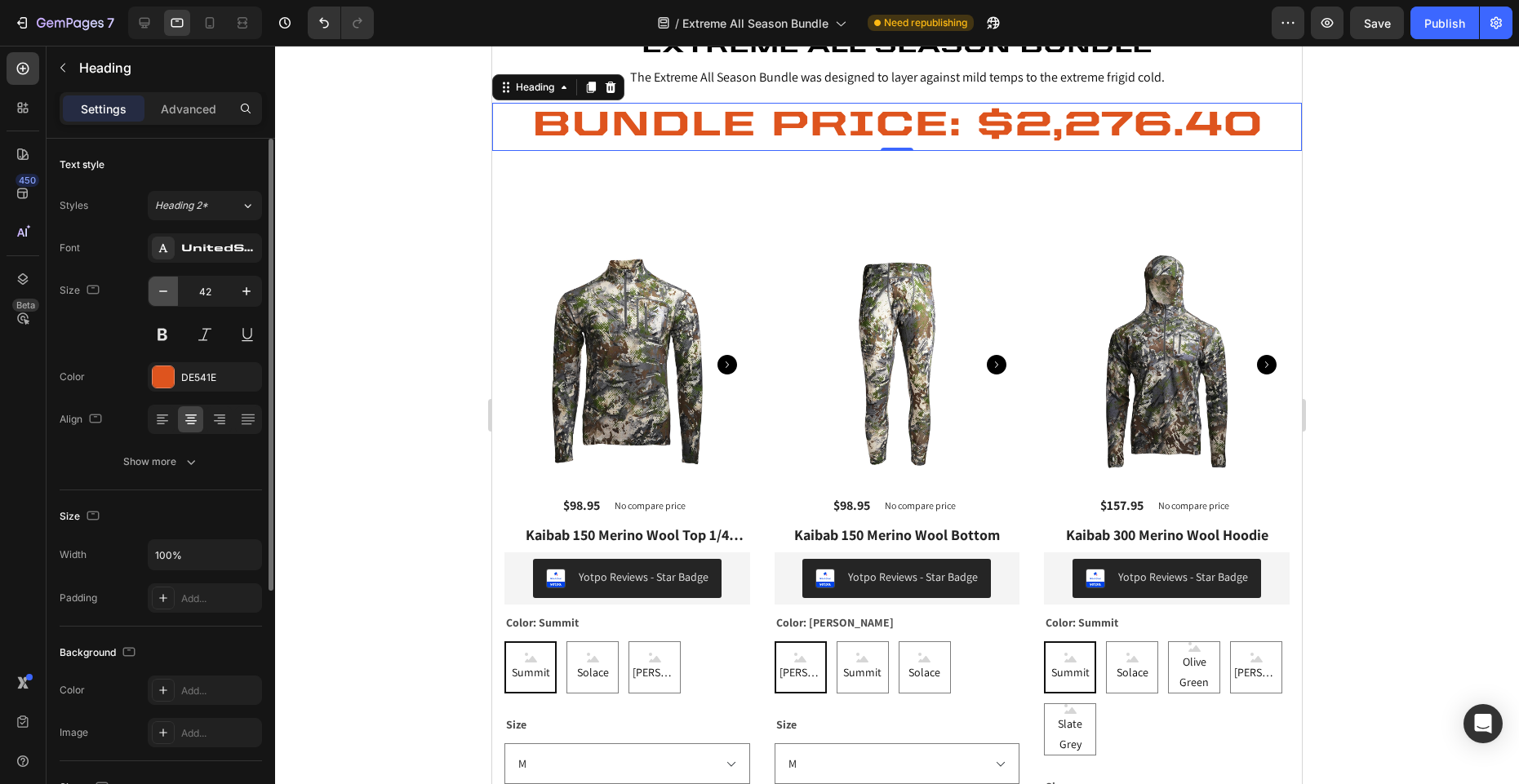
click at [169, 291] on icon "button" at bounding box center [163, 291] width 16 height 16
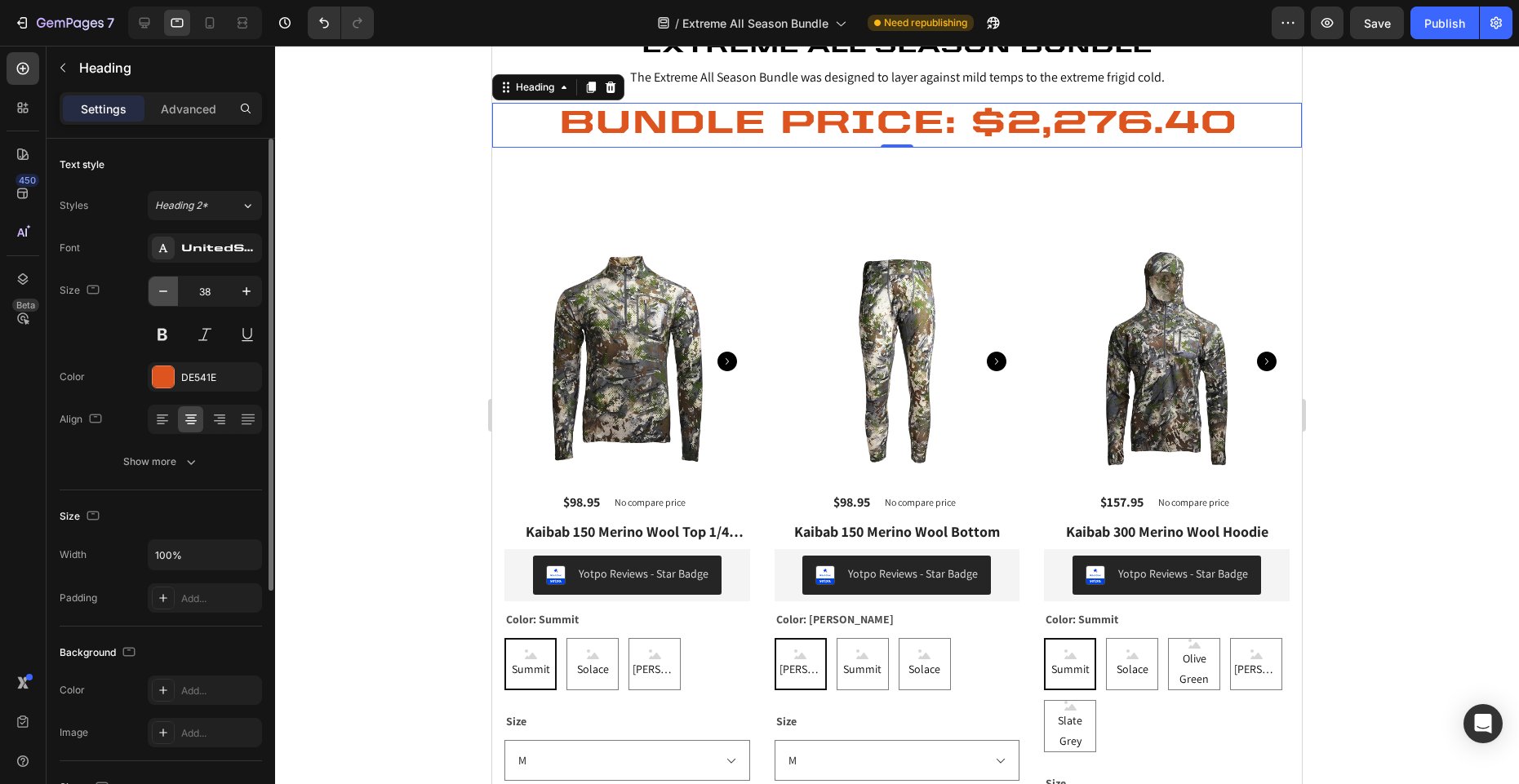
click at [169, 291] on icon "button" at bounding box center [163, 291] width 16 height 16
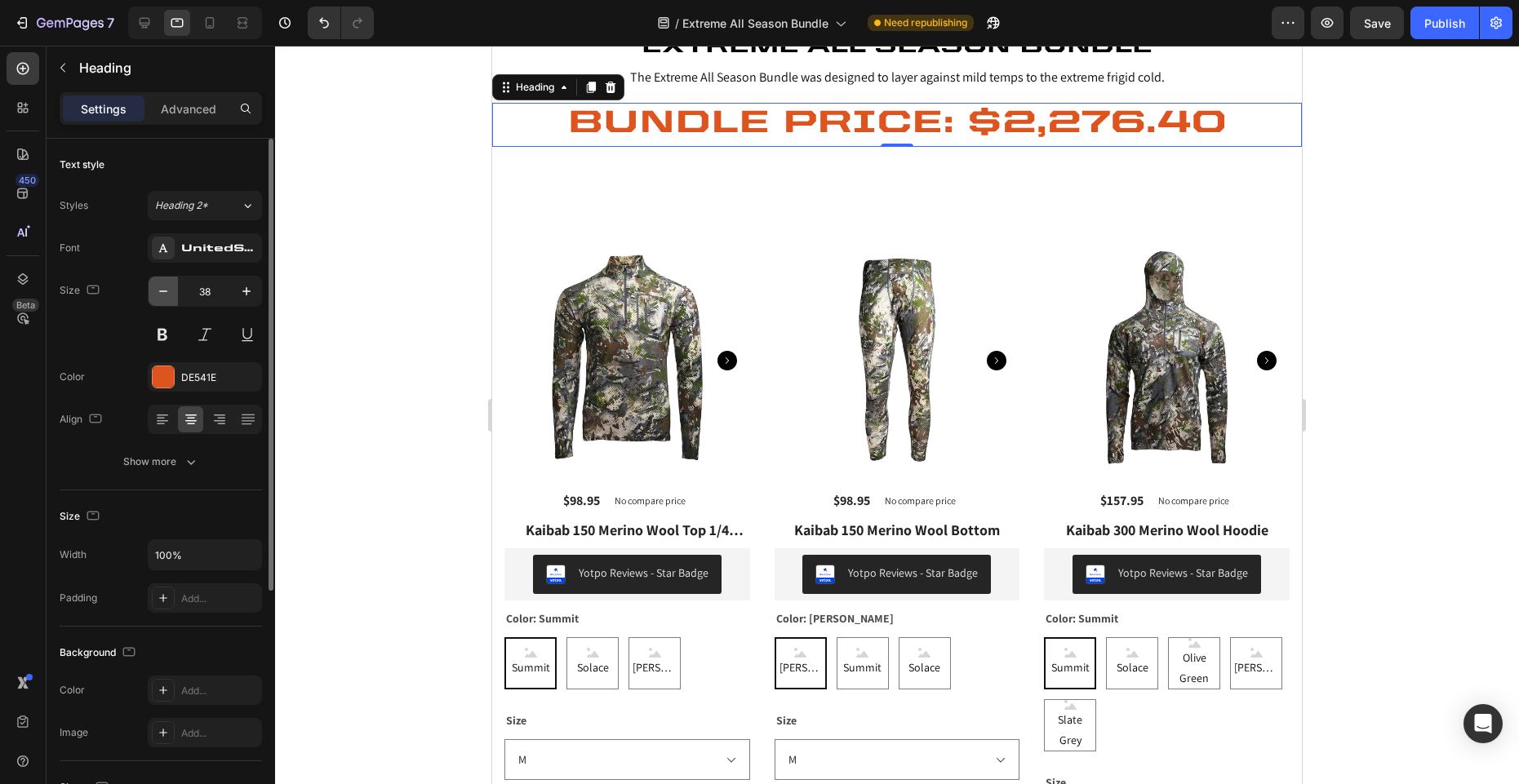
click at [169, 291] on icon "button" at bounding box center [163, 291] width 16 height 16
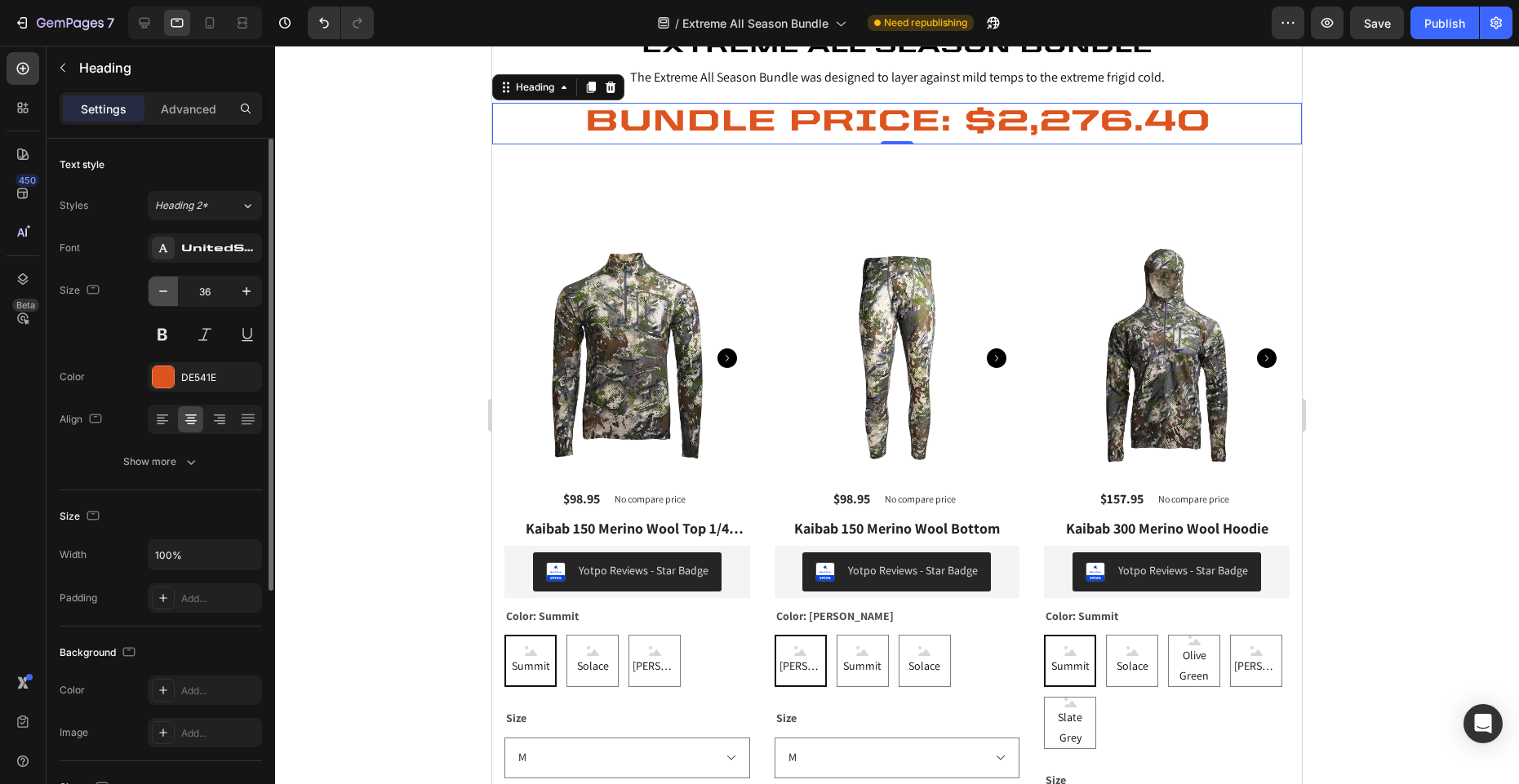
click at [169, 291] on icon "button" at bounding box center [163, 291] width 16 height 16
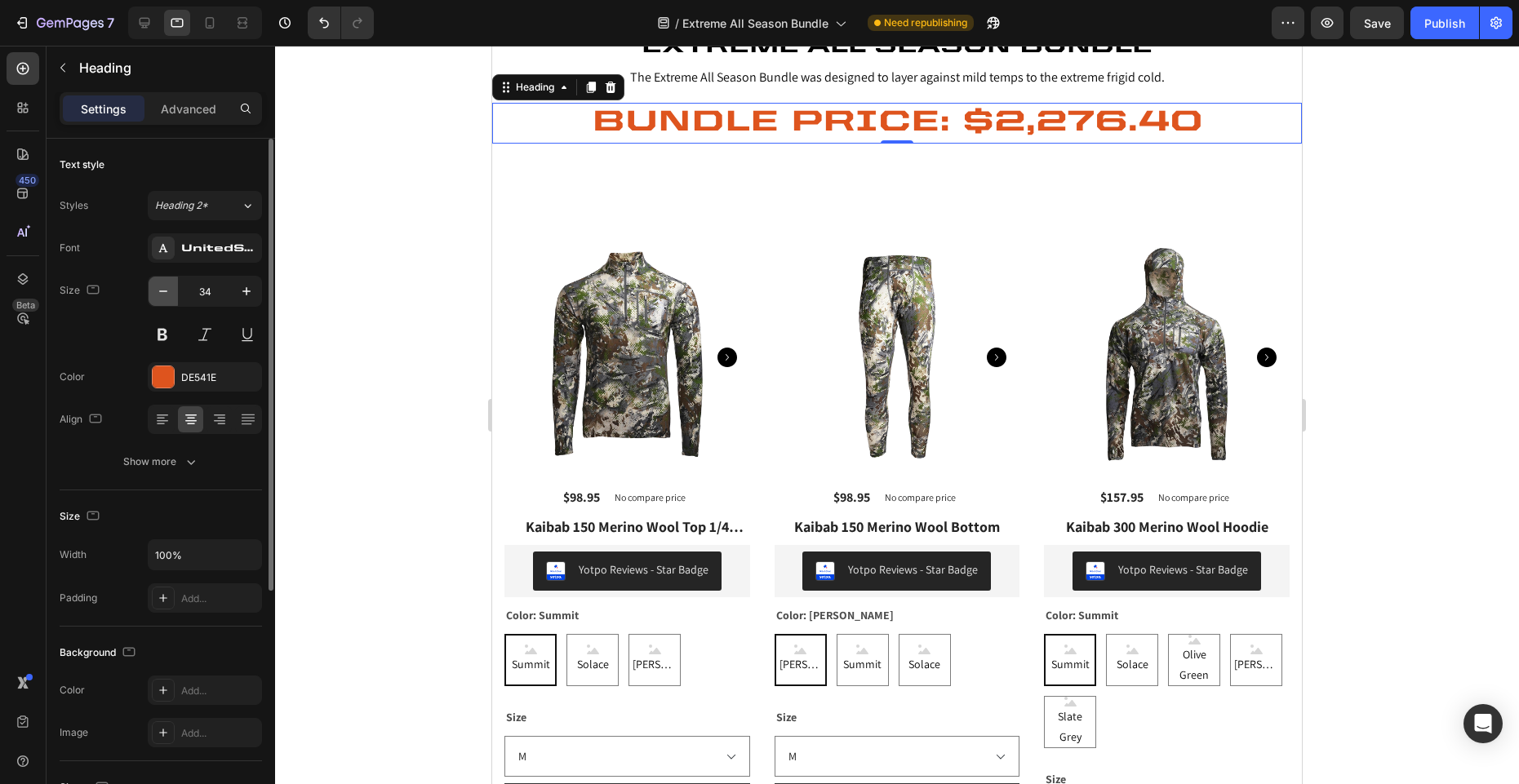
click at [169, 291] on icon "button" at bounding box center [163, 291] width 16 height 16
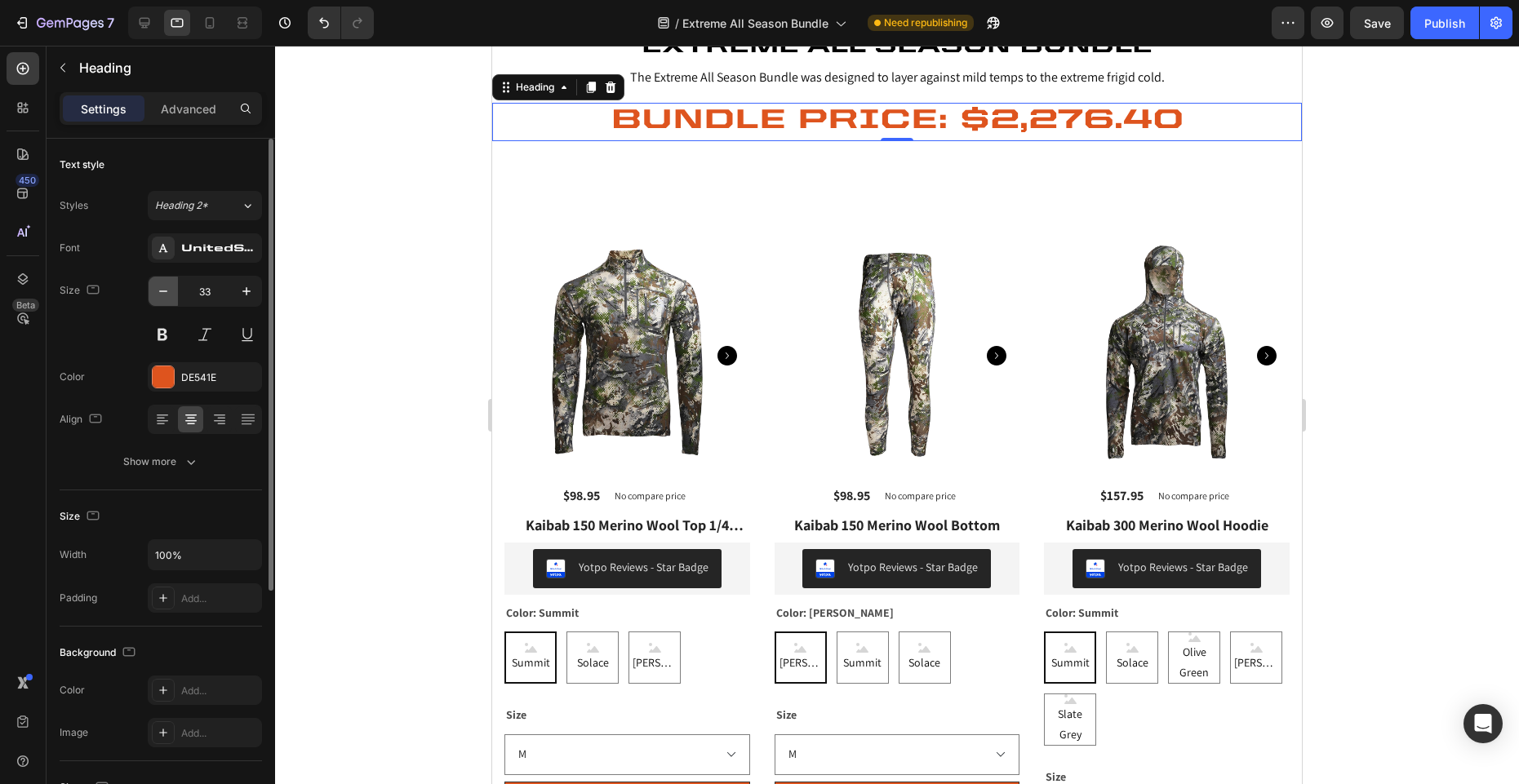
click at [169, 291] on icon "button" at bounding box center [163, 291] width 16 height 16
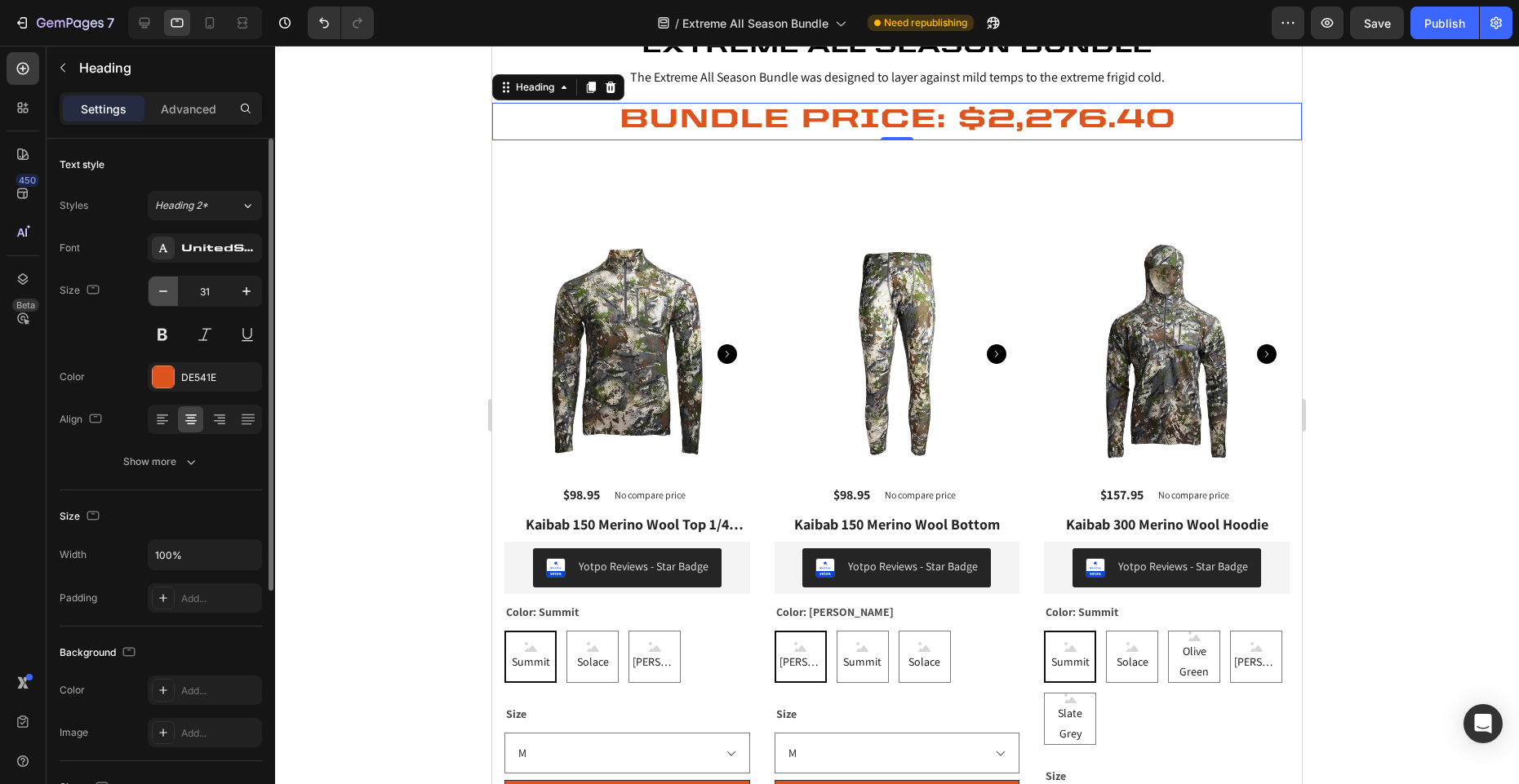
click at [169, 291] on icon "button" at bounding box center [163, 291] width 16 height 16
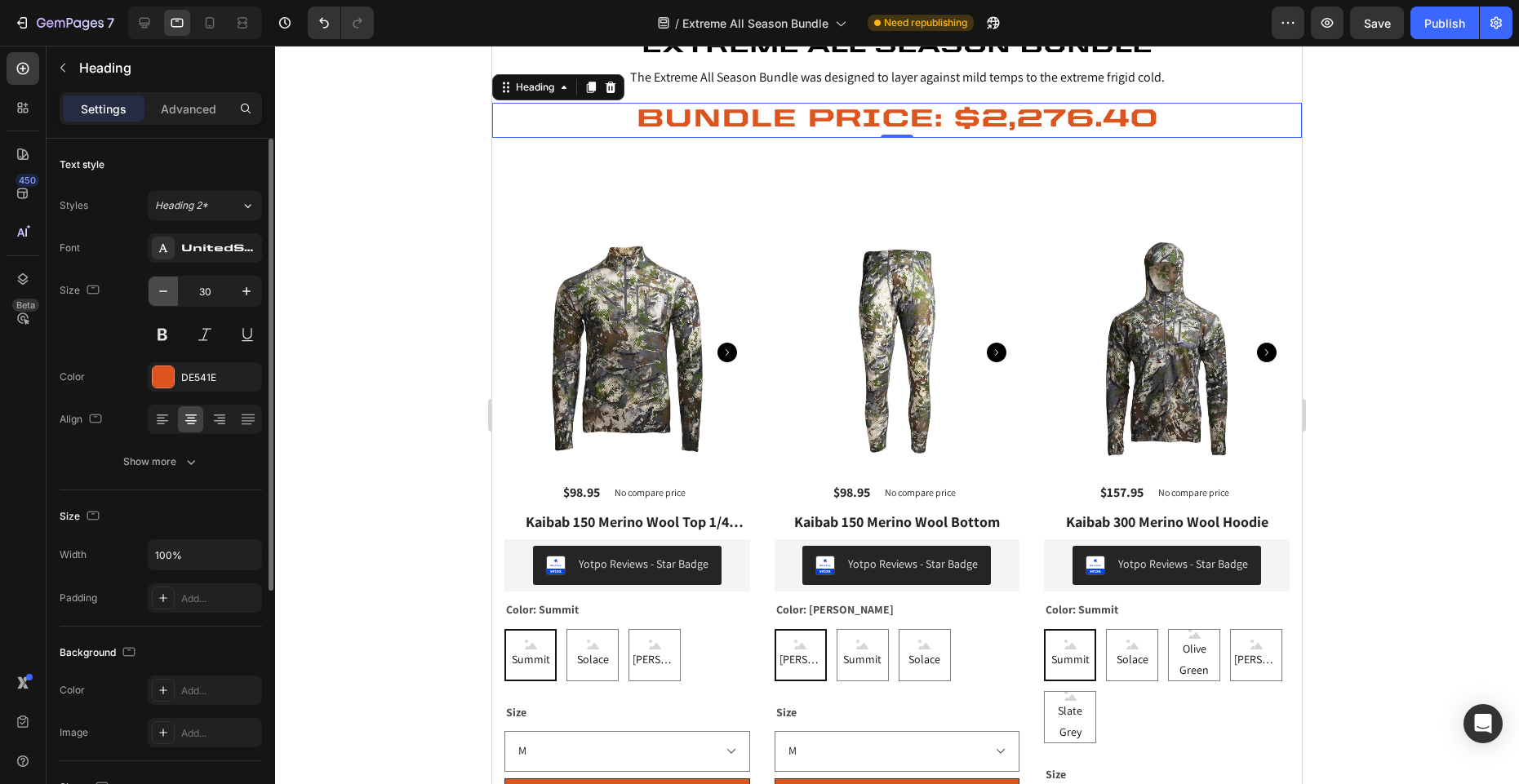
click at [169, 291] on icon "button" at bounding box center [163, 291] width 16 height 16
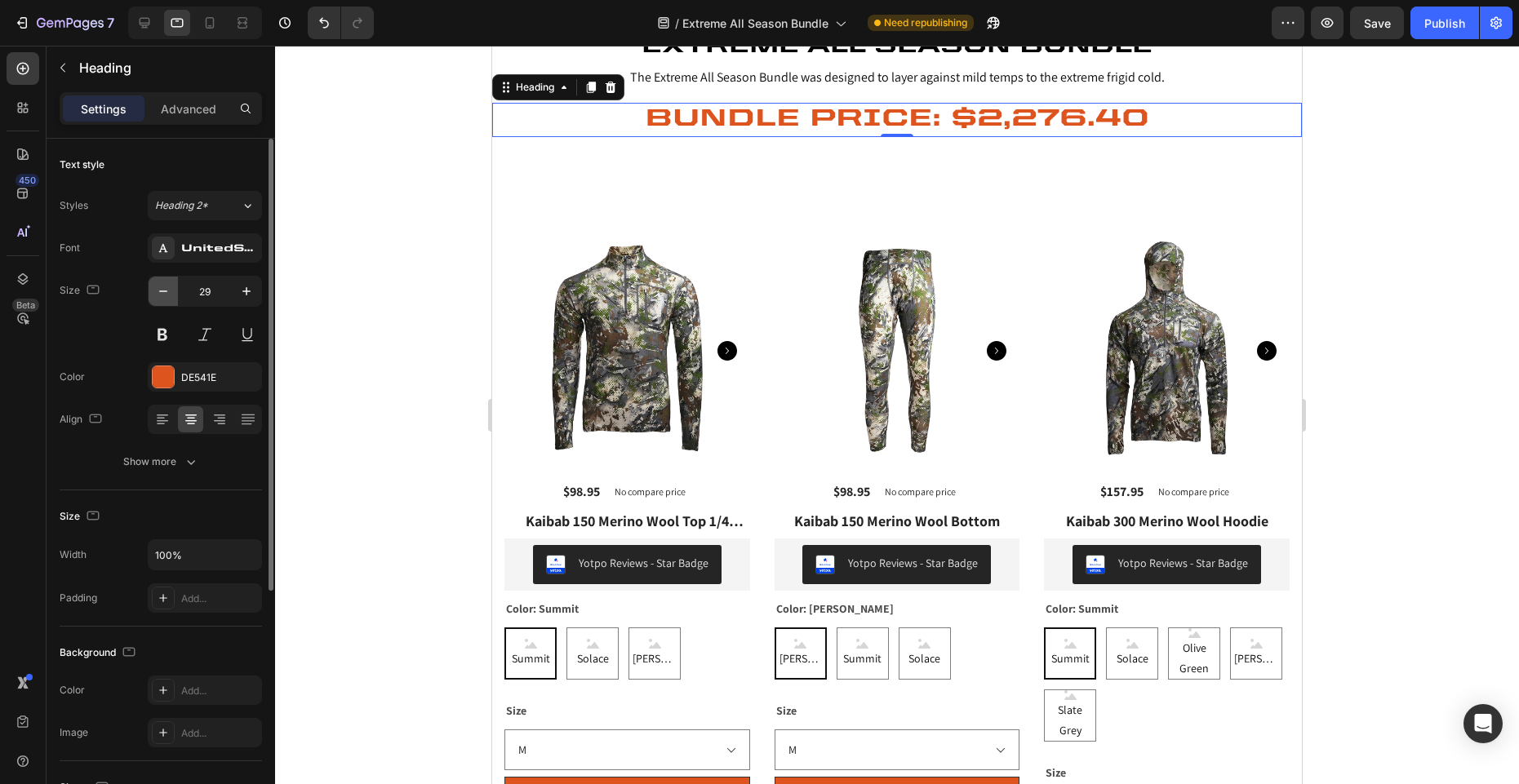
click at [169, 291] on icon "button" at bounding box center [163, 291] width 16 height 16
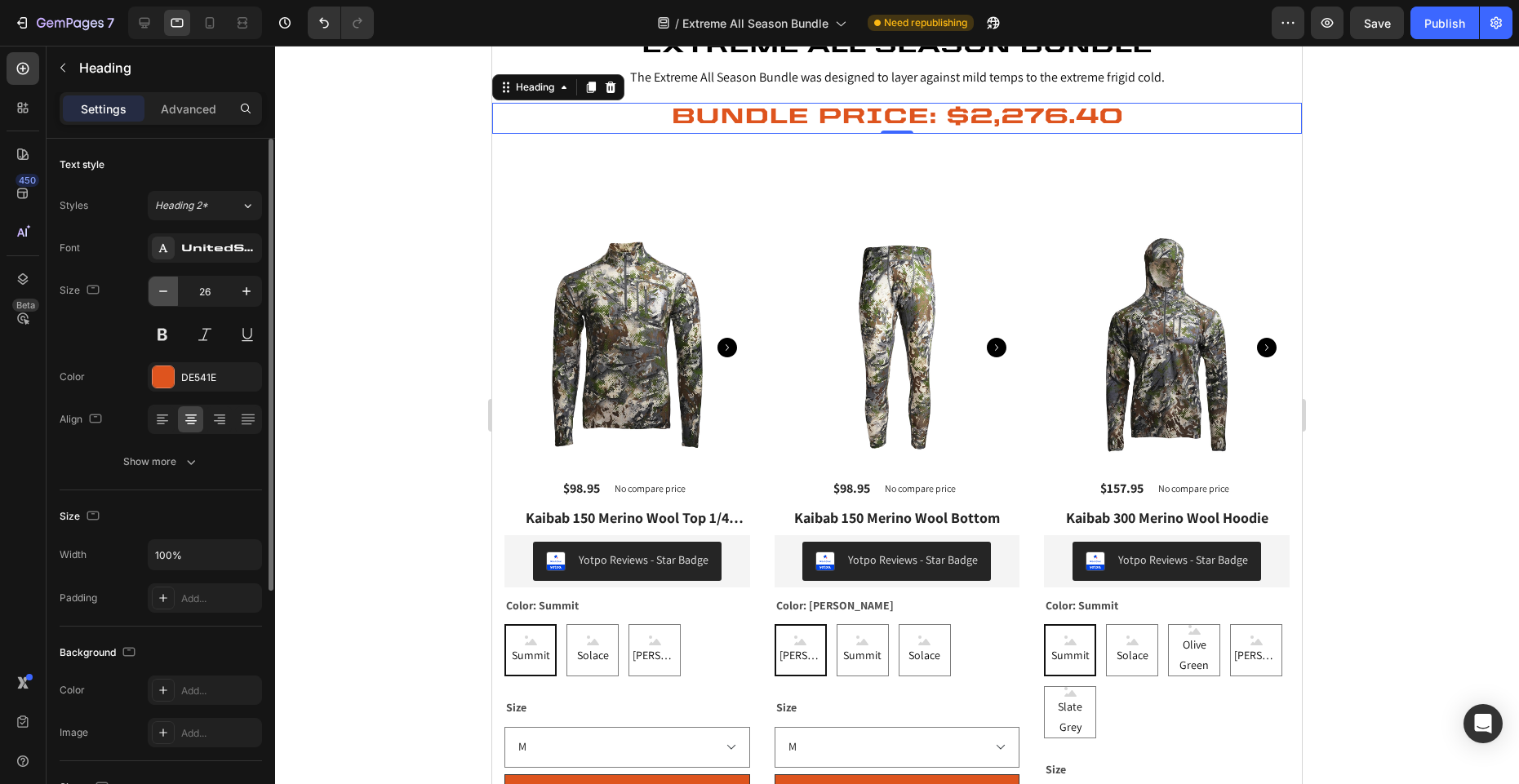
click at [169, 291] on icon "button" at bounding box center [163, 291] width 16 height 16
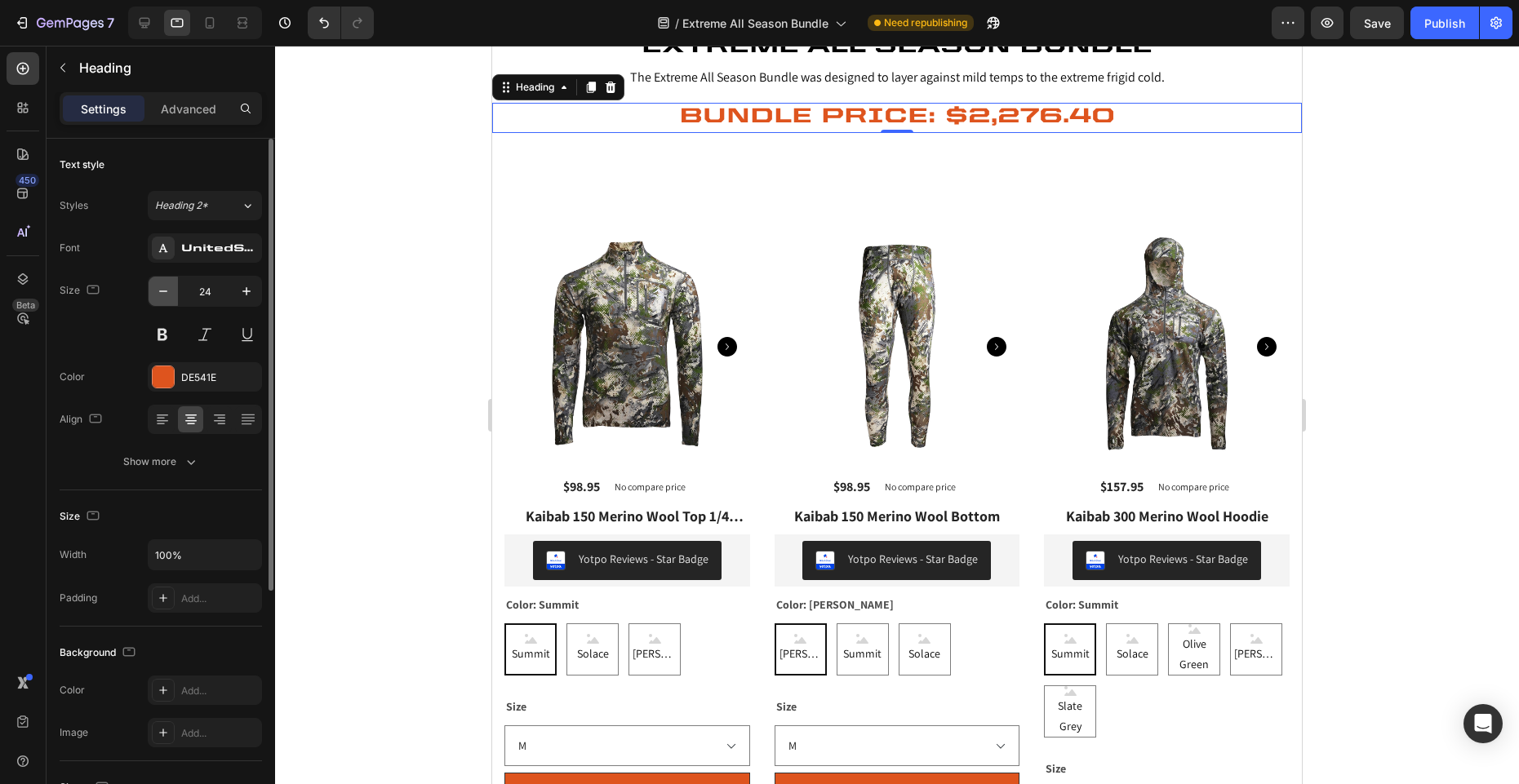
click at [169, 291] on icon "button" at bounding box center [163, 291] width 16 height 16
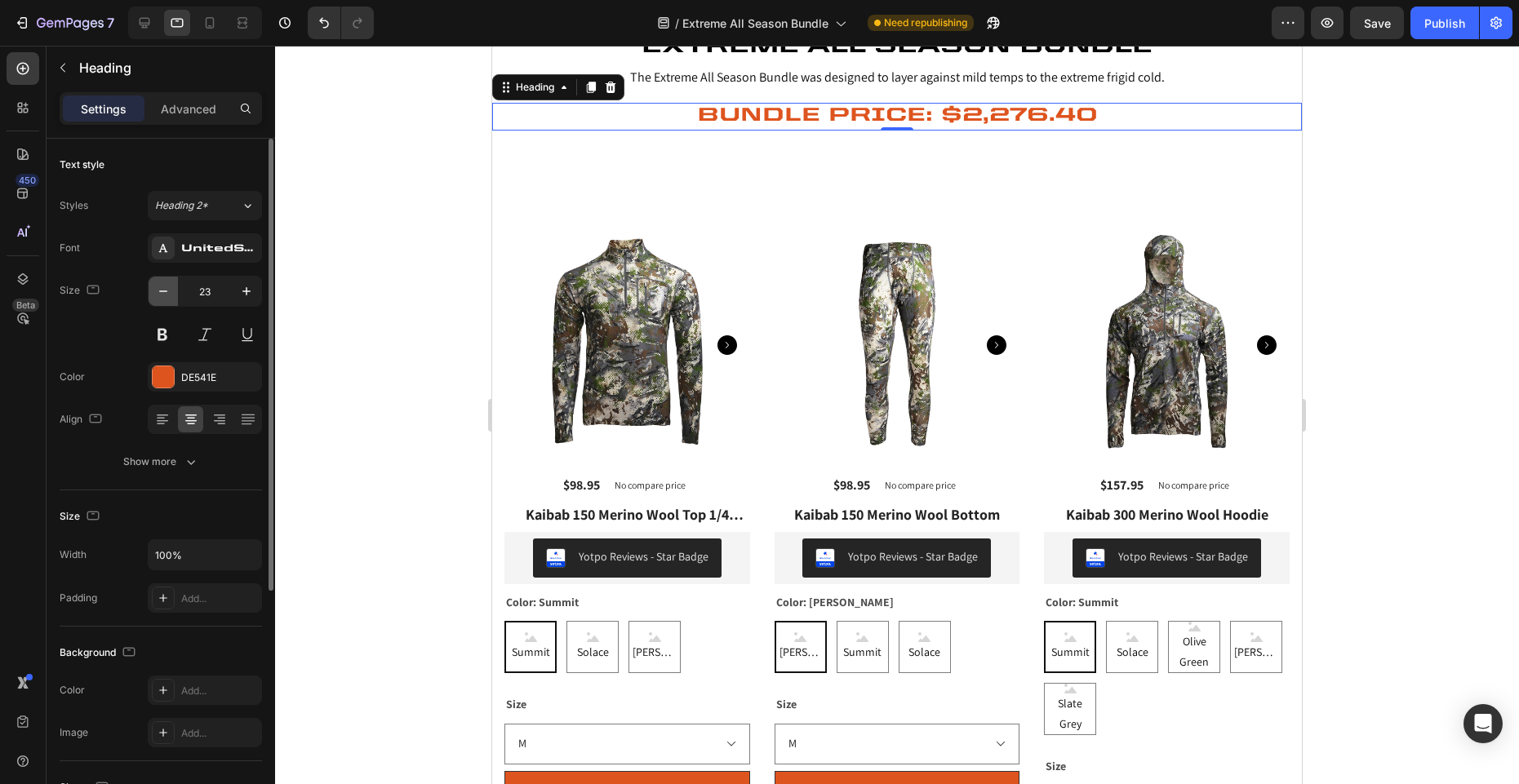
click at [169, 291] on icon "button" at bounding box center [163, 291] width 16 height 16
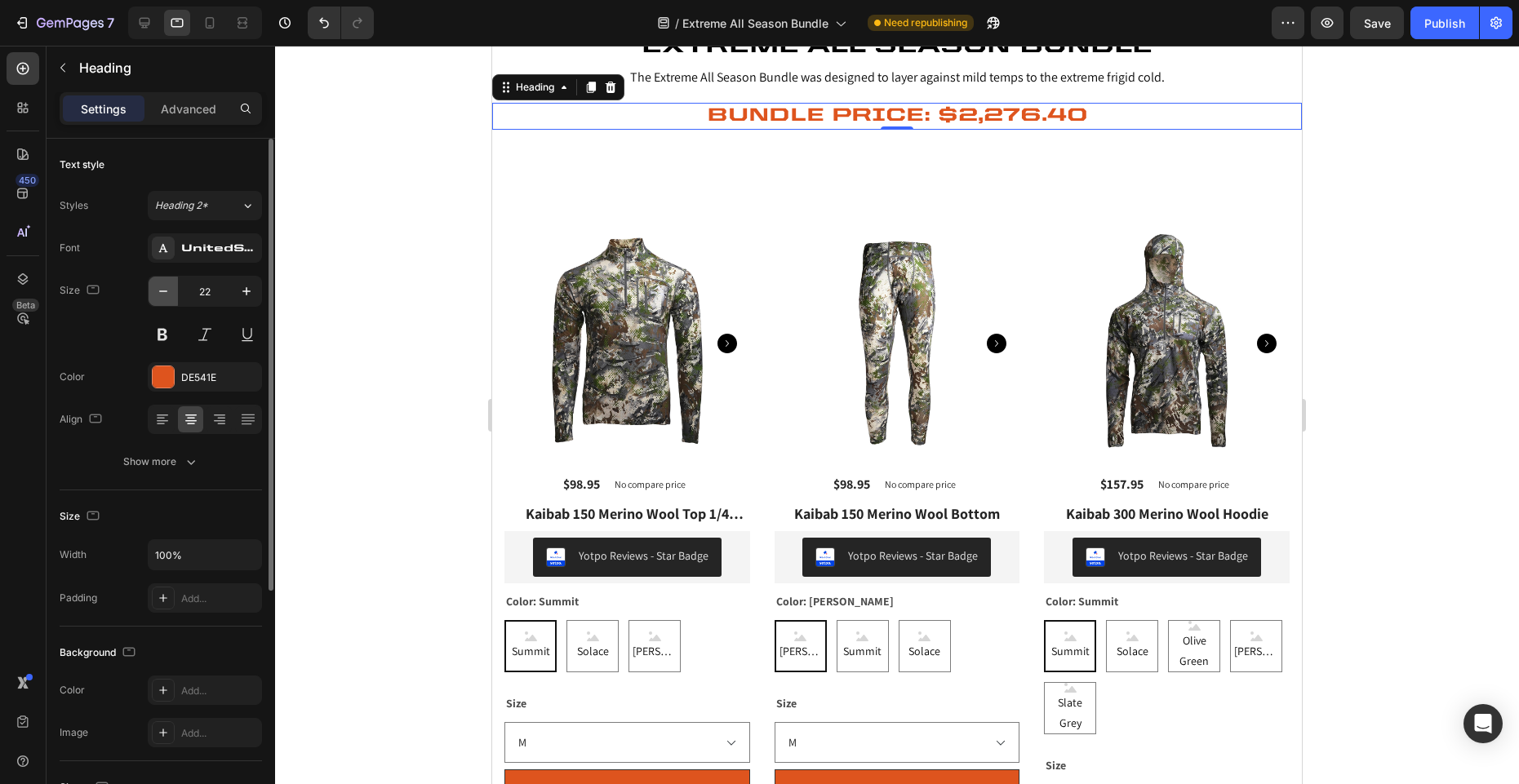
click at [169, 291] on icon "button" at bounding box center [163, 291] width 16 height 16
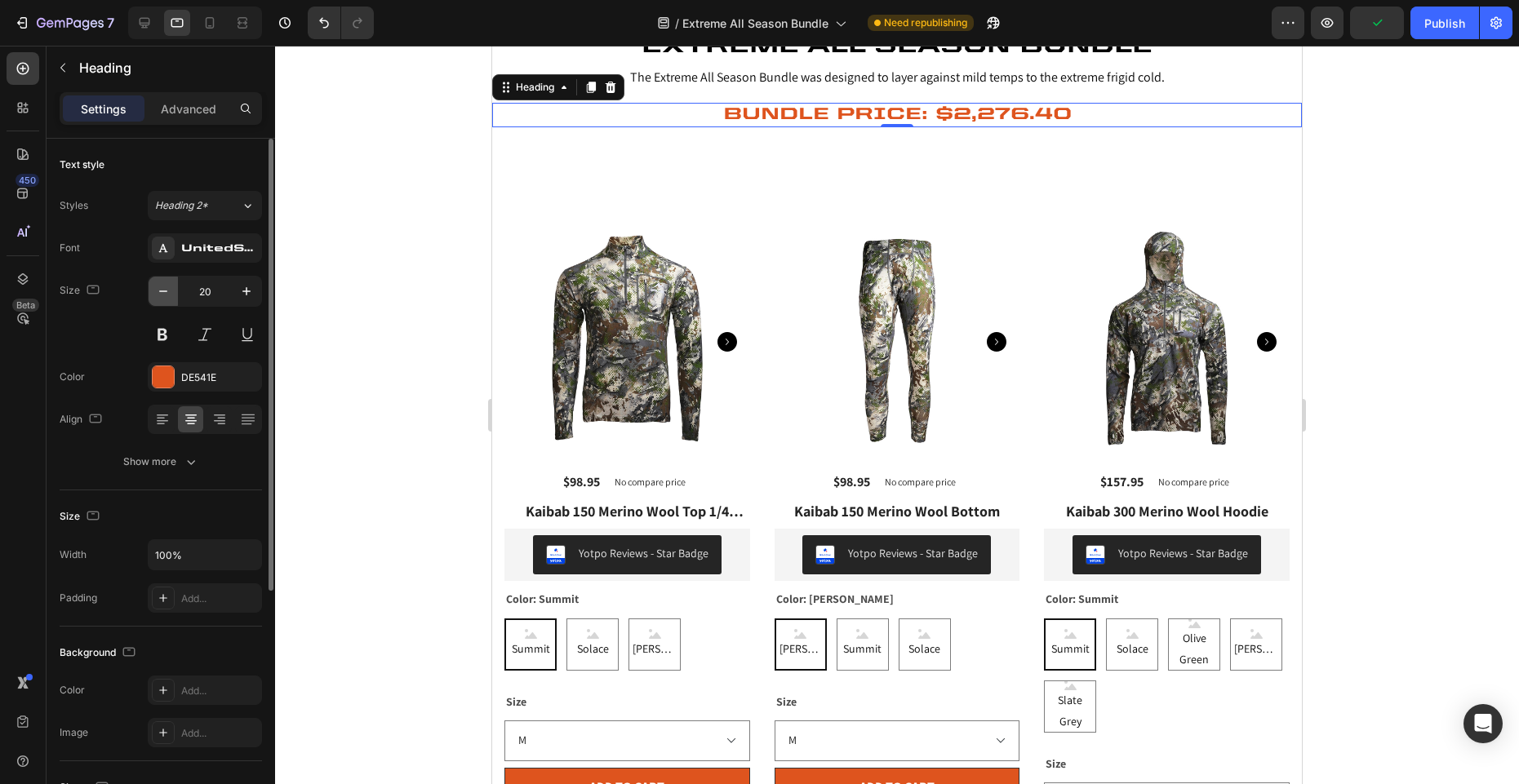
click at [169, 291] on icon "button" at bounding box center [163, 291] width 16 height 16
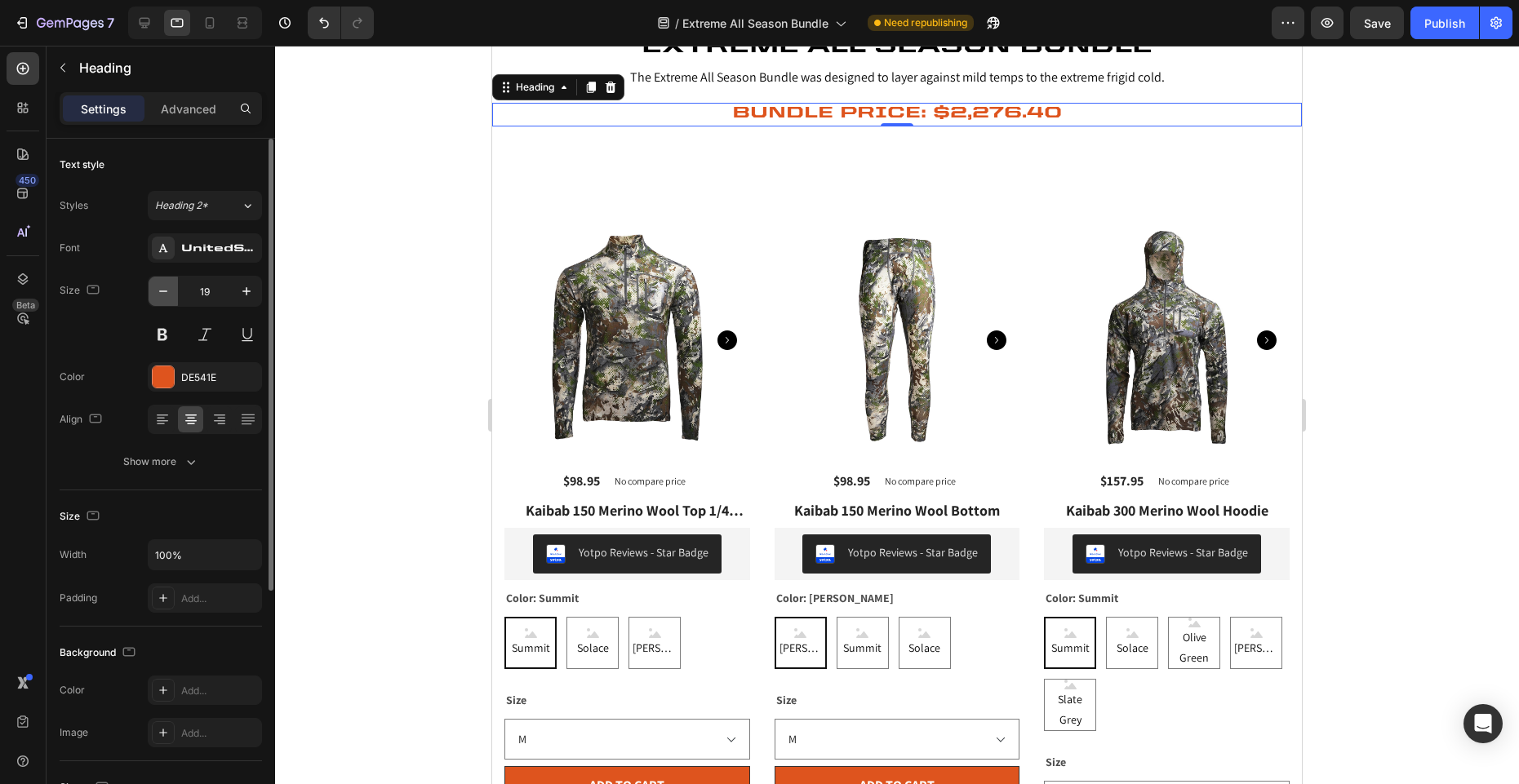
click at [169, 291] on icon "button" at bounding box center [163, 291] width 16 height 16
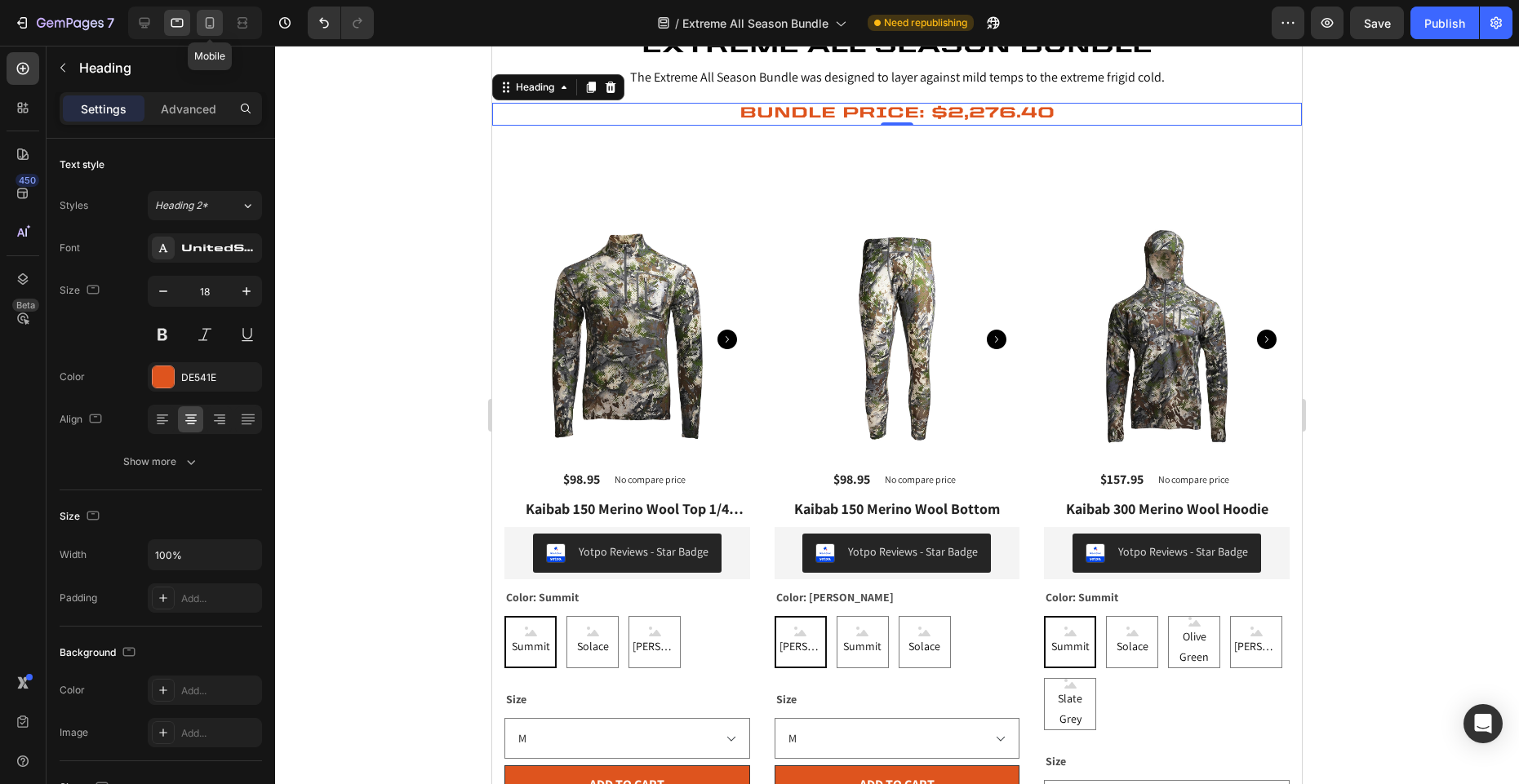
click at [205, 25] on icon at bounding box center [209, 22] width 16 height 16
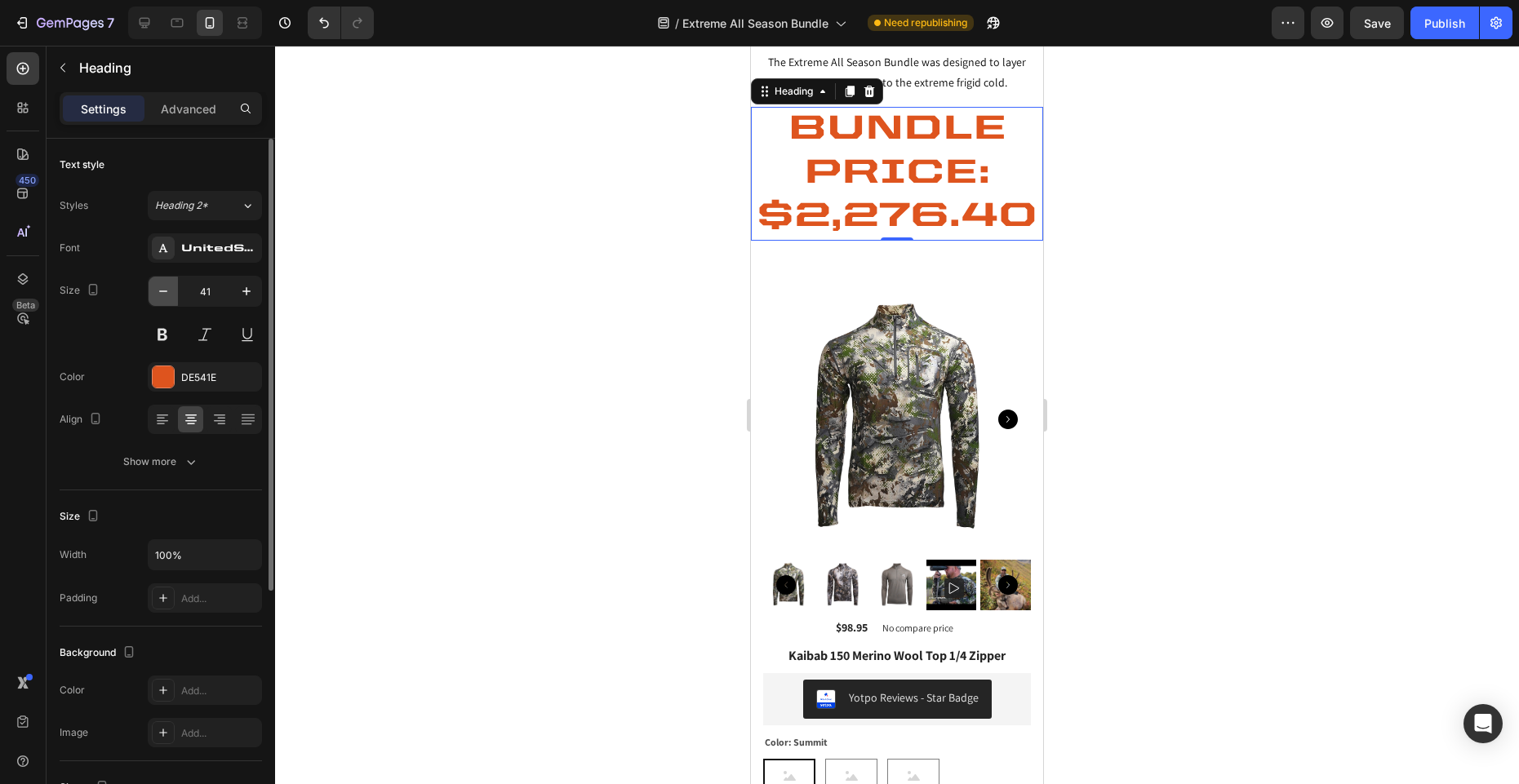
scroll to position [91, 0]
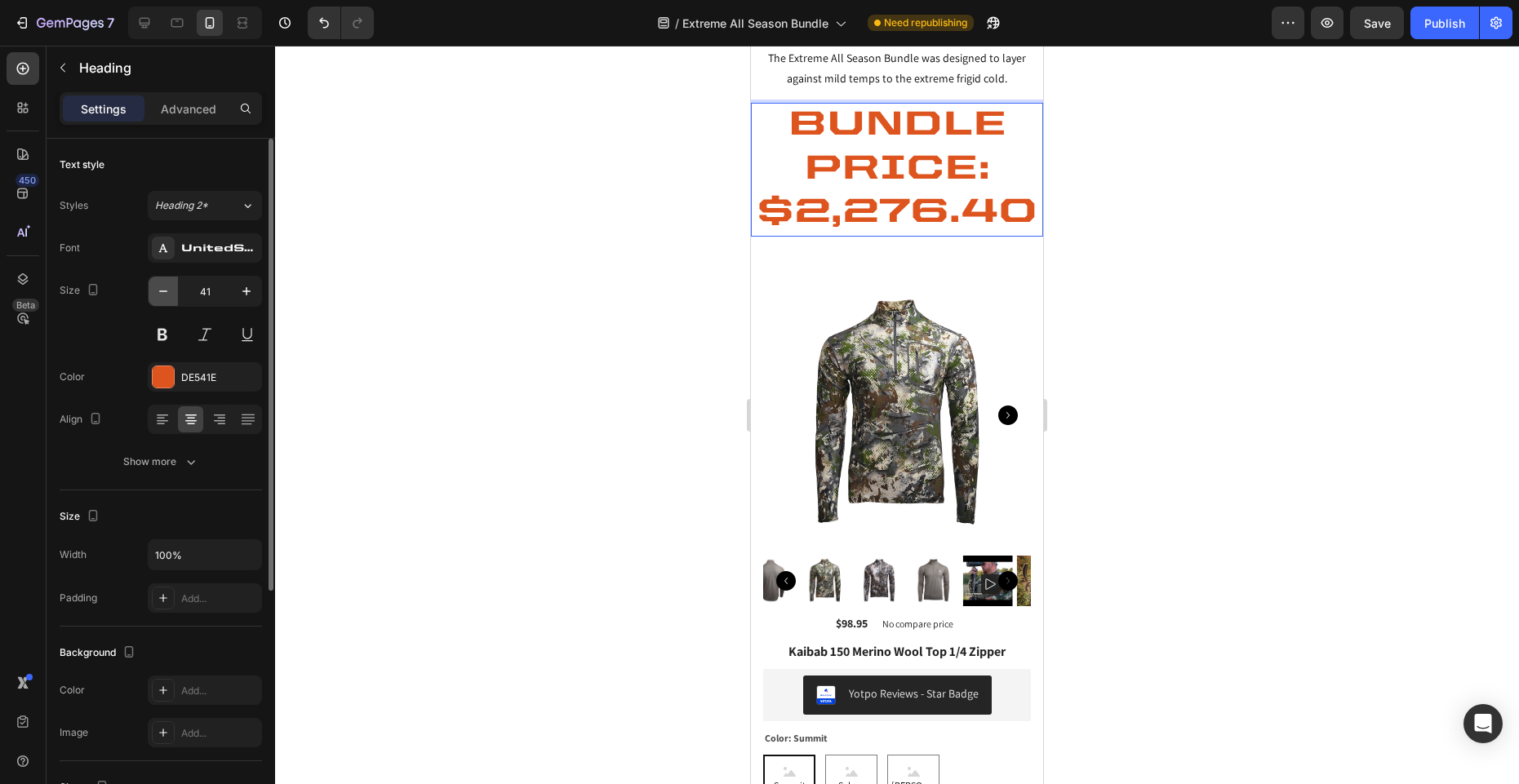
click at [160, 289] on icon "button" at bounding box center [163, 291] width 16 height 16
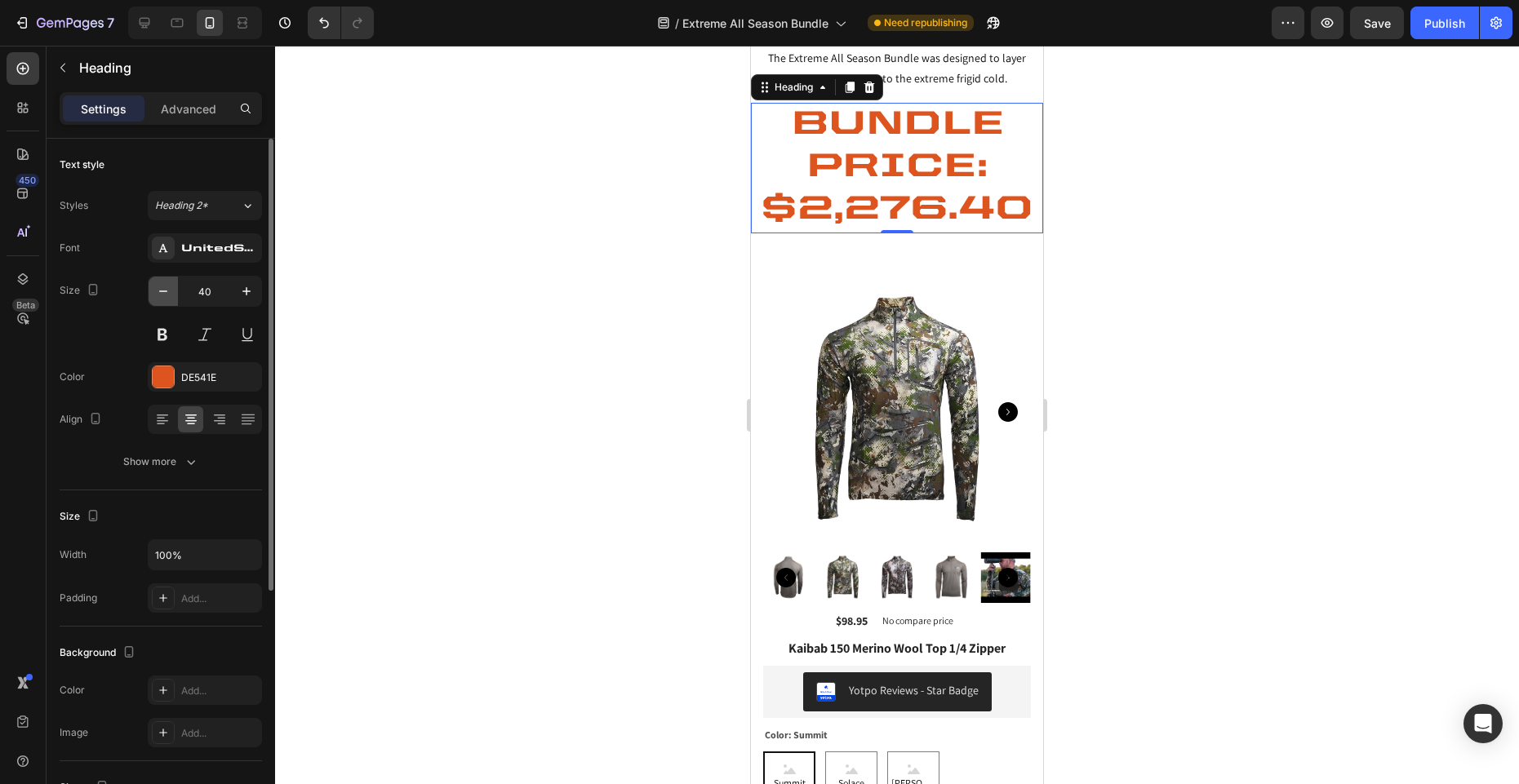
click at [160, 289] on icon "button" at bounding box center [163, 291] width 16 height 16
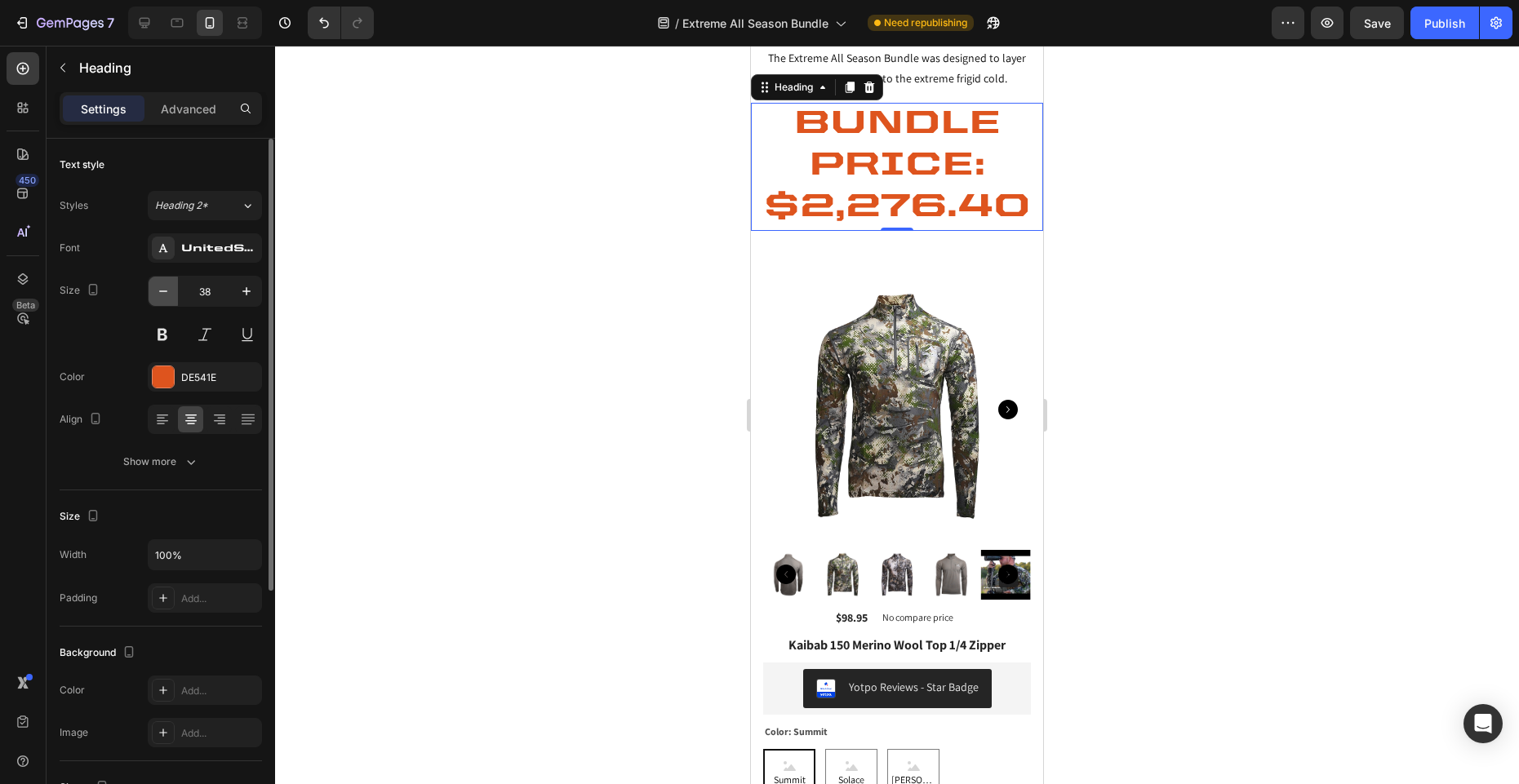
click at [160, 289] on icon "button" at bounding box center [163, 291] width 16 height 16
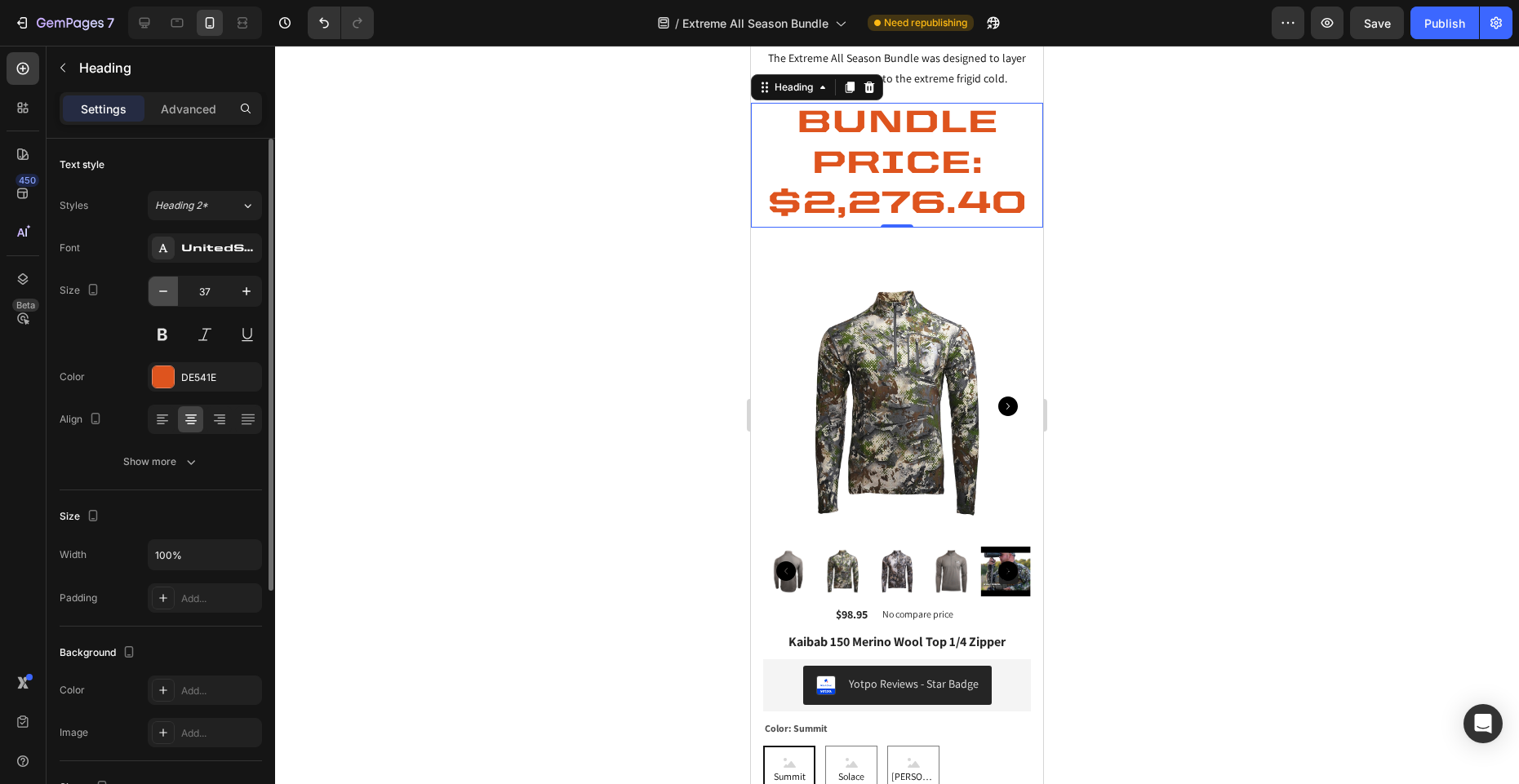
click at [160, 289] on icon "button" at bounding box center [163, 291] width 16 height 16
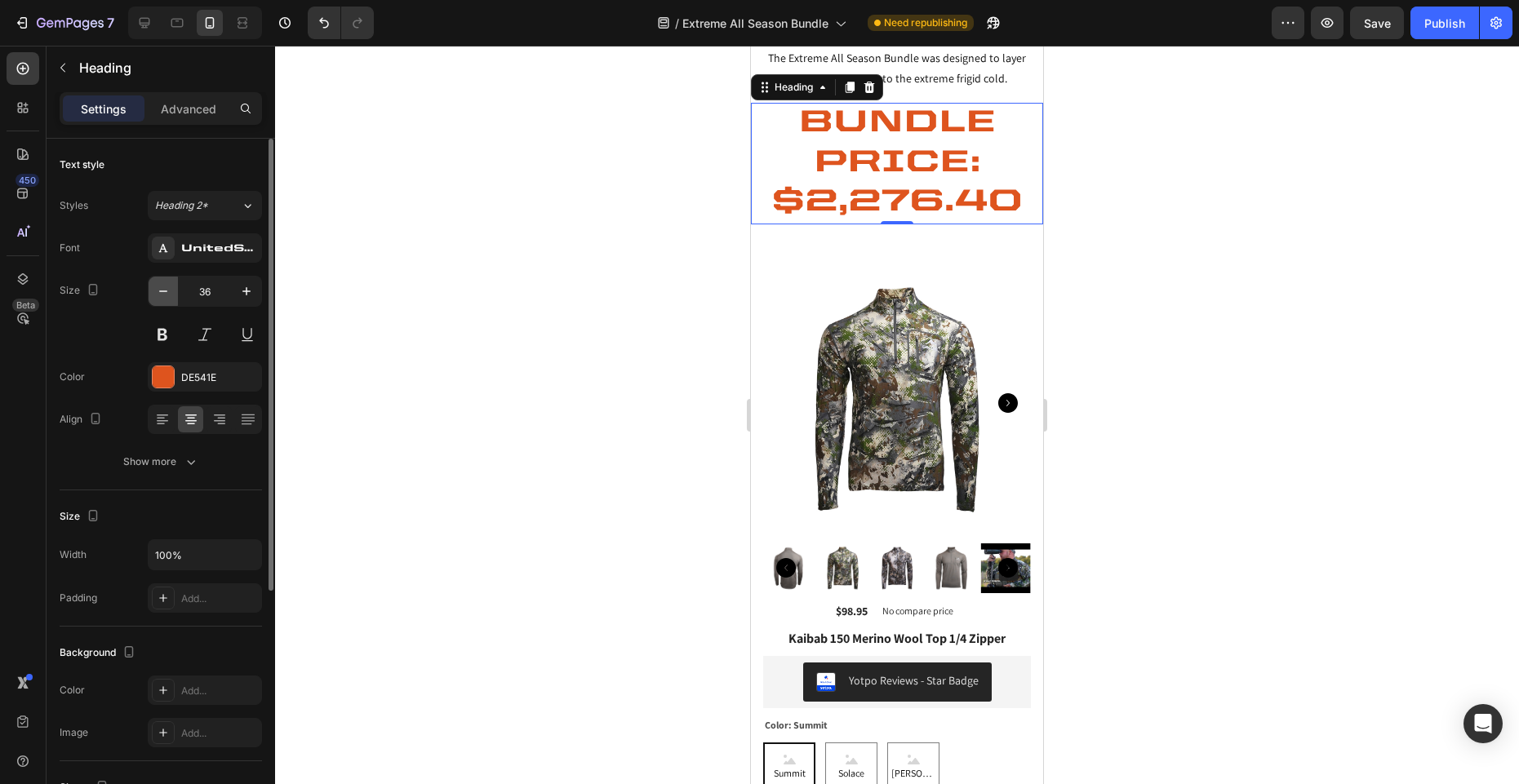
click at [160, 289] on icon "button" at bounding box center [163, 291] width 16 height 16
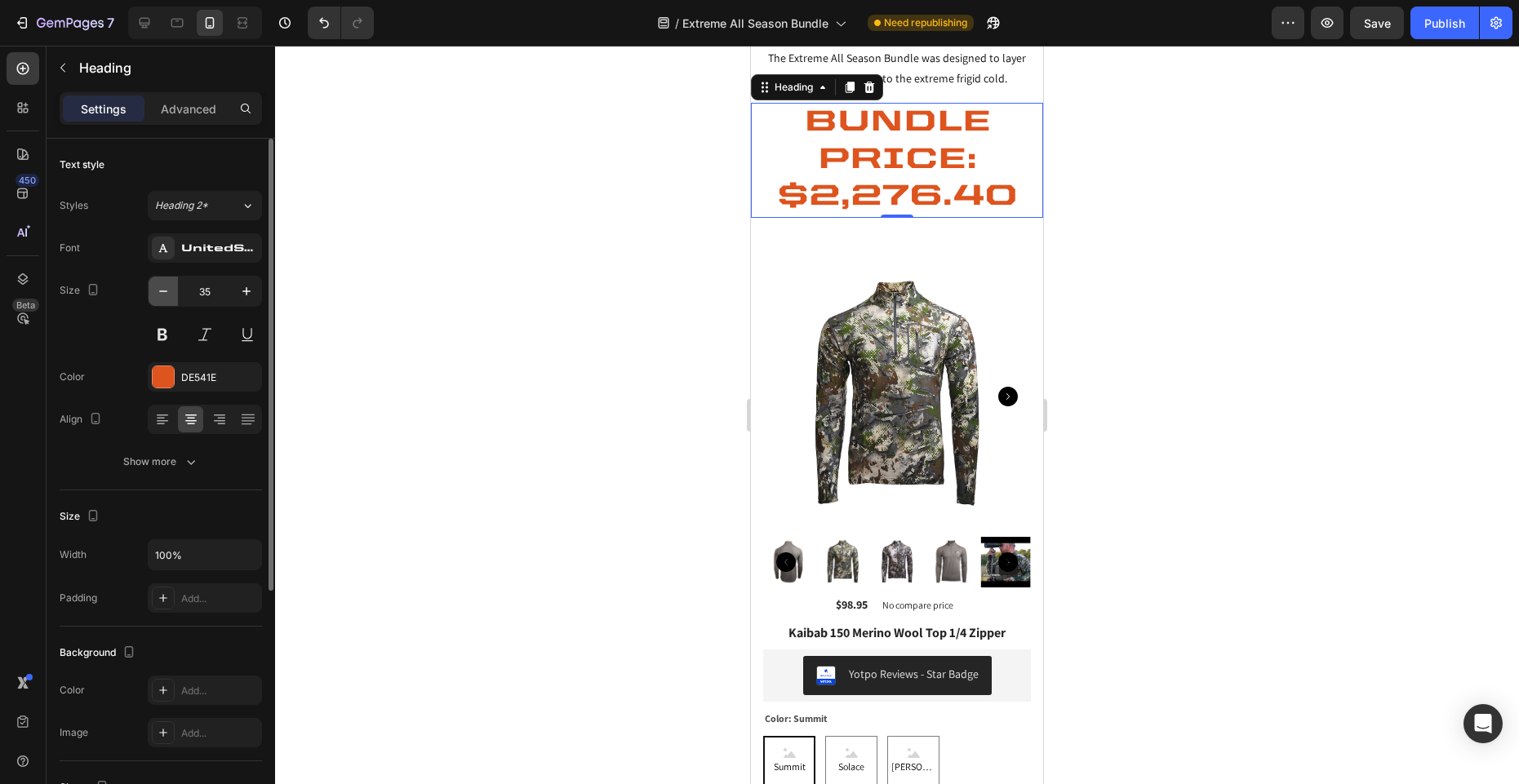
click at [160, 289] on icon "button" at bounding box center [163, 291] width 16 height 16
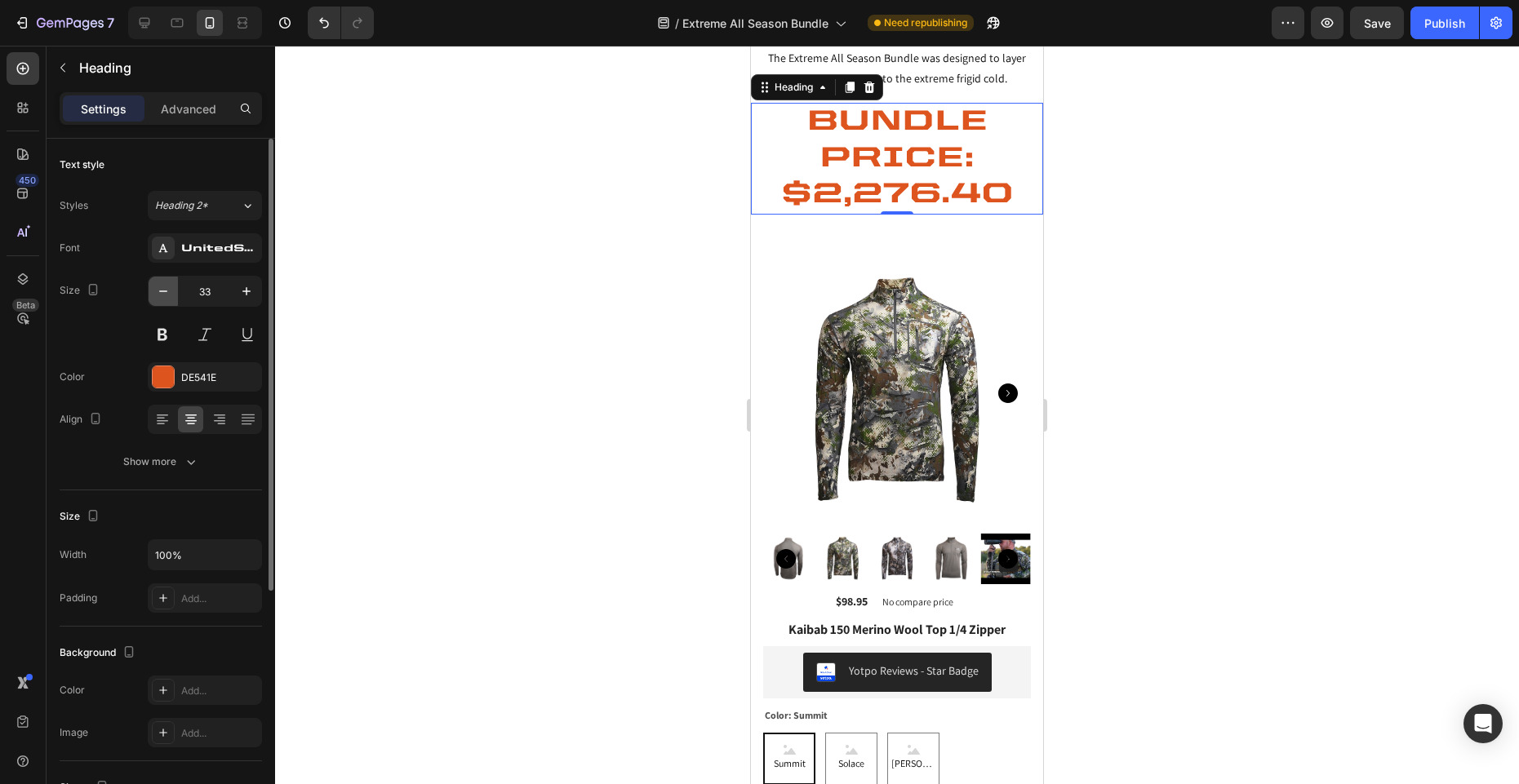
click at [160, 289] on icon "button" at bounding box center [163, 291] width 16 height 16
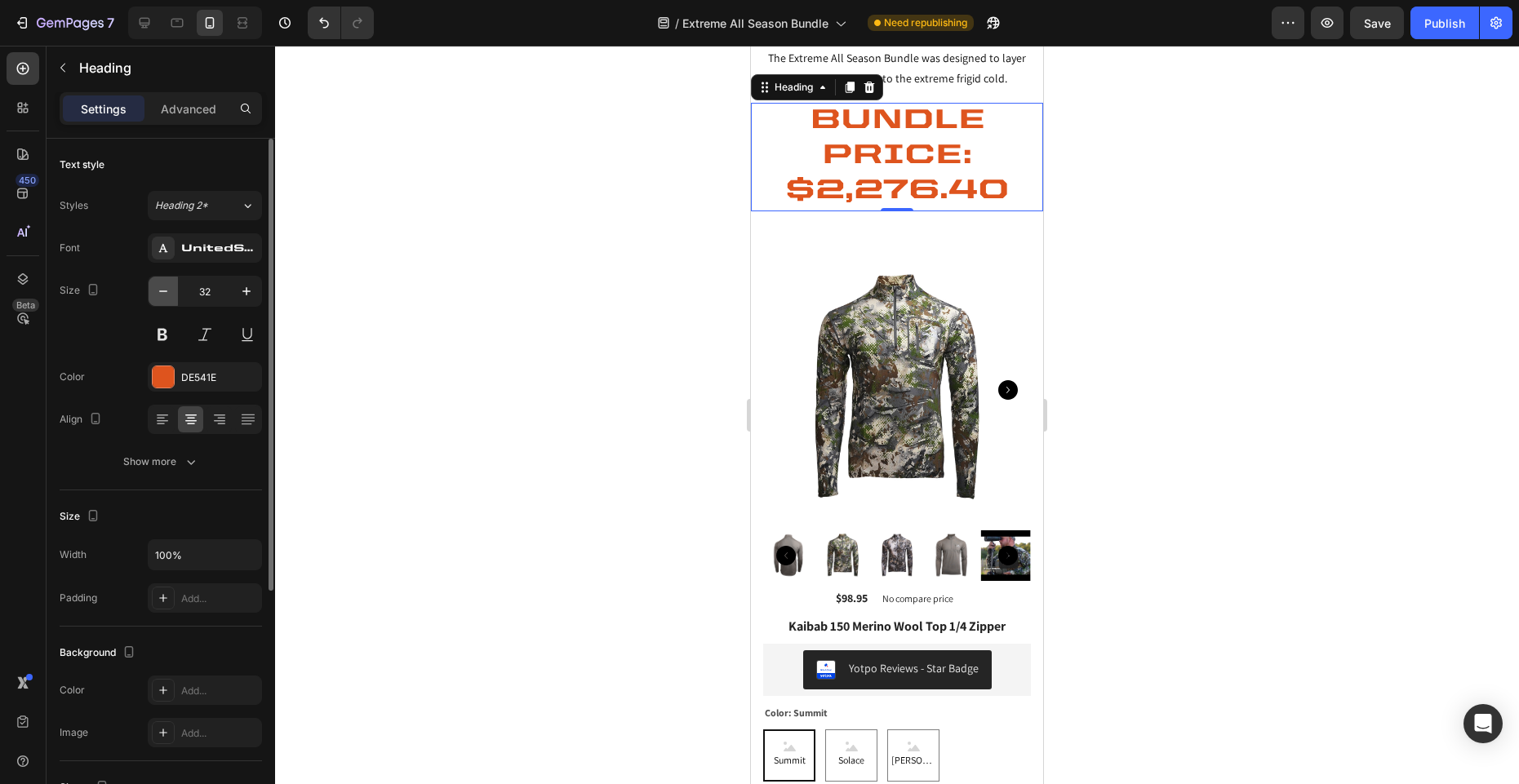
click at [160, 289] on icon "button" at bounding box center [163, 291] width 16 height 16
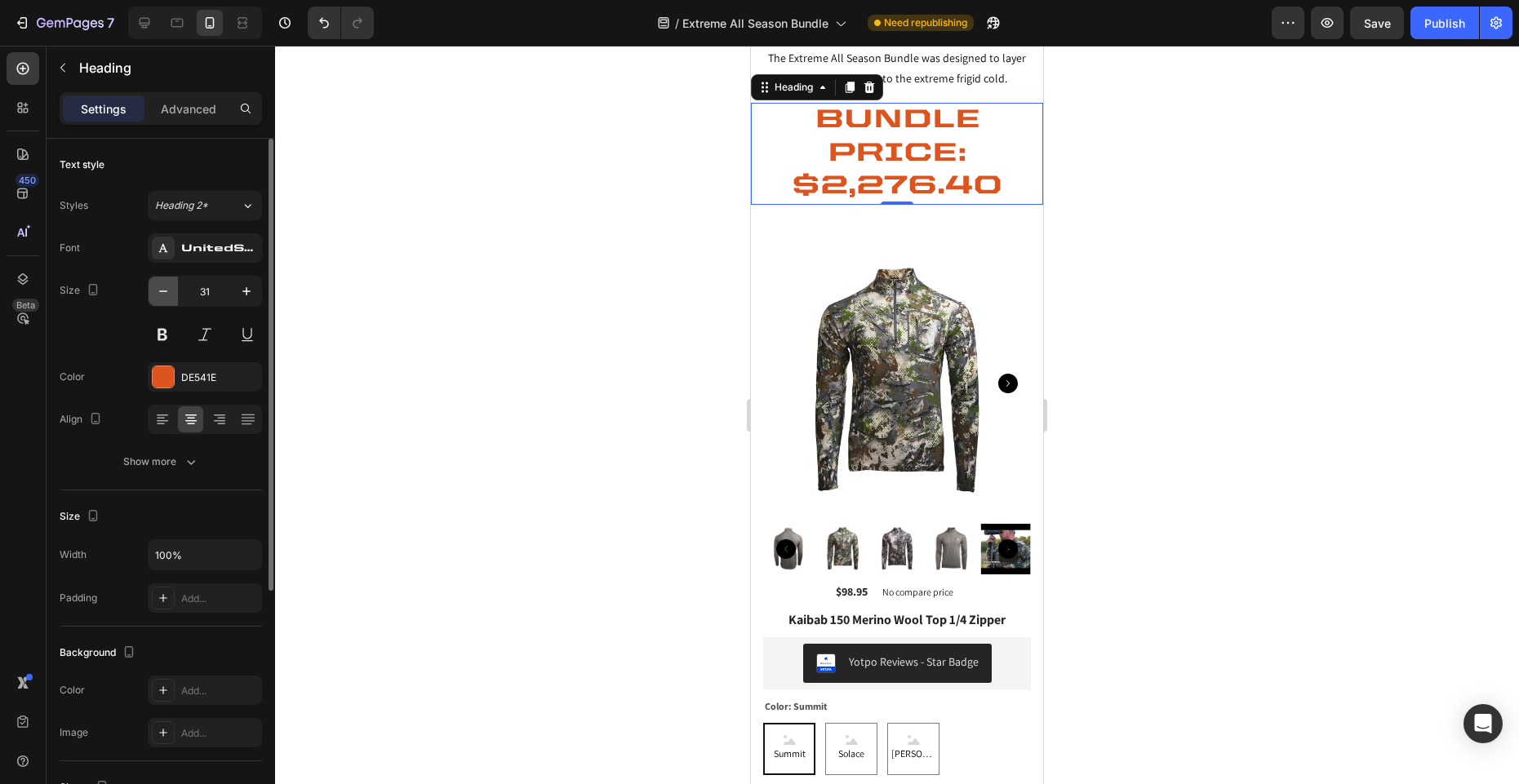
click at [160, 289] on icon "button" at bounding box center [163, 291] width 16 height 16
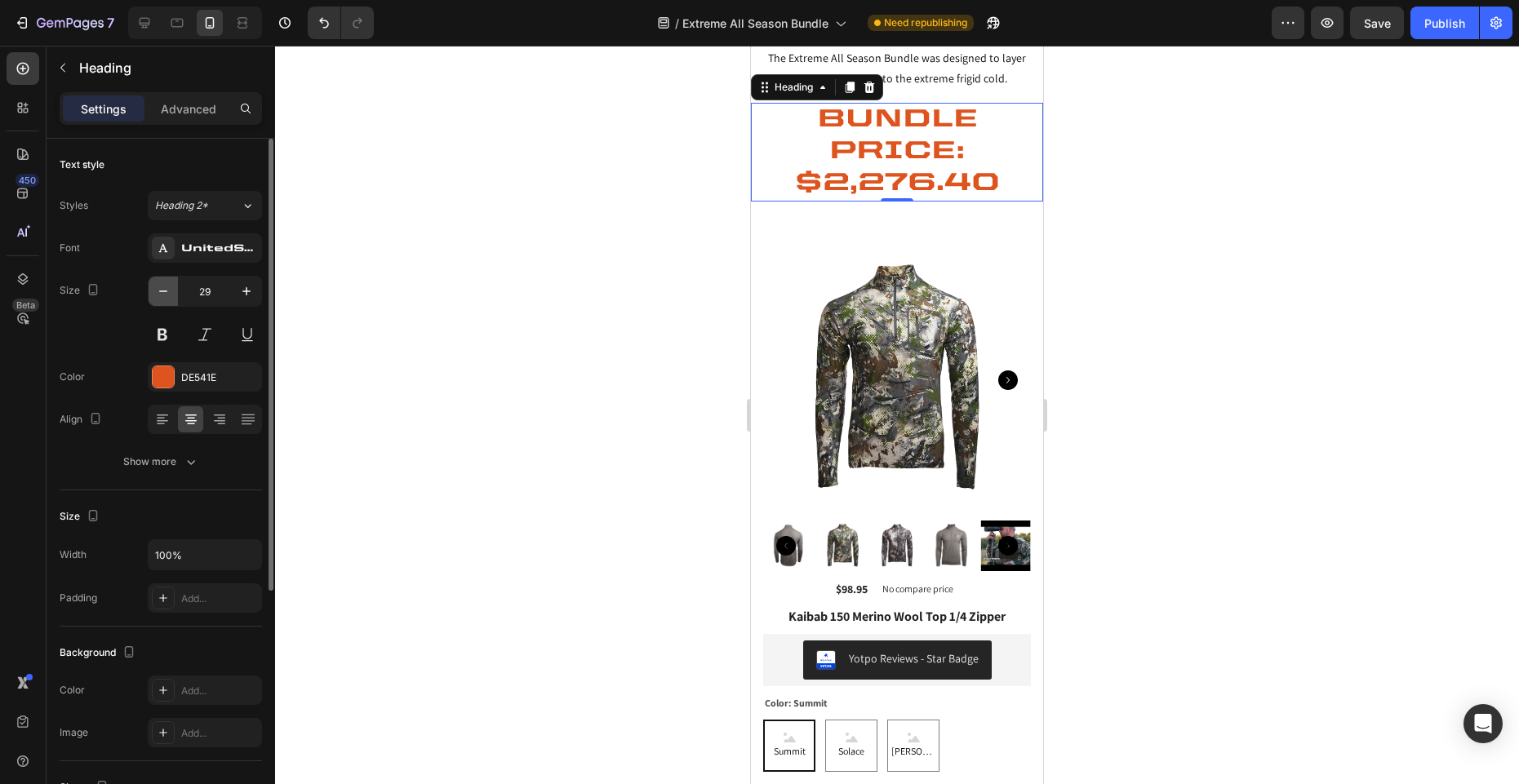
click at [160, 289] on icon "button" at bounding box center [163, 291] width 16 height 16
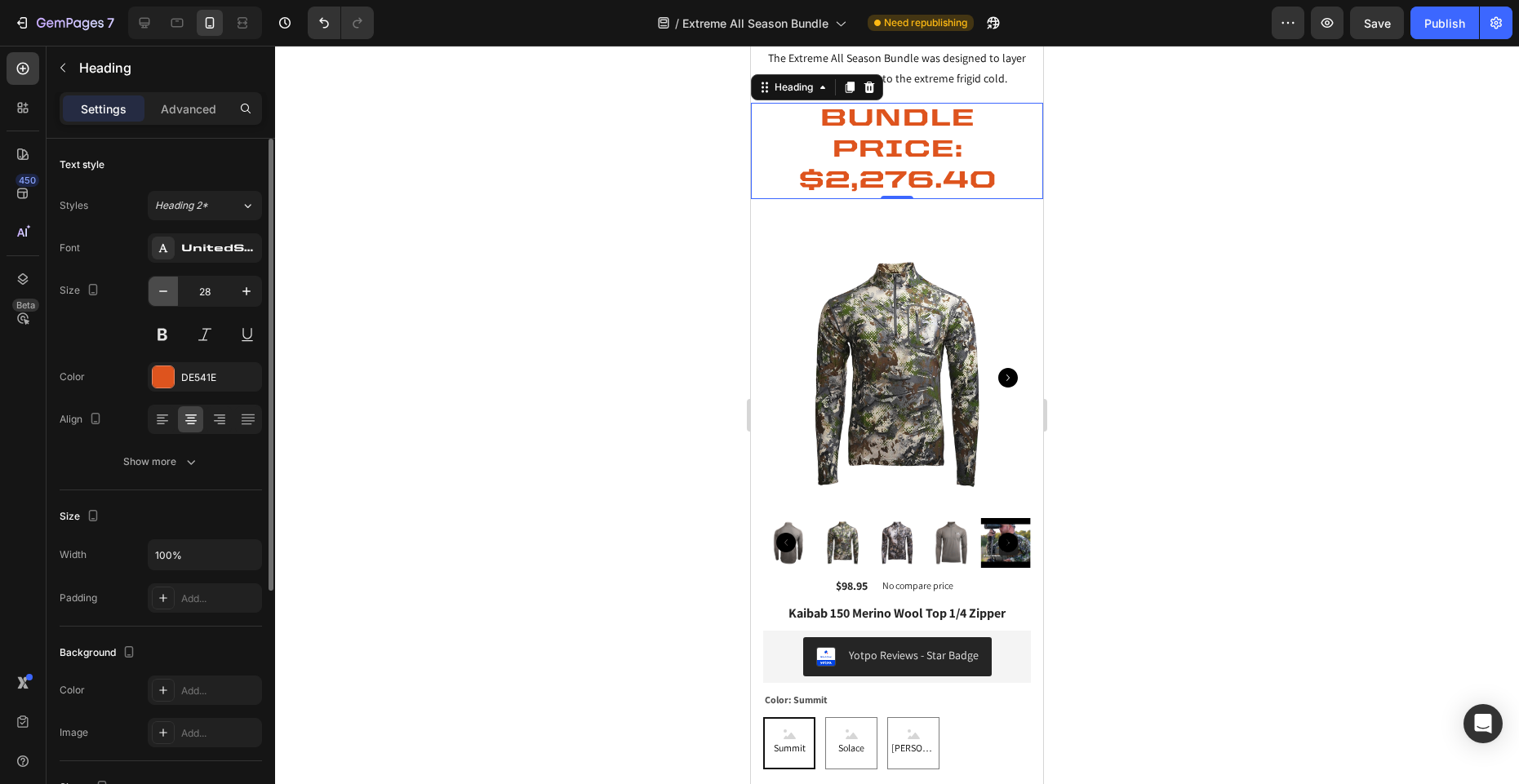
click at [160, 289] on icon "button" at bounding box center [163, 291] width 16 height 16
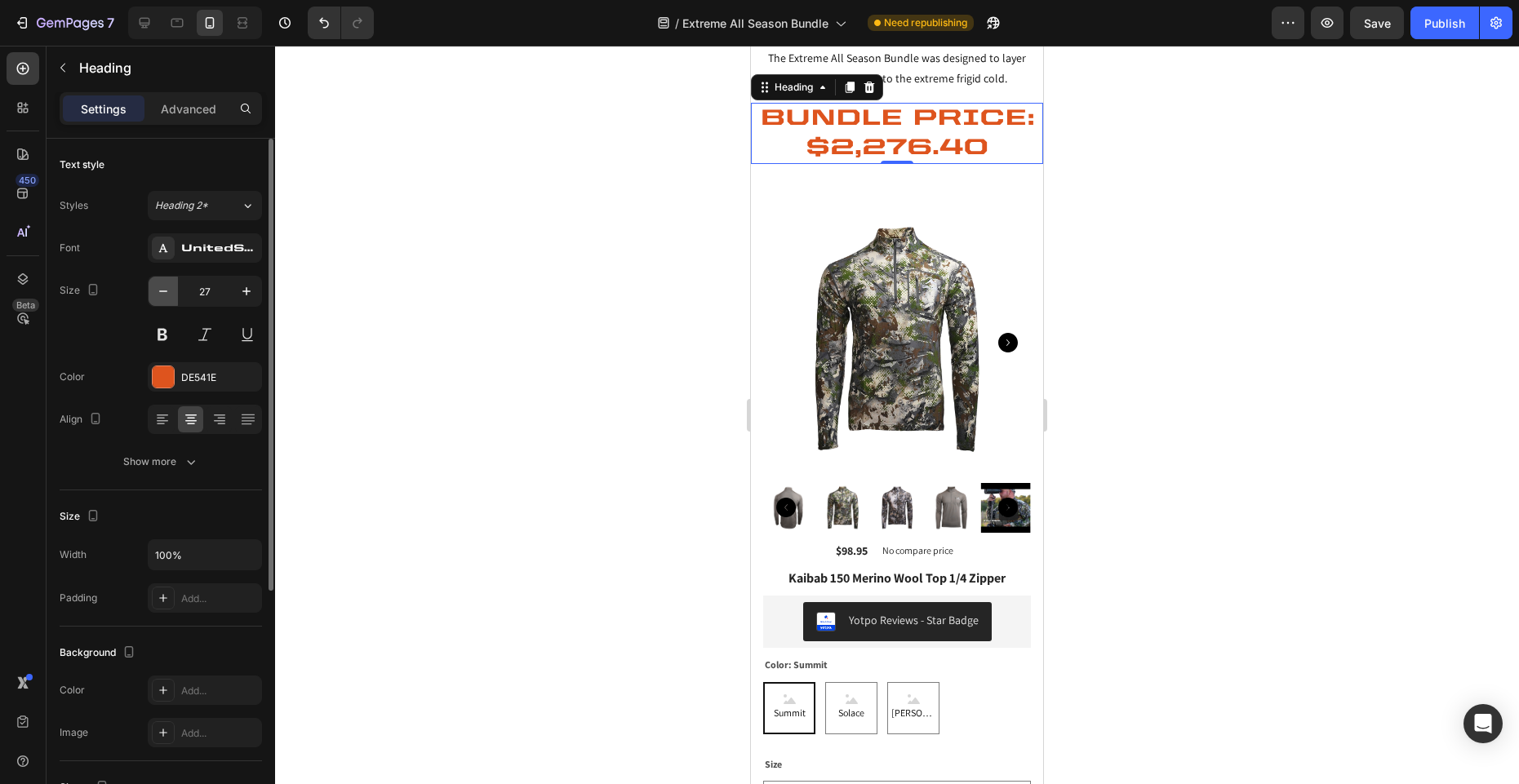
click at [160, 289] on icon "button" at bounding box center [163, 291] width 16 height 16
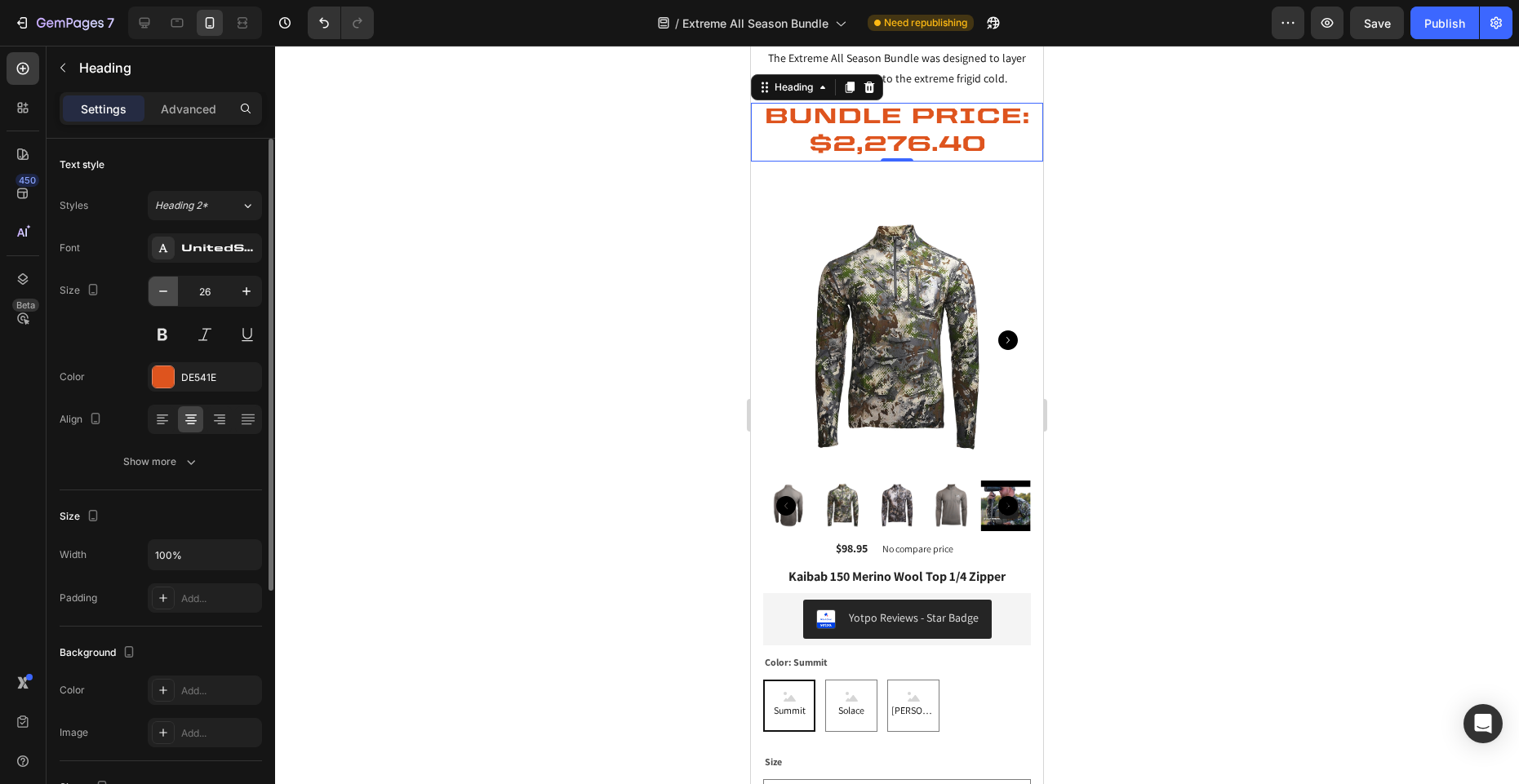
click at [160, 289] on icon "button" at bounding box center [163, 291] width 16 height 16
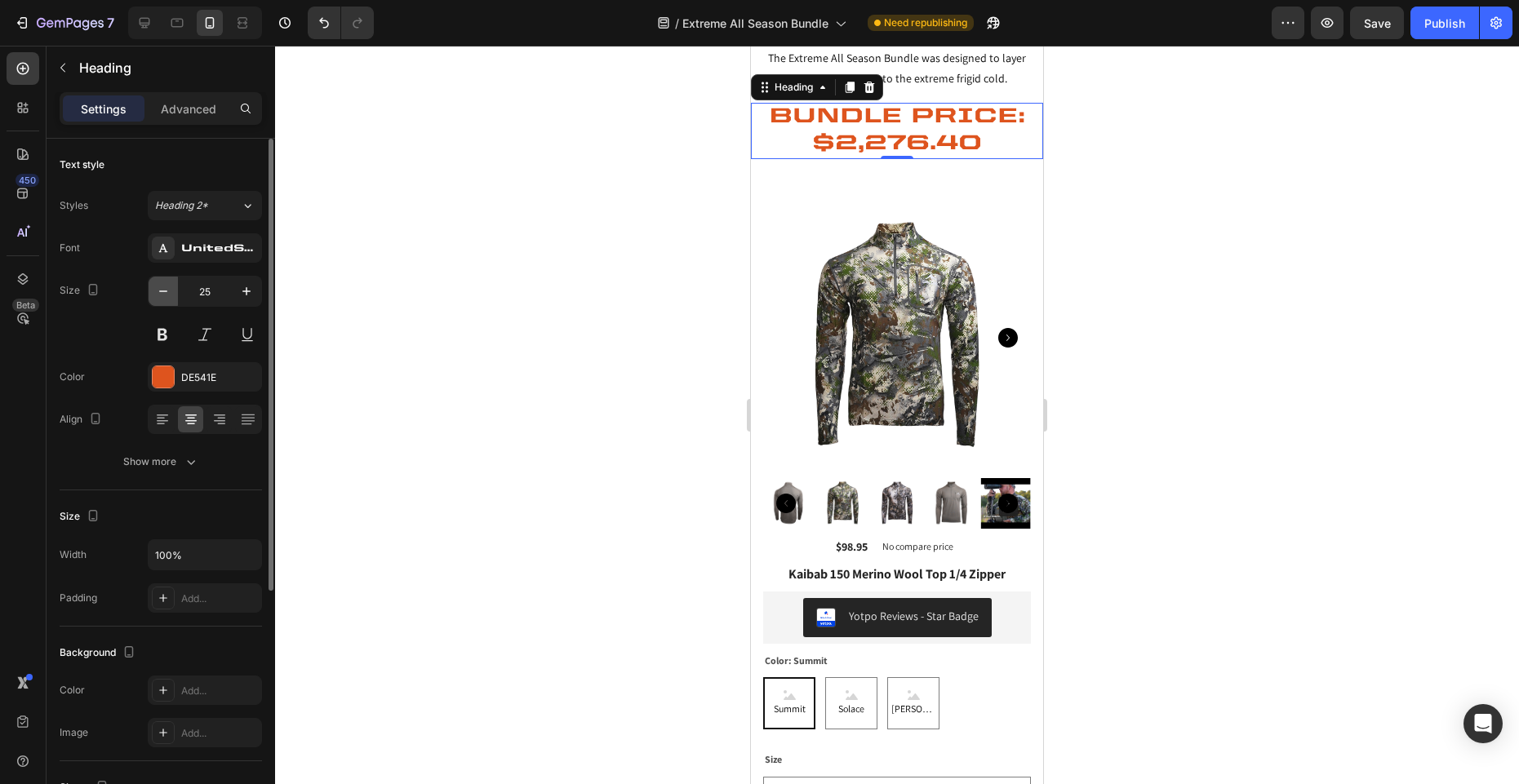
click at [160, 289] on icon "button" at bounding box center [163, 291] width 16 height 16
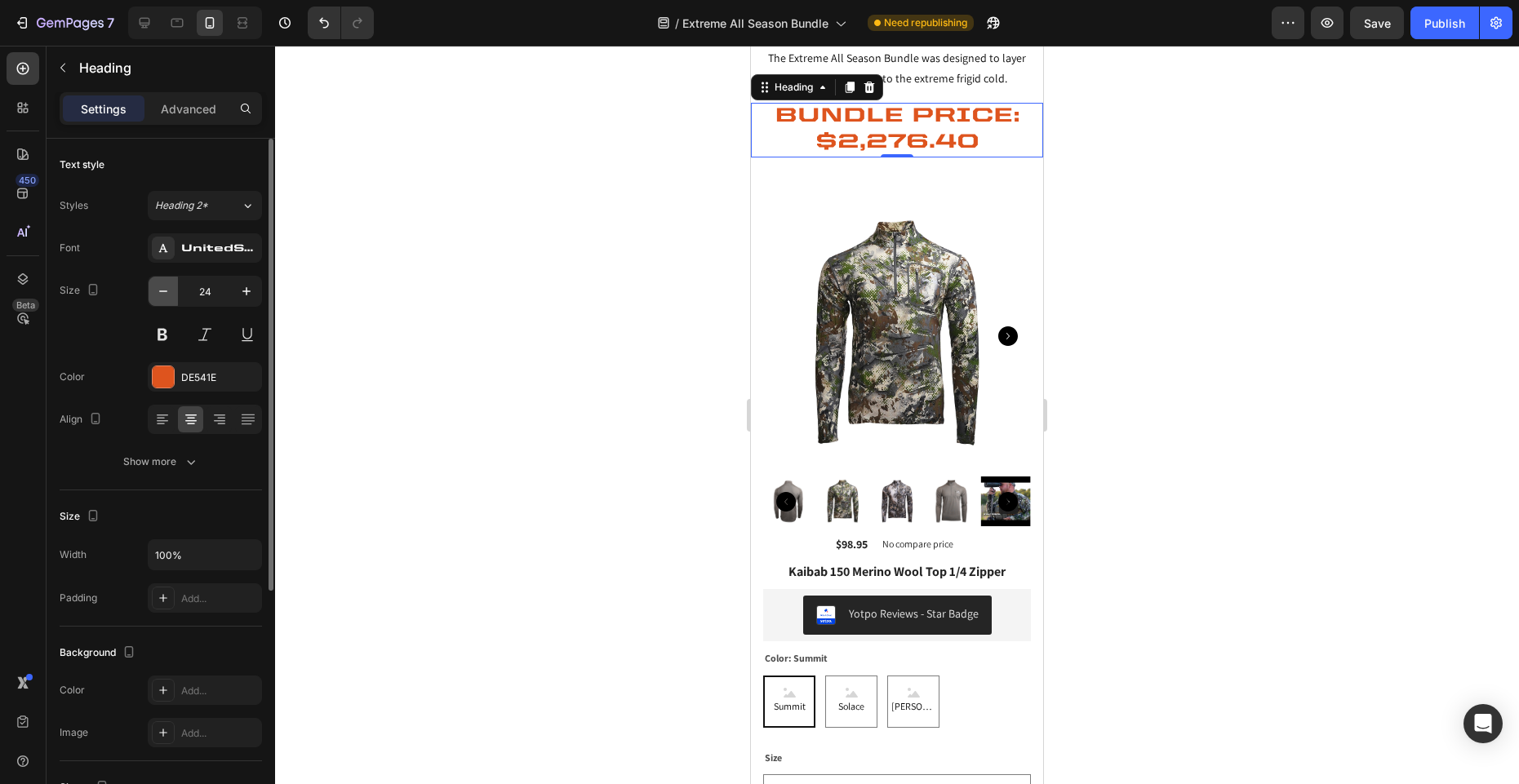
click at [160, 289] on icon "button" at bounding box center [163, 291] width 16 height 16
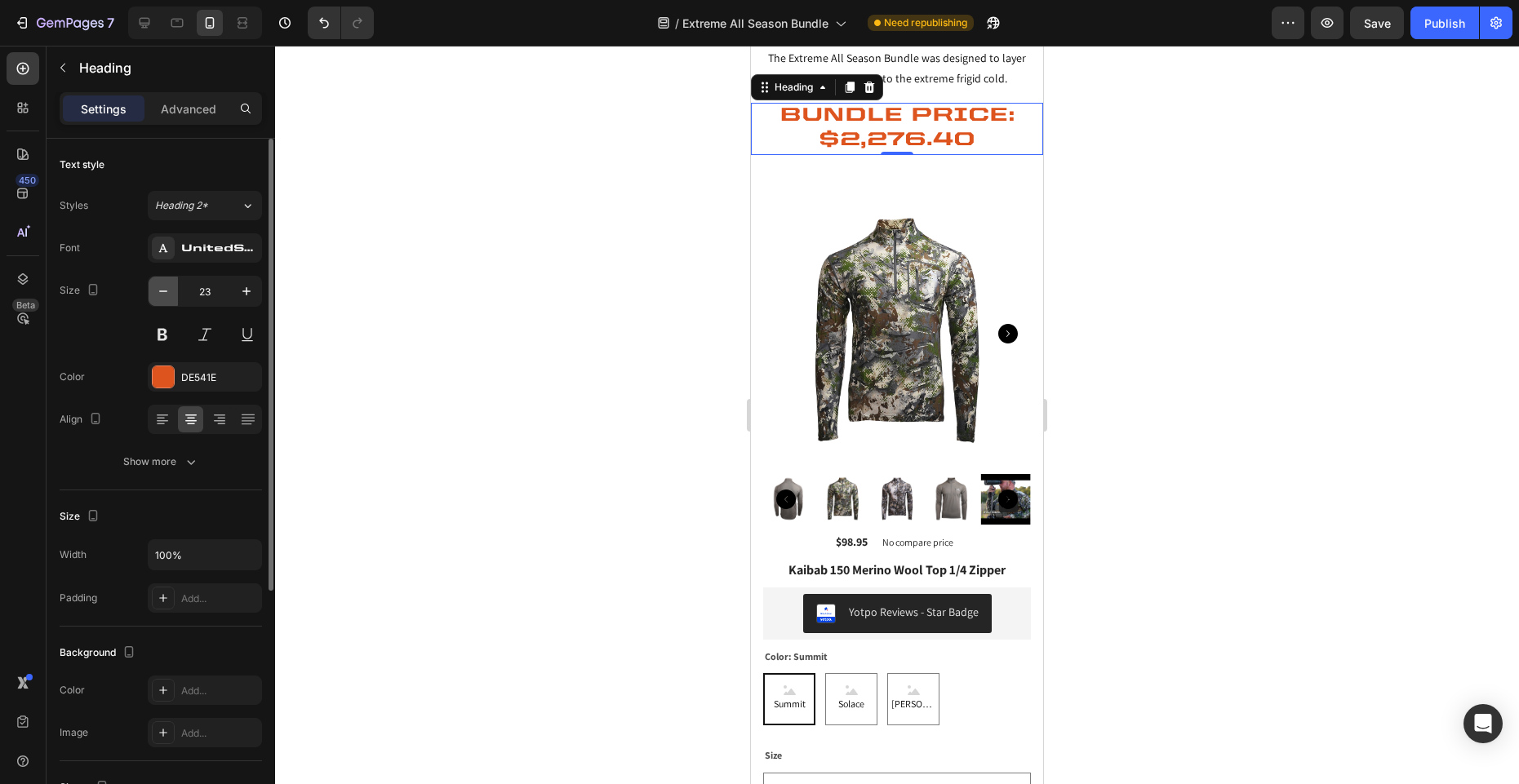
click at [160, 289] on icon "button" at bounding box center [163, 291] width 16 height 16
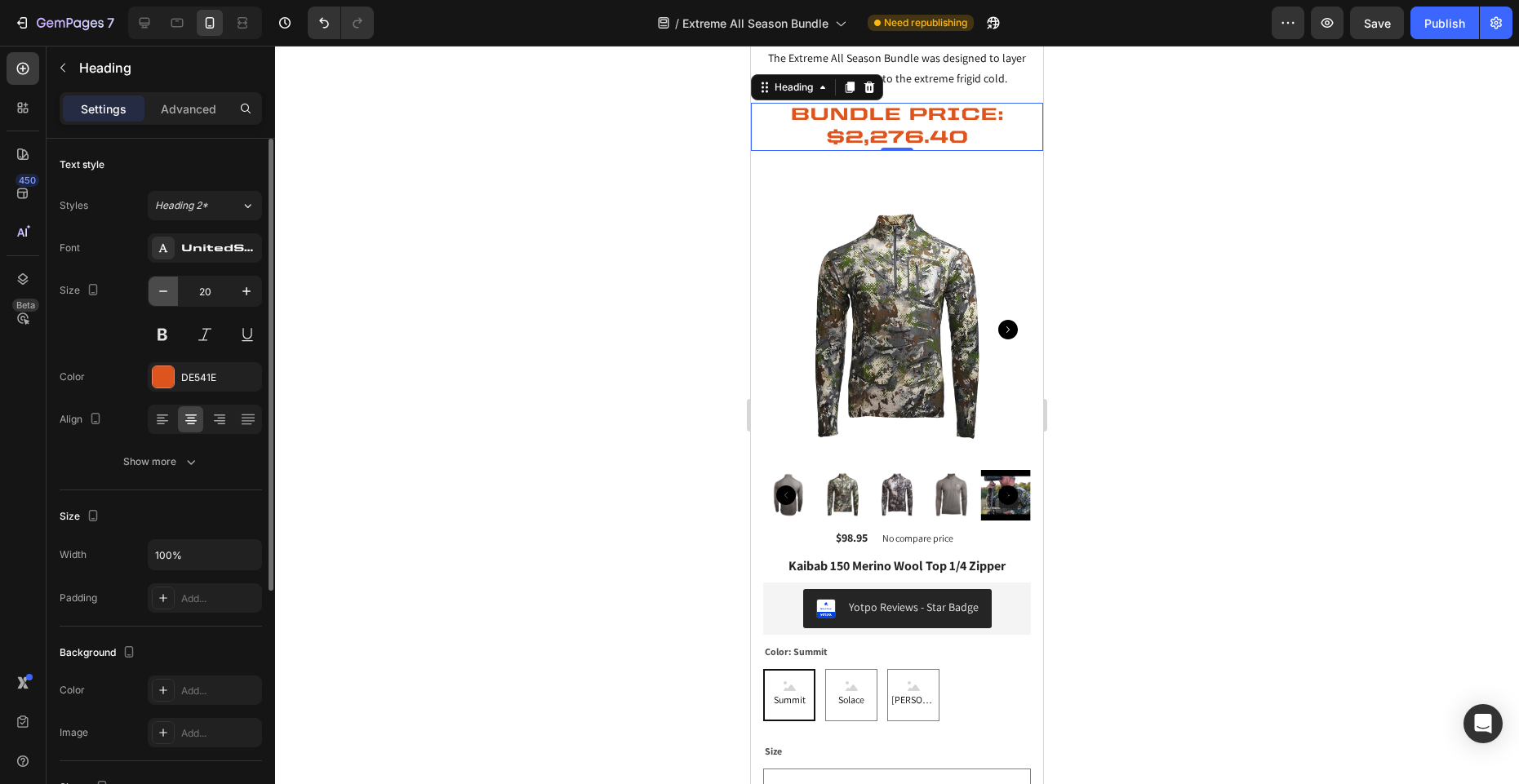
click at [160, 289] on icon "button" at bounding box center [163, 291] width 16 height 16
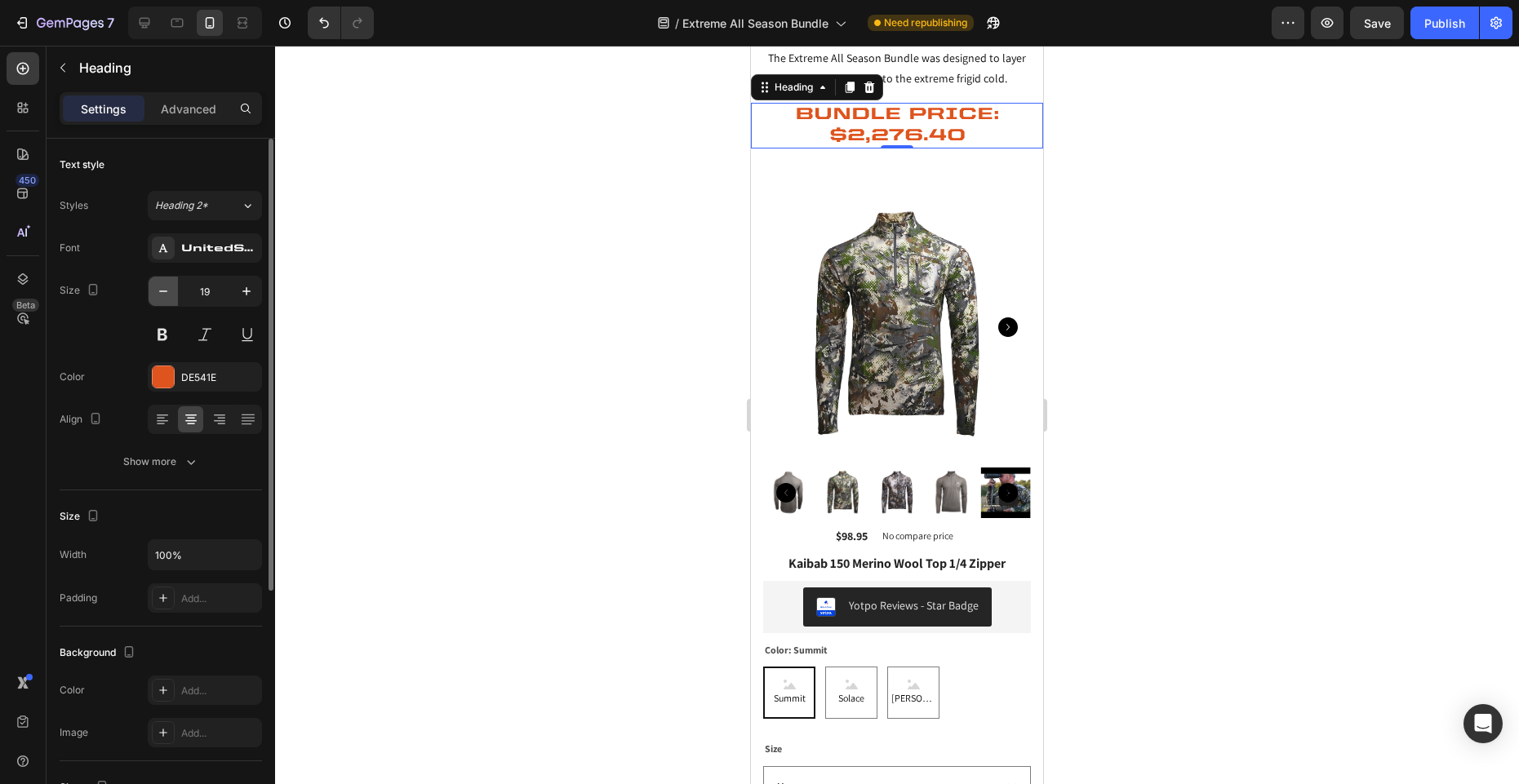
click at [160, 289] on icon "button" at bounding box center [163, 291] width 16 height 16
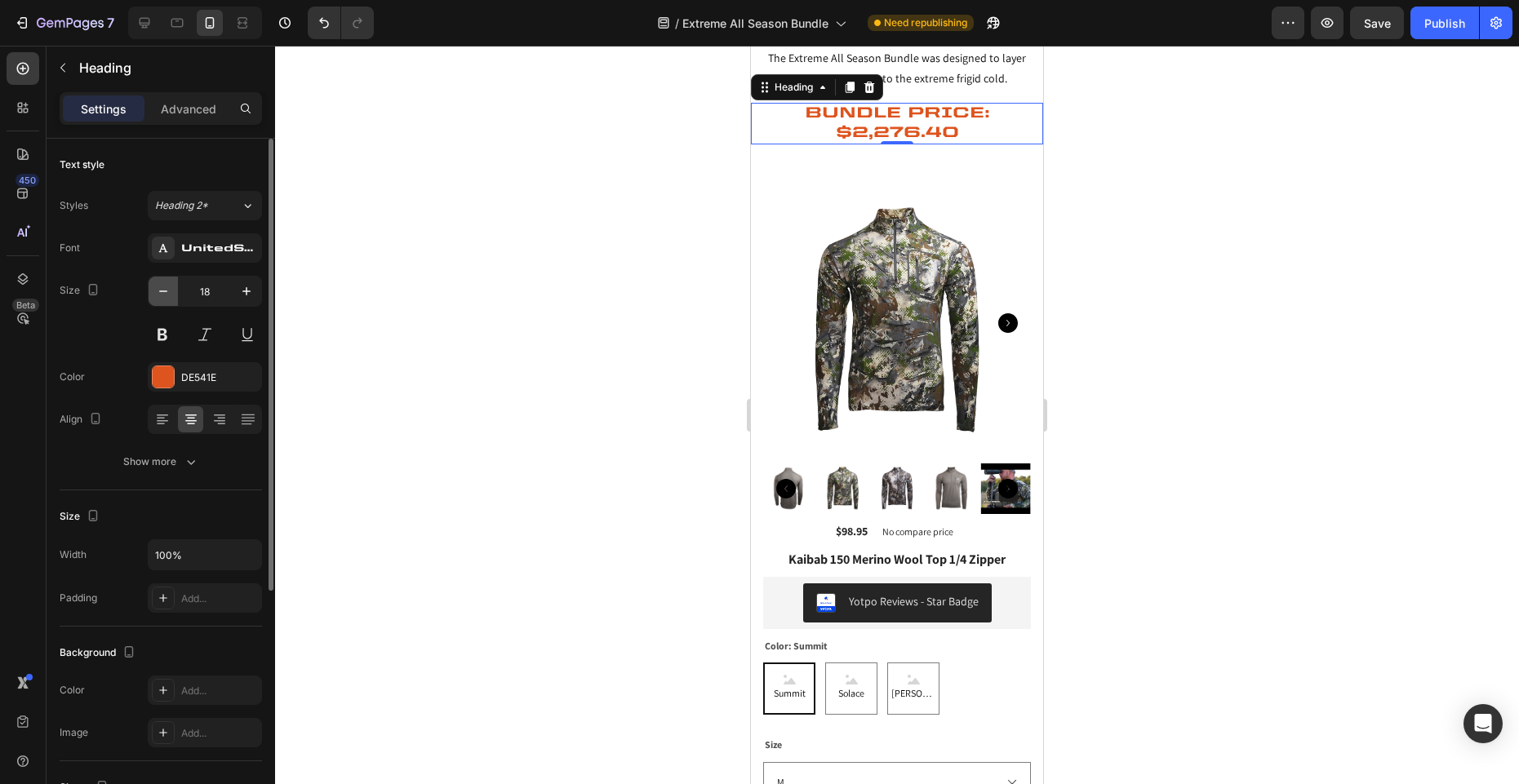
click at [160, 289] on icon "button" at bounding box center [163, 291] width 16 height 16
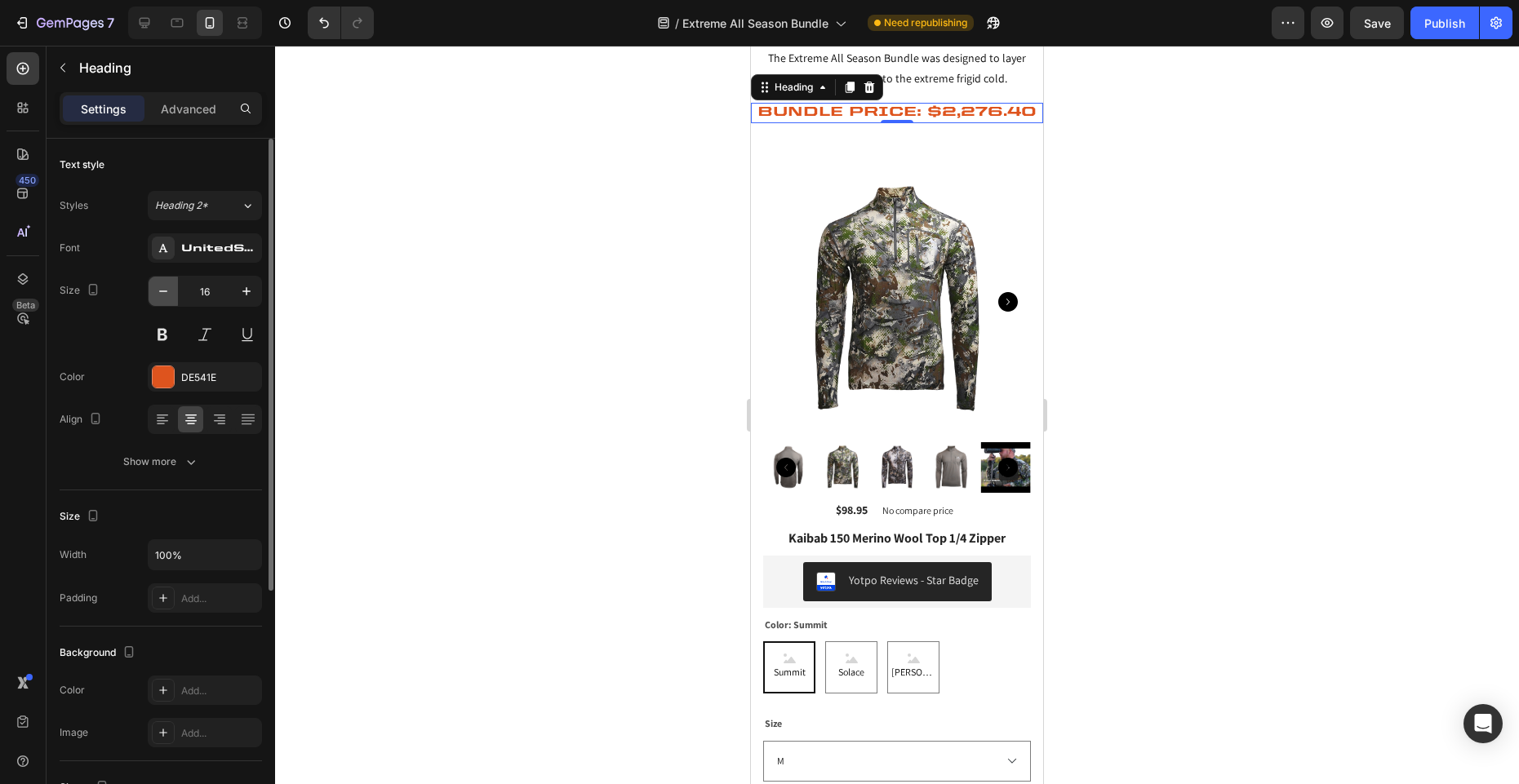
click at [160, 289] on icon "button" at bounding box center [163, 291] width 16 height 16
type input "13"
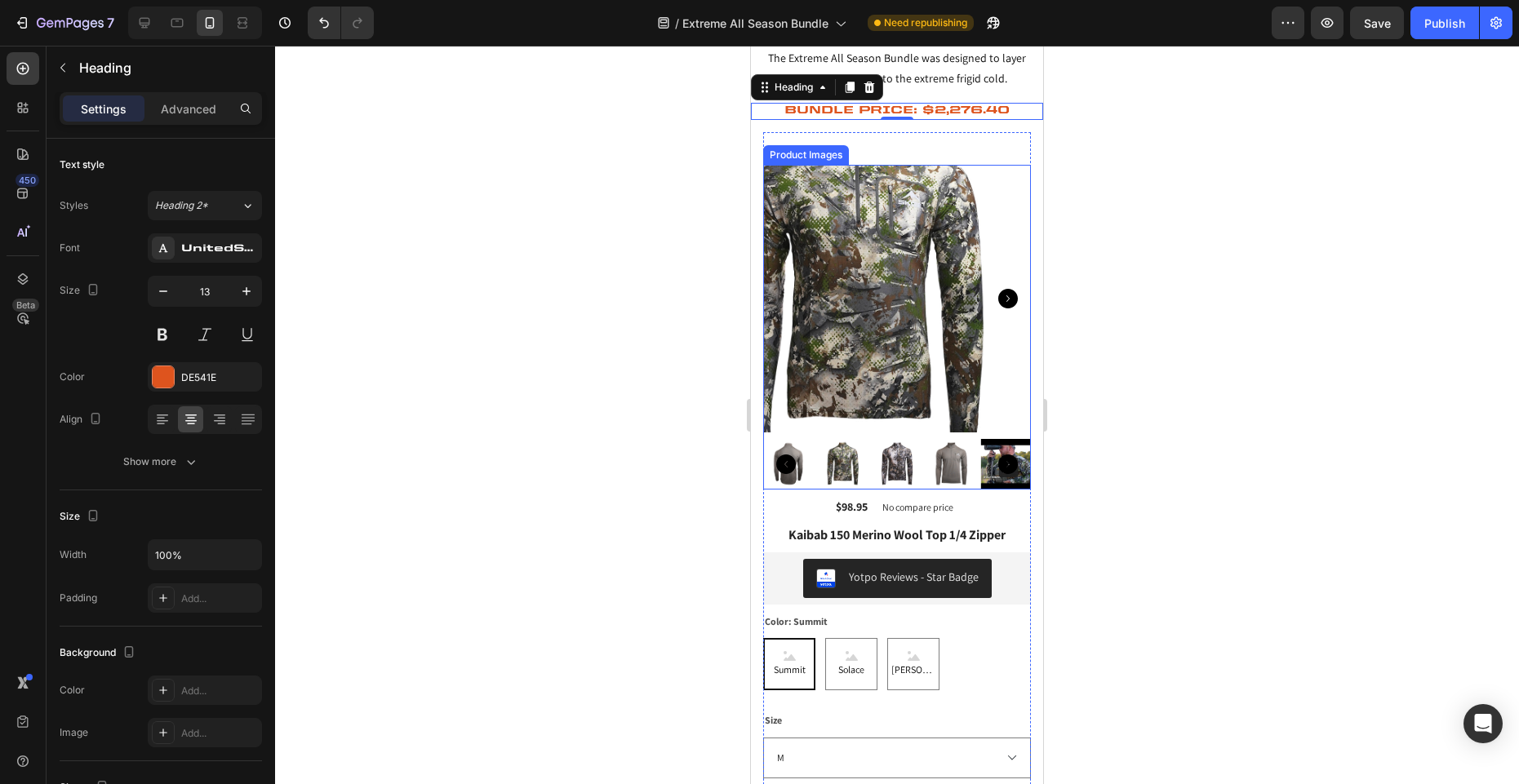
scroll to position [0, 0]
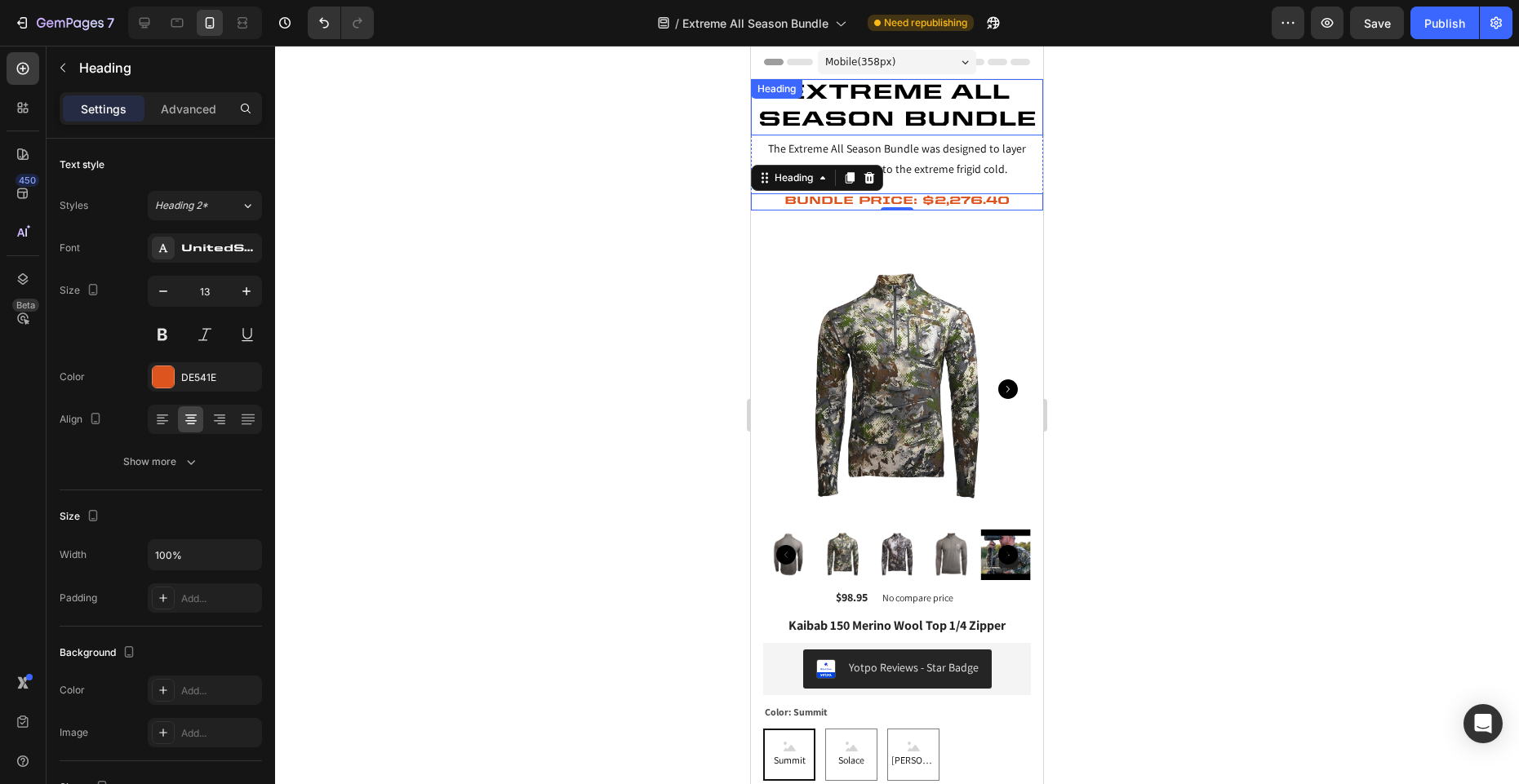
click at [959, 110] on h2 "EXTREME ALL SEASON BUNDLE" at bounding box center [897, 107] width 292 height 56
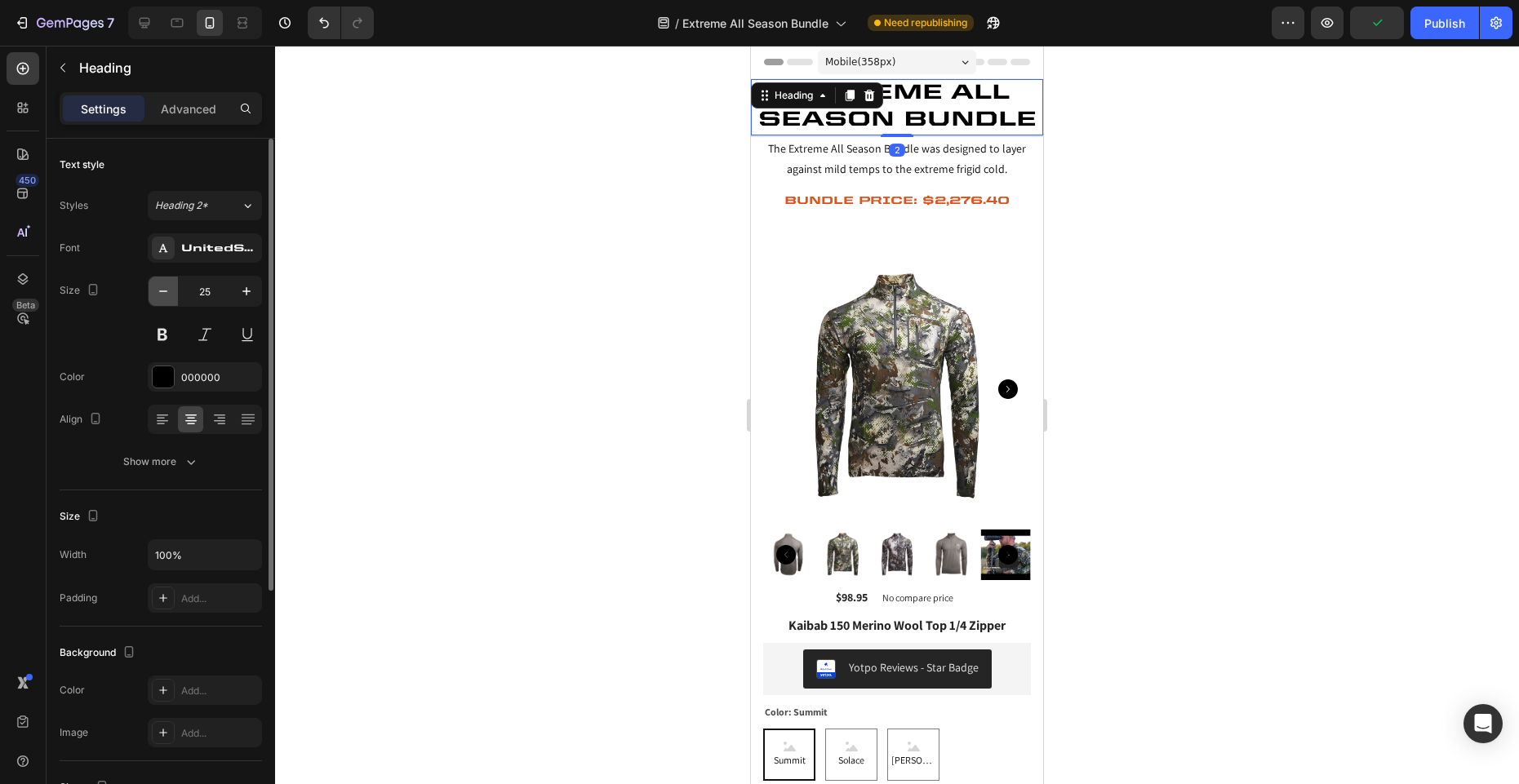
click at [164, 288] on icon "button" at bounding box center [163, 291] width 16 height 16
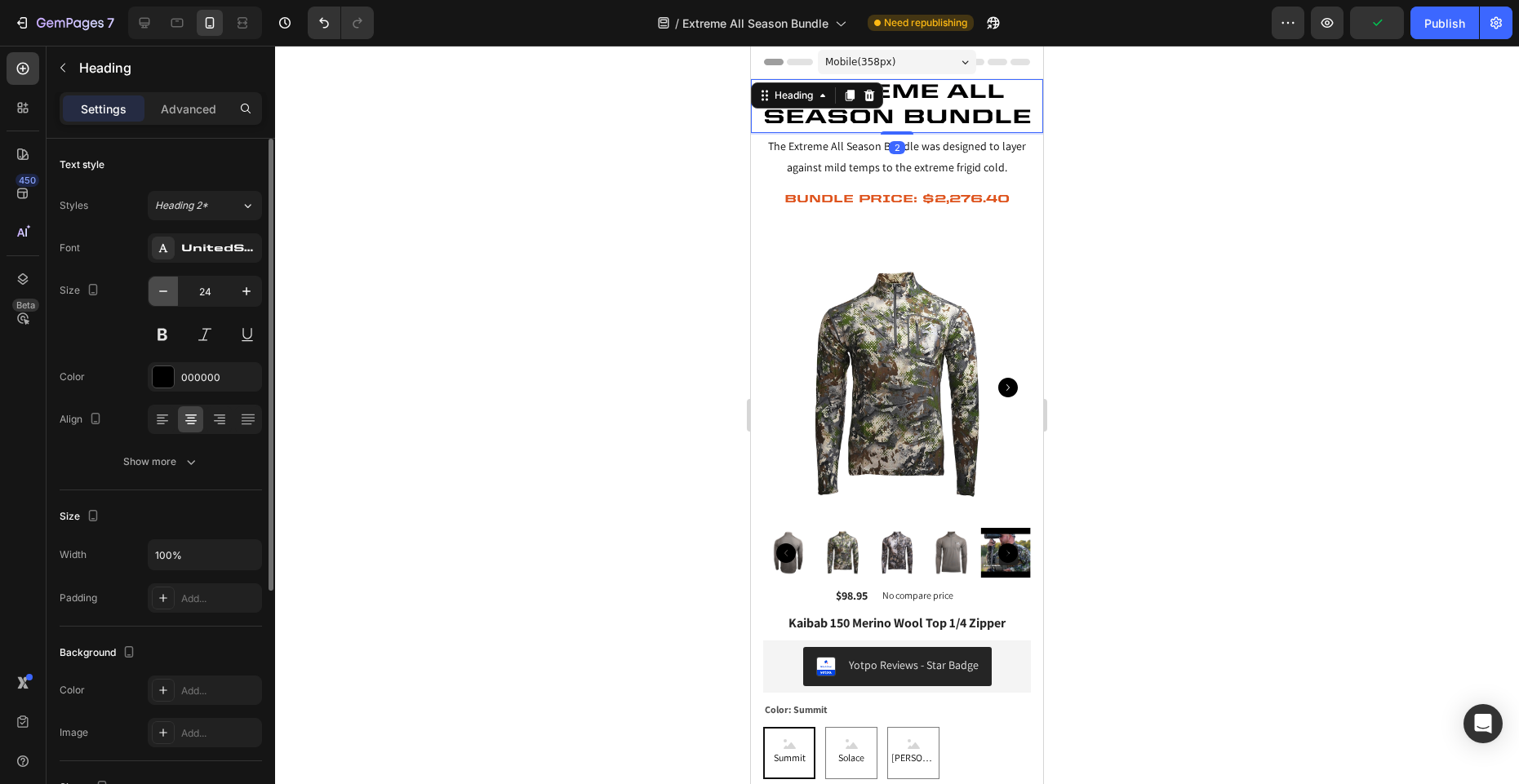
click at [164, 288] on icon "button" at bounding box center [163, 291] width 16 height 16
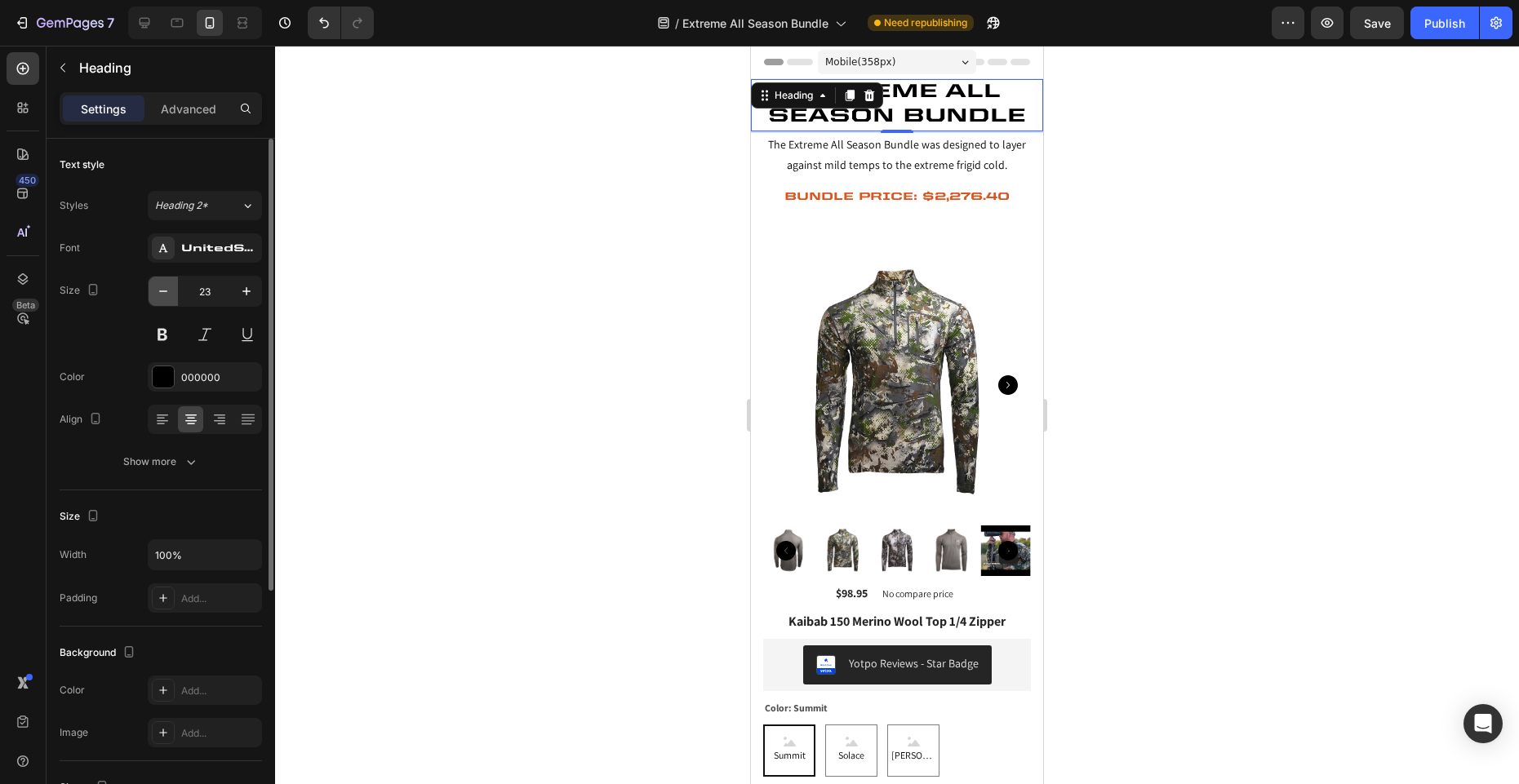
click at [164, 288] on icon "button" at bounding box center [163, 291] width 16 height 16
type input "22"
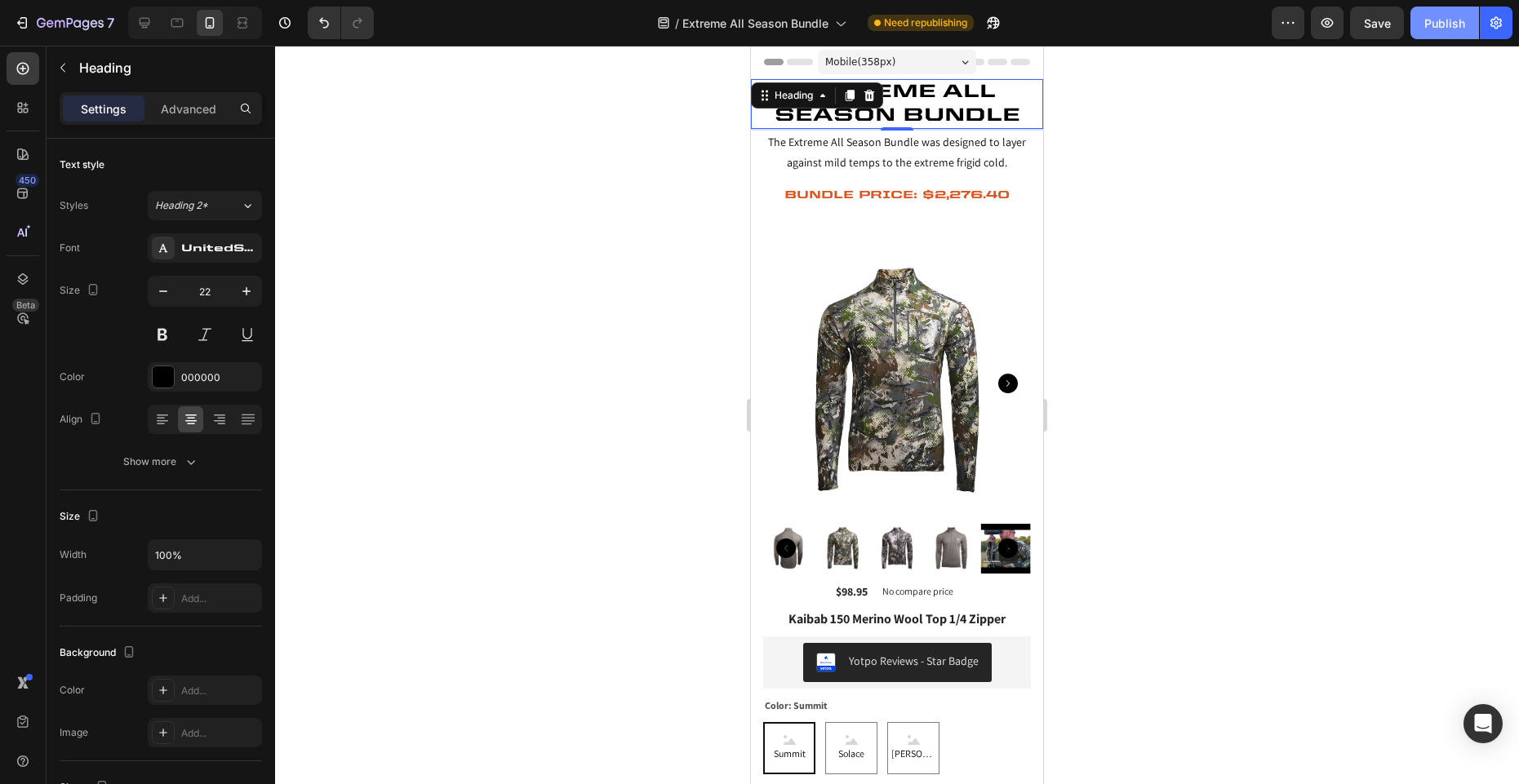
click at [1464, 28] on div "Publish" at bounding box center [1444, 23] width 41 height 17
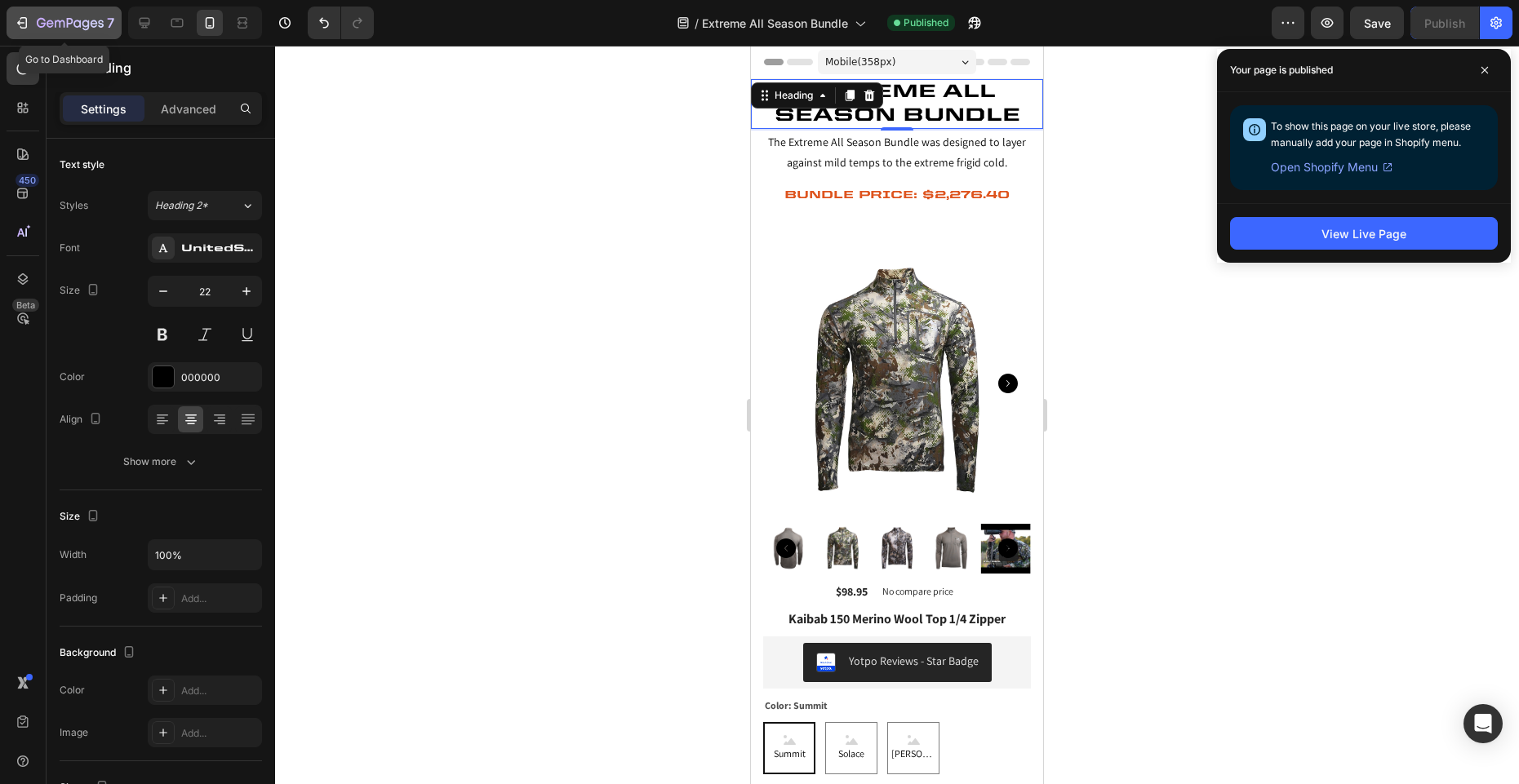
click at [55, 28] on icon "button" at bounding box center [70, 24] width 67 height 14
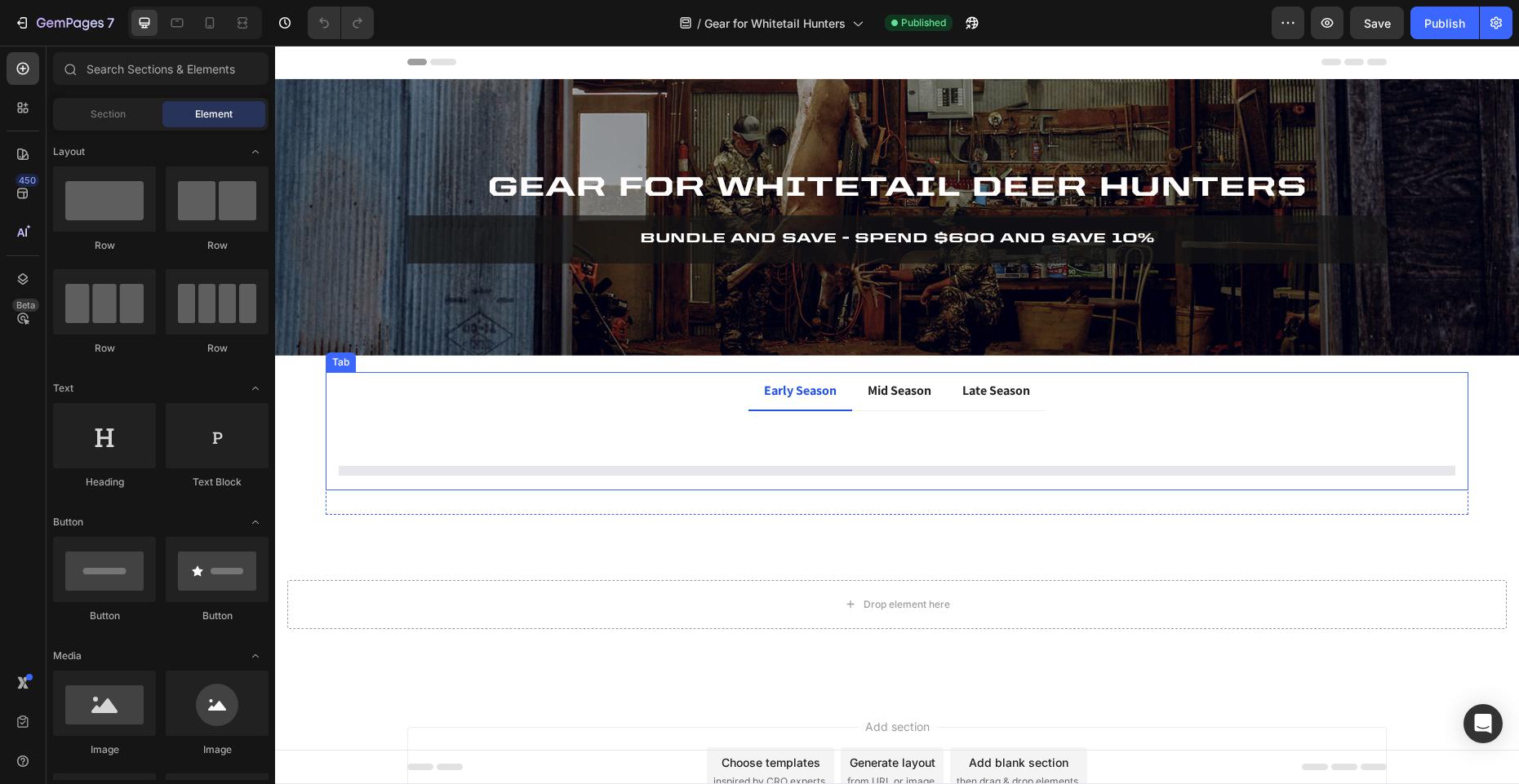
select select "38"
select select "Tall"
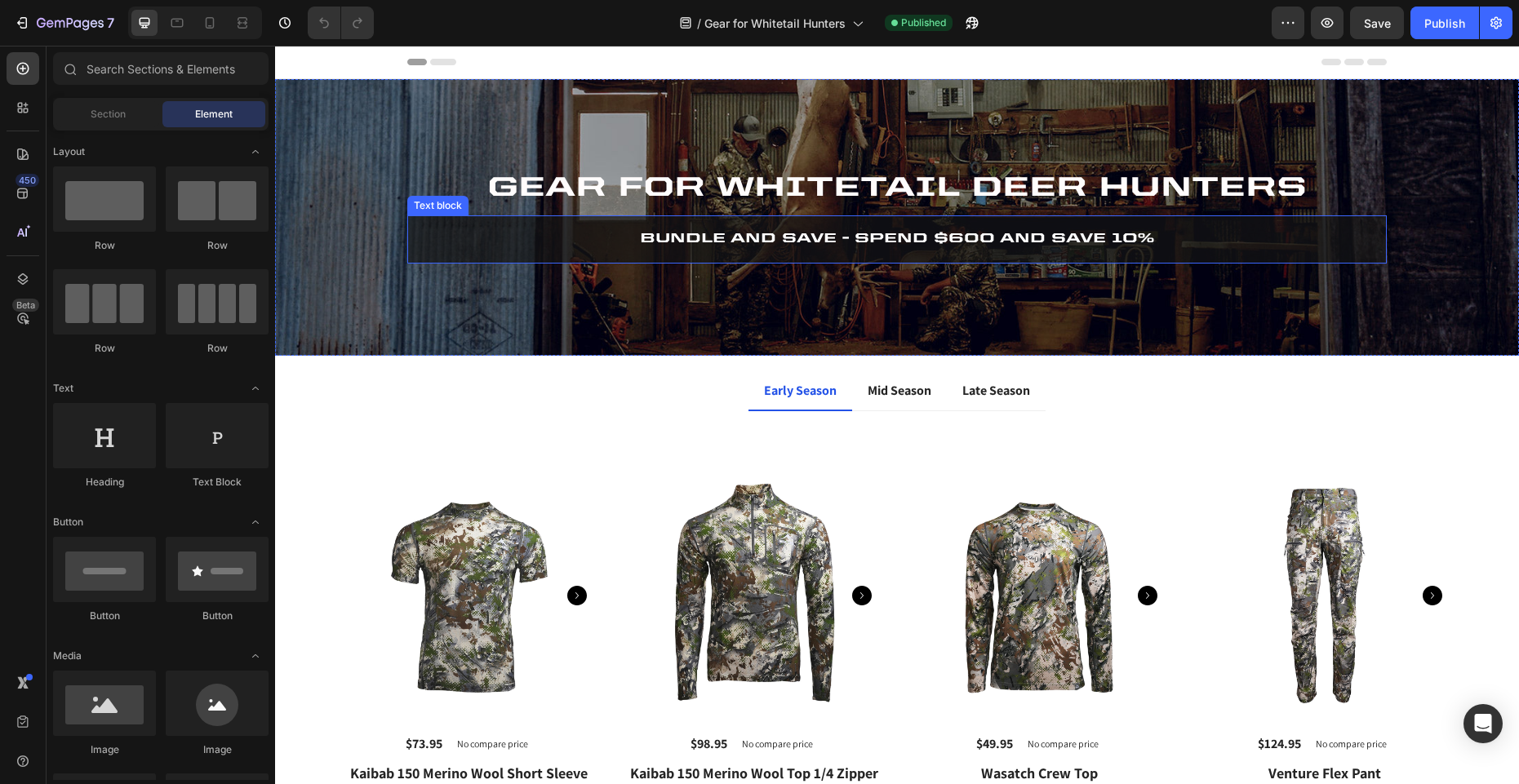
click at [923, 247] on p "BUNdle and save - spend $600 and save 10%" at bounding box center [897, 240] width 955 height 24
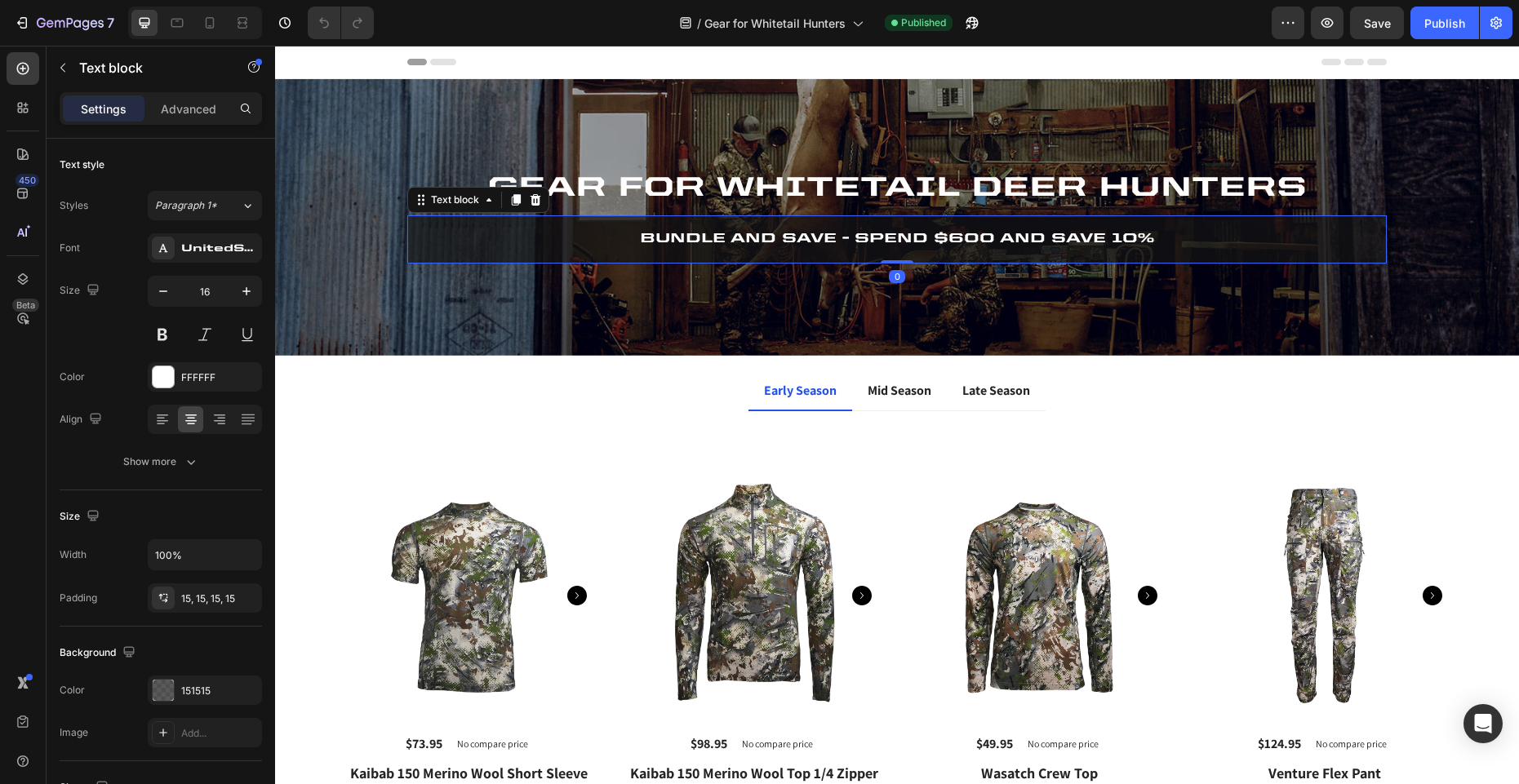
click at [534, 197] on icon at bounding box center [536, 199] width 11 height 11
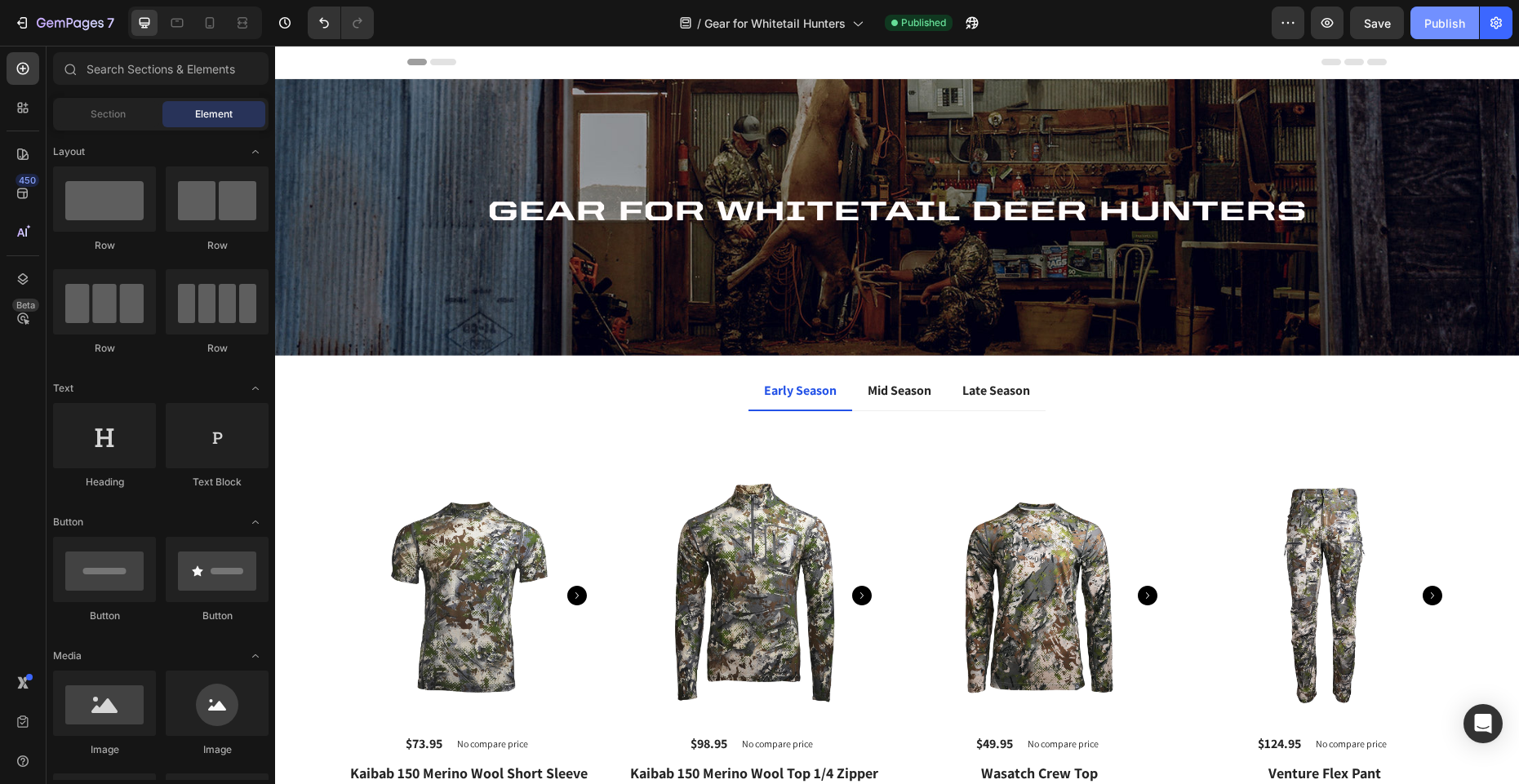
click at [1430, 24] on div "Publish" at bounding box center [1444, 23] width 41 height 17
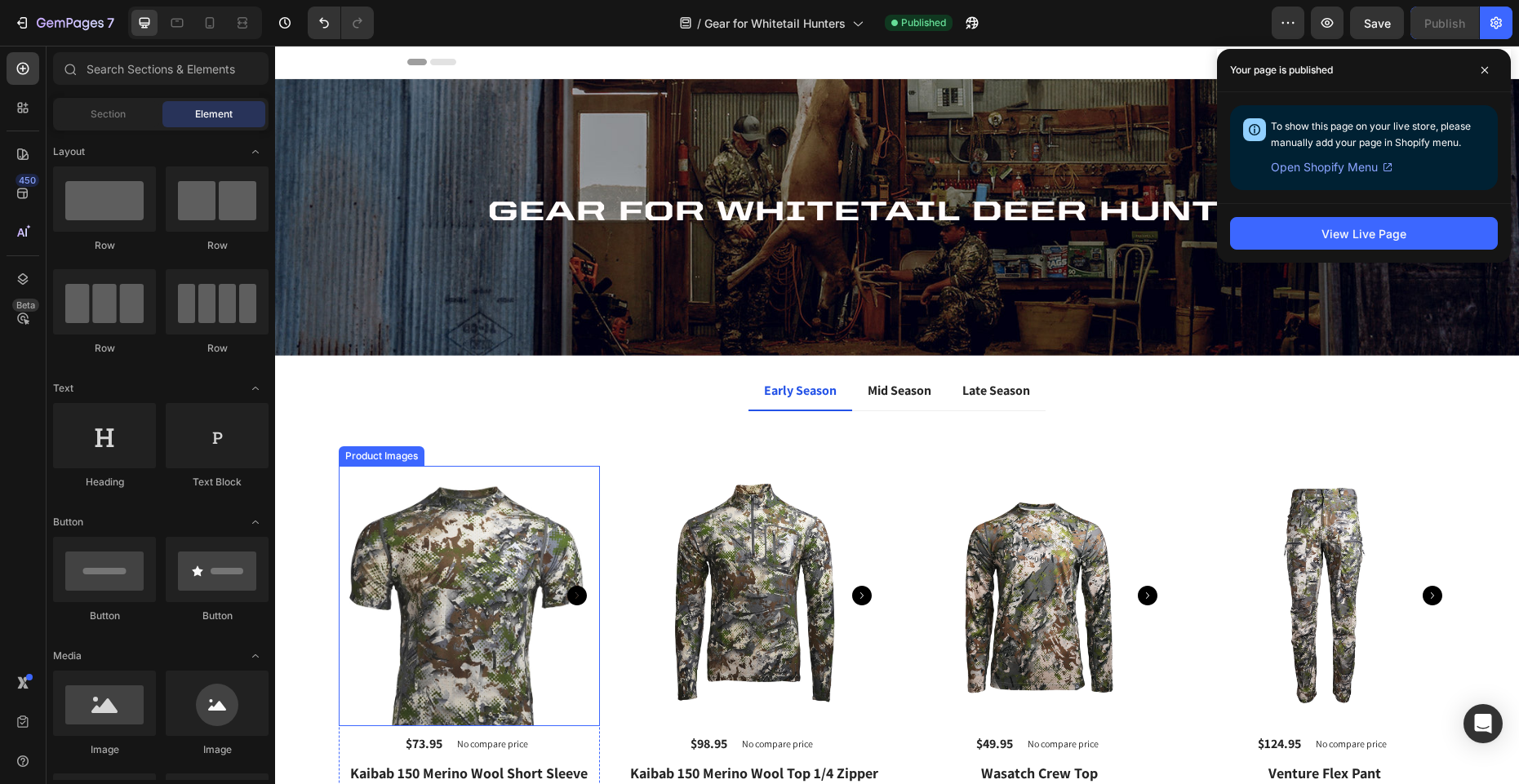
click at [475, 531] on img at bounding box center [470, 597] width 261 height 261
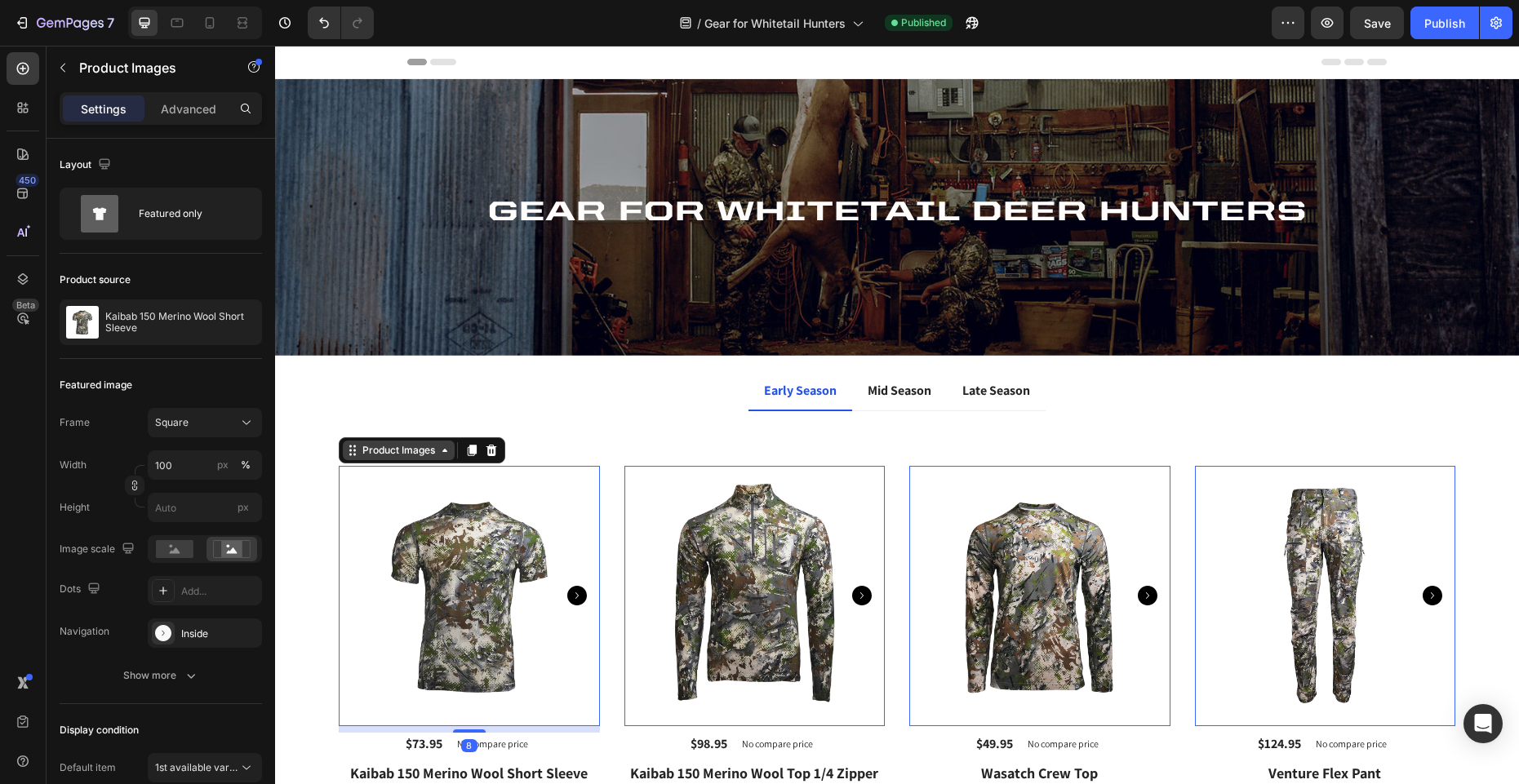
click at [433, 454] on div "Product Images" at bounding box center [398, 450] width 79 height 14
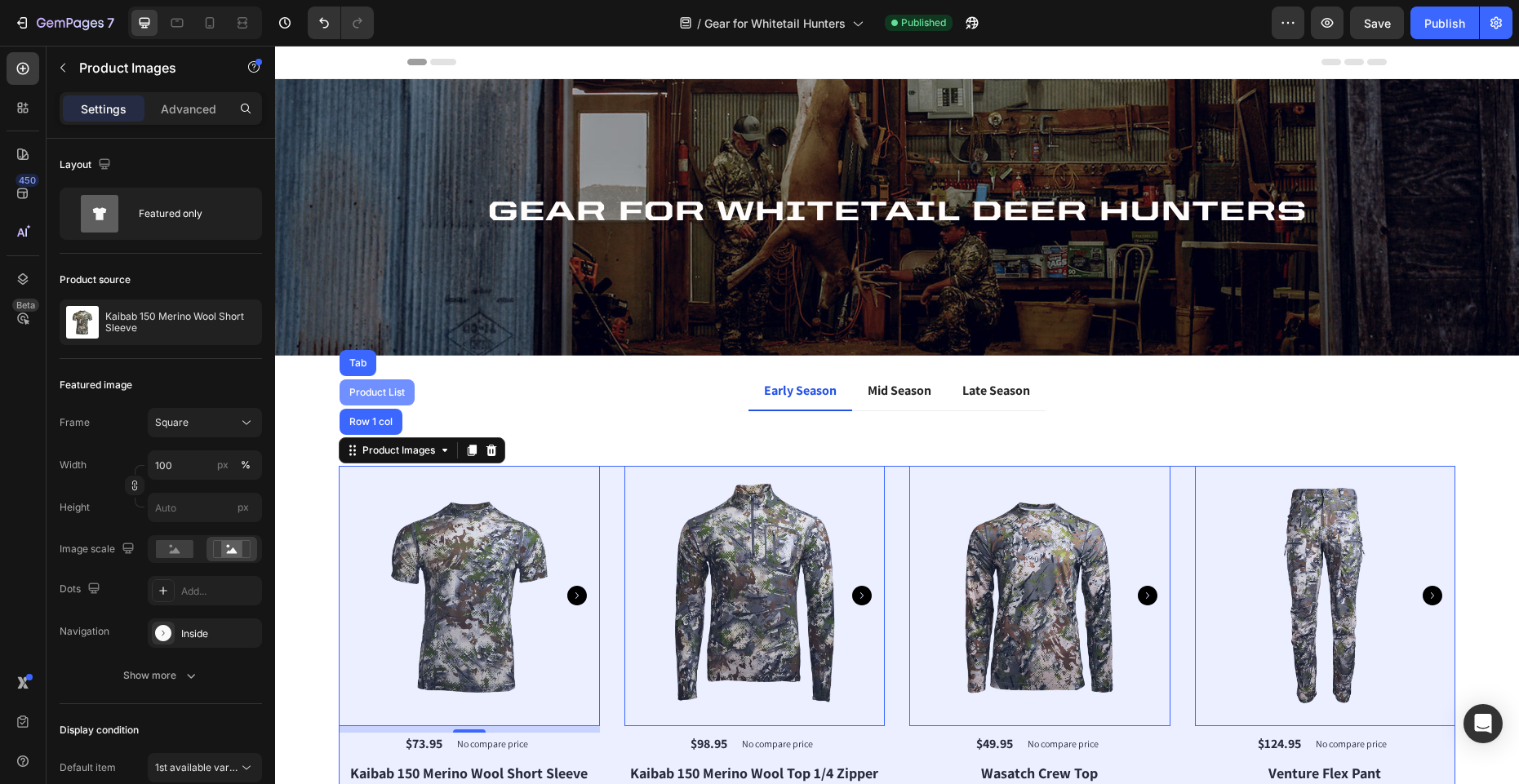
click at [393, 394] on div "Product List" at bounding box center [376, 392] width 62 height 10
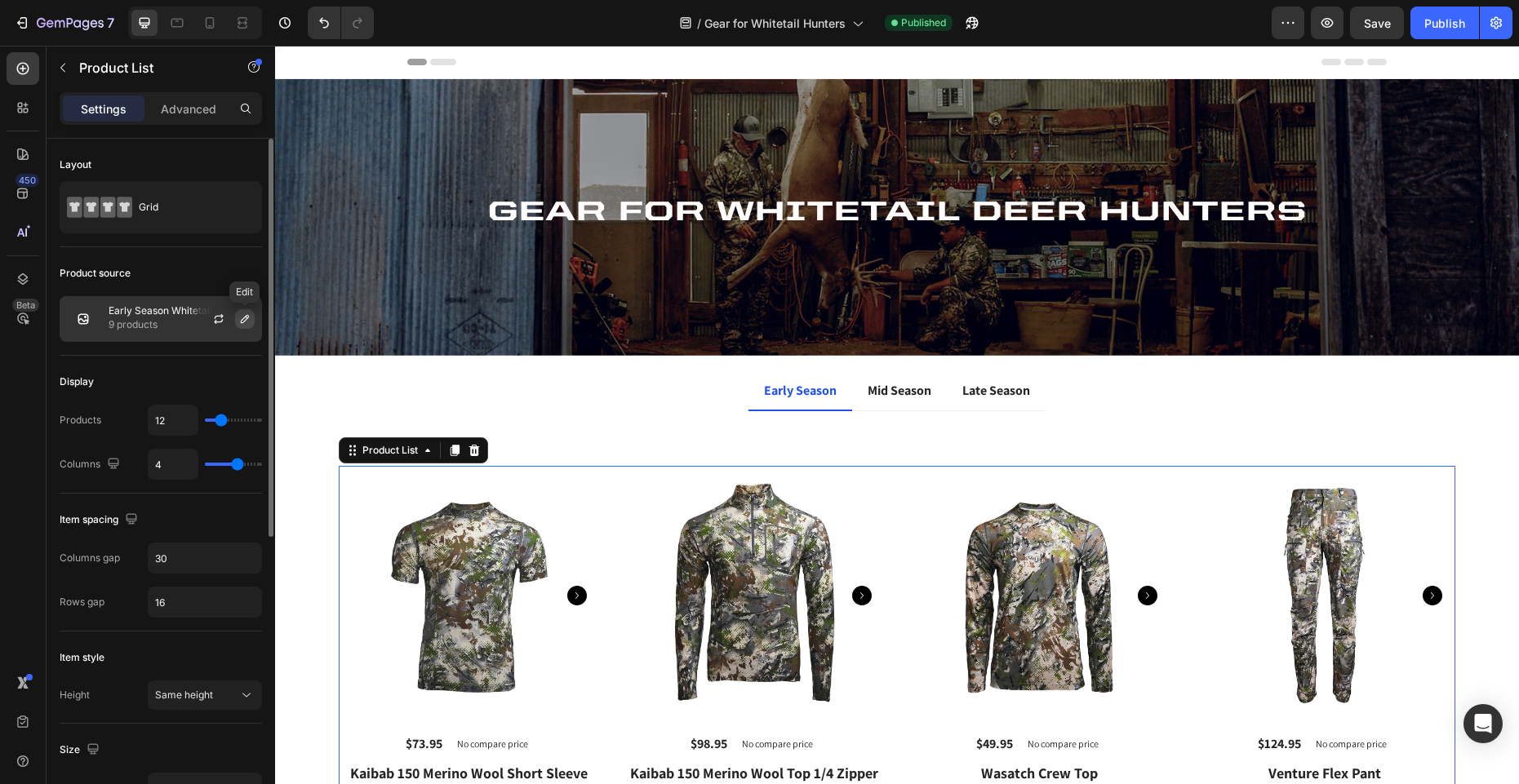
click at [242, 320] on icon "button" at bounding box center [245, 320] width 8 height 8
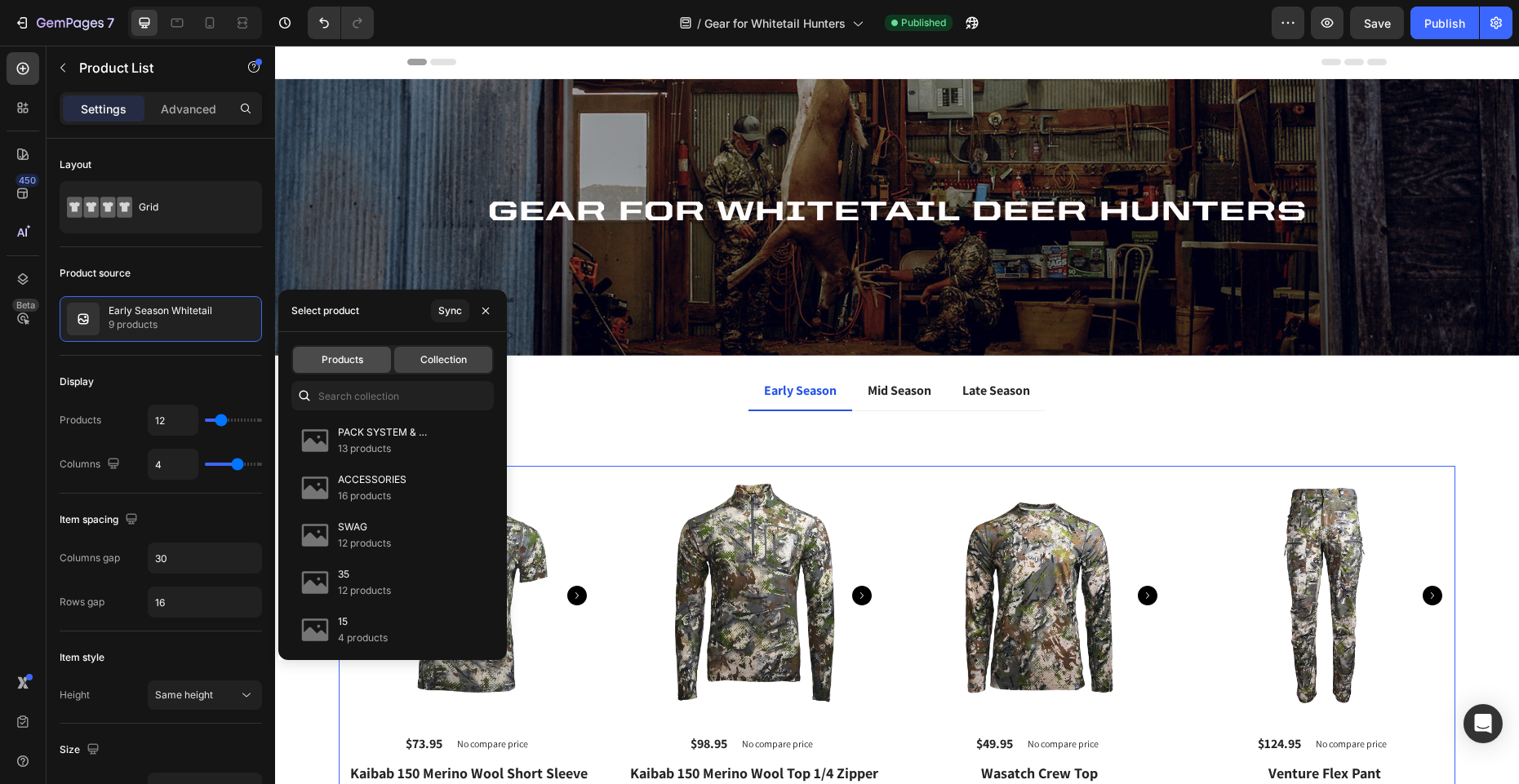
click at [348, 367] on div "Products" at bounding box center [342, 359] width 98 height 26
type input "4"
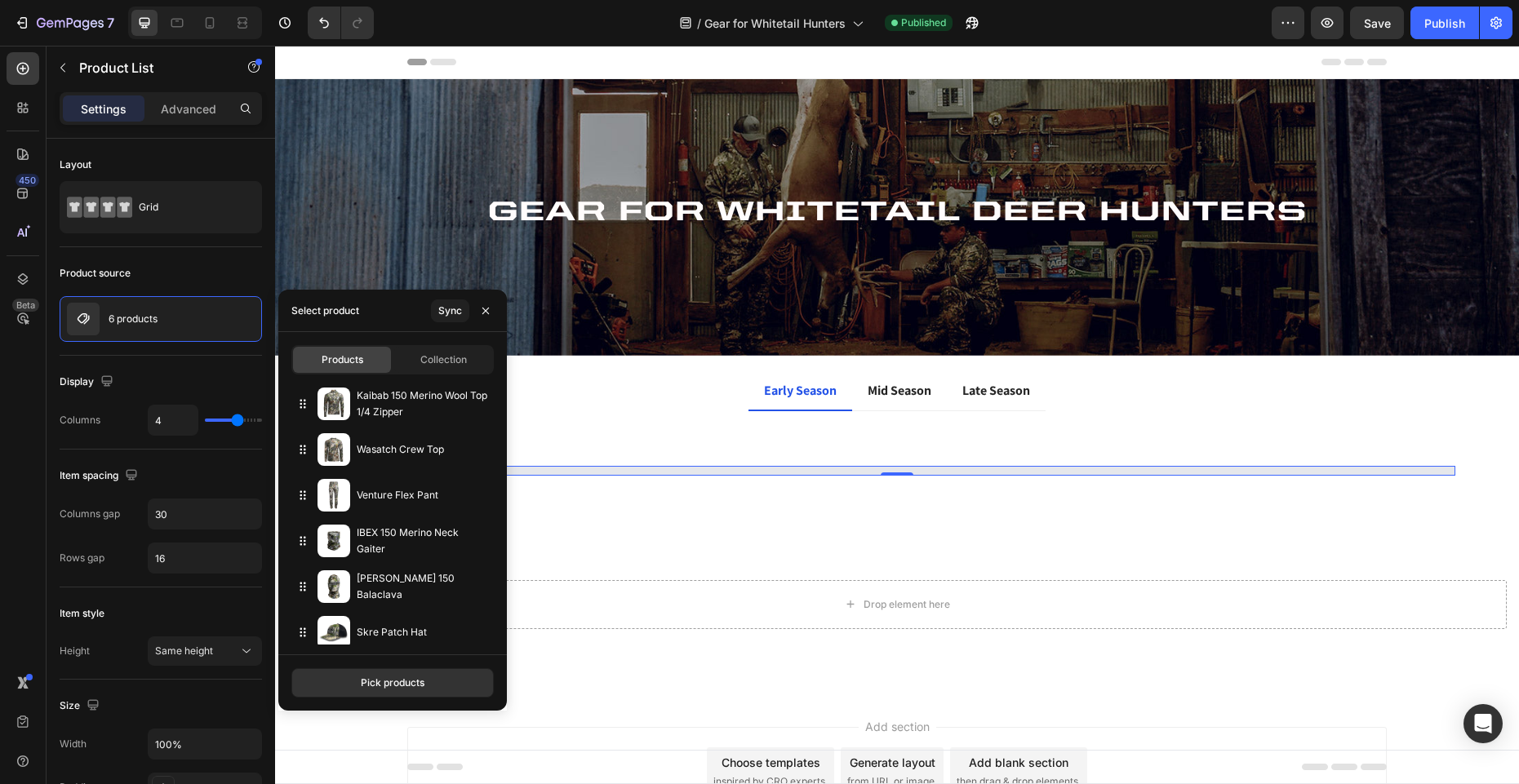
select select "38"
select select "Tall"
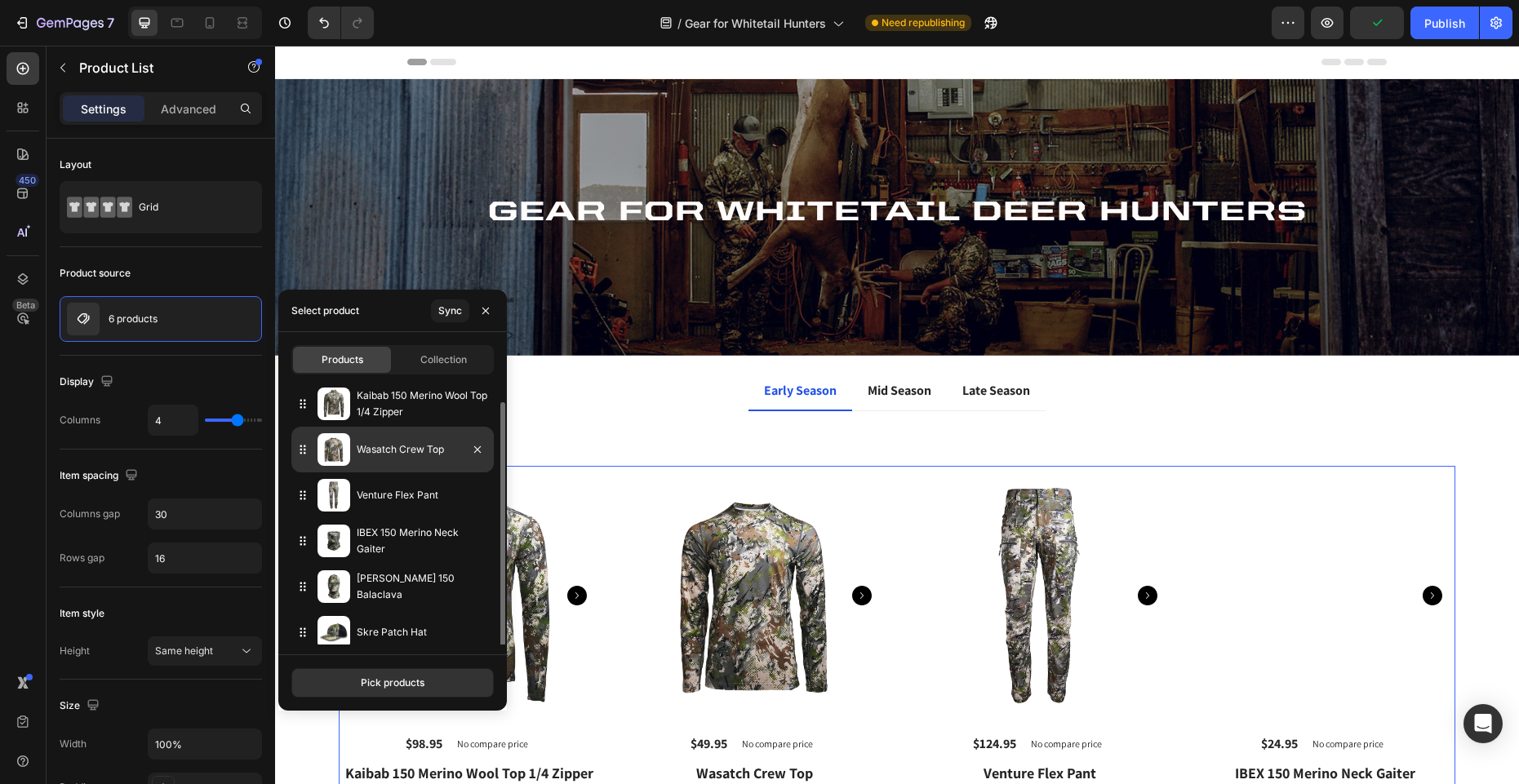
scroll to position [11, 0]
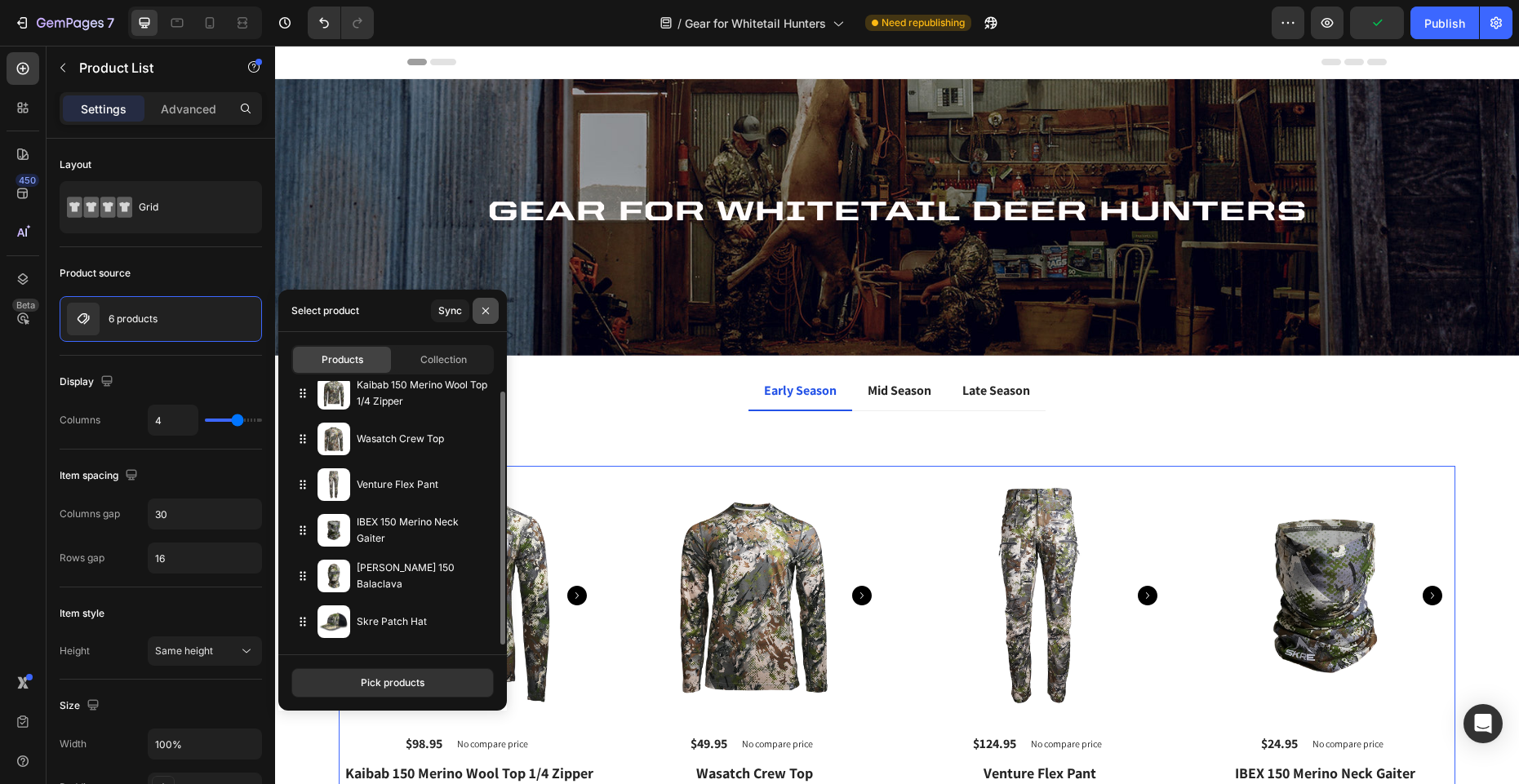
click at [482, 305] on icon "button" at bounding box center [485, 310] width 13 height 13
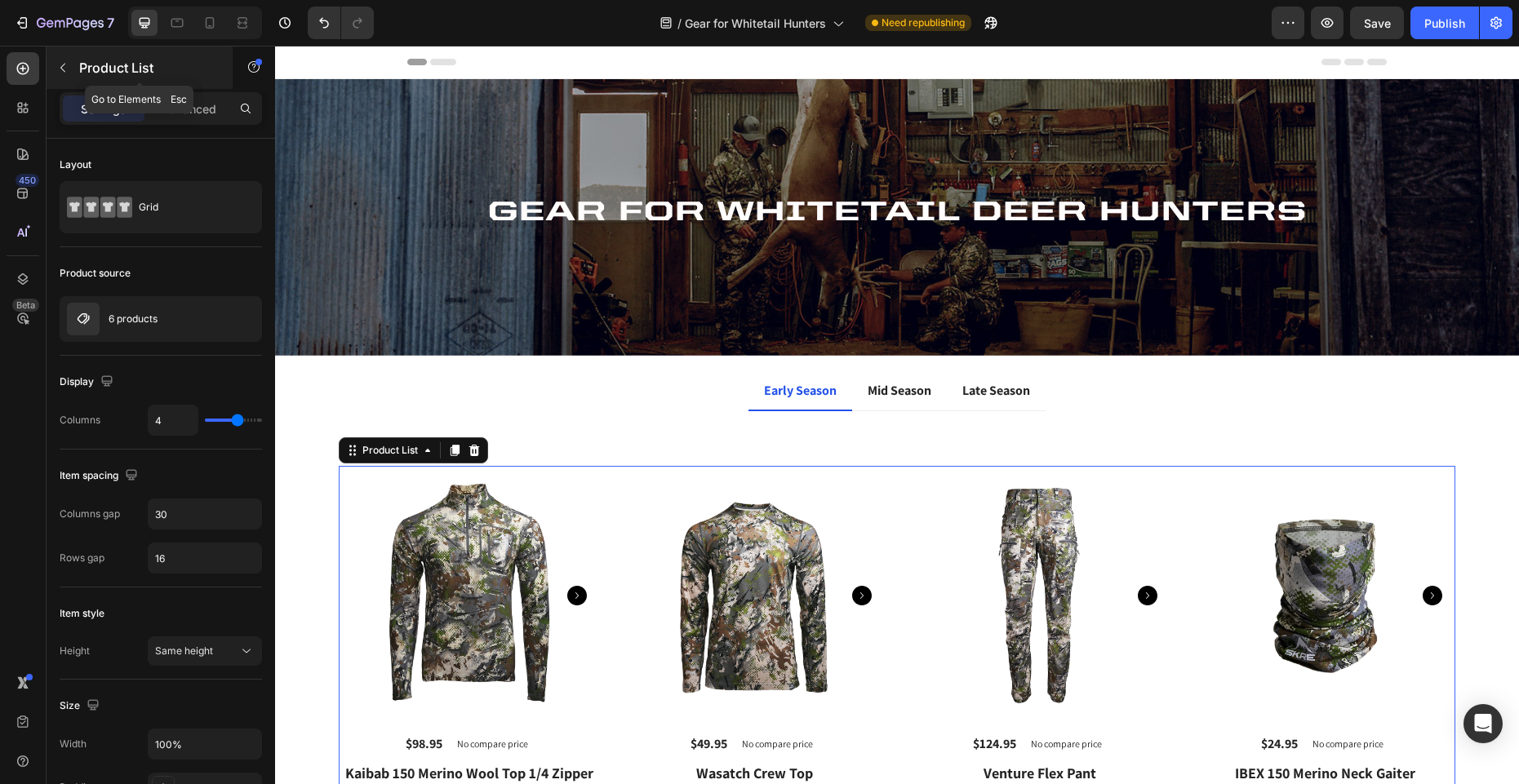
click at [66, 66] on icon "button" at bounding box center [62, 67] width 13 height 13
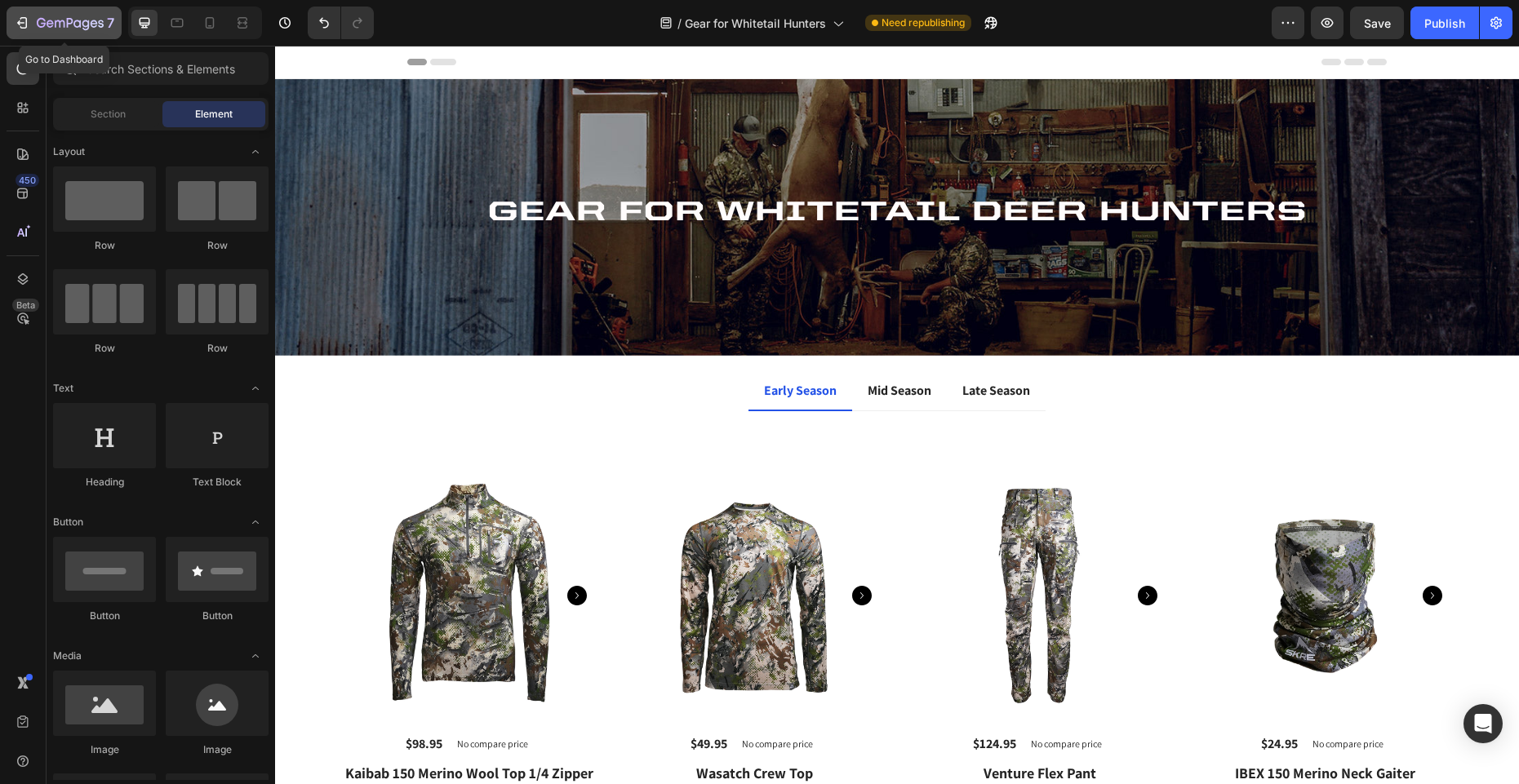
click at [29, 25] on icon "button" at bounding box center [21, 22] width 16 height 16
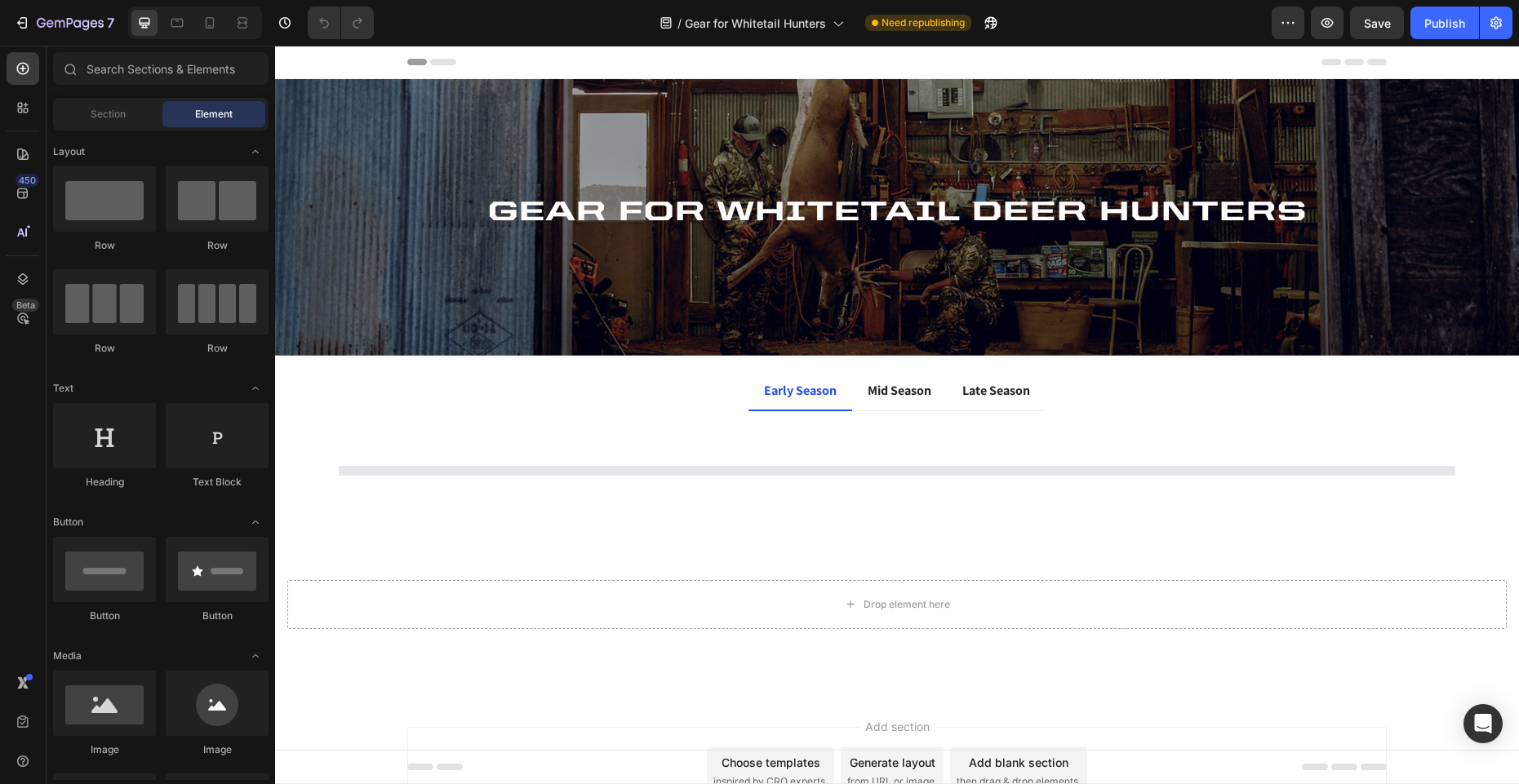
select select "38"
select select "Tall"
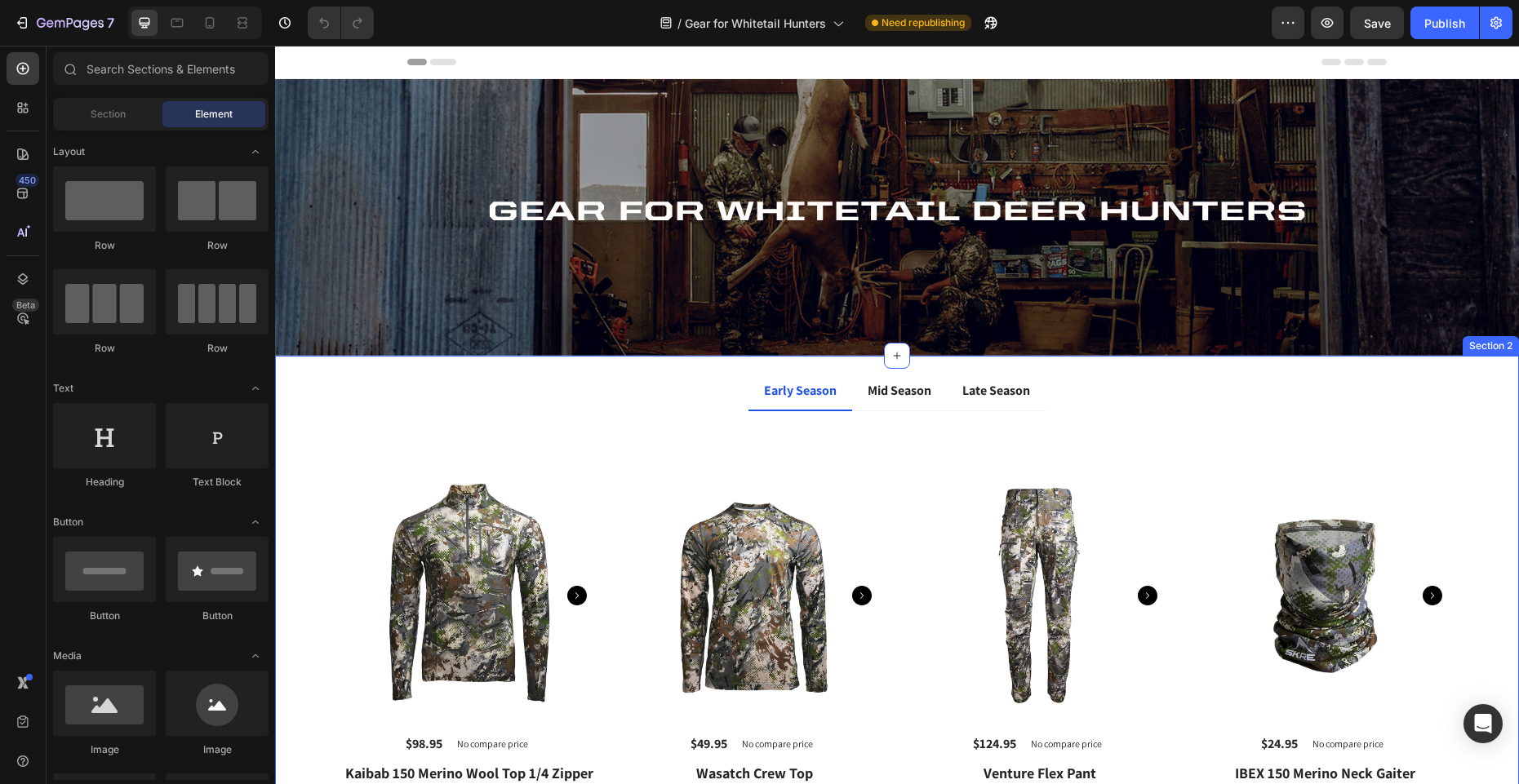
click at [457, 581] on img at bounding box center [470, 597] width 261 height 261
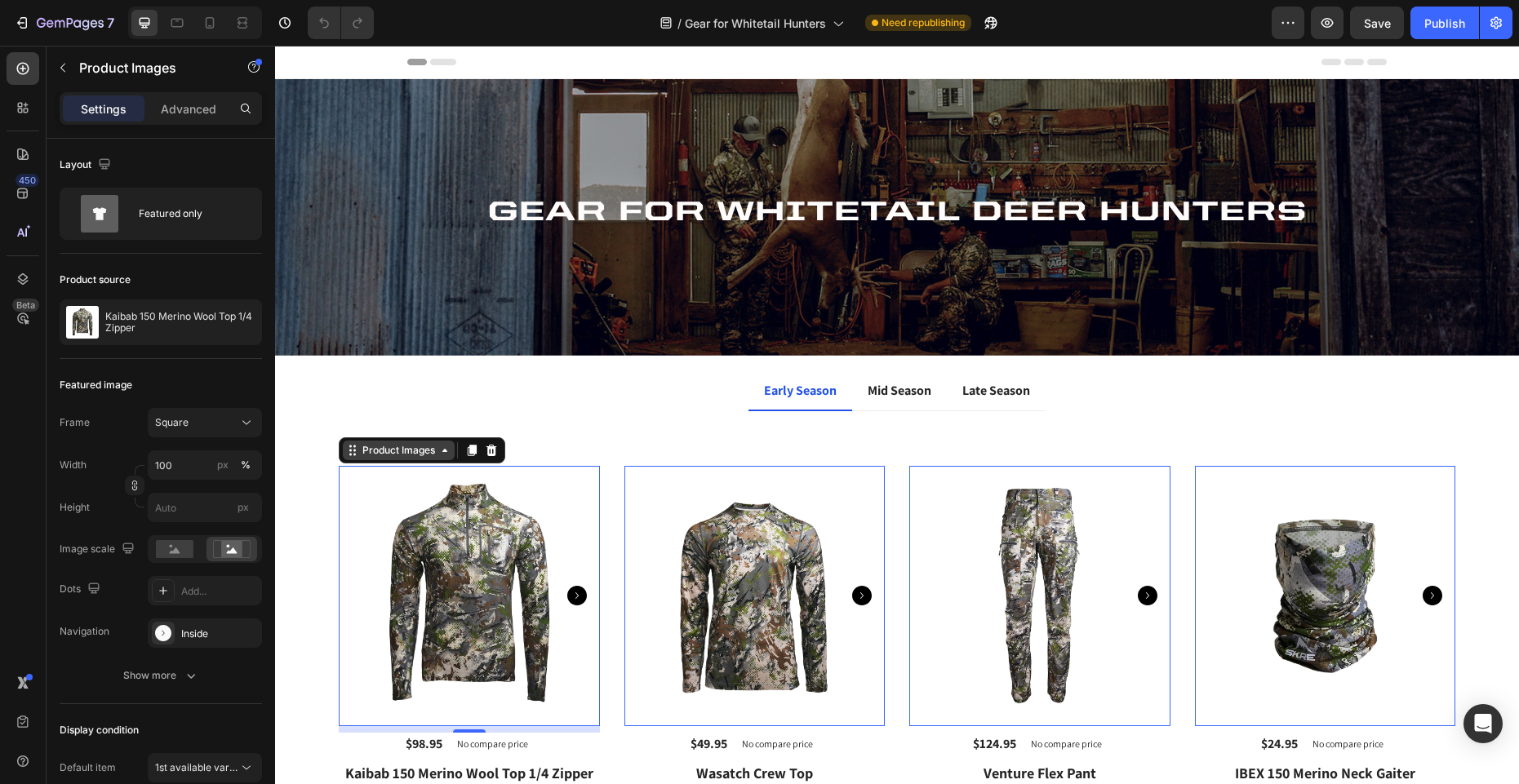
click at [433, 448] on div "Product Images" at bounding box center [398, 450] width 79 height 14
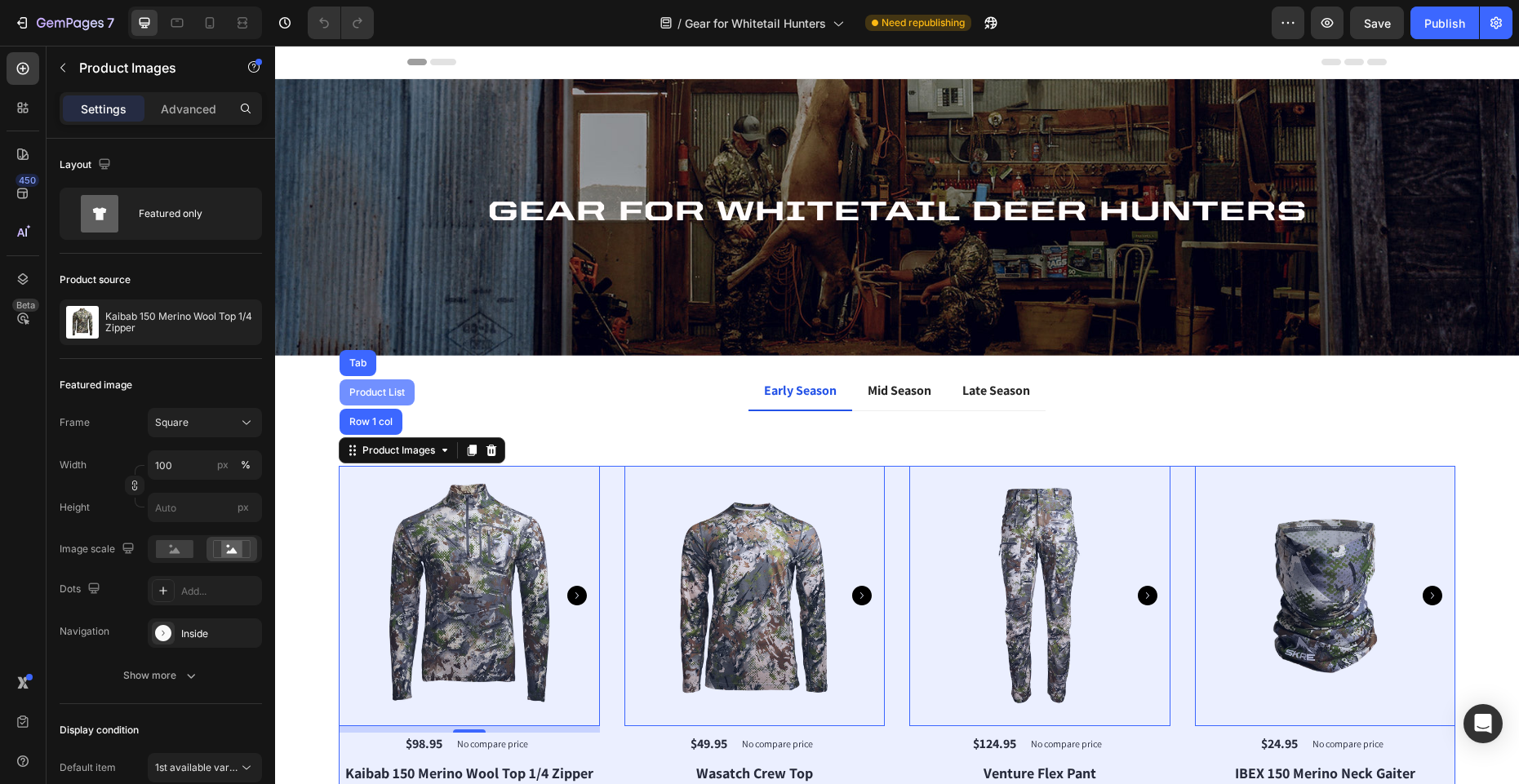
click at [389, 392] on div "Product List" at bounding box center [376, 392] width 62 height 10
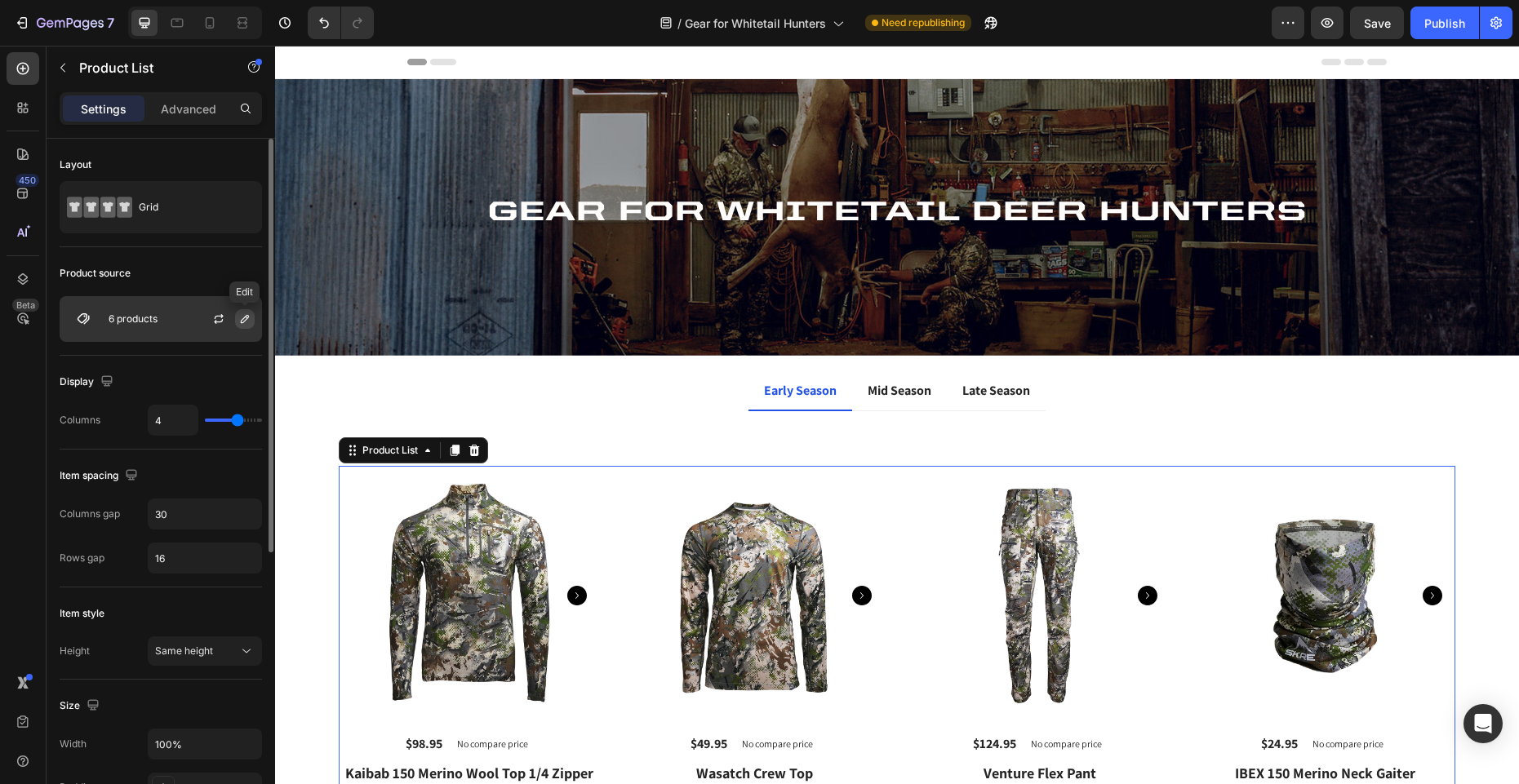
click at [244, 321] on icon "button" at bounding box center [245, 320] width 8 height 8
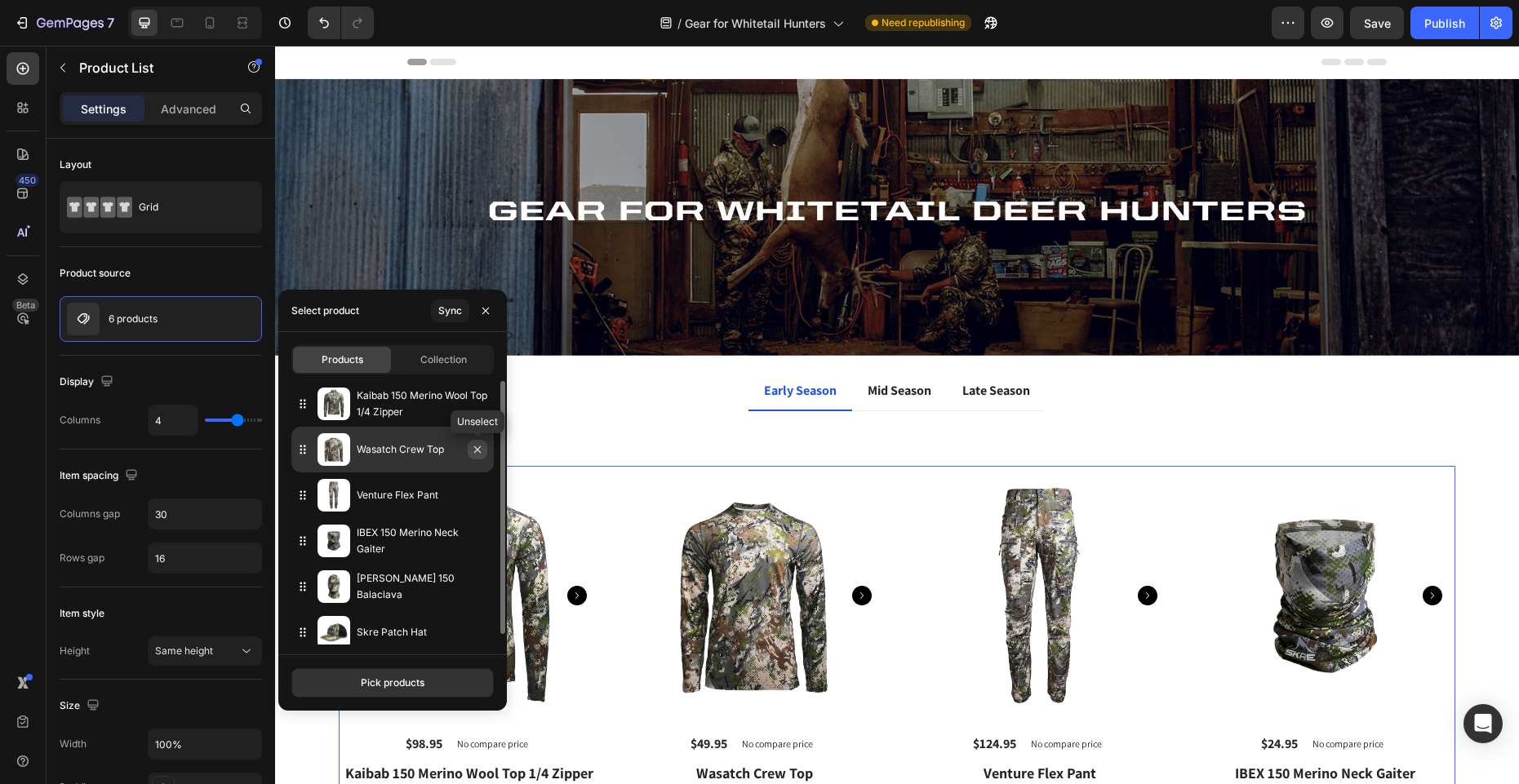
click at [474, 452] on icon "button" at bounding box center [477, 450] width 7 height 7
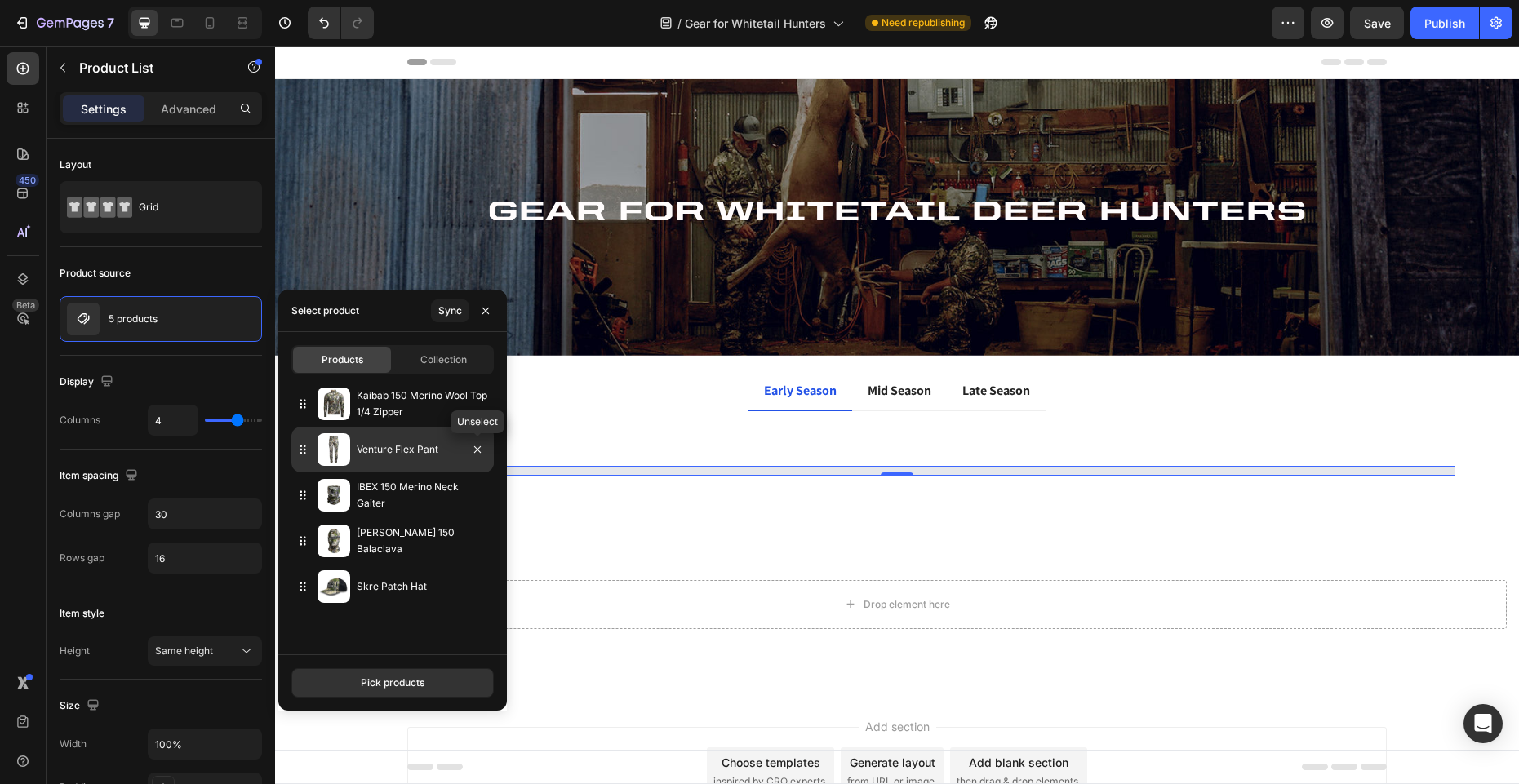
select select "38"
select select "Tall"
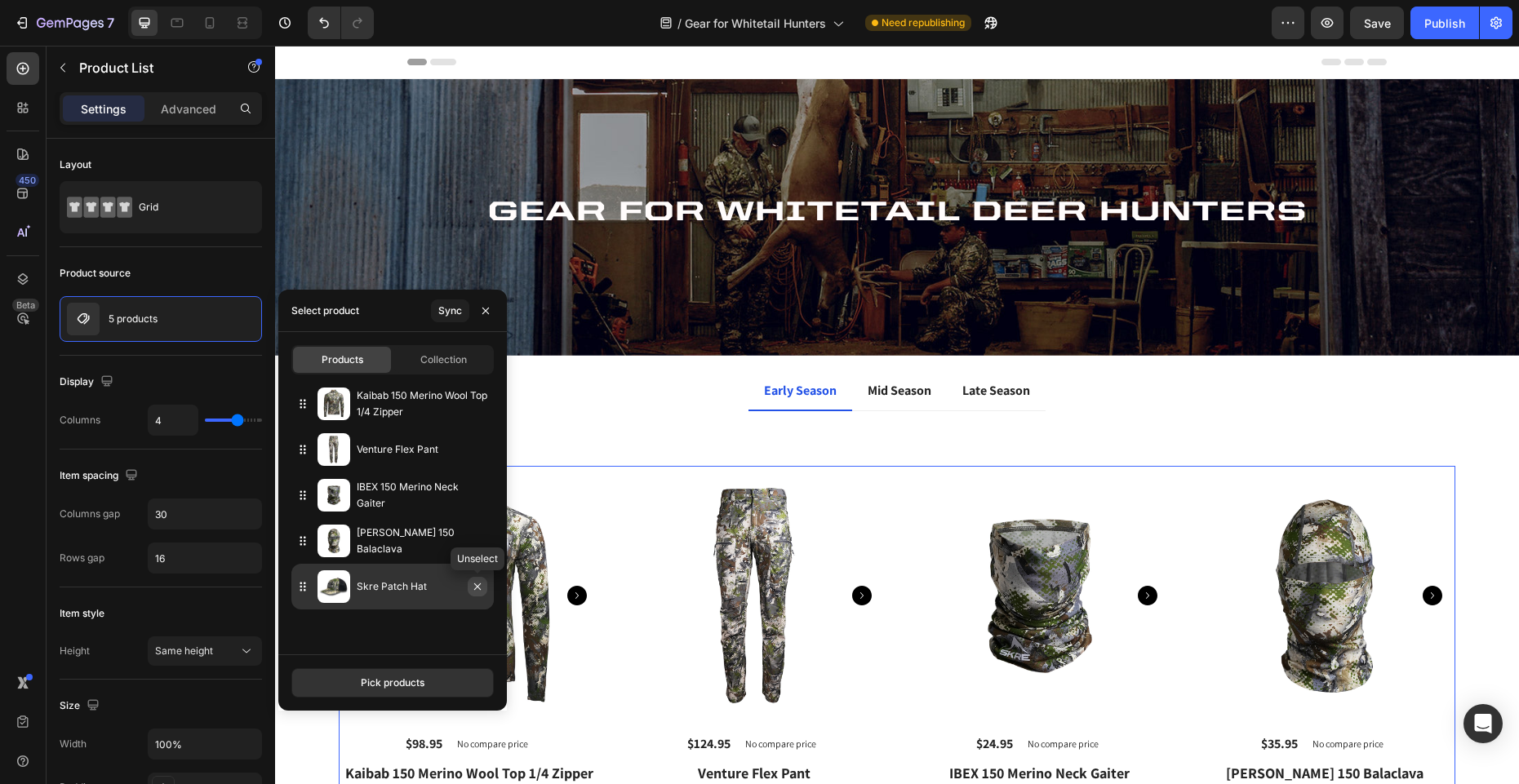
click at [477, 586] on icon "button" at bounding box center [477, 587] width 7 height 7
click at [476, 587] on icon "button" at bounding box center [477, 587] width 13 height 13
click at [474, 584] on icon "button" at bounding box center [477, 587] width 13 height 13
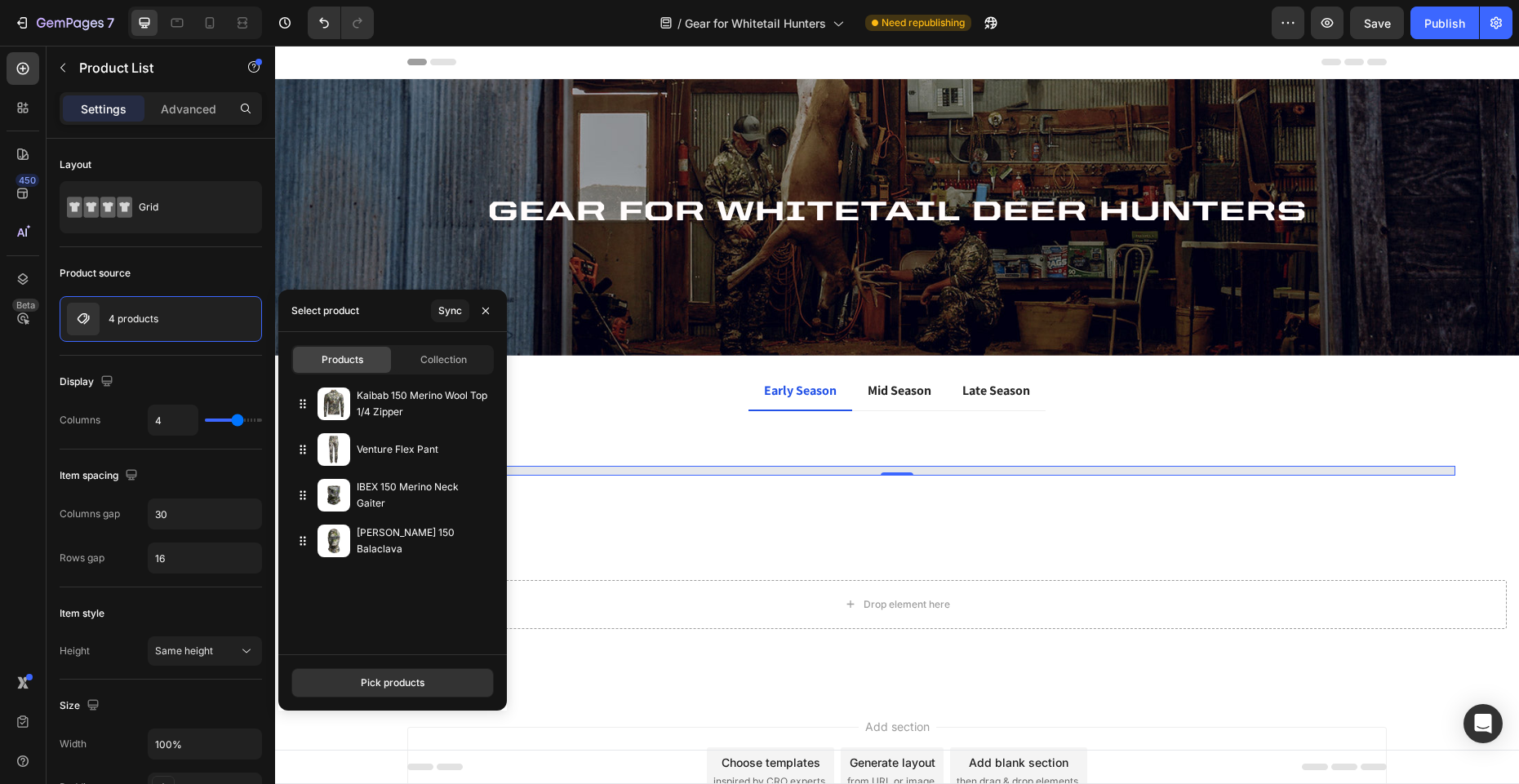
select select "38"
select select "Tall"
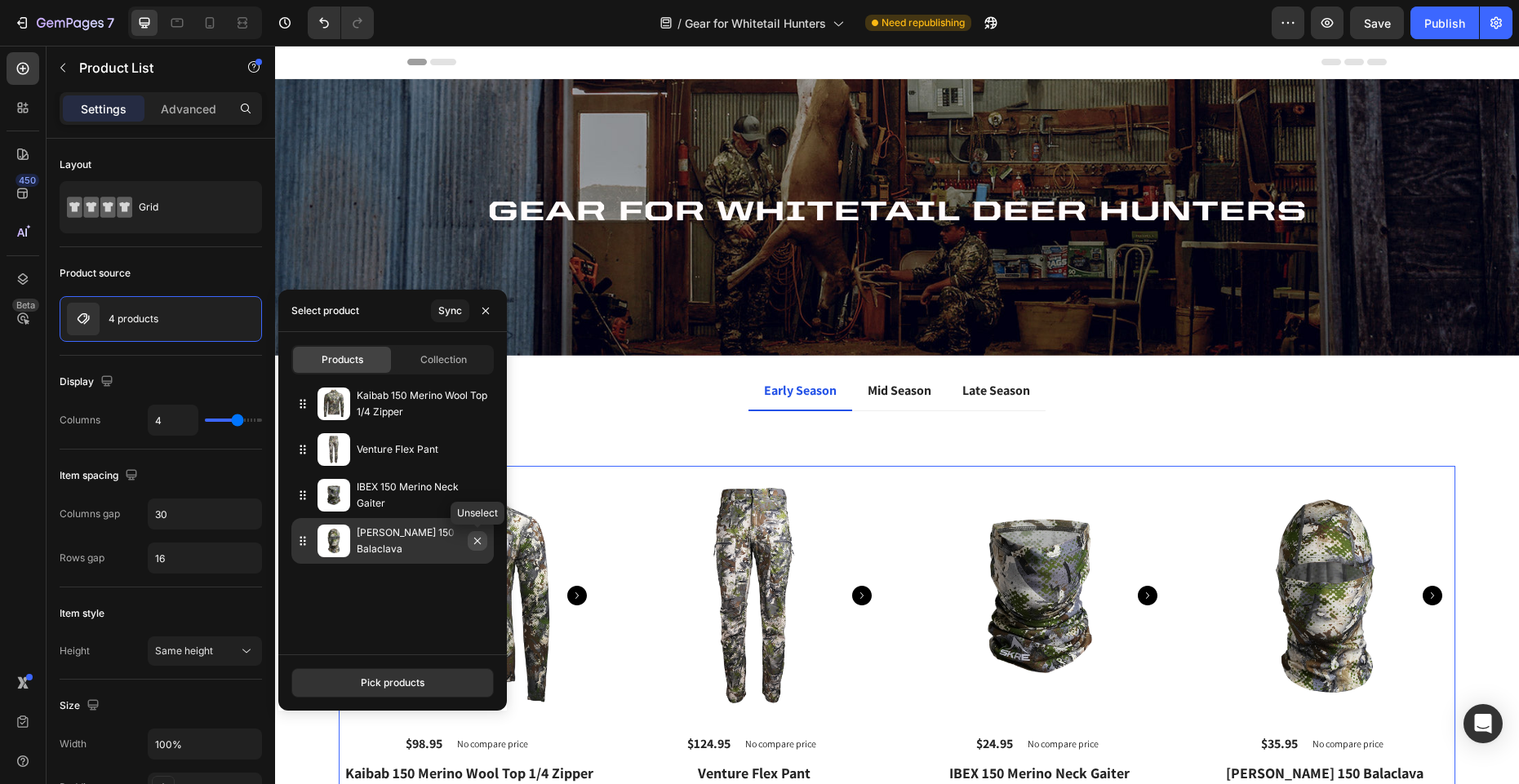
click at [478, 542] on icon "button" at bounding box center [477, 542] width 7 height 7
click at [480, 543] on icon "button" at bounding box center [477, 542] width 7 height 7
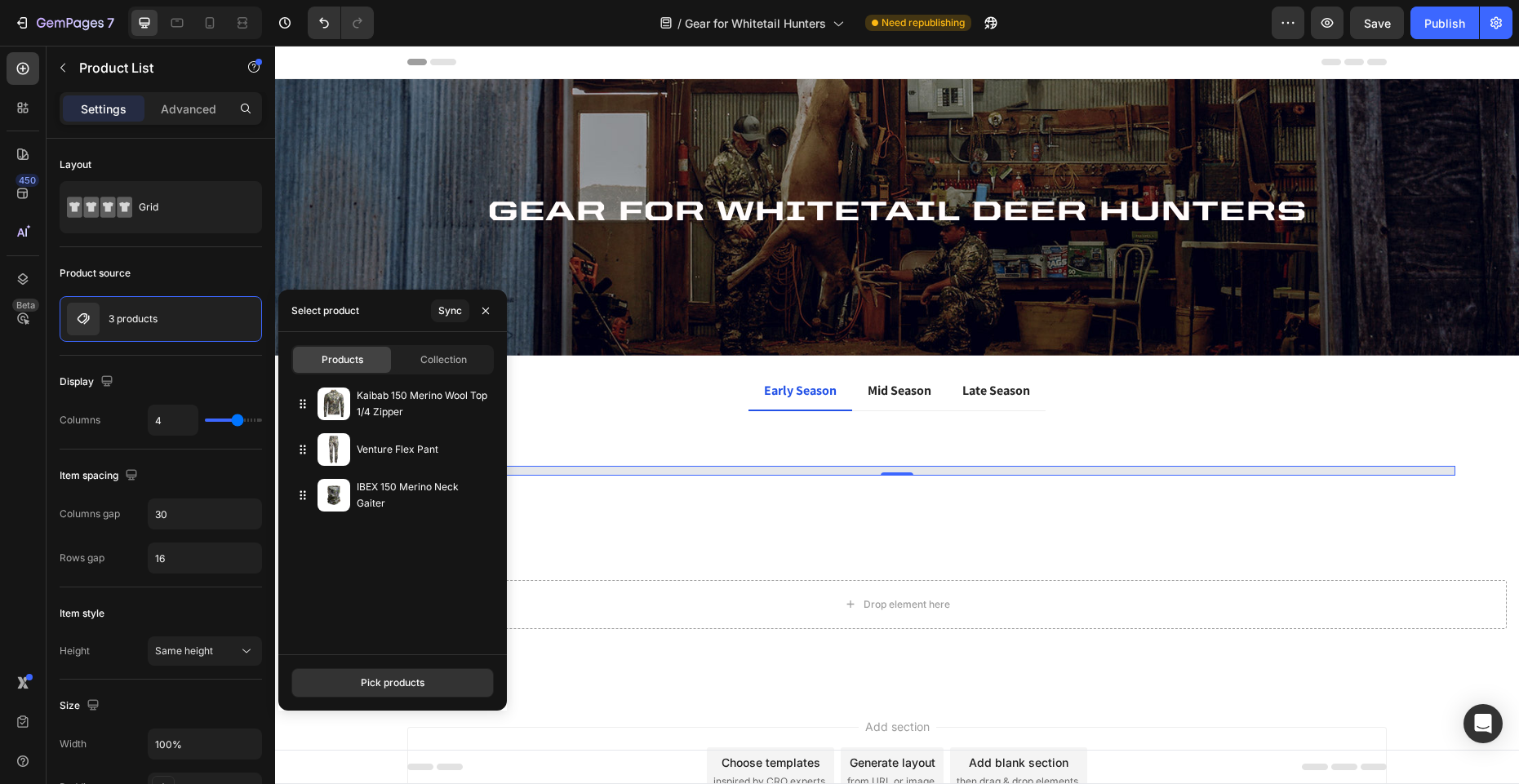
select select "38"
select select "Tall"
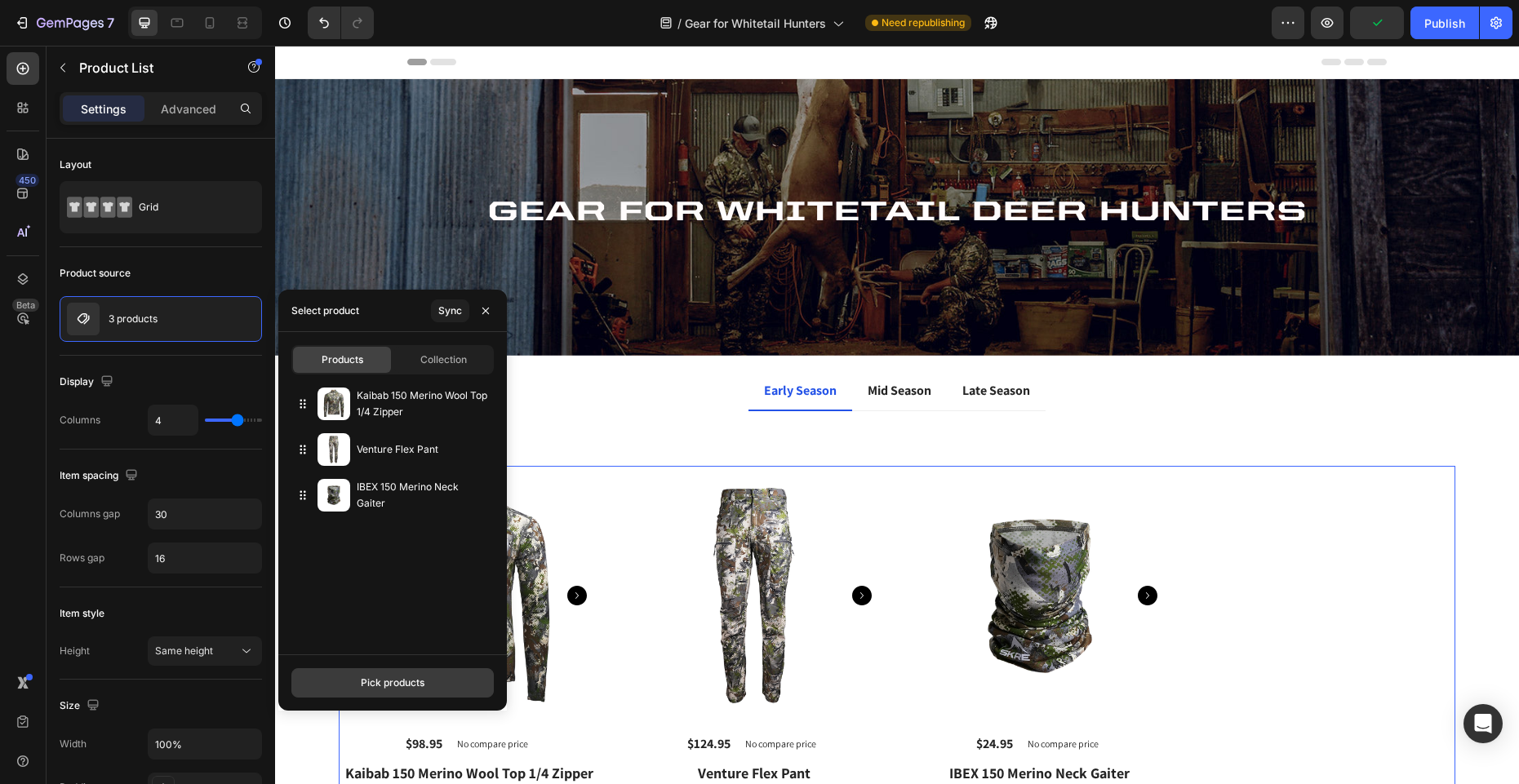
click at [384, 677] on div "Pick products" at bounding box center [392, 682] width 64 height 14
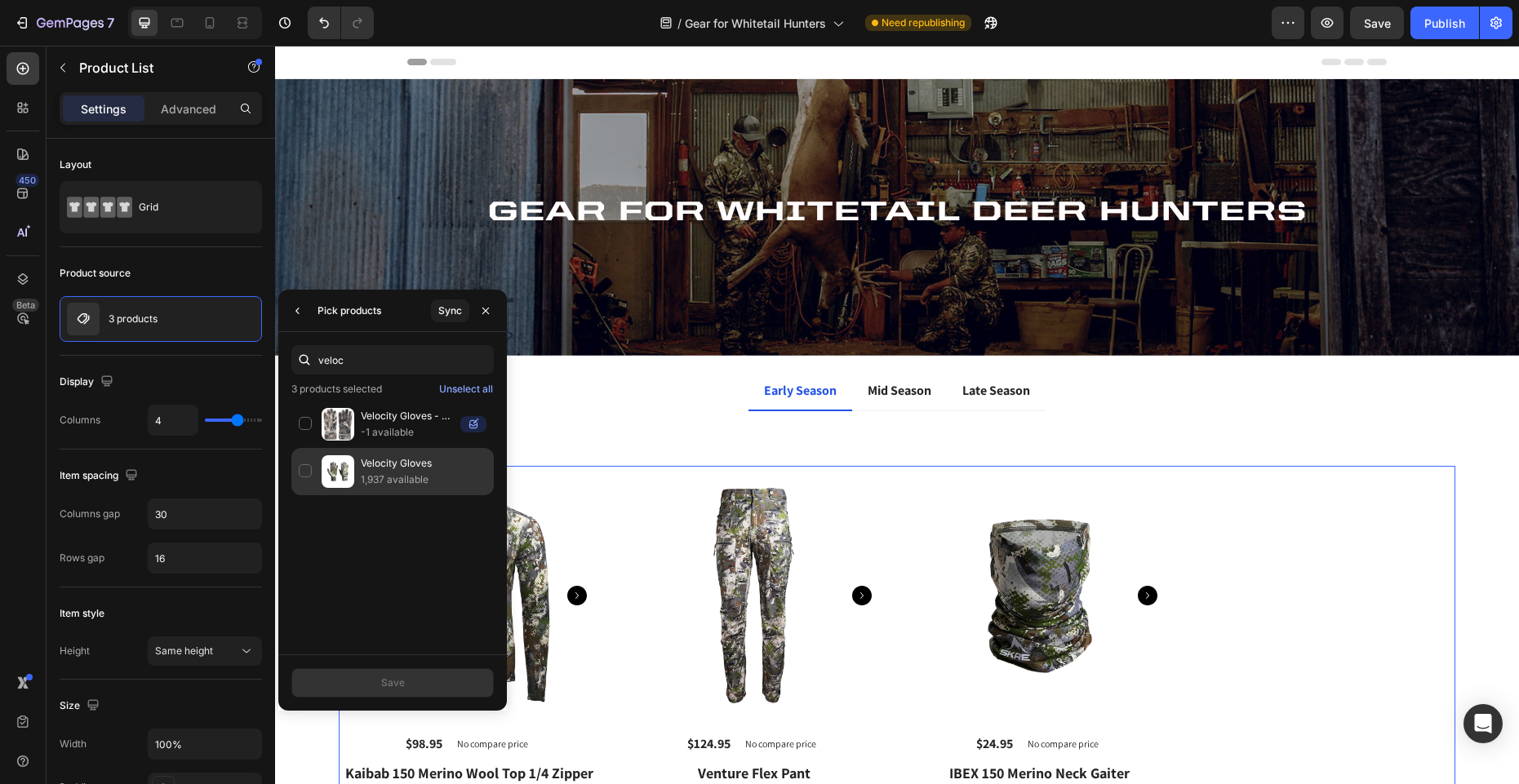
type input "veloc"
click at [402, 475] on p "1,937 available" at bounding box center [424, 480] width 125 height 16
click at [425, 680] on button "Save" at bounding box center [392, 683] width 203 height 30
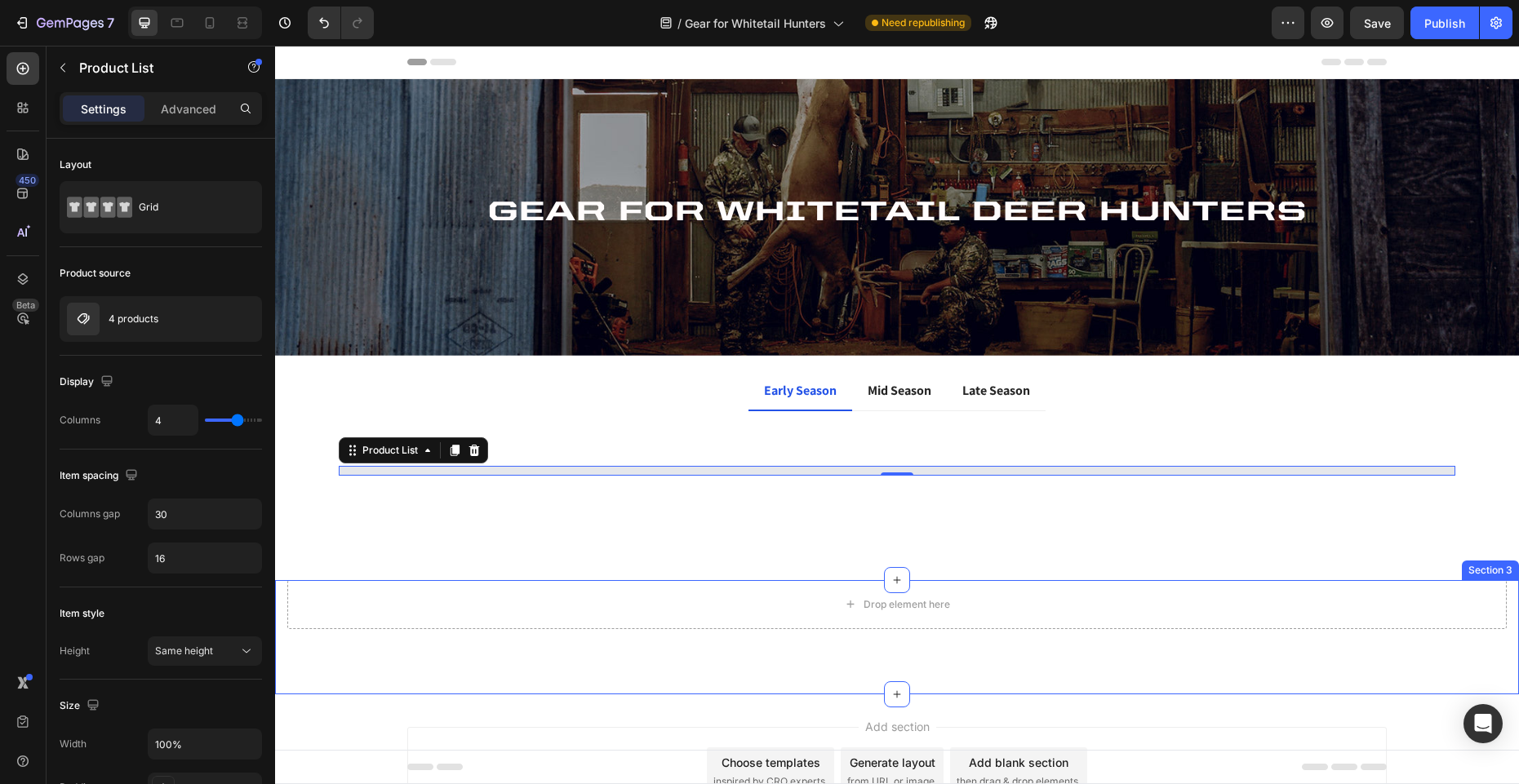
select select "38"
select select "Tall"
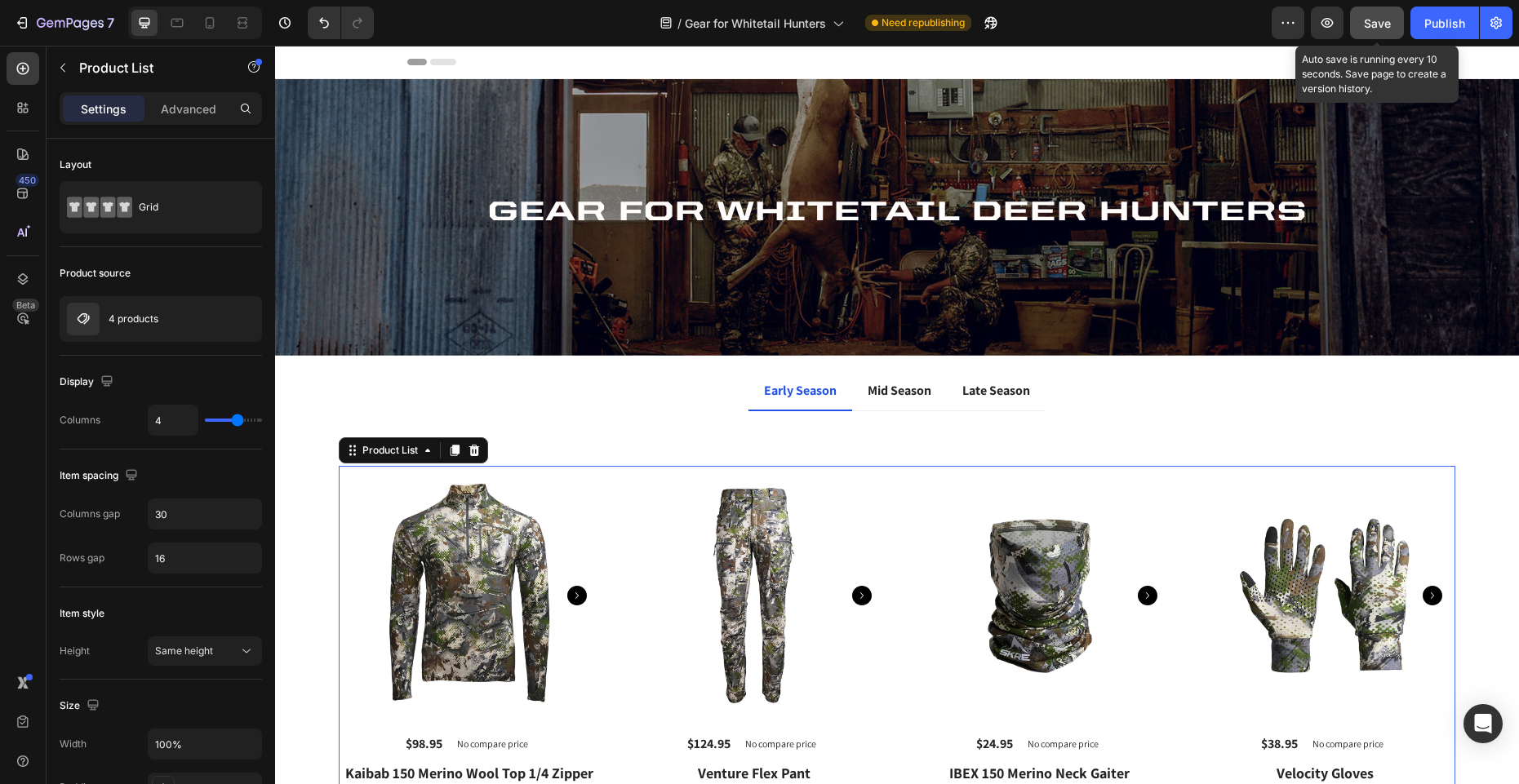
click at [1381, 30] on span "Save" at bounding box center [1377, 23] width 27 height 14
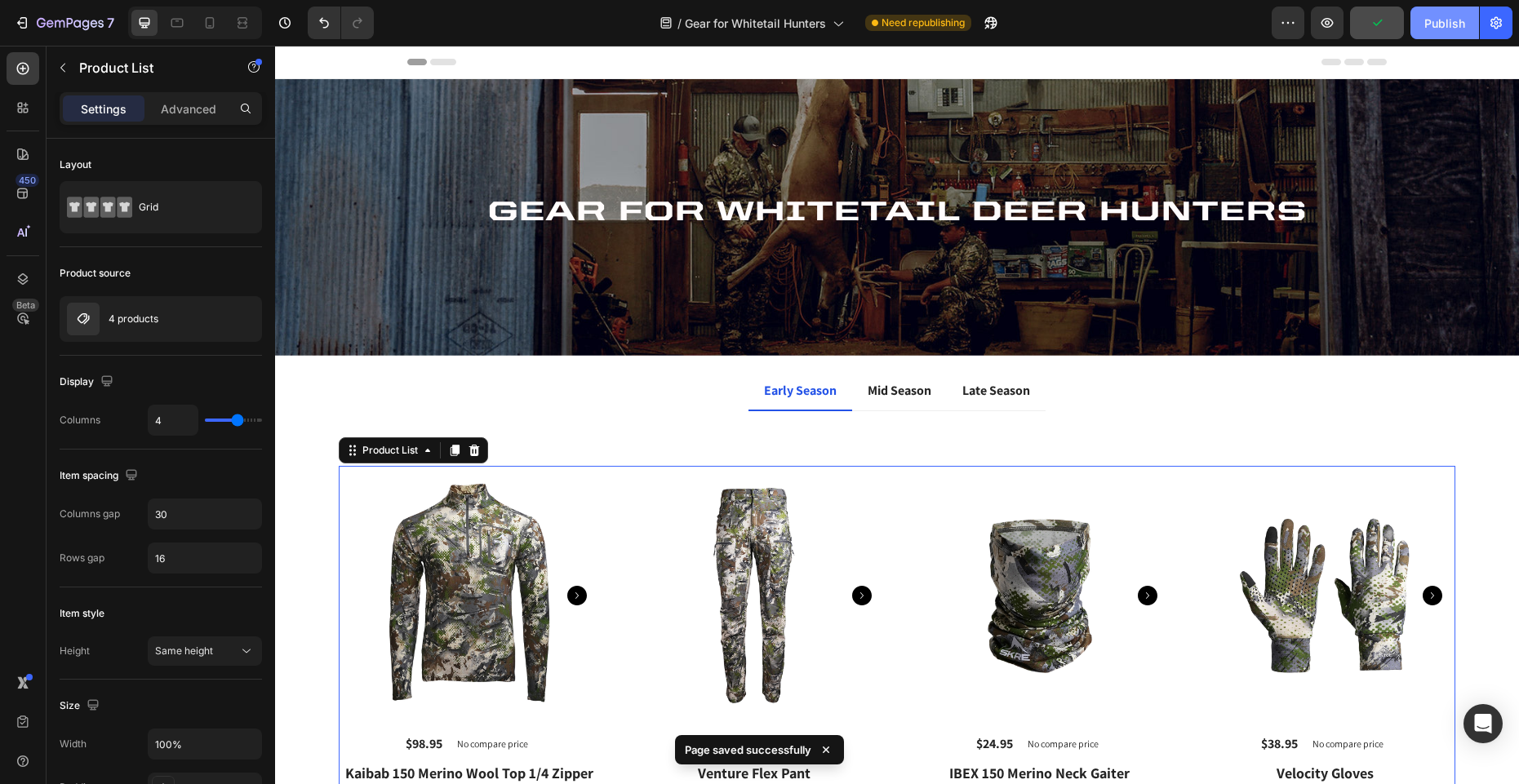
click at [1453, 23] on div "Publish" at bounding box center [1444, 23] width 41 height 17
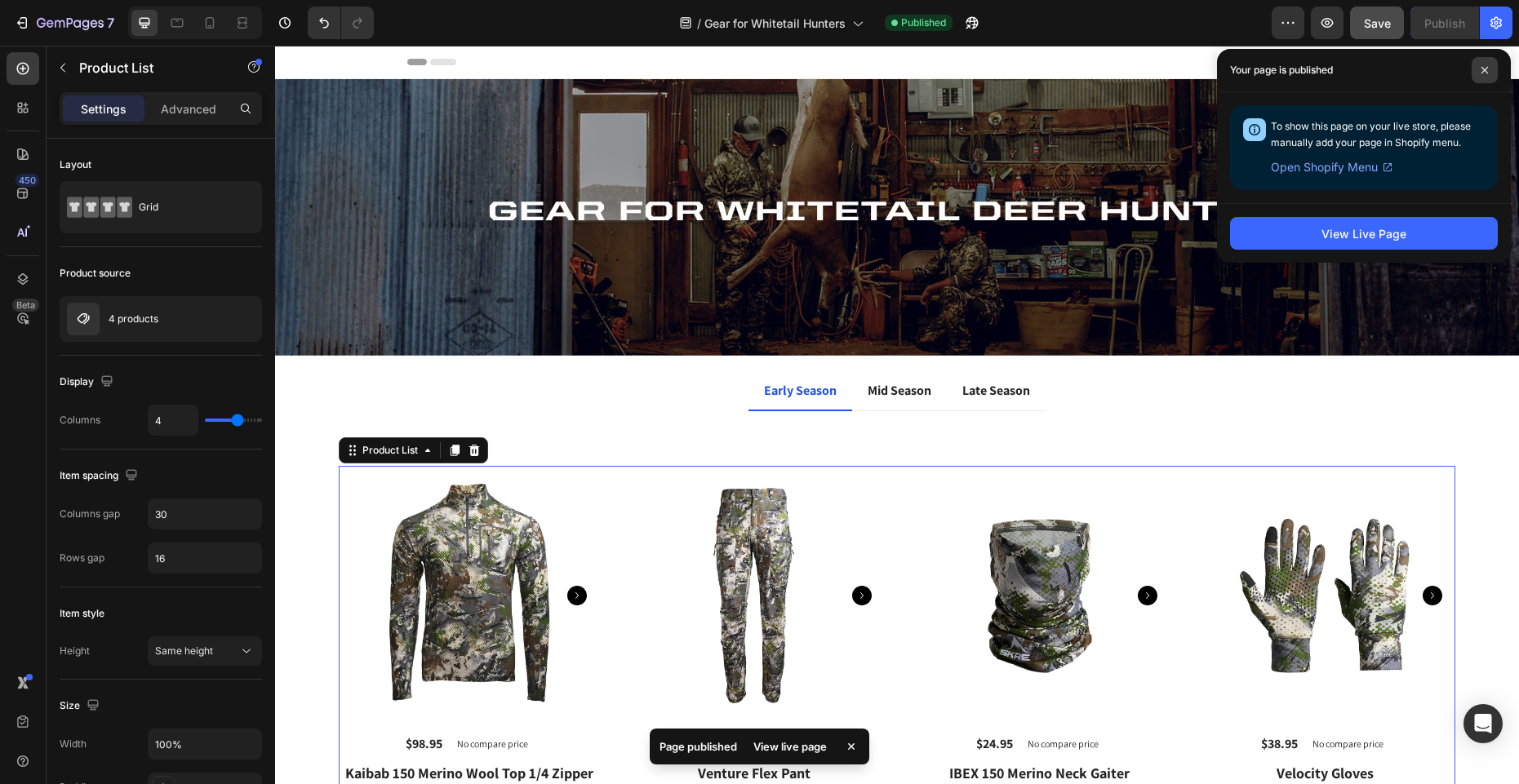
click at [1483, 68] on icon at bounding box center [1485, 70] width 7 height 7
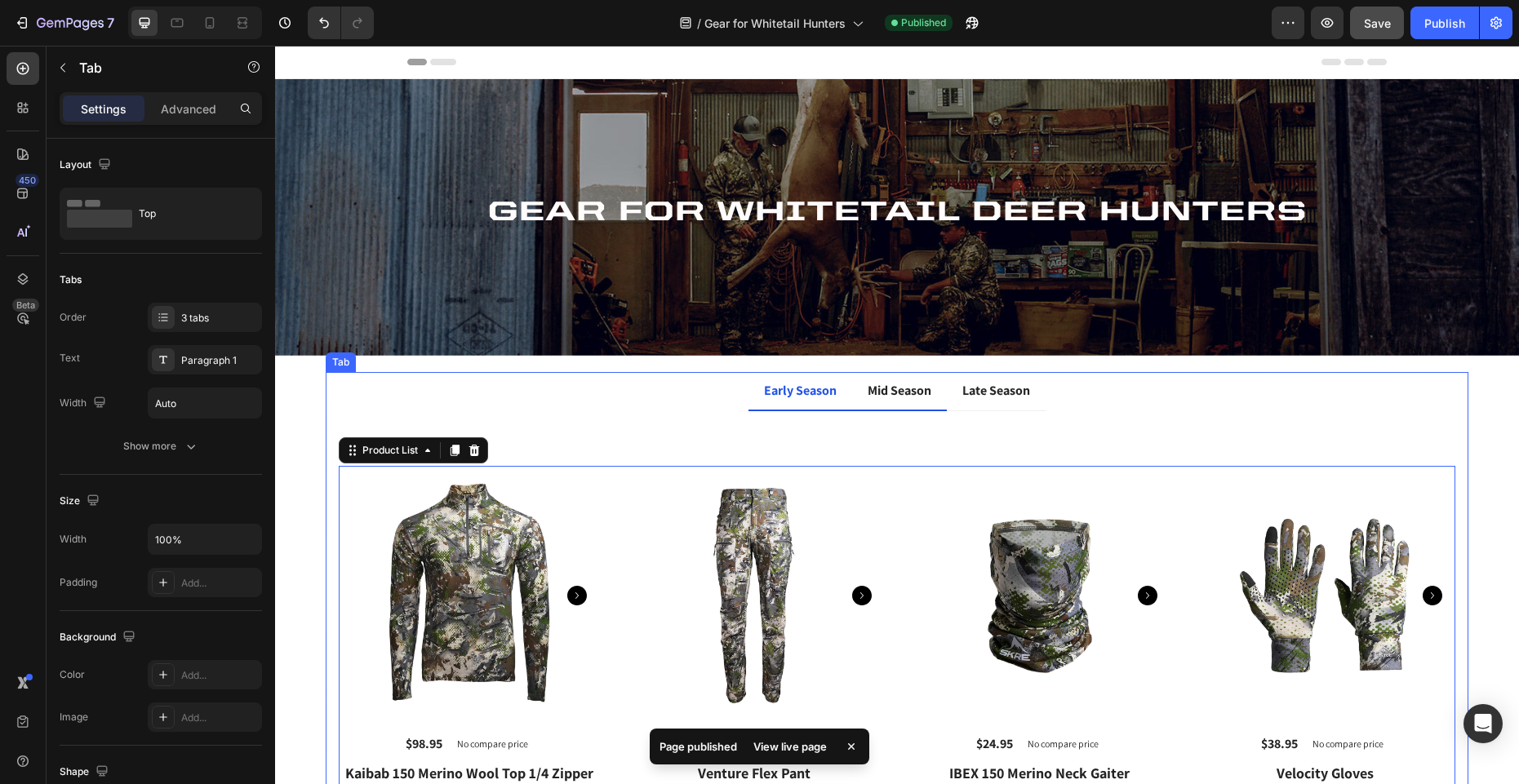
click at [886, 392] on p "Mid Season" at bounding box center [899, 391] width 64 height 19
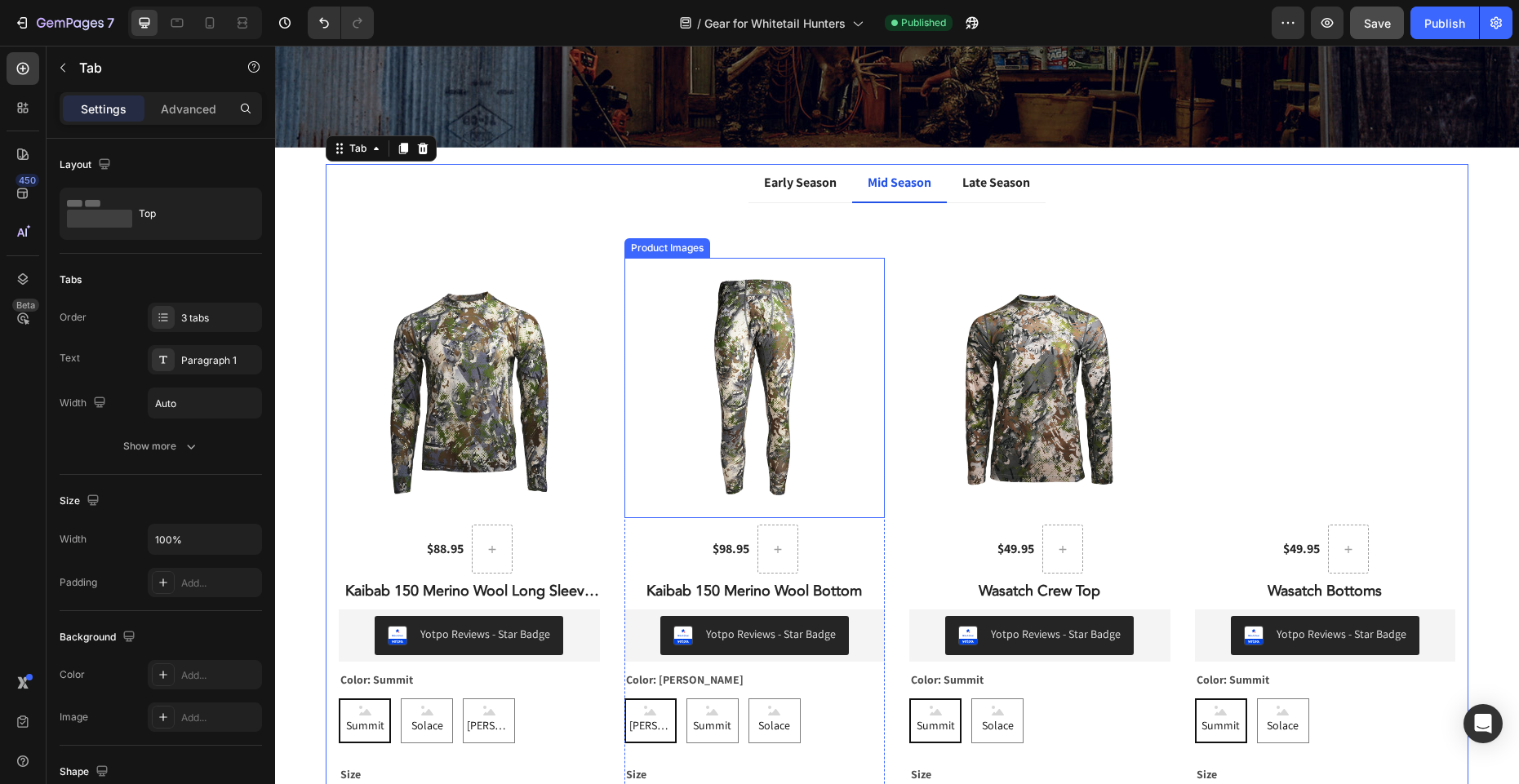
scroll to position [209, 0]
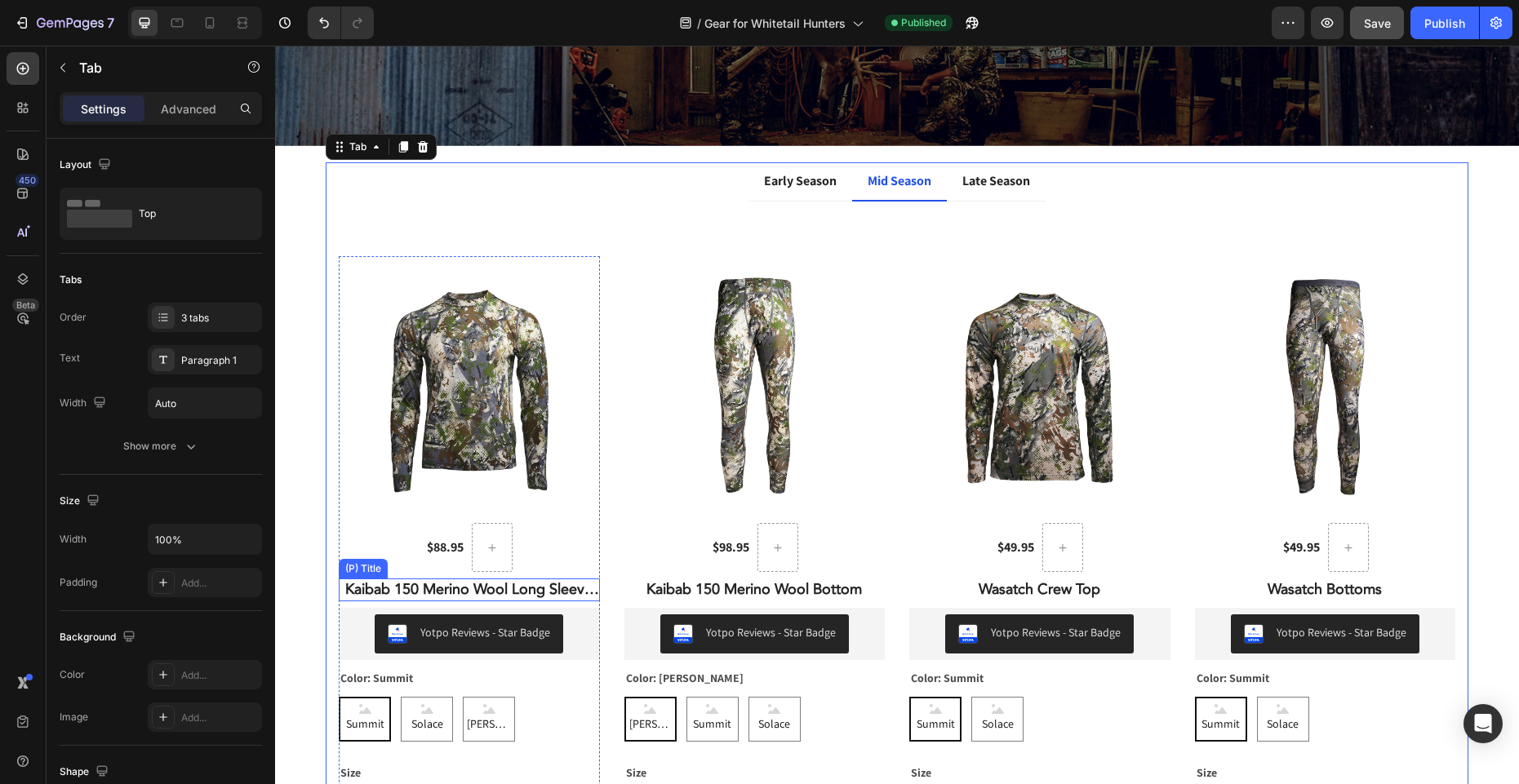
click at [472, 586] on h2 "Kaibab 150 Merino Wool Long Sleeve Crew Neck" at bounding box center [470, 590] width 261 height 22
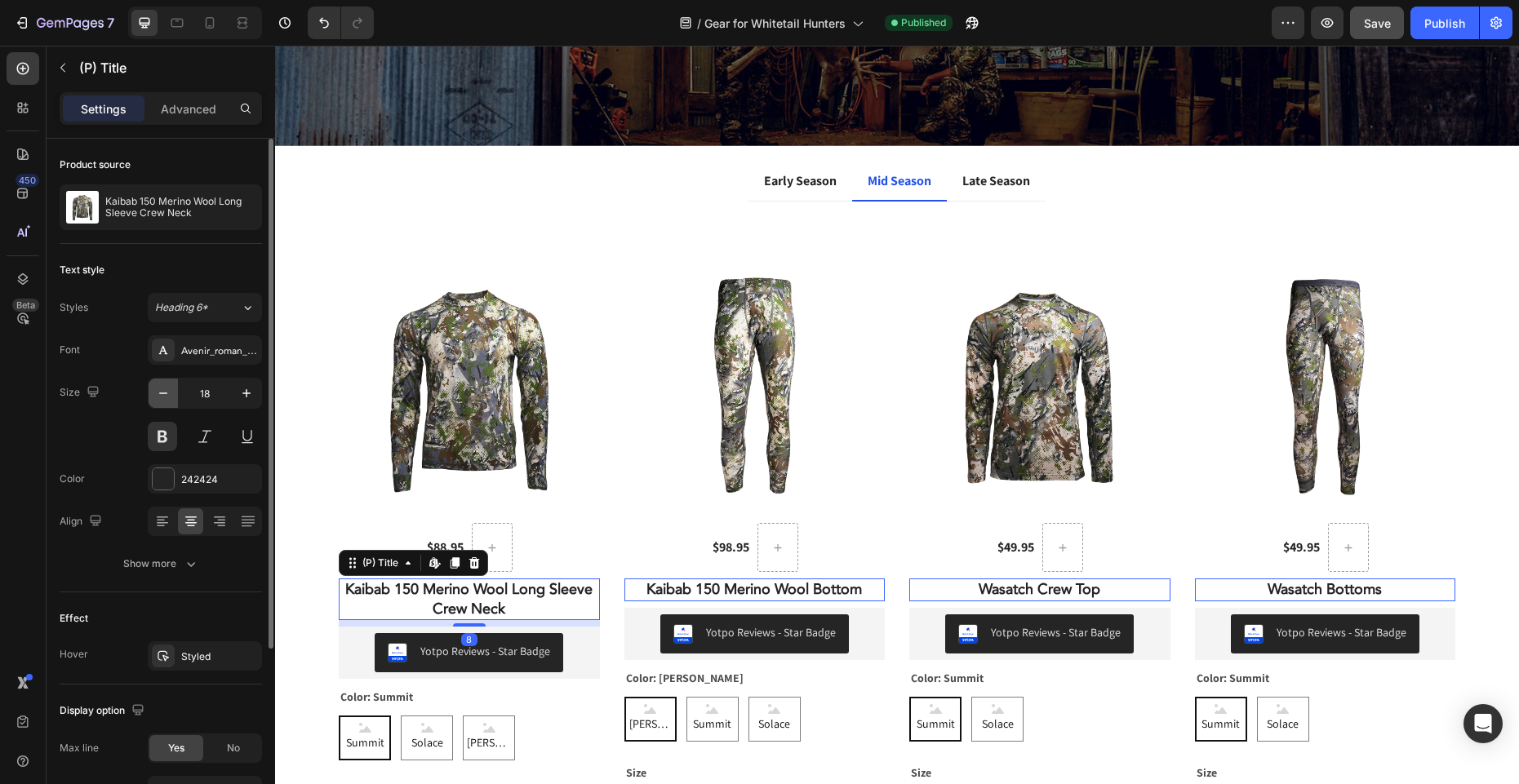
click at [164, 390] on icon "button" at bounding box center [163, 393] width 16 height 16
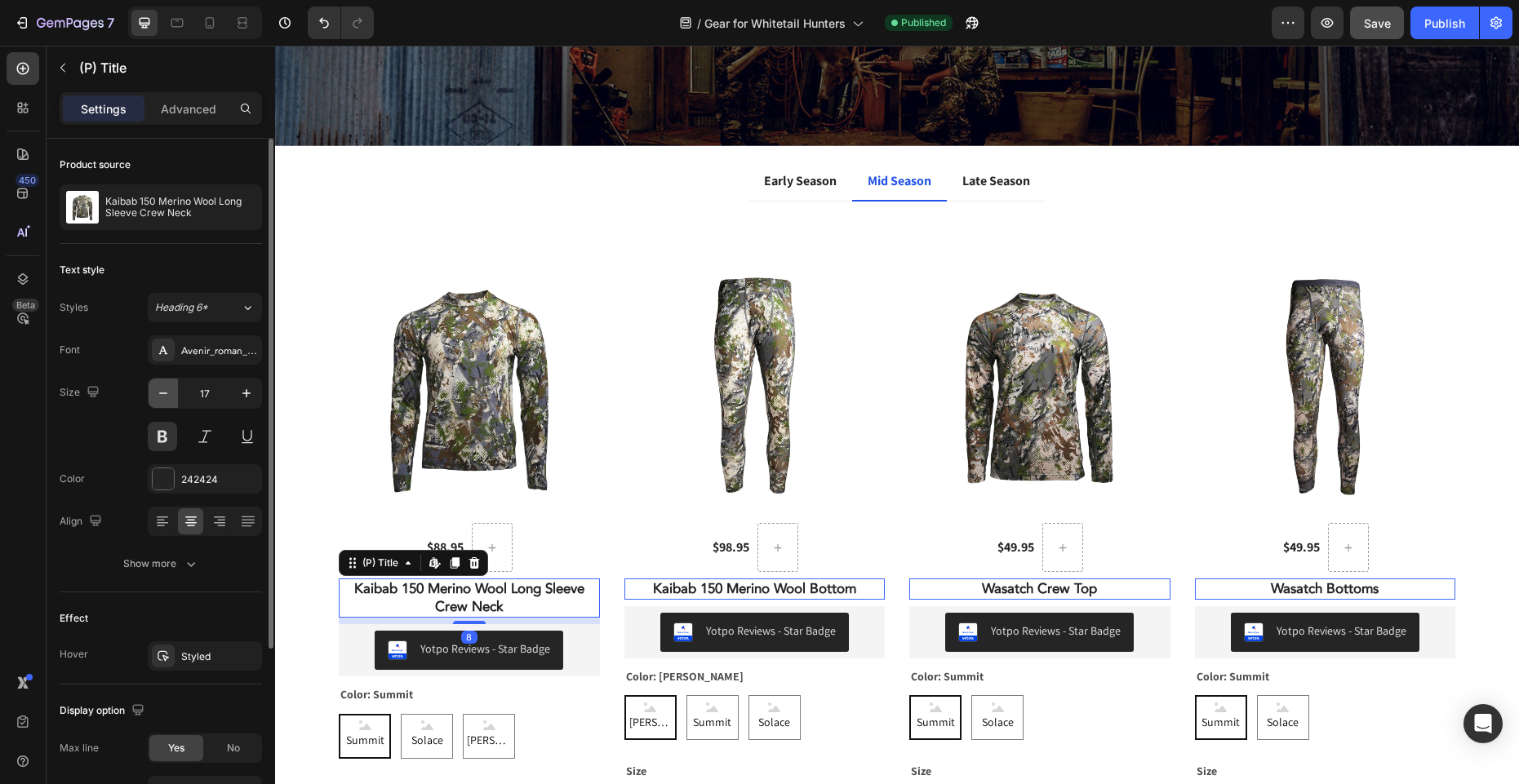
click at [164, 390] on icon "button" at bounding box center [163, 393] width 16 height 16
type input "16"
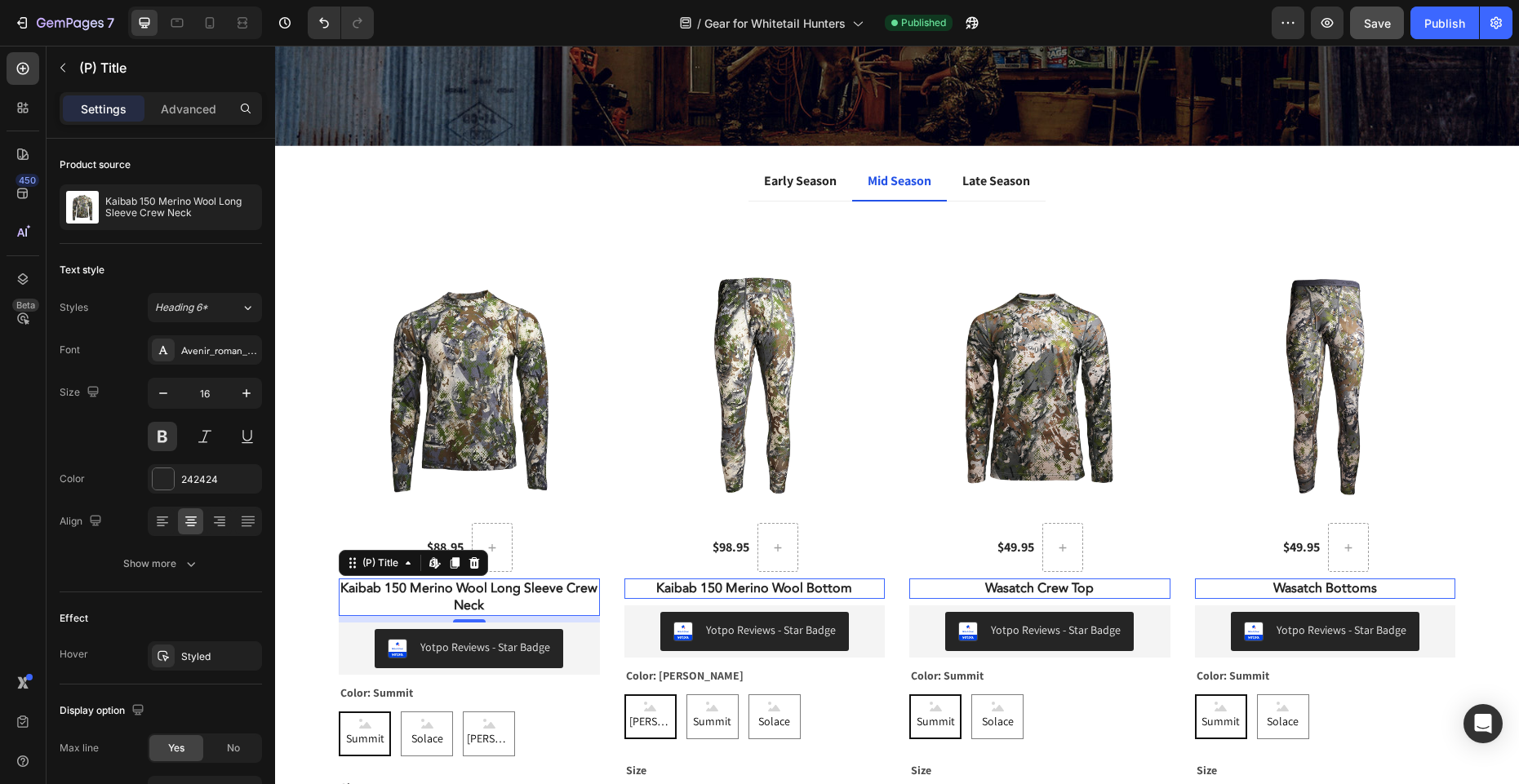
click at [492, 398] on img at bounding box center [470, 386] width 261 height 261
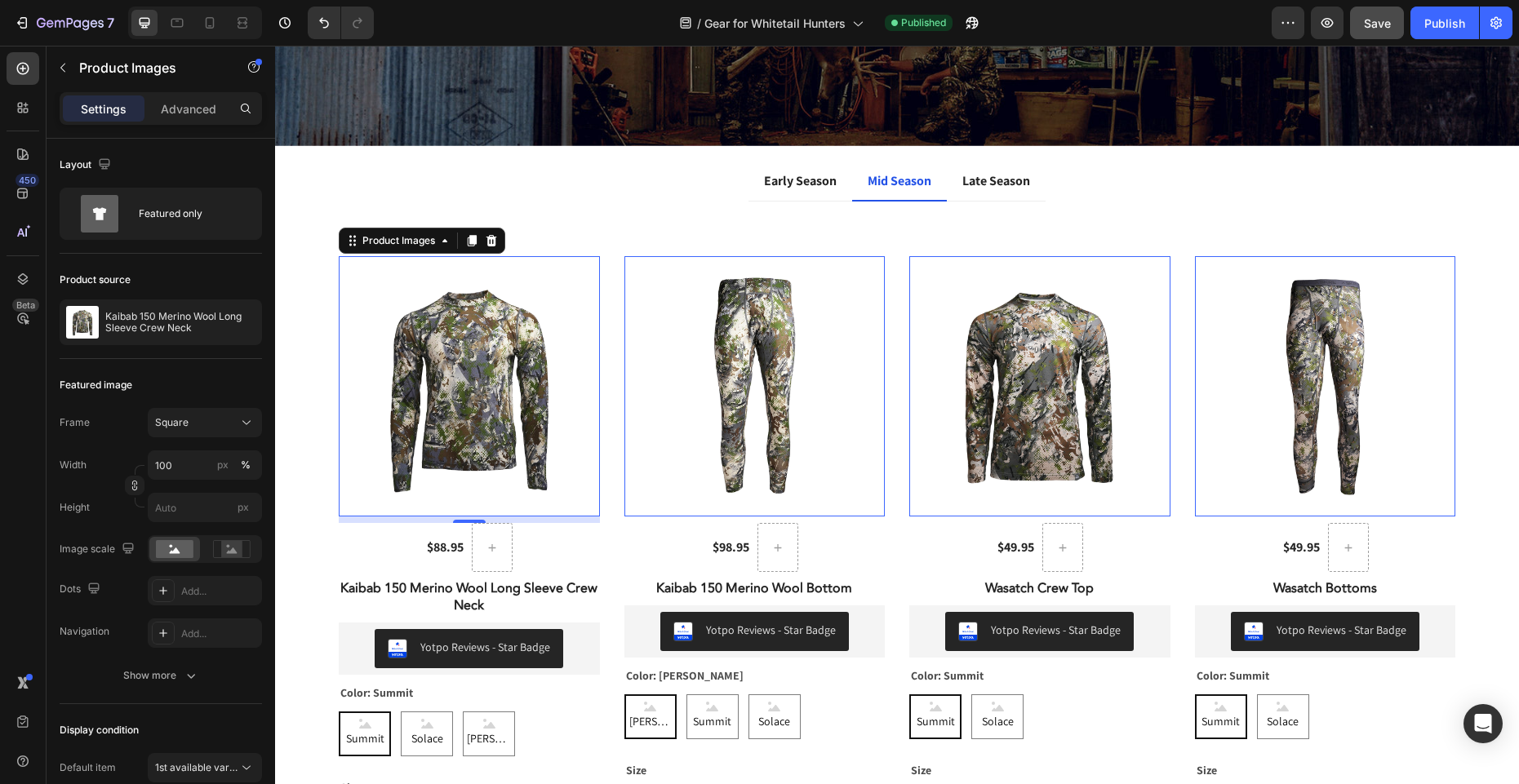
click at [474, 409] on img at bounding box center [470, 386] width 261 height 261
click at [441, 237] on icon at bounding box center [444, 240] width 13 height 13
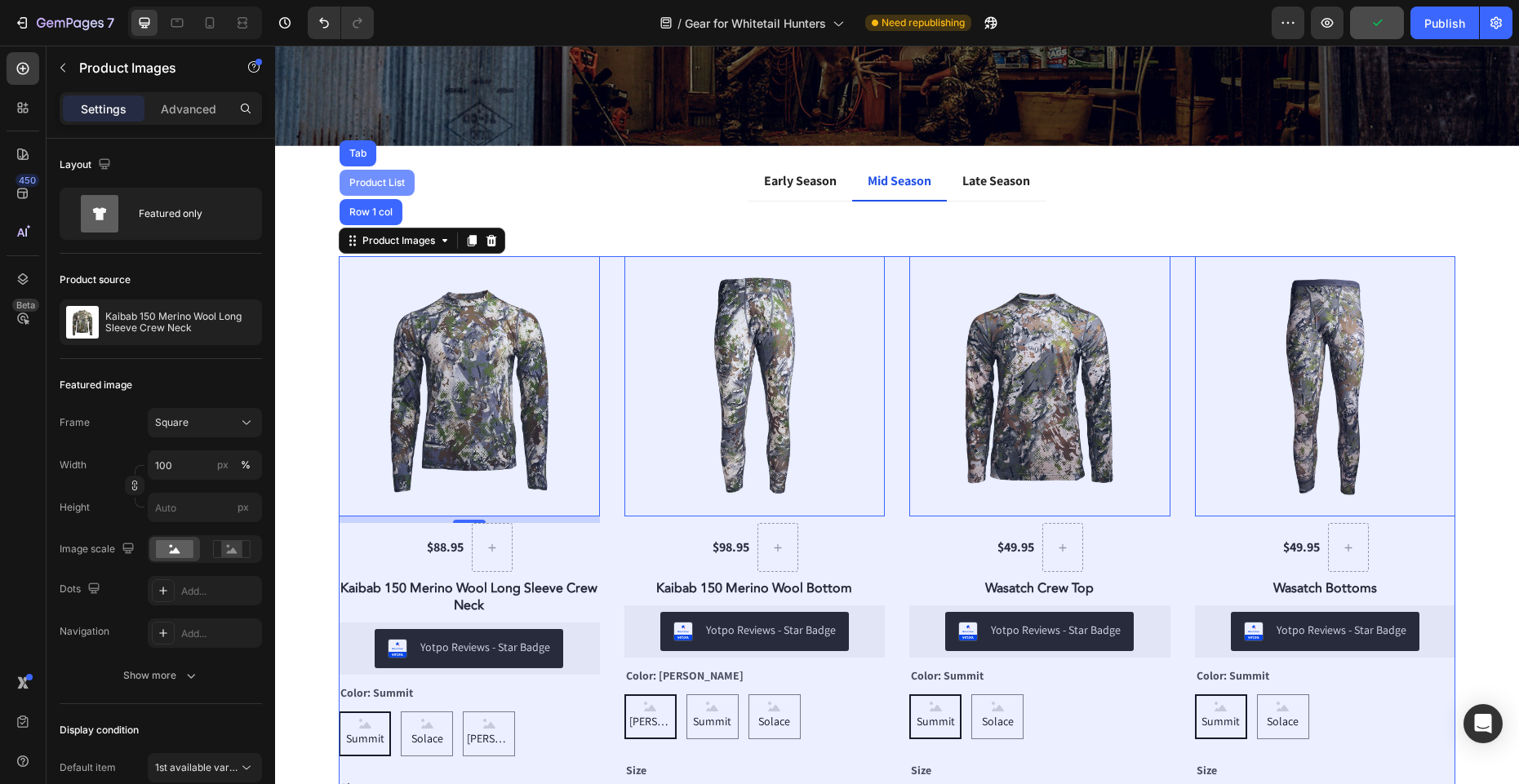
click at [387, 178] on div "Product List" at bounding box center [376, 183] width 62 height 10
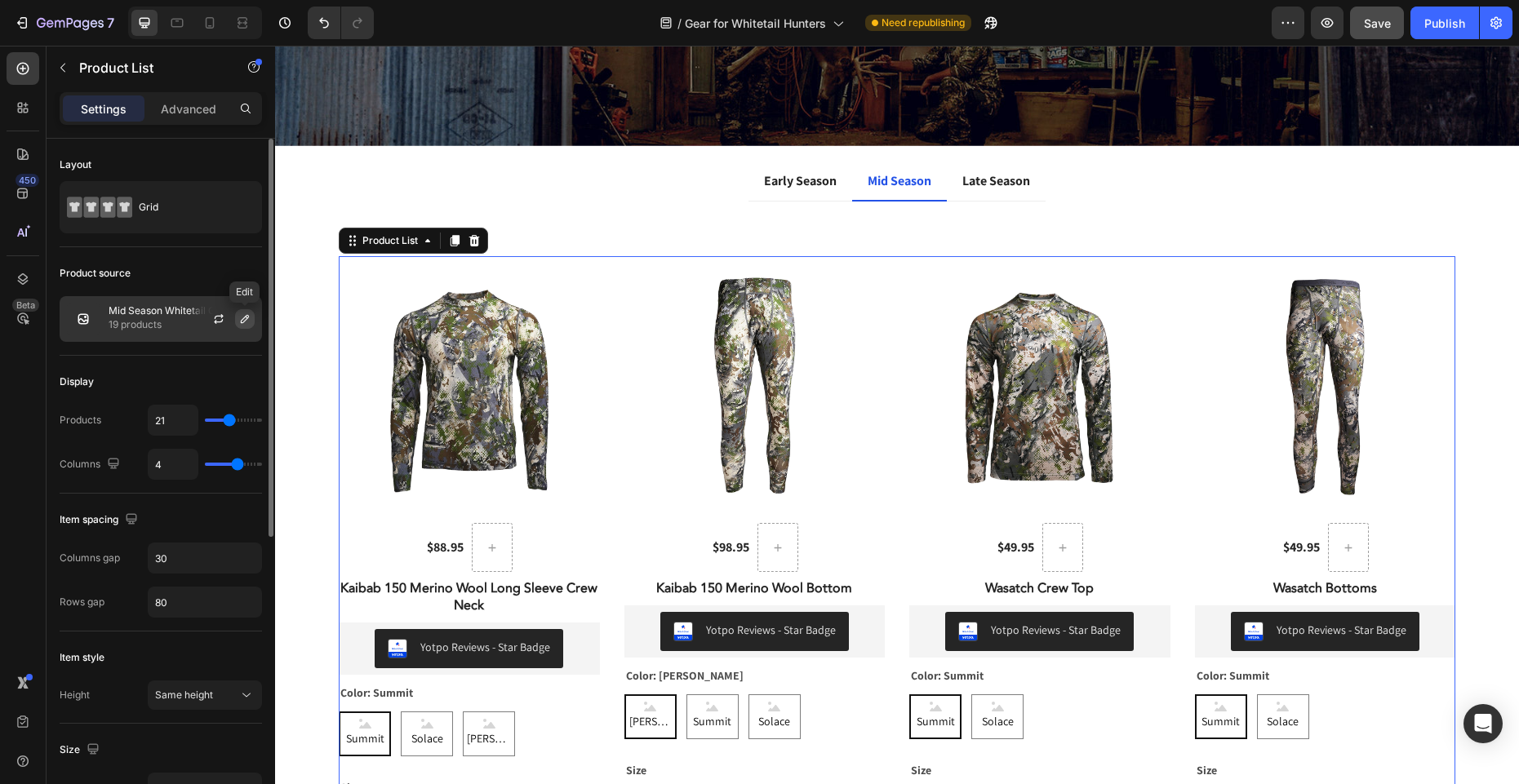
click at [246, 318] on icon "button" at bounding box center [244, 319] width 13 height 13
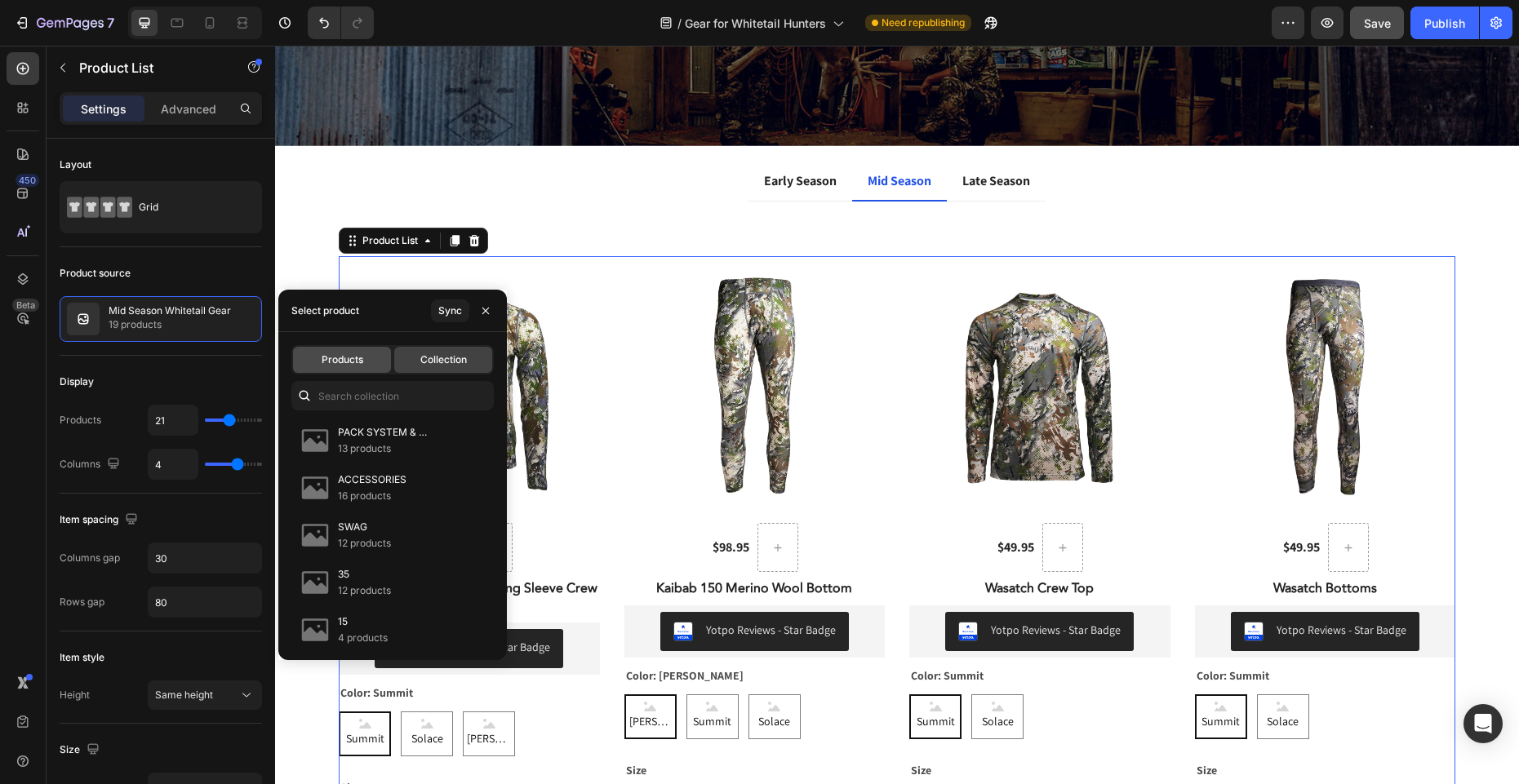
click at [337, 357] on span "Products" at bounding box center [342, 359] width 42 height 14
type input "4"
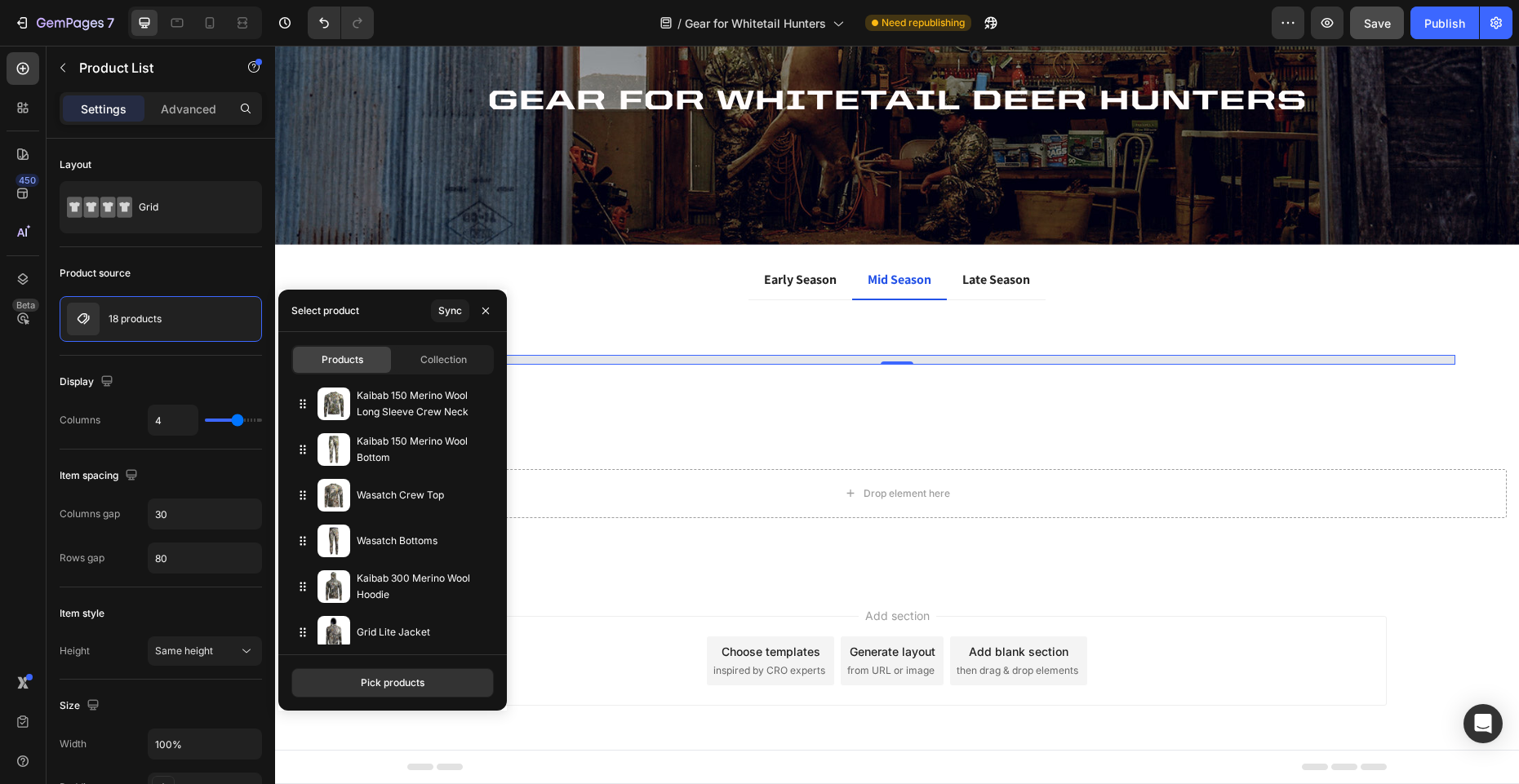
scroll to position [109, 0]
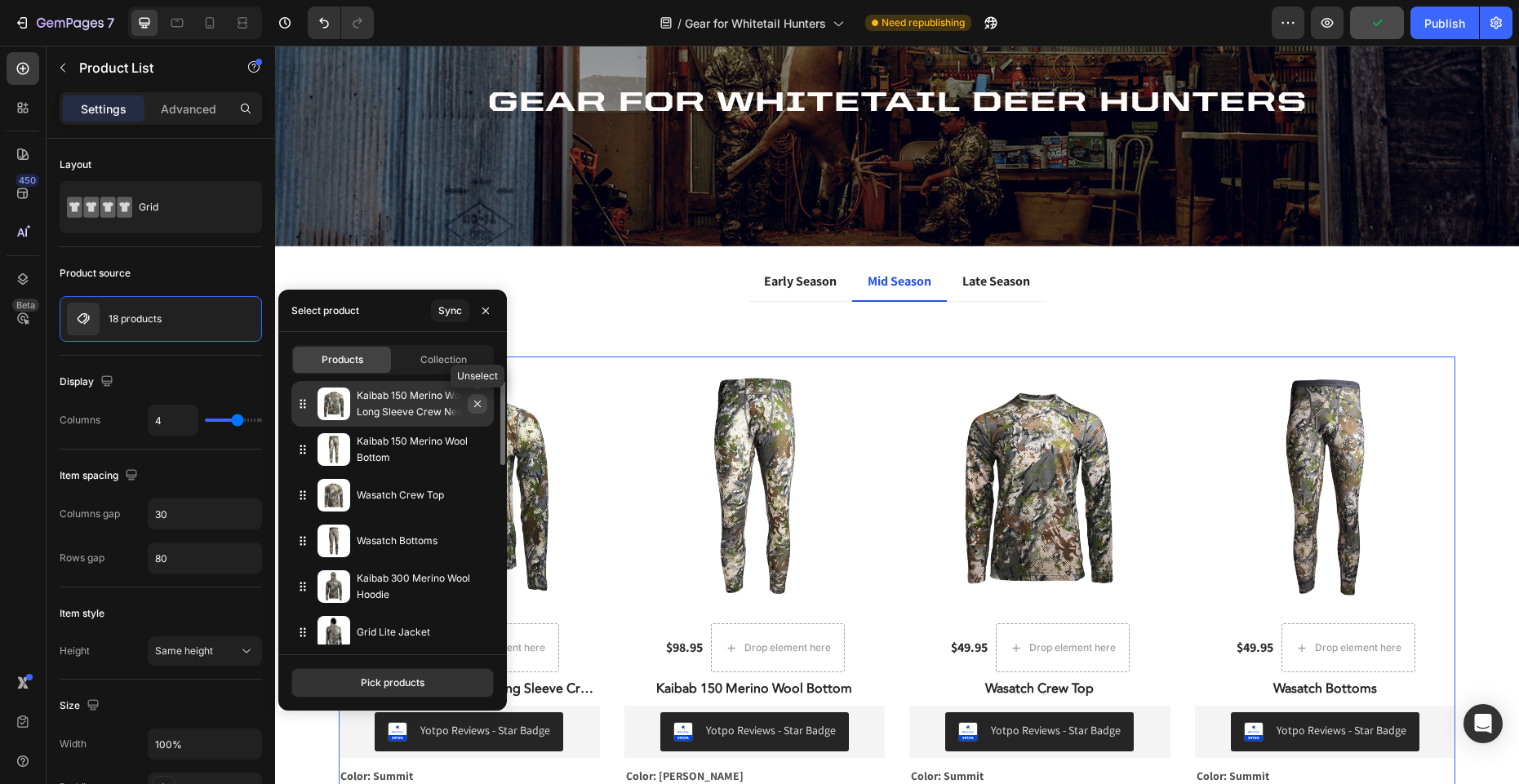
click at [478, 404] on icon "button" at bounding box center [477, 403] width 13 height 13
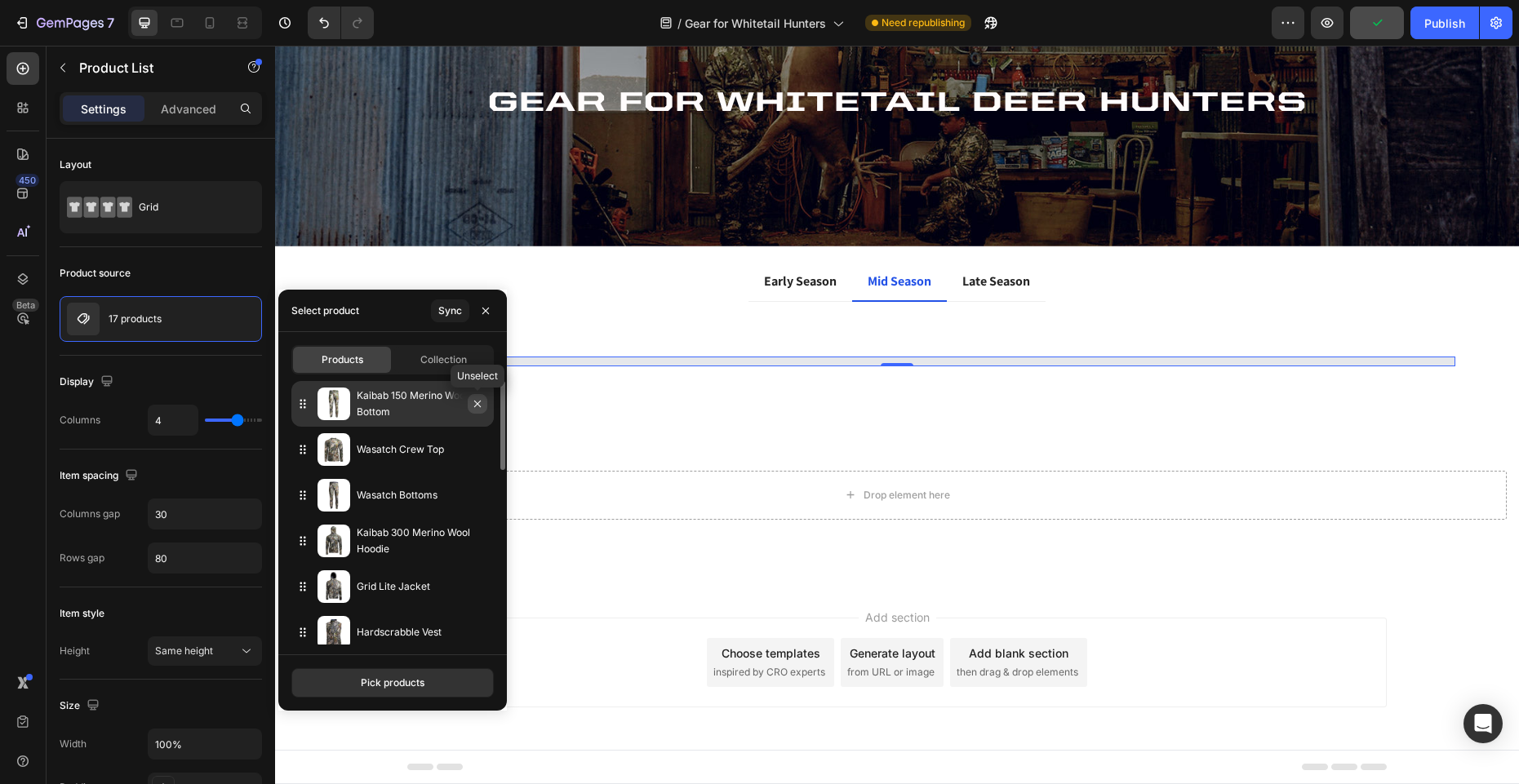
click at [478, 404] on icon "button" at bounding box center [477, 403] width 13 height 13
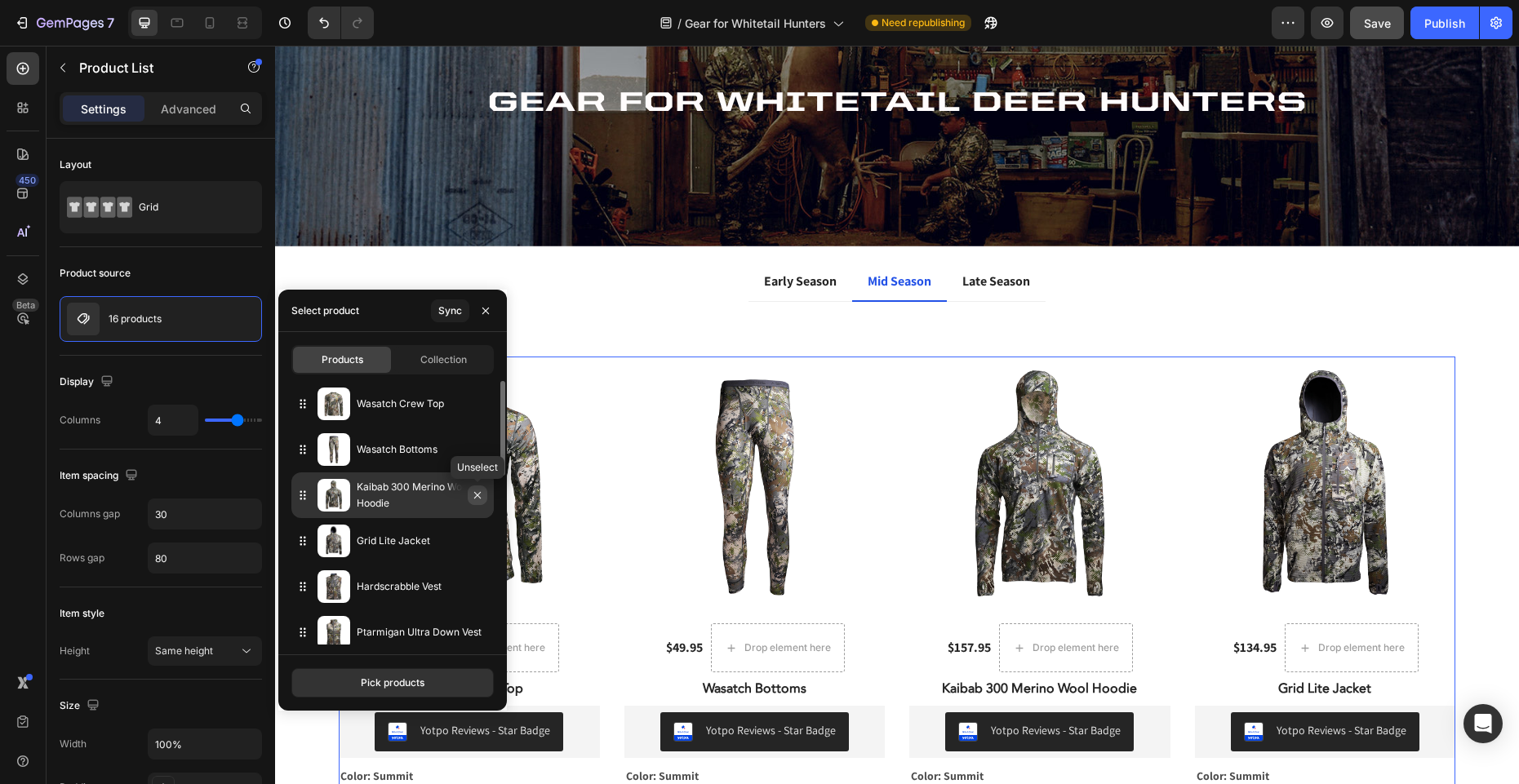
click at [475, 496] on icon "button" at bounding box center [477, 495] width 13 height 13
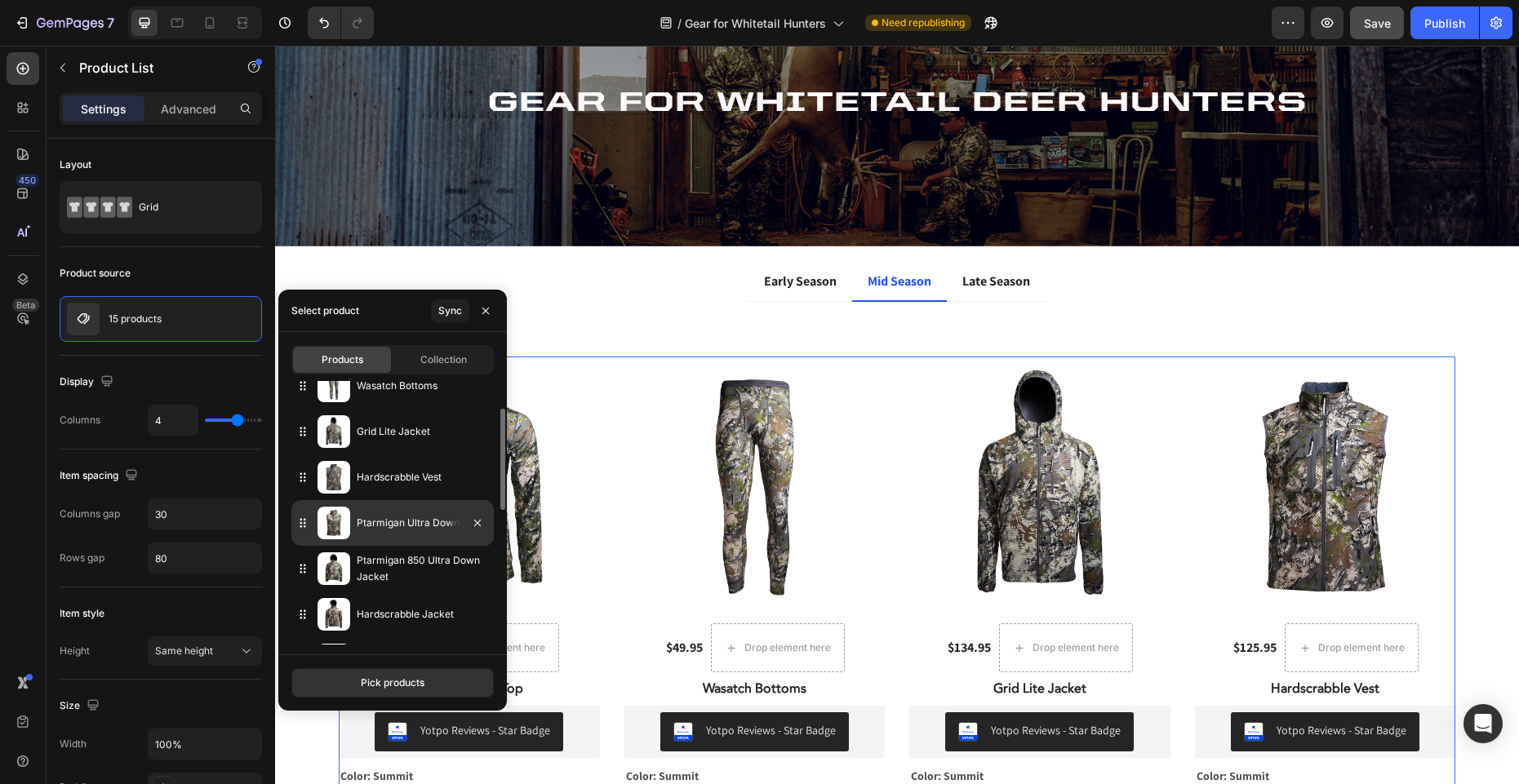
scroll to position [68, 0]
click at [474, 518] on icon "button" at bounding box center [477, 519] width 13 height 13
click at [476, 518] on icon "button" at bounding box center [477, 520] width 7 height 7
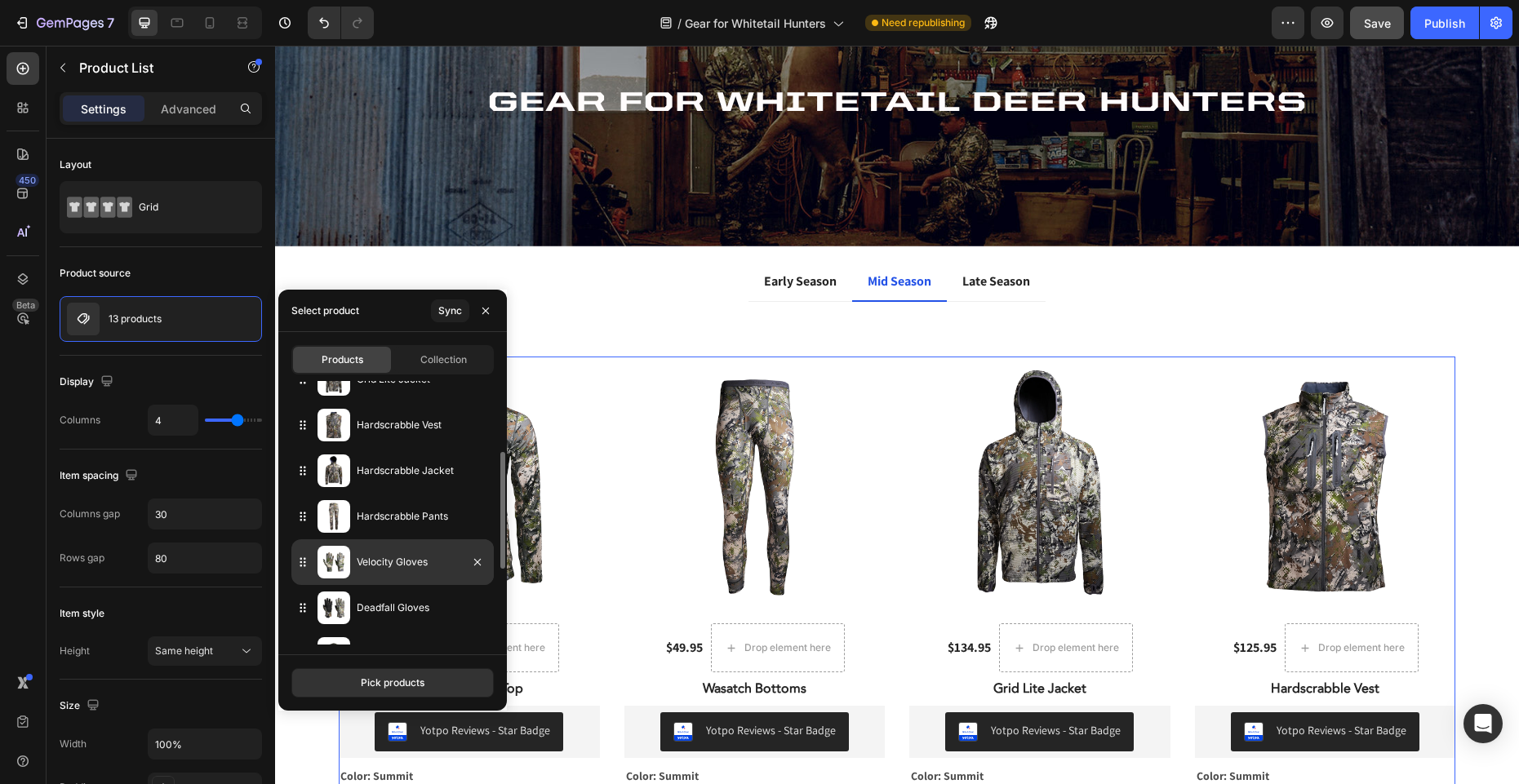
scroll to position [130, 0]
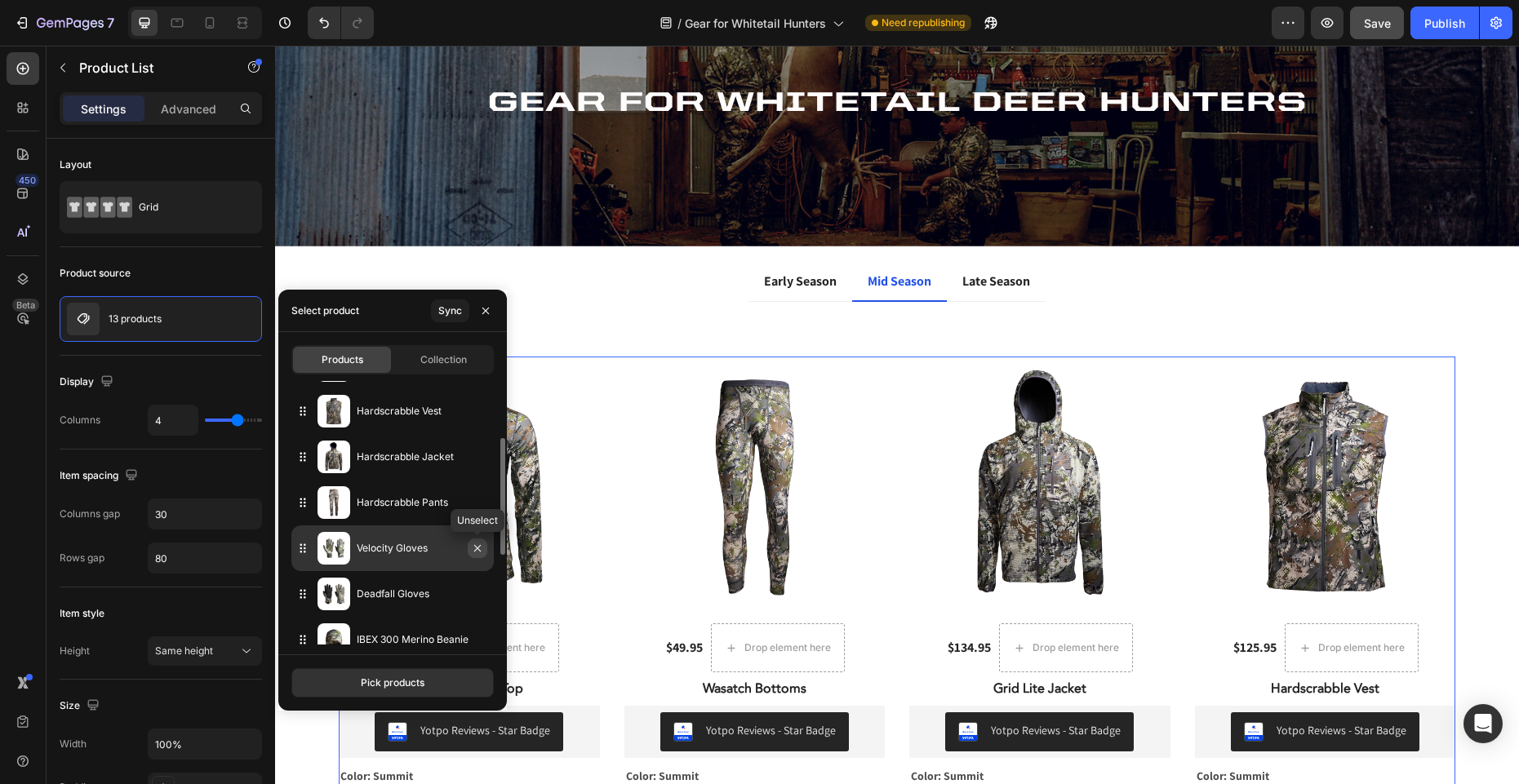
click at [475, 547] on icon "button" at bounding box center [477, 548] width 7 height 7
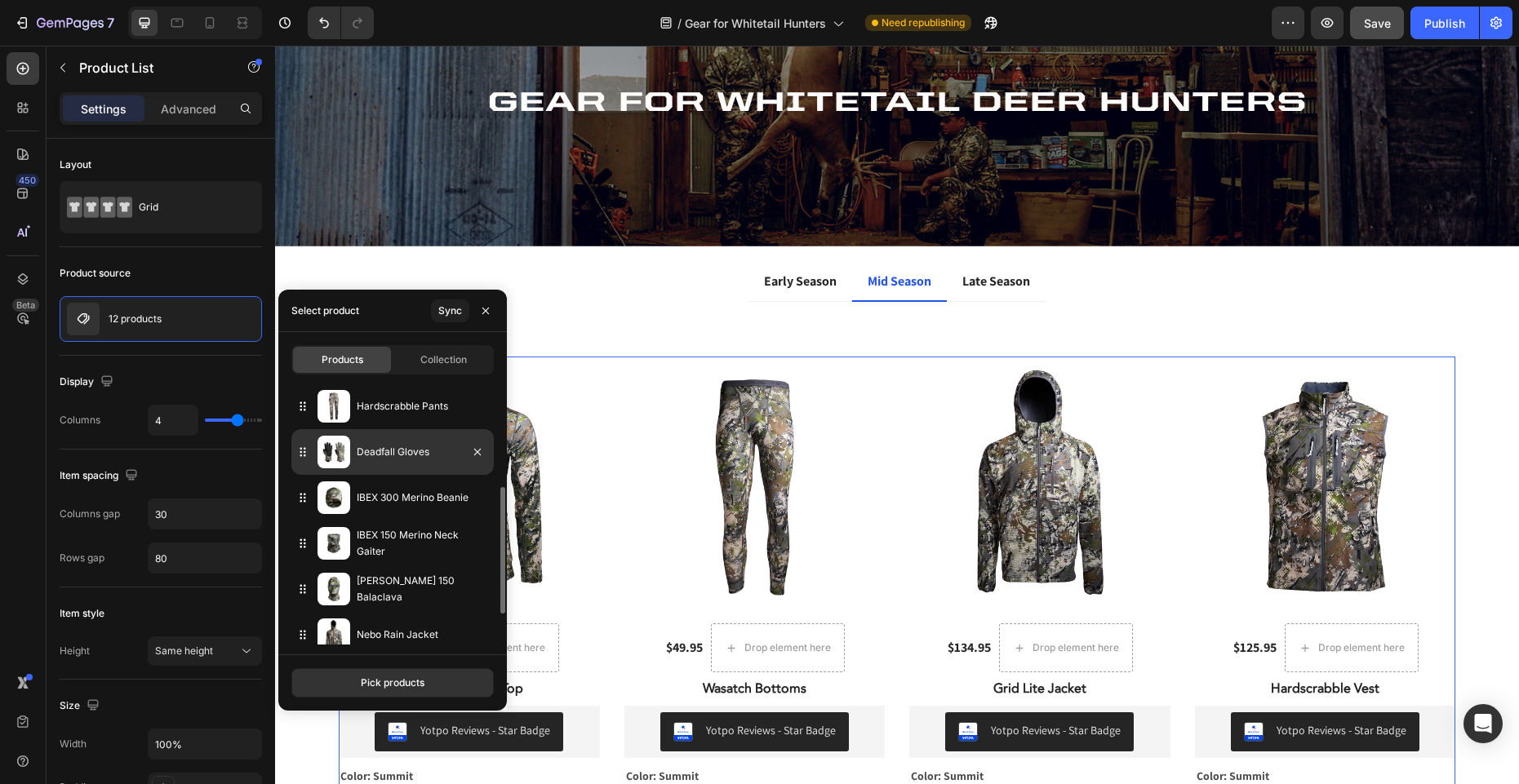
scroll to position [227, 0]
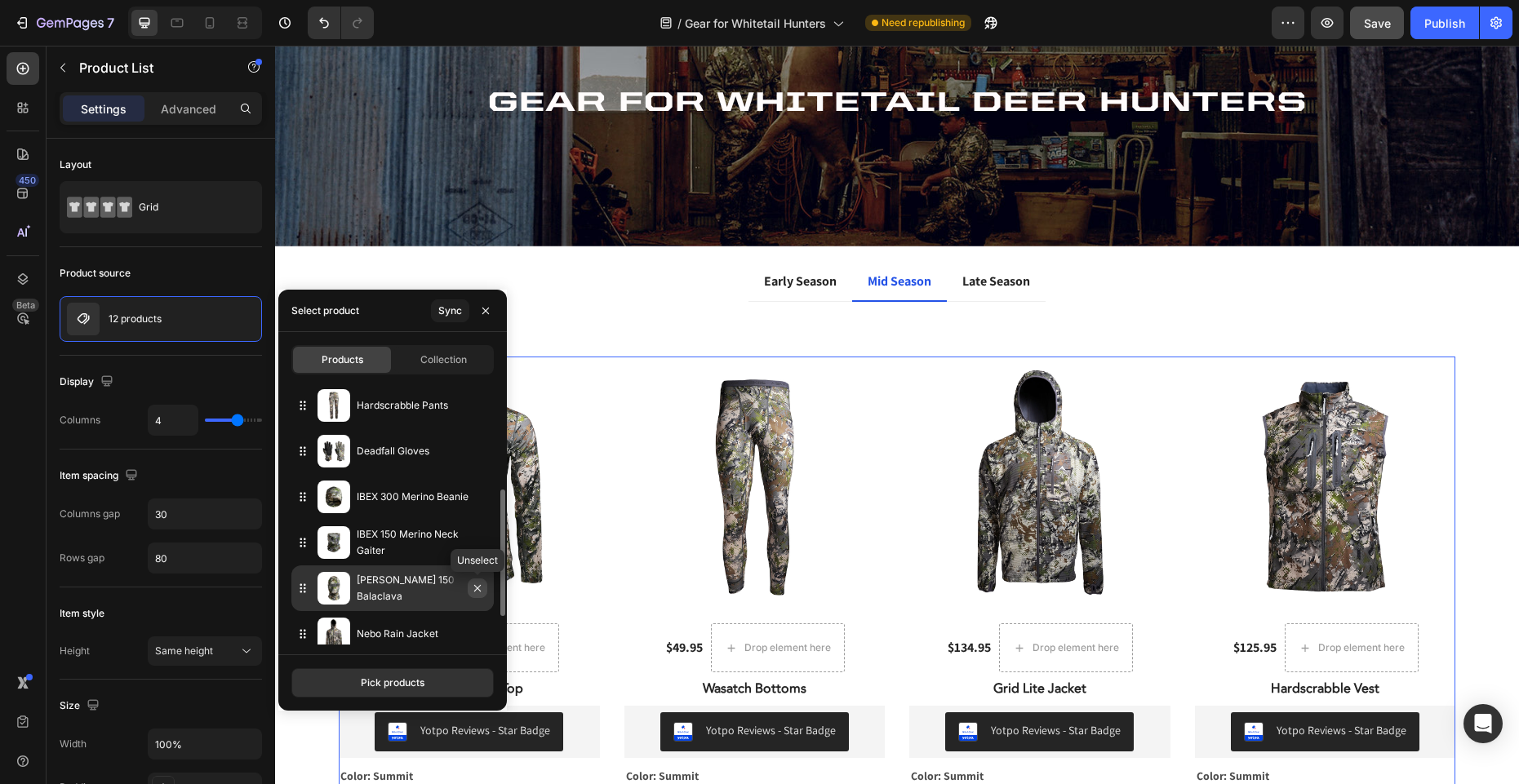
click at [474, 586] on icon "button" at bounding box center [477, 588] width 7 height 7
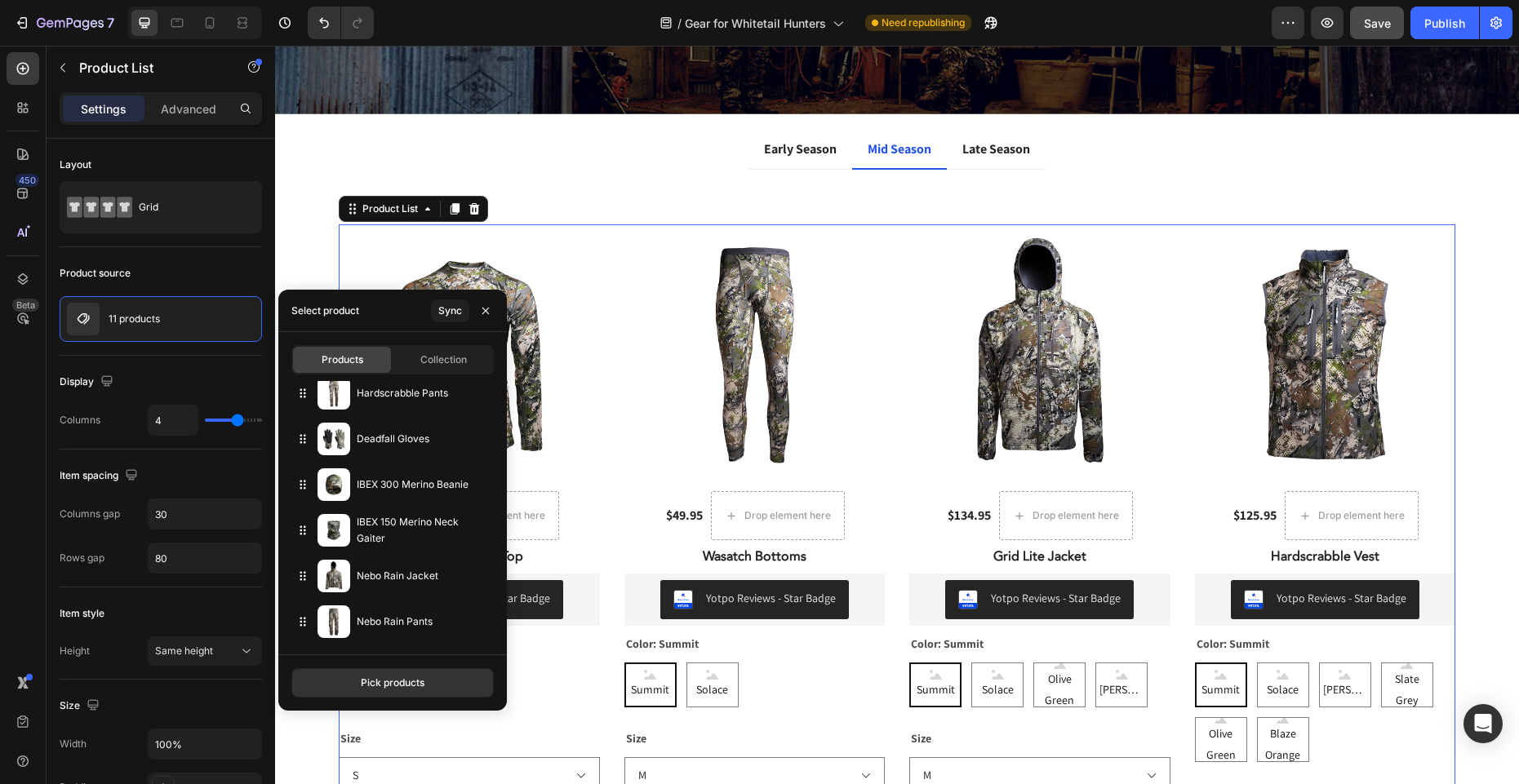
scroll to position [247, 0]
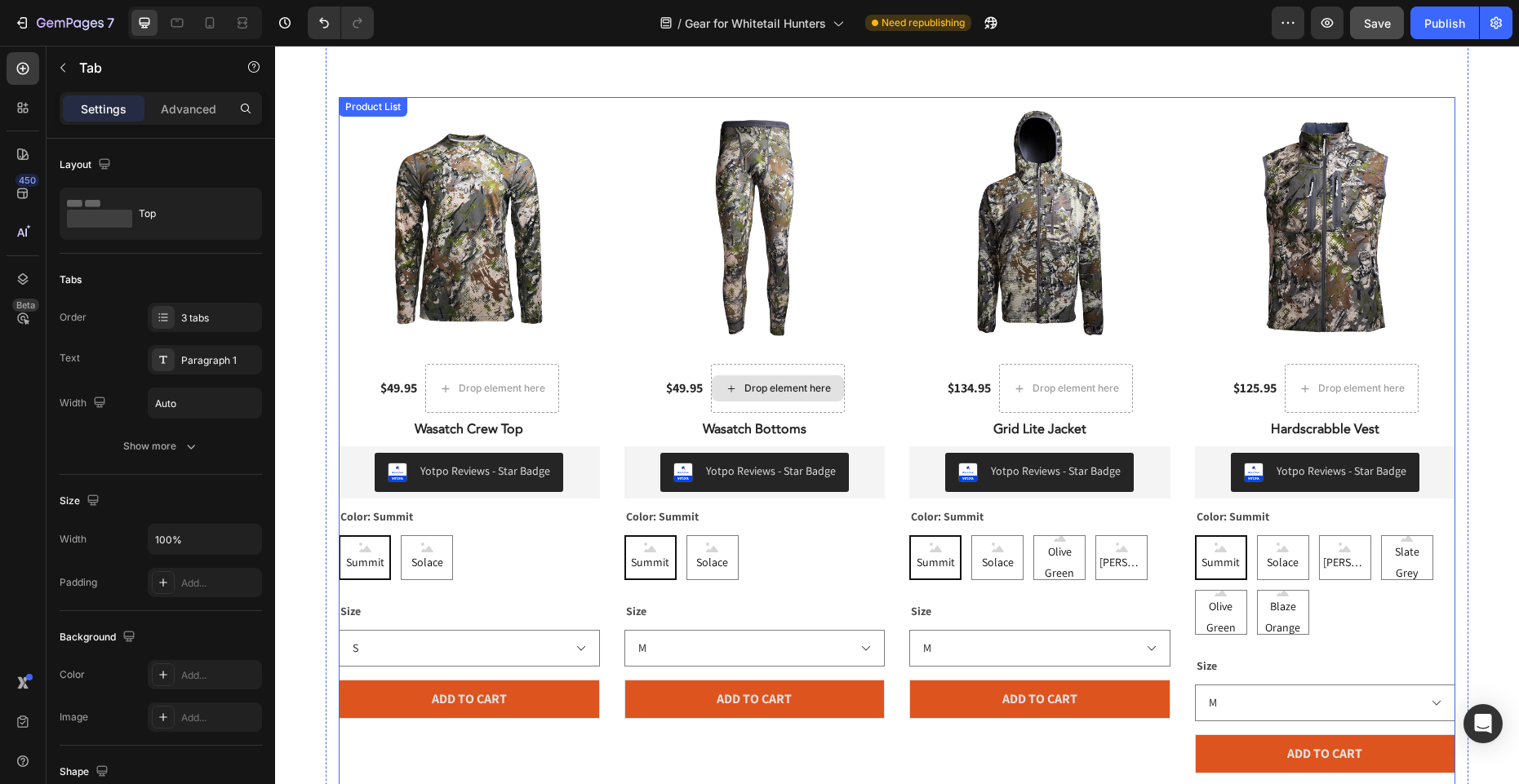
scroll to position [0, 0]
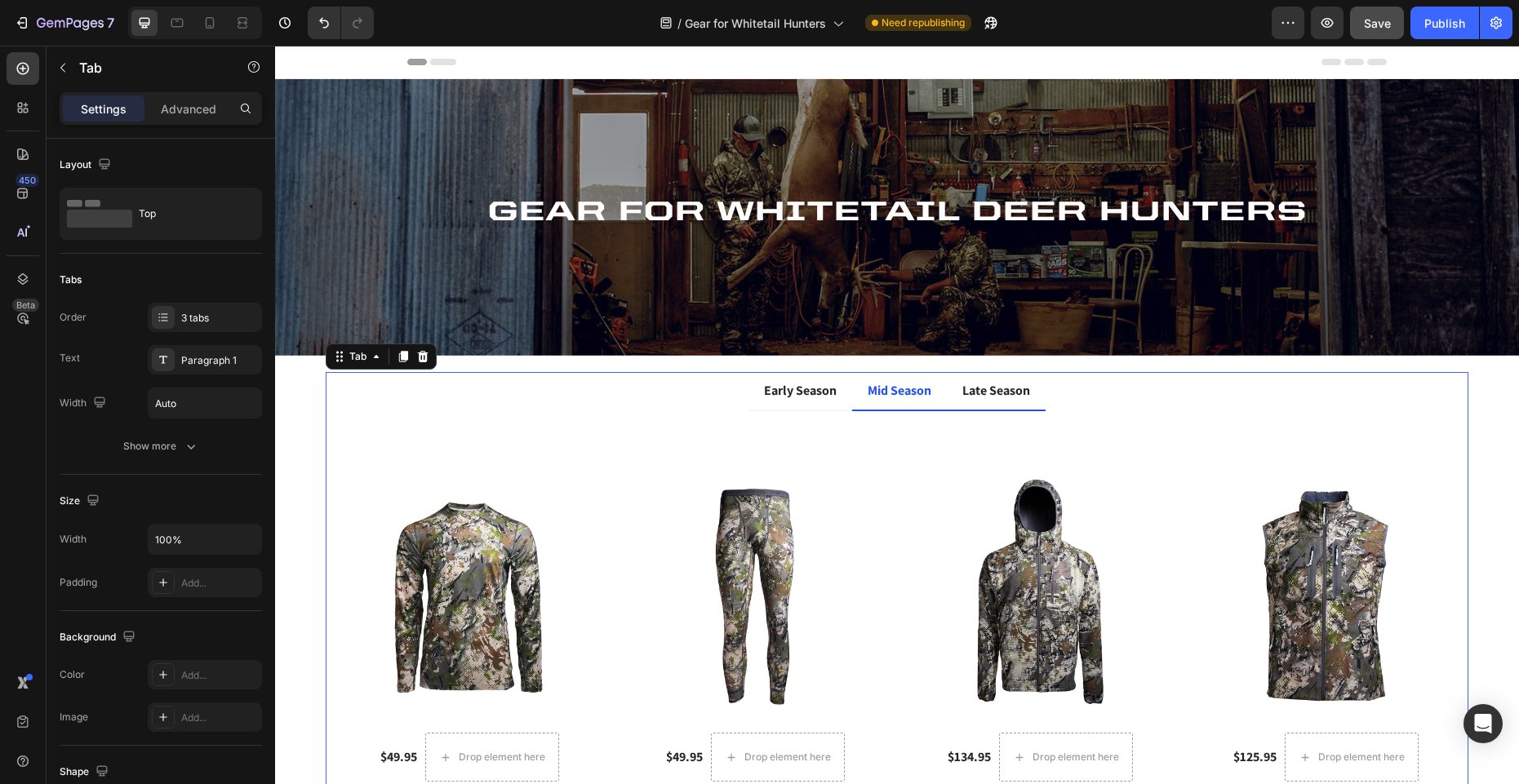
click at [1010, 392] on p "Late Season" at bounding box center [996, 391] width 68 height 19
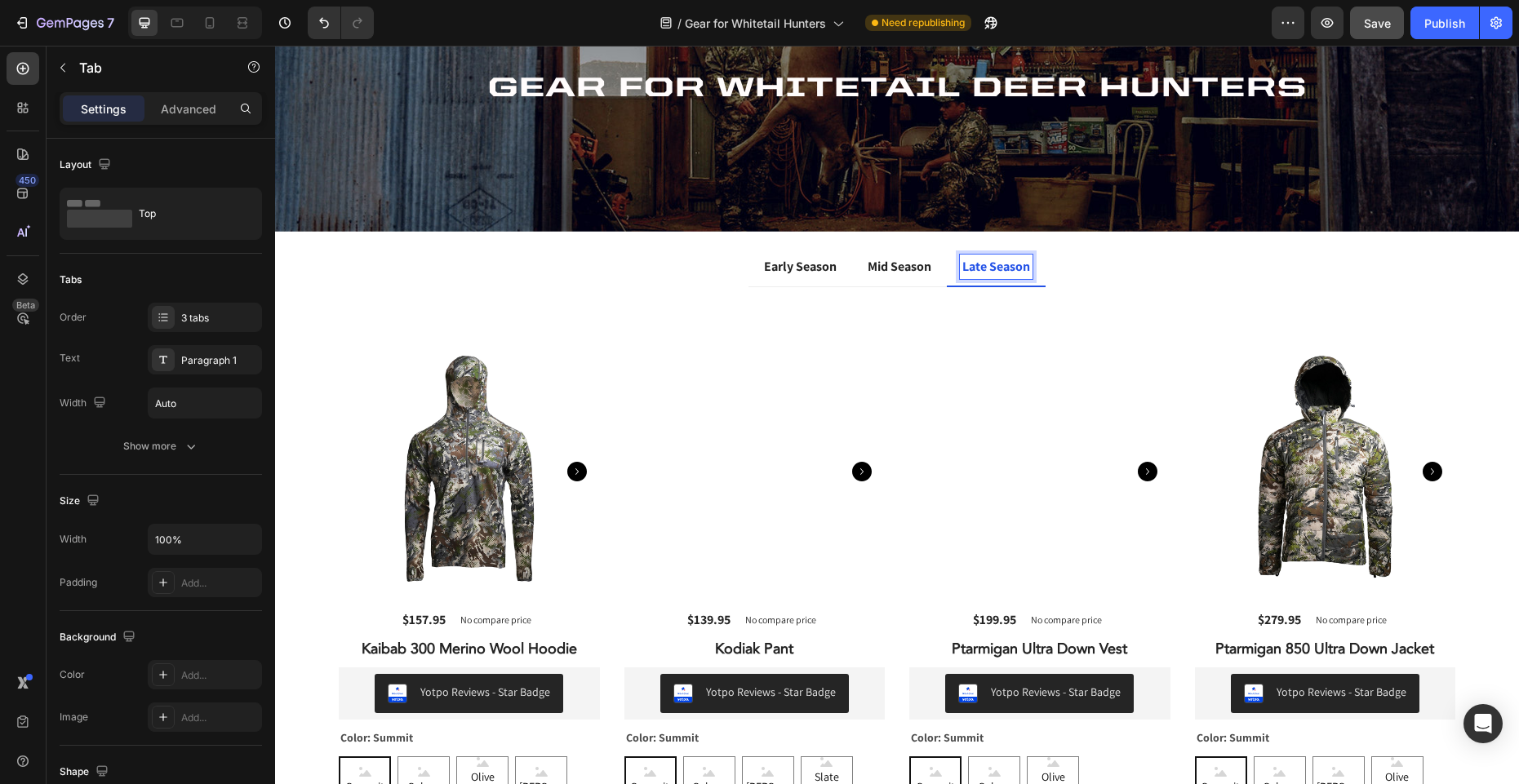
scroll to position [125, 0]
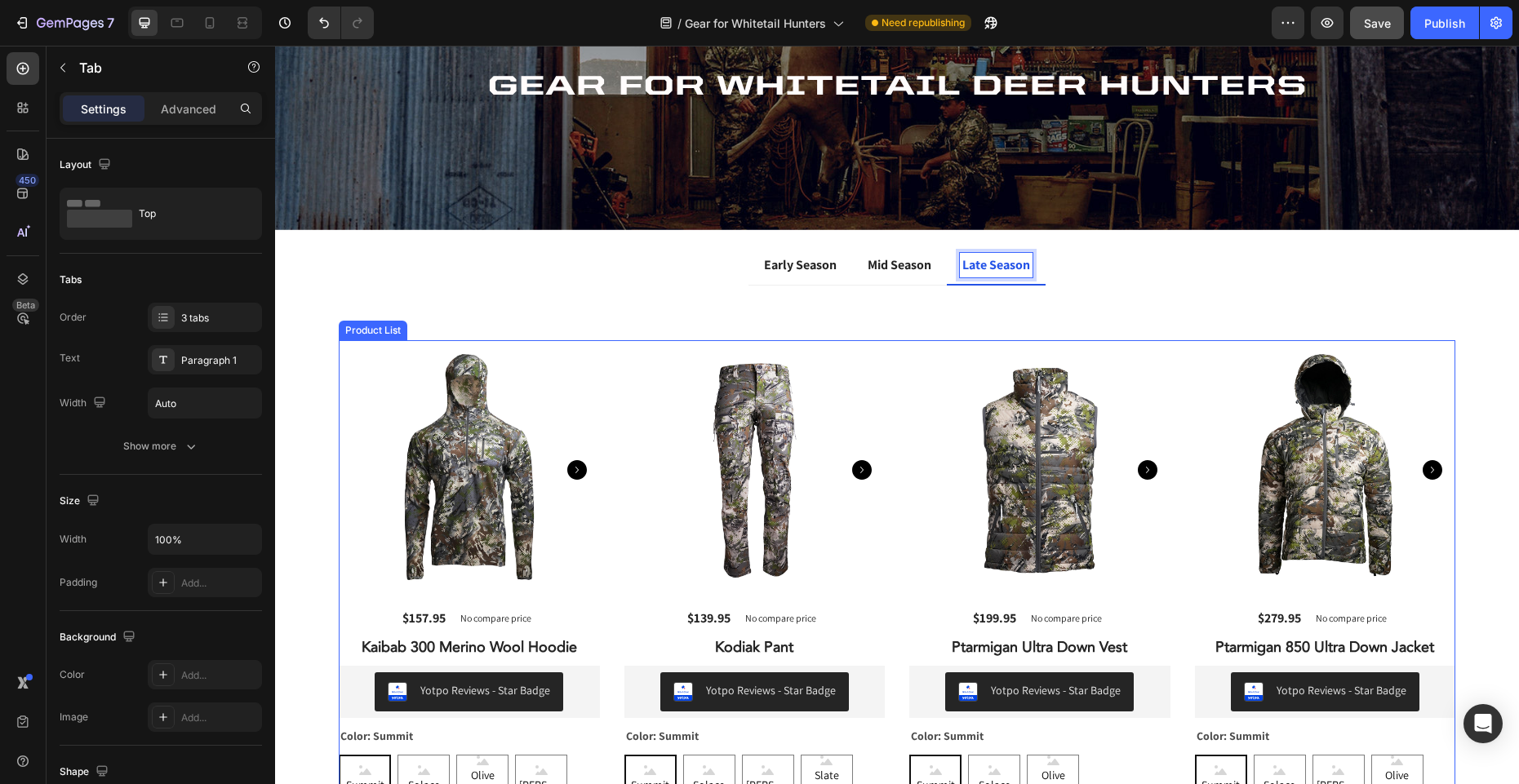
click at [600, 471] on img at bounding box center [470, 471] width 261 height 261
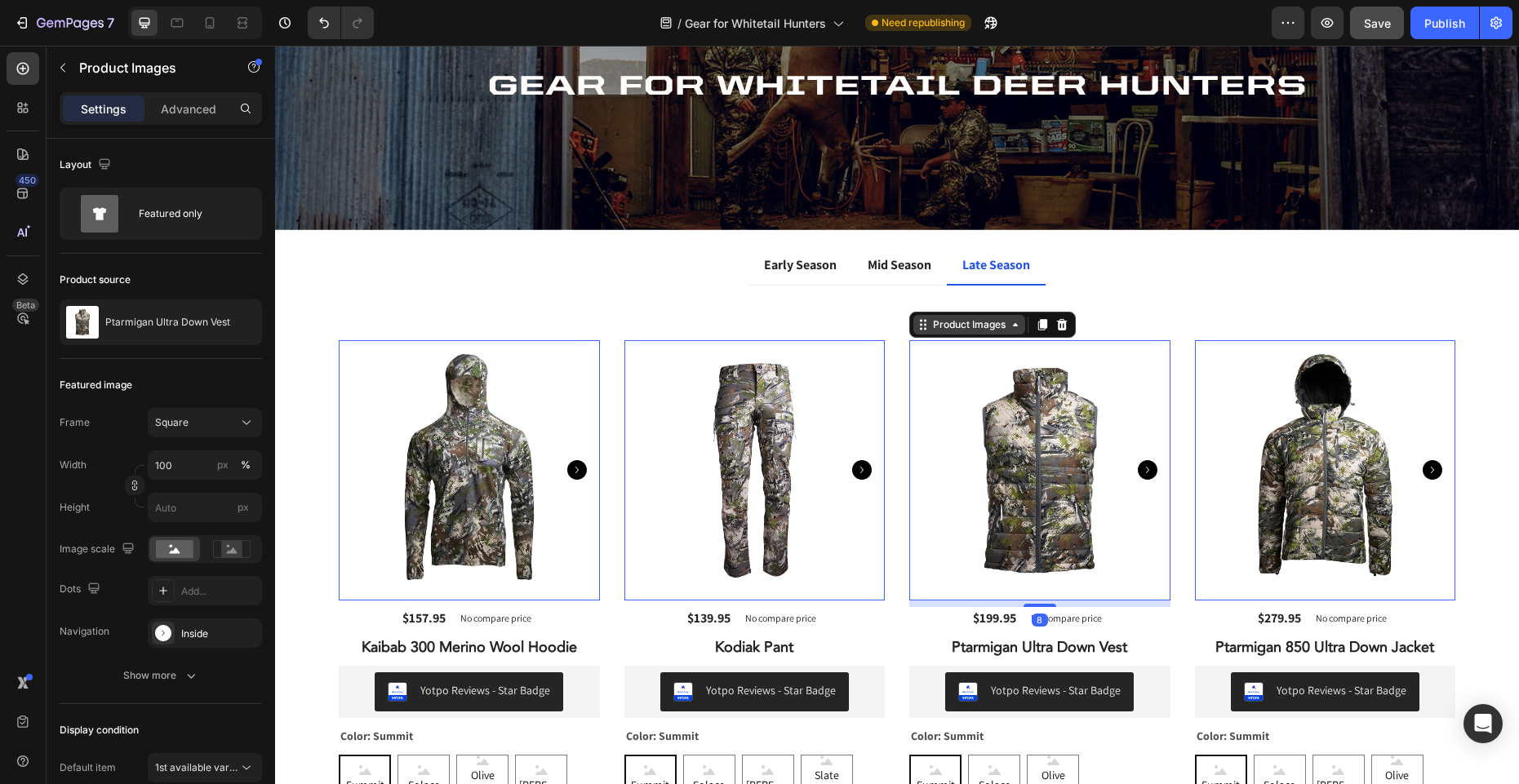
click at [275, 46] on icon at bounding box center [275, 46] width 0 height 0
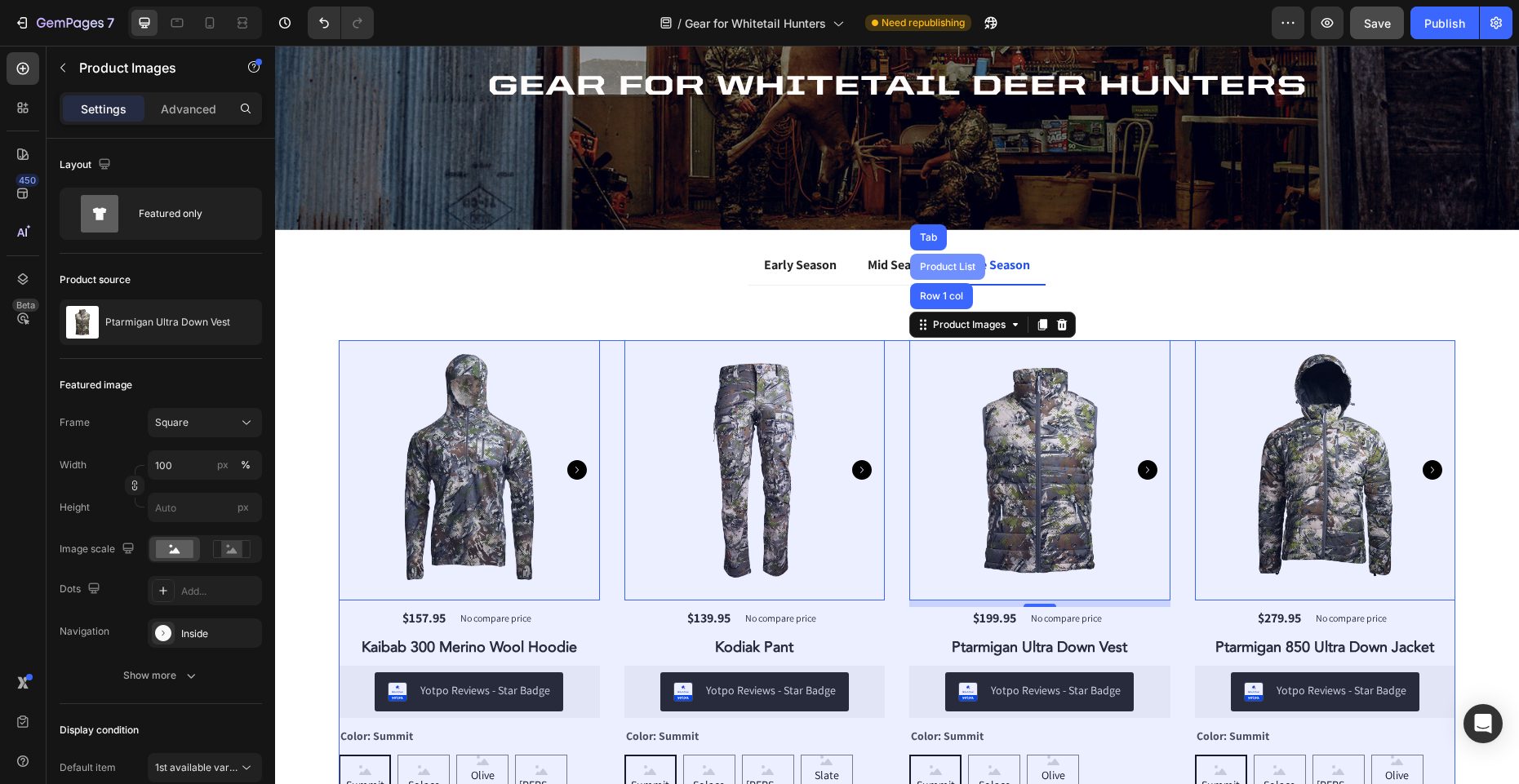
click at [955, 264] on div "Product List" at bounding box center [947, 267] width 62 height 10
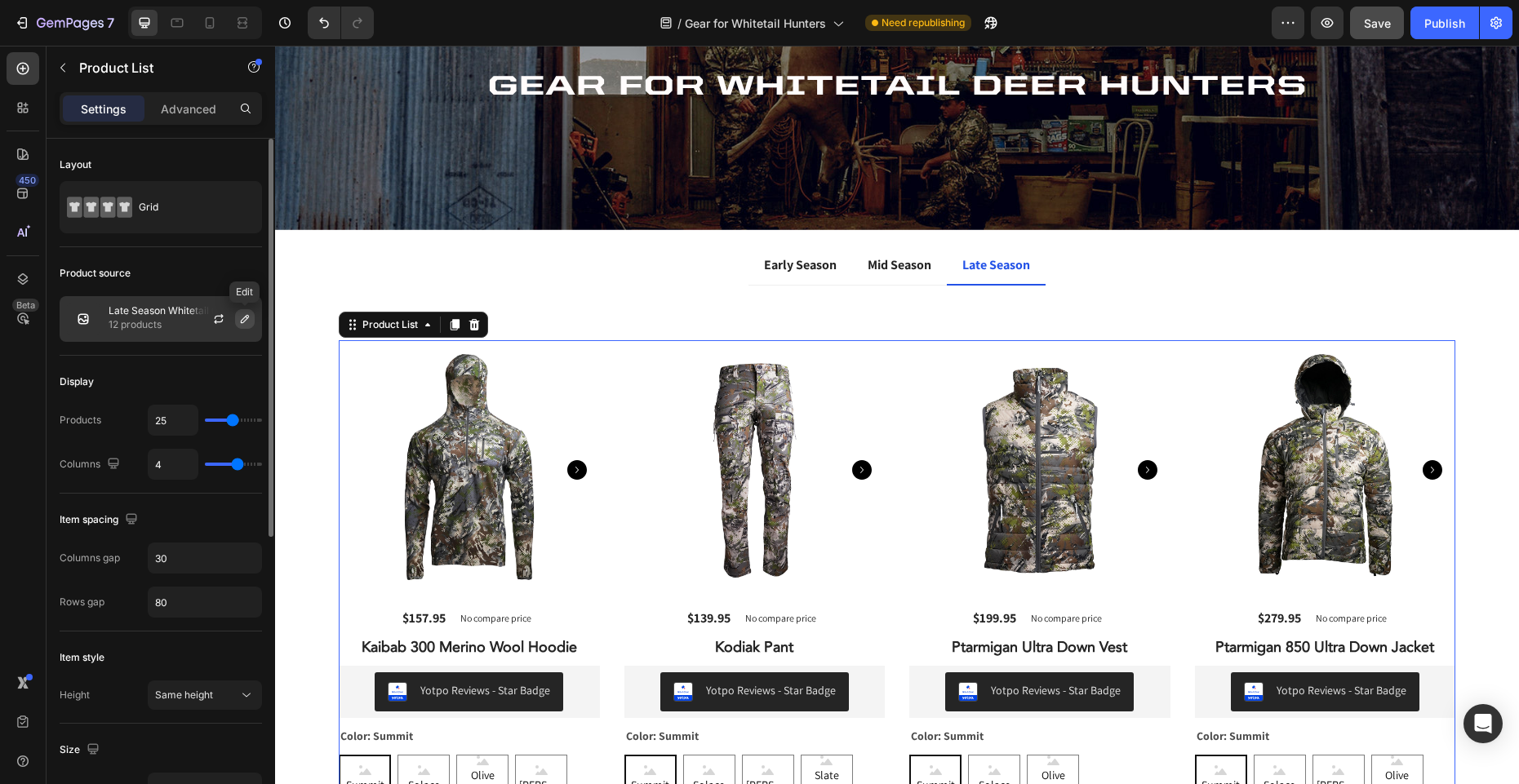
click at [238, 319] on icon "button" at bounding box center [244, 319] width 13 height 13
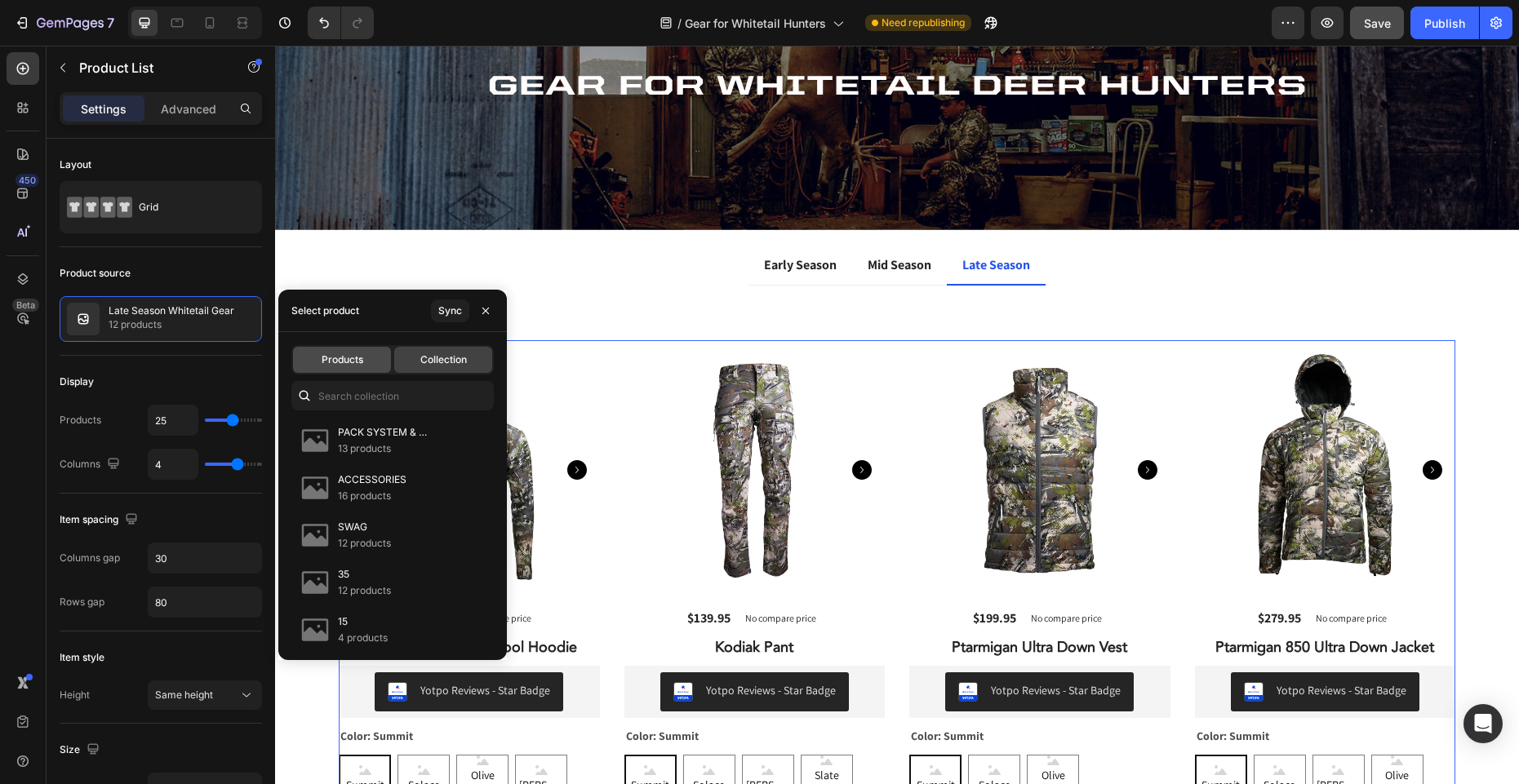
click at [329, 364] on span "Products" at bounding box center [342, 359] width 42 height 14
type input "4"
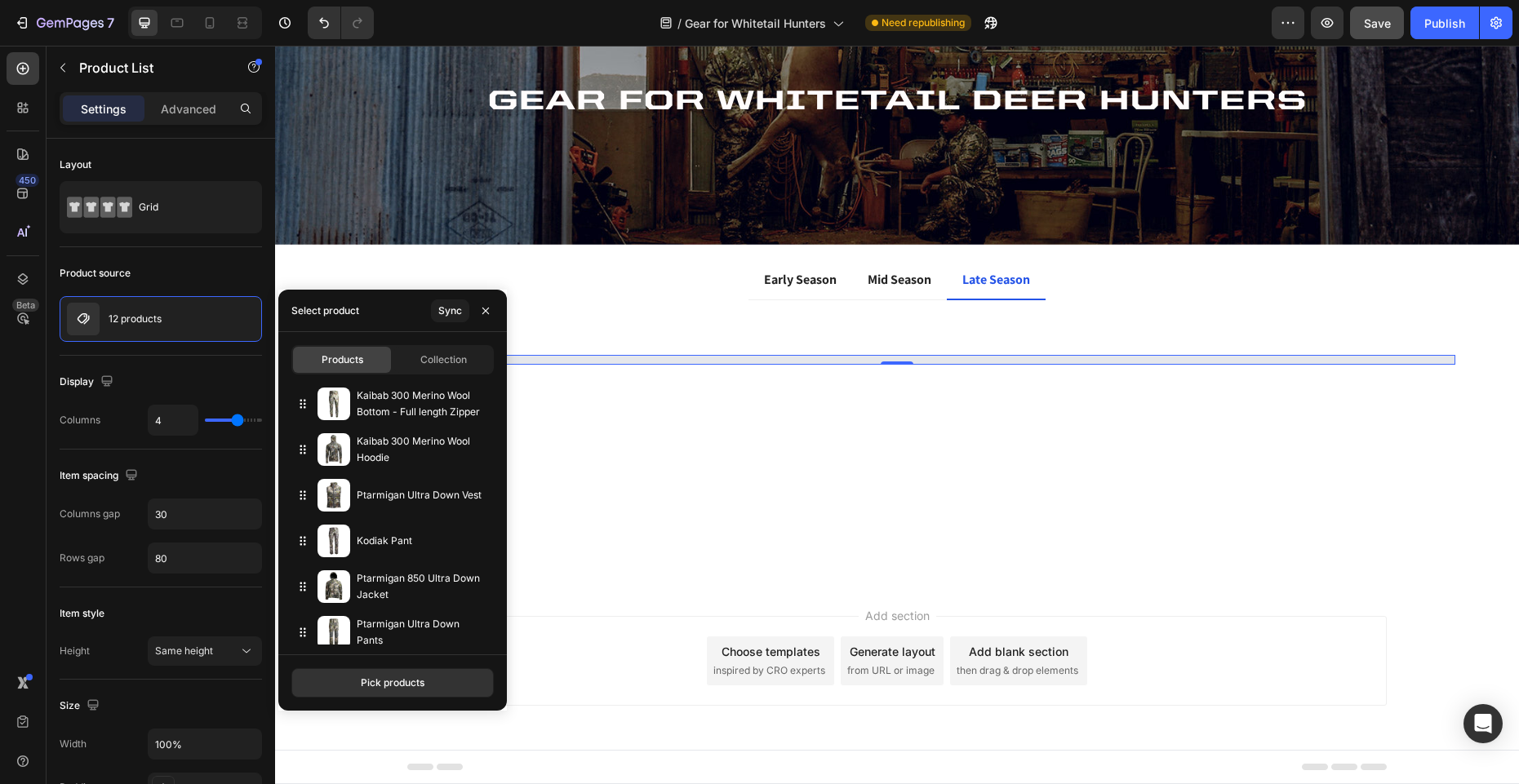
scroll to position [109, 0]
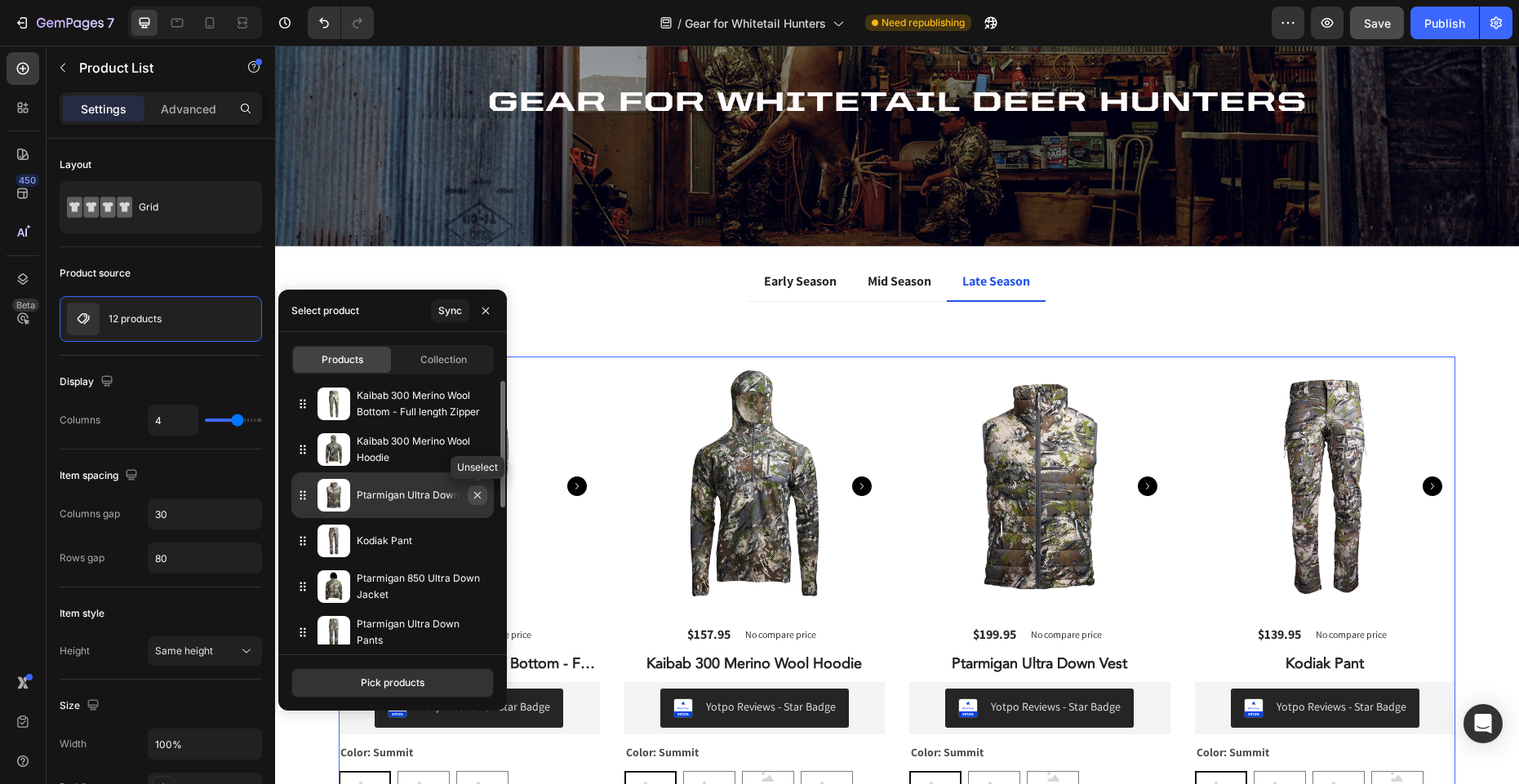
click at [481, 497] on icon "button" at bounding box center [477, 495] width 13 height 13
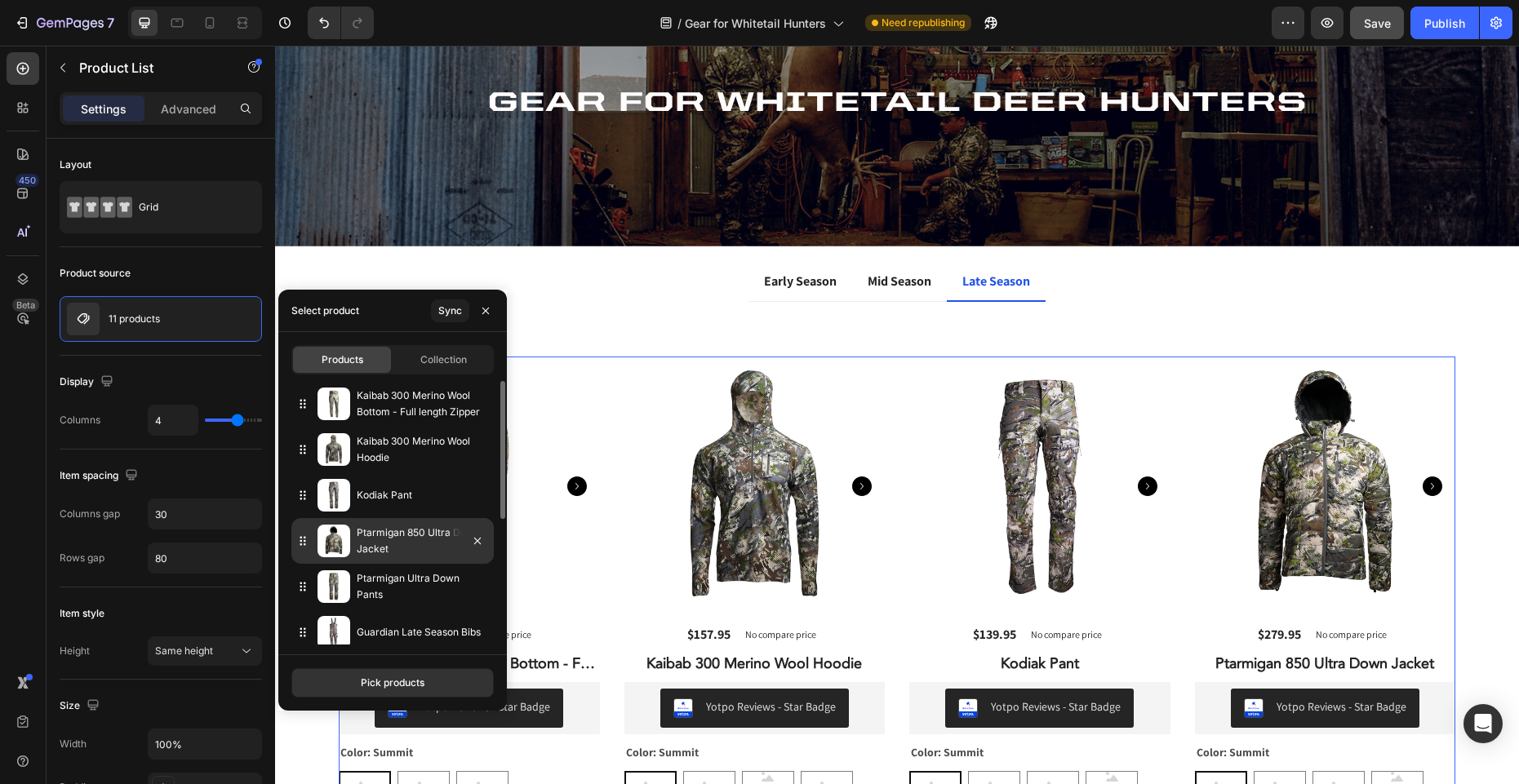
click at [459, 534] on div at bounding box center [471, 541] width 46 height 46
click at [478, 542] on icon "button" at bounding box center [477, 541] width 13 height 13
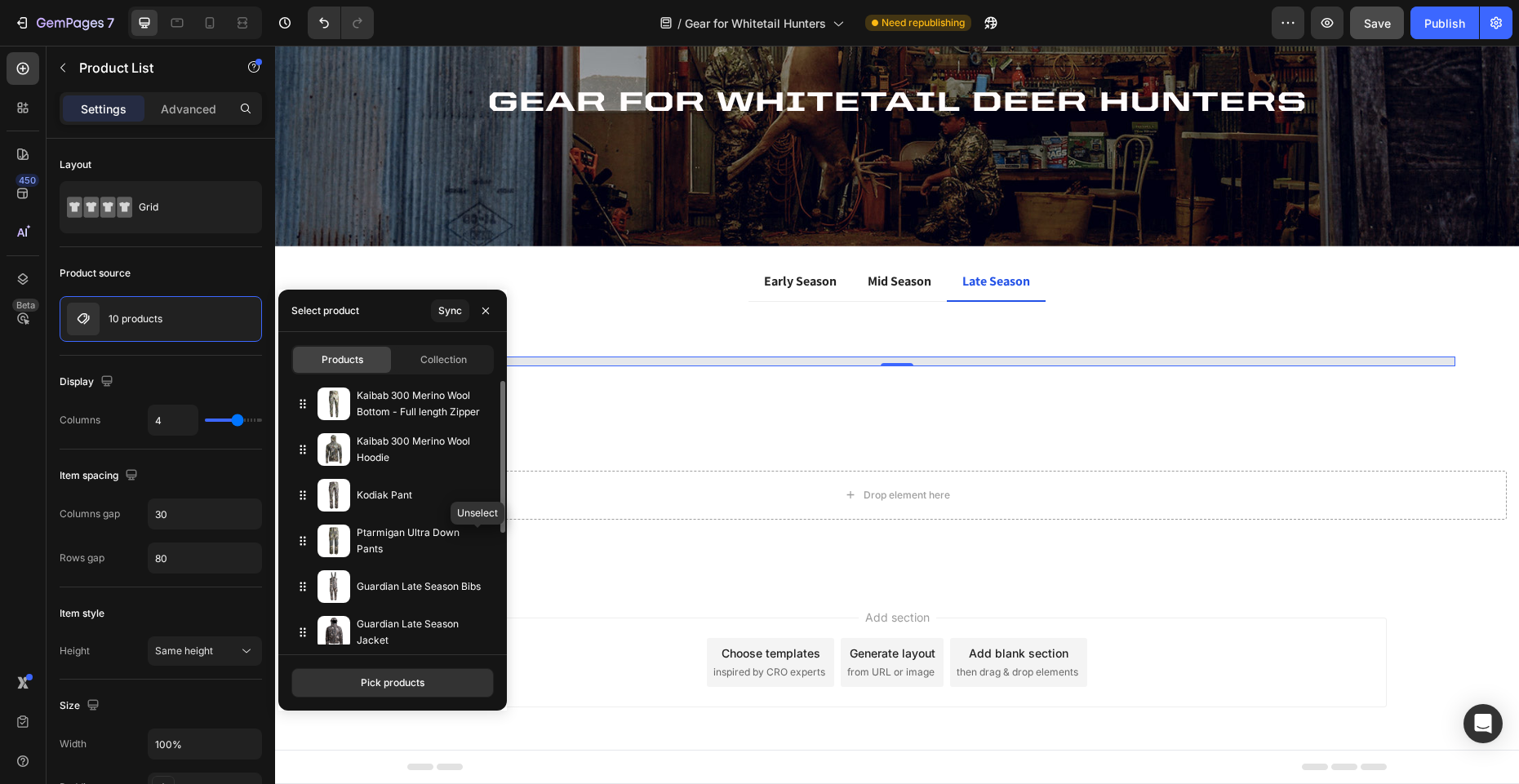
click at [0, 0] on icon "button" at bounding box center [0, 0] width 0 height 0
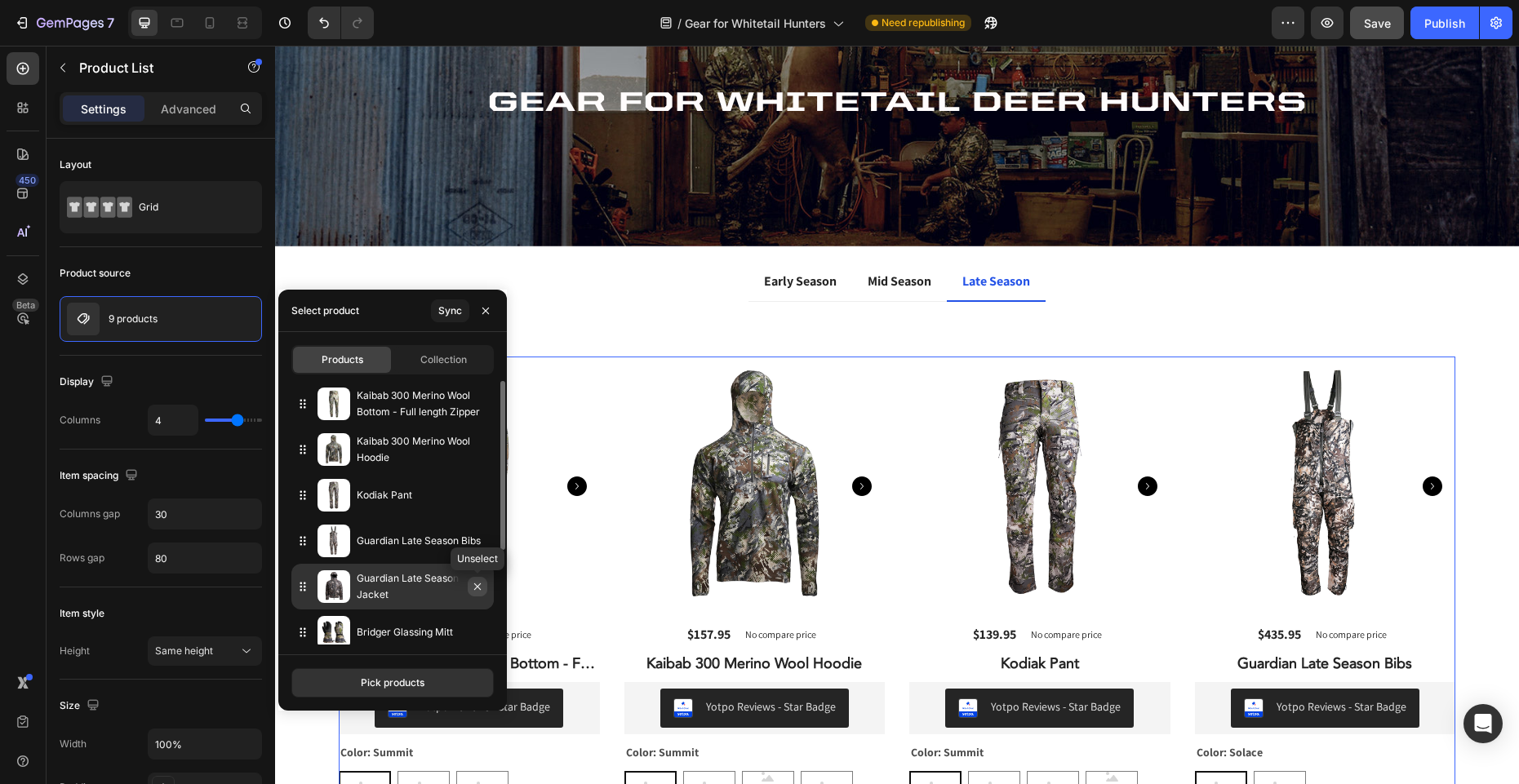
click at [477, 586] on icon "button" at bounding box center [477, 587] width 7 height 7
click at [402, 682] on div "Pick products" at bounding box center [392, 682] width 64 height 14
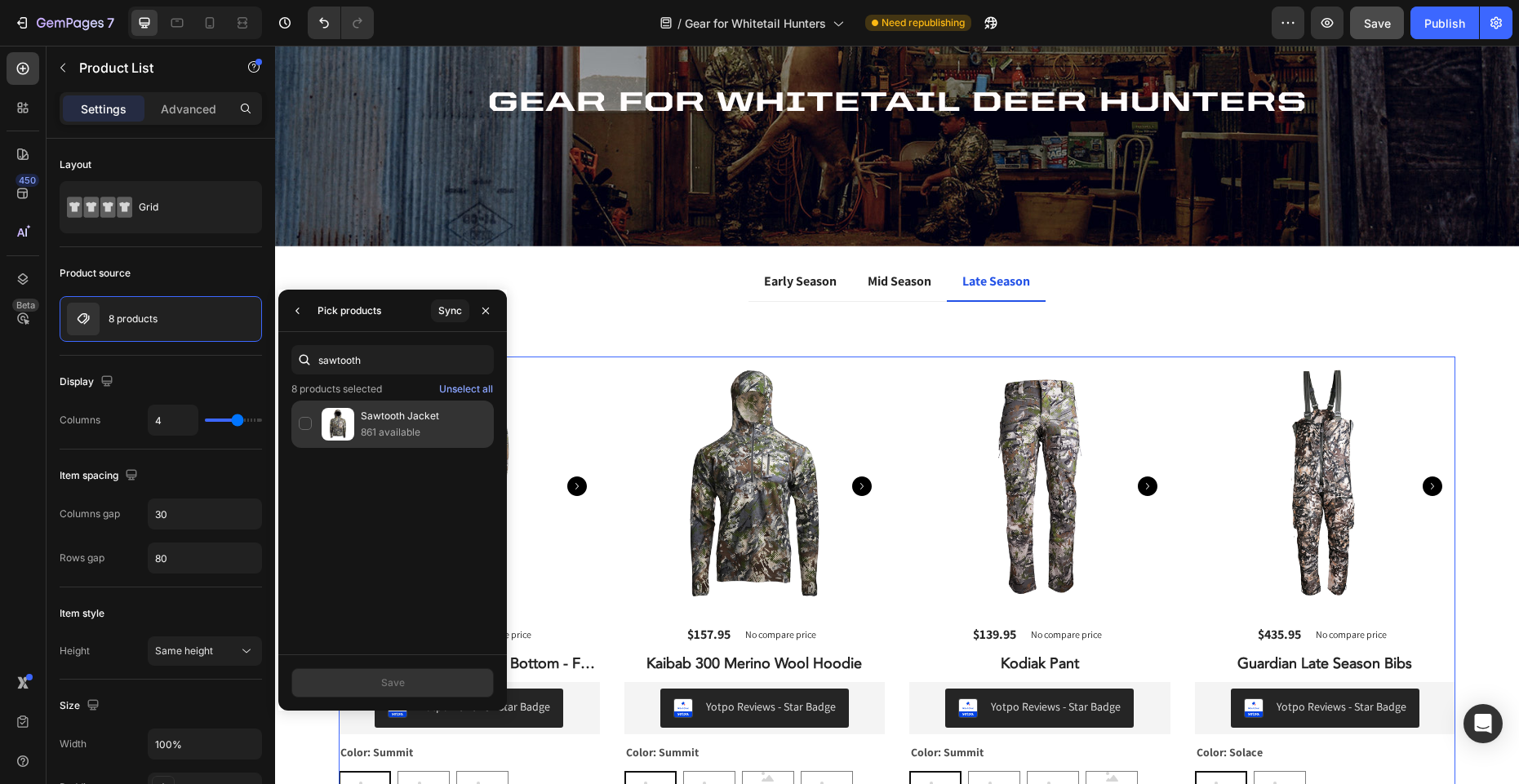
type input "sawtooth"
click at [382, 414] on p "Sawtooth Jacket" at bounding box center [424, 415] width 125 height 16
click at [407, 683] on button "Save" at bounding box center [392, 683] width 203 height 30
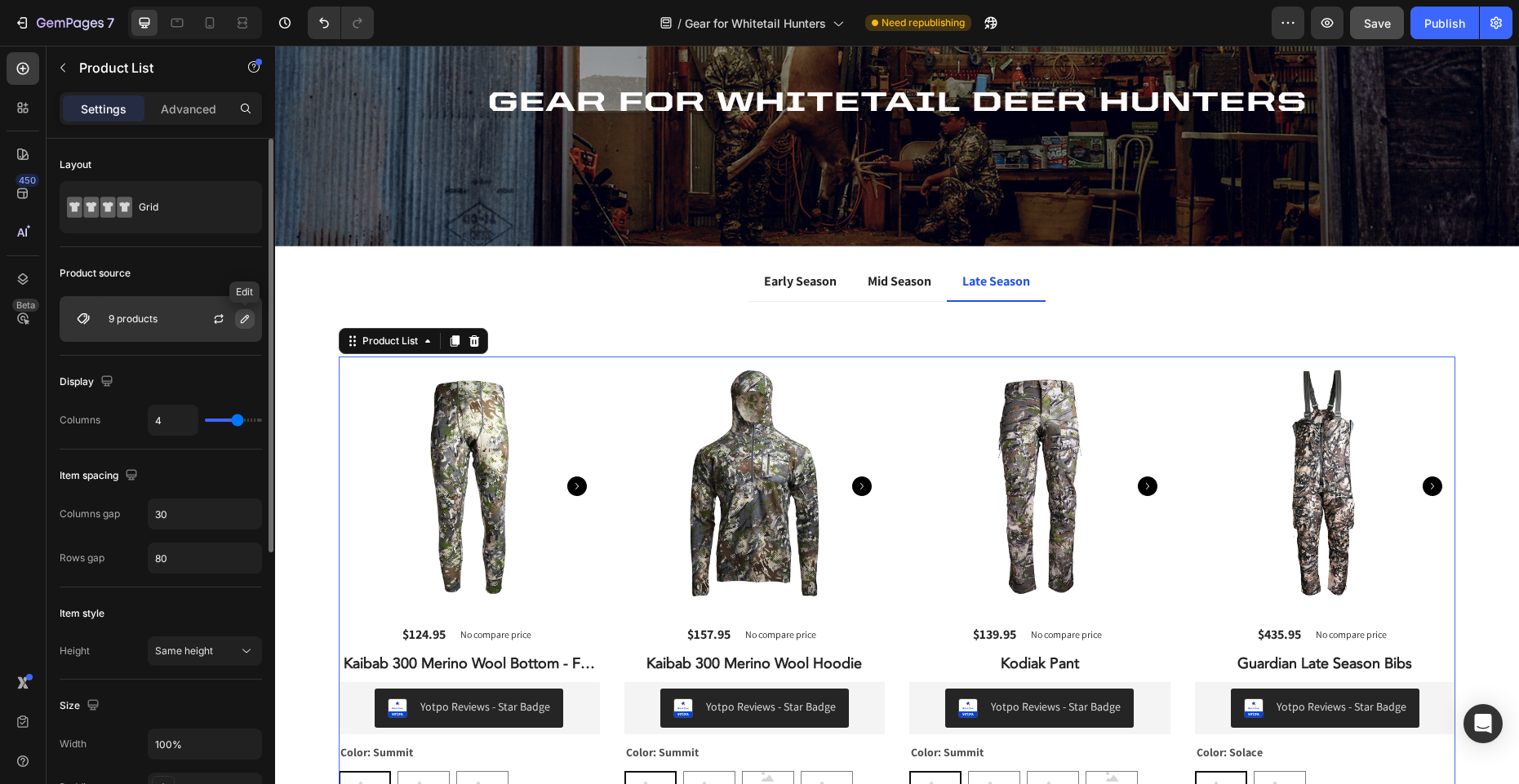
click at [247, 320] on icon "button" at bounding box center [244, 319] width 13 height 13
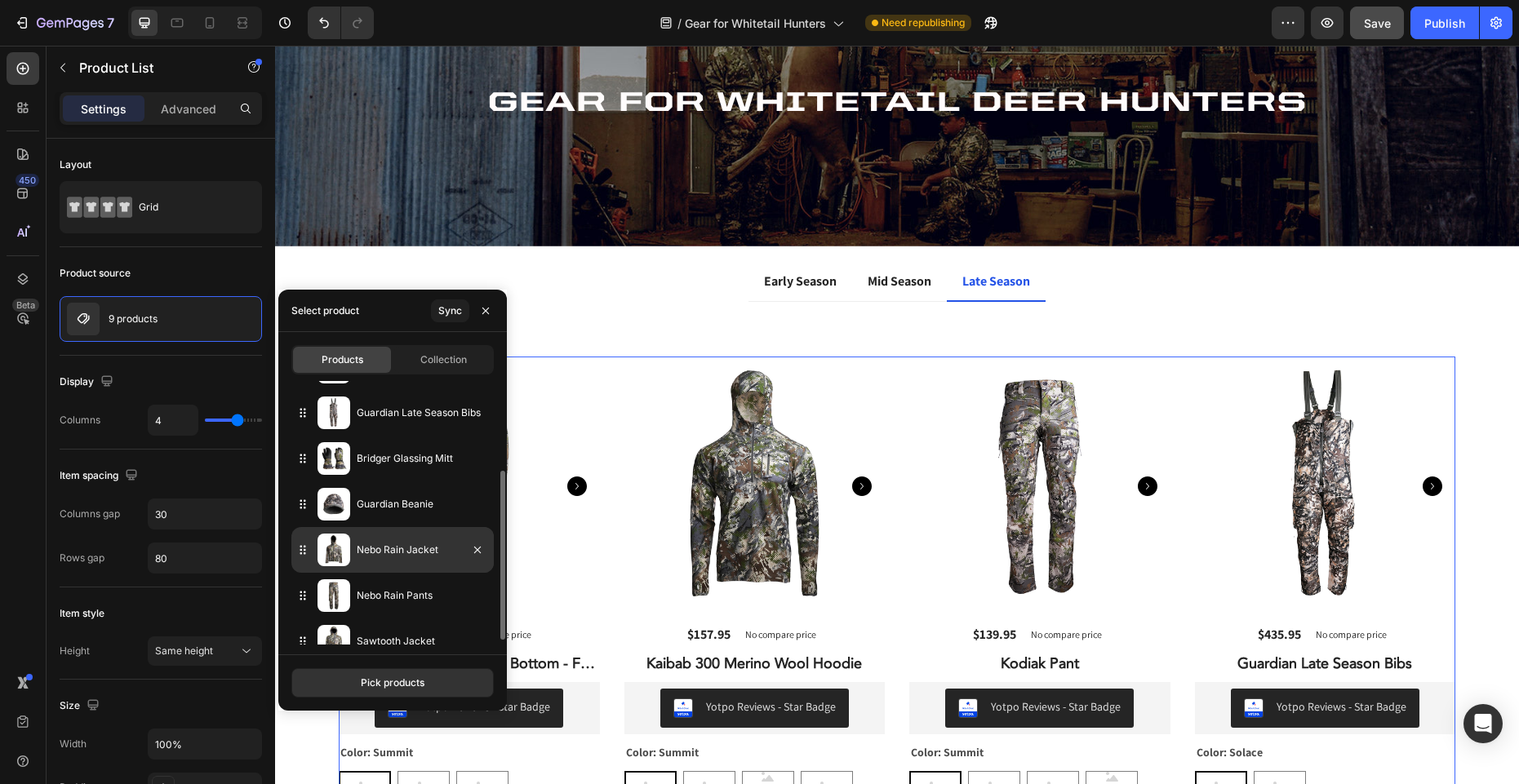
scroll to position [147, 0]
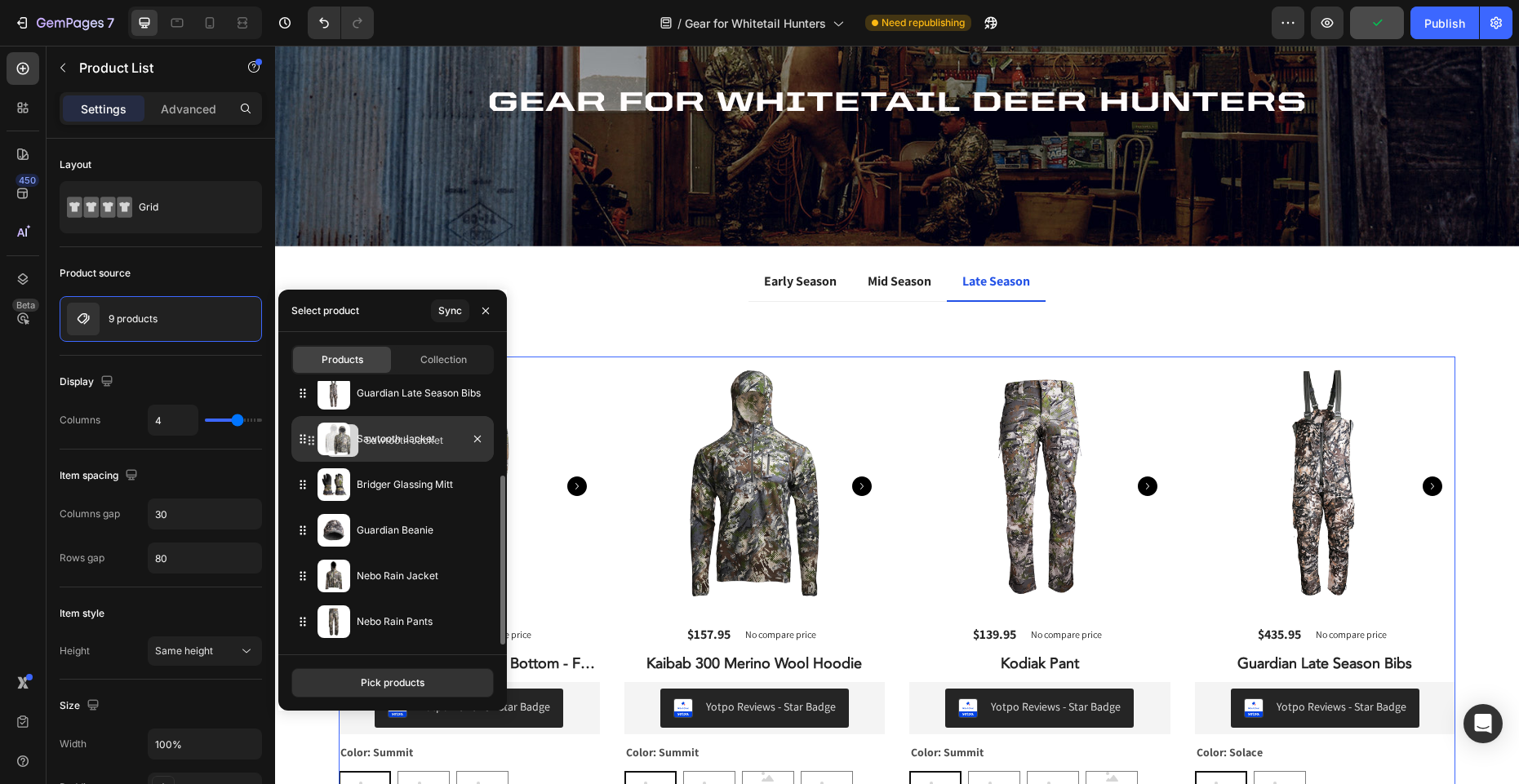
drag, startPoint x: 298, startPoint y: 621, endPoint x: 306, endPoint y: 453, distance: 168.2
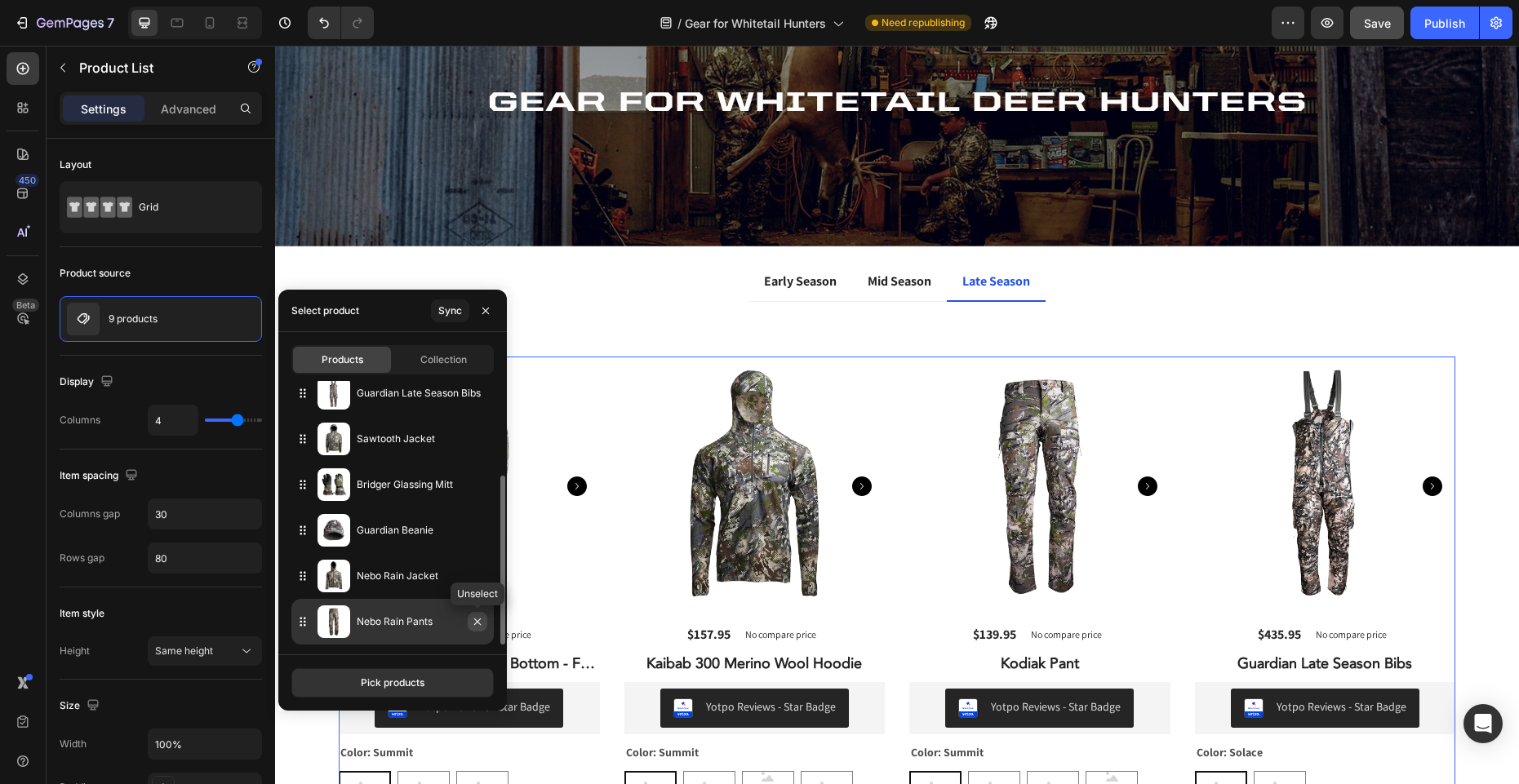
click at [480, 621] on icon "button" at bounding box center [477, 621] width 13 height 13
click at [475, 620] on icon "button" at bounding box center [477, 621] width 13 height 13
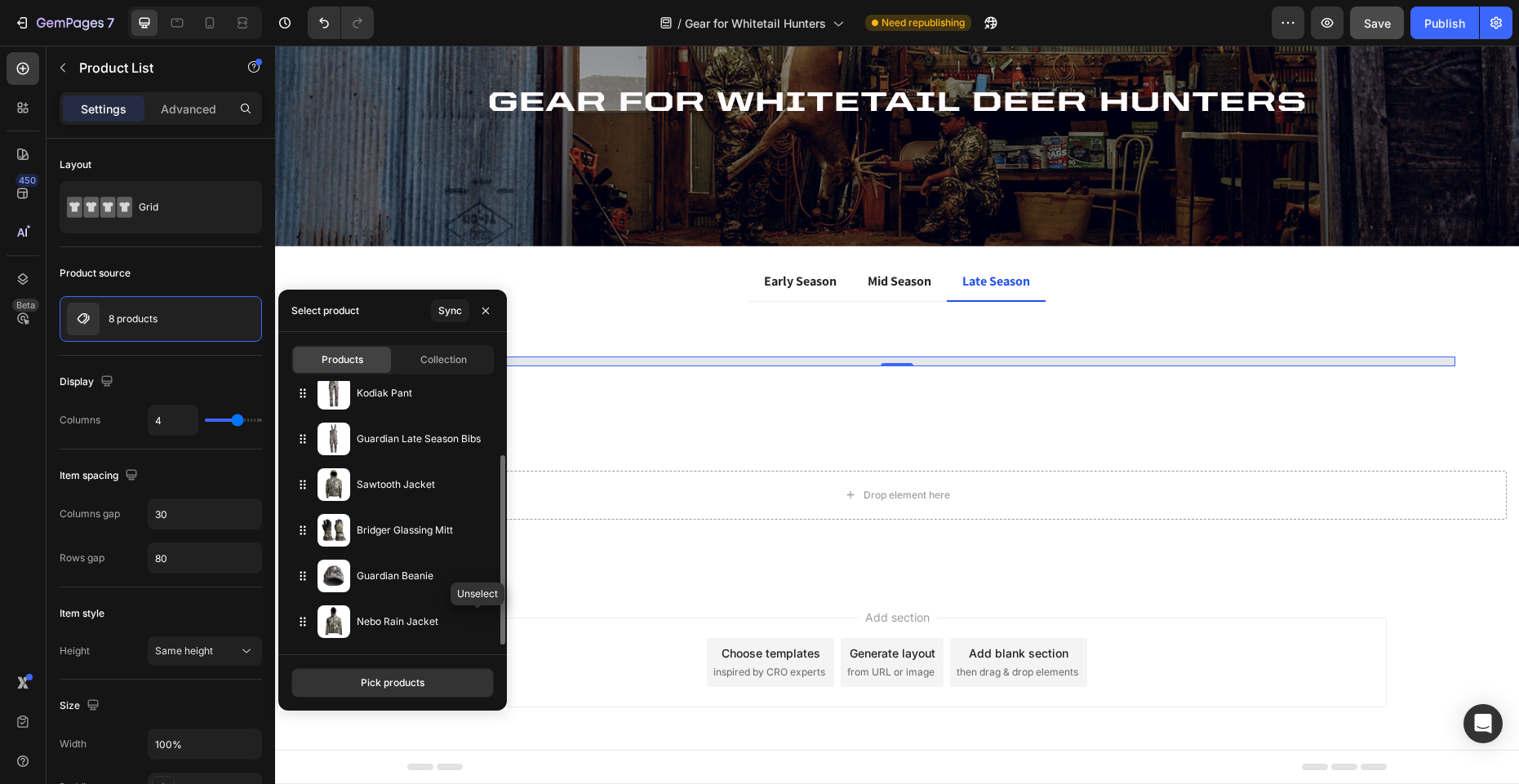
scroll to position [102, 0]
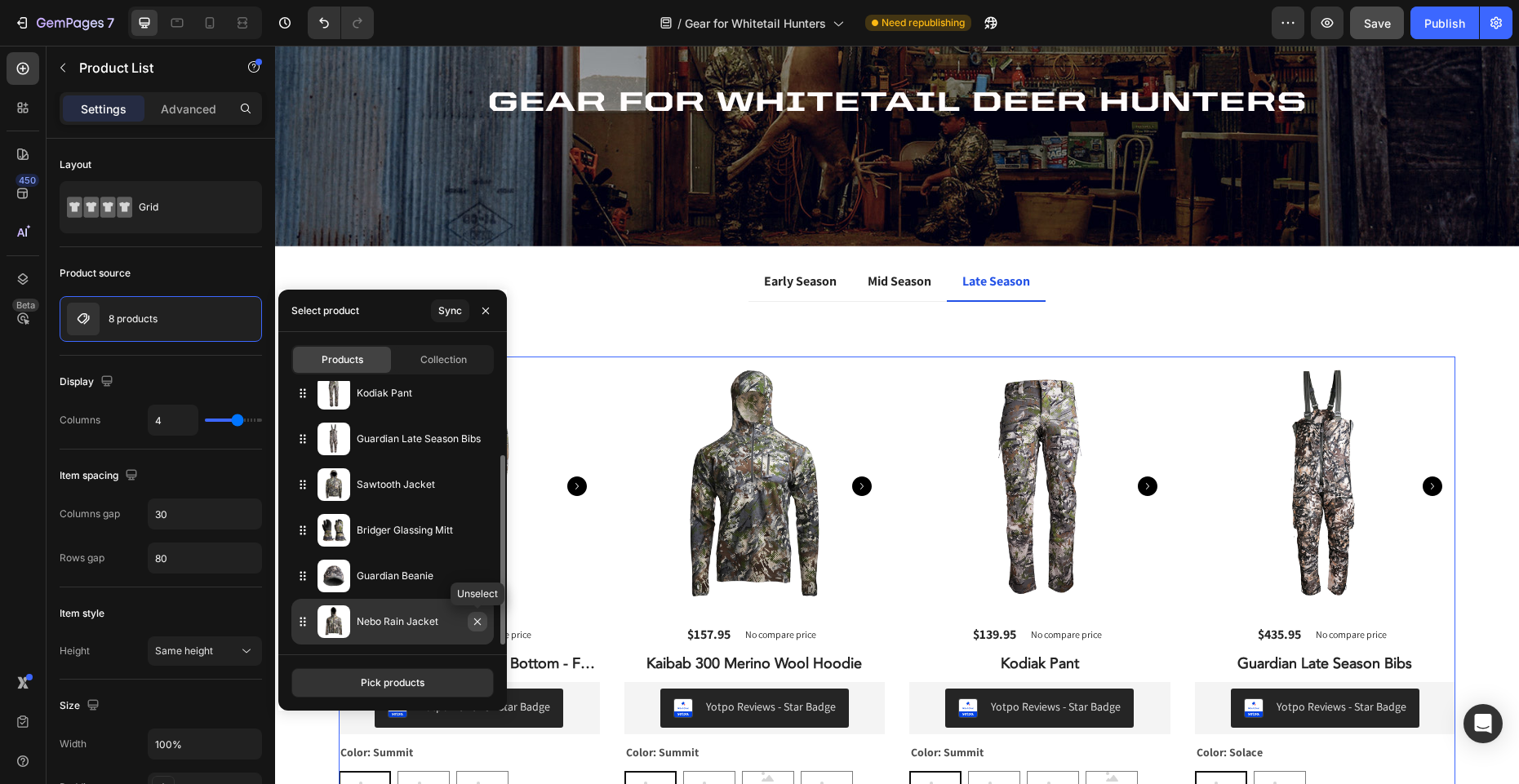
click at [475, 621] on icon "button" at bounding box center [477, 621] width 13 height 13
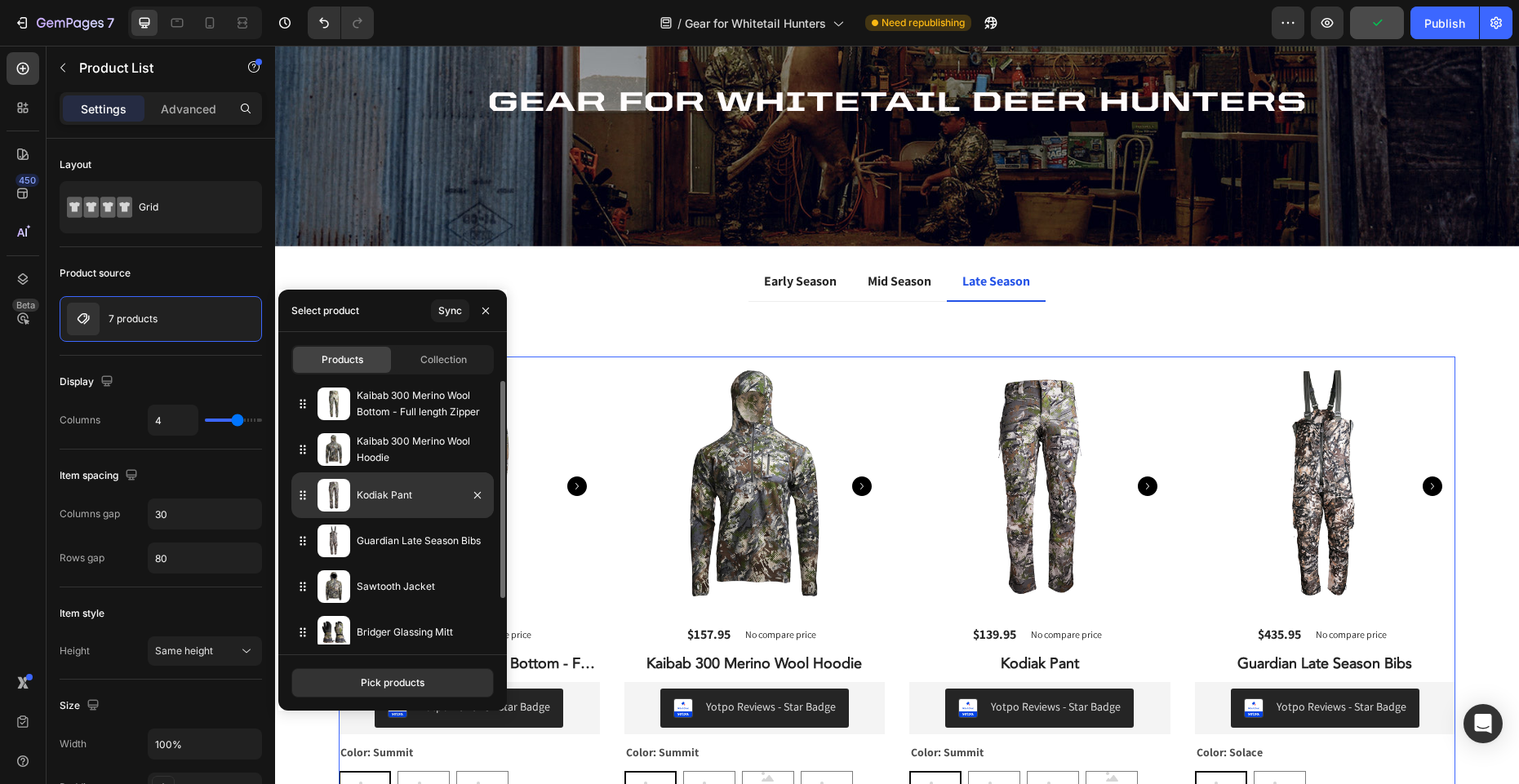
scroll to position [11, 0]
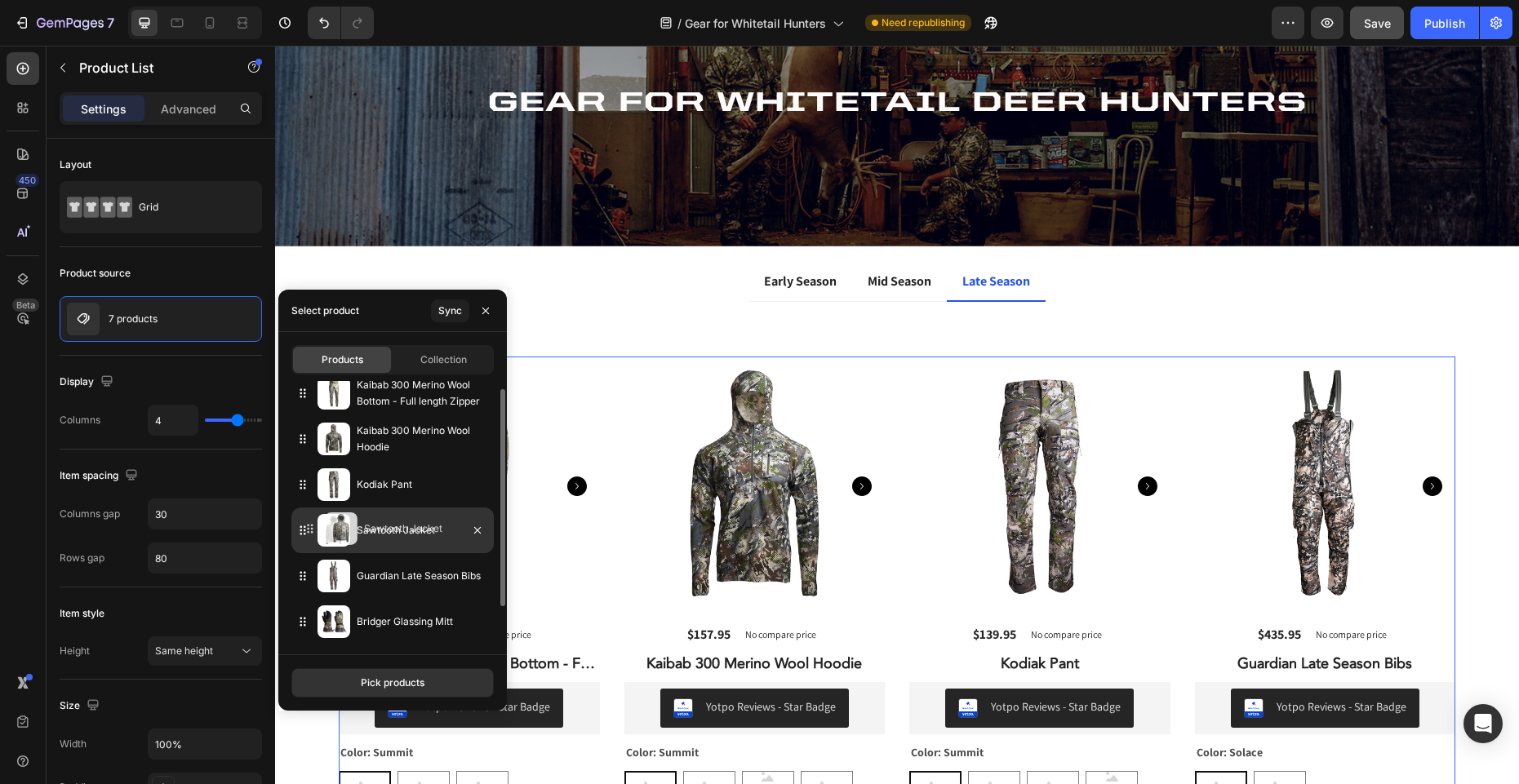
drag, startPoint x: 301, startPoint y: 576, endPoint x: 309, endPoint y: 532, distance: 44.7
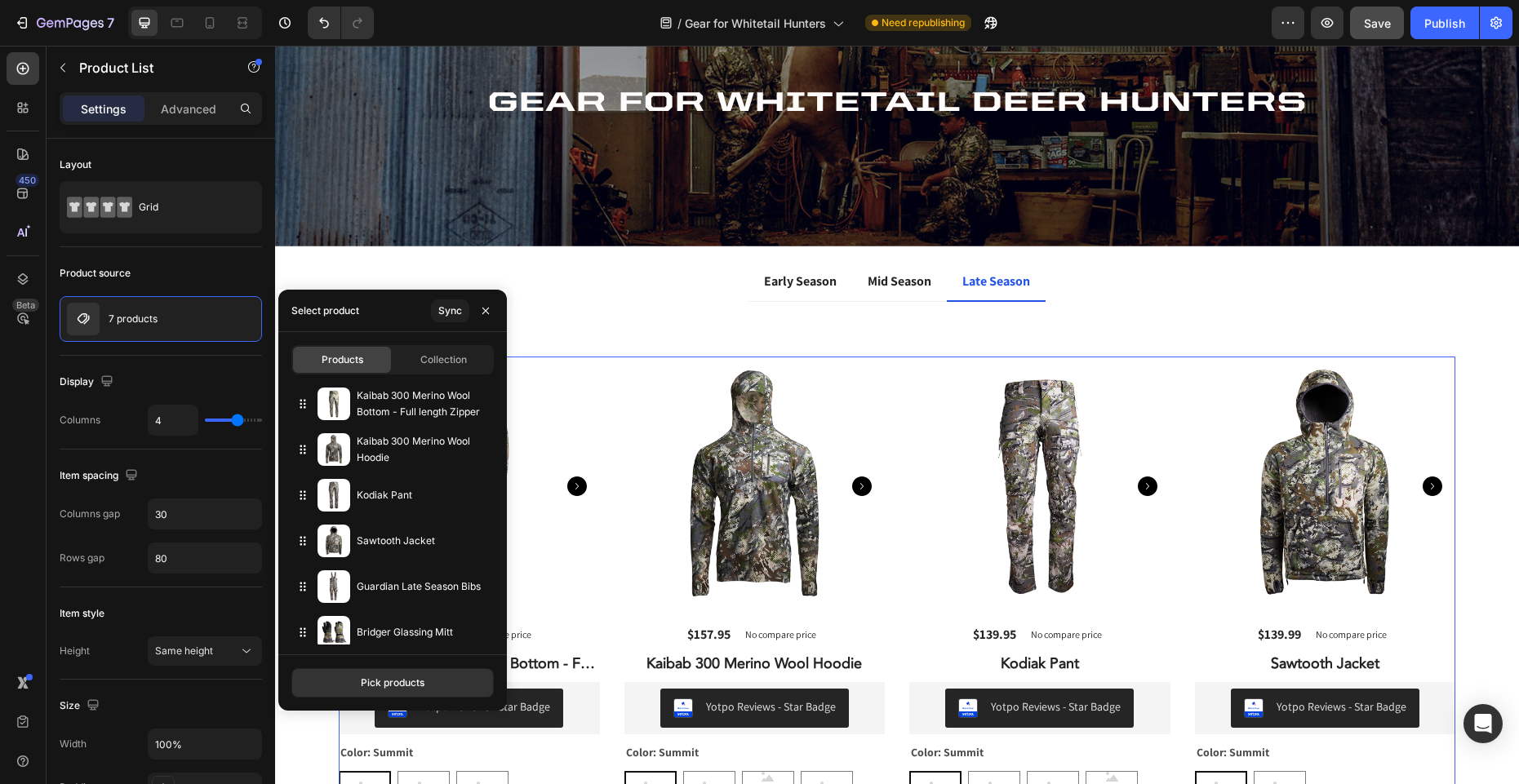
scroll to position [107, 0]
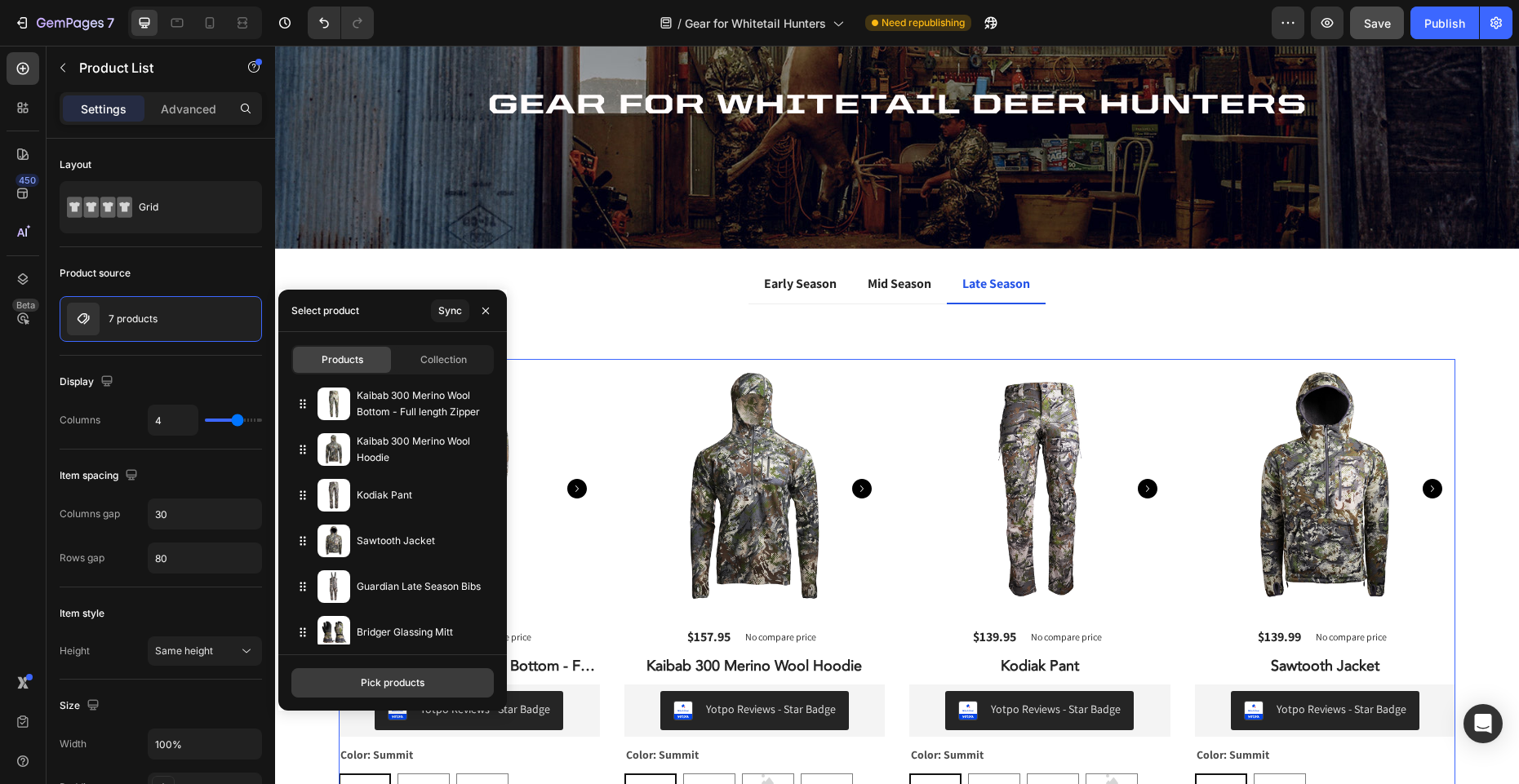
click at [414, 690] on div "Pick products" at bounding box center [392, 682] width 64 height 14
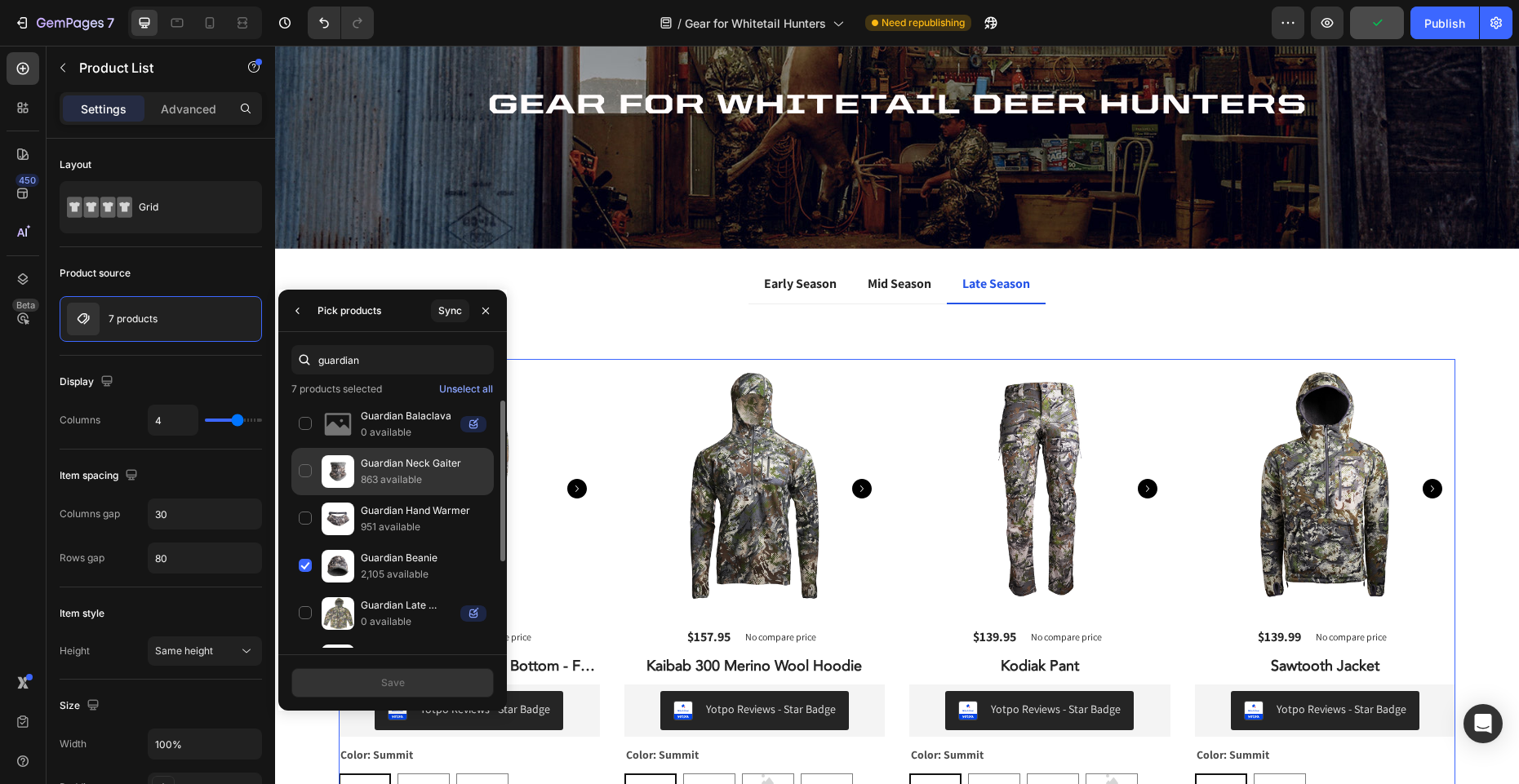
type input "guardian"
click at [308, 496] on div "Guardian Neck Gaiter 863 available" at bounding box center [392, 520] width 203 height 47
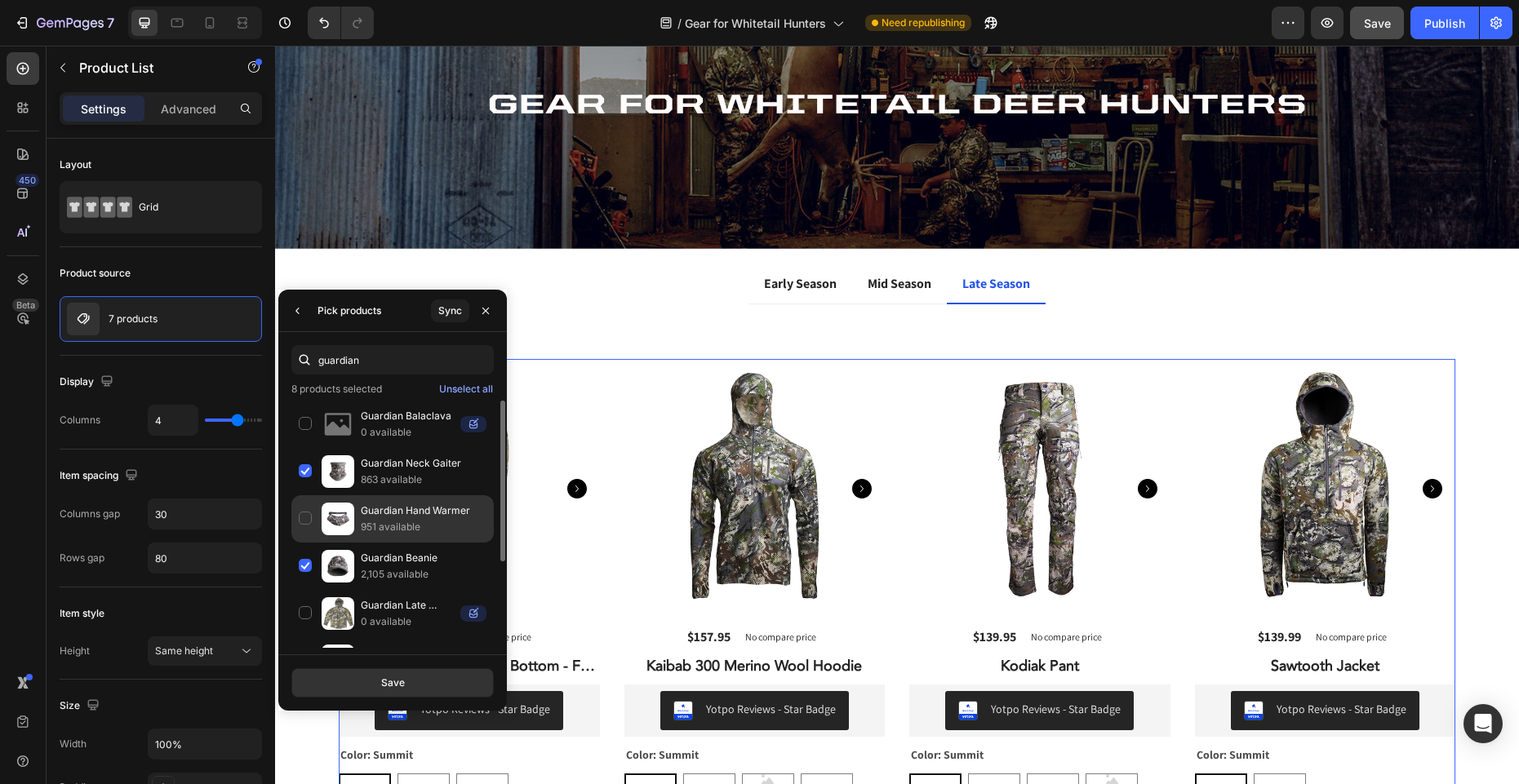
click at [303, 542] on div "Guardian Hand Warmer 951 available" at bounding box center [392, 566] width 203 height 47
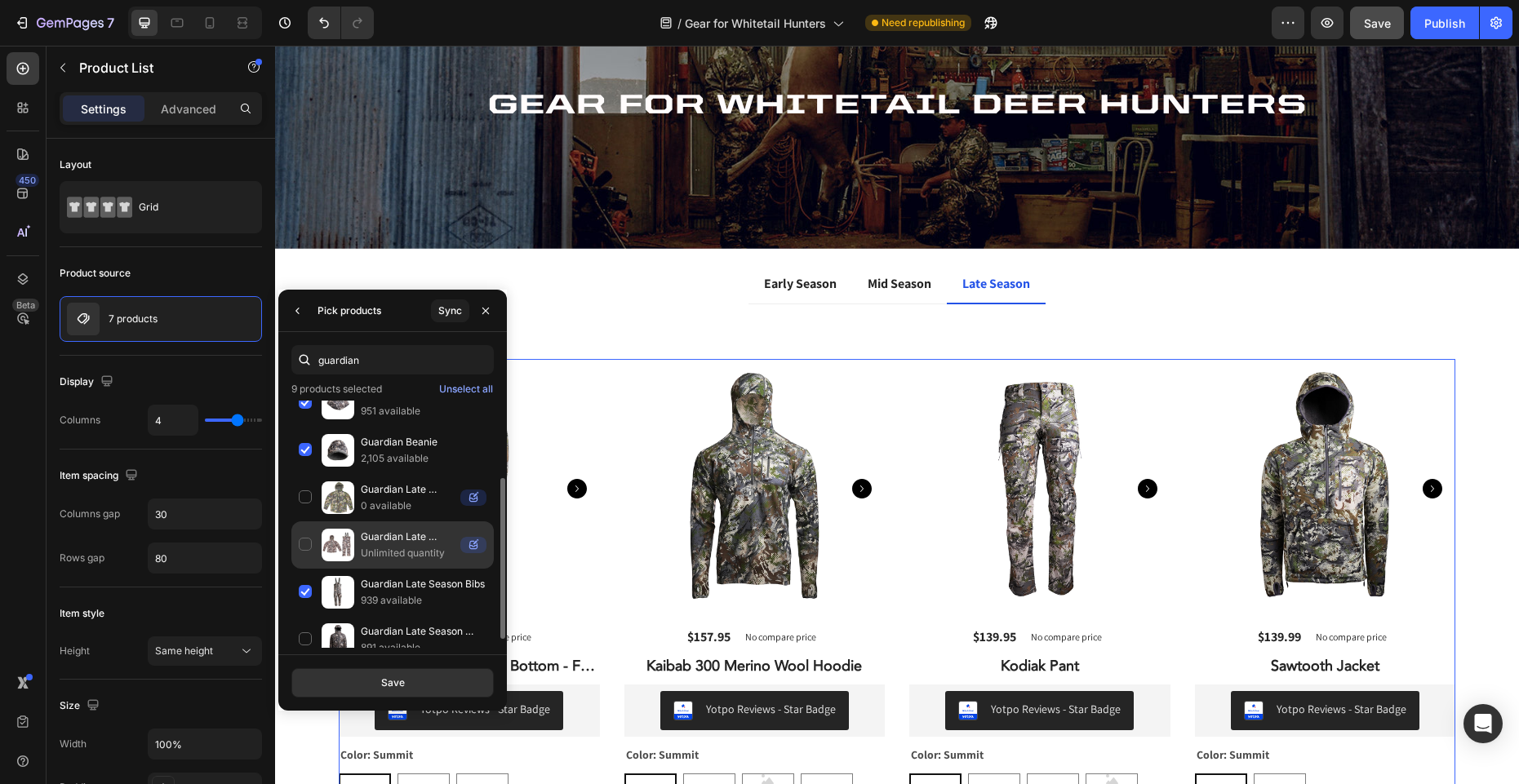
scroll to position [131, 0]
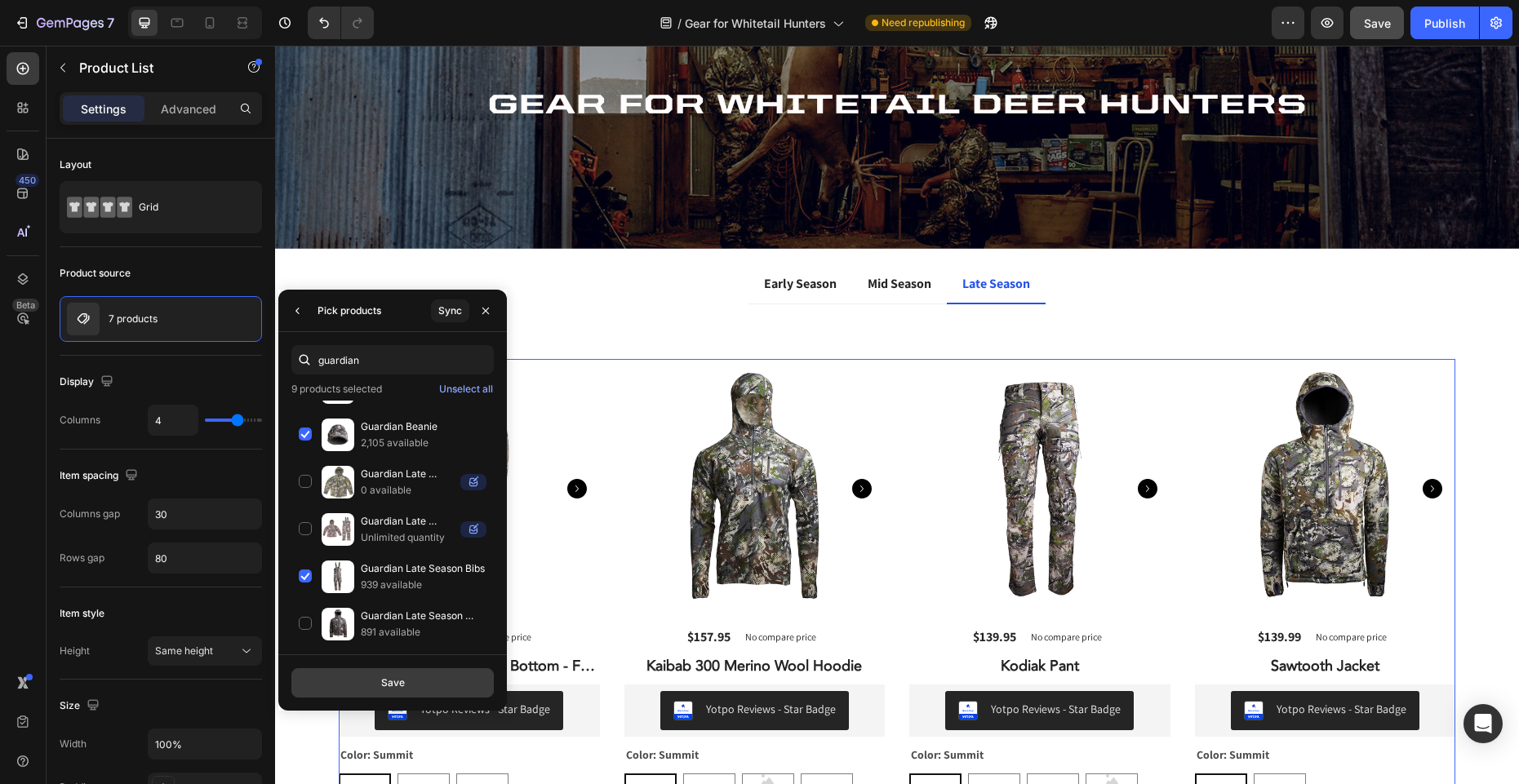
click at [396, 687] on div "Save" at bounding box center [393, 682] width 24 height 14
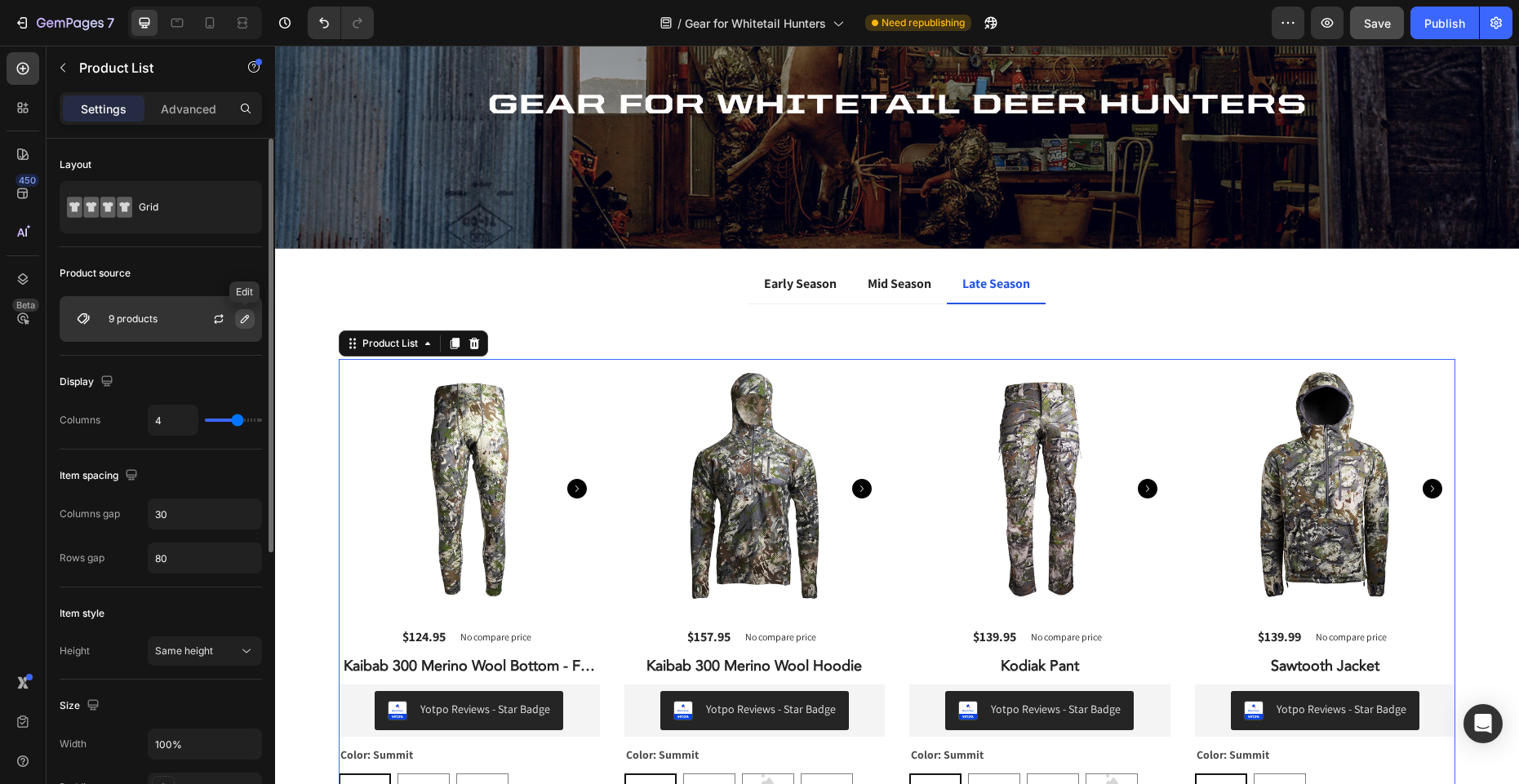
click at [240, 320] on icon "button" at bounding box center [244, 319] width 13 height 13
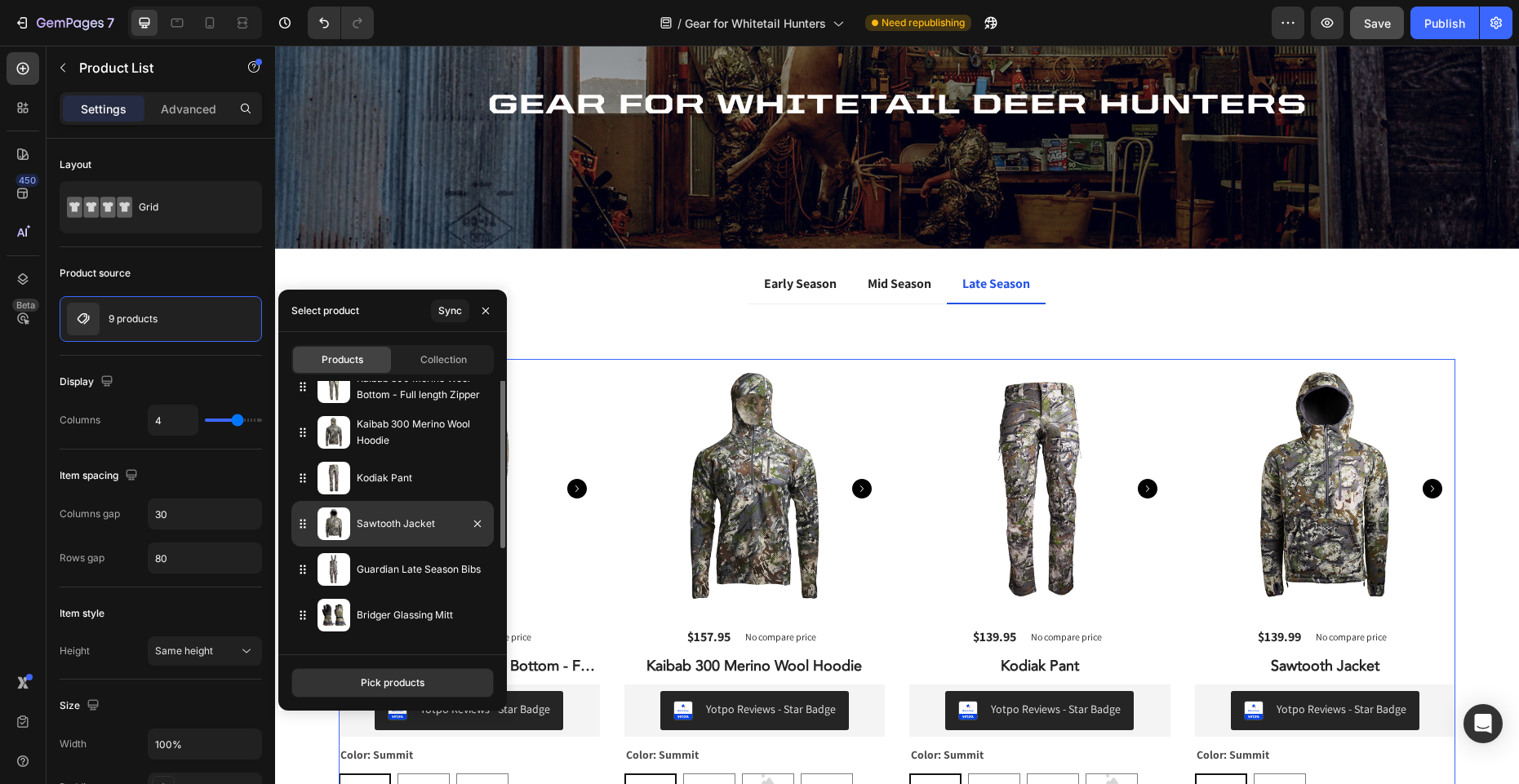
scroll to position [0, 0]
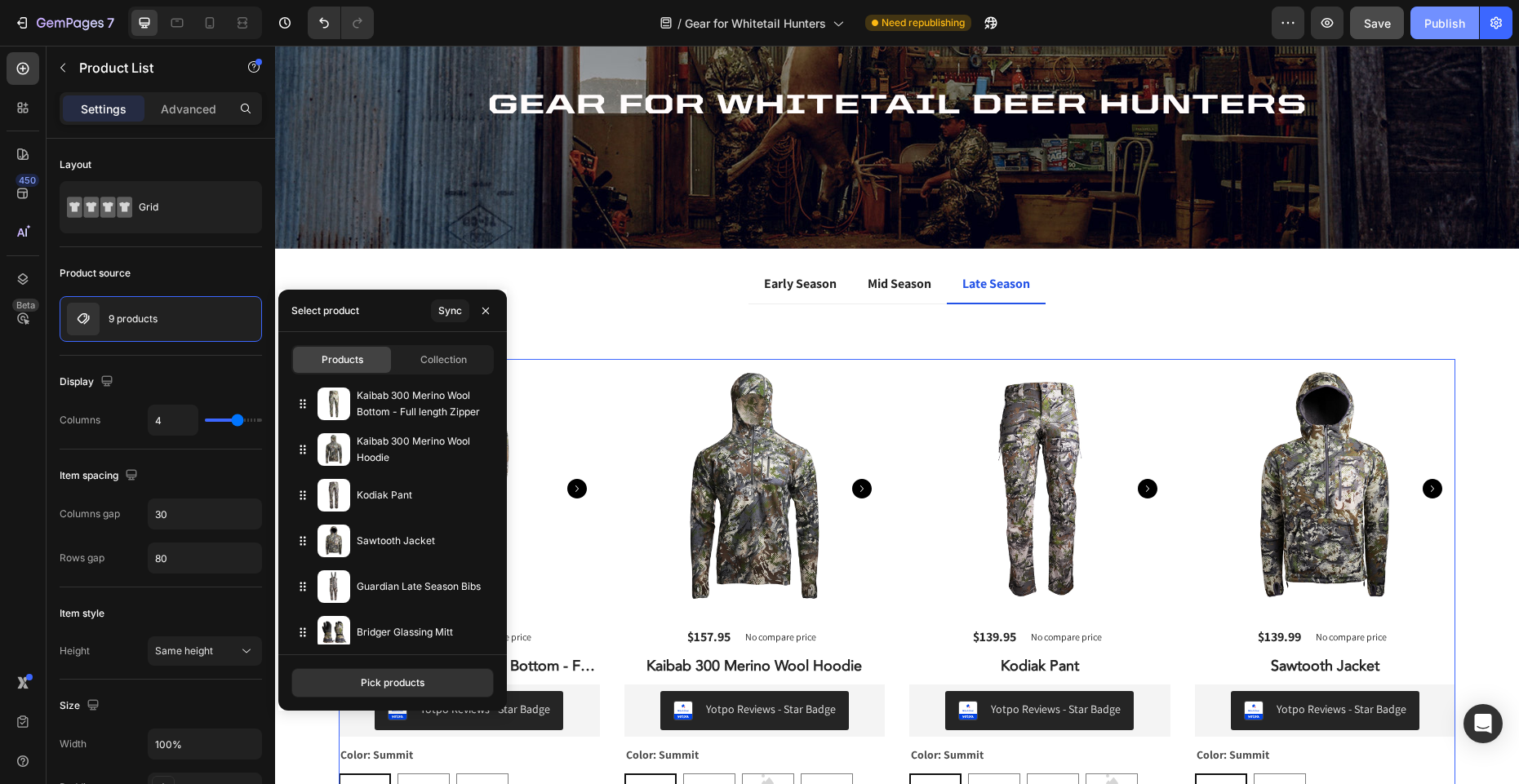
click at [1440, 26] on div "Publish" at bounding box center [1444, 23] width 41 height 17
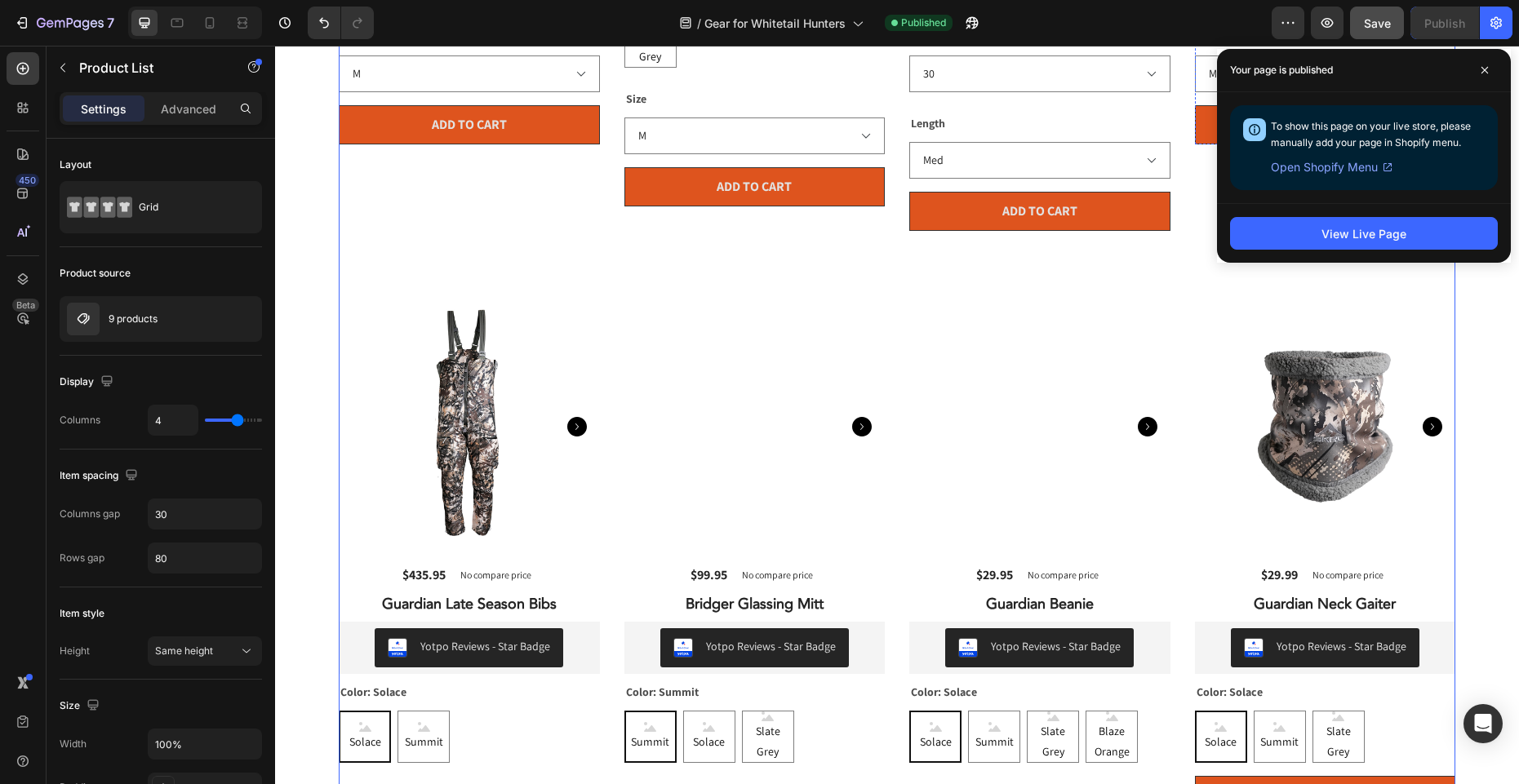
scroll to position [926, 0]
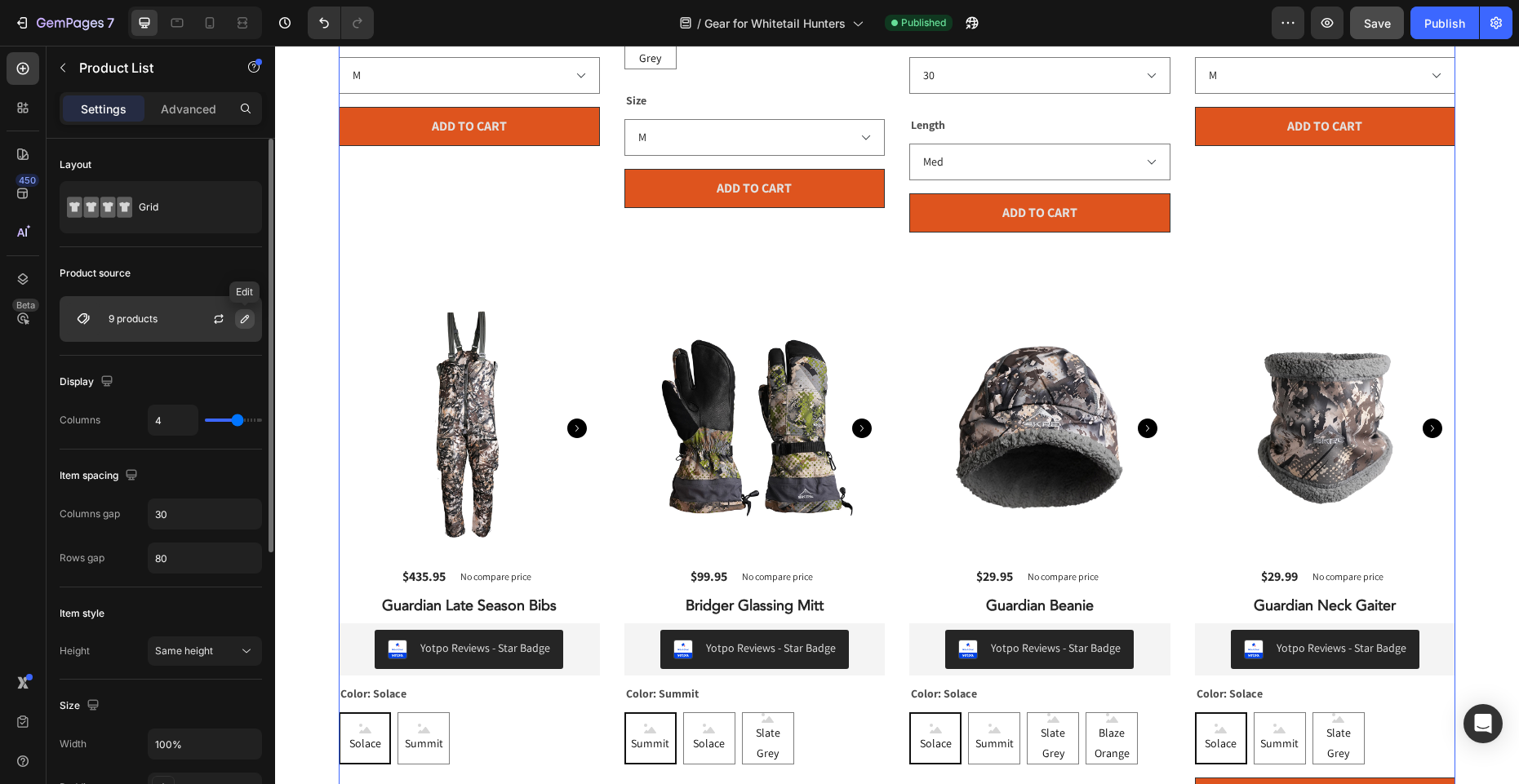
click at [242, 320] on icon "button" at bounding box center [244, 319] width 13 height 13
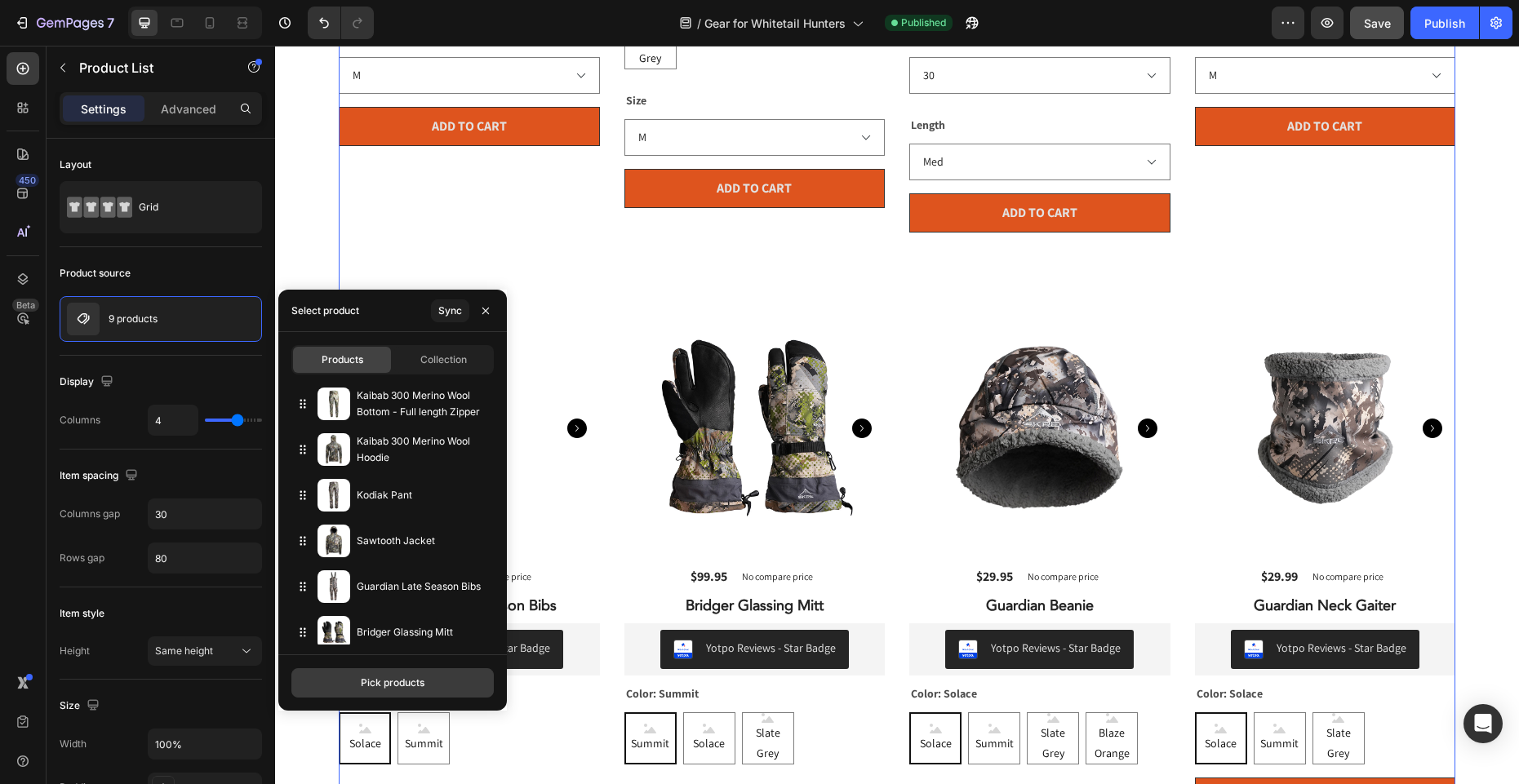
click at [405, 683] on div "Pick products" at bounding box center [392, 682] width 64 height 14
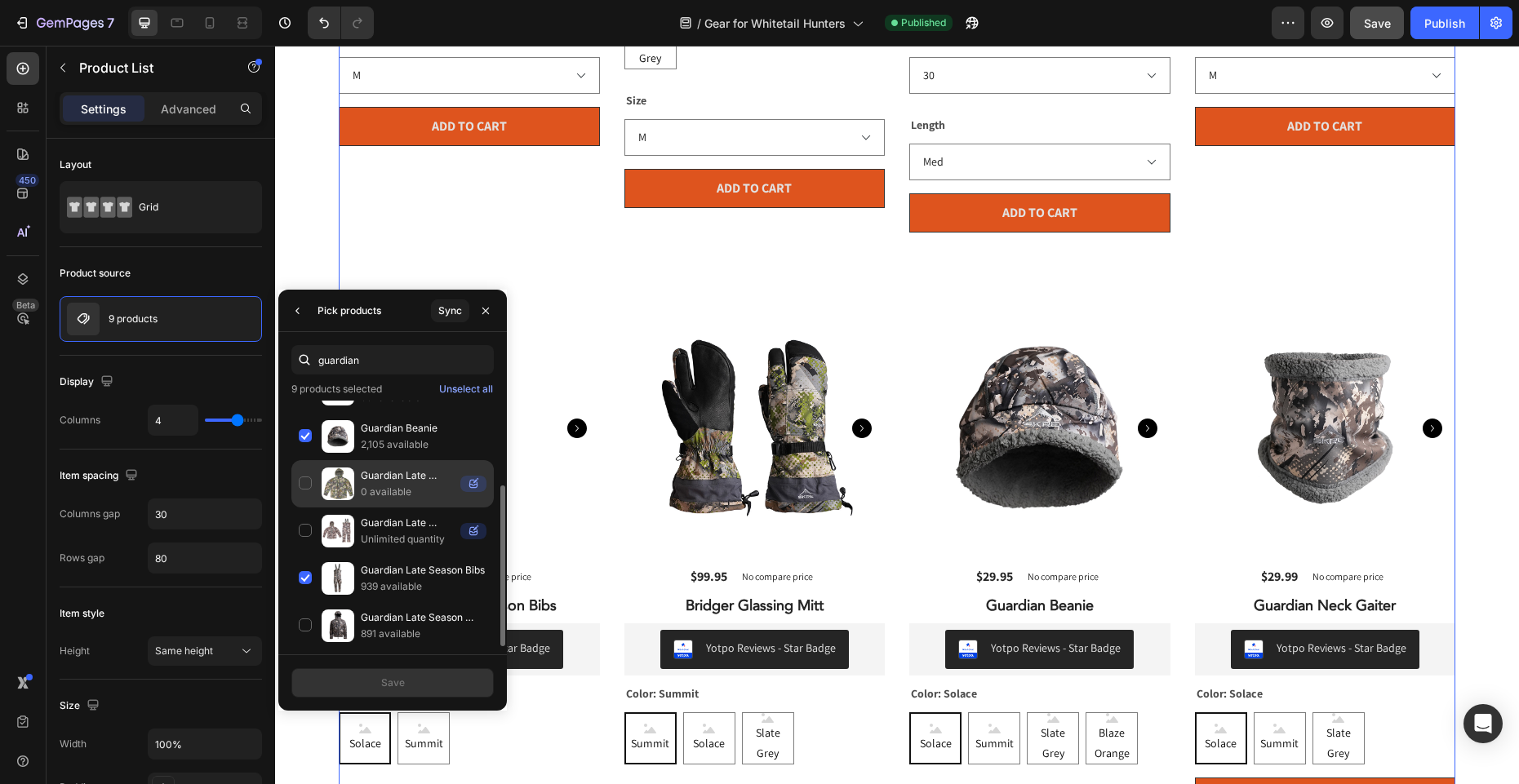
scroll to position [131, 0]
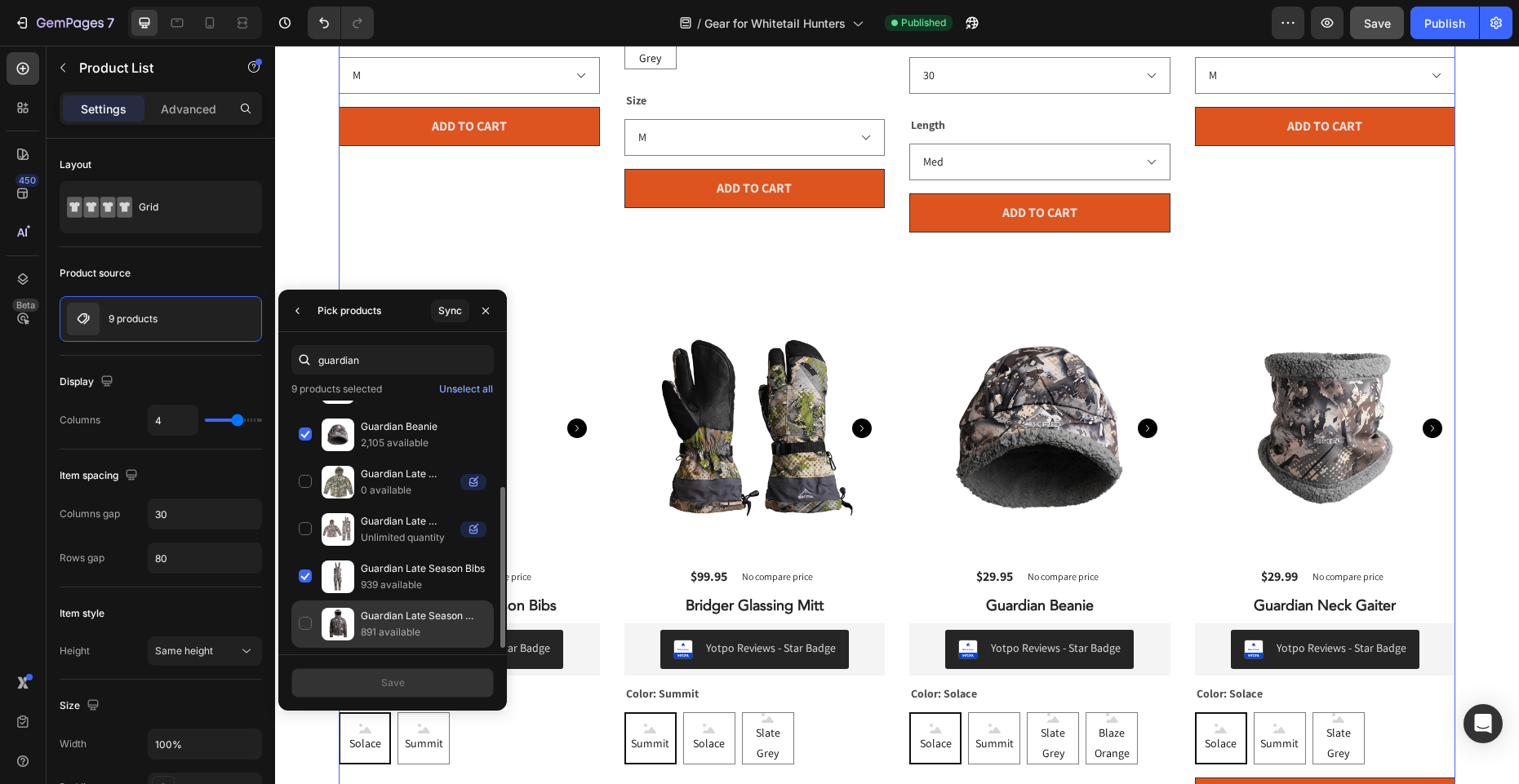
type input "guardian"
click at [302, 625] on div "Guardian Late Season Jacket 891 available" at bounding box center [392, 625] width 203 height 47
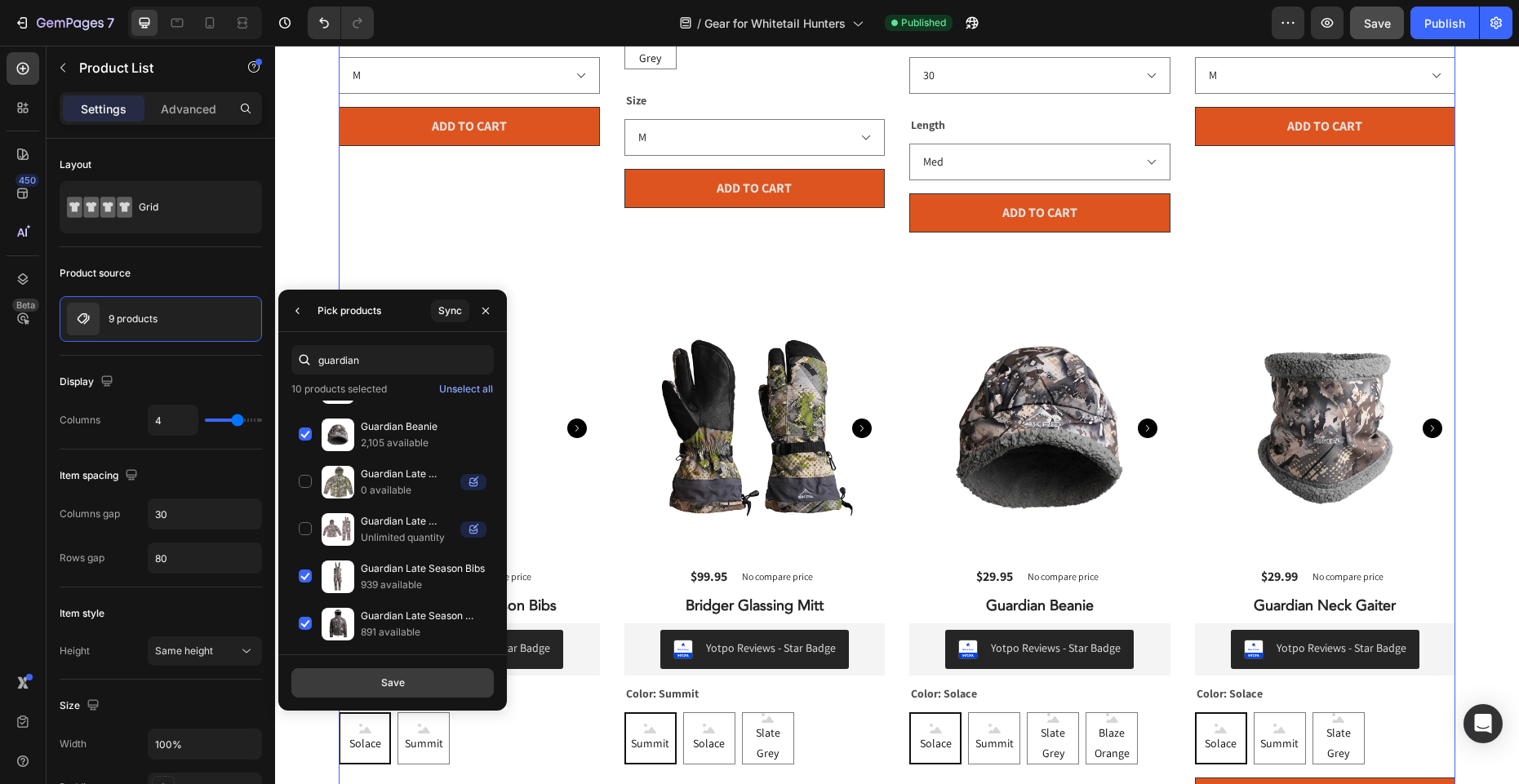
click at [373, 681] on button "Save" at bounding box center [392, 683] width 203 height 30
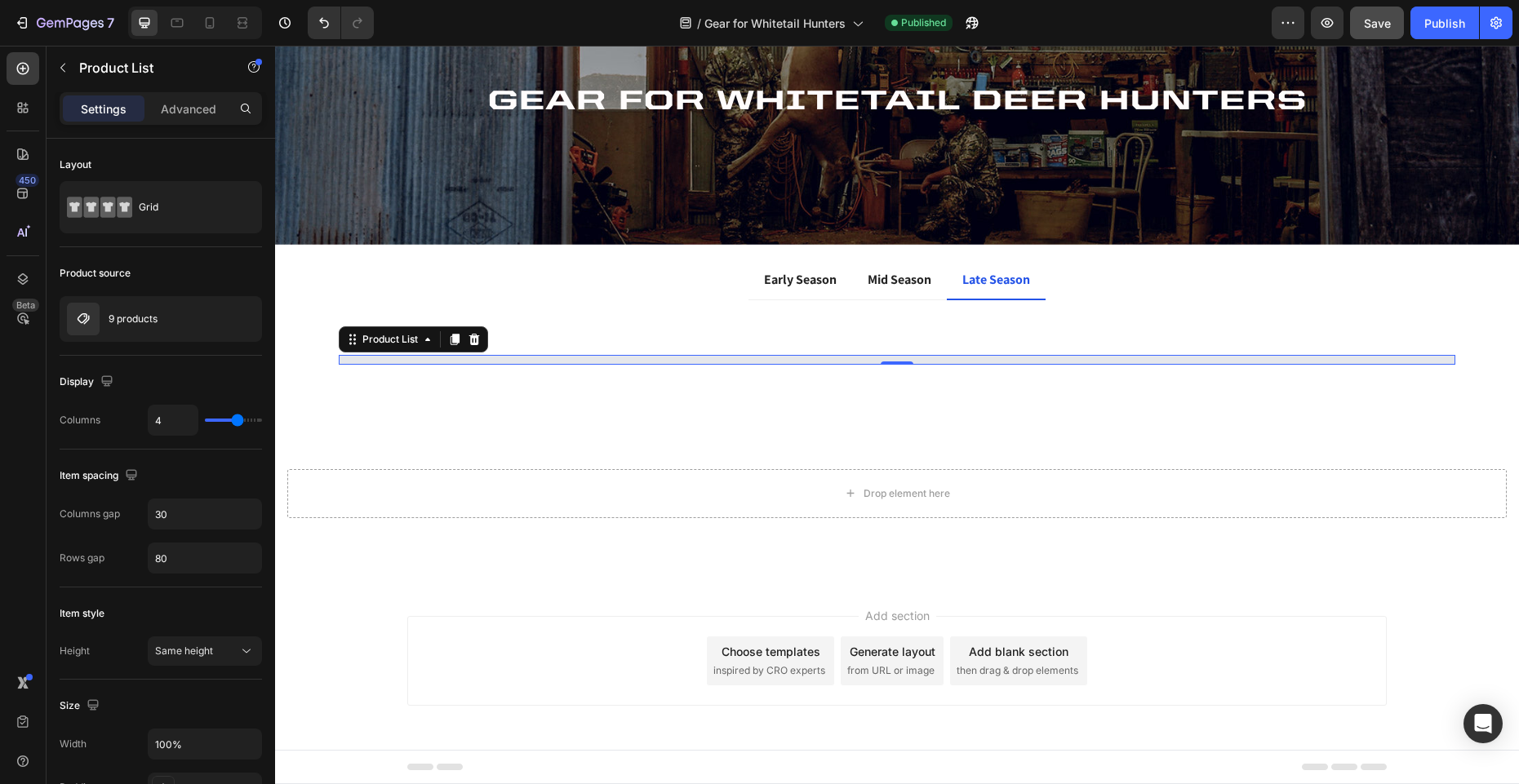
scroll to position [0, 0]
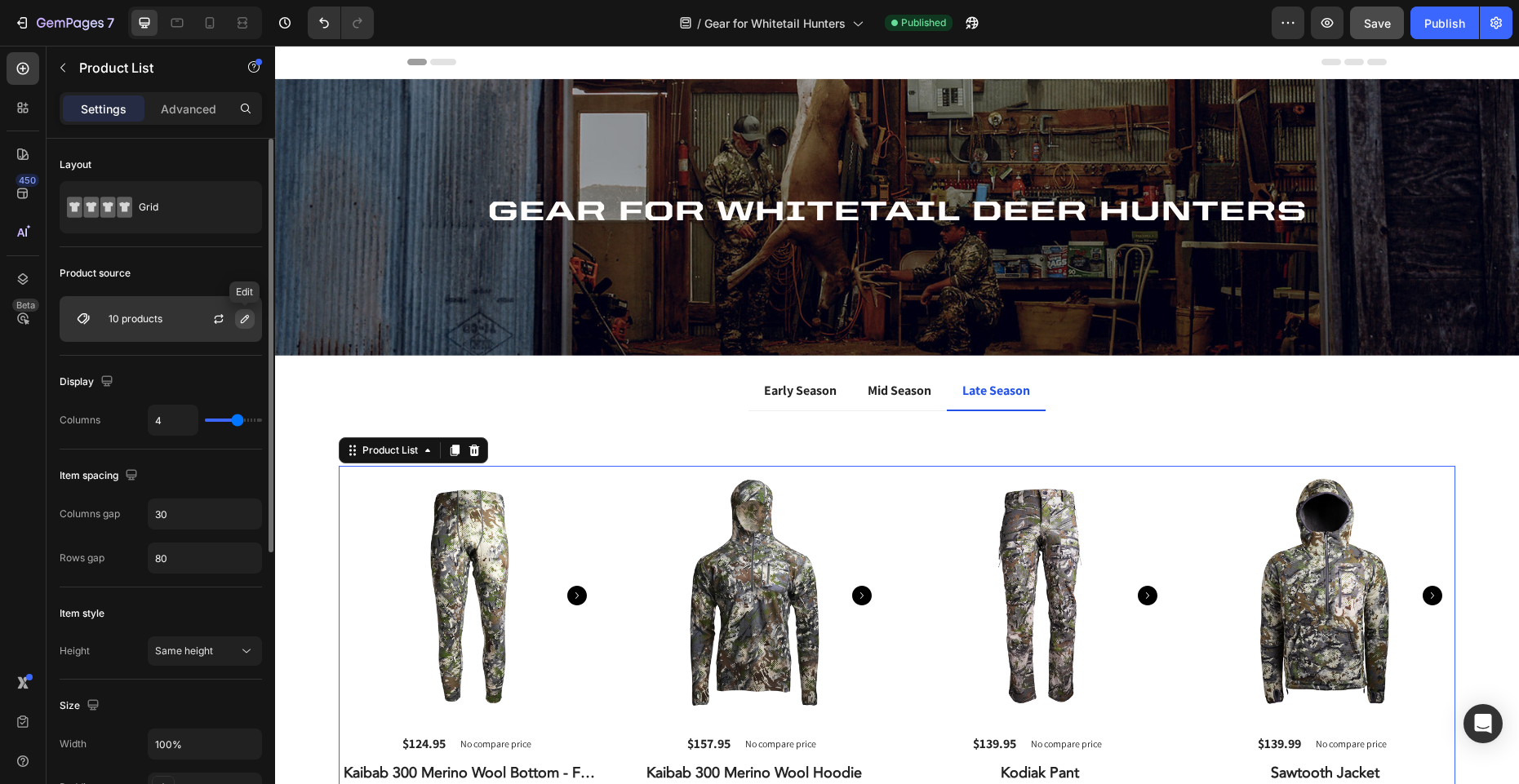
click at [242, 320] on icon "button" at bounding box center [245, 320] width 8 height 8
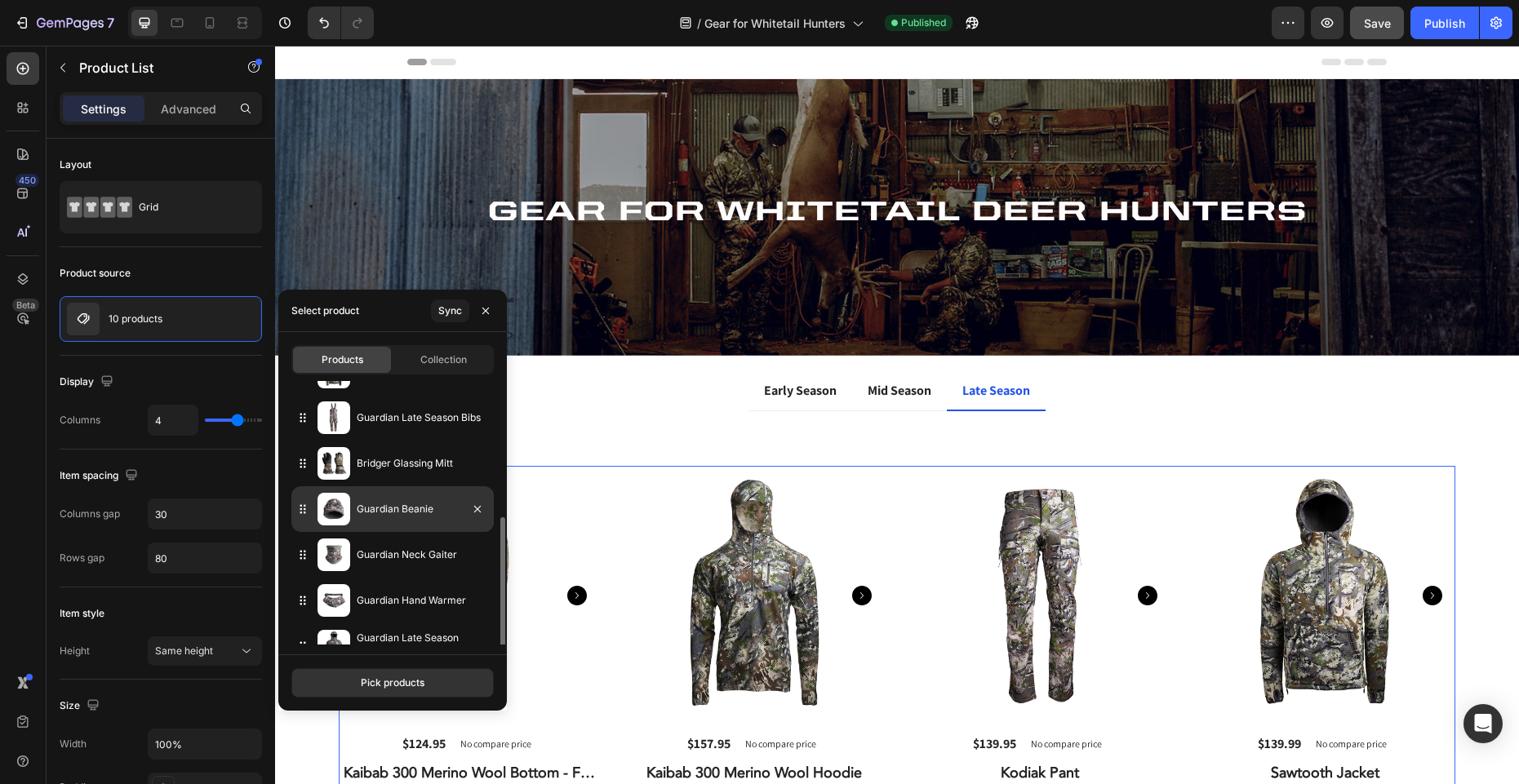
scroll to position [193, 0]
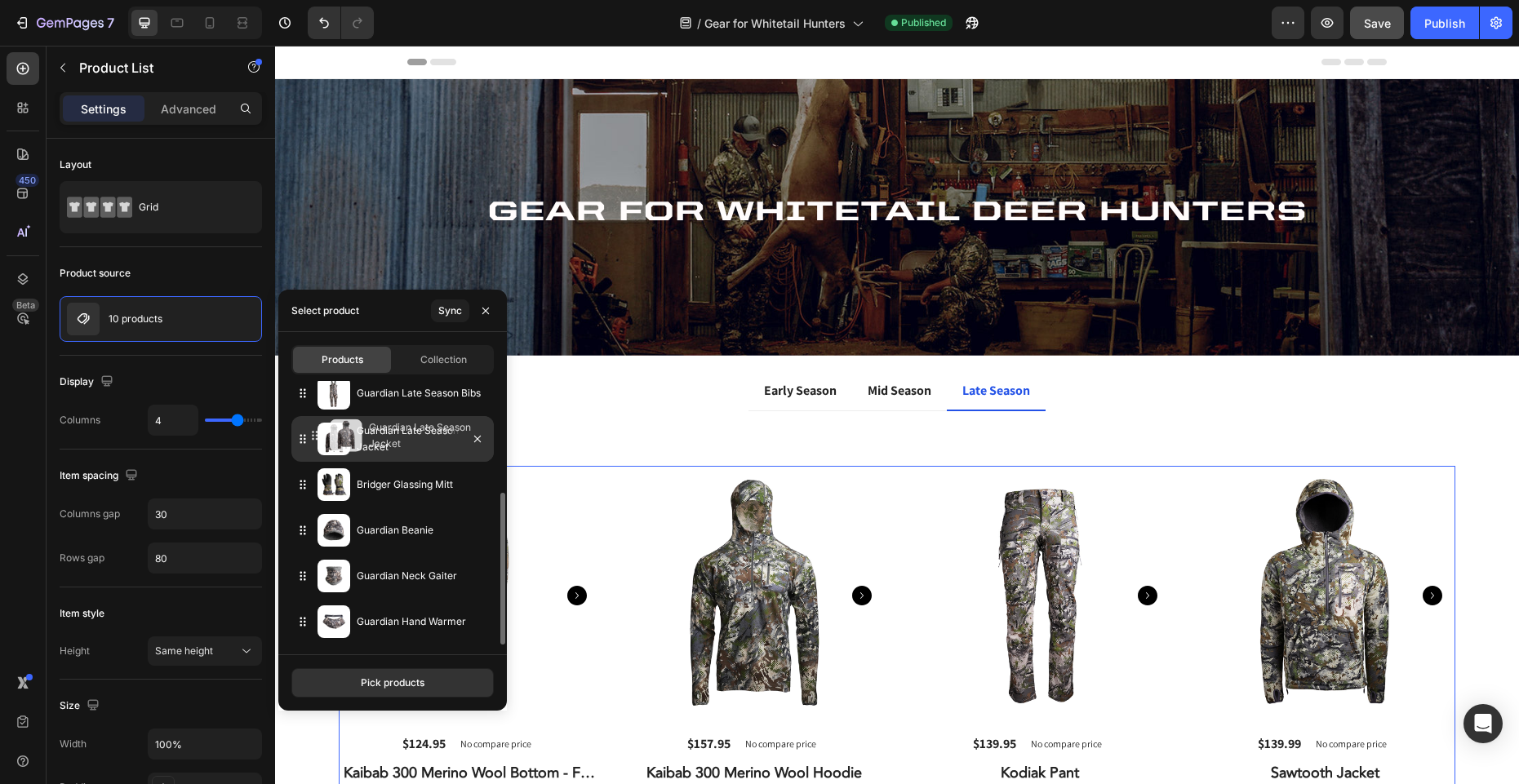
drag, startPoint x: 301, startPoint y: 625, endPoint x: 314, endPoint y: 438, distance: 187.5
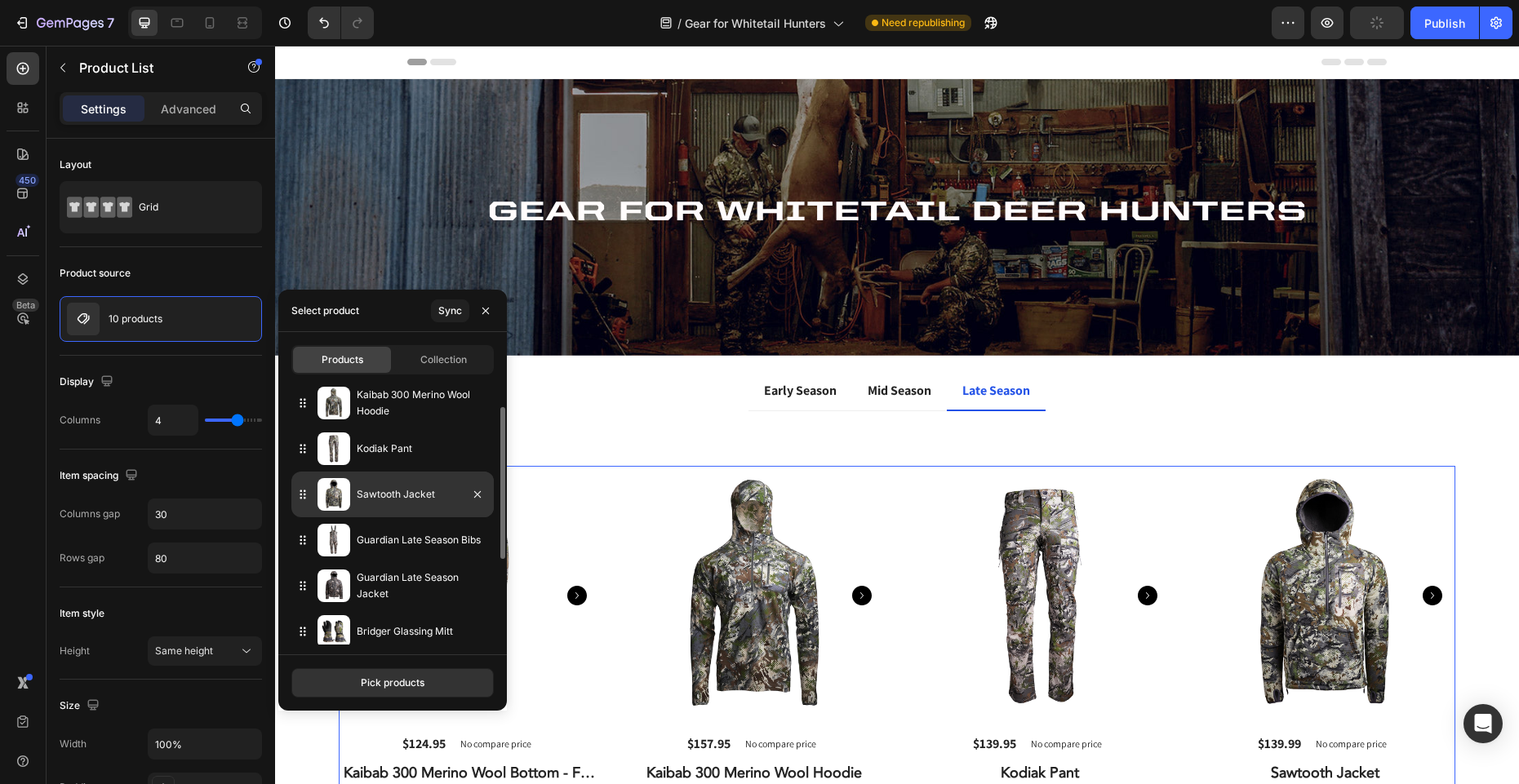
scroll to position [0, 0]
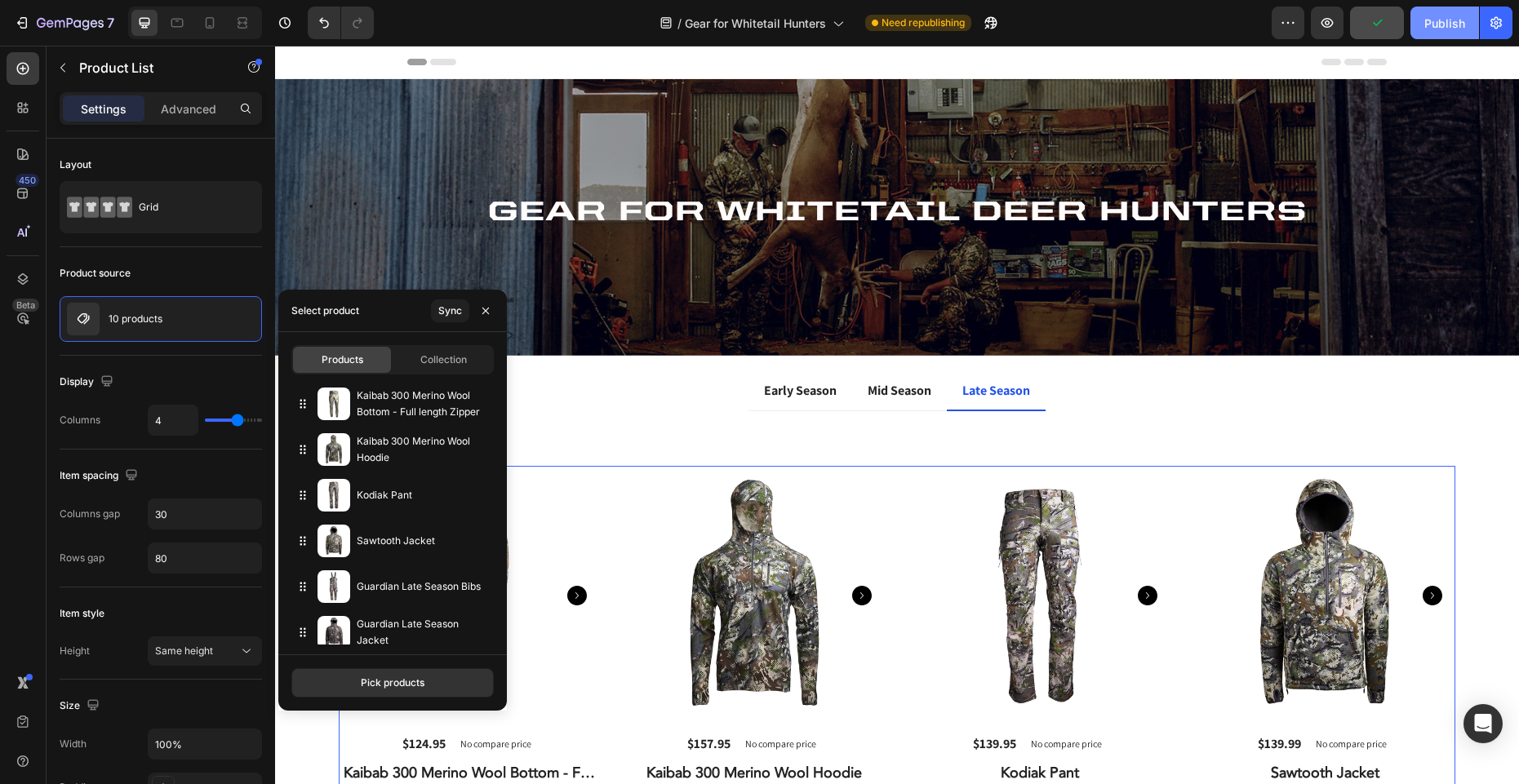
click at [1438, 26] on div "Publish" at bounding box center [1444, 23] width 41 height 17
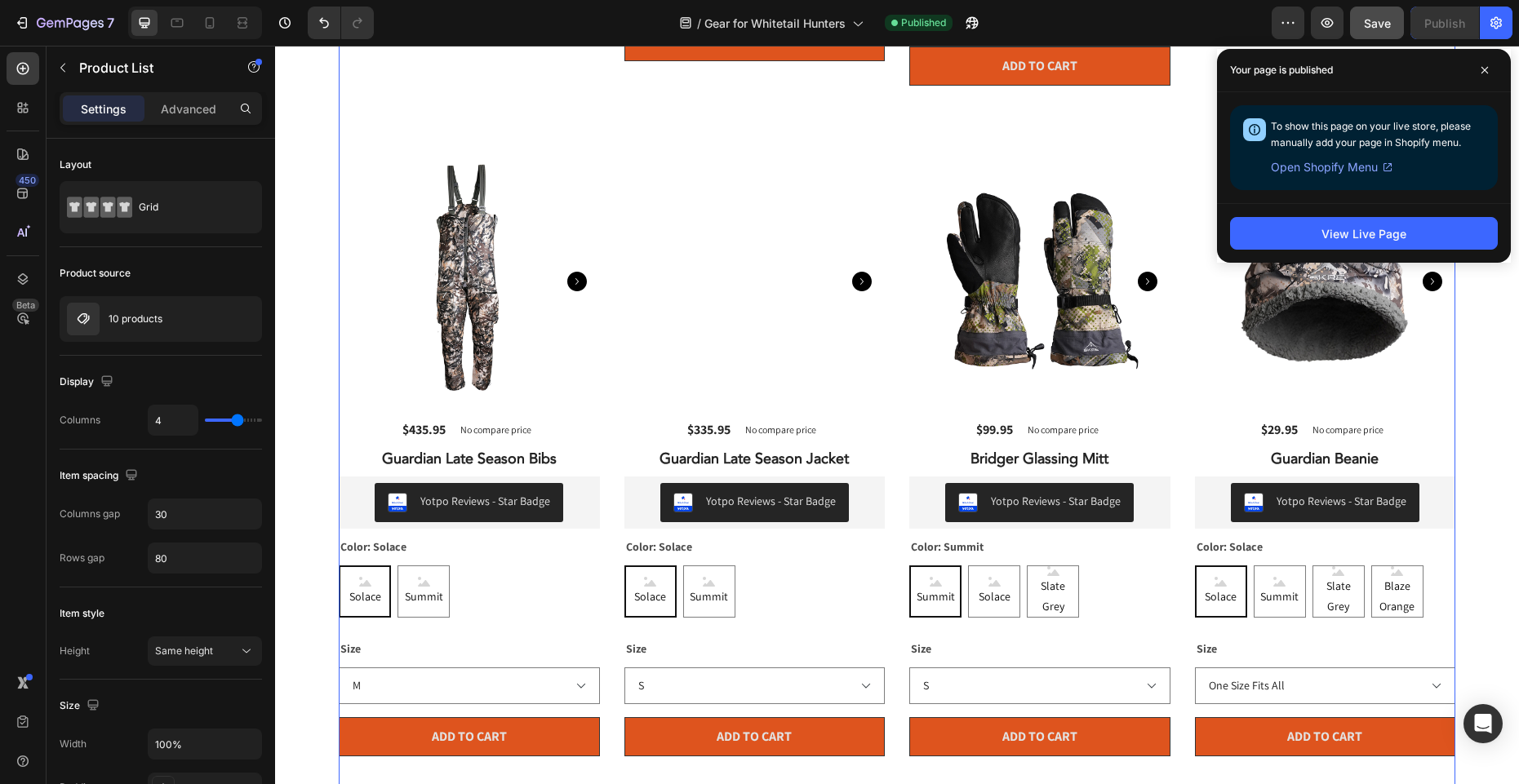
scroll to position [1065, 0]
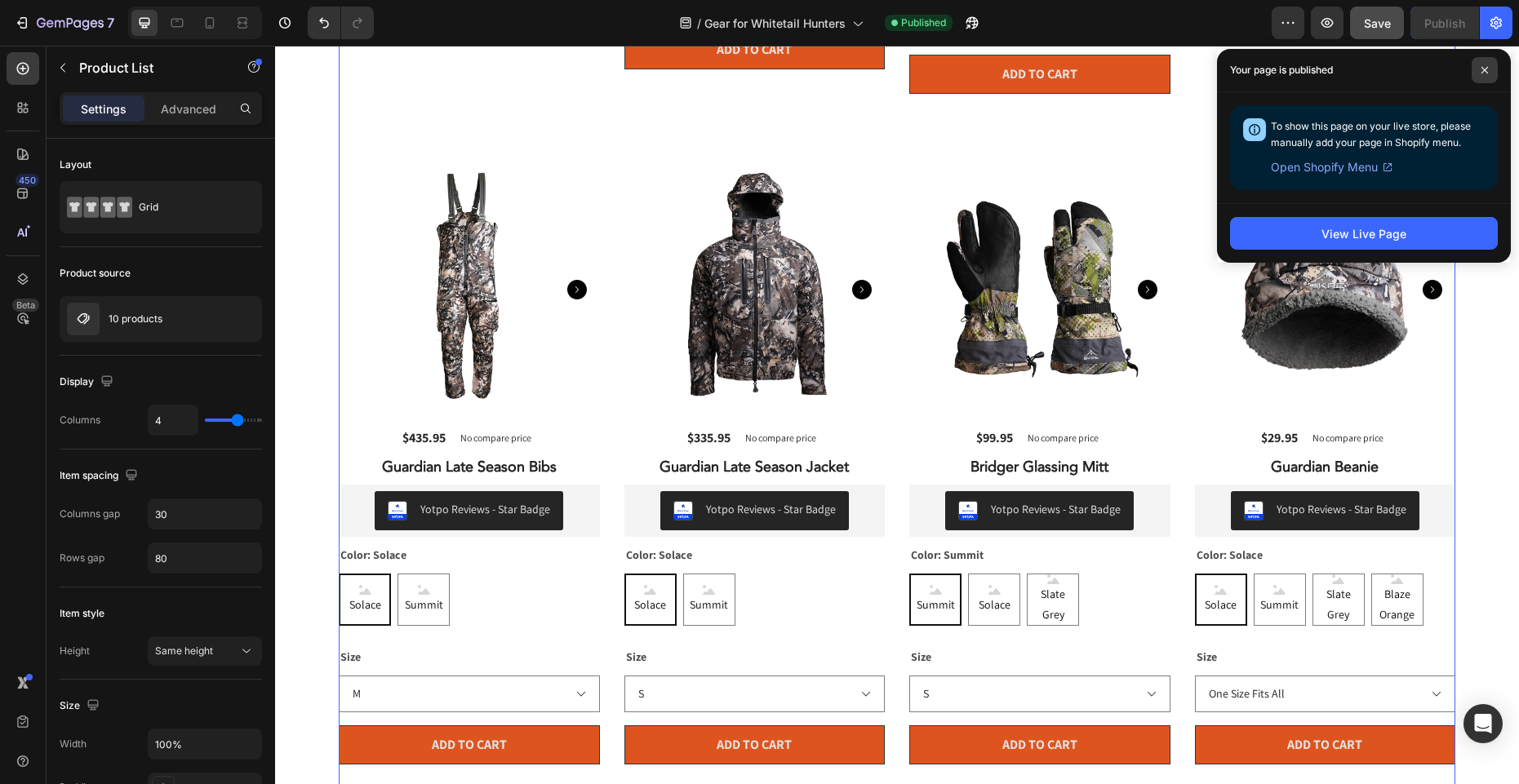
click at [1486, 70] on icon at bounding box center [1485, 70] width 7 height 7
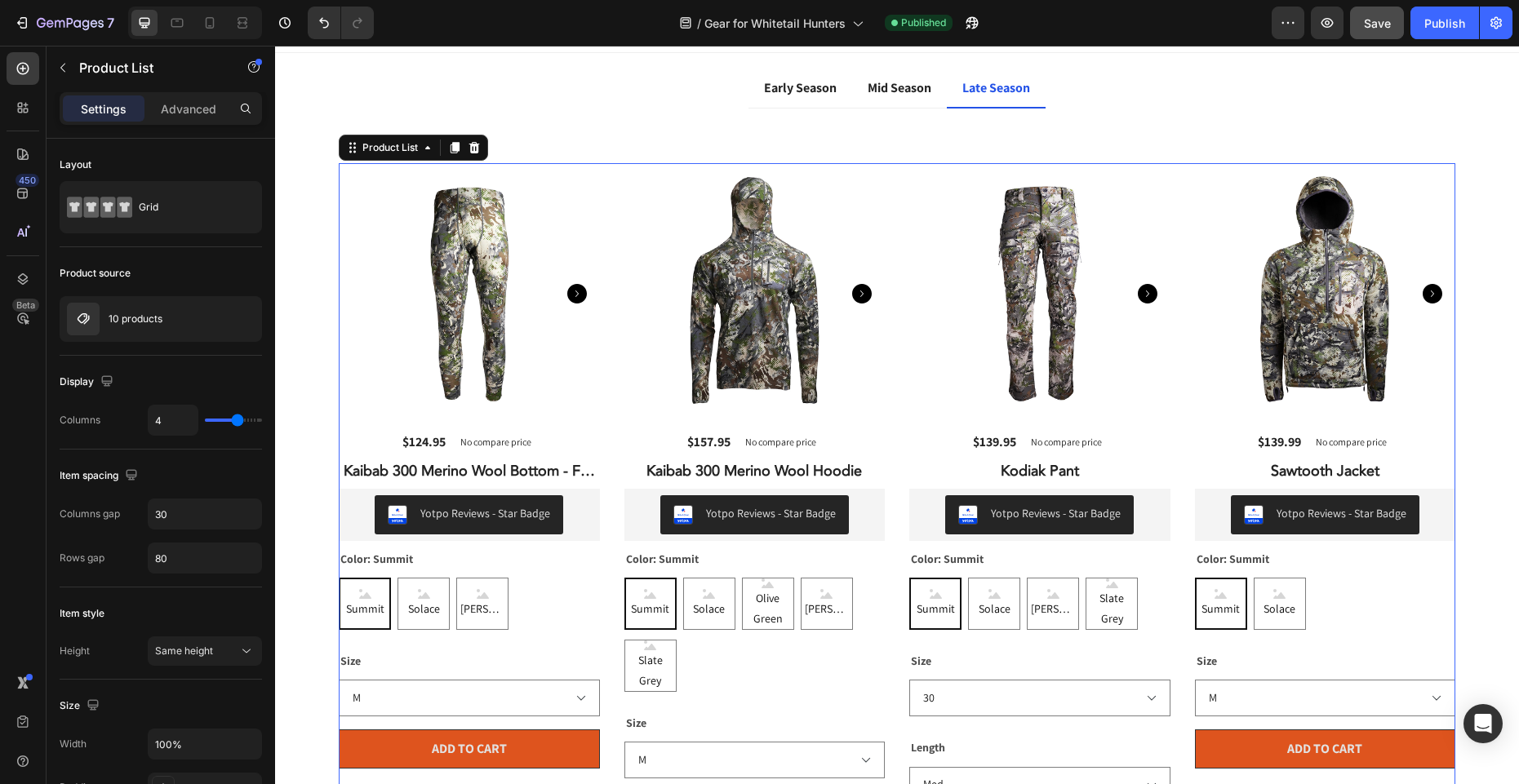
scroll to position [0, 0]
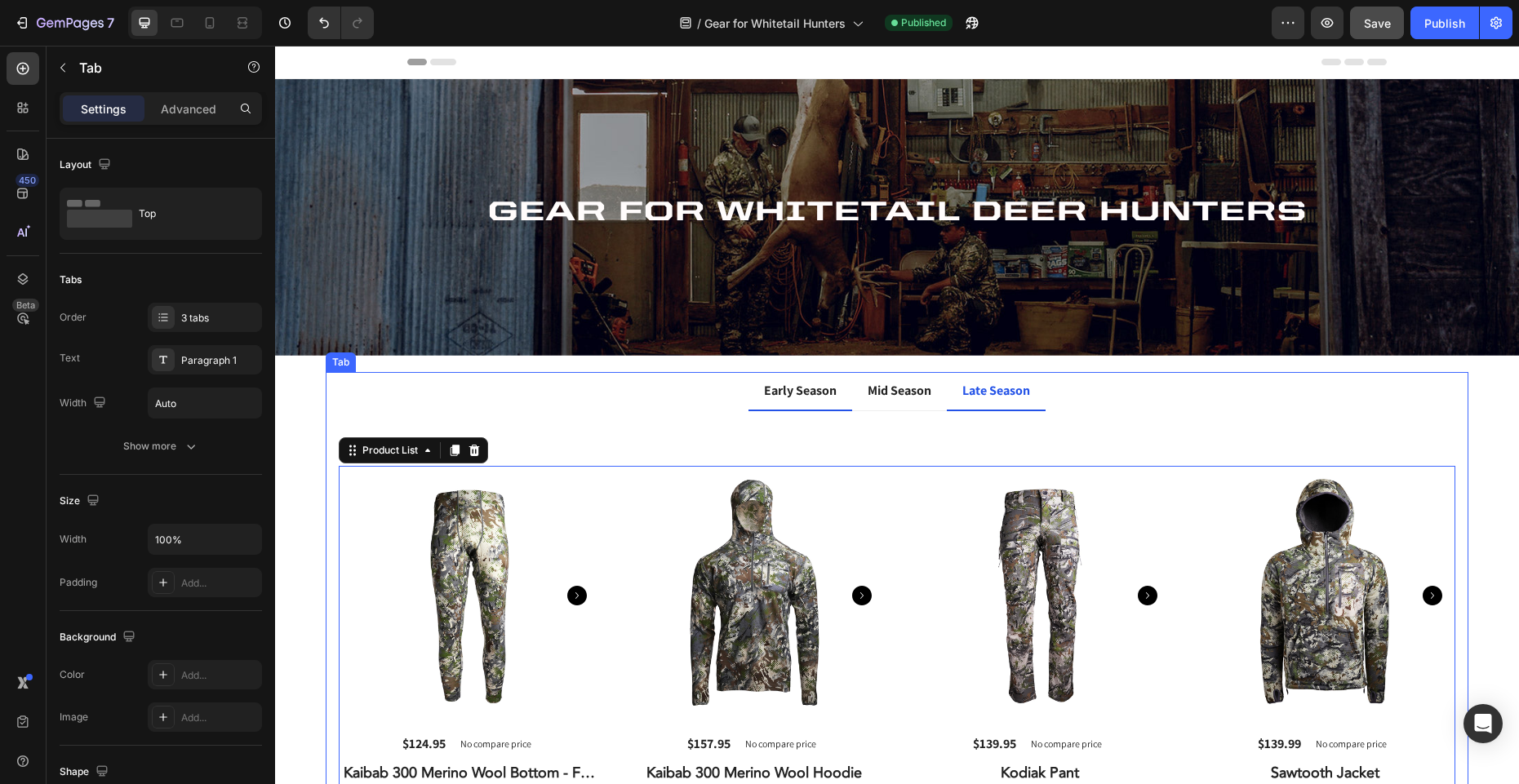
click at [764, 386] on p "Early Season" at bounding box center [800, 391] width 73 height 19
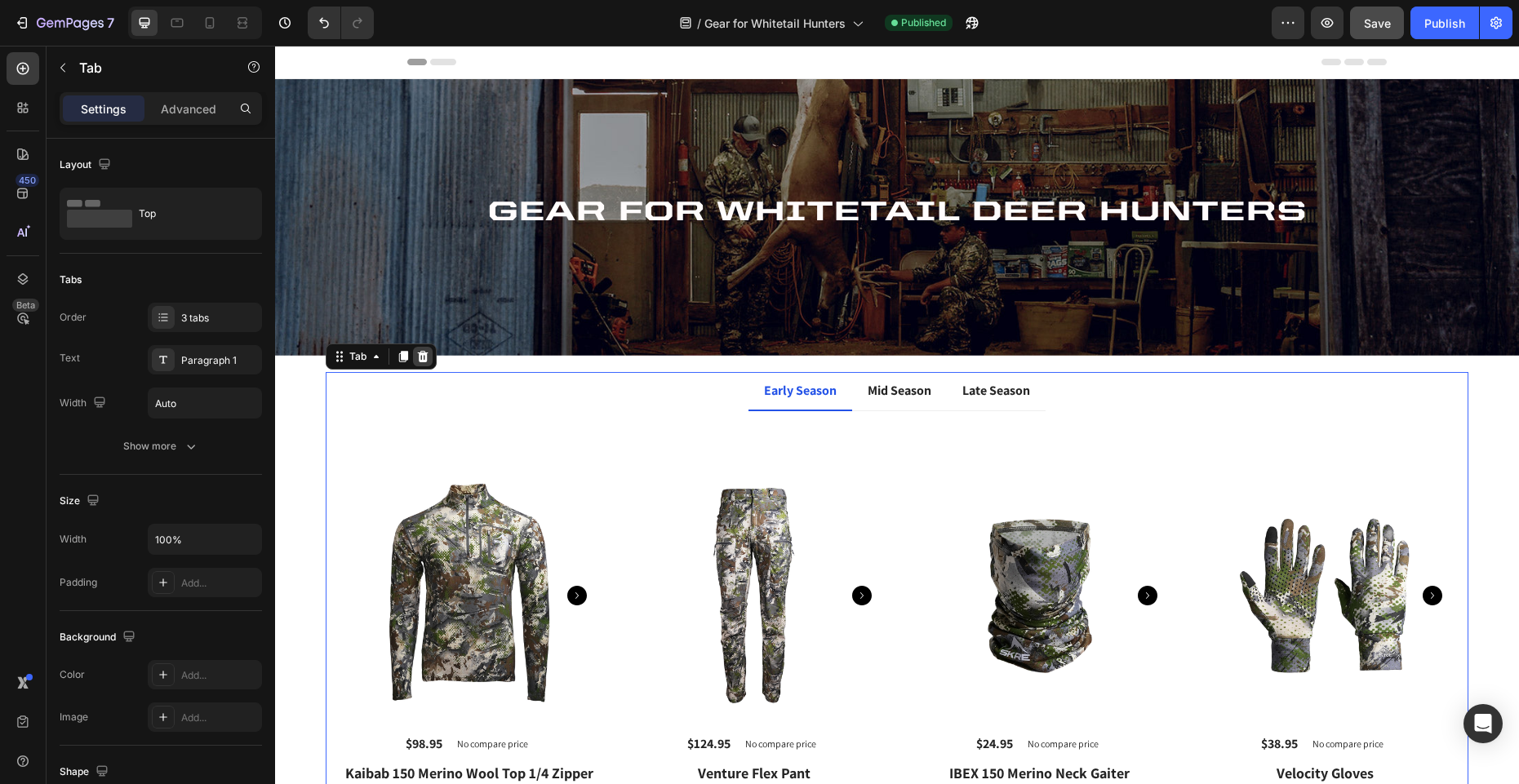
click at [424, 359] on icon at bounding box center [423, 356] width 11 height 11
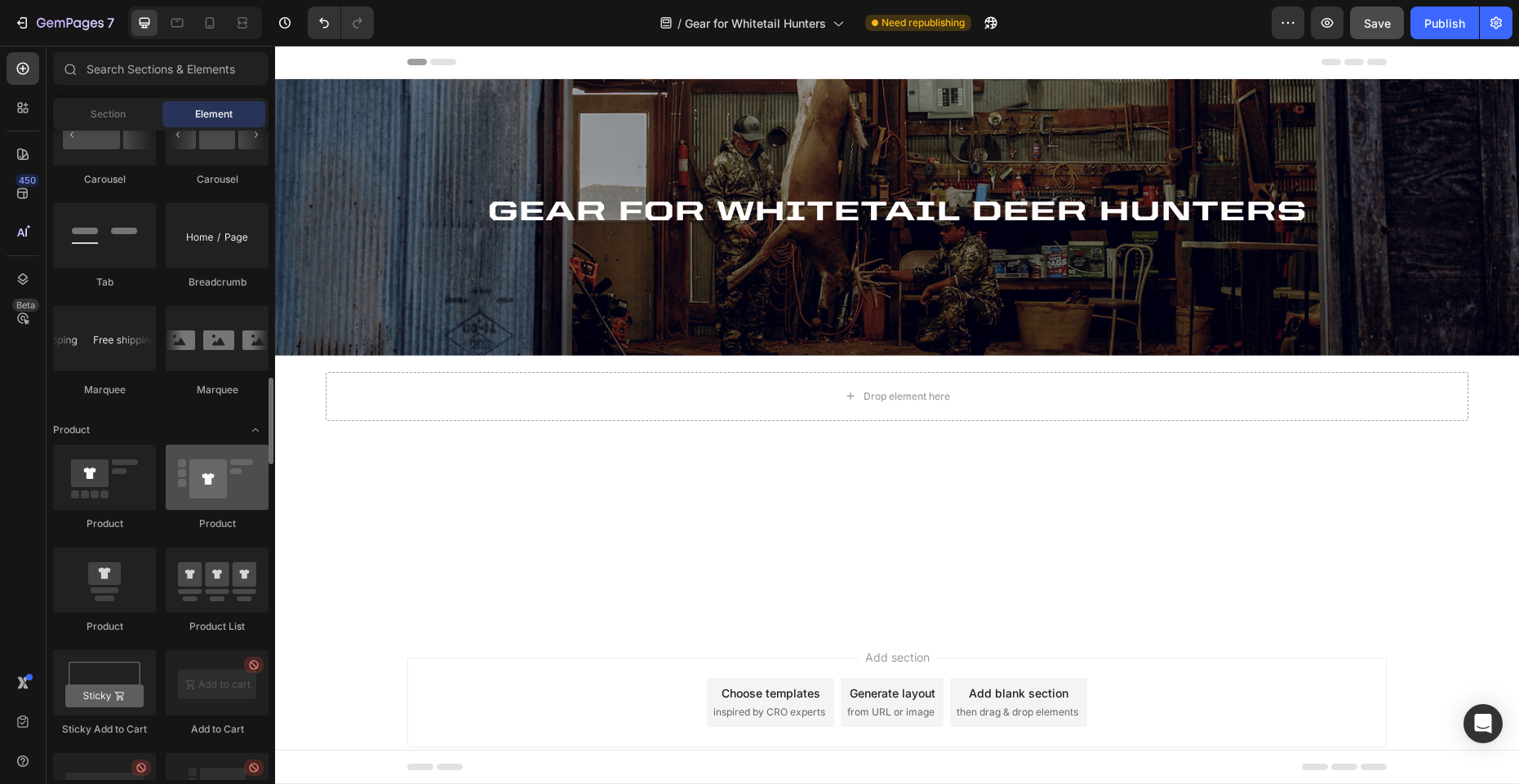
scroll to position [1804, 0]
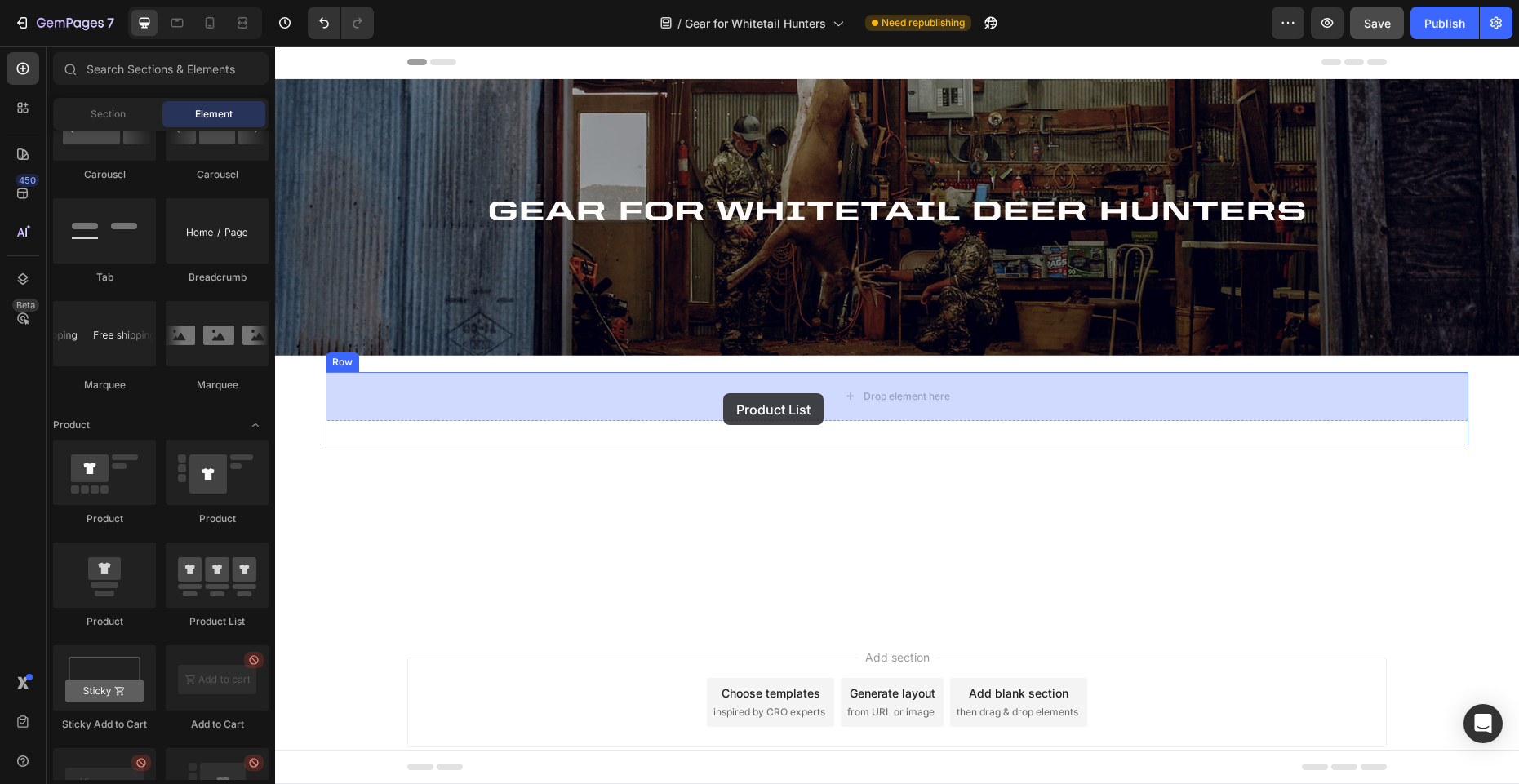
drag, startPoint x: 467, startPoint y: 628, endPoint x: 723, endPoint y: 393, distance: 347.5
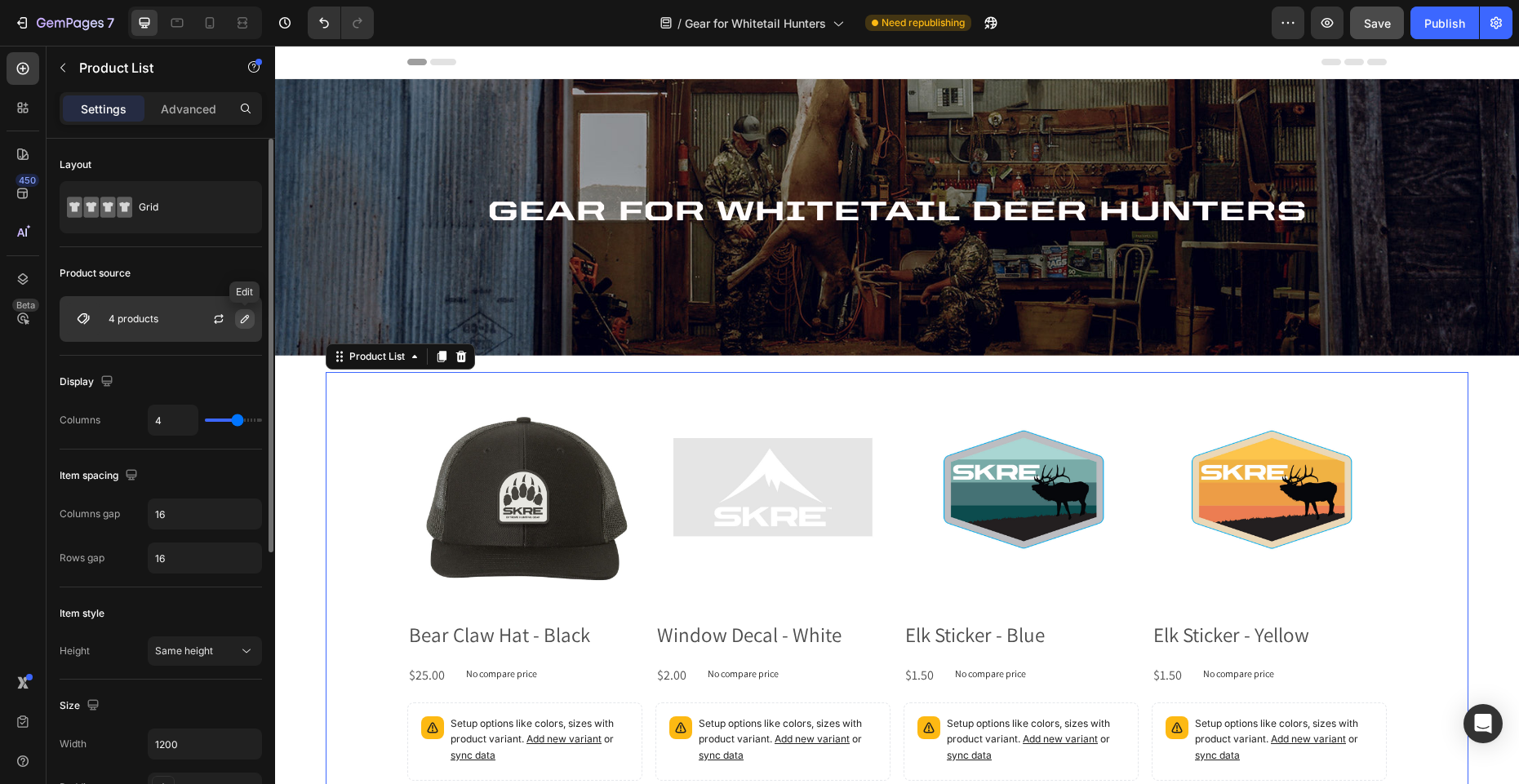
click at [242, 320] on icon "button" at bounding box center [244, 319] width 13 height 13
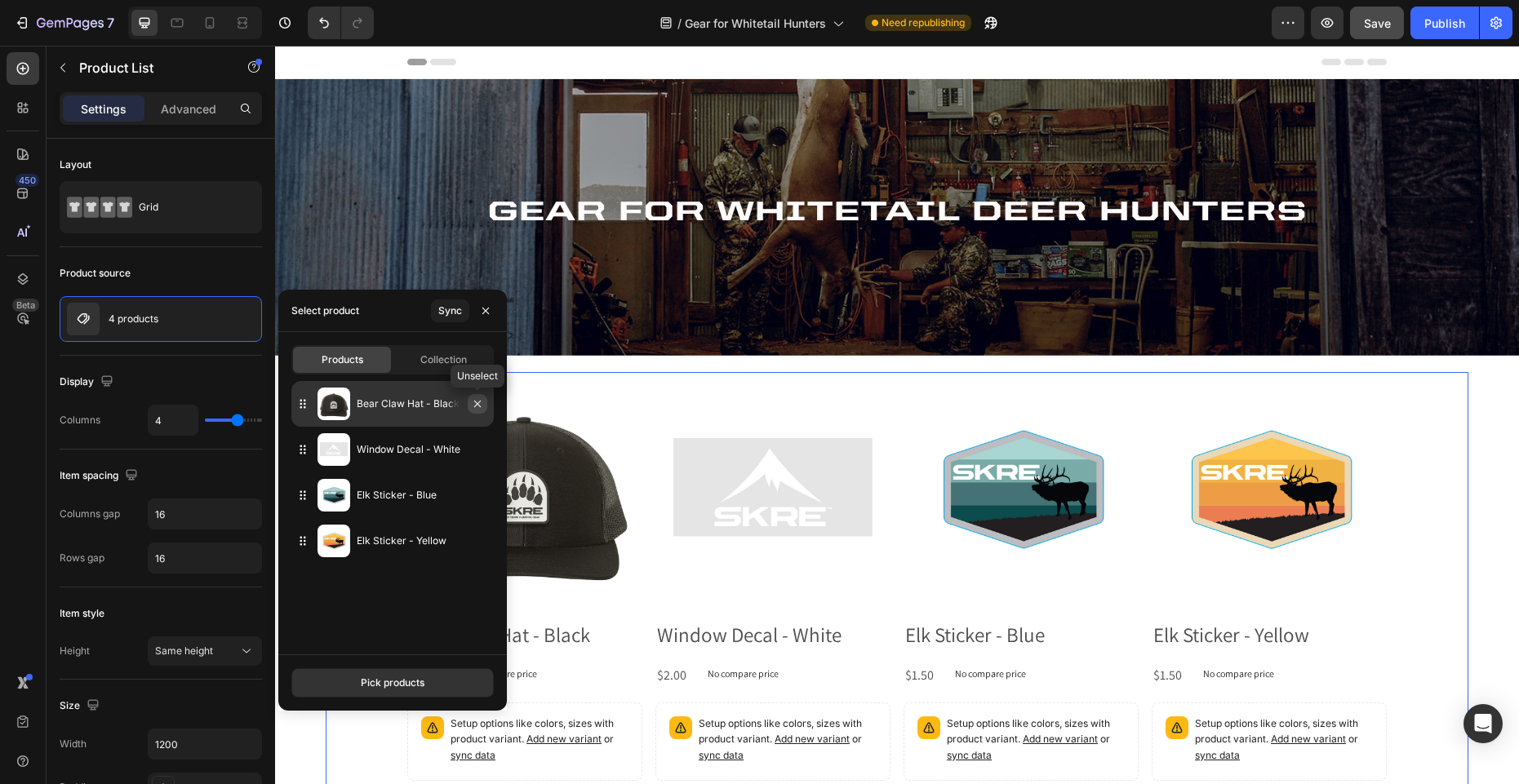
click at [480, 403] on icon "button" at bounding box center [477, 403] width 13 height 13
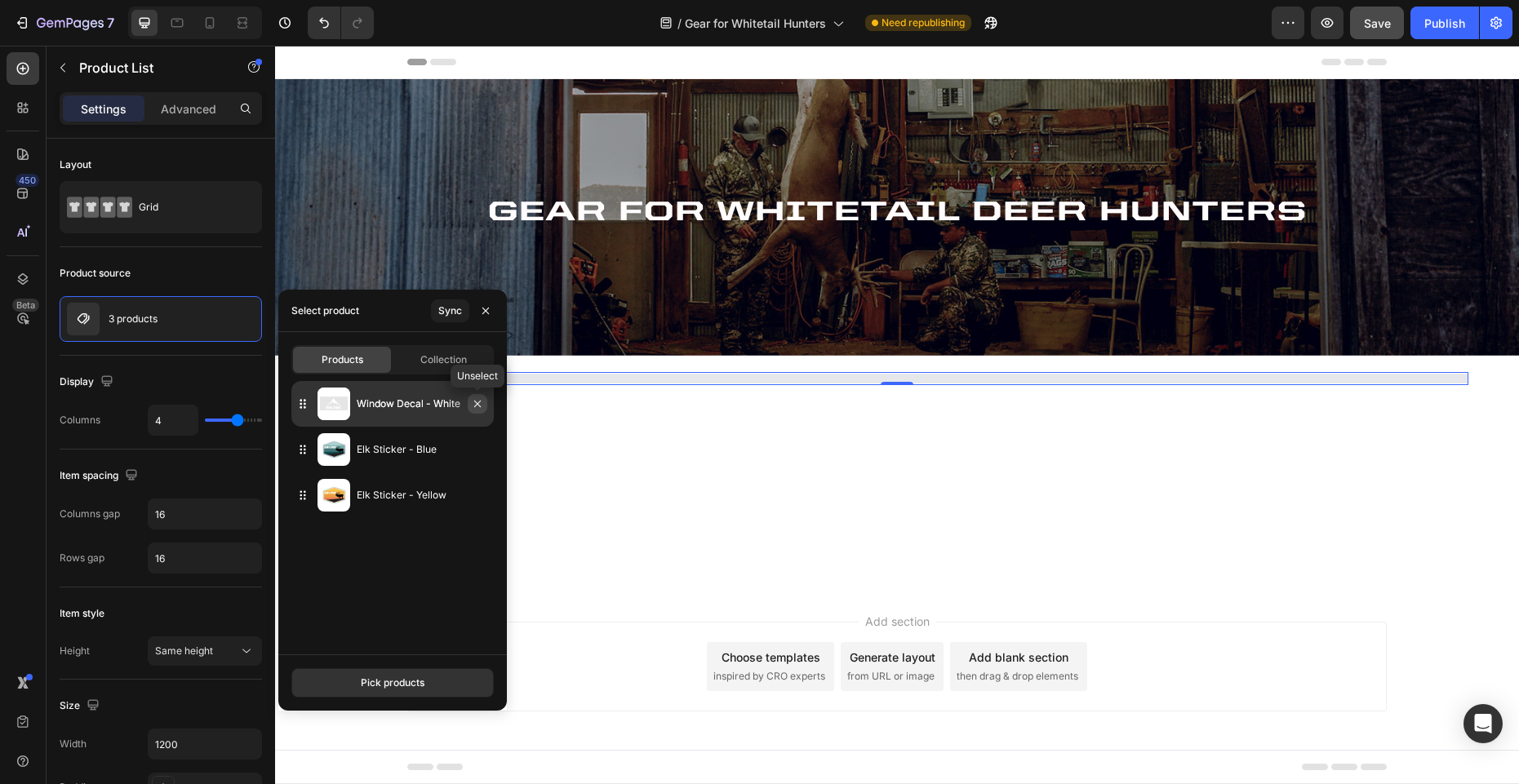
click at [480, 403] on icon "button" at bounding box center [477, 403] width 13 height 13
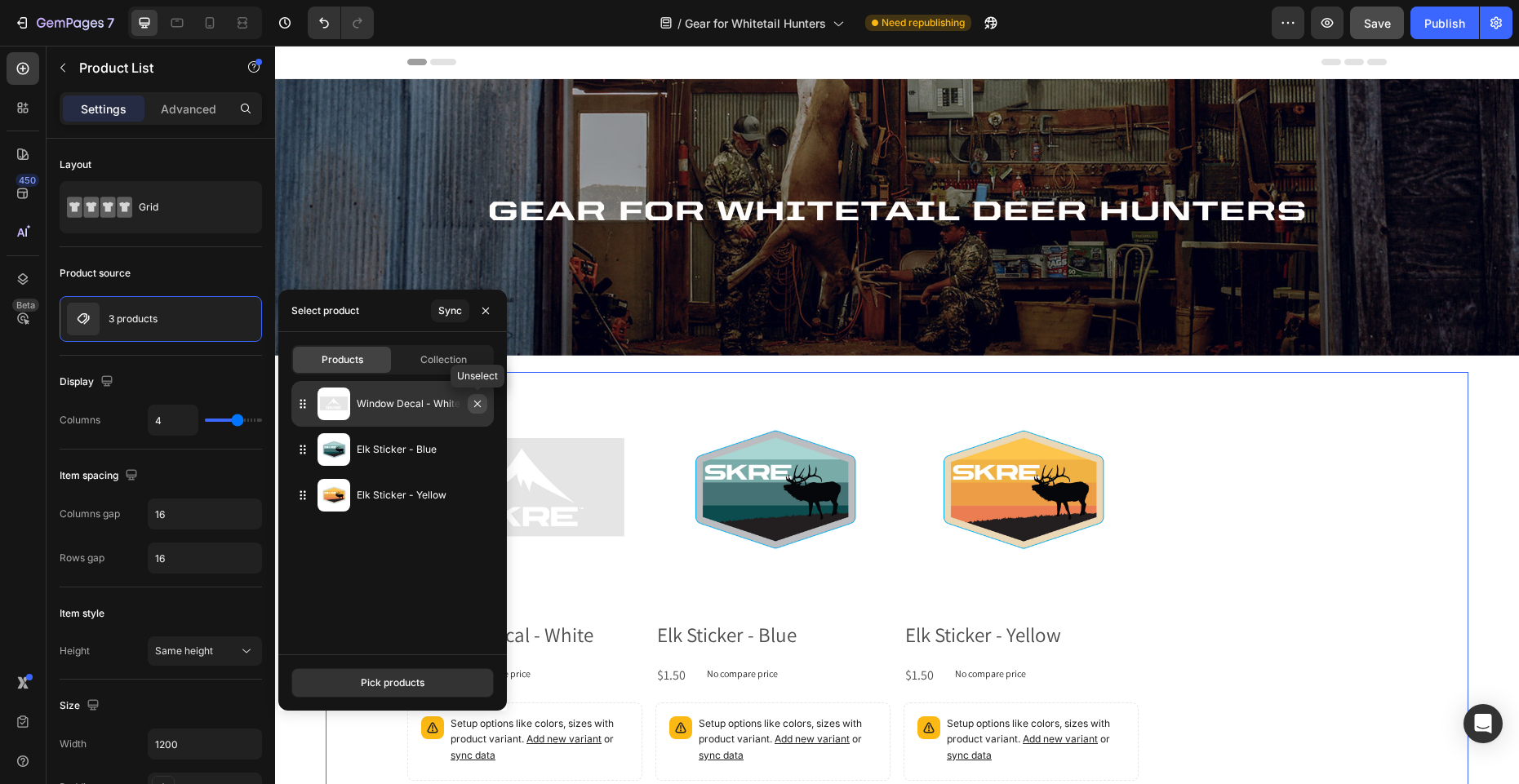
click at [476, 404] on icon "button" at bounding box center [477, 404] width 7 height 7
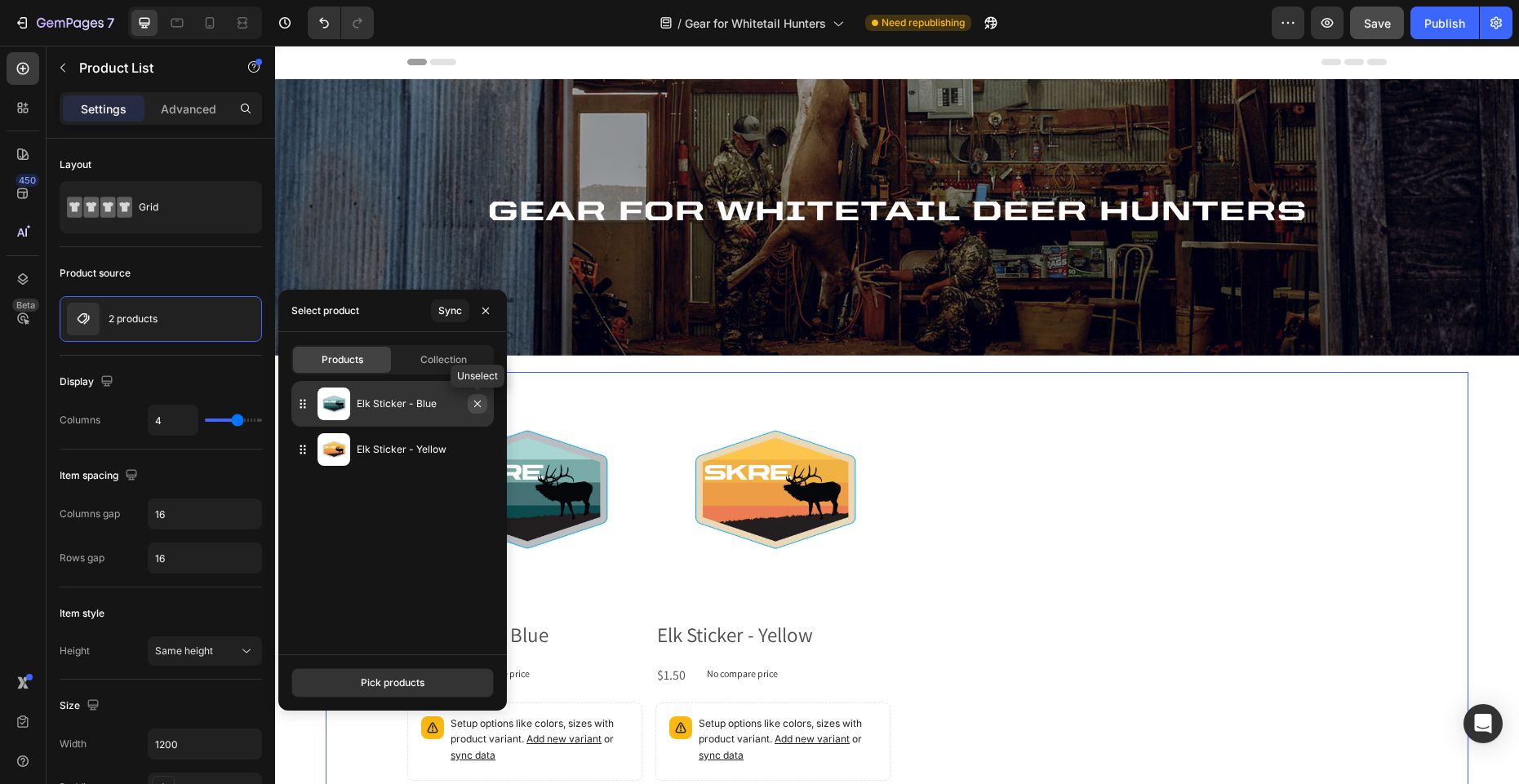
click at [476, 402] on icon "button" at bounding box center [477, 403] width 13 height 13
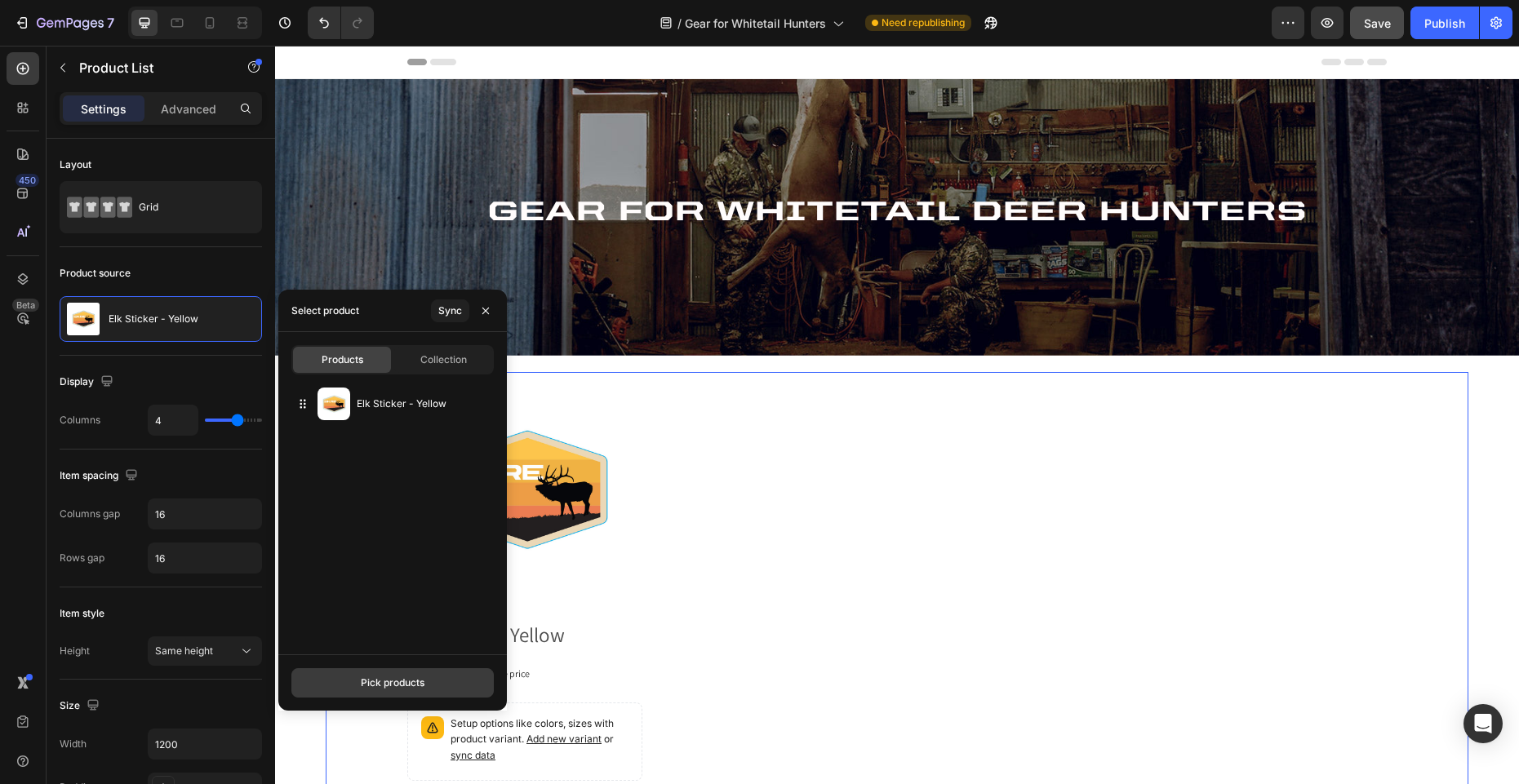
drag, startPoint x: 408, startPoint y: 679, endPoint x: 409, endPoint y: 671, distance: 8.1
click at [408, 679] on div "Pick products" at bounding box center [392, 682] width 64 height 14
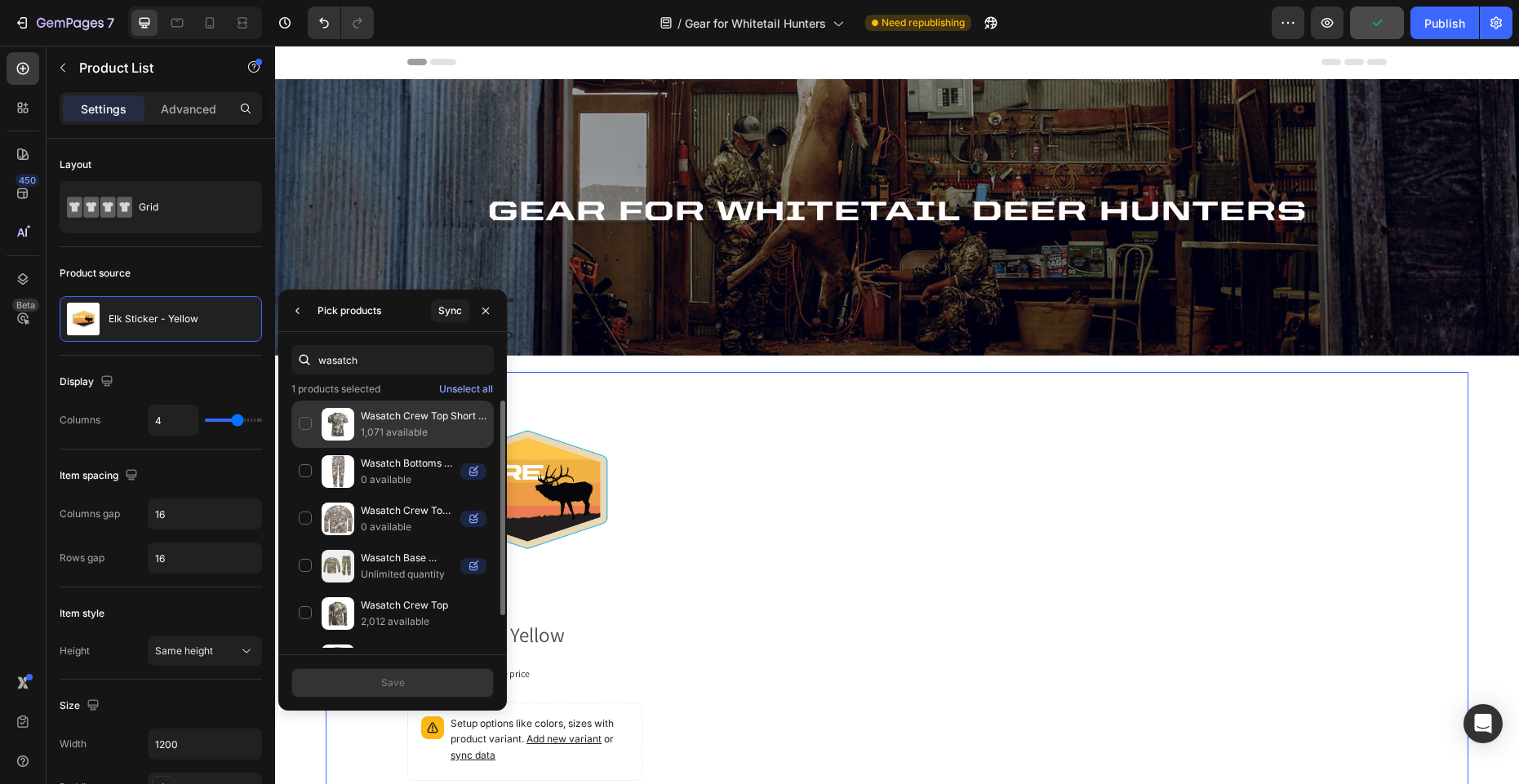
type input "wasatch"
click at [306, 448] on div "Wasatch Crew Top Short Sleeve 1,071 available" at bounding box center [392, 472] width 203 height 47
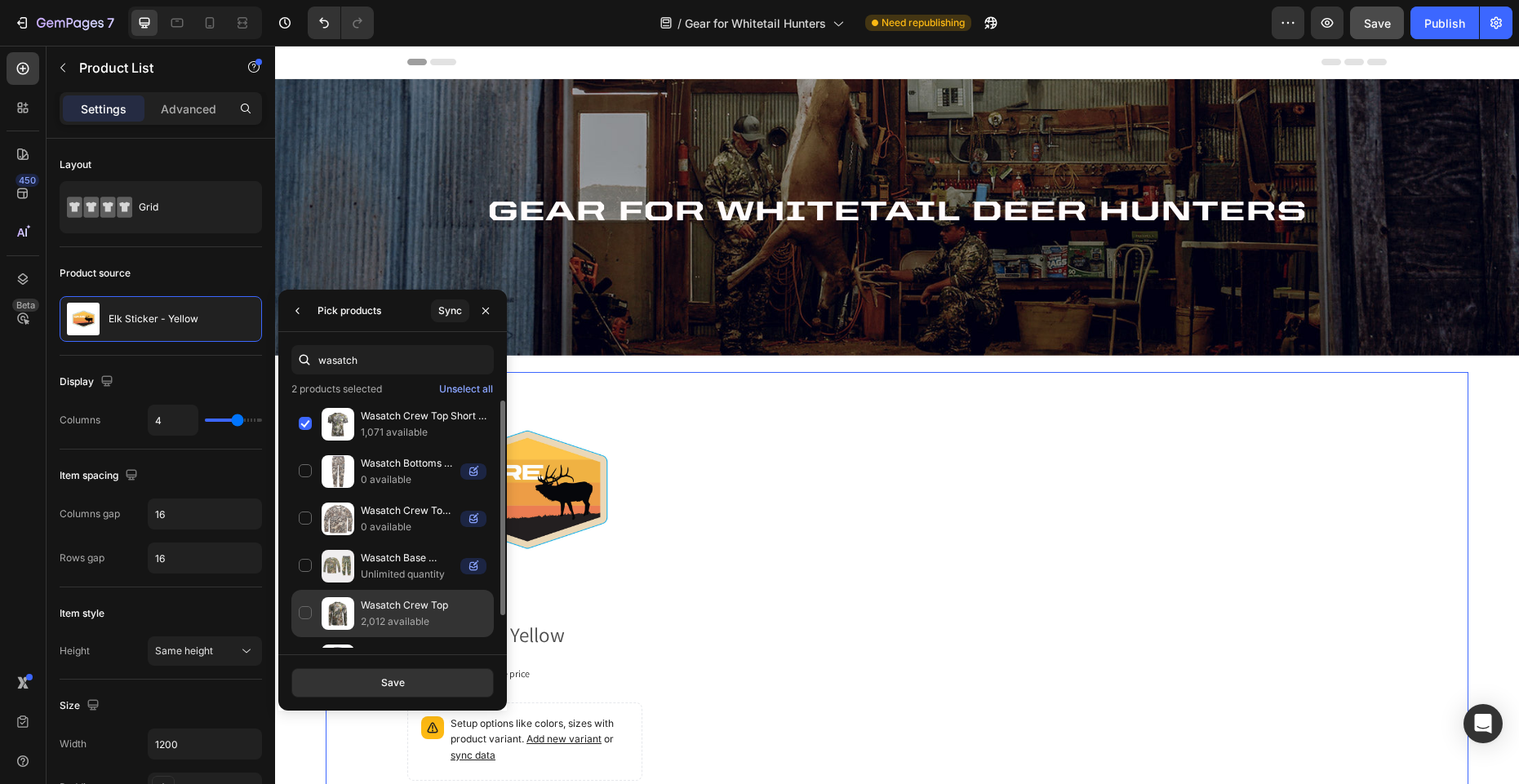
click at [304, 637] on div "Wasatch Crew Top 2,012 available" at bounding box center [392, 661] width 203 height 47
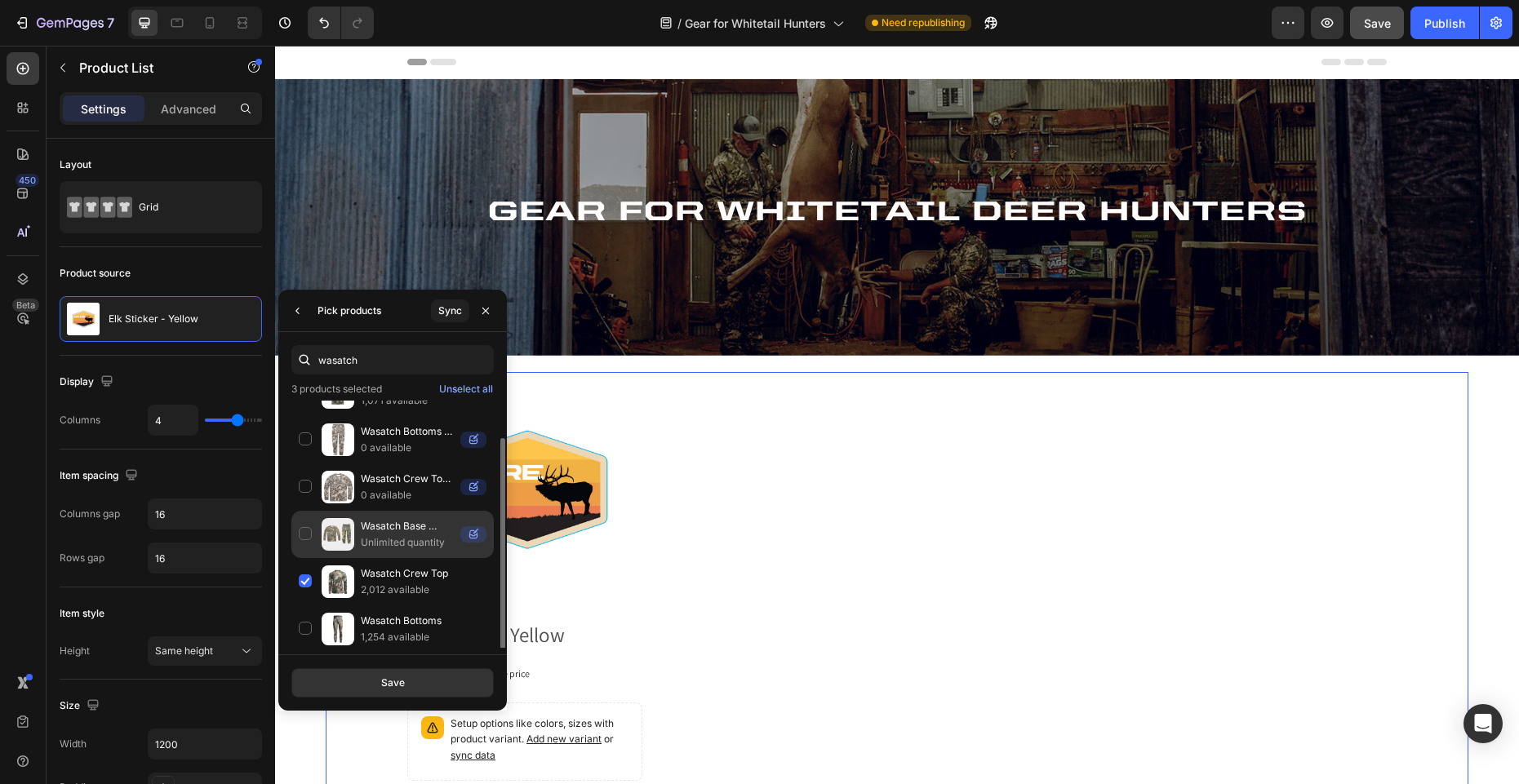
scroll to position [36, 0]
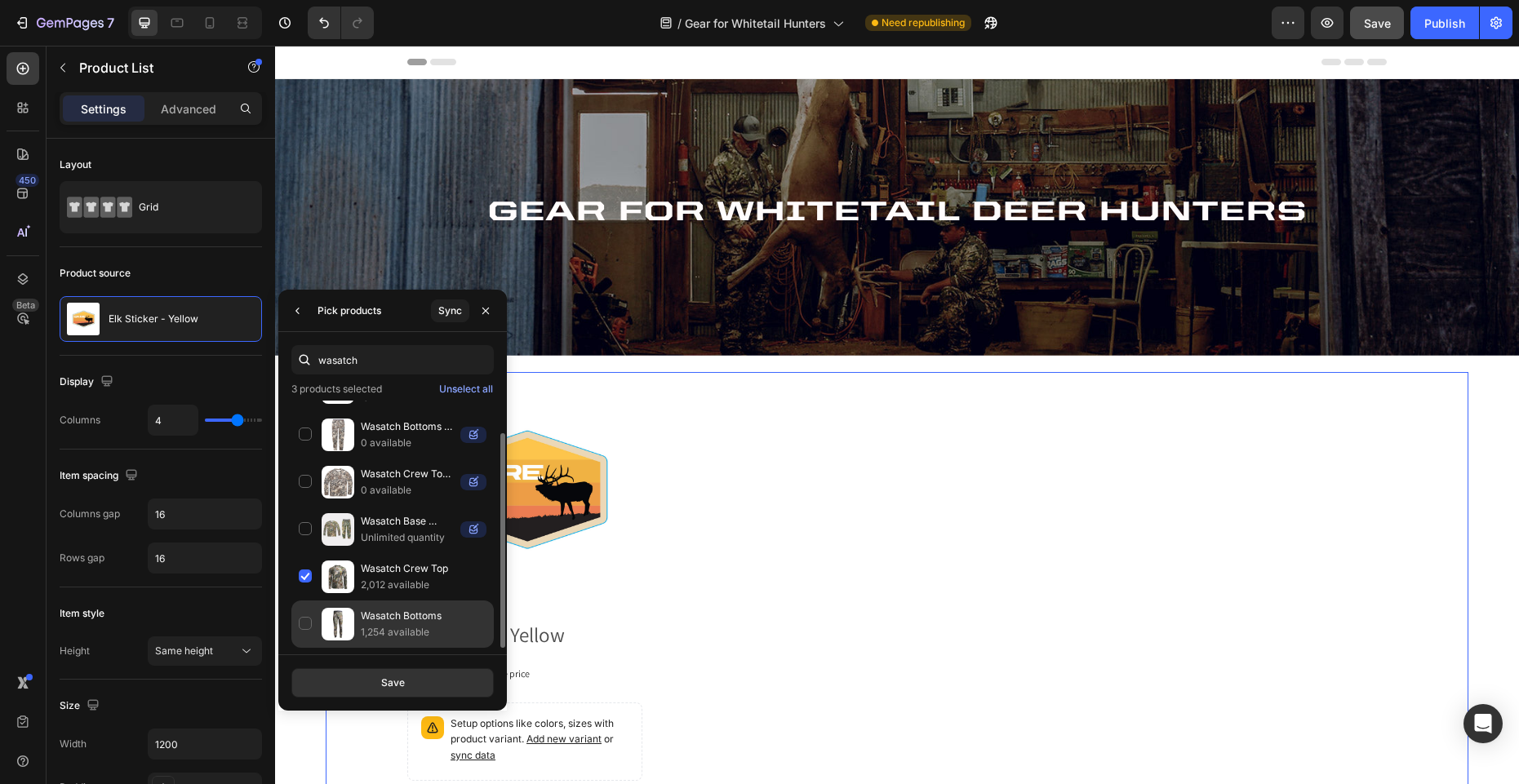
click at [308, 625] on div "Wasatch Bottoms 1,254 available" at bounding box center [392, 625] width 203 height 47
click at [415, 685] on button "Save" at bounding box center [392, 683] width 203 height 30
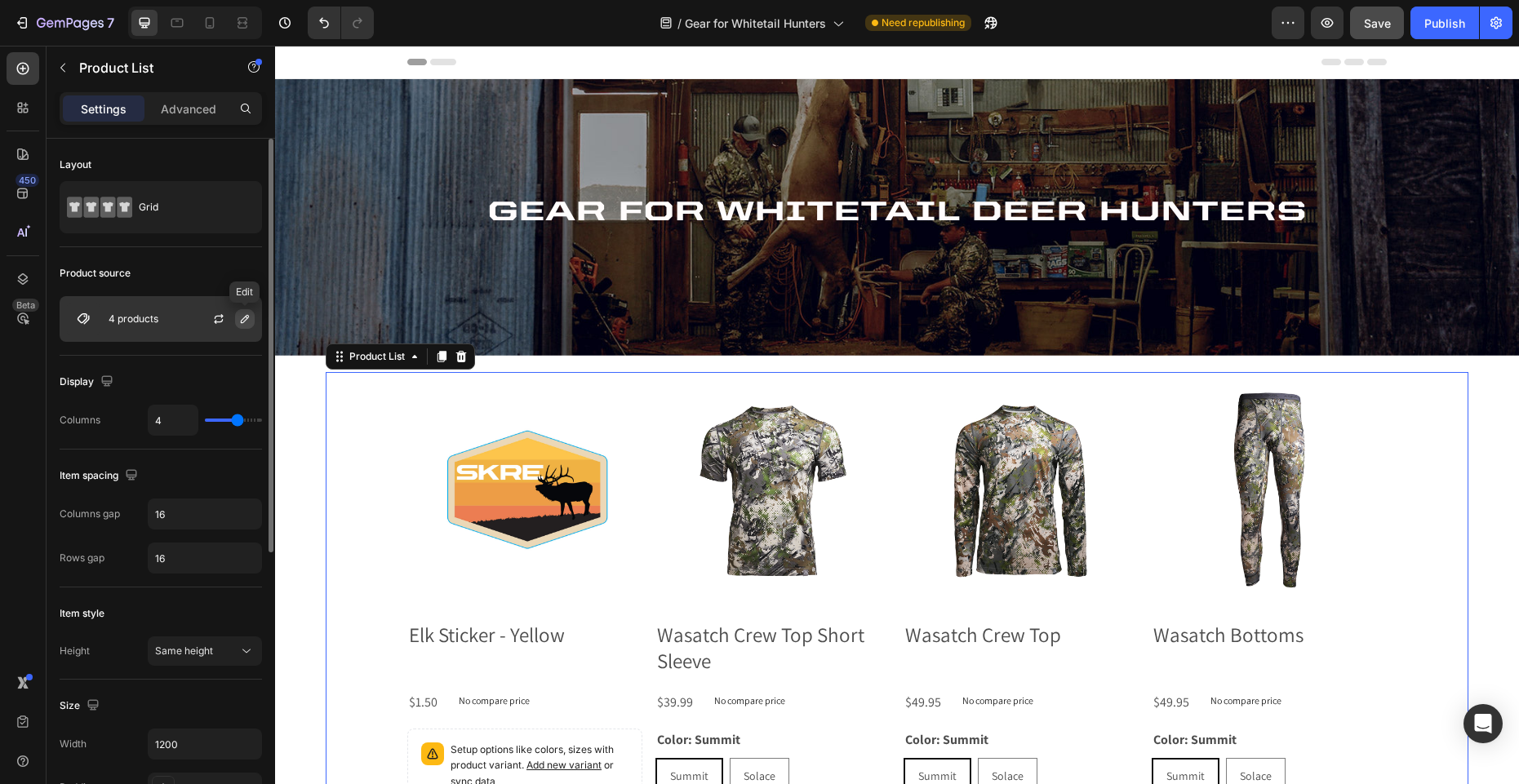
click at [247, 320] on icon "button" at bounding box center [244, 319] width 13 height 13
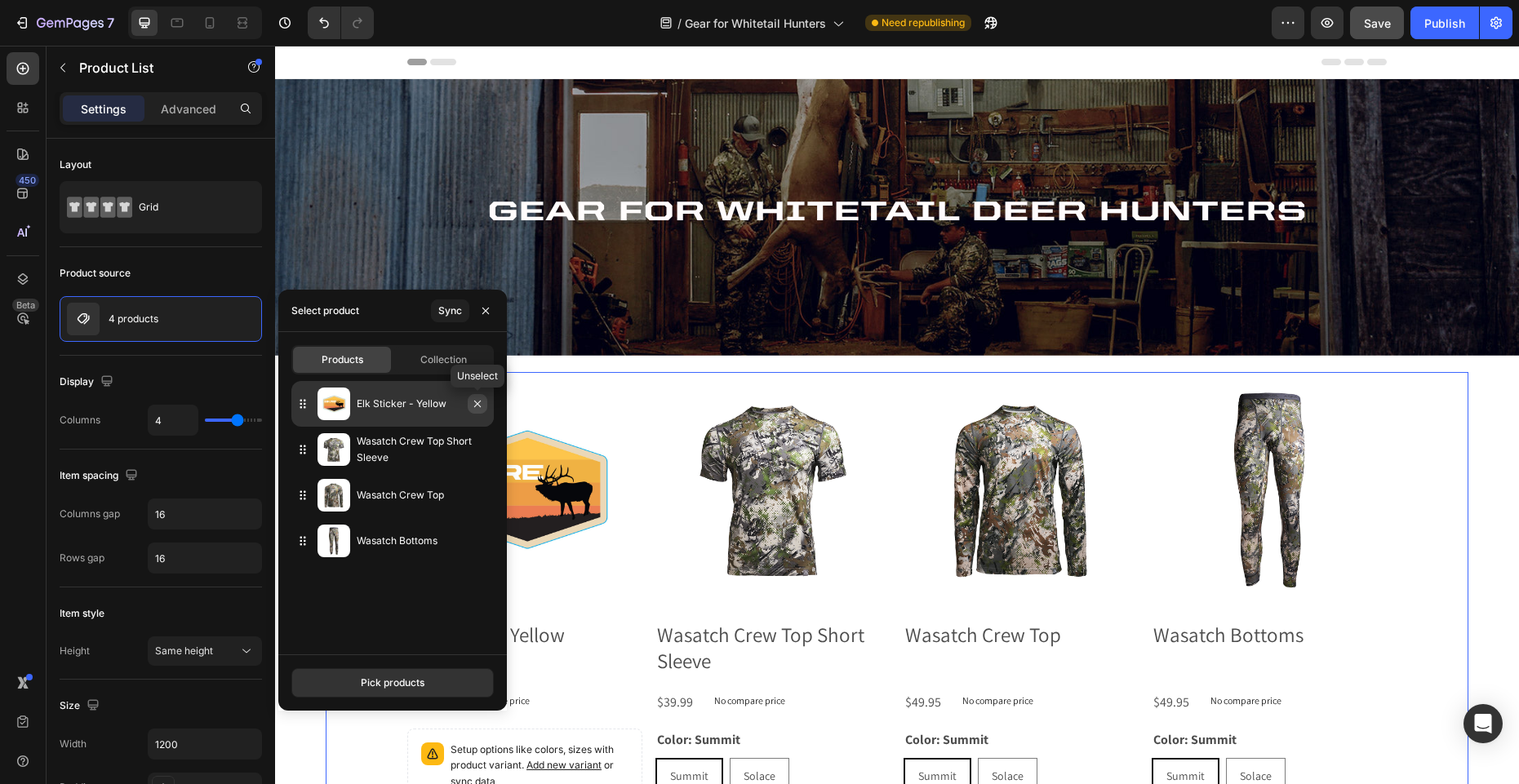
click at [478, 405] on icon "button" at bounding box center [477, 404] width 7 height 7
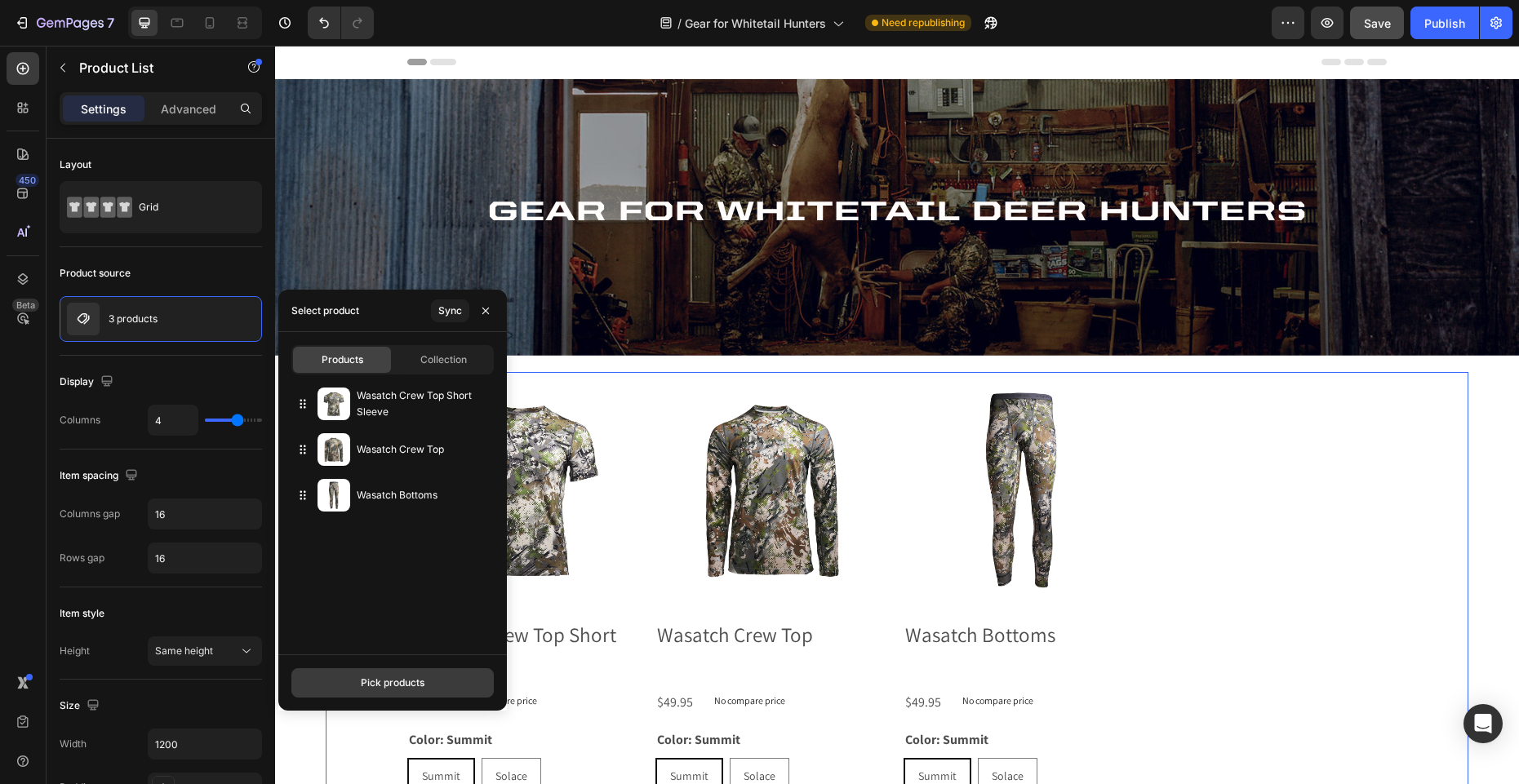
click at [405, 687] on div "Pick products" at bounding box center [392, 682] width 64 height 14
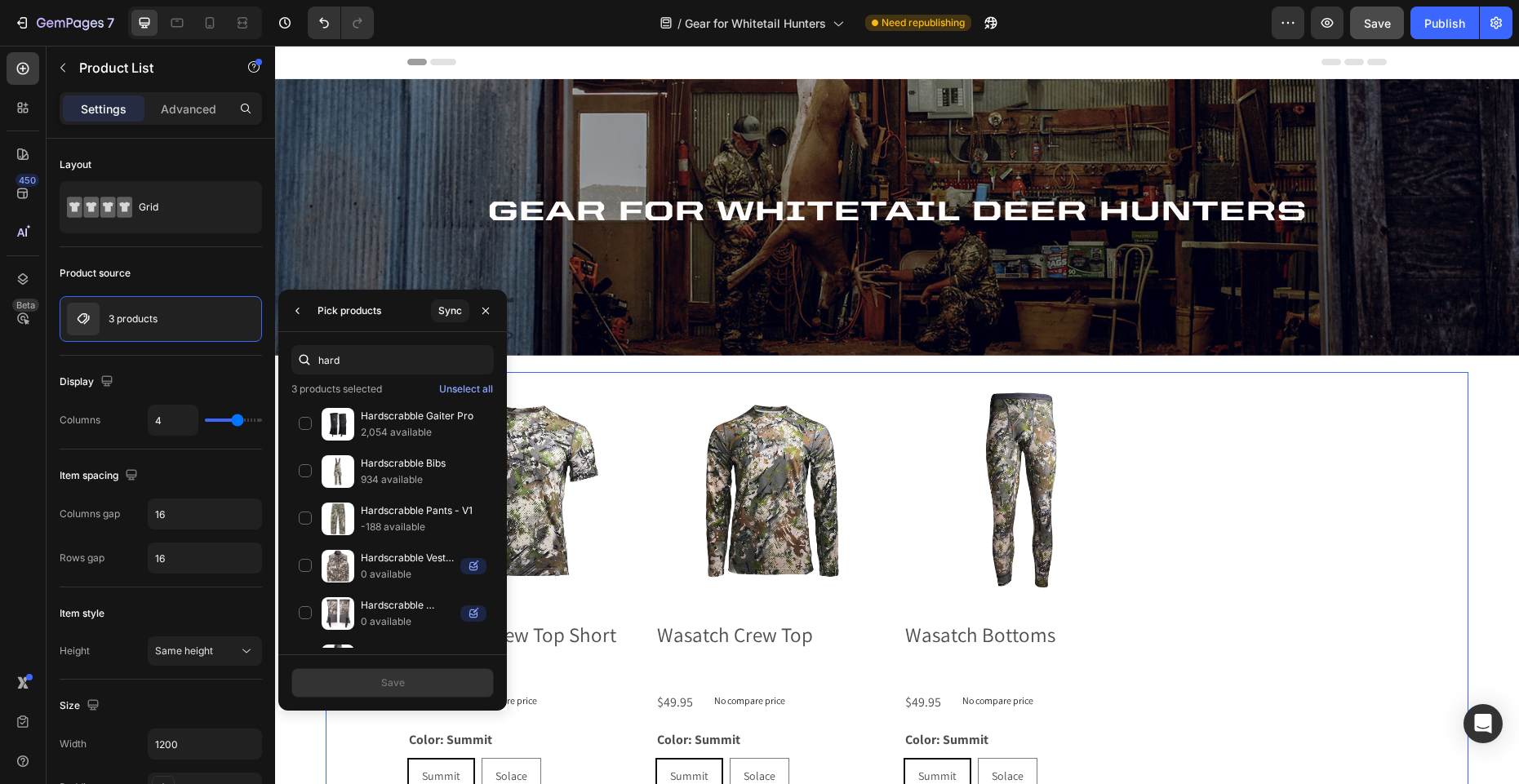
type input "hard"
click at [306, 496] on div "Hardscrabble Bibs 934 available" at bounding box center [392, 520] width 203 height 47
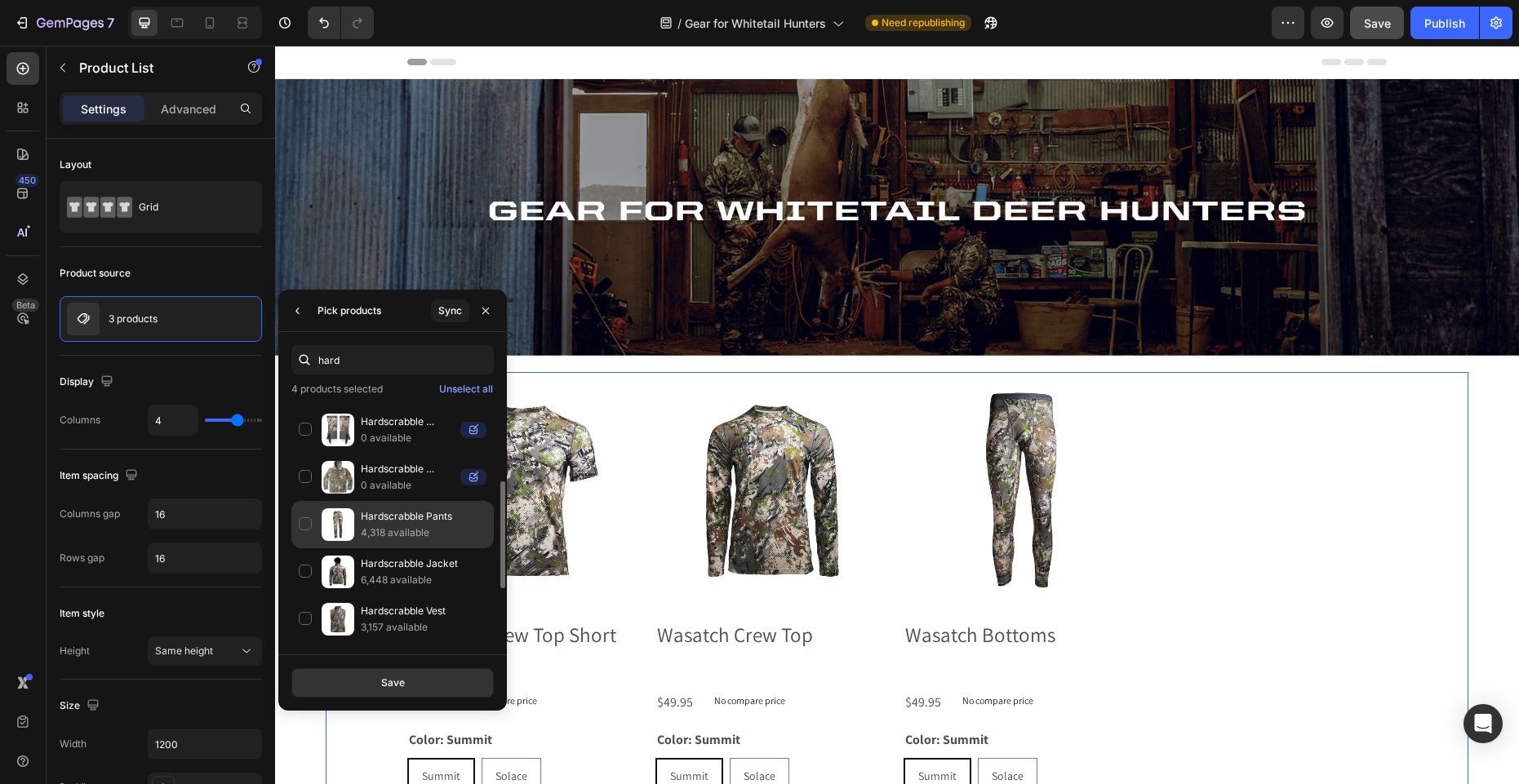
scroll to position [185, 0]
click at [399, 518] on p "Hardscrabble Pants" at bounding box center [424, 515] width 125 height 16
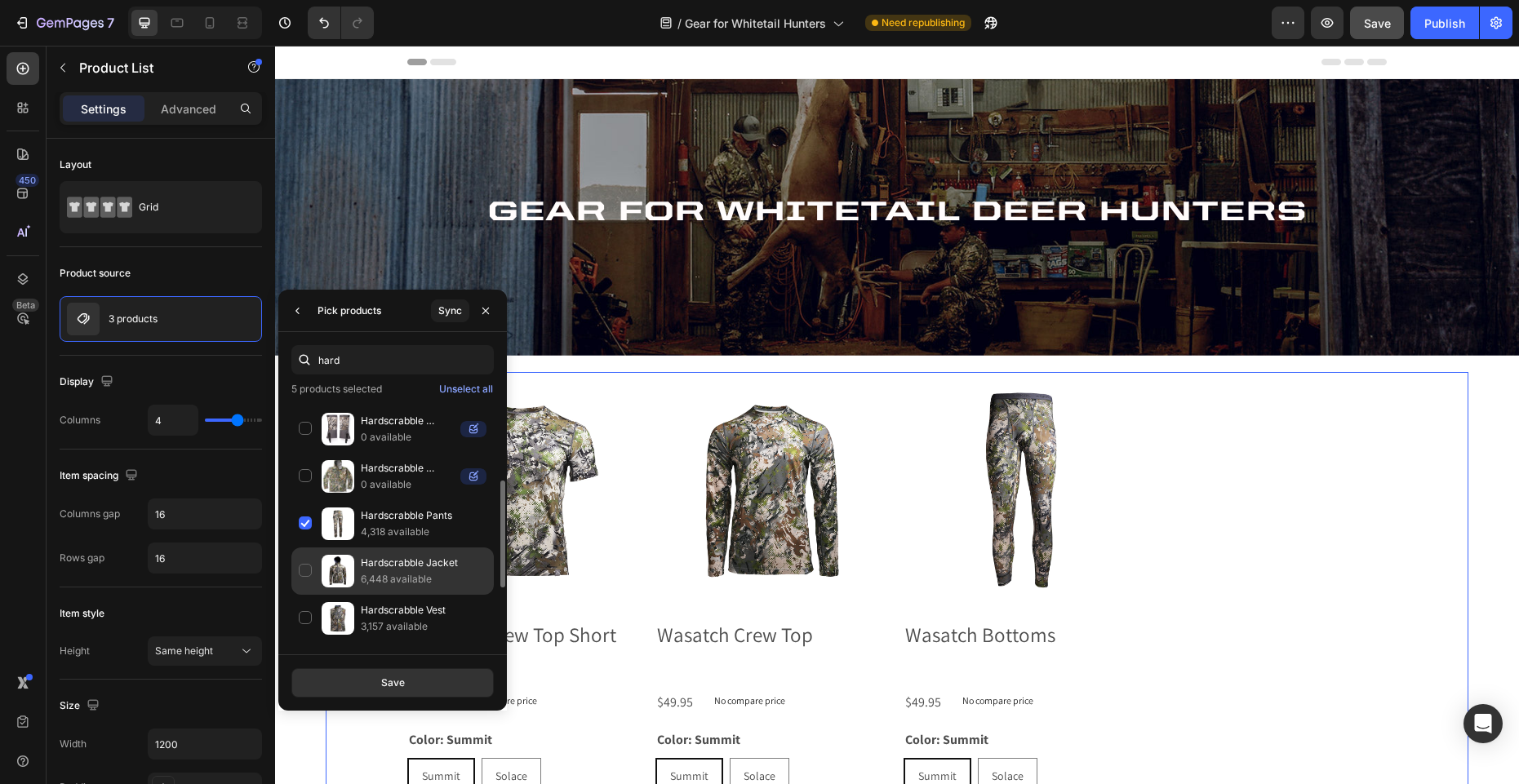
click at [400, 560] on p "Hardscrabble Jacket" at bounding box center [424, 563] width 125 height 16
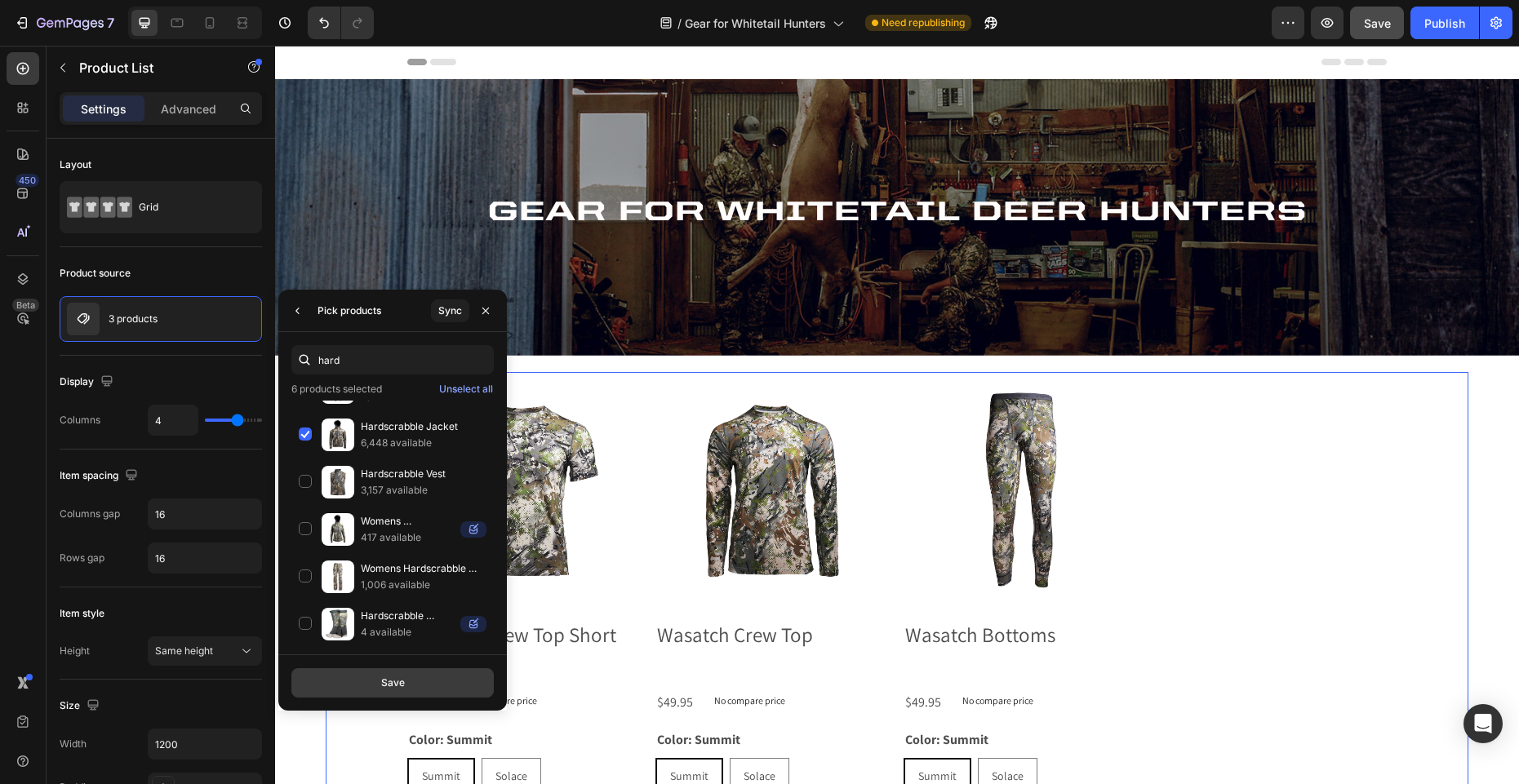
scroll to position [0, 0]
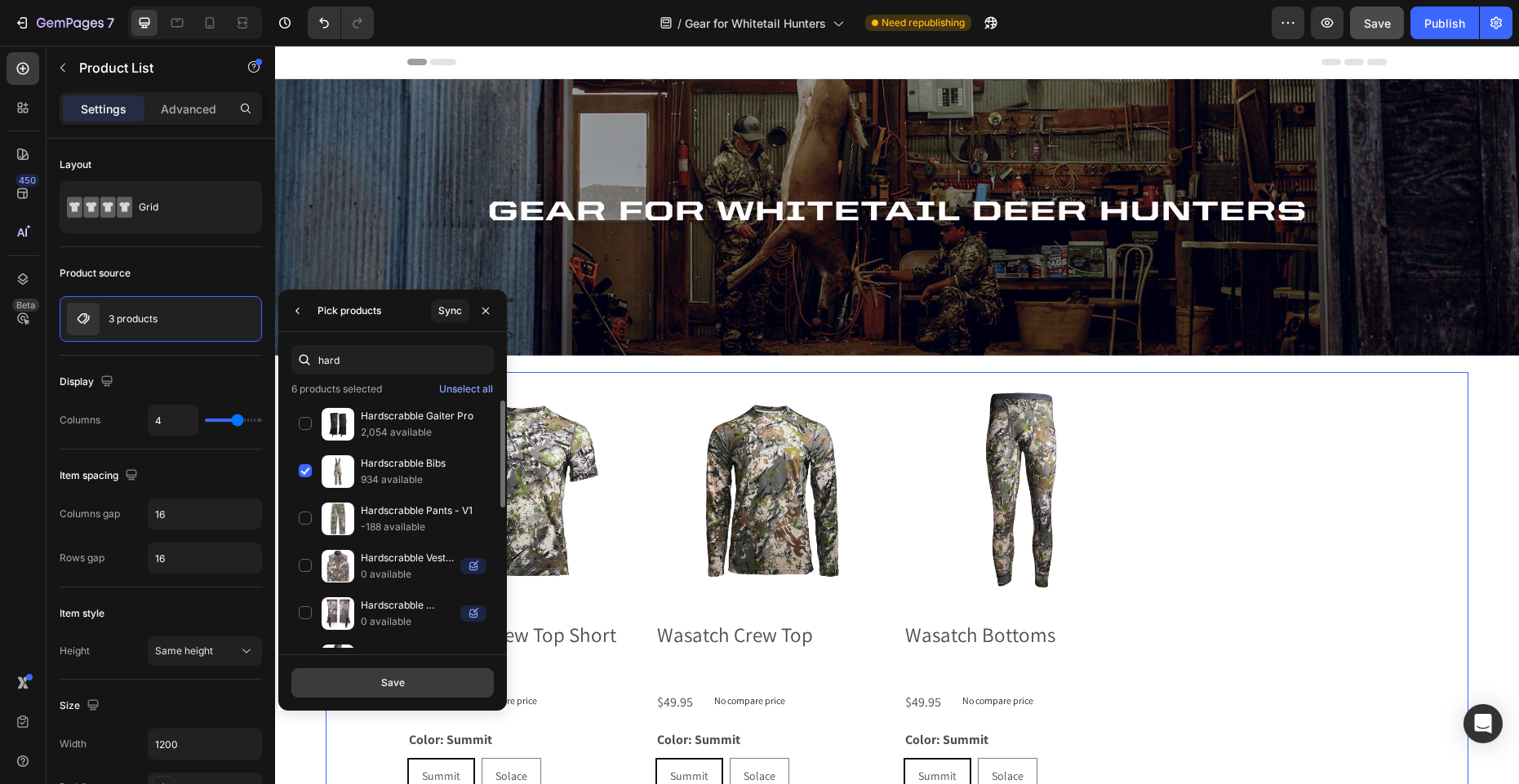
click at [413, 683] on button "Save" at bounding box center [392, 683] width 203 height 30
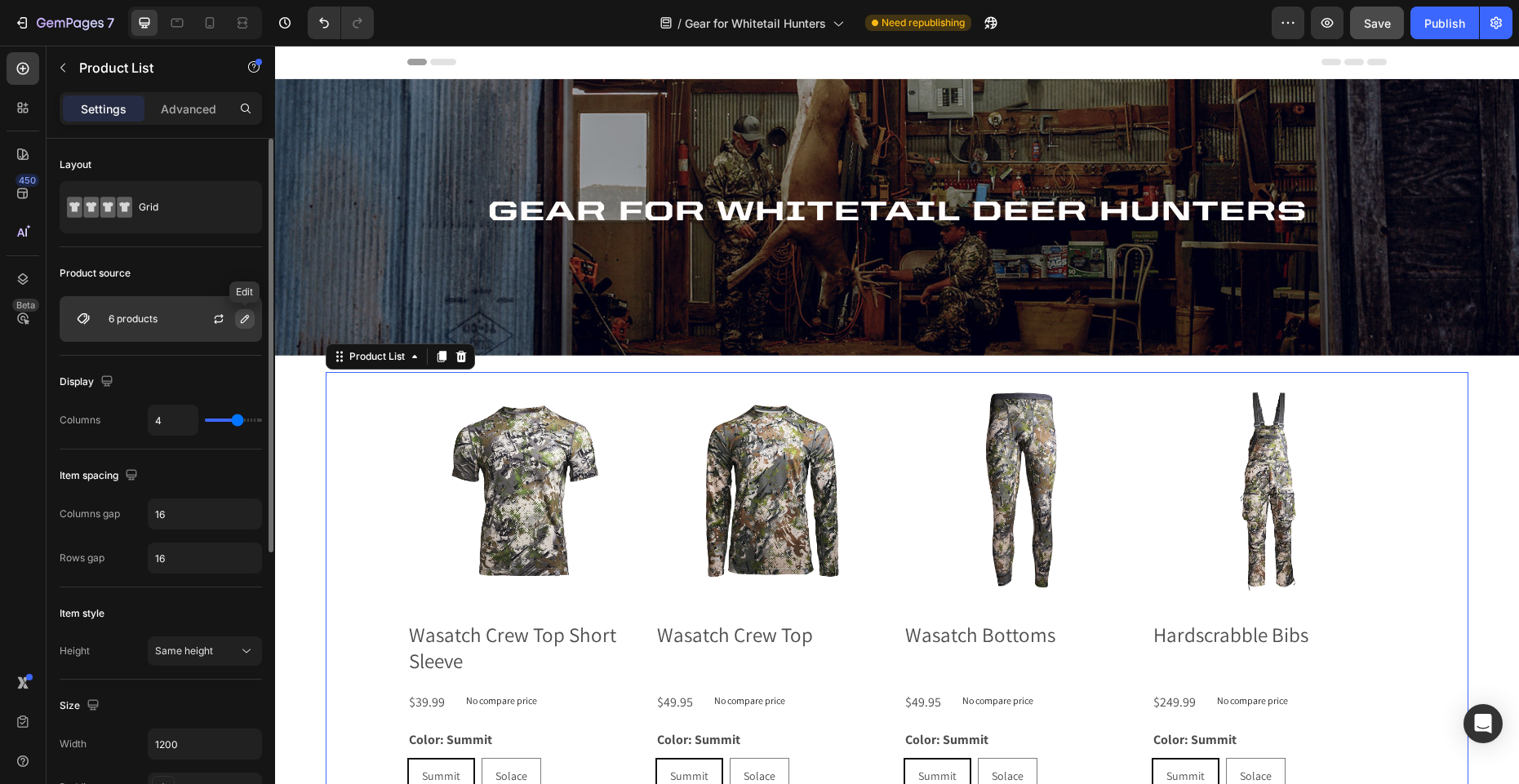
click at [243, 319] on icon "button" at bounding box center [245, 320] width 8 height 8
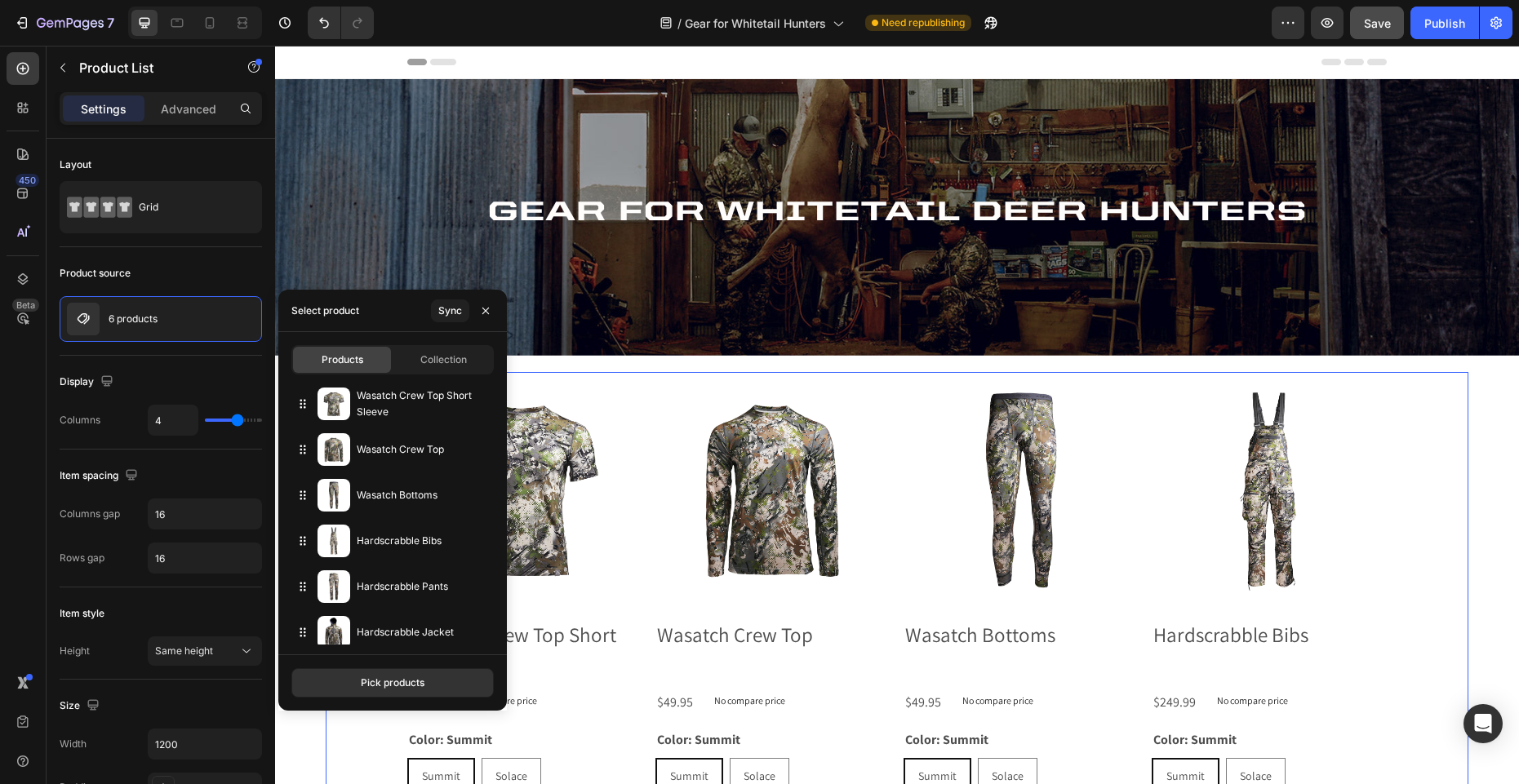
click at [342, 309] on div "Select product" at bounding box center [326, 310] width 68 height 14
click at [408, 684] on div "Pick products" at bounding box center [392, 682] width 64 height 14
